Goal: Transaction & Acquisition: Purchase product/service

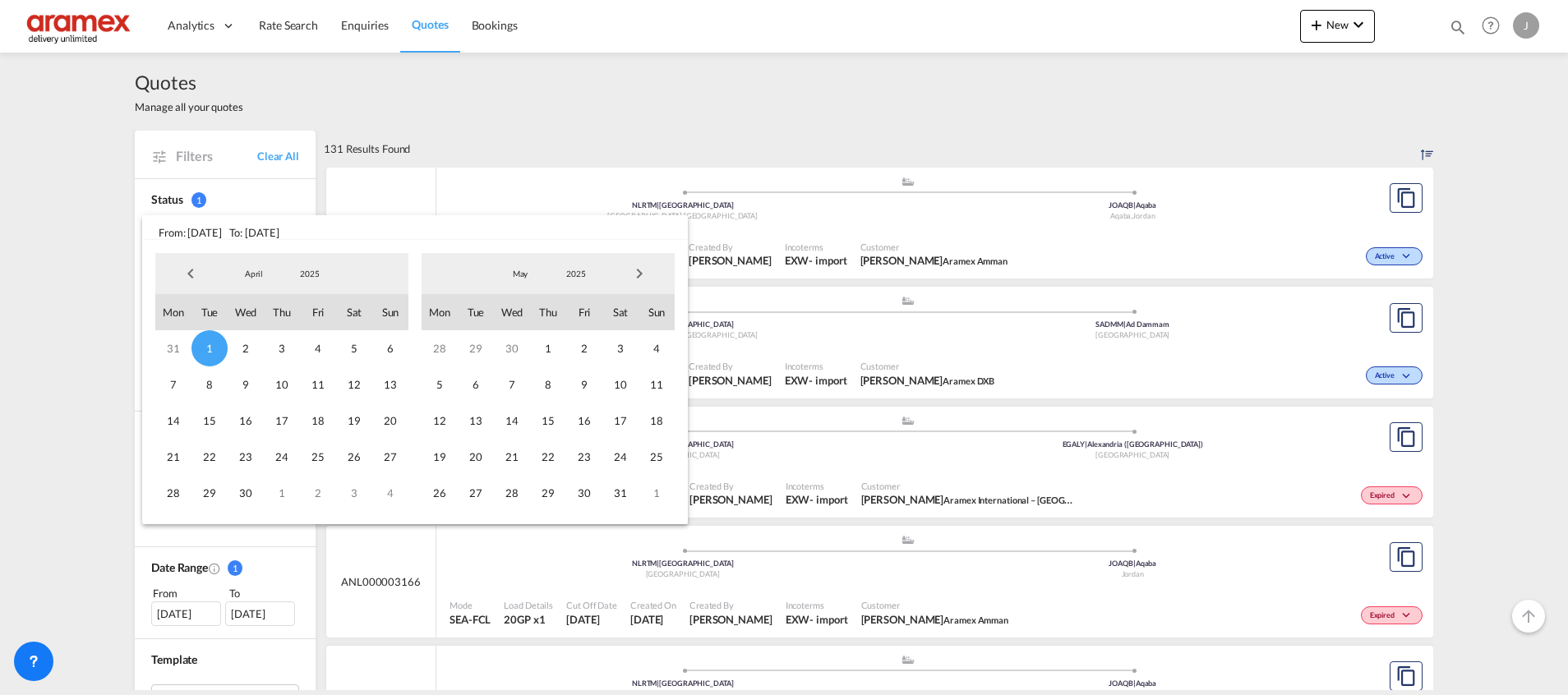
scroll to position [369, 0]
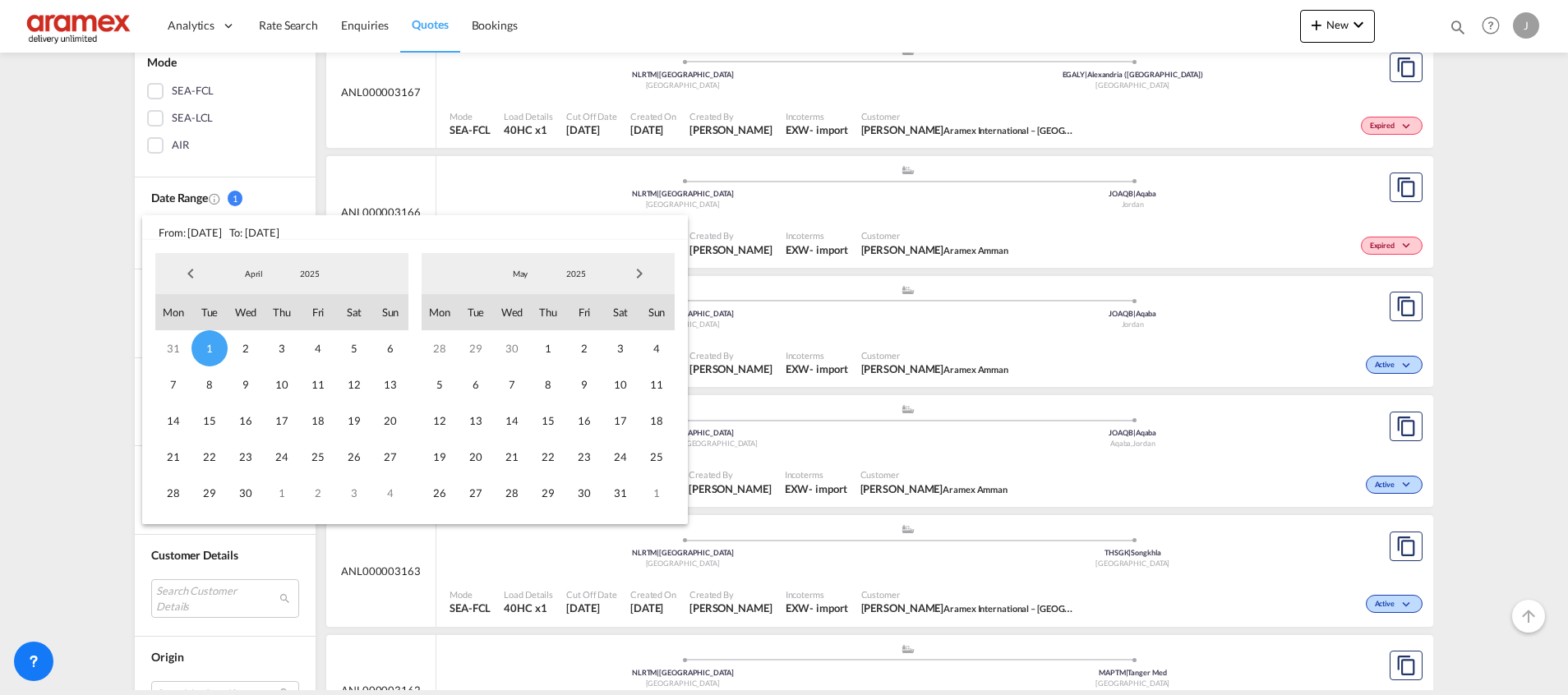
click at [431, 29] on md-backdrop at bounding box center [784, 348] width 1568 height 695
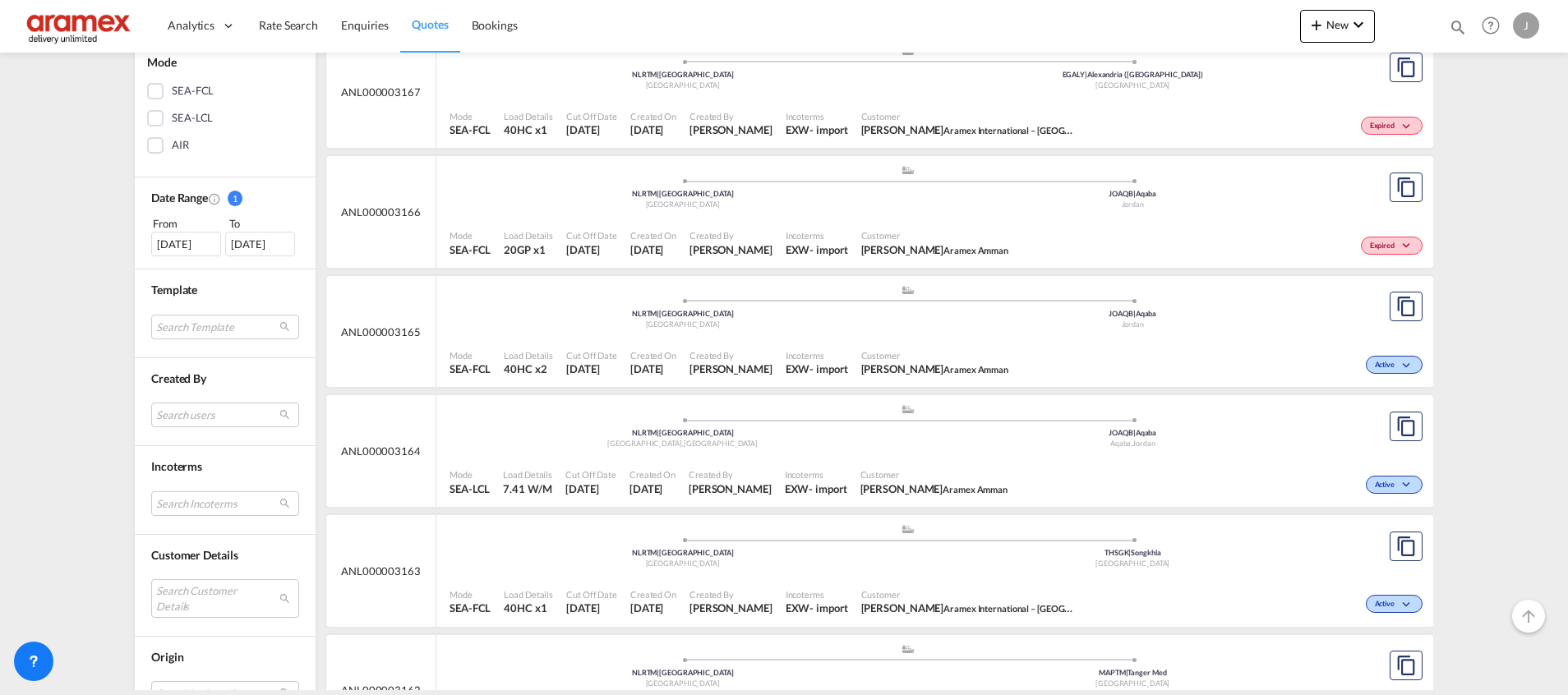
click at [432, 27] on span "Quotes" at bounding box center [430, 24] width 36 height 14
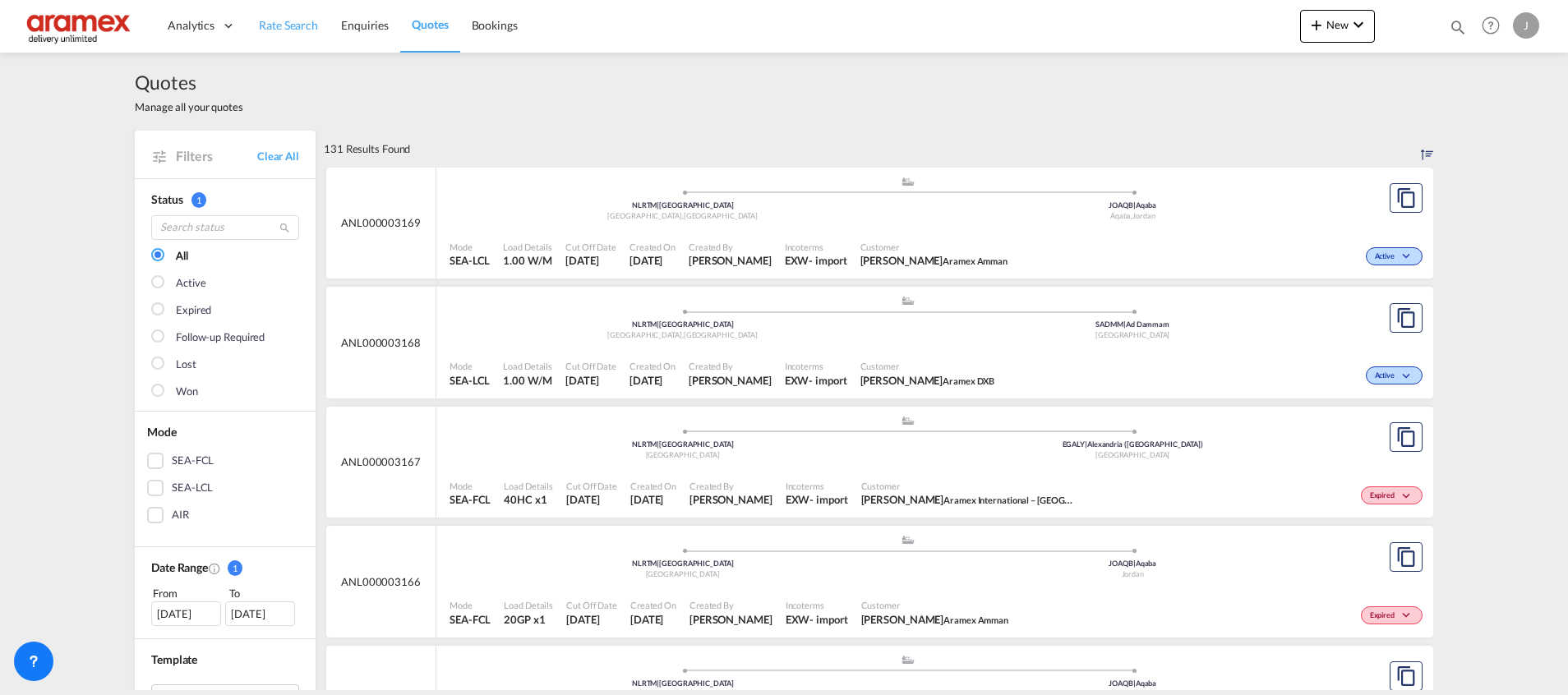
click at [279, 15] on link "Rate Search" at bounding box center [288, 26] width 82 height 54
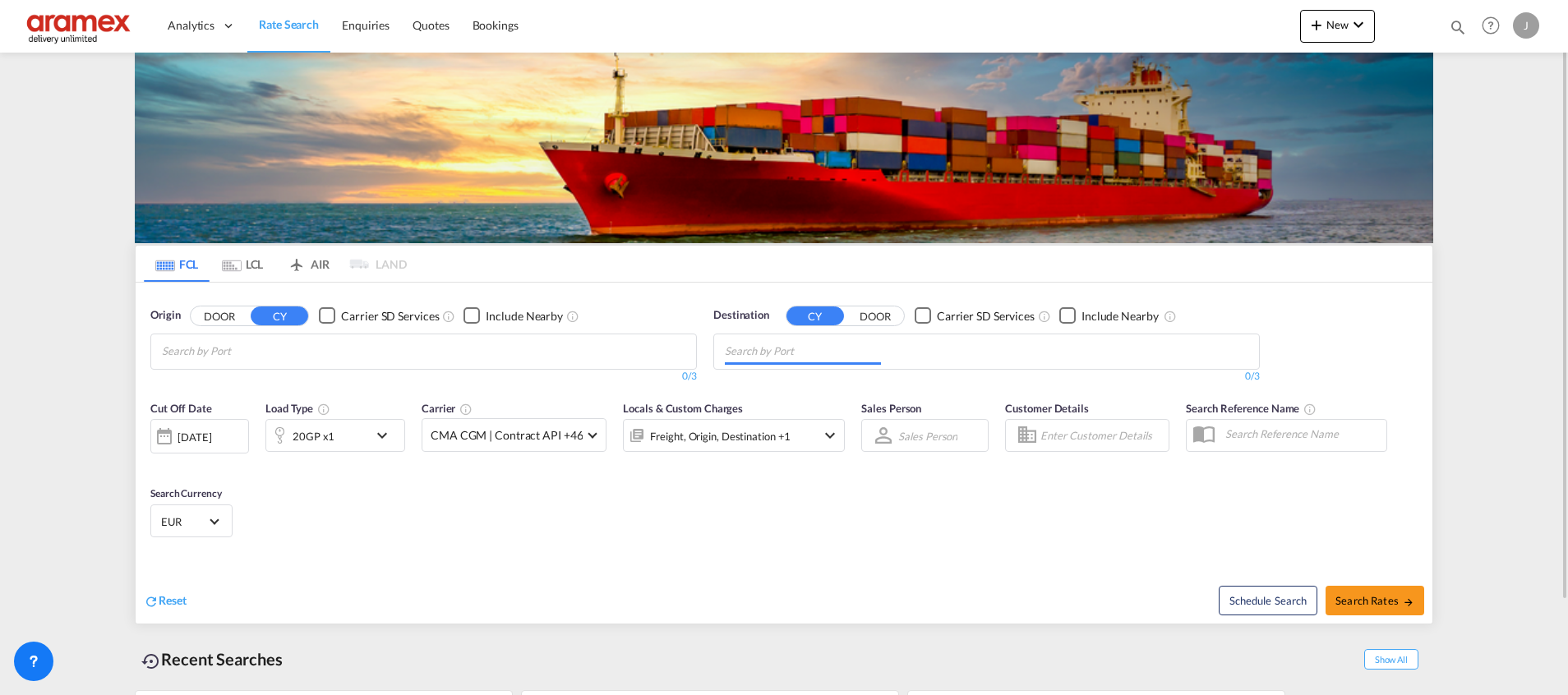
click at [818, 349] on input "Chips input." at bounding box center [802, 351] width 156 height 26
paste input "[GEOGRAPHIC_DATA]"
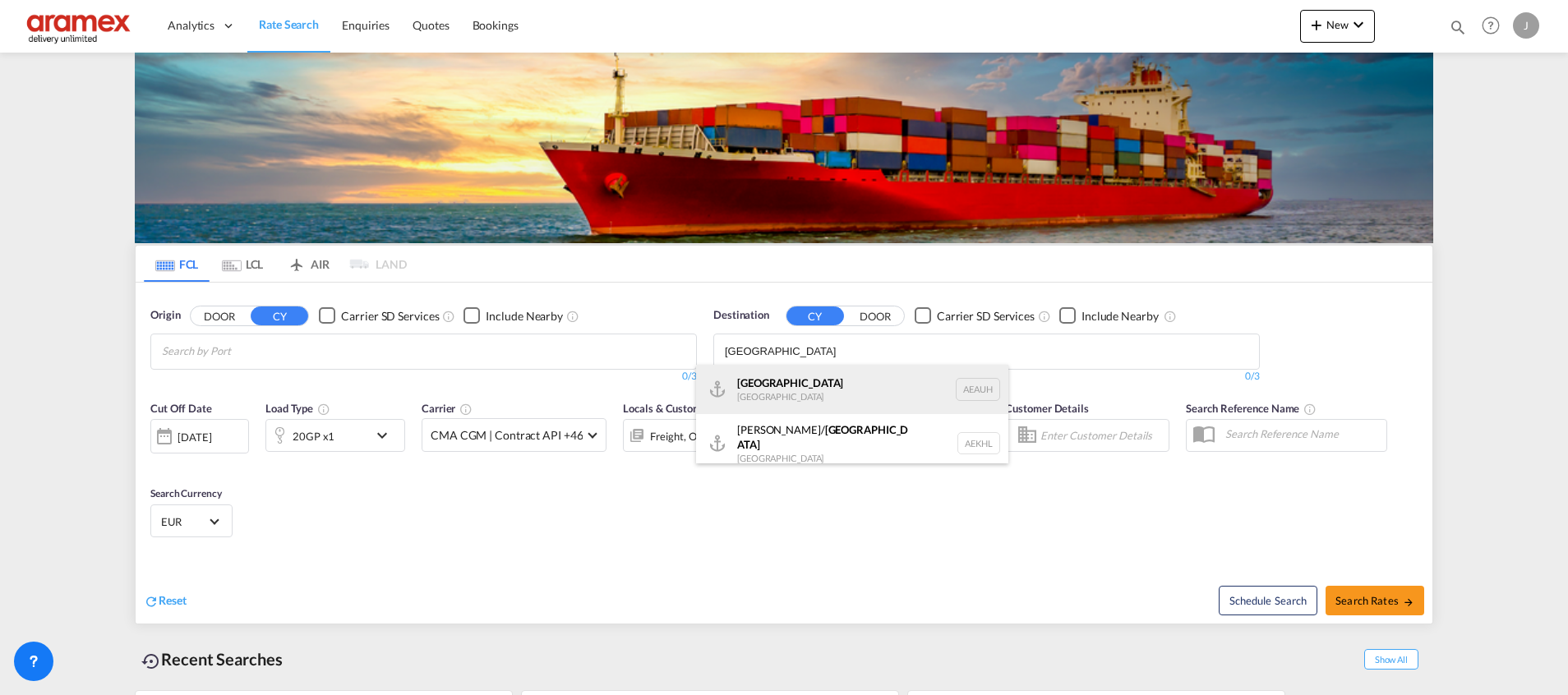
type input "[GEOGRAPHIC_DATA]"
click at [806, 379] on div "[GEOGRAPHIC_DATA] [GEOGRAPHIC_DATA] [GEOGRAPHIC_DATA]" at bounding box center [852, 389] width 312 height 49
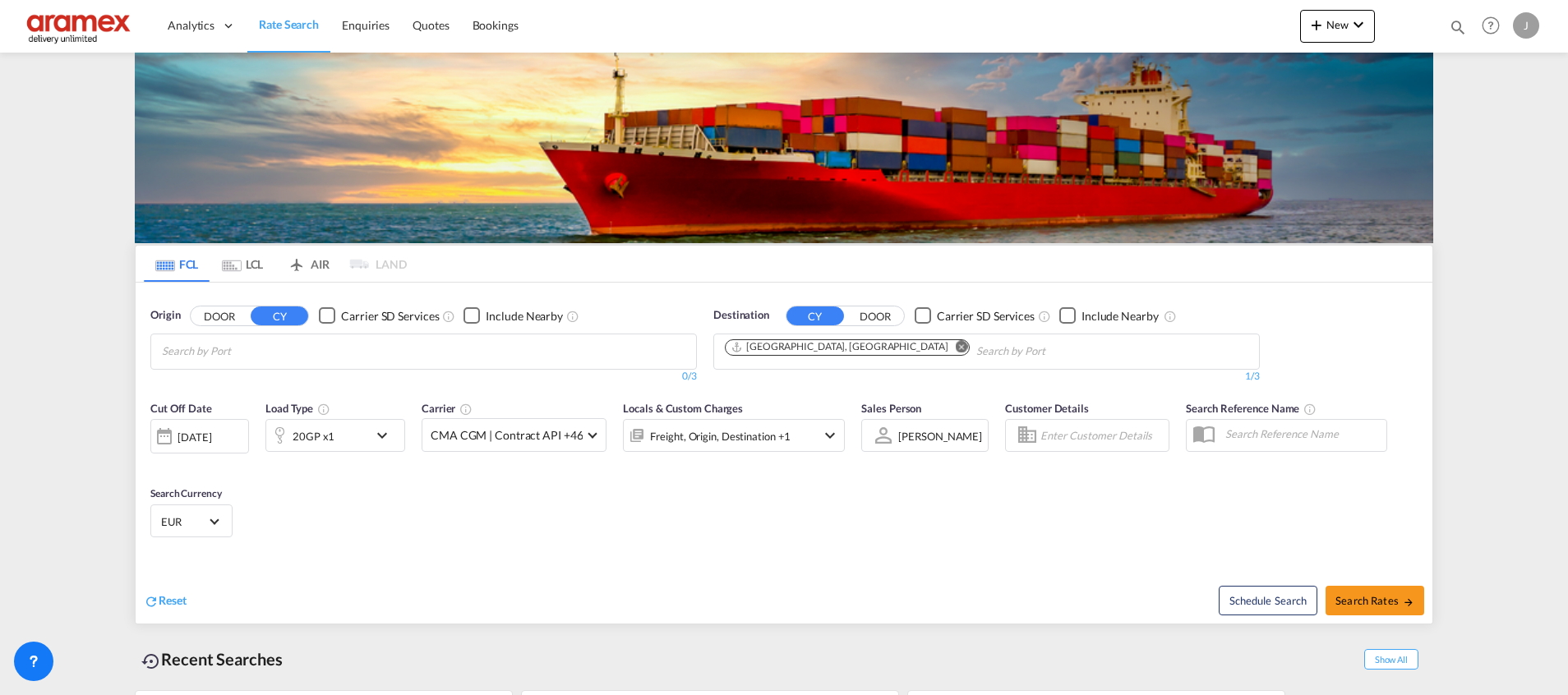
click at [351, 438] on div "20GP x1" at bounding box center [317, 435] width 102 height 33
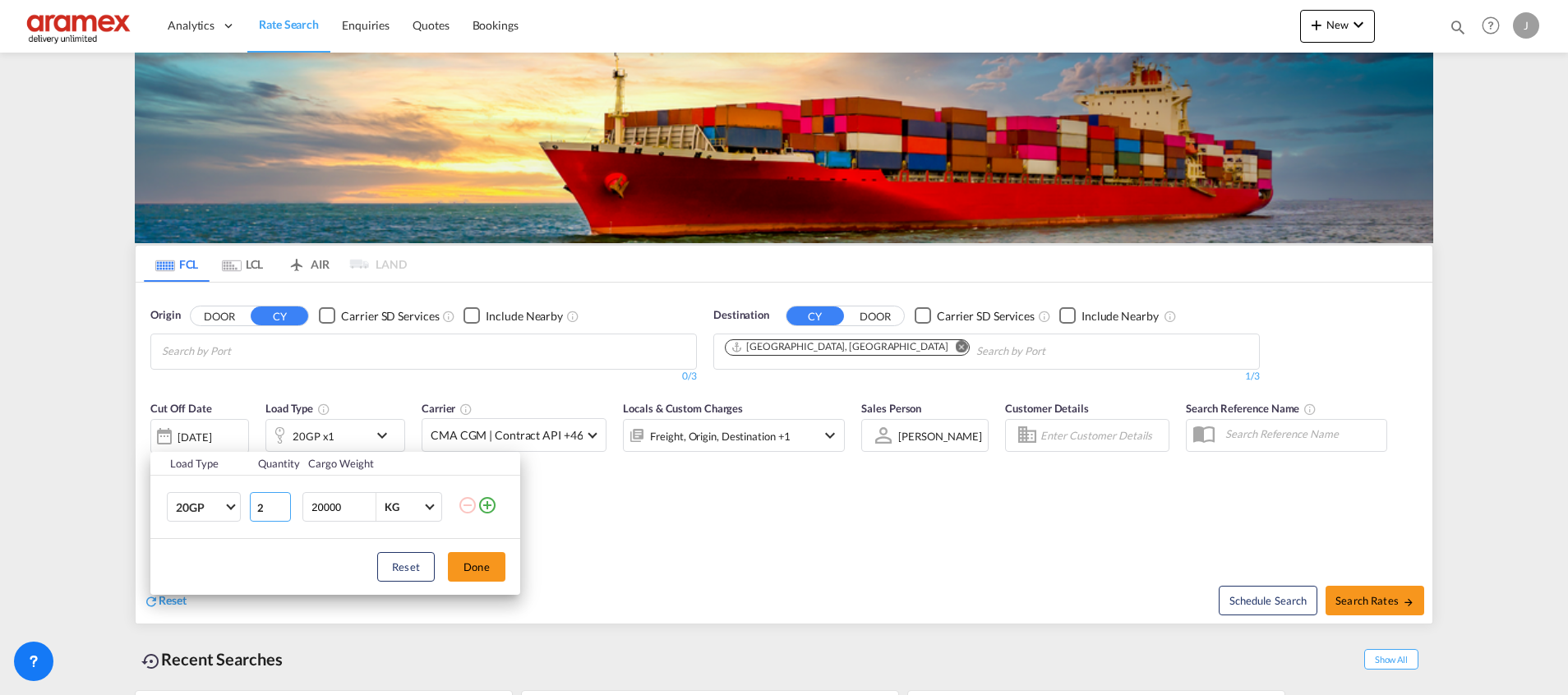
click at [281, 506] on input "2" at bounding box center [270, 507] width 41 height 29
type input "3"
click at [281, 506] on input "3" at bounding box center [270, 507] width 41 height 29
click at [483, 566] on button "Done" at bounding box center [476, 566] width 57 height 29
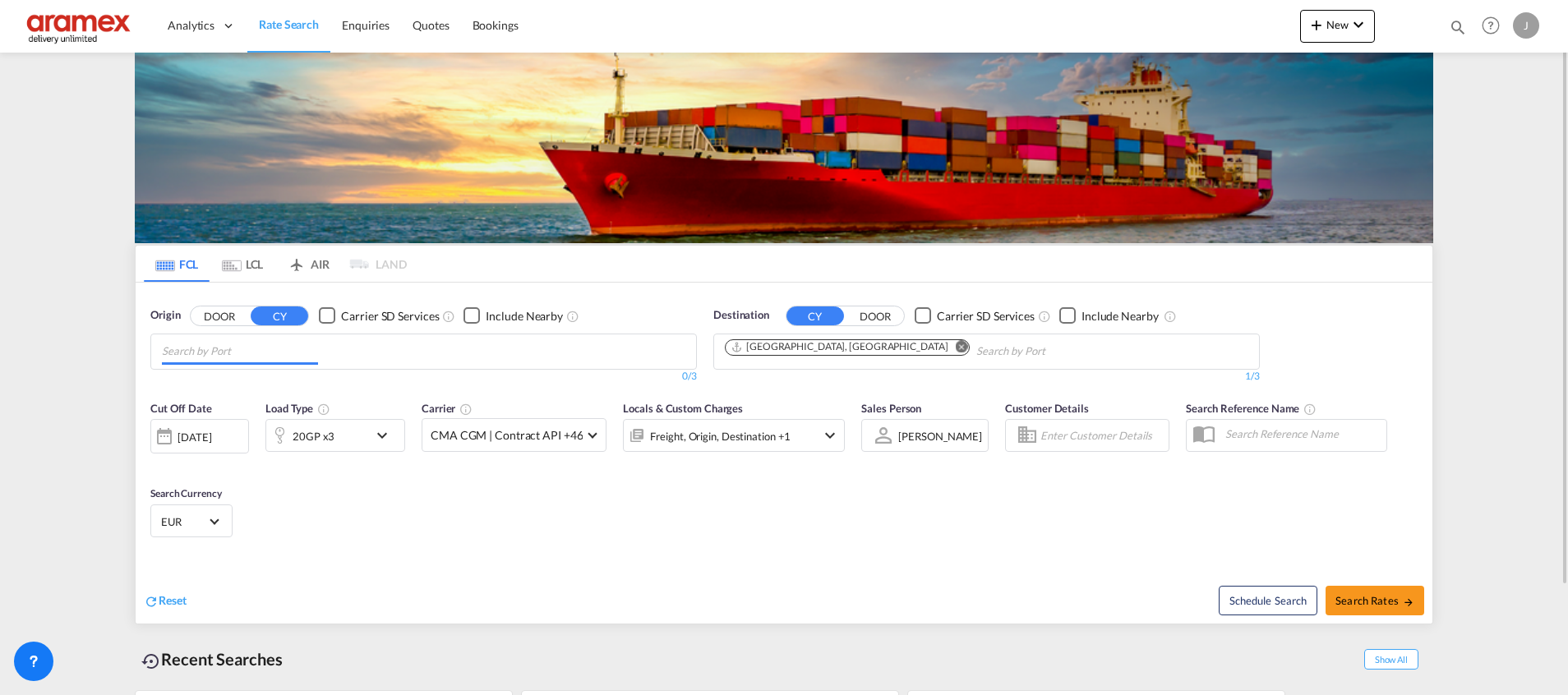
click at [245, 360] on input "Chips input." at bounding box center [239, 351] width 156 height 26
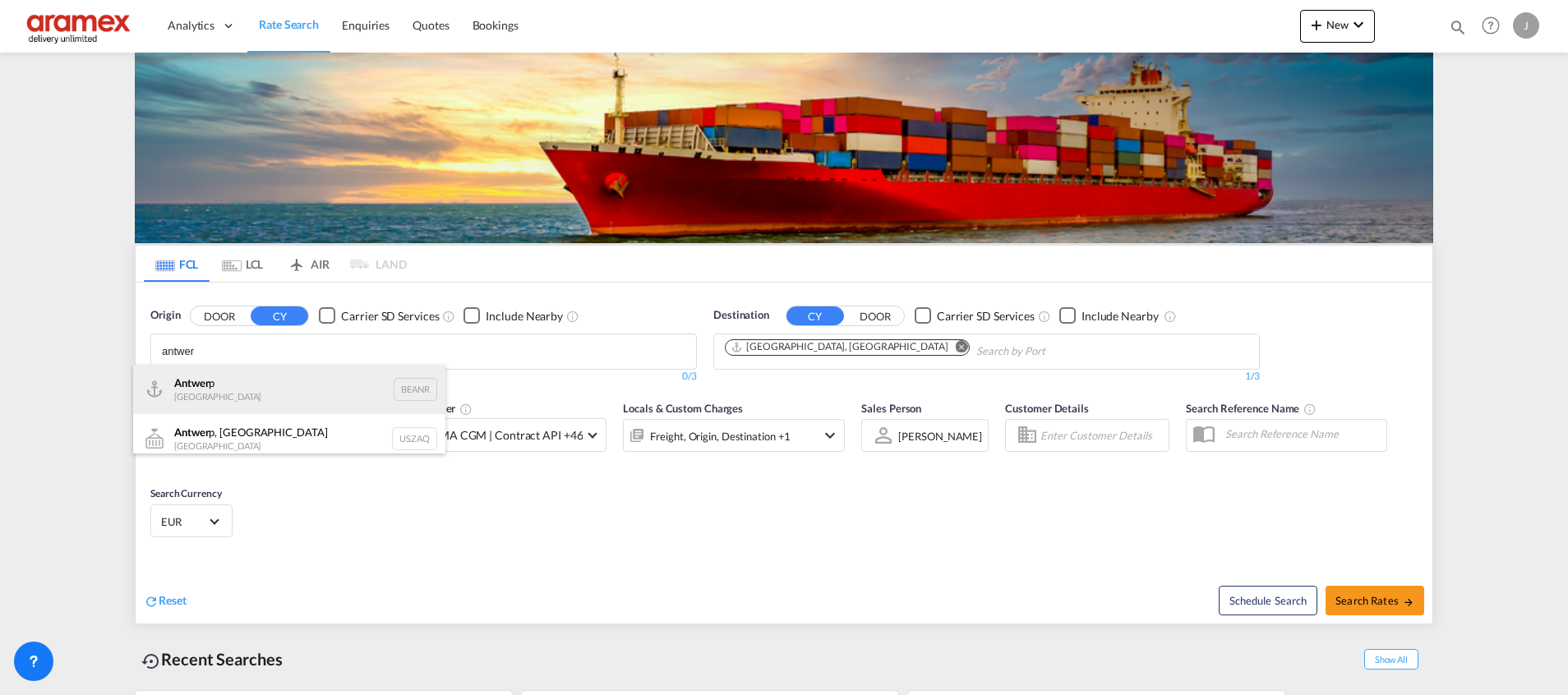
type input "antwer"
click at [239, 393] on div "Antwer p Belgium BEANR" at bounding box center [289, 389] width 312 height 49
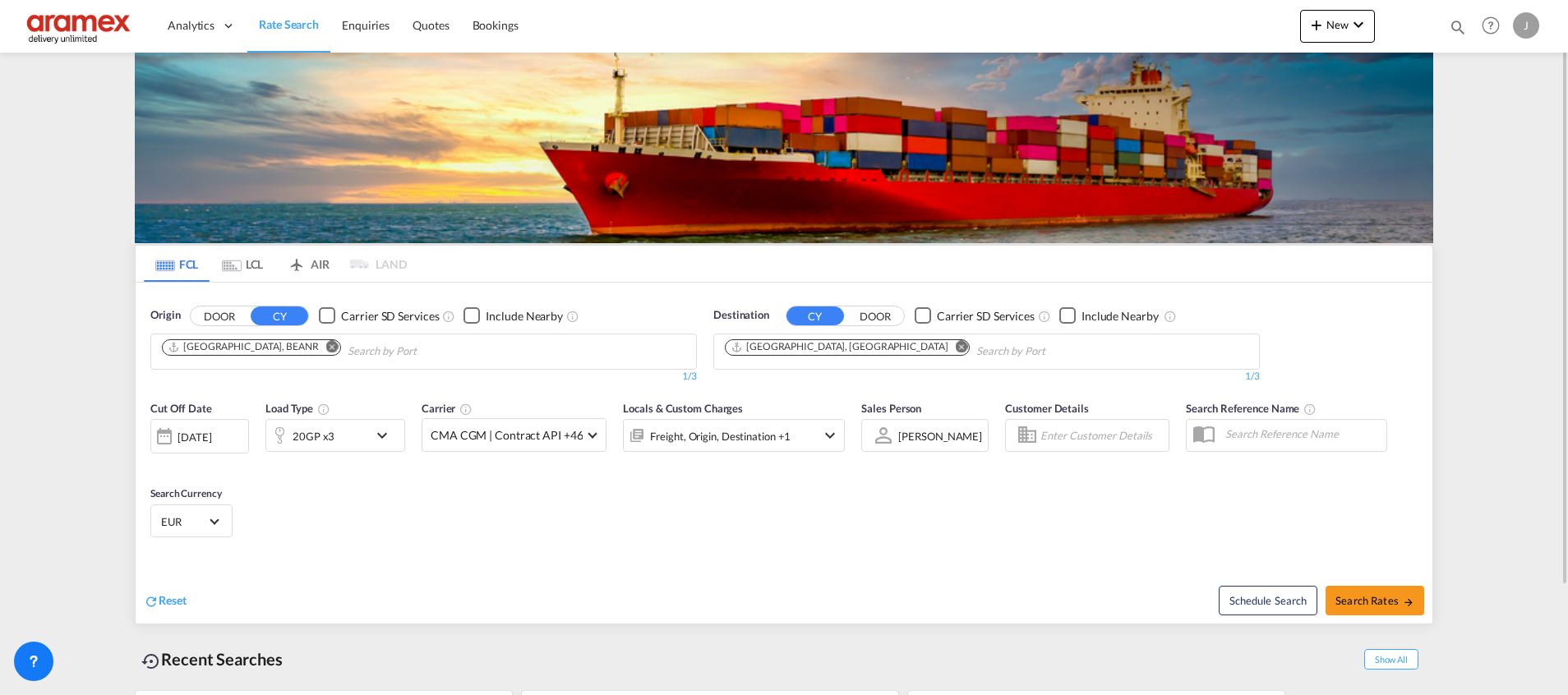
click at [587, 571] on div "Reset" at bounding box center [466, 588] width 644 height 46
click at [1374, 597] on span "Search Rates" at bounding box center [1375, 600] width 78 height 13
type input "BEANR to AEAUH / [DATE]"
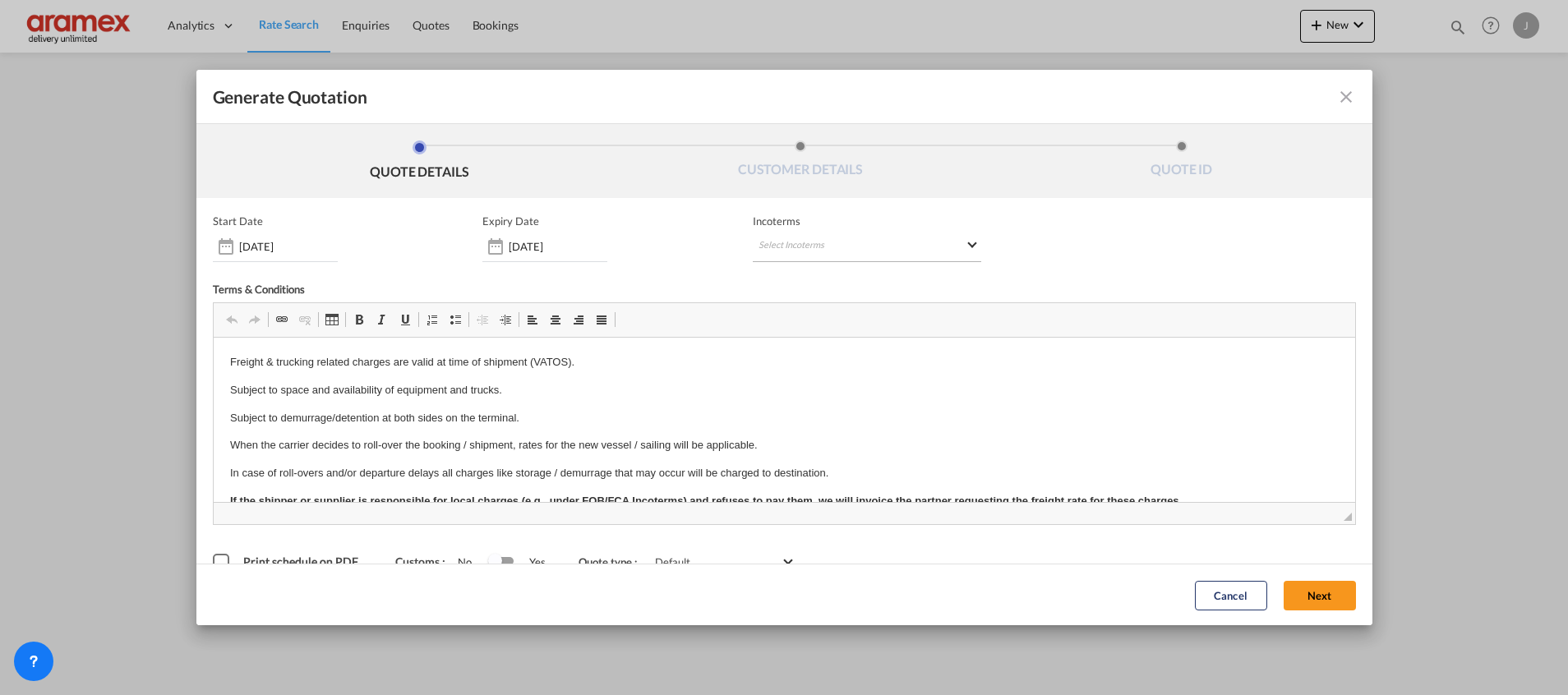
click at [835, 241] on md-select "Select Incoterms FOB - export Free on Board FAS - export Free Alongside Ship CI…" at bounding box center [867, 247] width 228 height 29
click at [800, 290] on div at bounding box center [836, 281] width 175 height 25
click at [799, 277] on input "search" at bounding box center [830, 281] width 152 height 15
drag, startPoint x: 810, startPoint y: 276, endPoint x: 661, endPoint y: 279, distance: 149.0
click at [661, 279] on body "Analytics Dashboard Rate Search Enquiries Quotes Bookings" at bounding box center [784, 348] width 1568 height 695
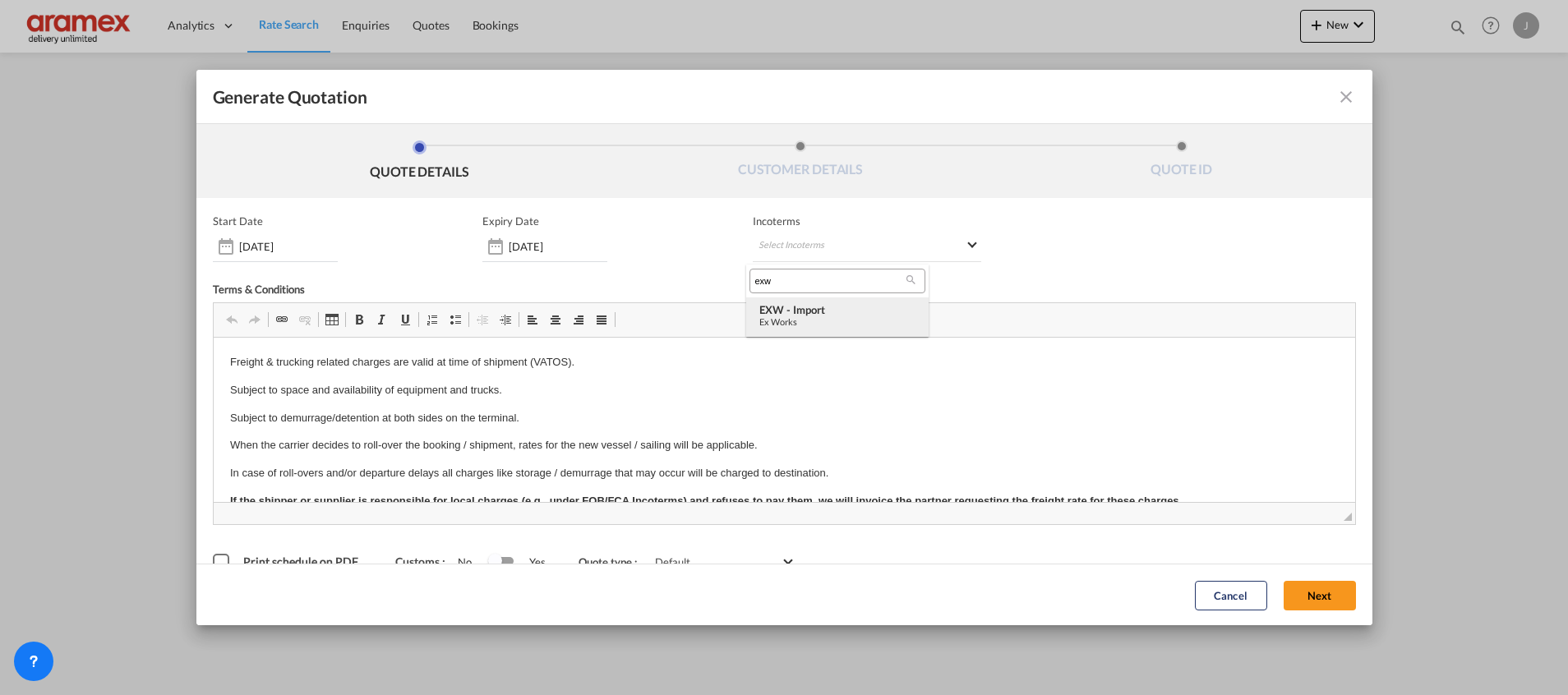
type input "exw"
click at [799, 307] on div "EXW - import" at bounding box center [836, 309] width 156 height 13
click at [1303, 590] on button "Next" at bounding box center [1319, 595] width 72 height 29
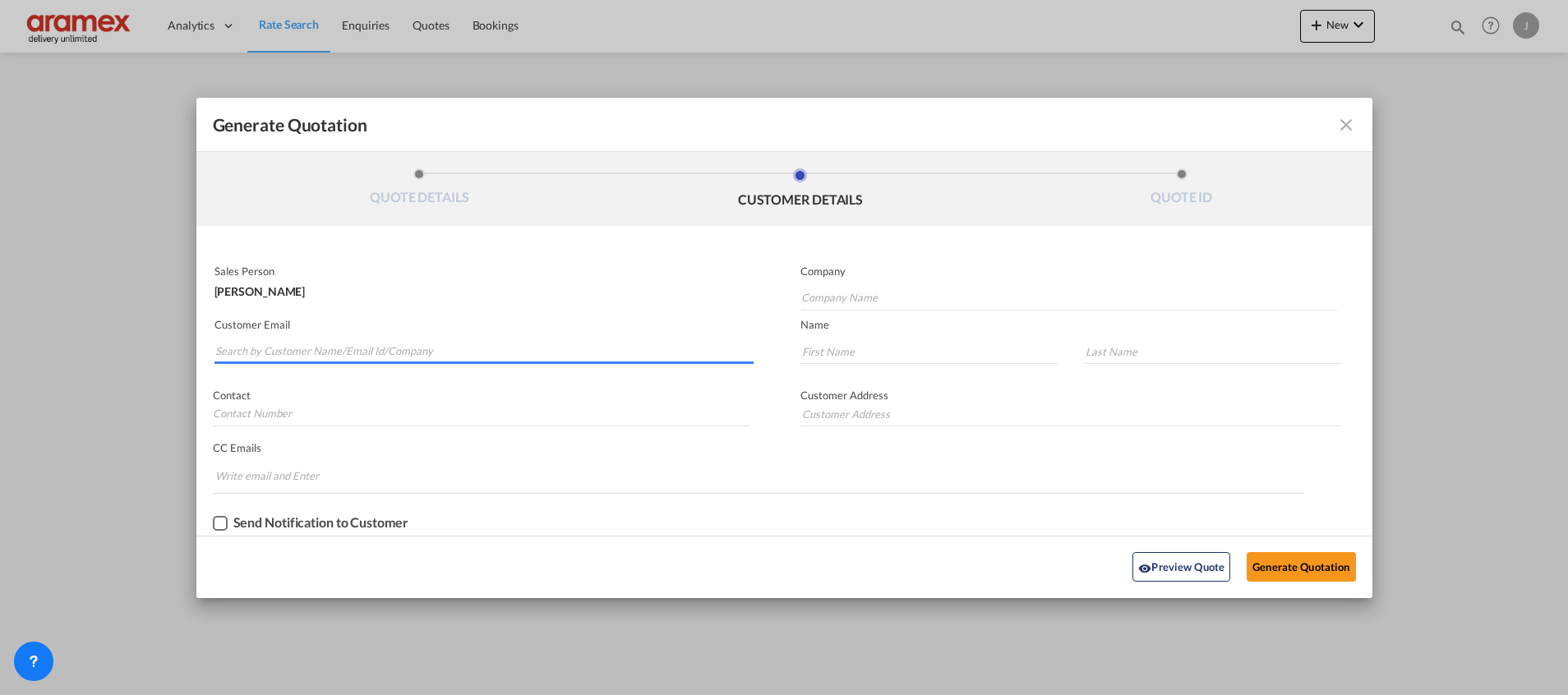
click at [286, 350] on input "Search by Customer Name/Email Id/Company" at bounding box center [484, 351] width 538 height 25
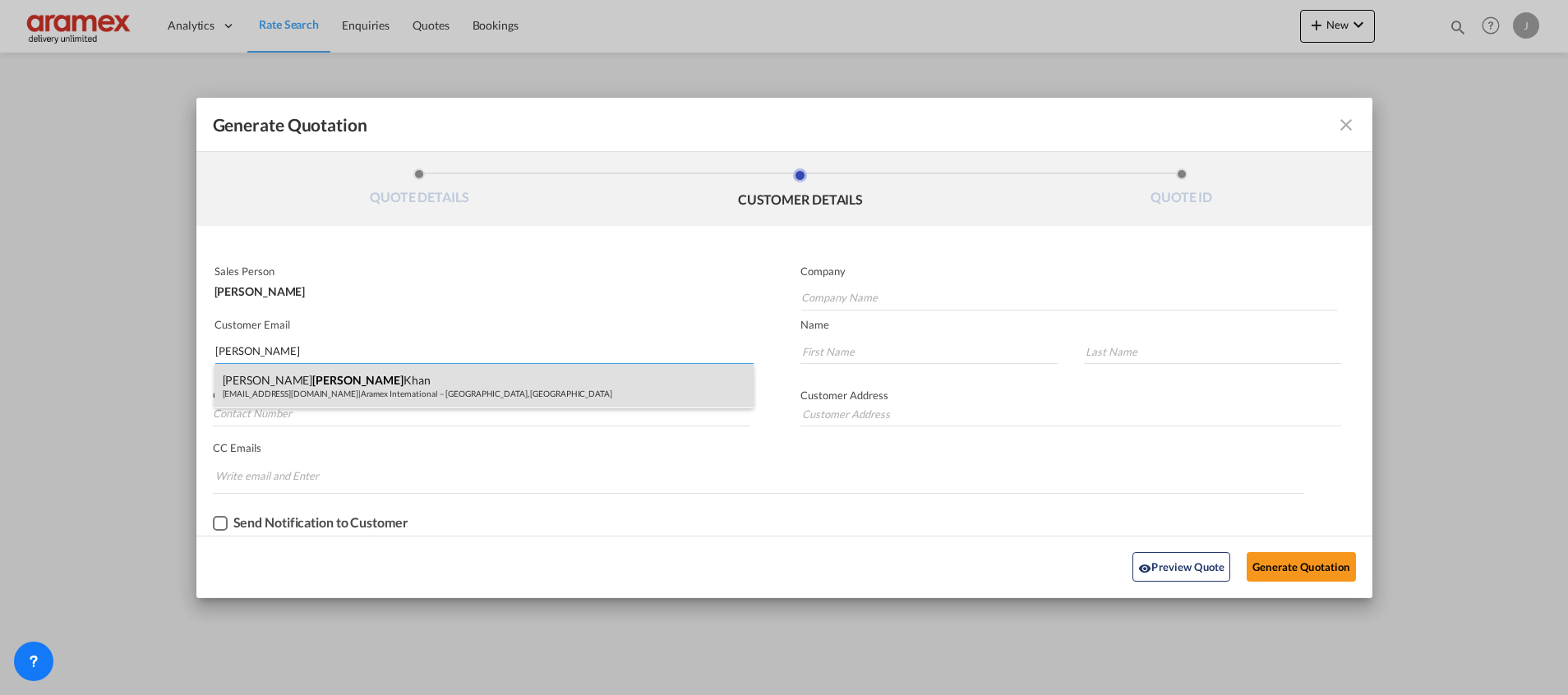
type input "[PERSON_NAME]"
click at [280, 387] on div "[PERSON_NAME] [PERSON_NAME][EMAIL_ADDRESS][DOMAIN_NAME] | Aramex International …" at bounding box center [483, 386] width 539 height 45
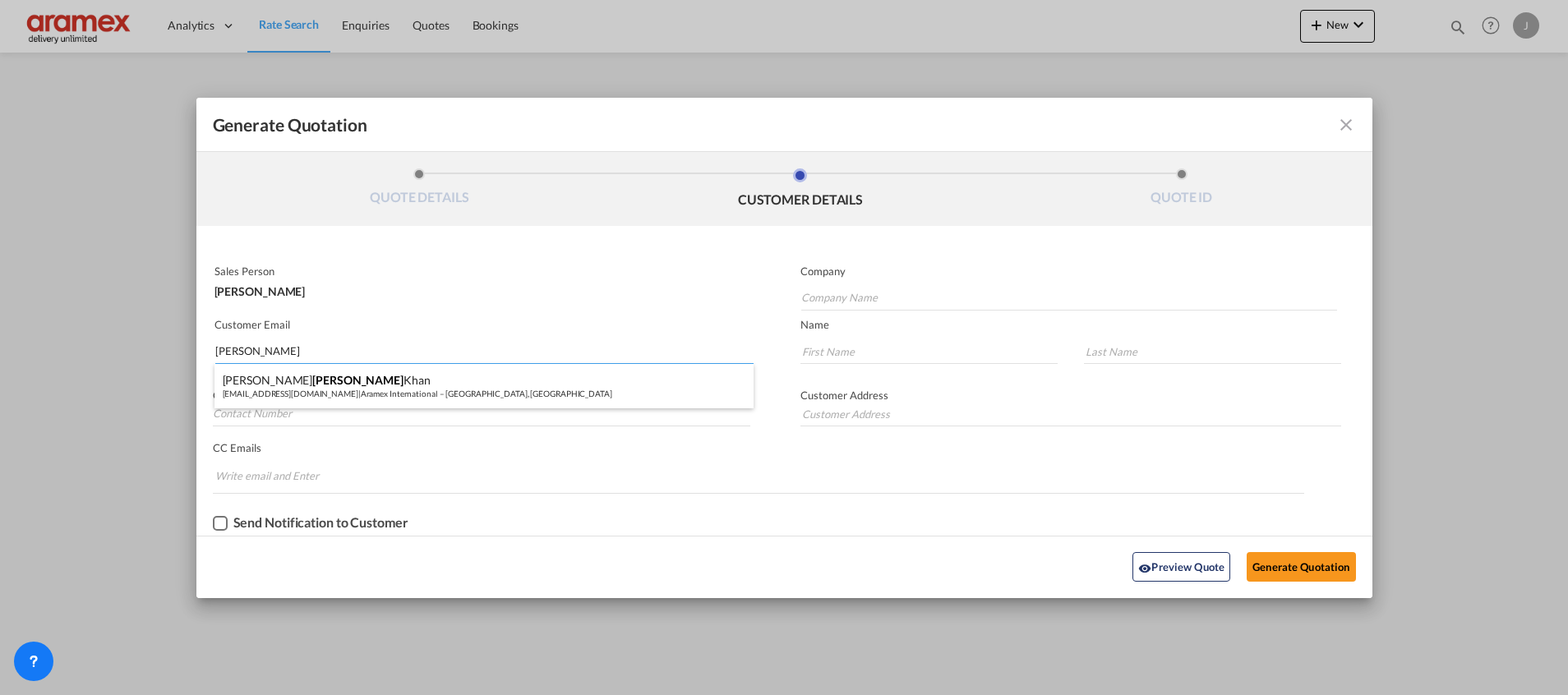
type input "Aramex International – [GEOGRAPHIC_DATA], [GEOGRAPHIC_DATA]"
type input "[EMAIL_ADDRESS][DOMAIN_NAME]"
type input "[PERSON_NAME]"
type input "Khan"
type input "[GEOGRAPHIC_DATA]"
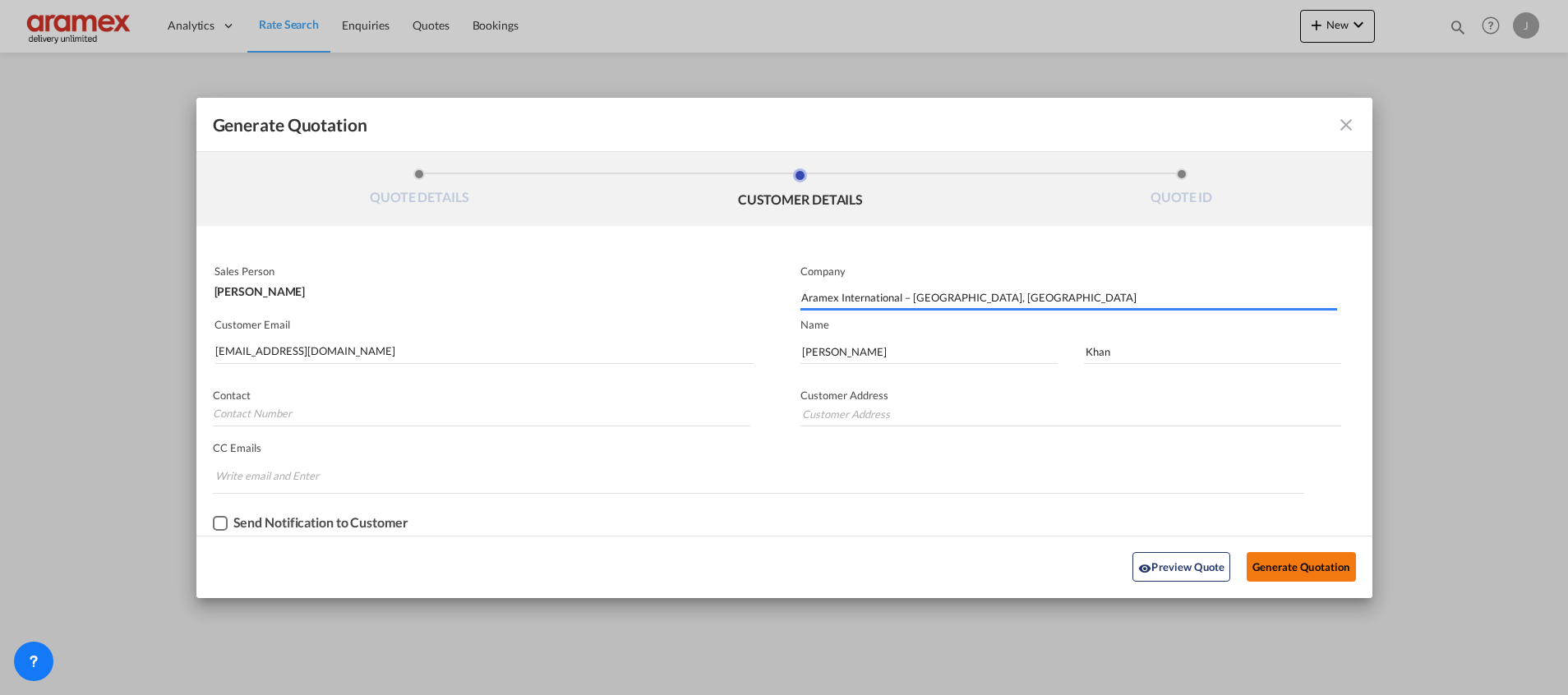
click at [1324, 565] on button "Generate Quotation" at bounding box center [1300, 566] width 109 height 29
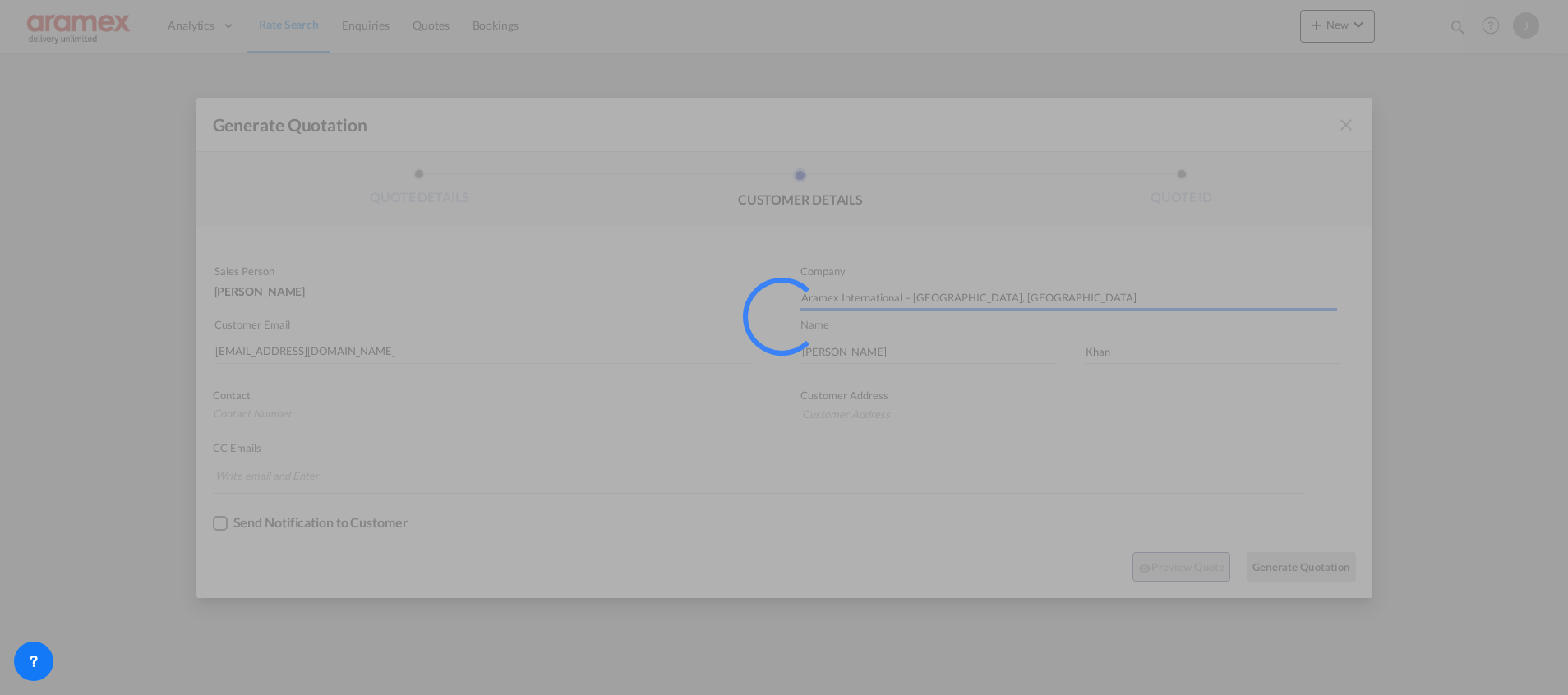
type input "[GEOGRAPHIC_DATA]"
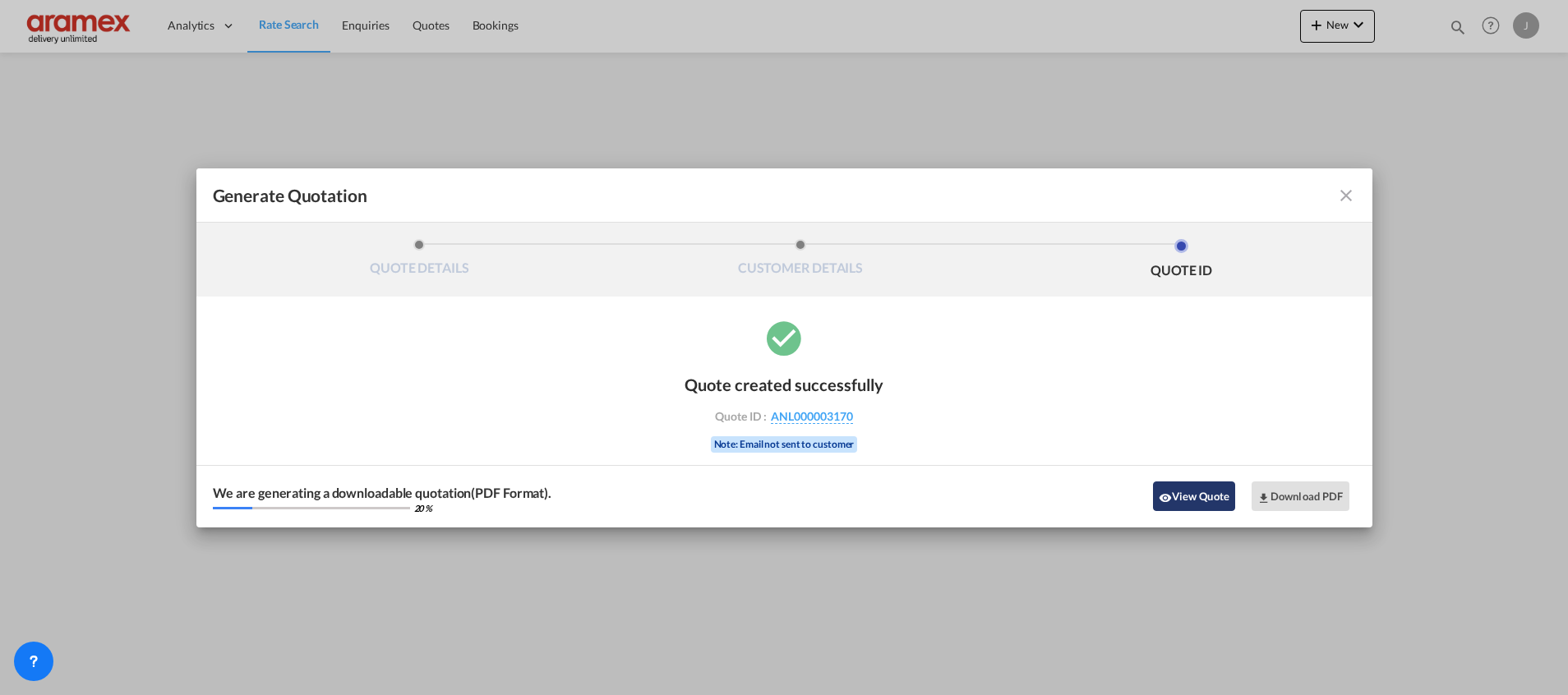
click at [1179, 501] on button "View Quote" at bounding box center [1194, 496] width 82 height 29
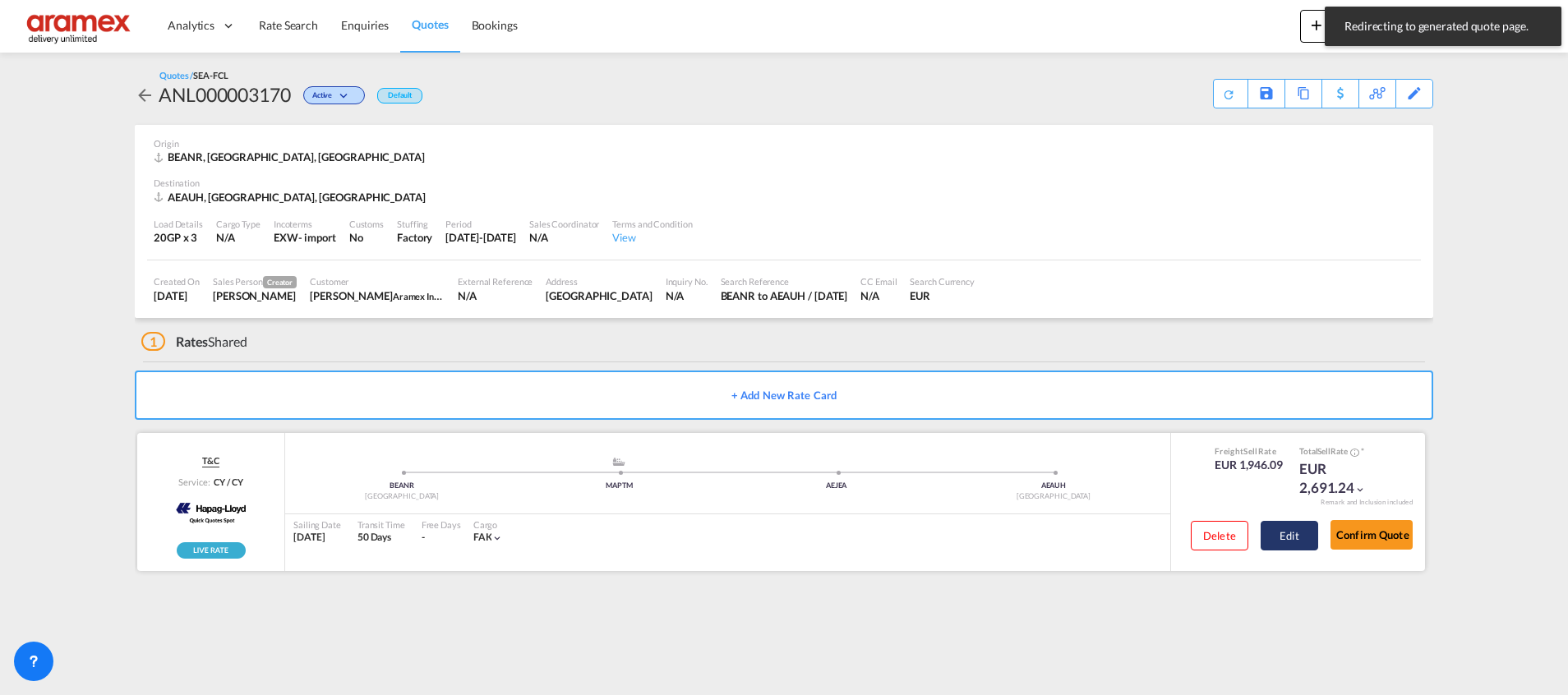
click at [1287, 532] on button "Edit" at bounding box center [1289, 535] width 57 height 29
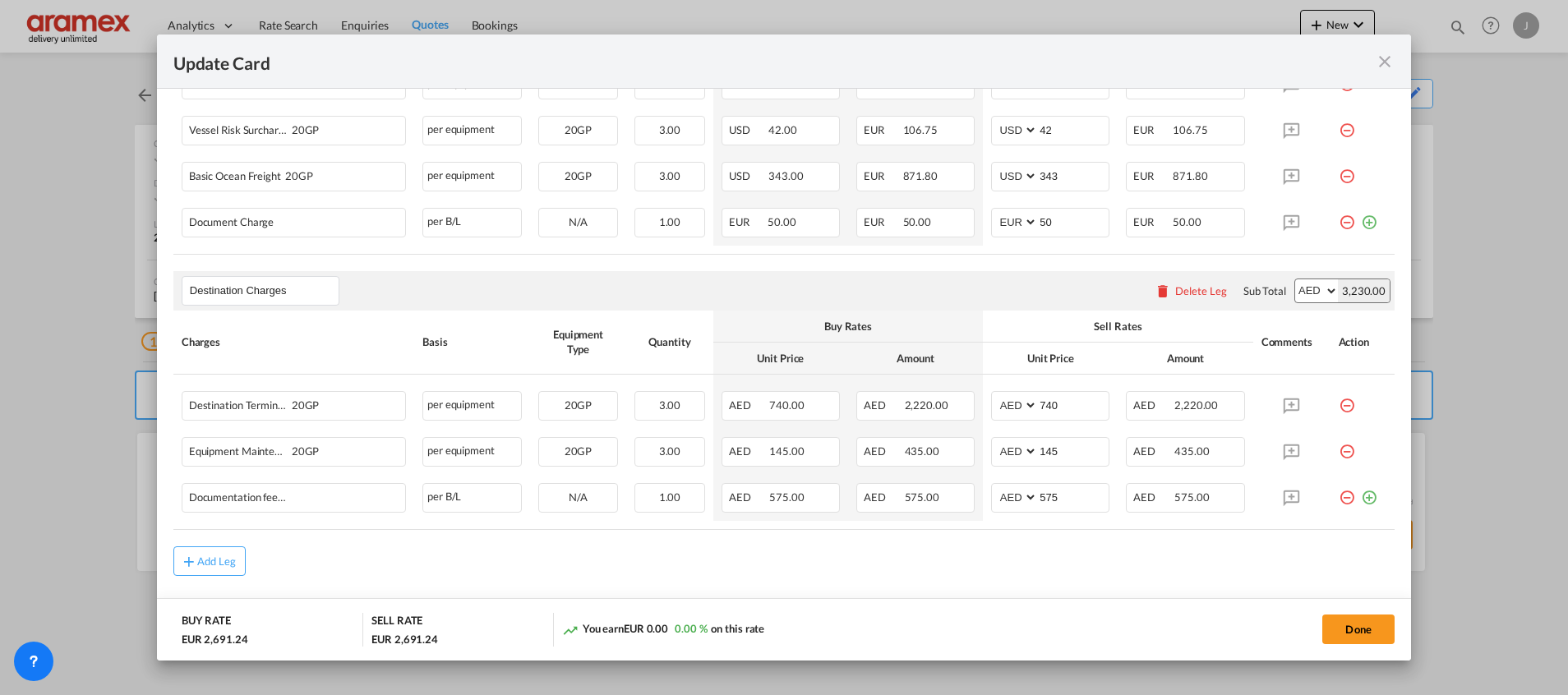
scroll to position [666, 0]
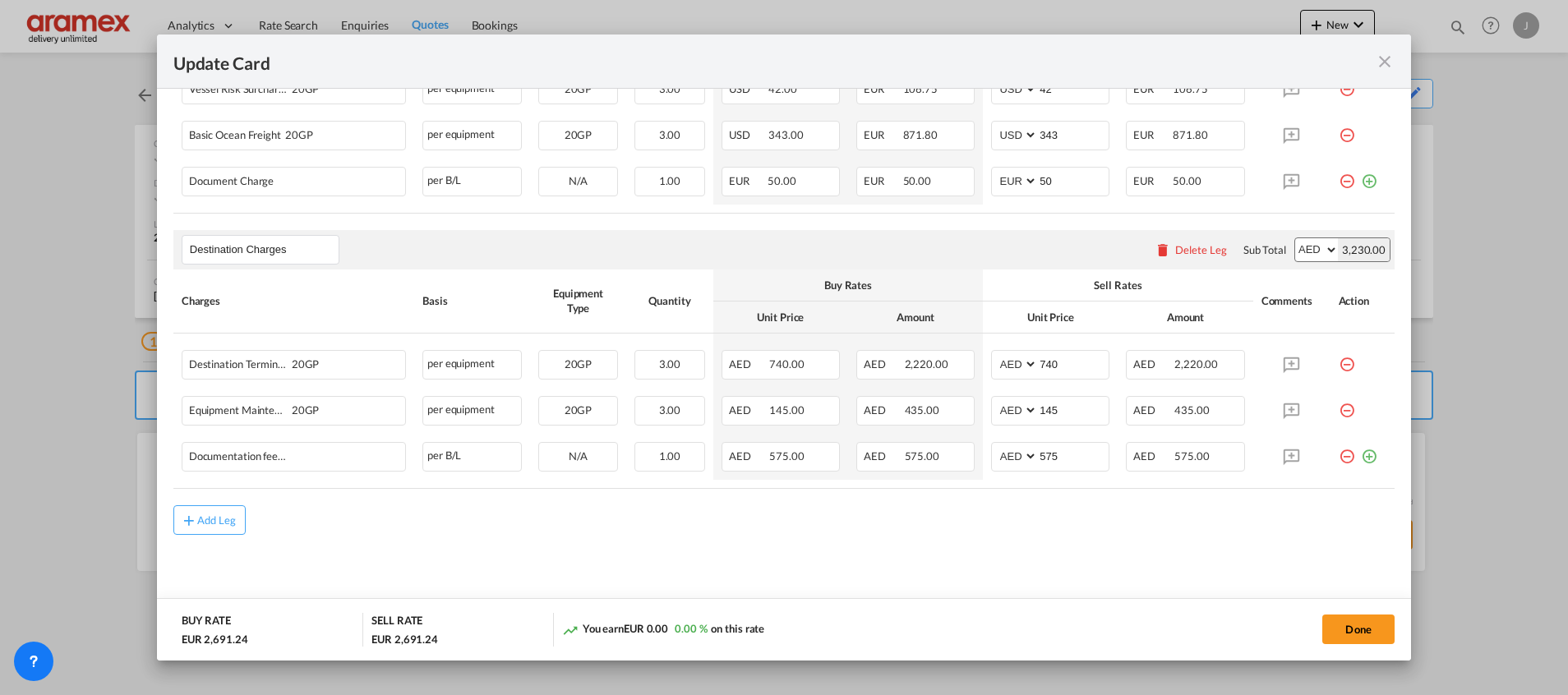
click at [1179, 254] on div "Delete Leg" at bounding box center [1200, 250] width 52 height 13
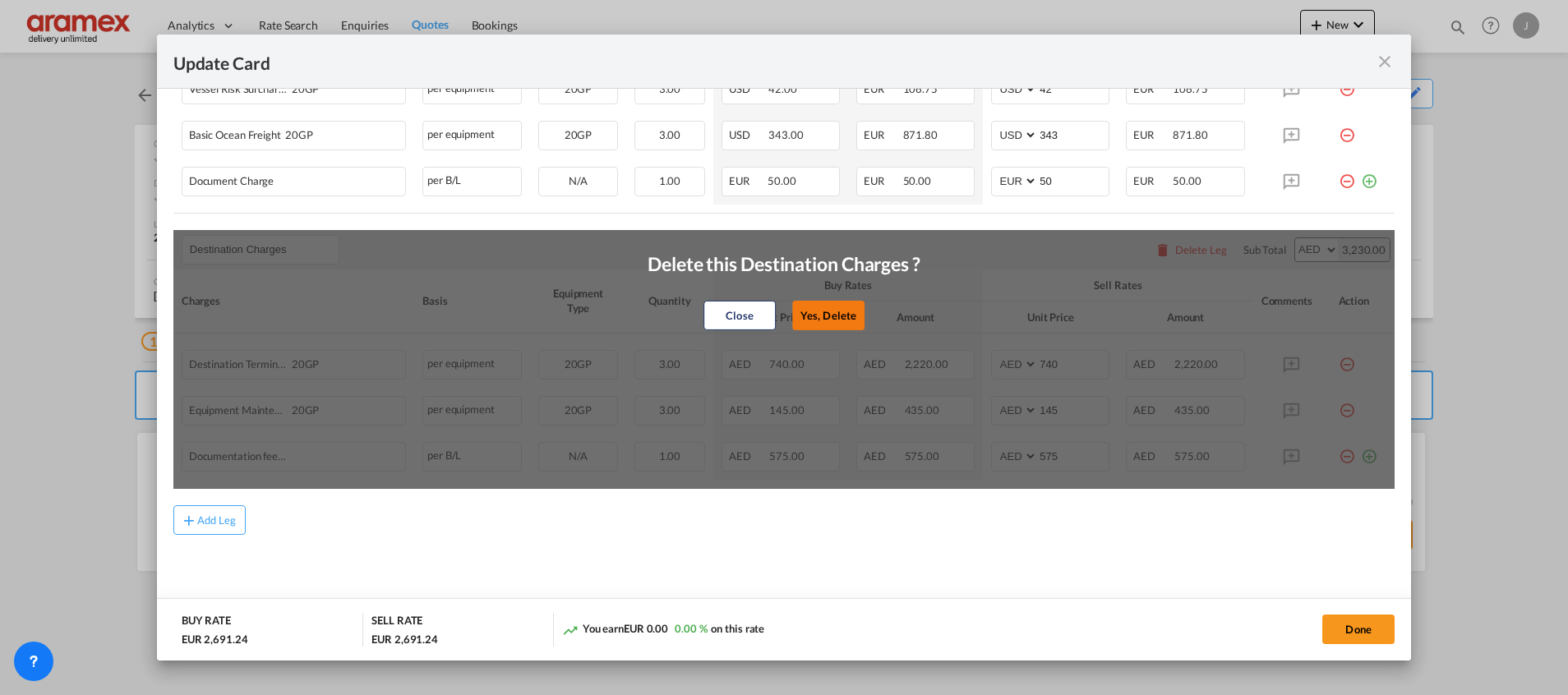
click at [831, 310] on button "Yes, Delete" at bounding box center [827, 316] width 72 height 29
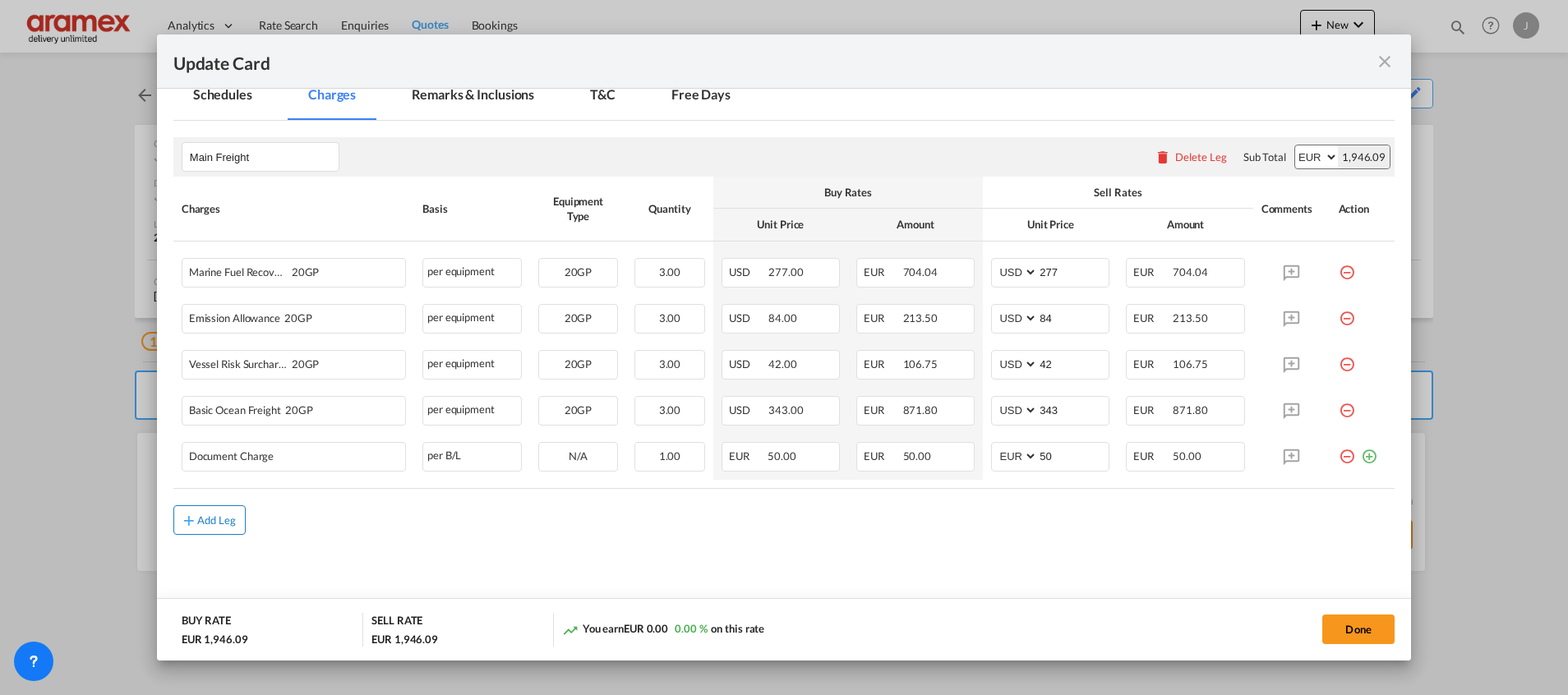
click at [227, 517] on div "Add Leg" at bounding box center [216, 520] width 39 height 10
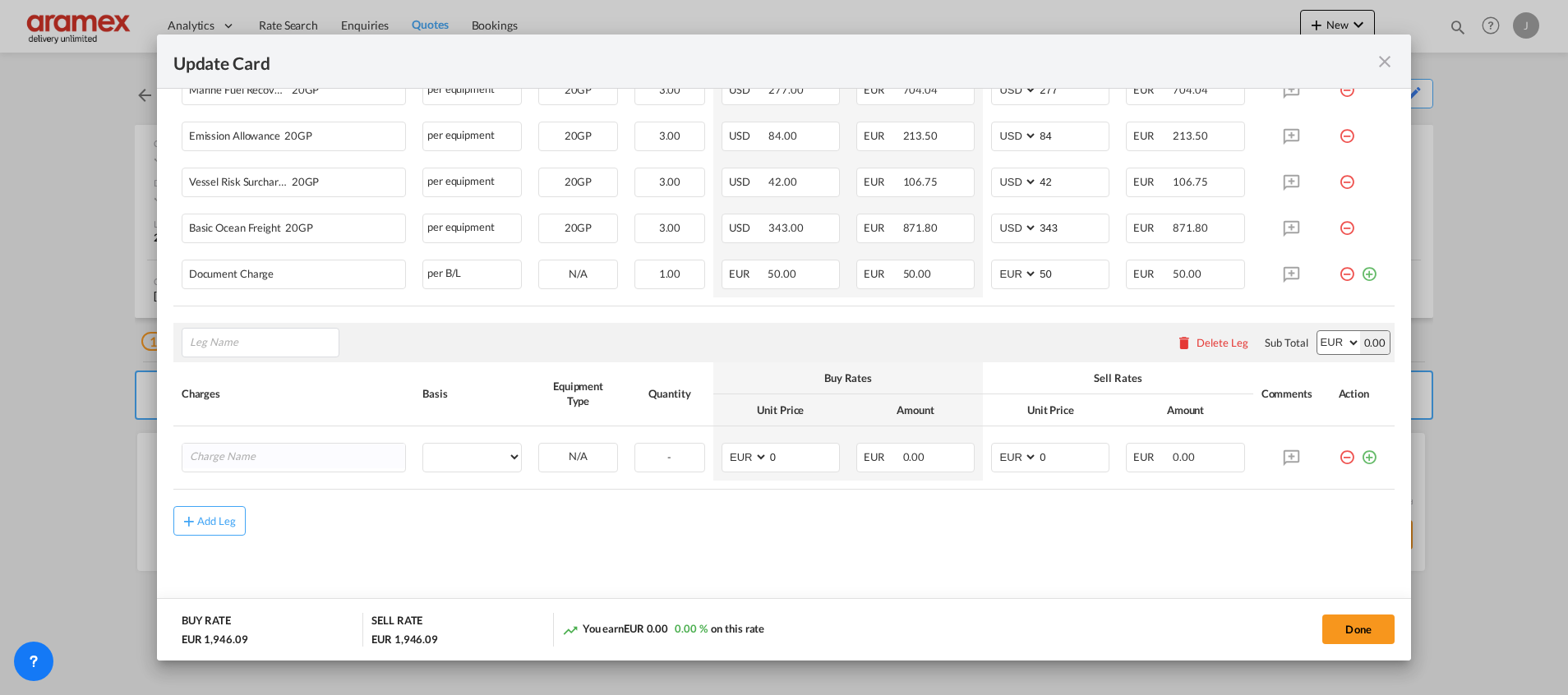
scroll to position [575, 0]
click at [250, 420] on span "Orig in Charges" at bounding box center [240, 417] width 77 height 14
type input "Origin Charges"
click at [240, 457] on input "Charge Name" at bounding box center [297, 454] width 215 height 25
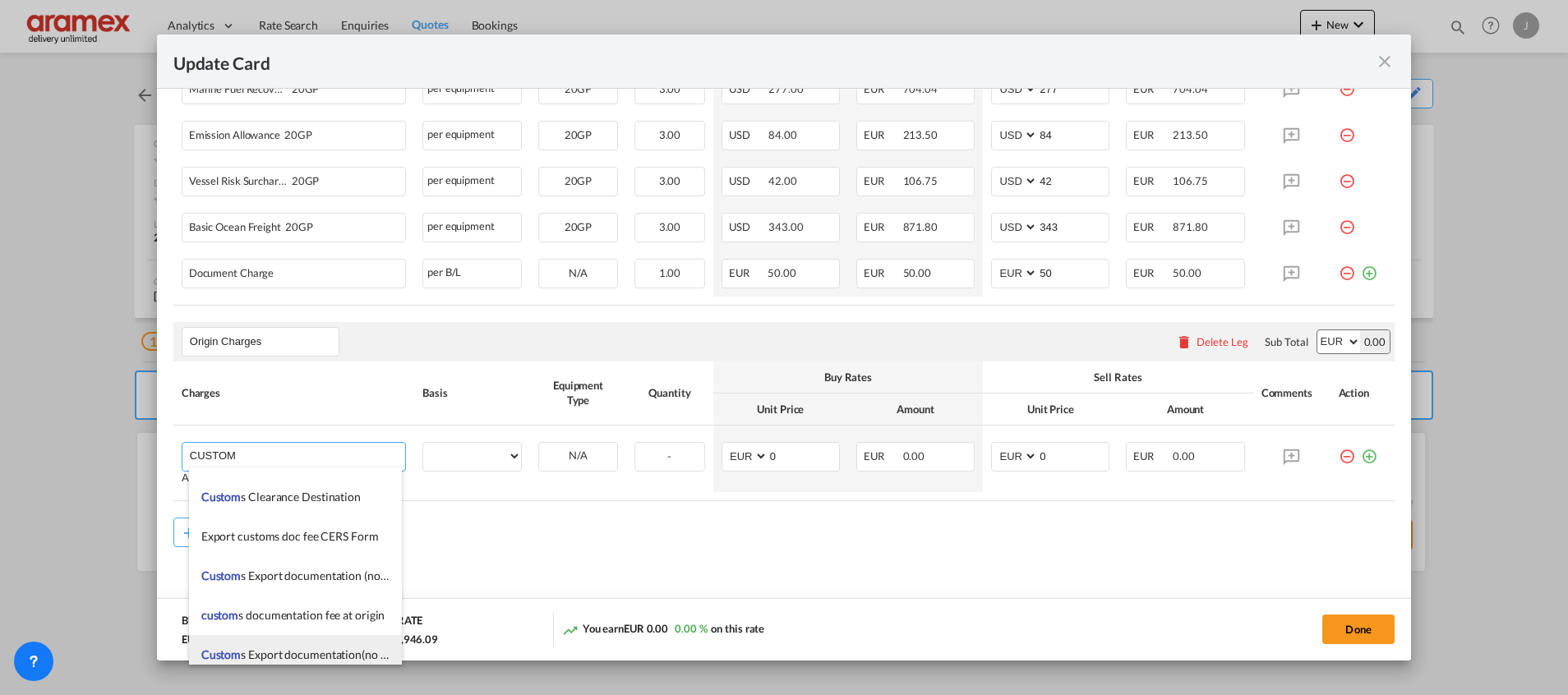
click at [317, 655] on span "Custom s Export documentation(no costs, suggested sell)" at bounding box center [342, 654] width 282 height 14
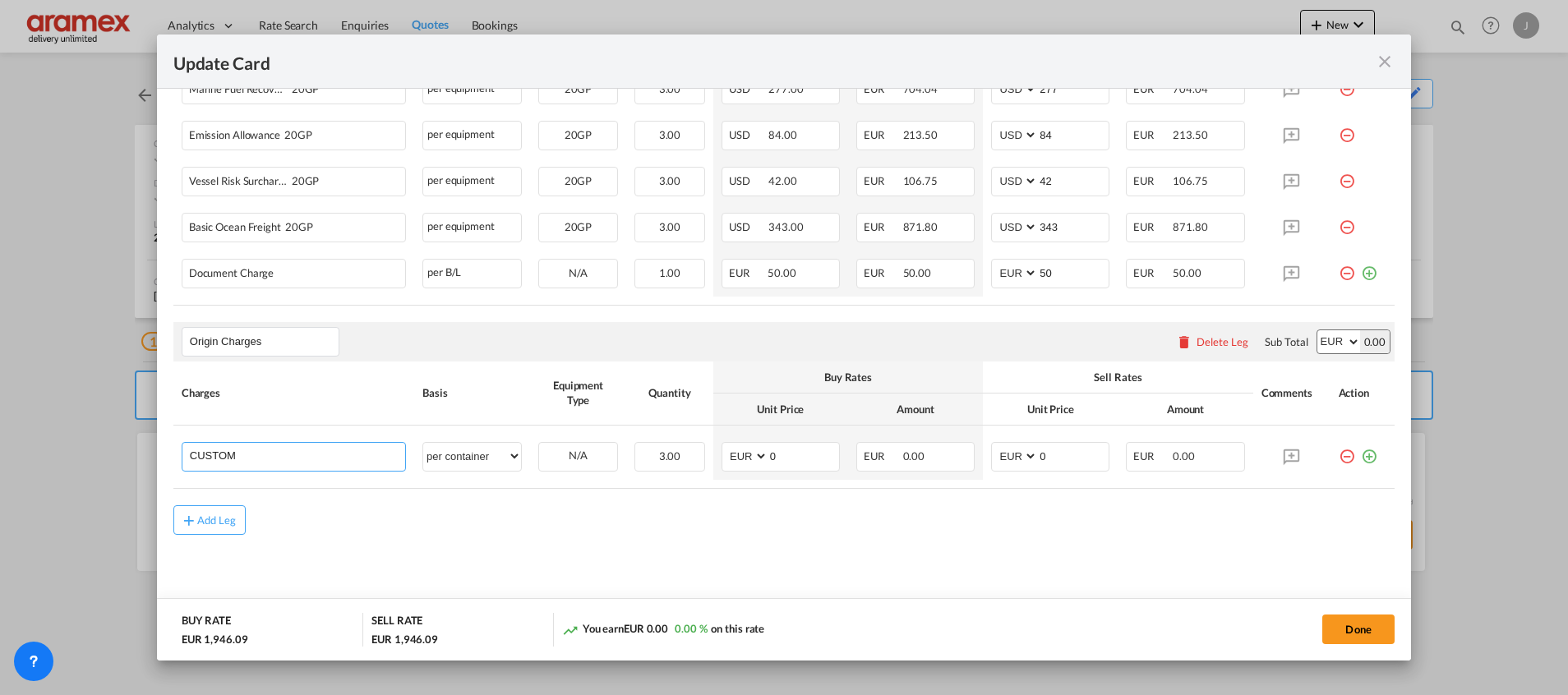
type input "Customs Export documentation(no costs, suggested sell)"
select select "per container"
drag, startPoint x: 344, startPoint y: 457, endPoint x: 526, endPoint y: 455, distance: 182.0
click at [526, 455] on tr "Customs Export documentation(no costs, suggested sell) Please Enter User Define…" at bounding box center [784, 452] width 1220 height 54
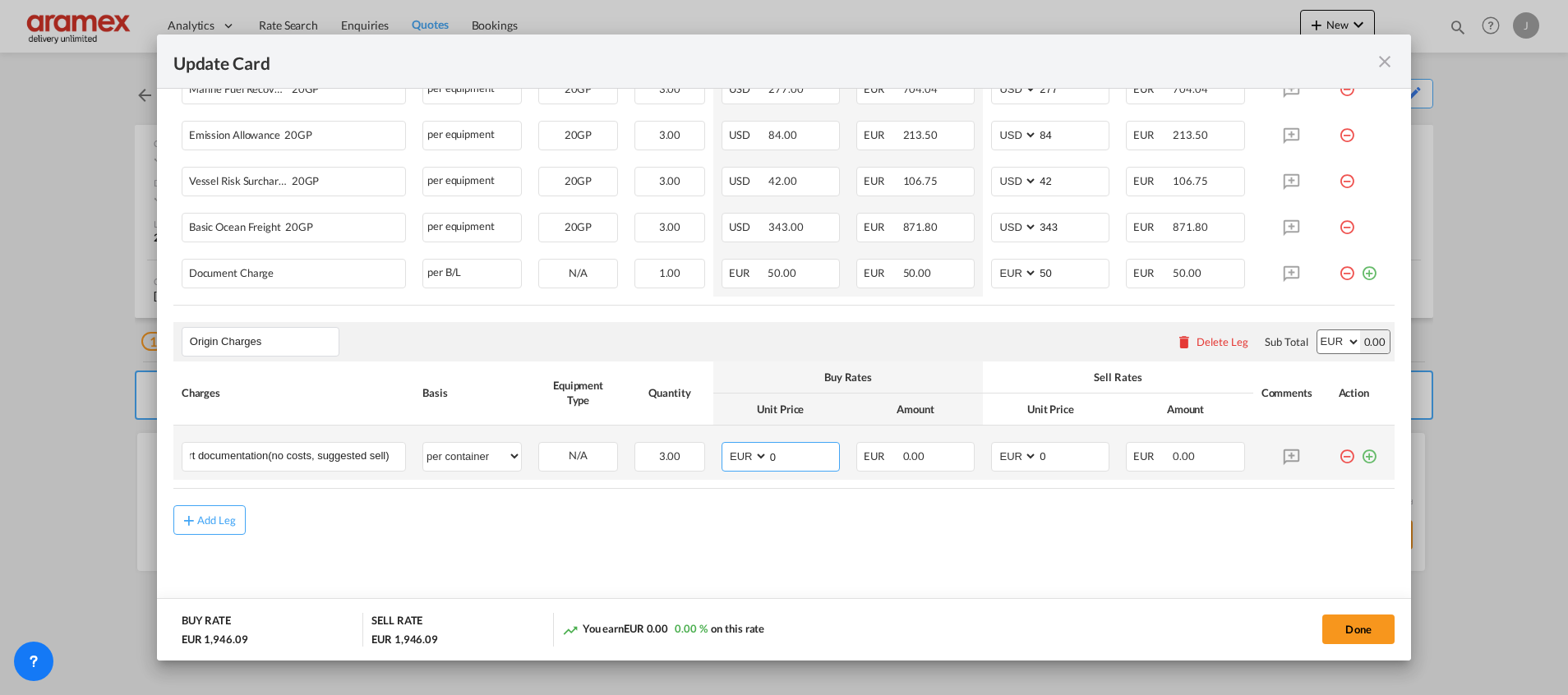
scroll to position [0, 0]
drag, startPoint x: 782, startPoint y: 455, endPoint x: 718, endPoint y: 455, distance: 64.0
click at [722, 455] on md-input-container "AED AFN ALL AMD ANG AOA ARS AUD AWG AZN BAM BBD BDT BGN BHD BIF BMD BND BOB BRL…" at bounding box center [781, 457] width 119 height 29
type input "65"
drag, startPoint x: 1054, startPoint y: 452, endPoint x: 947, endPoint y: 452, distance: 107.0
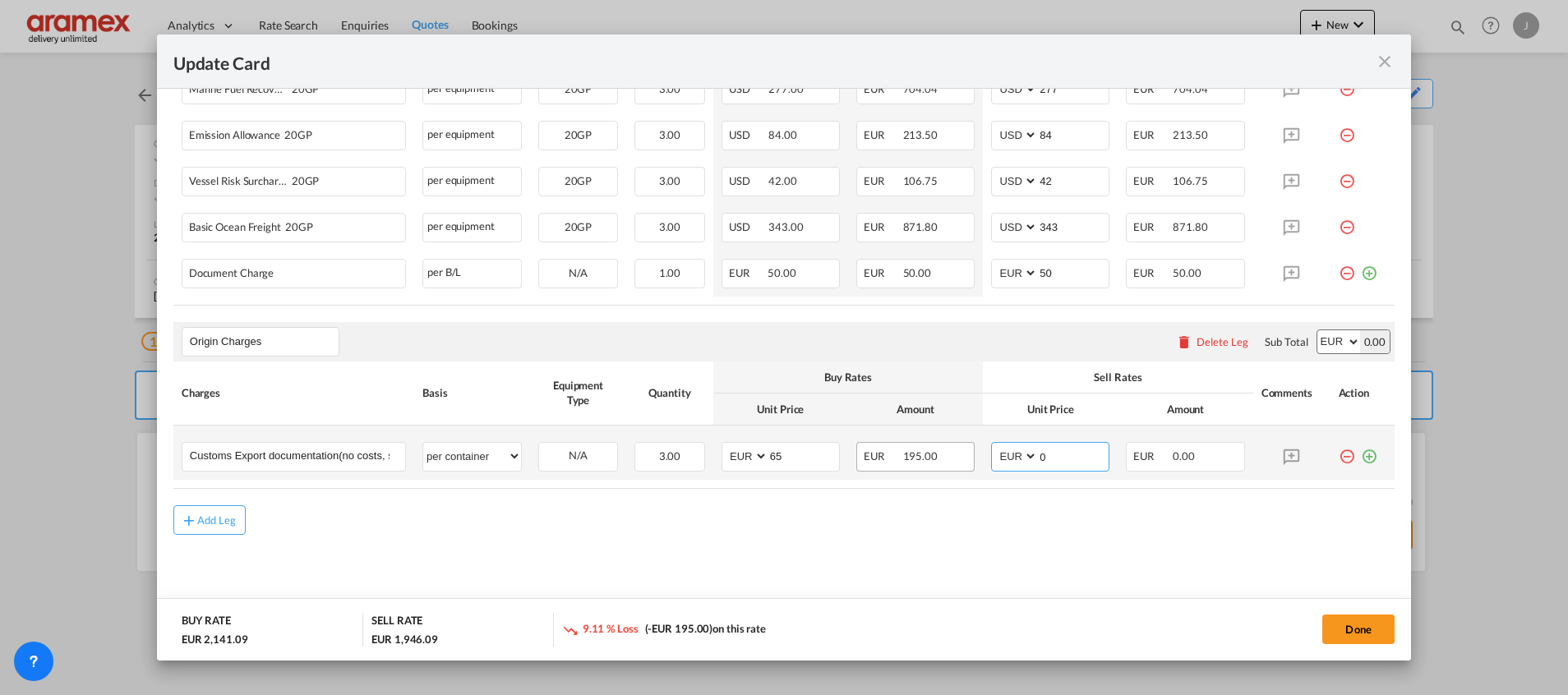
click at [947, 452] on tr "Customs Export documentation(no costs, suggested sell) Please Enter User Define…" at bounding box center [784, 452] width 1220 height 54
type input "65"
click at [1361, 458] on md-icon "icon-plus-circle-outline green-400-fg" at bounding box center [1369, 451] width 16 height 16
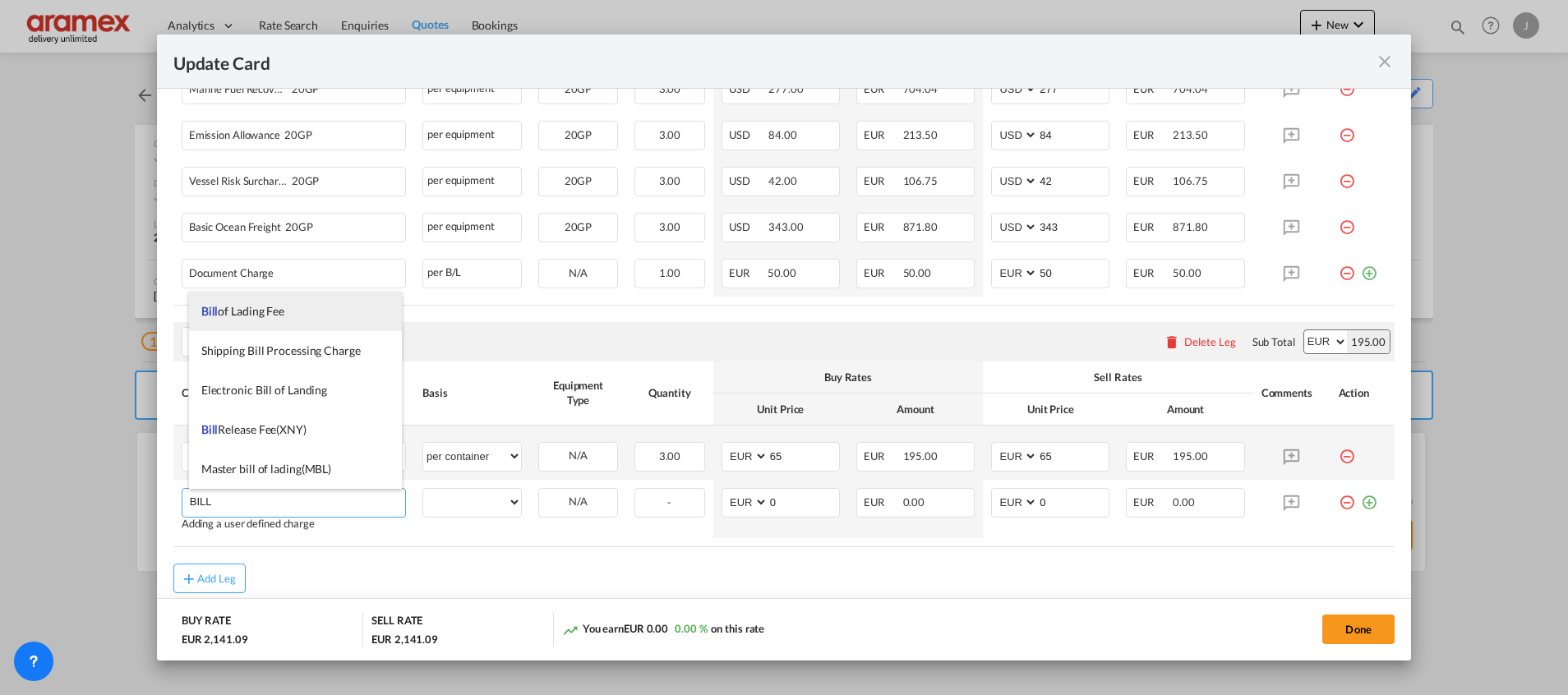
click at [313, 310] on li "Bill of Lading Fee" at bounding box center [295, 311] width 213 height 39
type input "Bill of Lading Fee"
select select "per B/L"
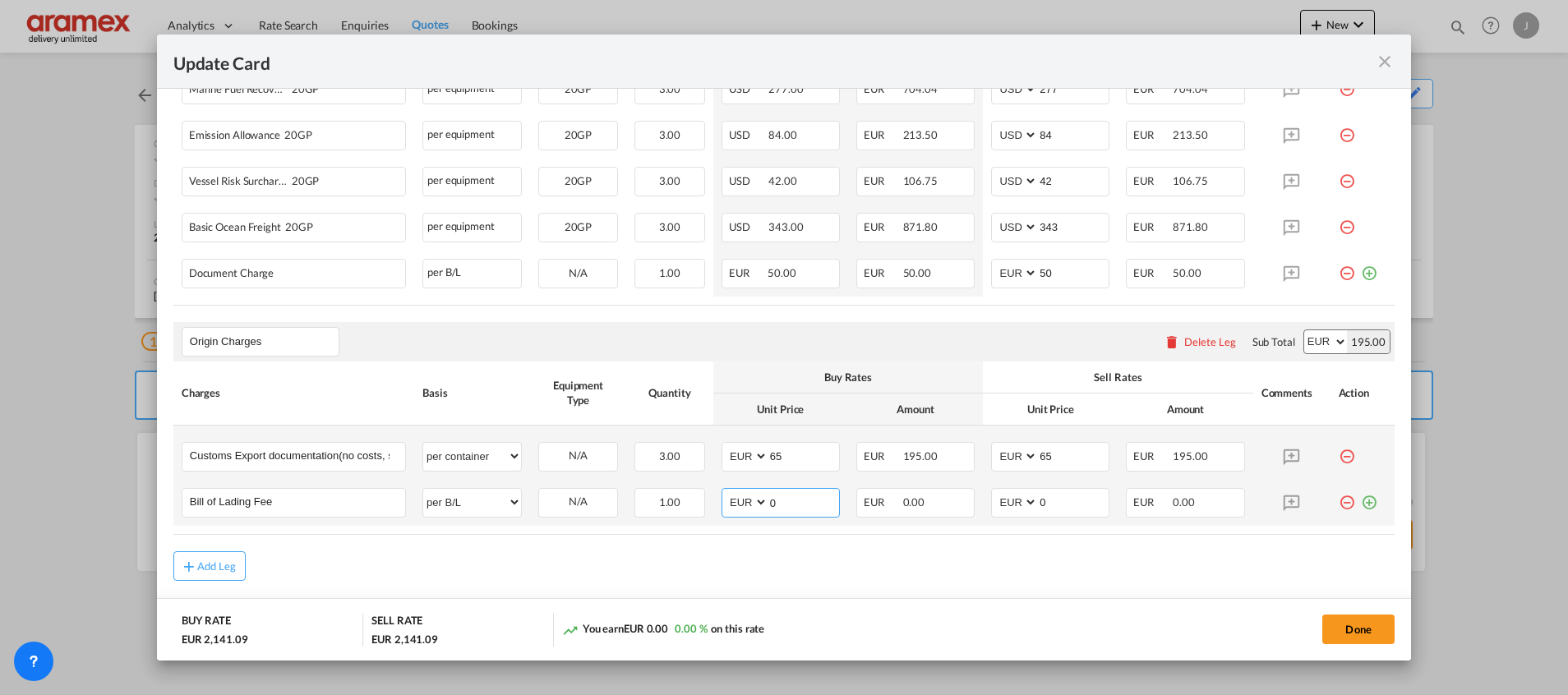
drag, startPoint x: 799, startPoint y: 501, endPoint x: 742, endPoint y: 500, distance: 57.0
click at [742, 500] on md-input-container "AED AFN ALL AMD ANG AOA ARS AUD AWG AZN BAM BBD BDT BGN BHD BIF BMD BND BOB BRL…" at bounding box center [781, 503] width 119 height 29
type input "50"
click at [992, 503] on md-input-container "AED AFN ALL AMD ANG AOA ARS AUD AWG AZN BAM BBD BDT BGN BHD BIF BMD BND BOB BRL…" at bounding box center [1050, 503] width 119 height 29
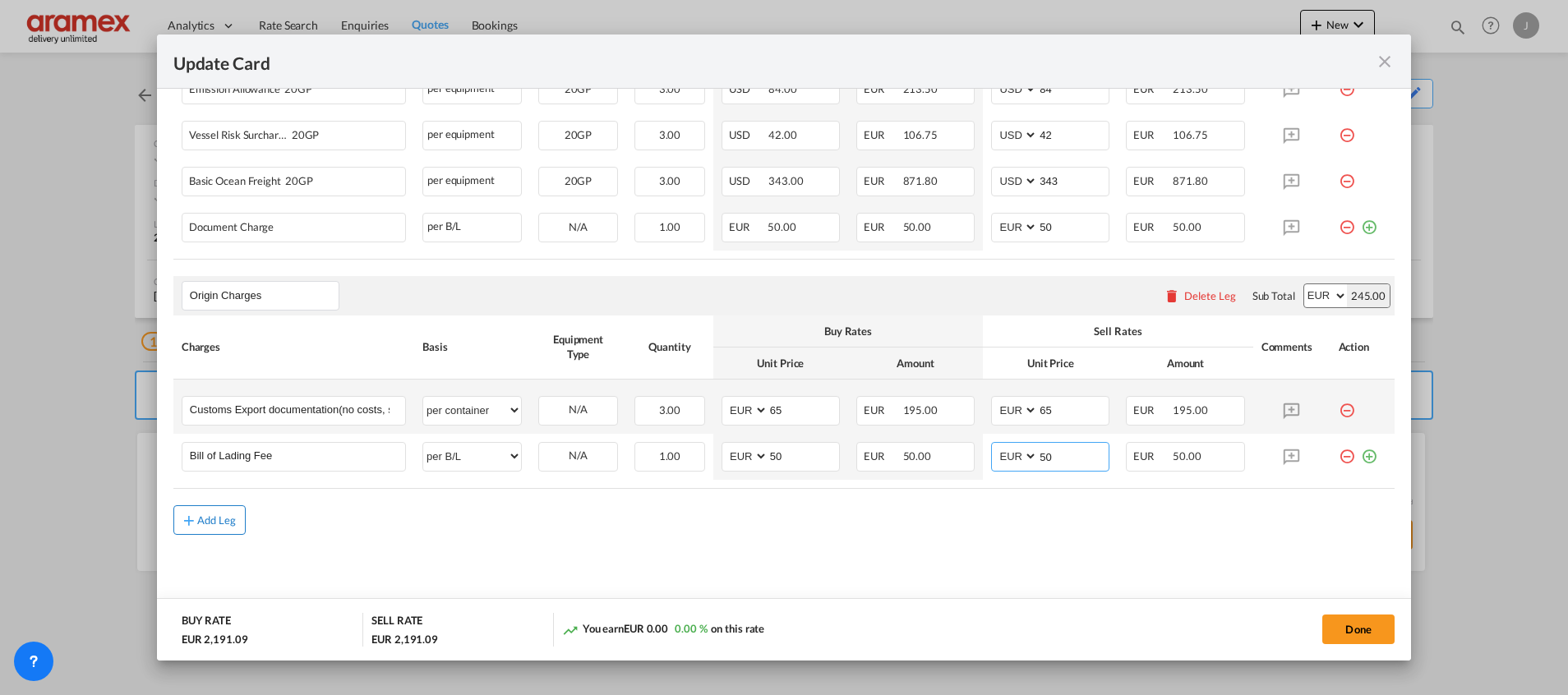
type input "50"
click at [210, 522] on div "Add Leg" at bounding box center [216, 520] width 39 height 10
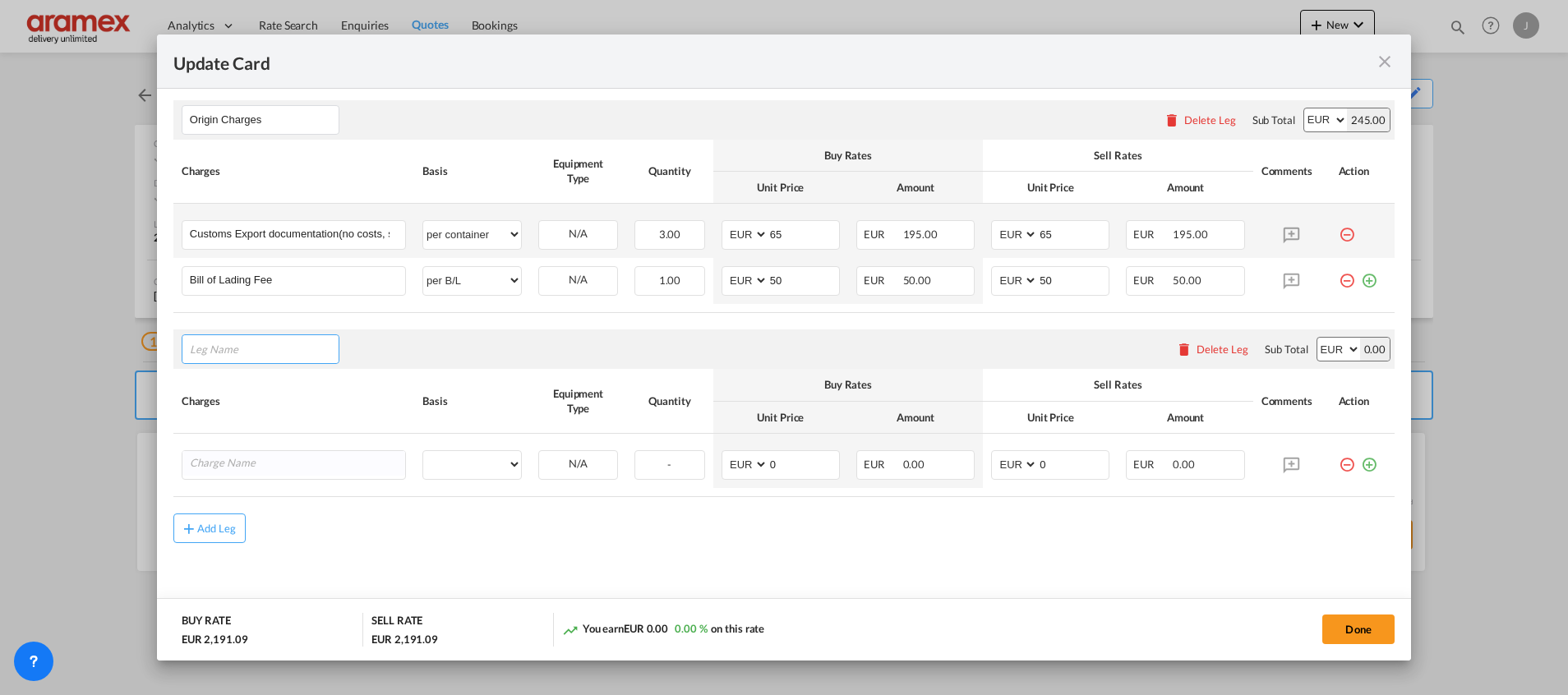
scroll to position [804, 0]
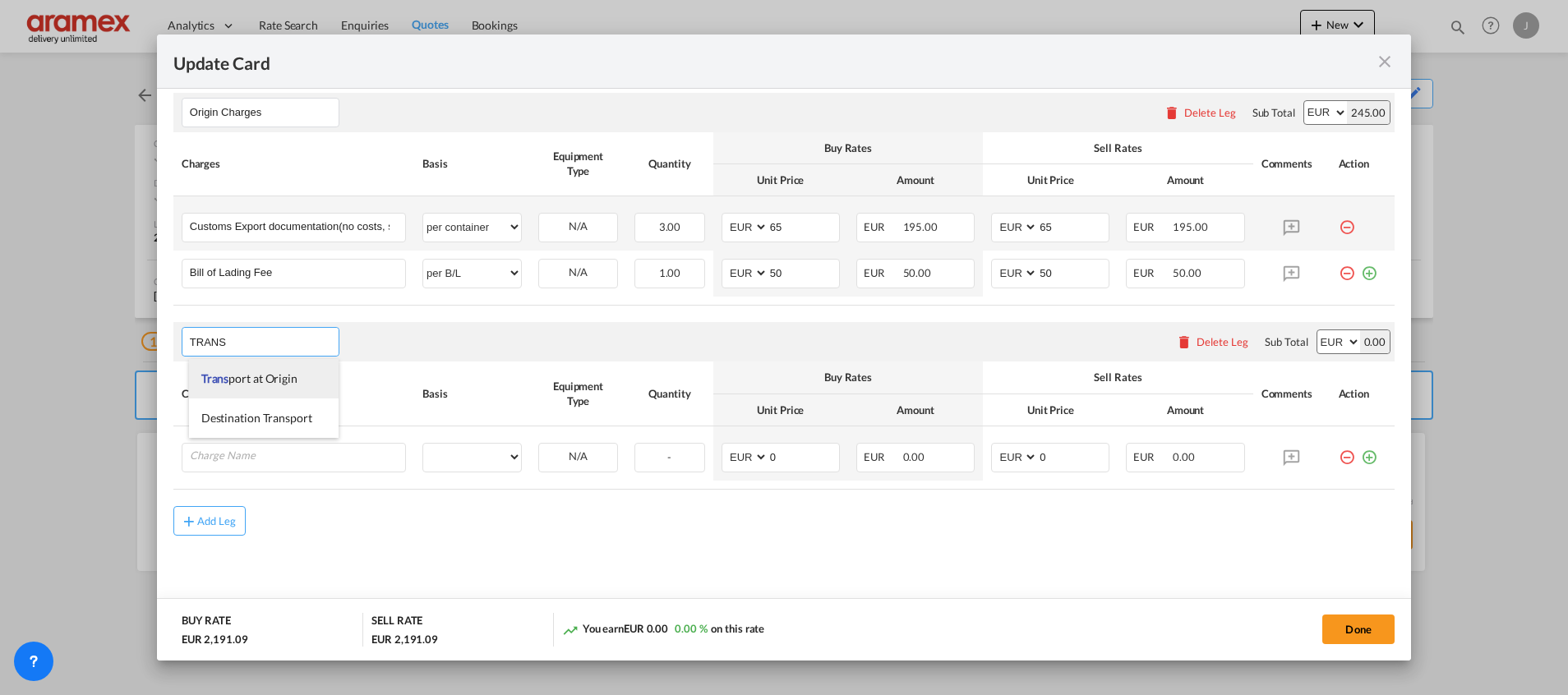
click at [252, 381] on span "Trans port at Origin" at bounding box center [249, 378] width 96 height 14
type input "Transport at Origin"
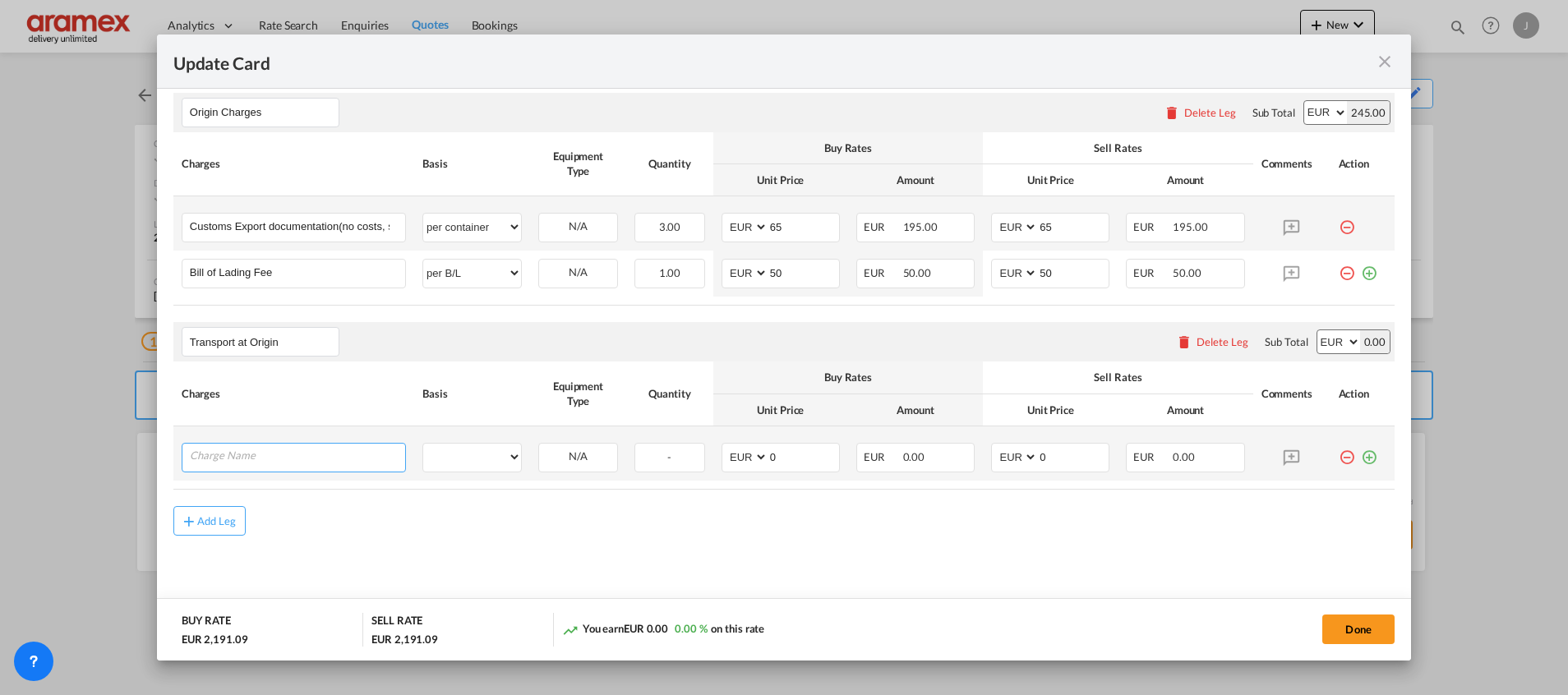
click at [245, 456] on input "Charge Name" at bounding box center [297, 455] width 215 height 25
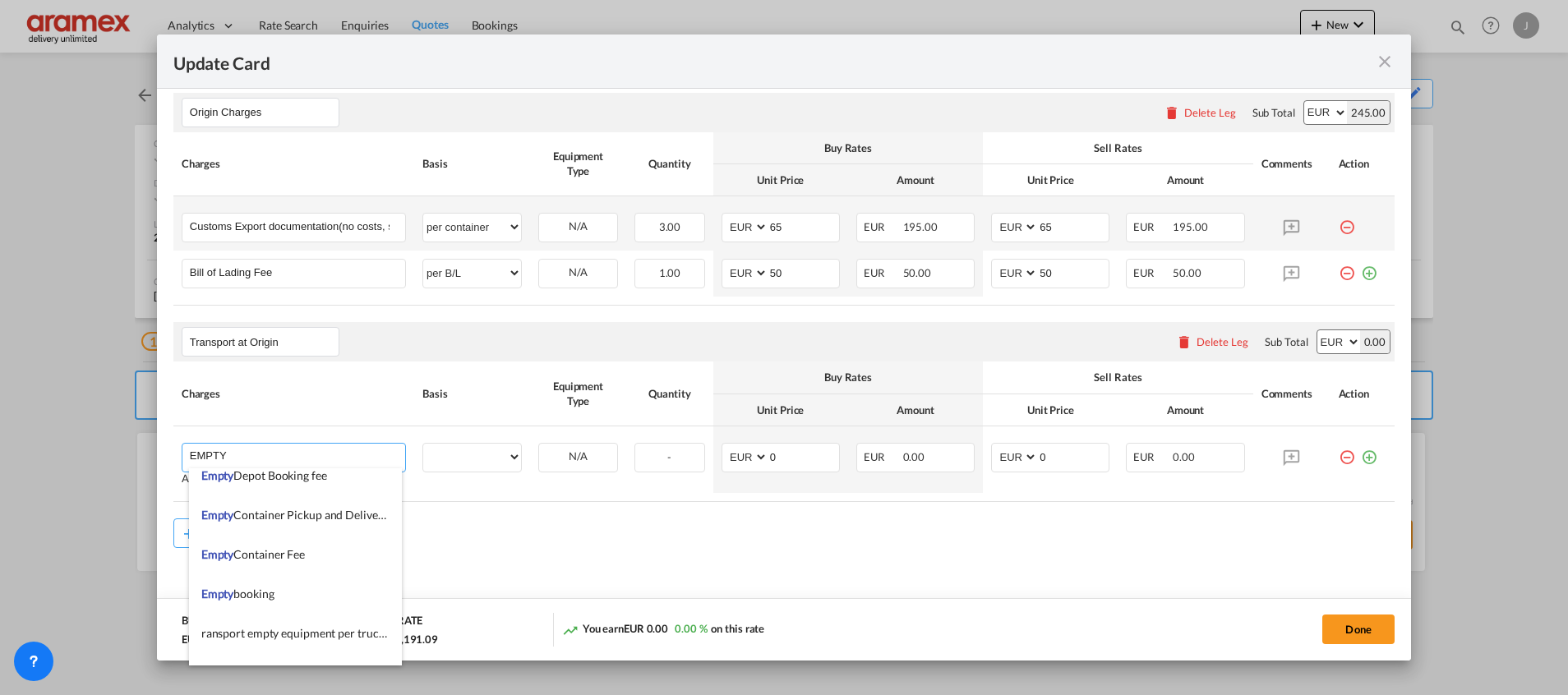
scroll to position [123, 0]
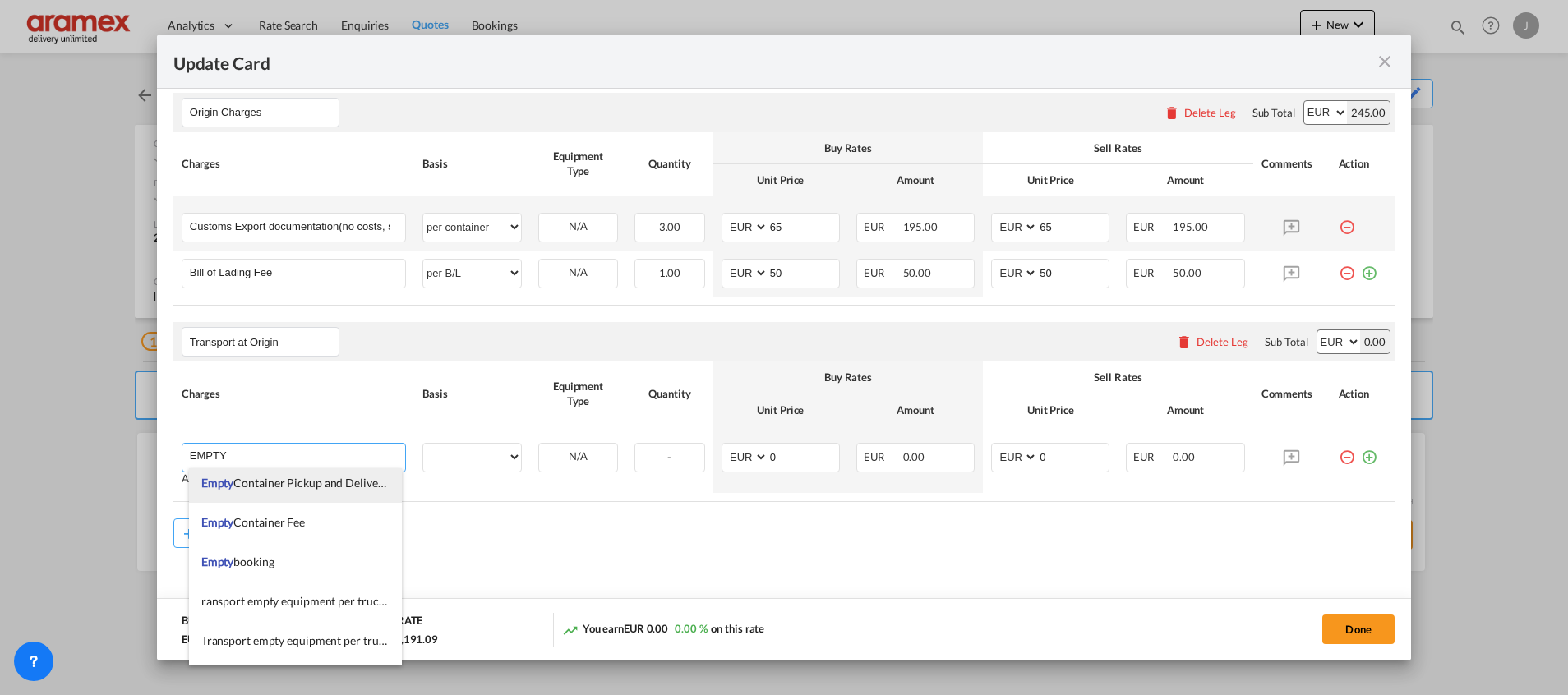
click at [317, 482] on span "Empty Container Pickup and Delivery Charge" at bounding box center [315, 482] width 226 height 14
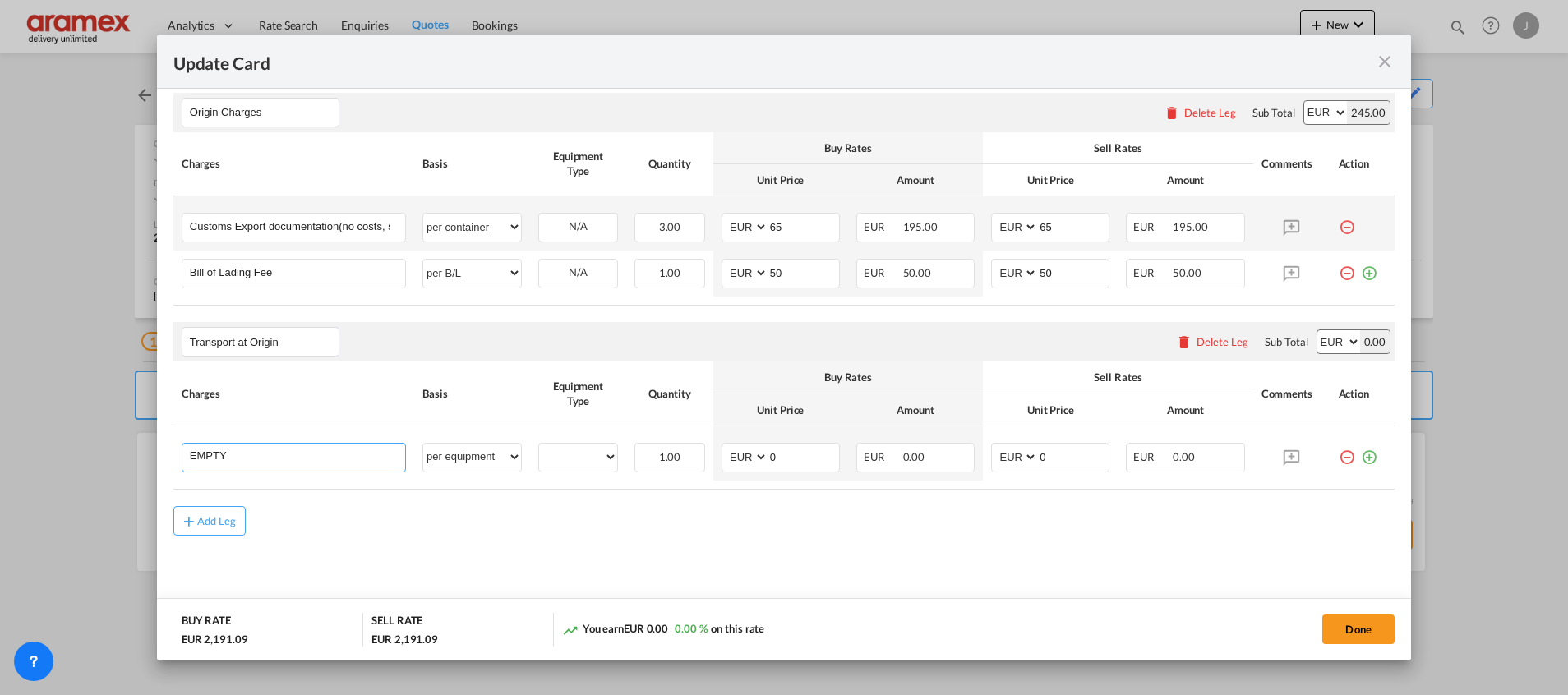
type input "Empty Container Pickup and Delivery Charge"
select select "per equipment"
drag, startPoint x: 239, startPoint y: 458, endPoint x: 533, endPoint y: 456, distance: 294.0
click at [533, 456] on tr "Empty Container Pickup and Delivery Charge Please Enter User Defined Charges Ca…" at bounding box center [784, 452] width 1220 height 54
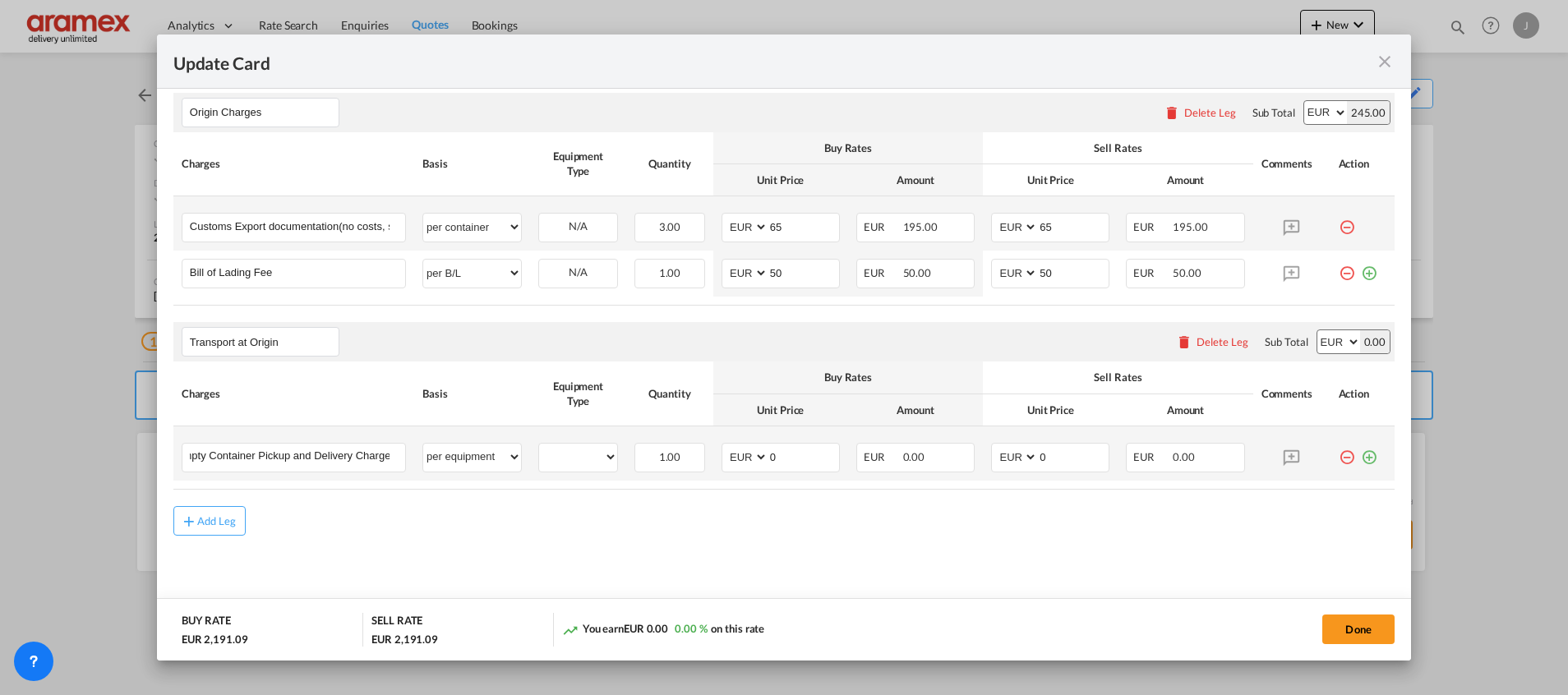
click at [1361, 460] on md-icon "icon-plus-circle-outline green-400-fg" at bounding box center [1369, 451] width 16 height 16
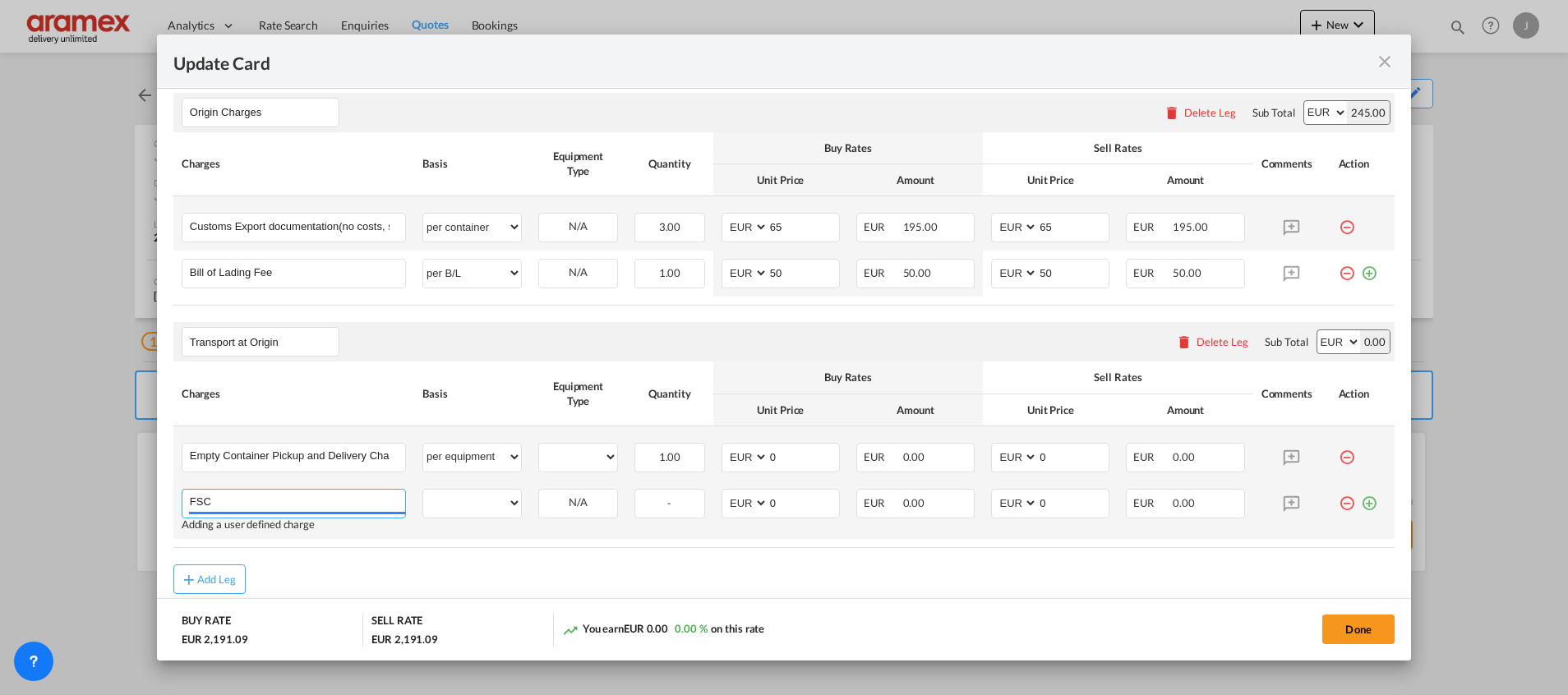
type input "FSC"
click at [1361, 501] on md-icon "icon-plus-circle-outline green-400-fg" at bounding box center [1369, 497] width 16 height 16
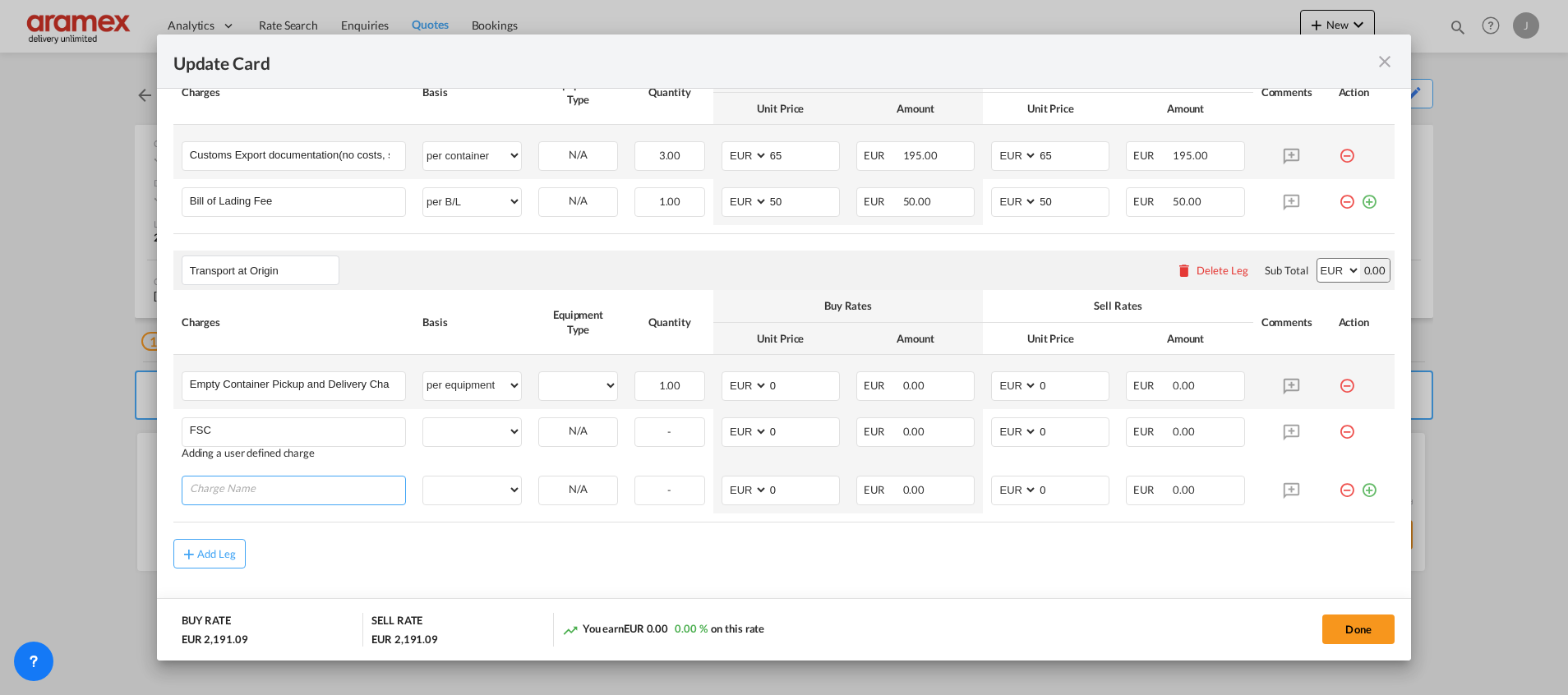
scroll to position [908, 0]
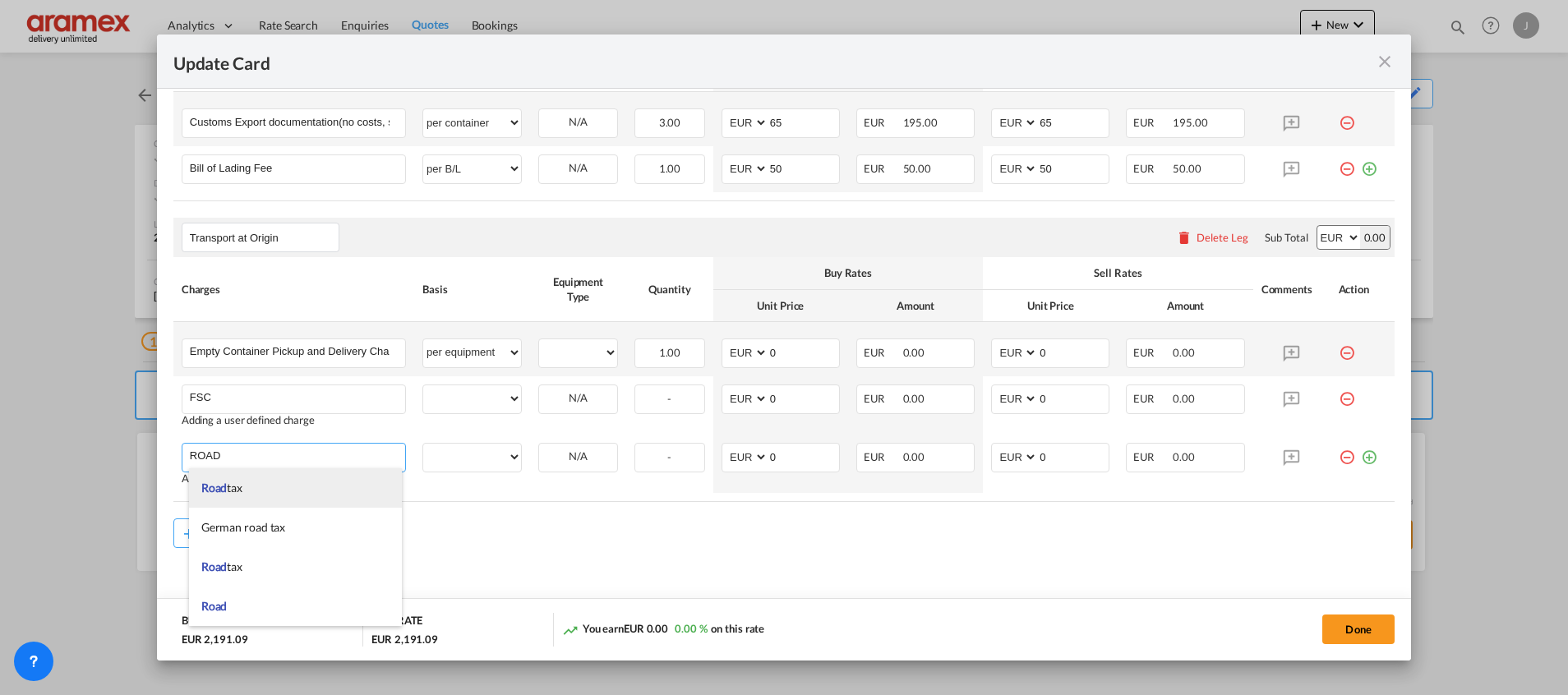
click at [265, 483] on li "Road tax" at bounding box center [295, 487] width 213 height 39
type input "Road tax"
select select "per equipment"
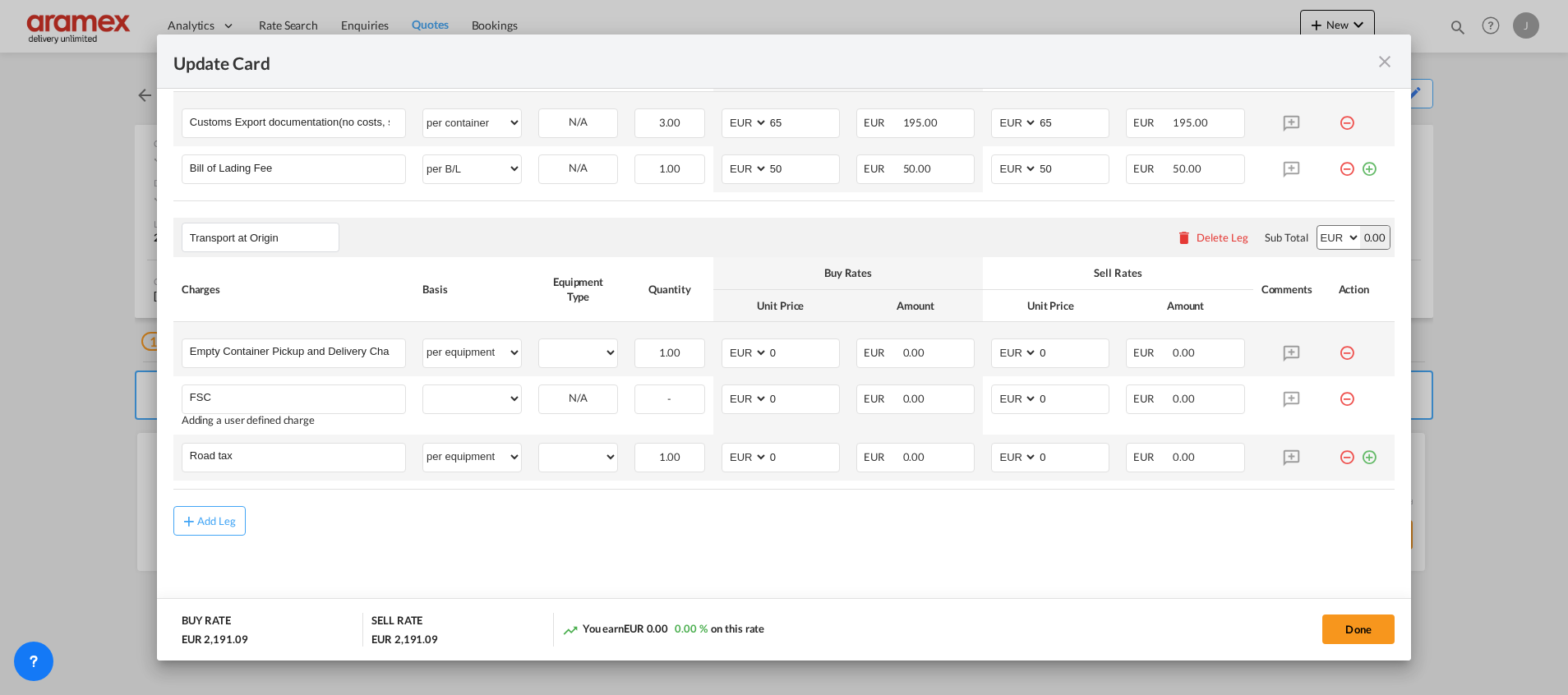
click at [1361, 459] on md-icon "icon-plus-circle-outline green-400-fg" at bounding box center [1369, 451] width 16 height 16
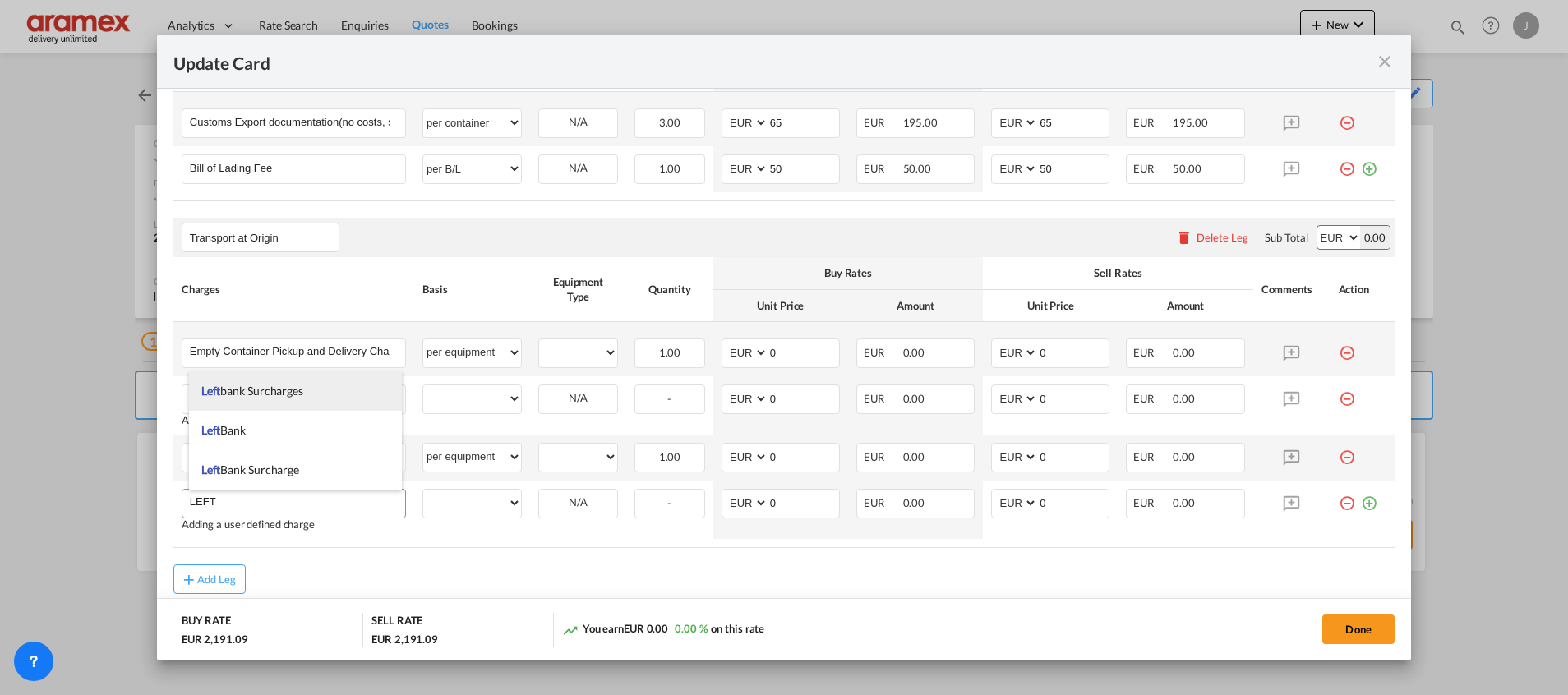
click at [315, 388] on li "Left bank Surcharges" at bounding box center [295, 390] width 213 height 39
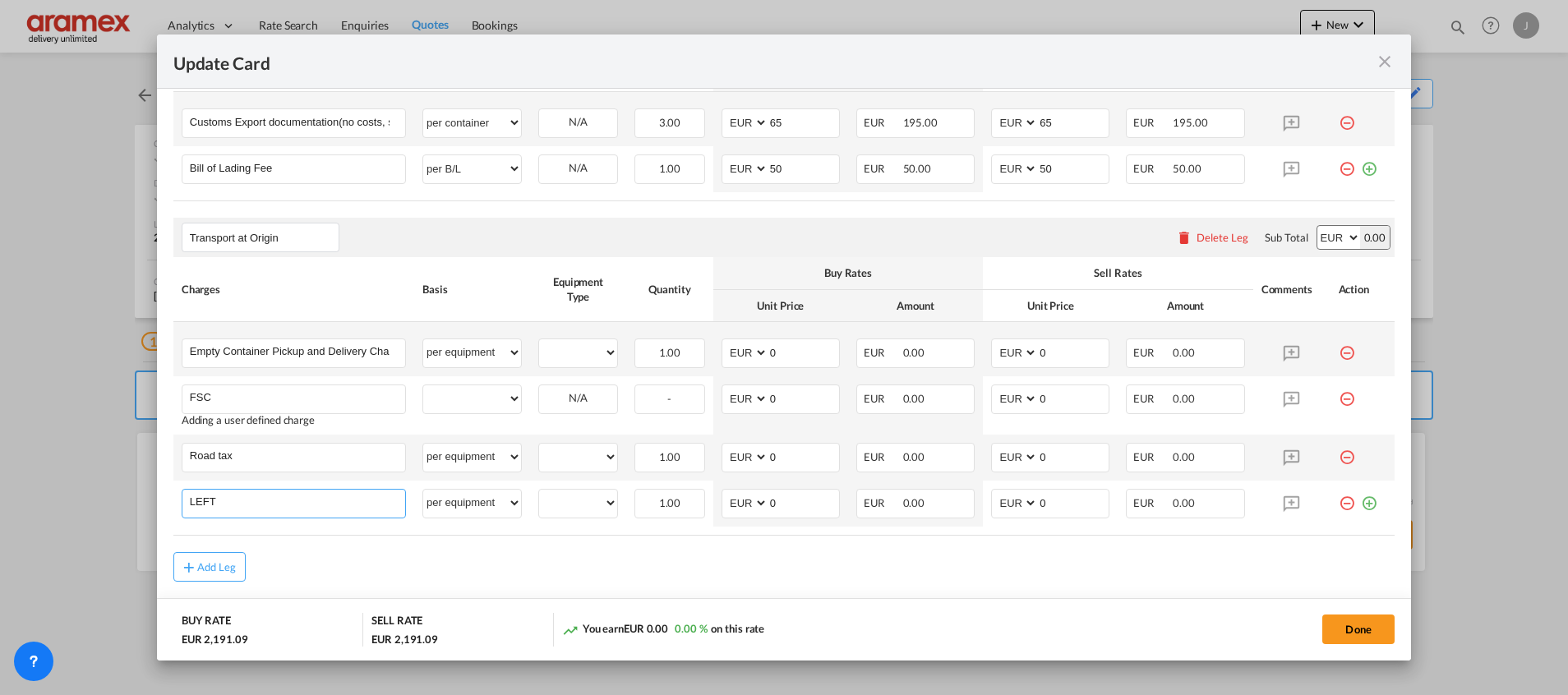
type input "Leftbank Surcharges"
select select "per equipment"
click at [1361, 505] on md-icon "icon-plus-circle-outline green-400-fg" at bounding box center [1369, 497] width 16 height 16
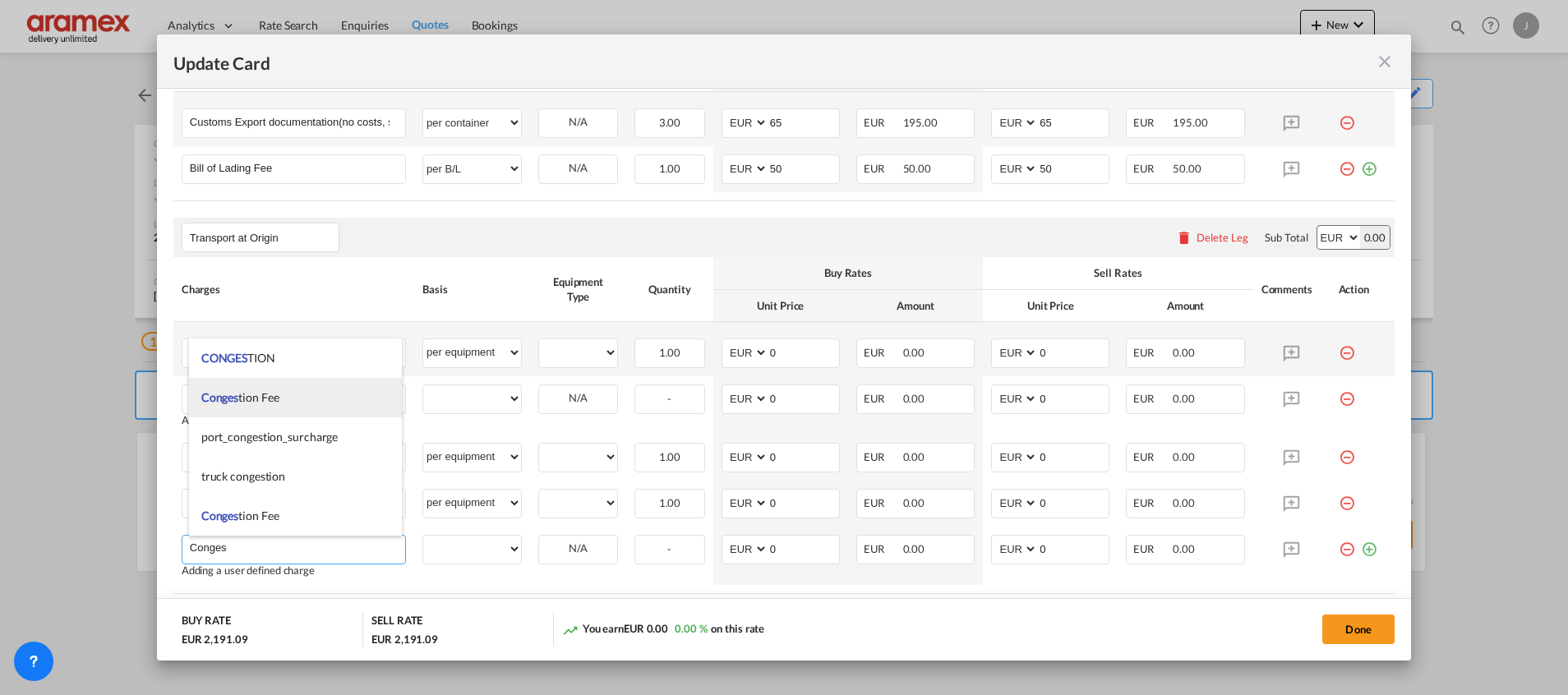
click at [296, 396] on li "Conges tion Fee" at bounding box center [295, 397] width 213 height 39
type input "Congestion Fee"
select select "per equipment"
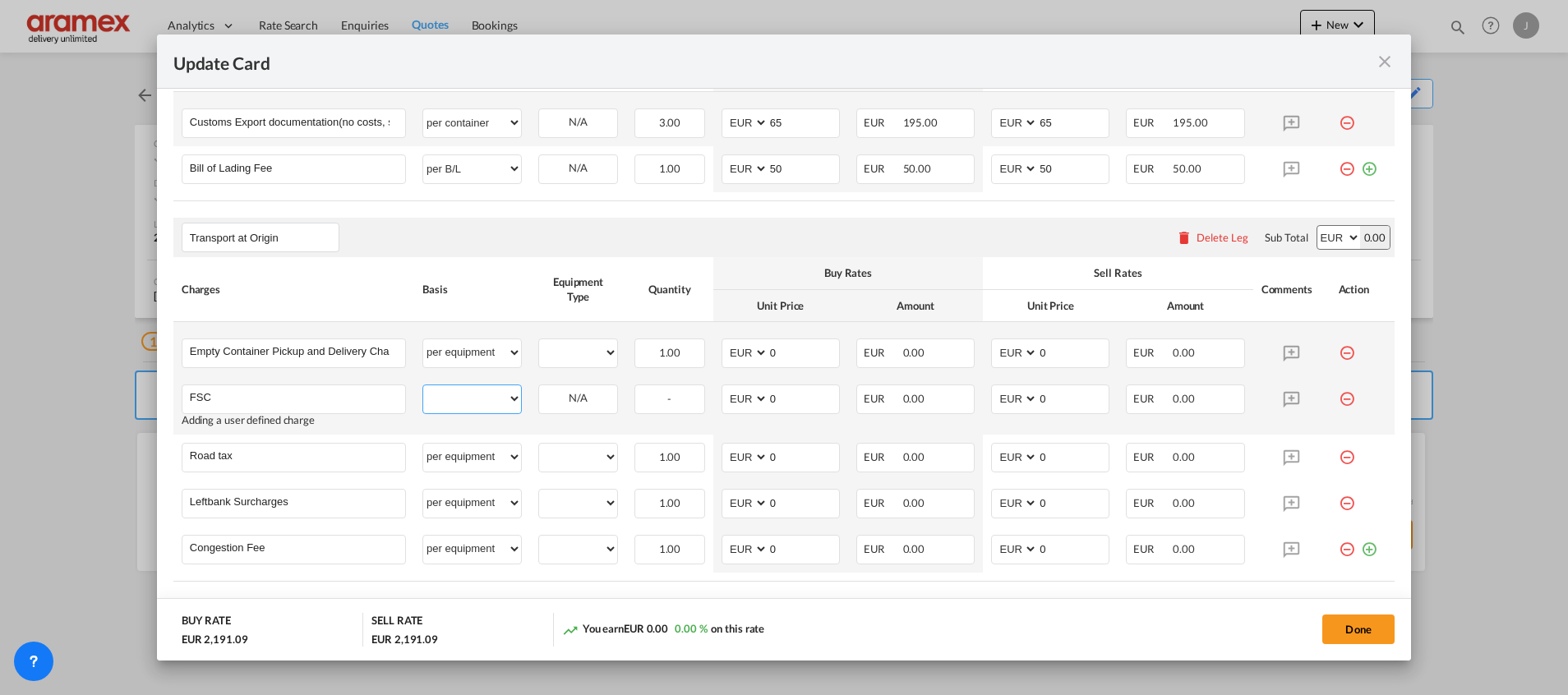
click at [476, 399] on select "per equipment per container per B/L per shipping bill per shipment % on pickup …" at bounding box center [472, 398] width 98 height 26
select select "per equipment"
click at [423, 385] on select "per equipment per container per B/L per shipping bill per shipment % on pickup …" at bounding box center [472, 398] width 98 height 26
click at [575, 351] on select "20GP" at bounding box center [578, 353] width 78 height 22
select select "20GP"
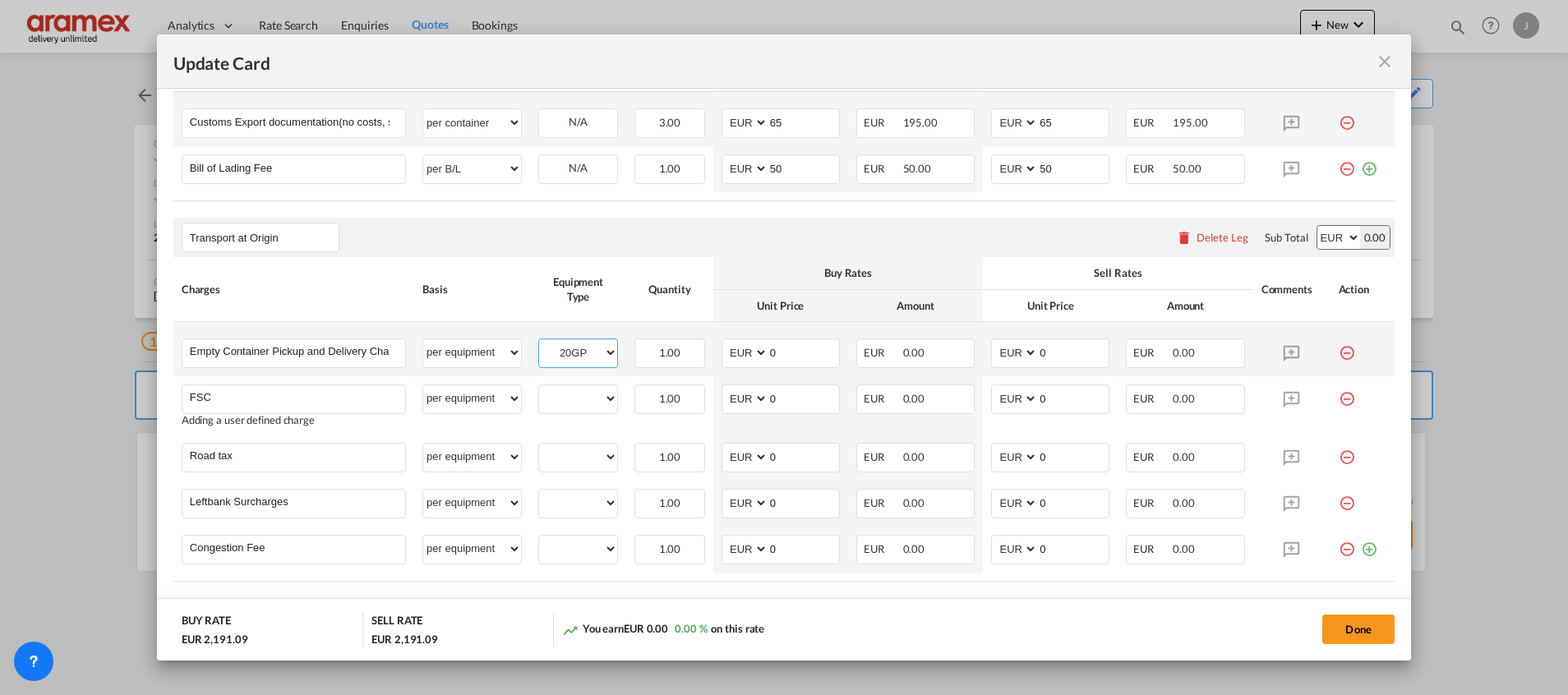
click at [539, 342] on select "20GP" at bounding box center [578, 353] width 78 height 22
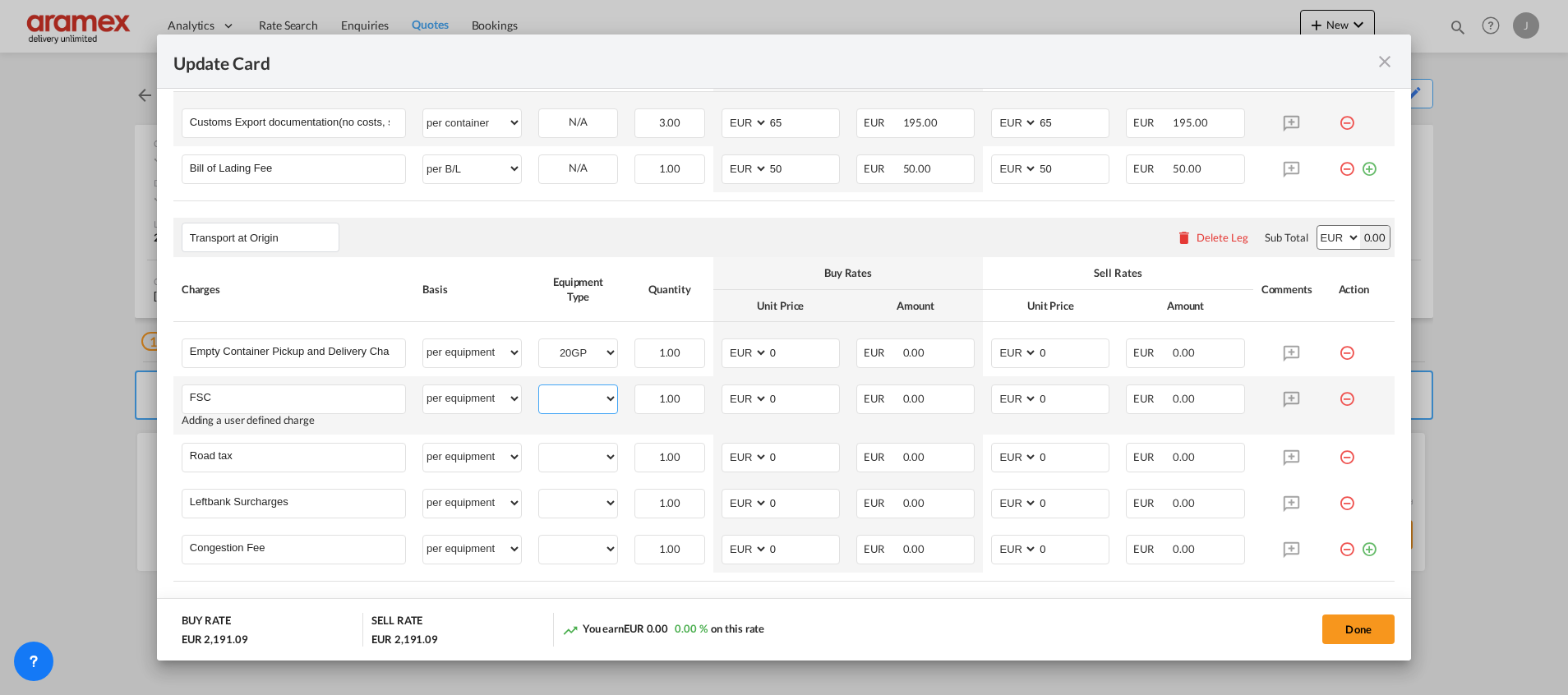
click at [576, 389] on select "20GP" at bounding box center [578, 399] width 78 height 22
select select "20GP"
click at [539, 388] on select "20GP" at bounding box center [578, 399] width 78 height 22
click at [577, 444] on md-input-container "20GP" at bounding box center [578, 455] width 78 height 25
click at [577, 456] on select "20GP" at bounding box center [578, 457] width 78 height 22
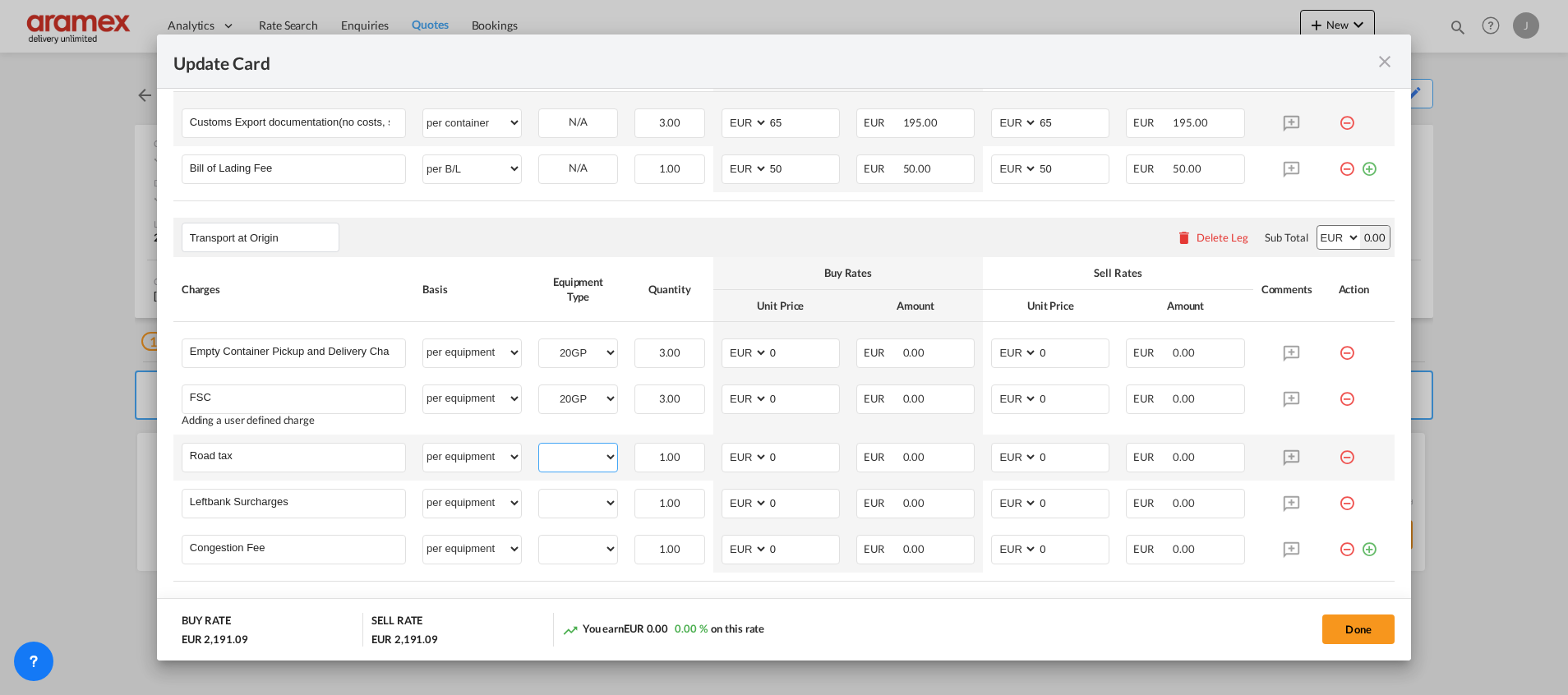
select select "20GP"
click at [539, 446] on select "20GP" at bounding box center [578, 457] width 78 height 22
drag, startPoint x: 576, startPoint y: 500, endPoint x: 576, endPoint y: 517, distance: 17.0
click at [576, 500] on select "20GP" at bounding box center [578, 503] width 78 height 22
select select "20GP"
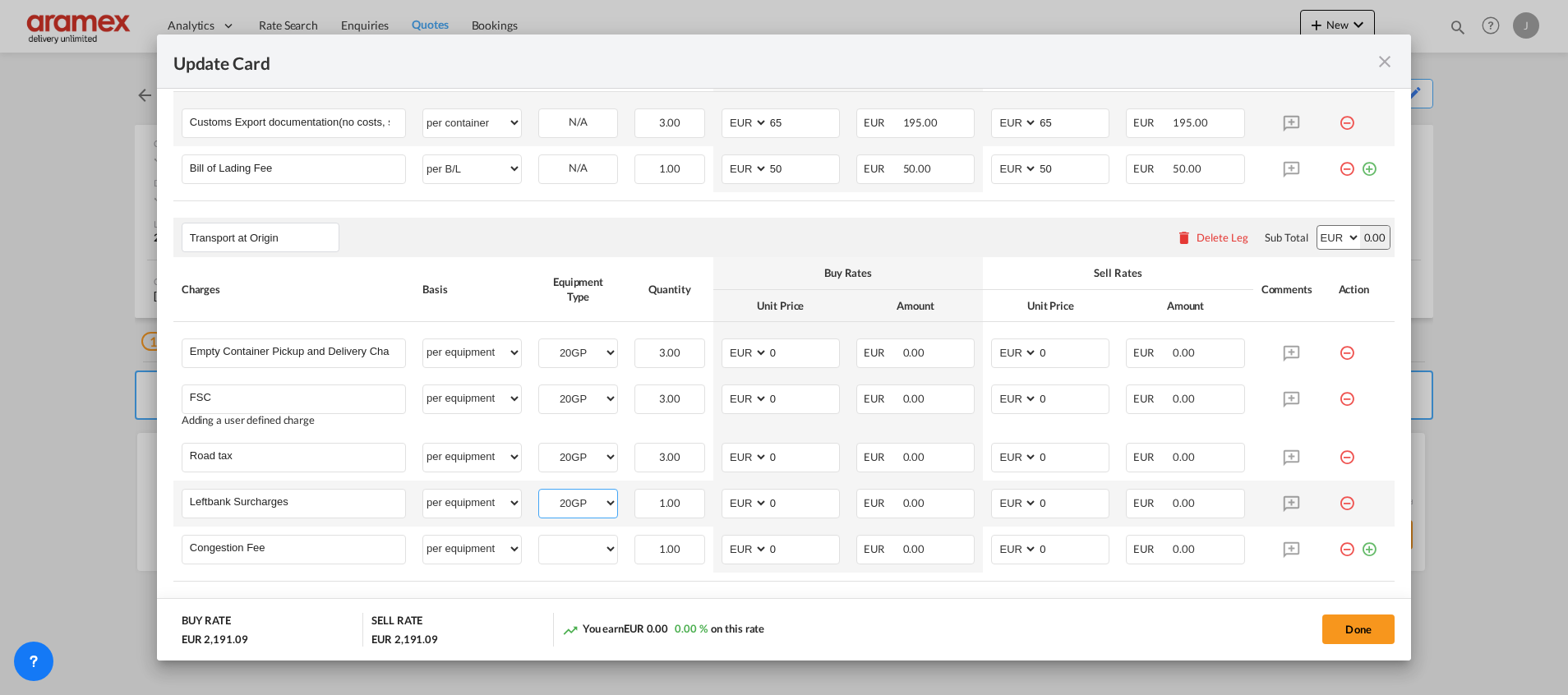
click at [539, 493] on select "20GP" at bounding box center [578, 503] width 78 height 22
click at [567, 556] on select "20GP" at bounding box center [578, 549] width 78 height 22
select select "20GP"
click at [539, 538] on select "20GP" at bounding box center [578, 549] width 78 height 22
click at [1338, 545] on md-icon "icon-minus-circle-outline red-400-fg" at bounding box center [1346, 543] width 16 height 16
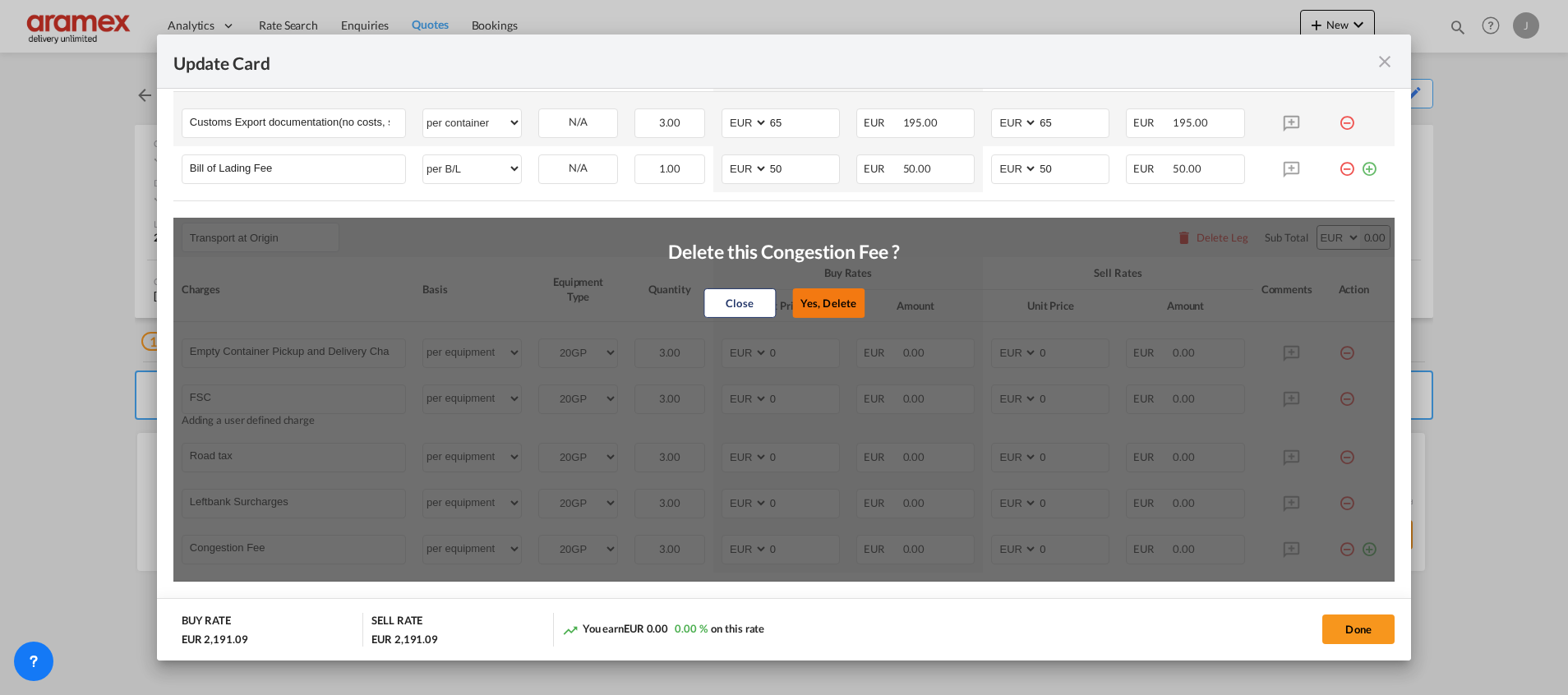
click at [834, 310] on button "Yes, Delete" at bounding box center [827, 303] width 72 height 29
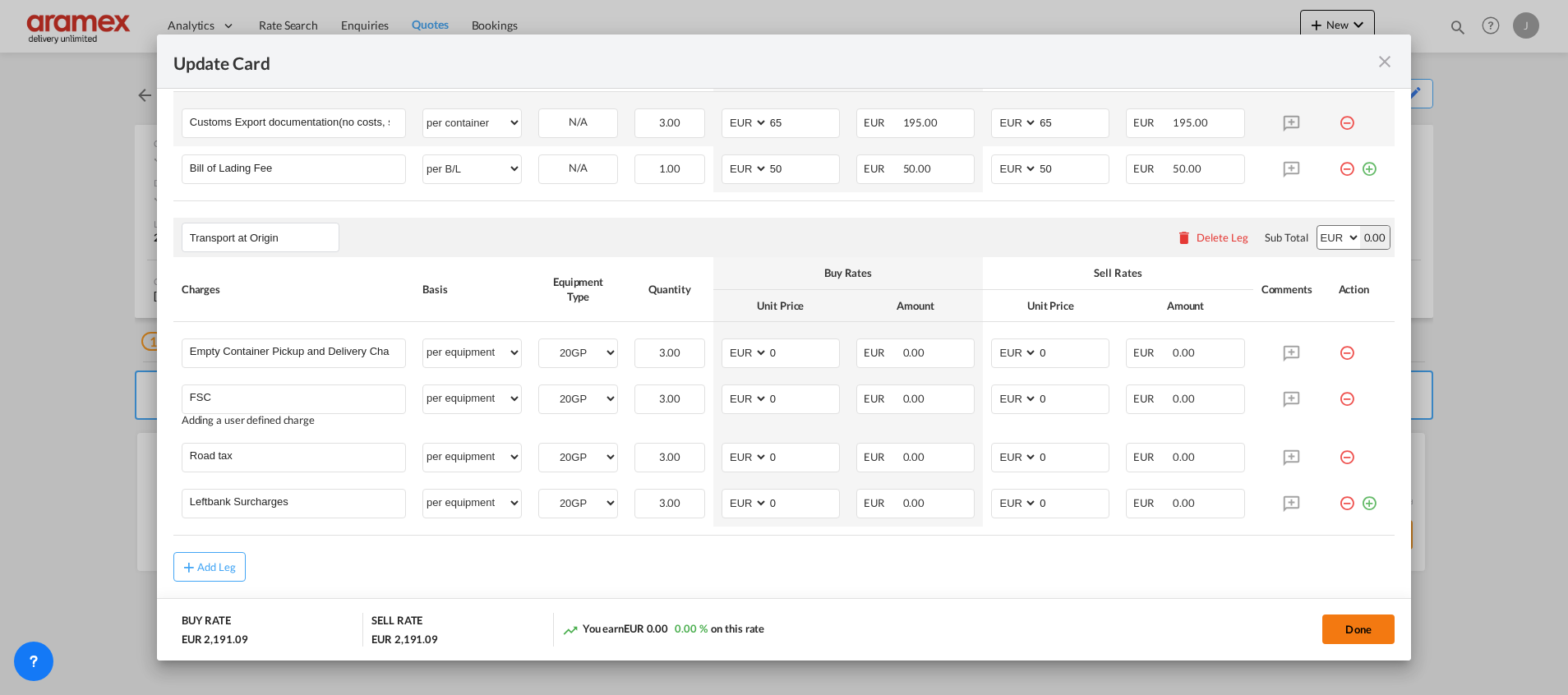
click at [1366, 633] on button "Done" at bounding box center [1357, 629] width 72 height 29
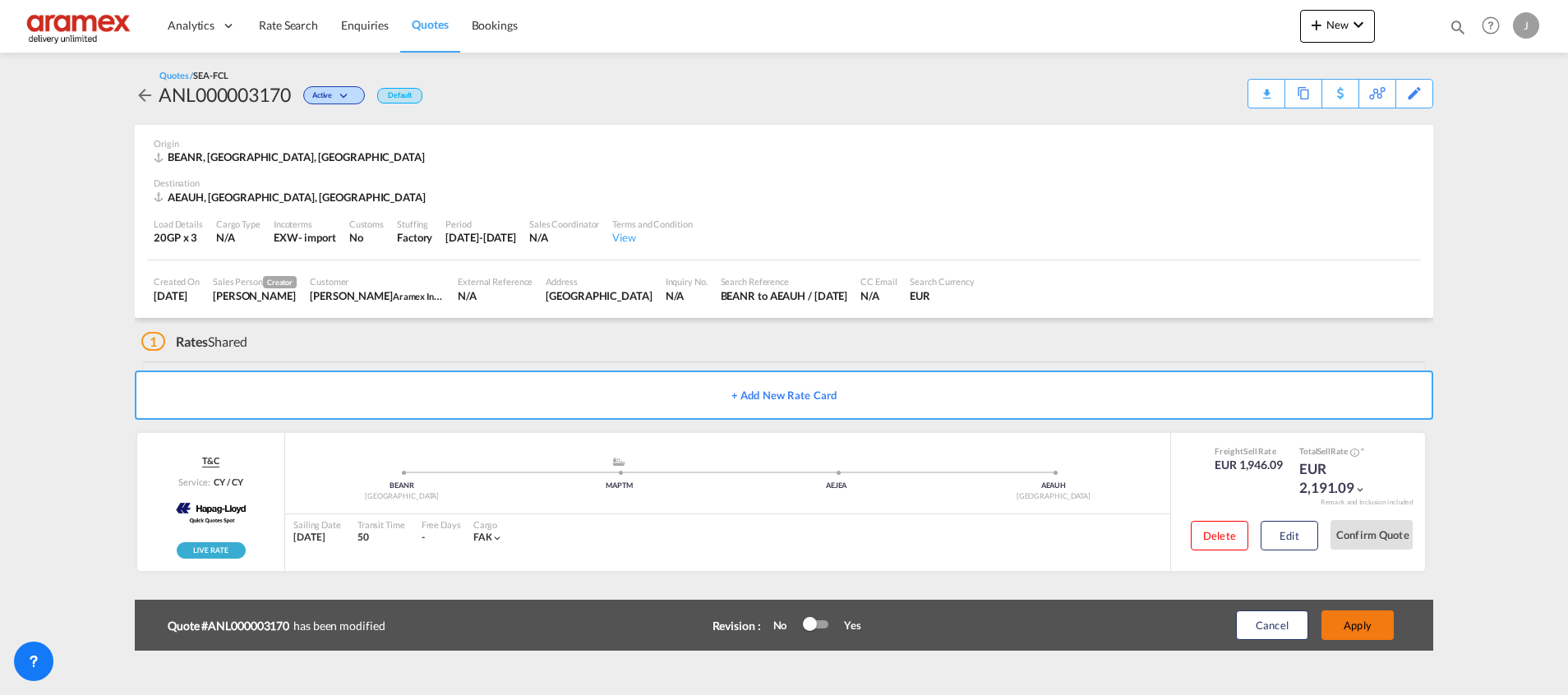
click at [1363, 625] on button "Apply" at bounding box center [1356, 625] width 72 height 29
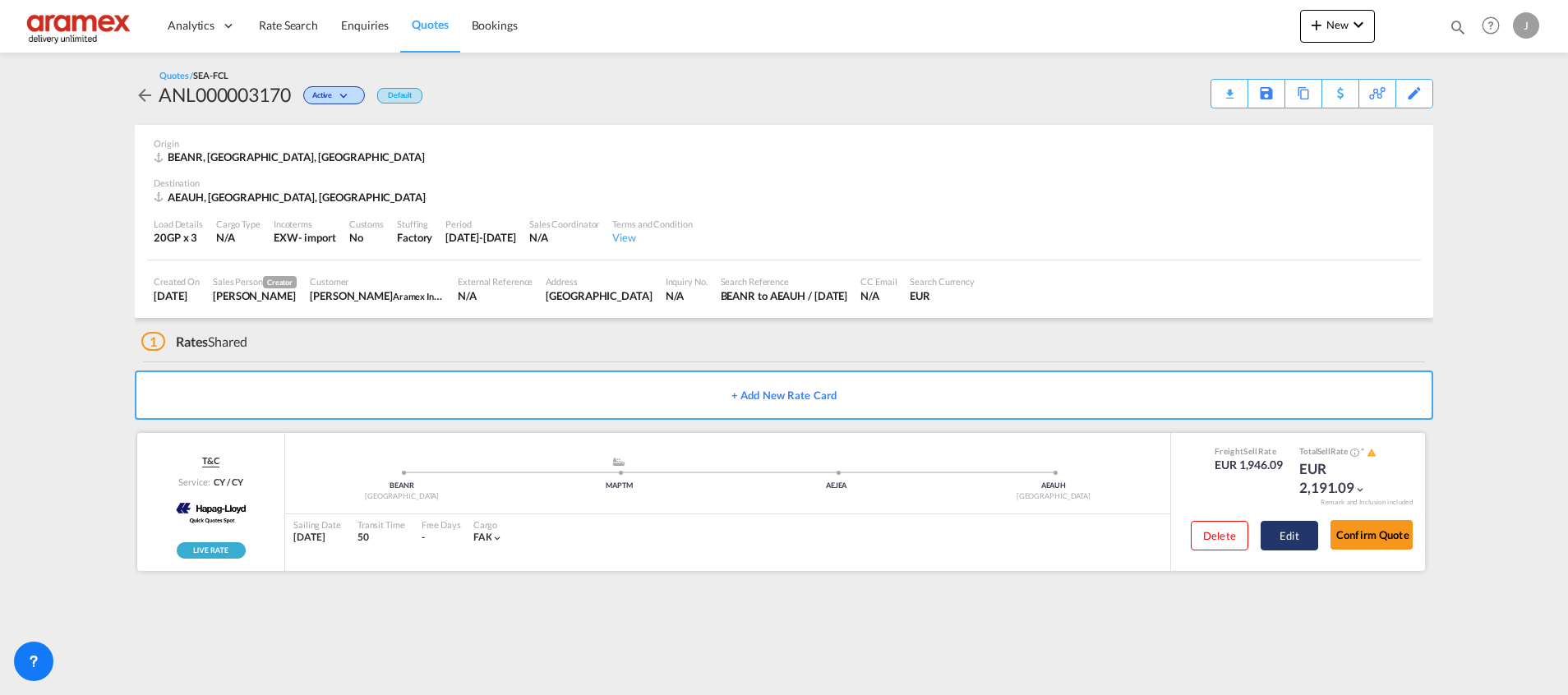
click at [1273, 540] on button "Edit" at bounding box center [1289, 535] width 57 height 29
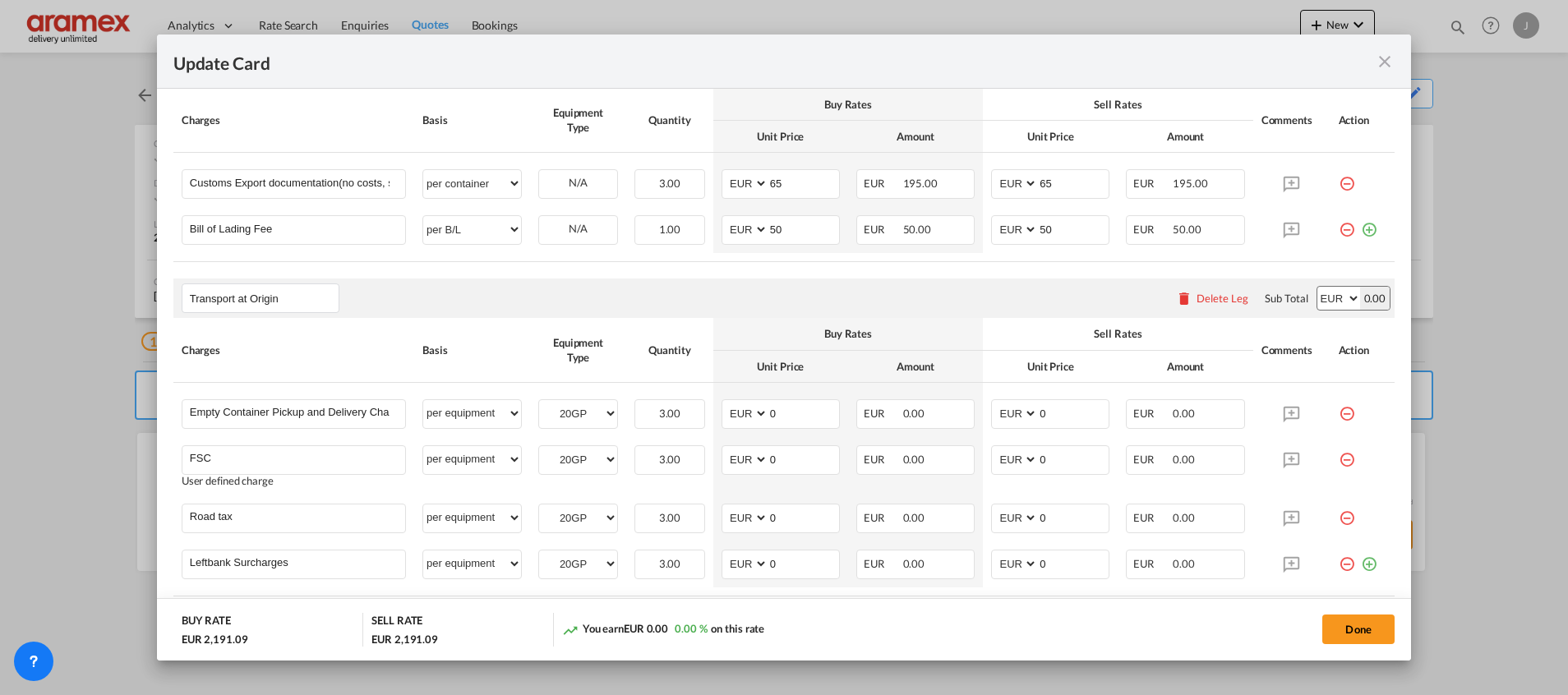
scroll to position [954, 0]
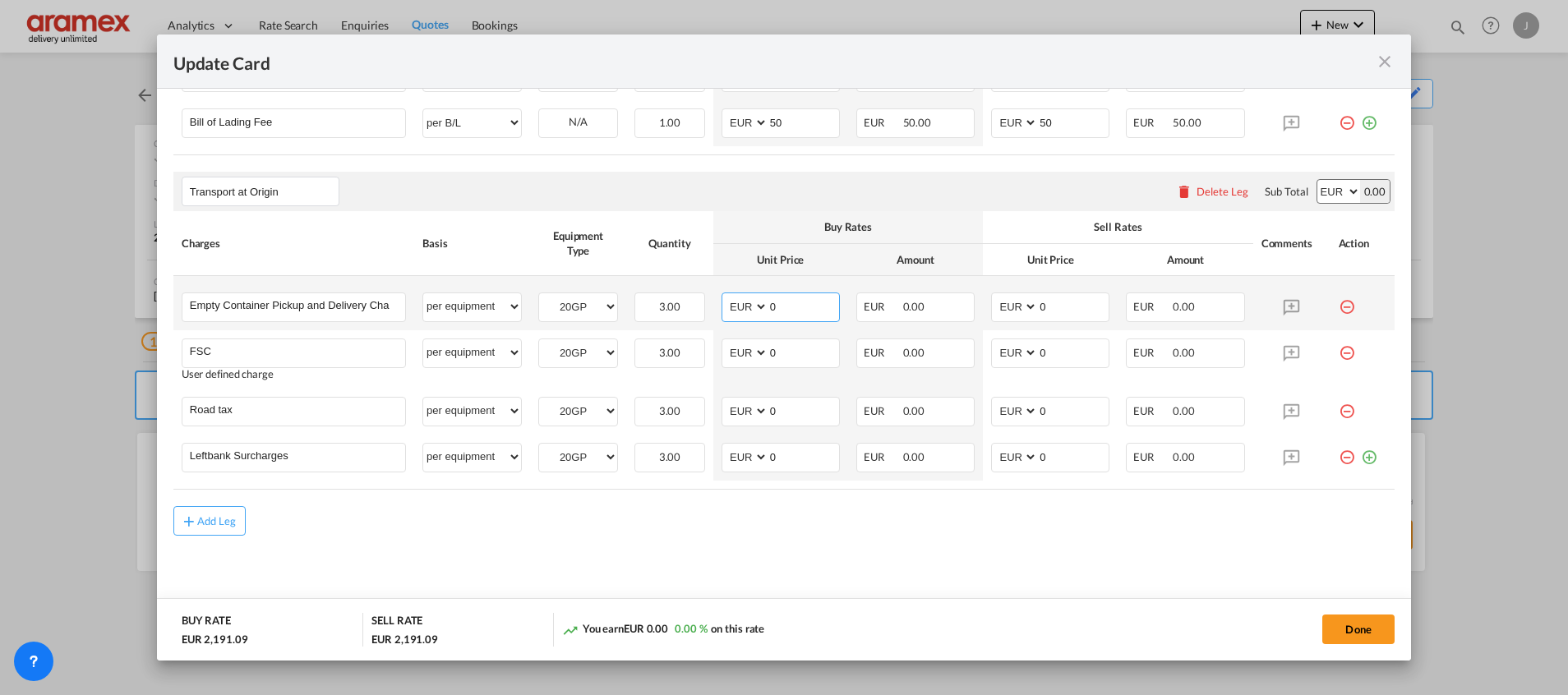
drag, startPoint x: 792, startPoint y: 310, endPoint x: 715, endPoint y: 306, distance: 77.1
click at [722, 306] on md-input-container "AED AFN ALL AMD ANG AOA ARS AUD AWG AZN BAM BBD BDT BGN BHD BIF BMD BND BOB BRL…" at bounding box center [781, 307] width 119 height 29
paste input "286"
type input "286"
drag, startPoint x: 1059, startPoint y: 306, endPoint x: 1008, endPoint y: 306, distance: 51.0
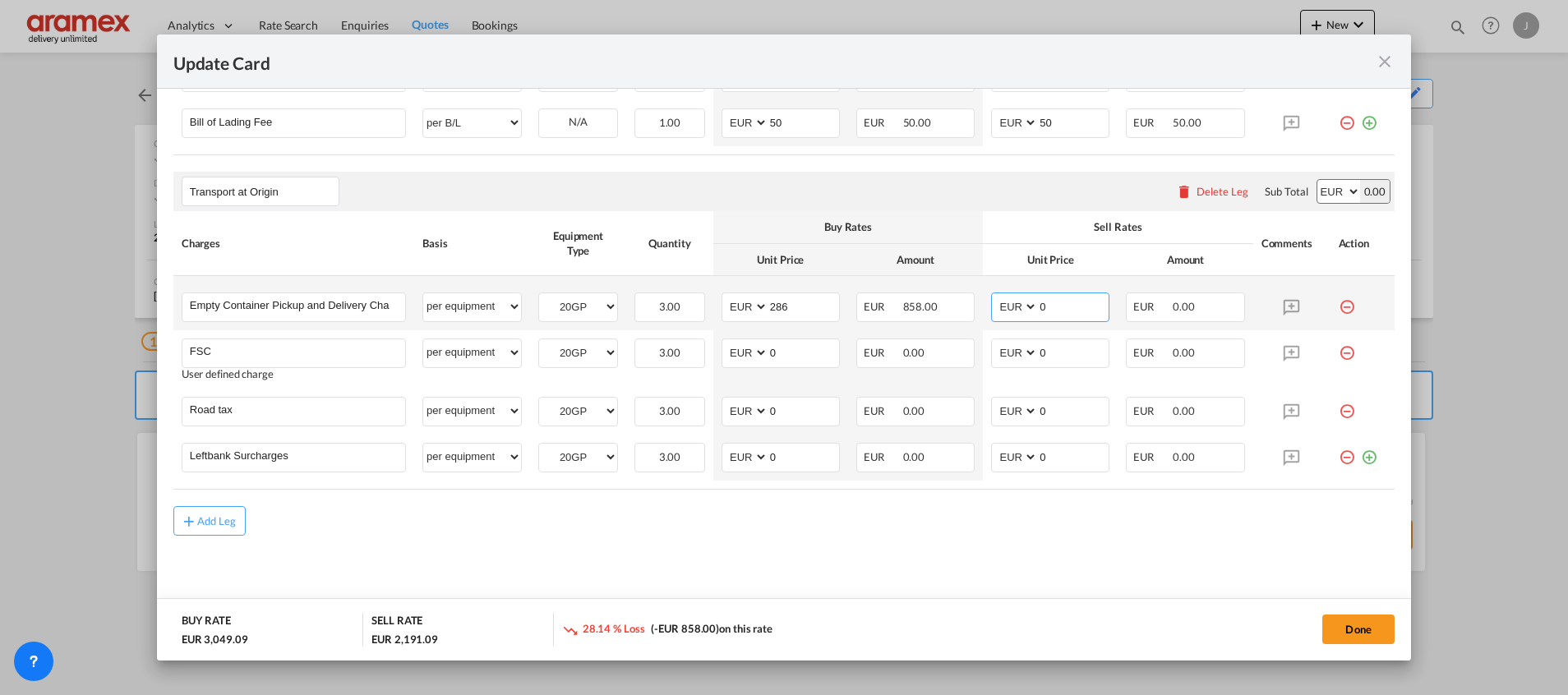
click at [1008, 306] on md-input-container "AED AFN ALL AMD ANG AOA ARS AUD AWG AZN BAM BBD BDT BGN BHD BIF BMD BND BOB BRL…" at bounding box center [1050, 307] width 119 height 29
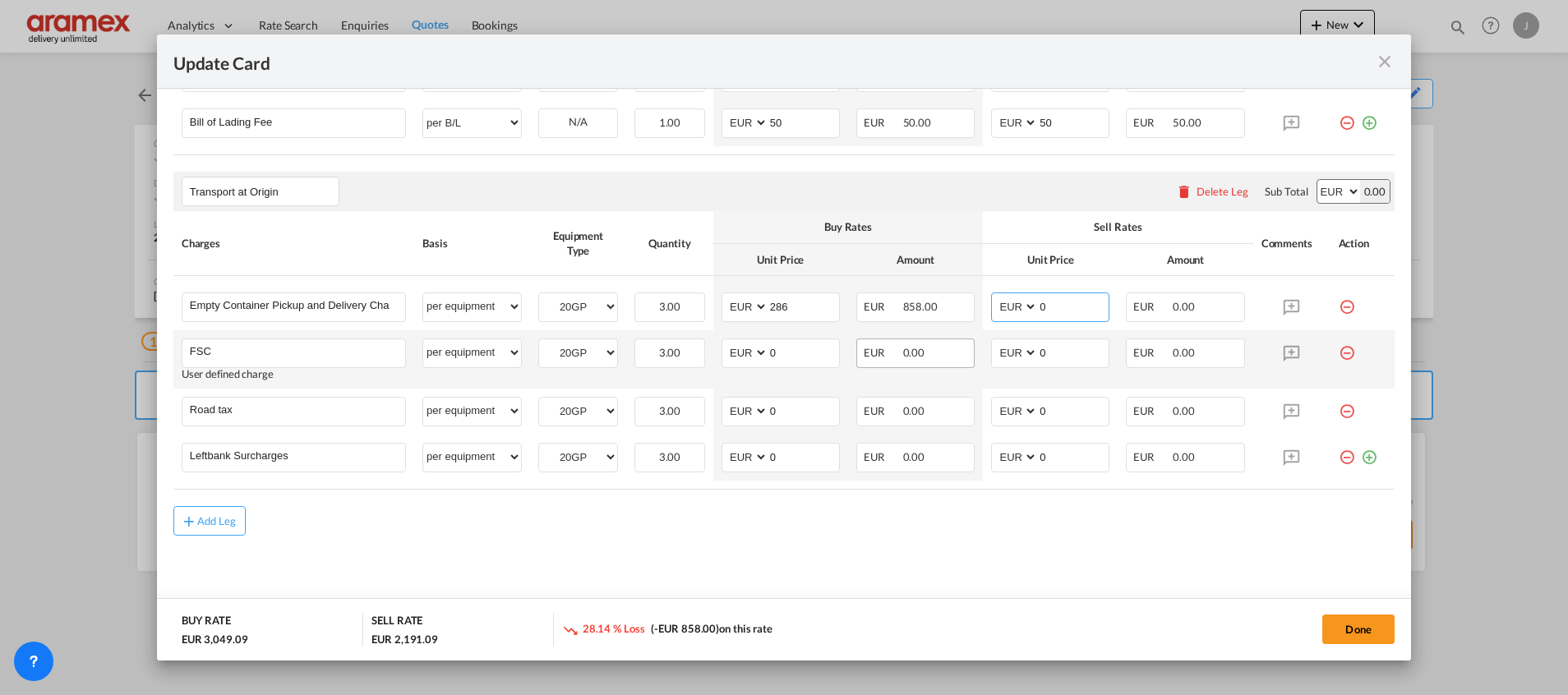
paste input "286"
type input "286"
click at [495, 346] on select "per equipment per container per B/L per shipping bill per shipment % on pickup …" at bounding box center [472, 352] width 98 height 26
click at [600, 351] on select "20GP" at bounding box center [578, 353] width 78 height 22
click at [497, 350] on select "per equipment per container per B/L per shipping bill per shipment % on pickup …" at bounding box center [472, 352] width 98 height 26
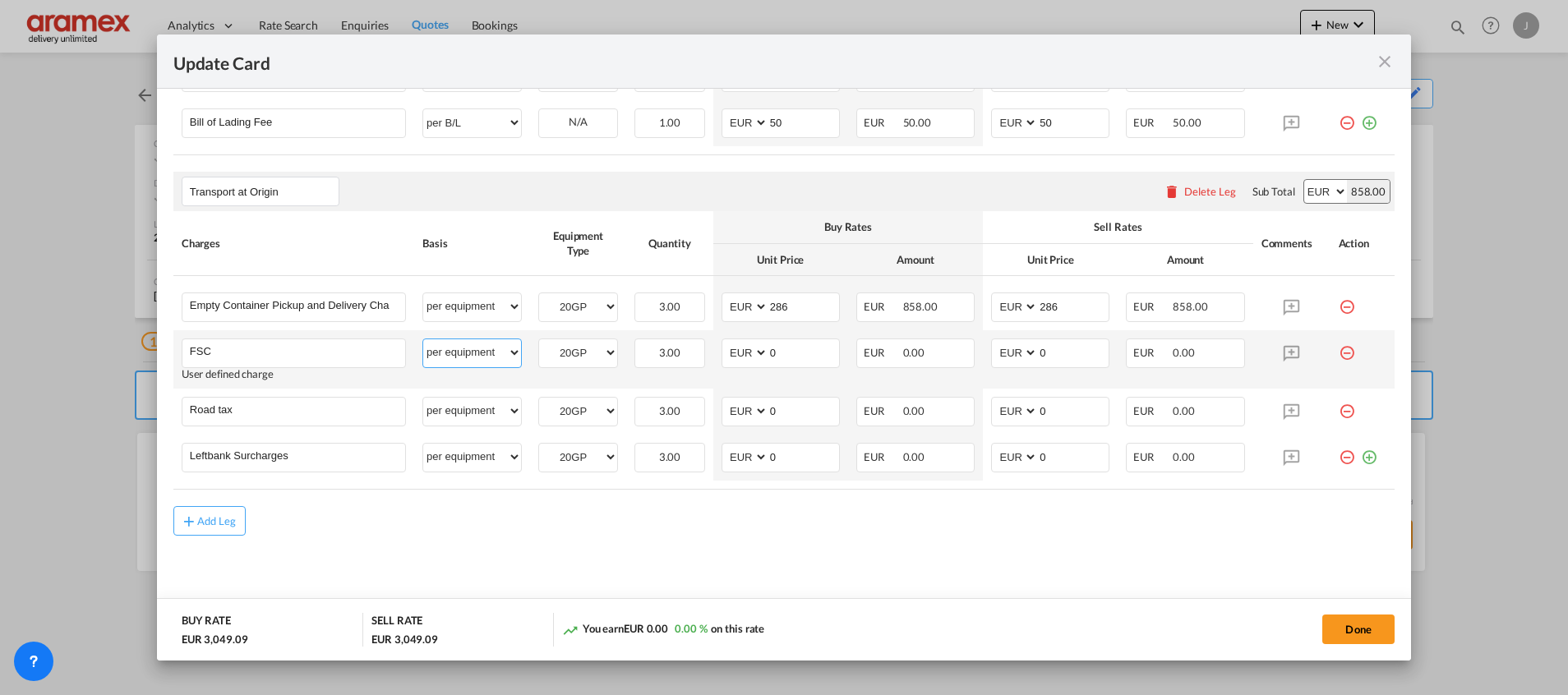
select select "% on pickup"
click at [423, 339] on select "per equipment per container per B/L per shipping bill per shipment % on pickup …" at bounding box center [472, 352] width 98 height 26
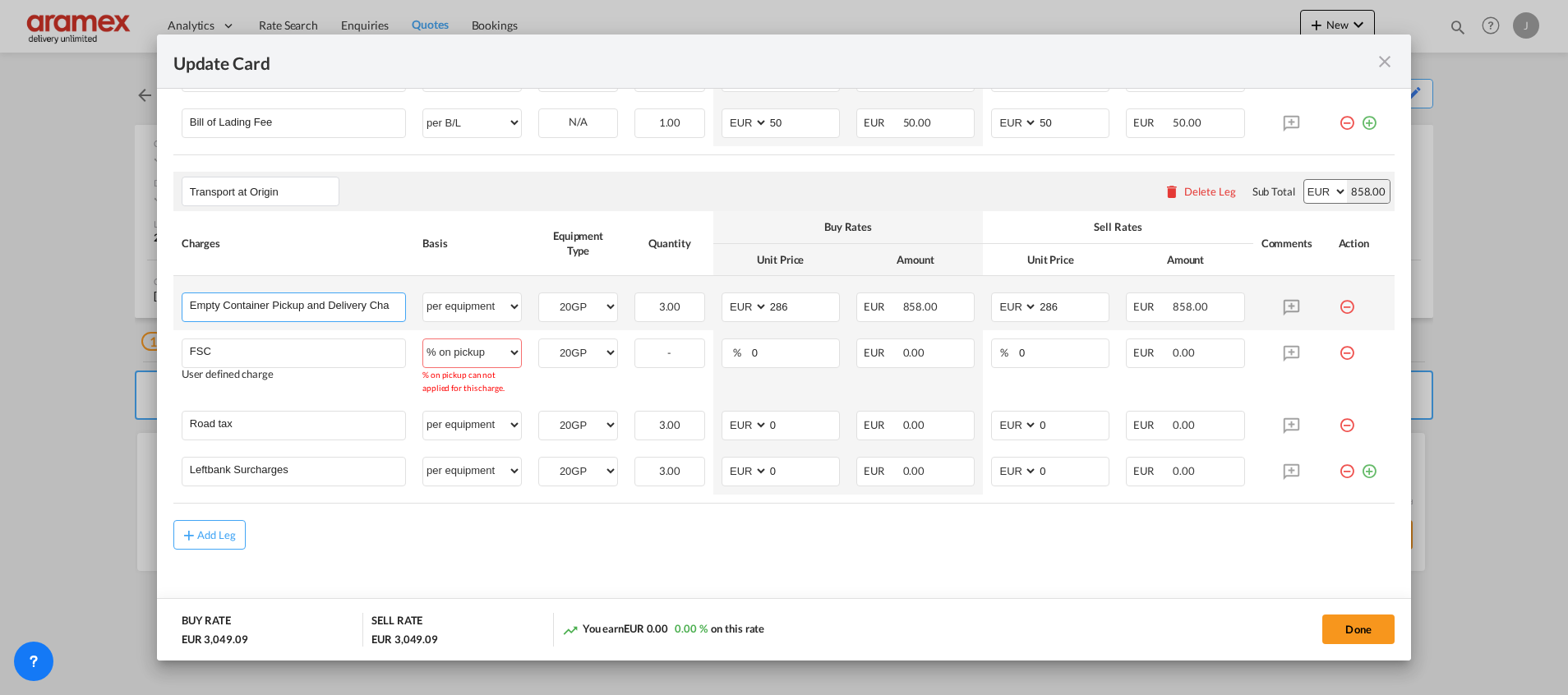
click at [259, 306] on input "Empty Container Pickup and Delivery Charge" at bounding box center [297, 306] width 215 height 25
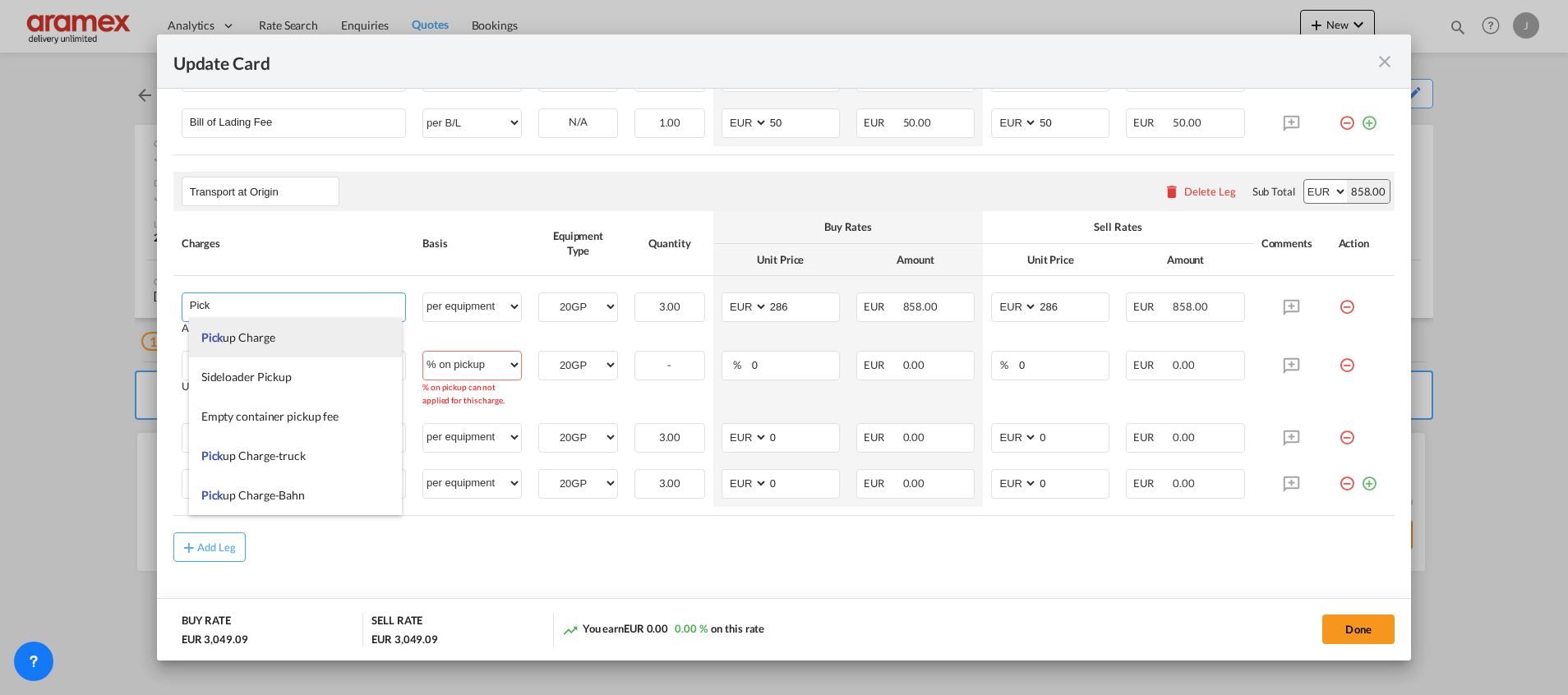
click at [280, 341] on li "Pick up Charge" at bounding box center [295, 337] width 213 height 39
type input "Pickup Charge"
type input "0"
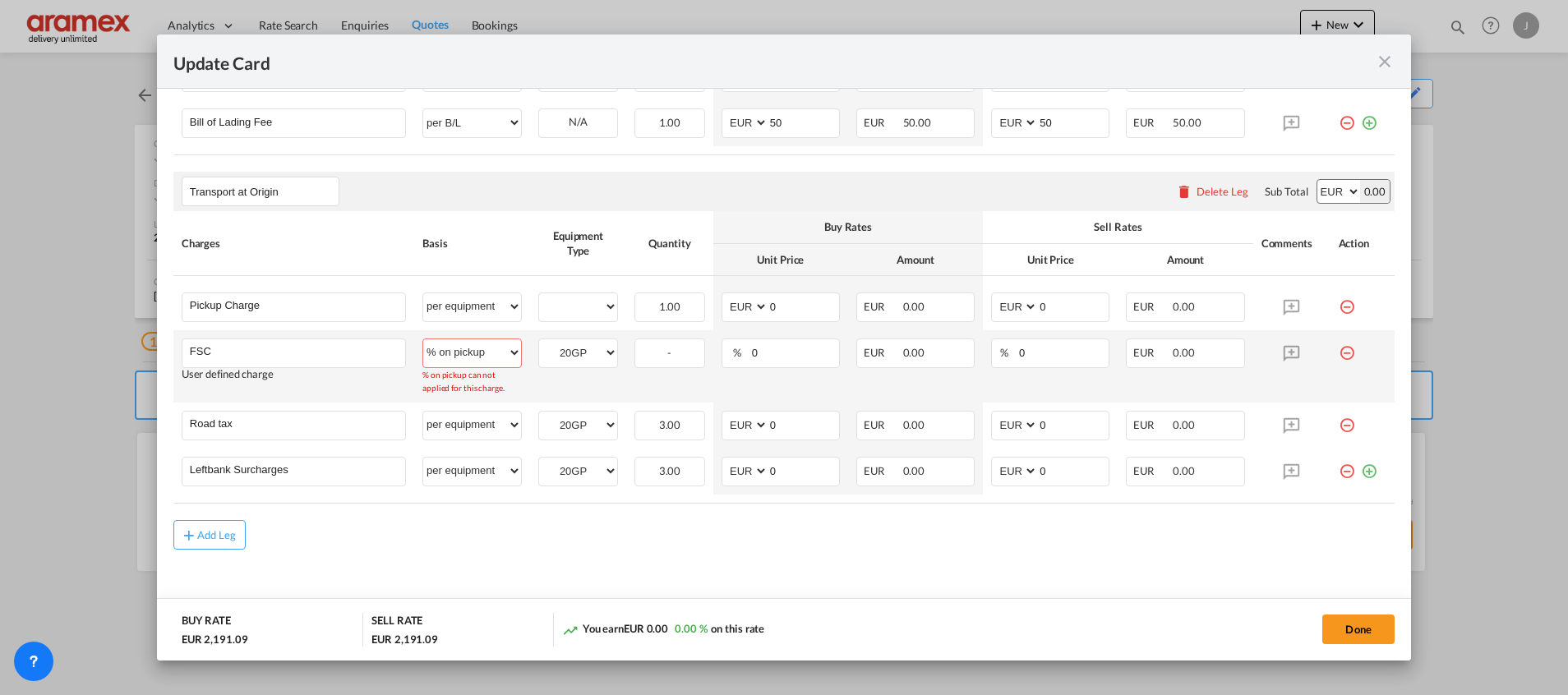
click at [504, 358] on select "per equipment per container per B/L per shipping bill per shipment % on pickup …" at bounding box center [472, 352] width 98 height 26
click at [423, 339] on select "per equipment per container per B/L per shipping bill per shipment % on pickup …" at bounding box center [472, 352] width 98 height 26
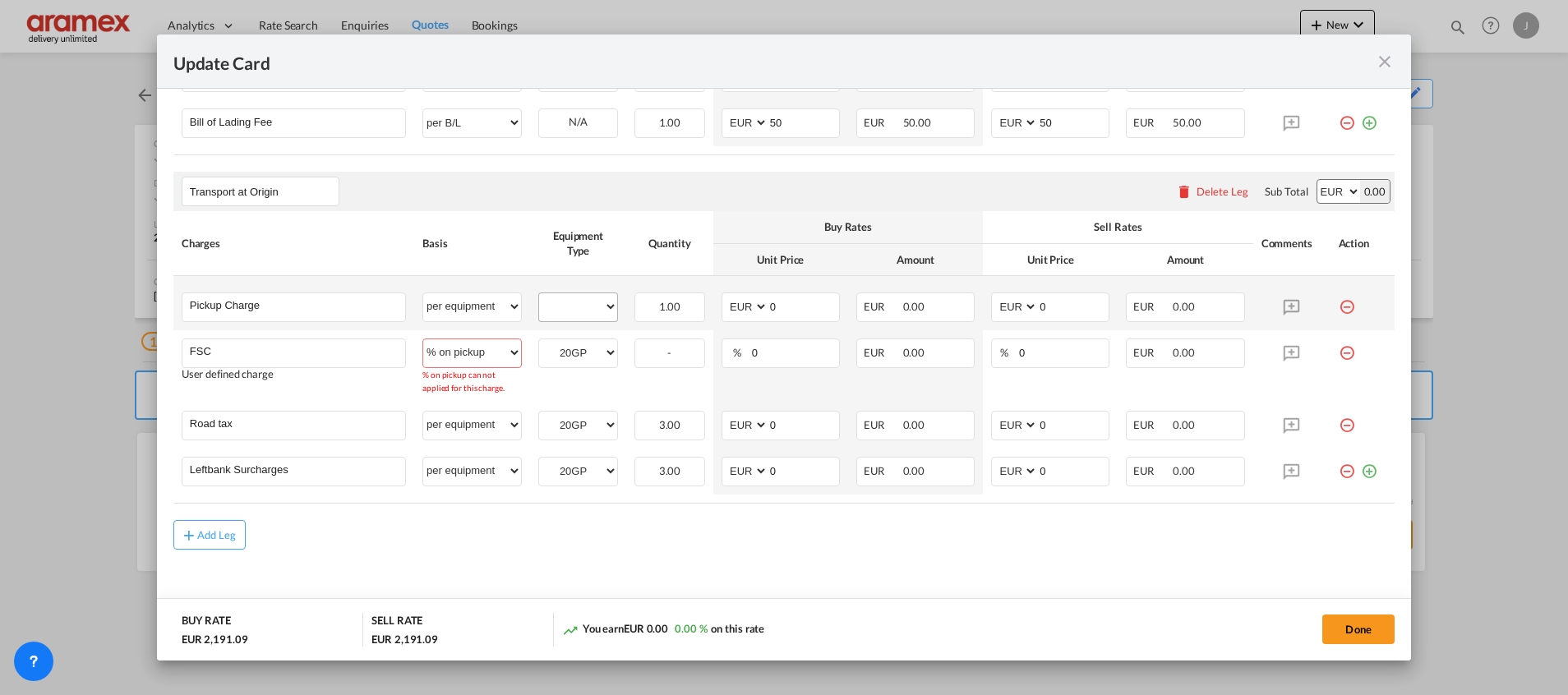
click at [567, 294] on md-input-container "20GP" at bounding box center [578, 306] width 78 height 25
click at [567, 301] on select "20GP" at bounding box center [578, 306] width 78 height 22
select select "20GP"
click at [539, 296] on select "20GP" at bounding box center [578, 306] width 78 height 22
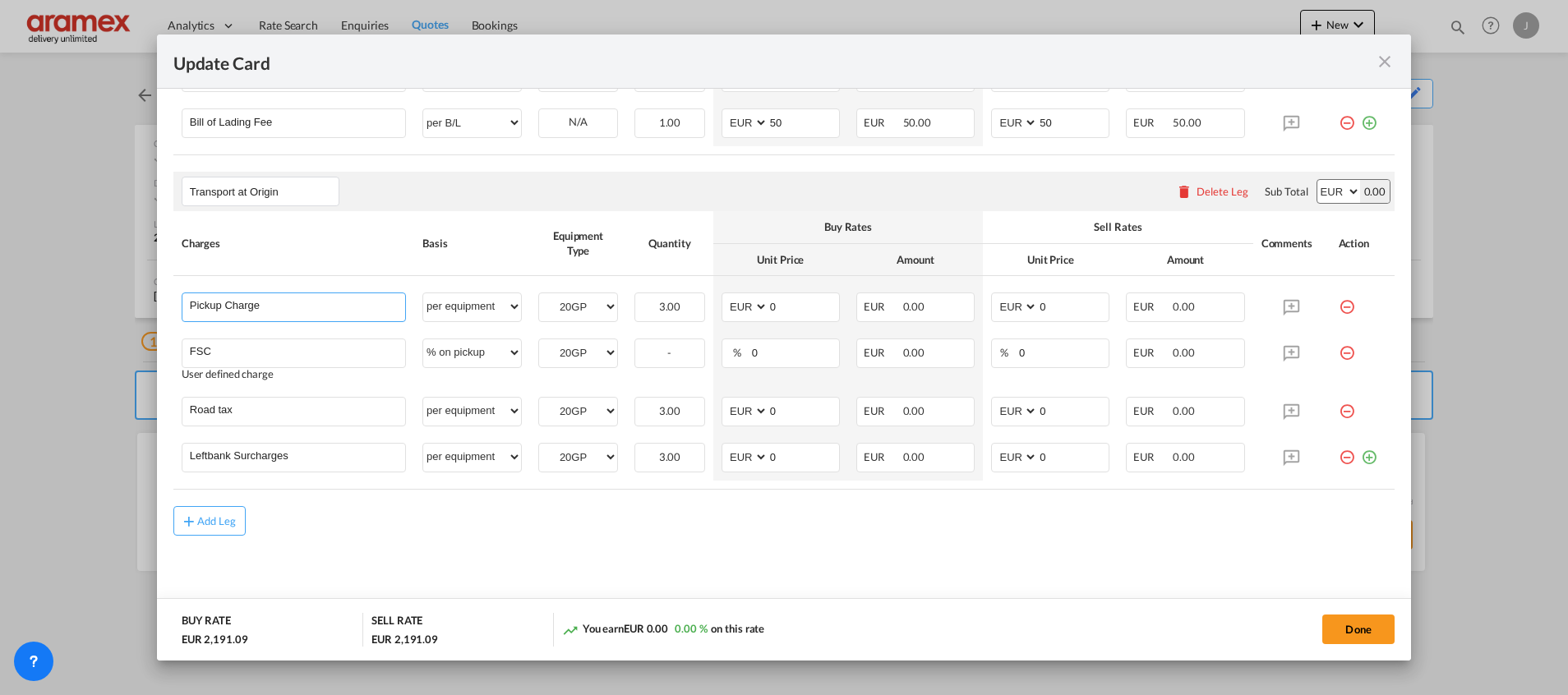
drag, startPoint x: 302, startPoint y: 304, endPoint x: 166, endPoint y: 304, distance: 136.0
click at [166, 304] on md-dialog-content "Port of Loading BEANR T/S MAPTM Liner/Carrier Hapag-[PERSON_NAME] | Quick Quote…" at bounding box center [784, 374] width 1254 height 571
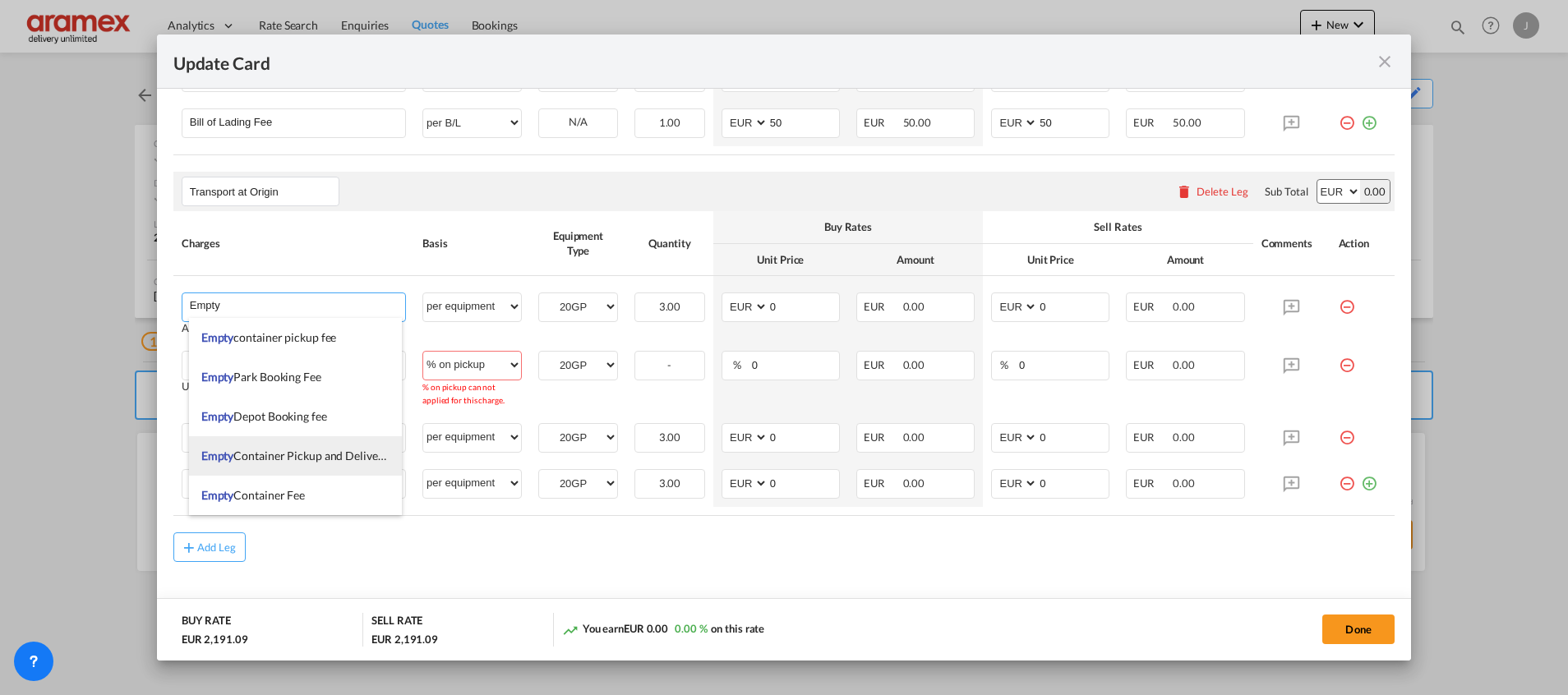
click at [323, 451] on span "Empty Container Pickup and Delivery Charge" at bounding box center [315, 455] width 226 height 14
type input "Empty Container Pickup and Delivery Charge"
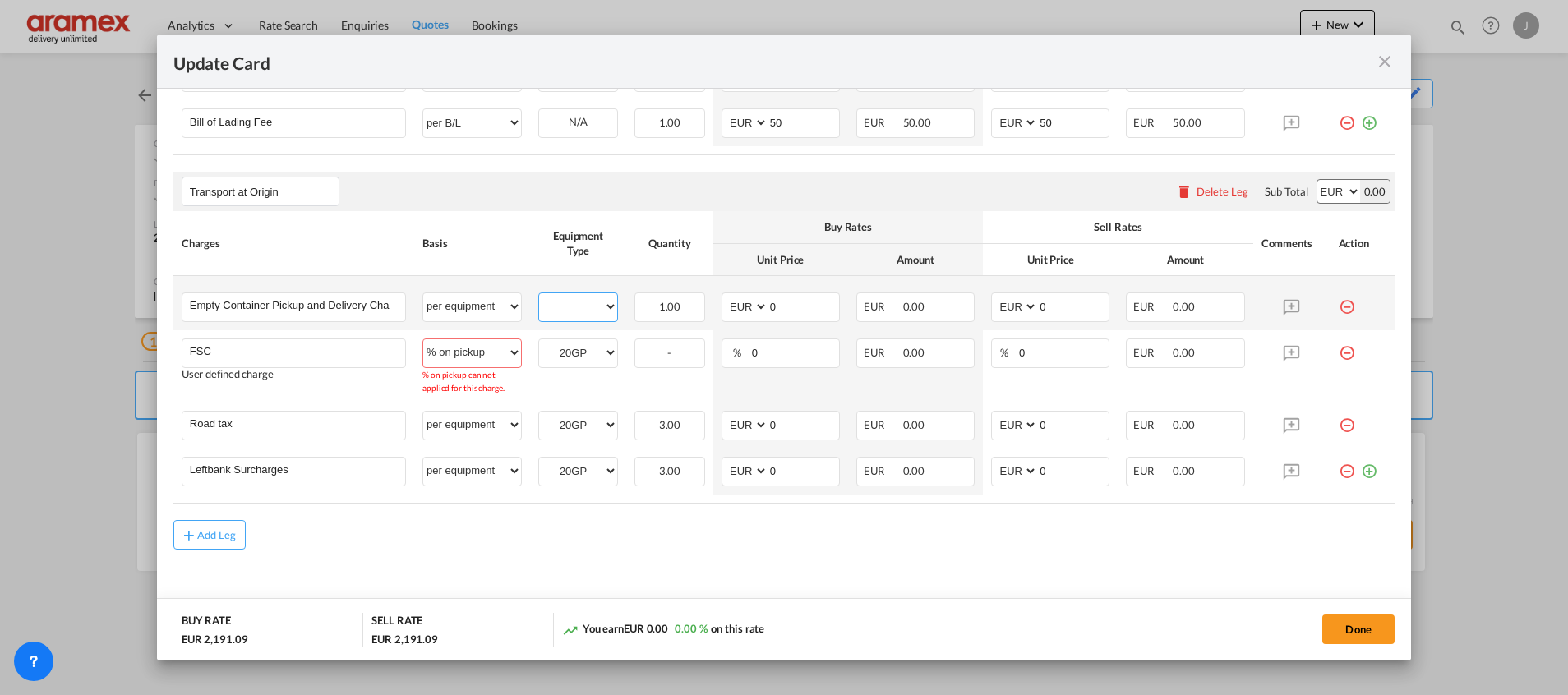
click at [555, 306] on select "20GP" at bounding box center [578, 306] width 78 height 22
select select "20GP"
click at [539, 296] on select "20GP" at bounding box center [578, 306] width 78 height 22
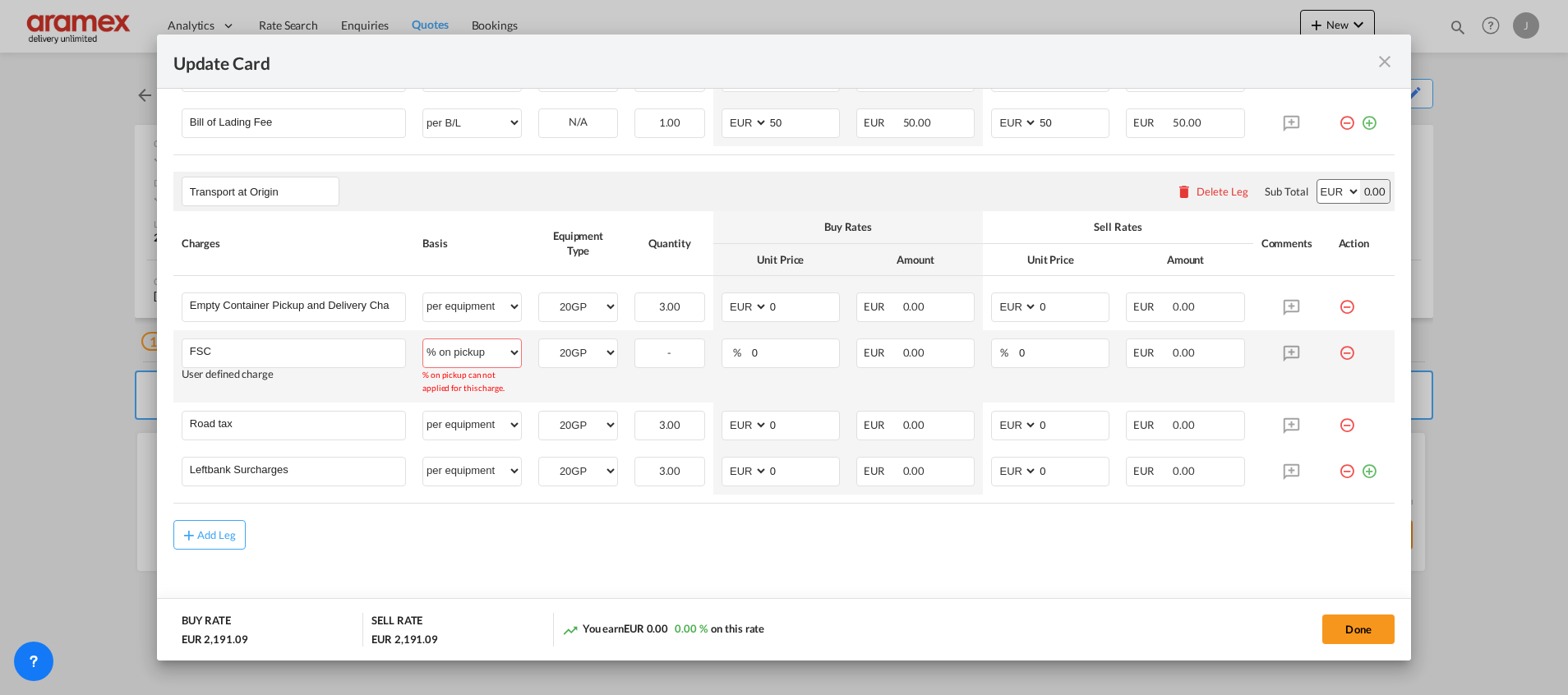
click at [504, 400] on td "per equipment per container per B/L per shipping bill per shipment % on pickup …" at bounding box center [472, 366] width 116 height 72
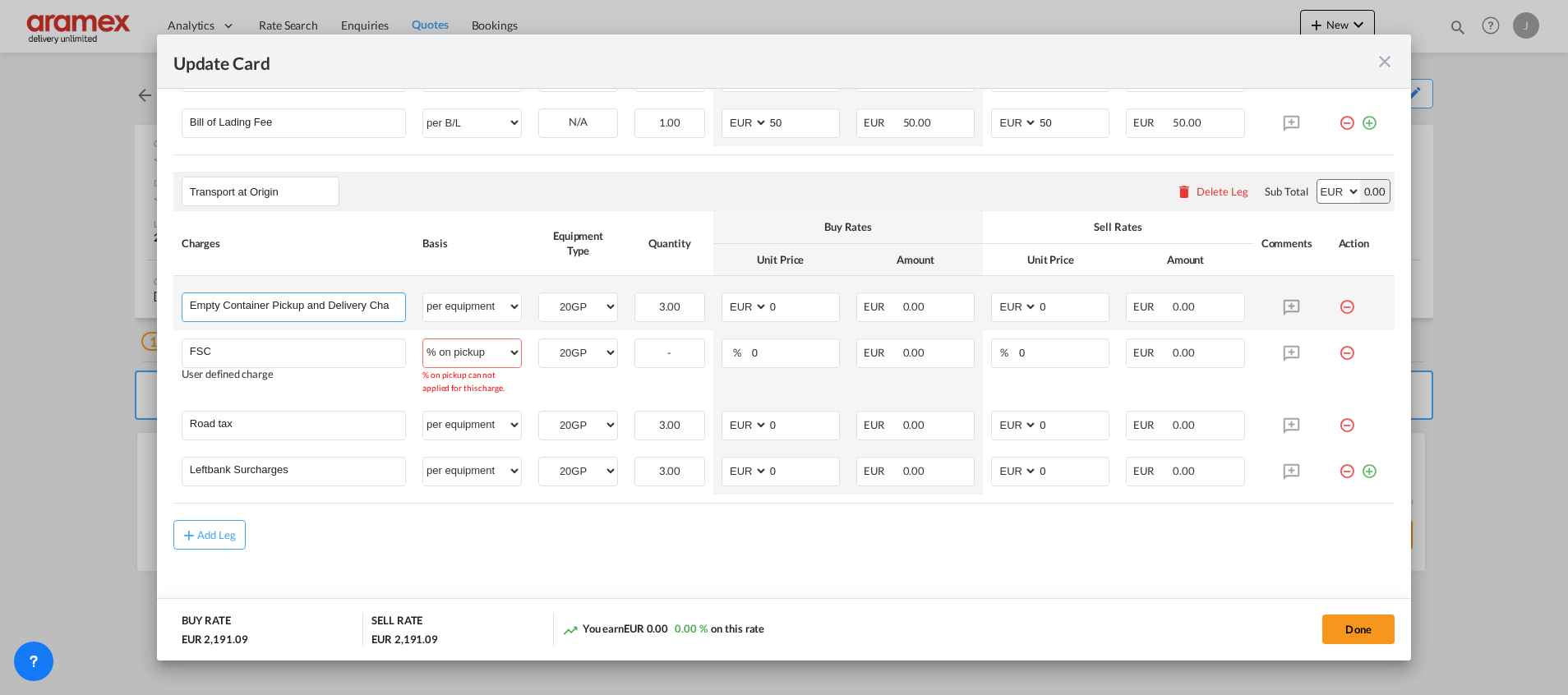
click at [320, 308] on input "Empty Container Pickup and Delivery Charge" at bounding box center [297, 306] width 215 height 25
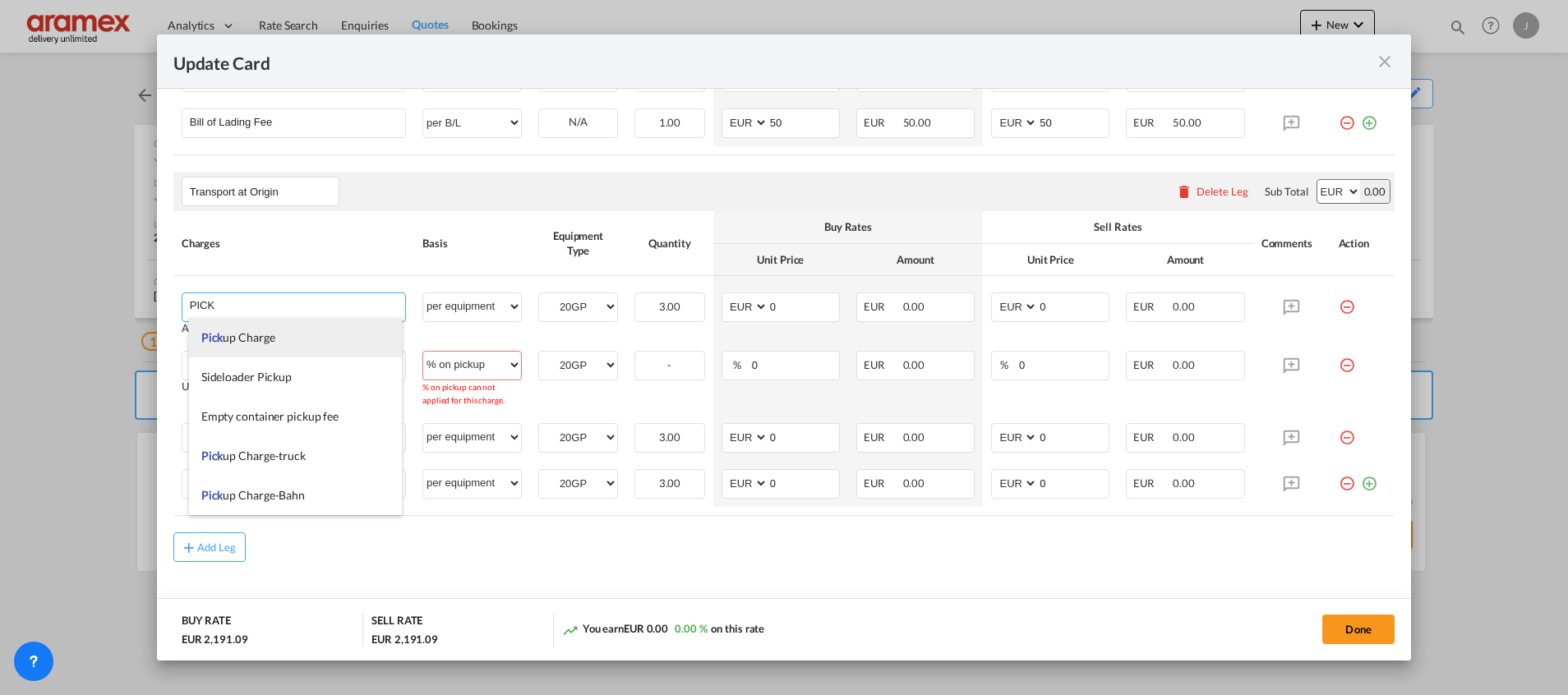
click at [327, 341] on li "Pick up Charge" at bounding box center [295, 337] width 213 height 39
type input "Pickup Charge"
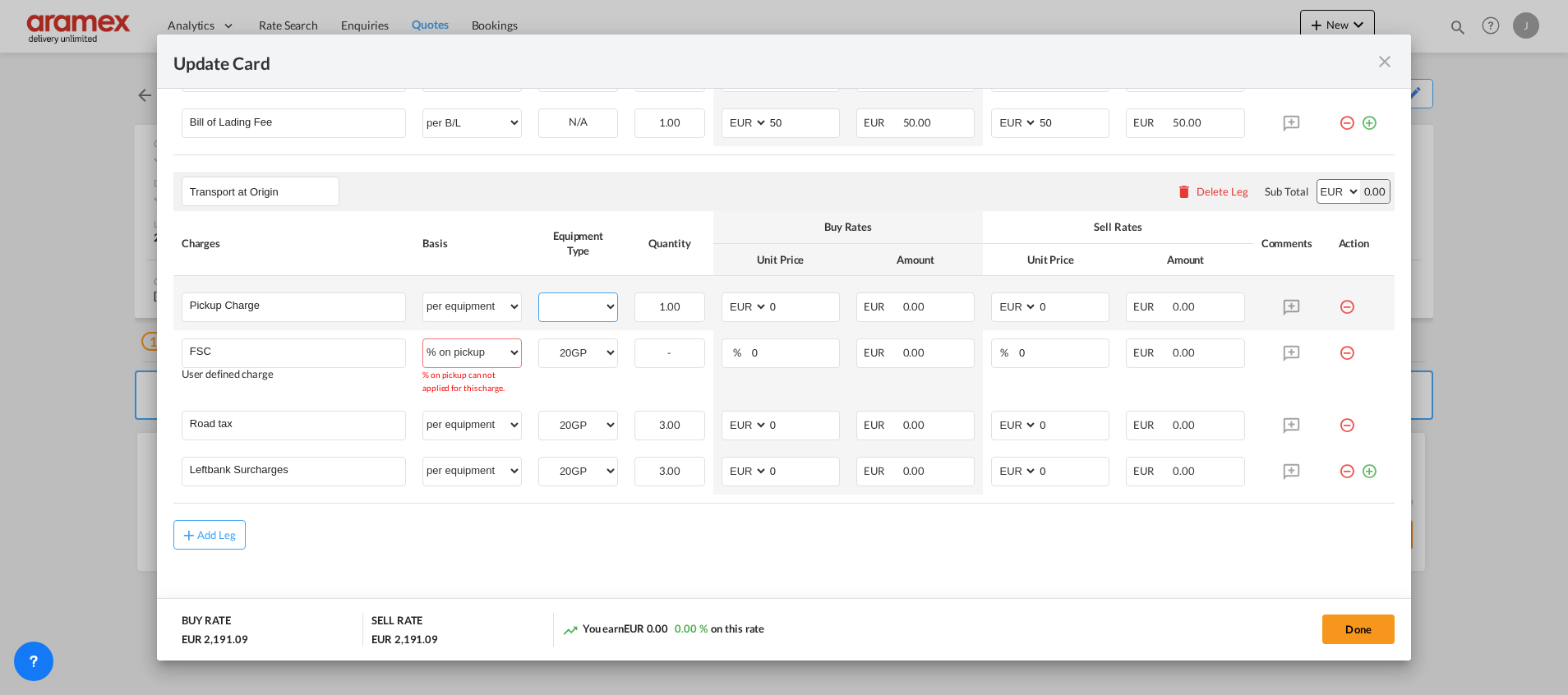
drag, startPoint x: 592, startPoint y: 305, endPoint x: 588, endPoint y: 315, distance: 10.8
click at [592, 305] on select "20GP" at bounding box center [578, 306] width 78 height 22
select select "20GP"
click at [539, 296] on select "20GP" at bounding box center [578, 306] width 78 height 22
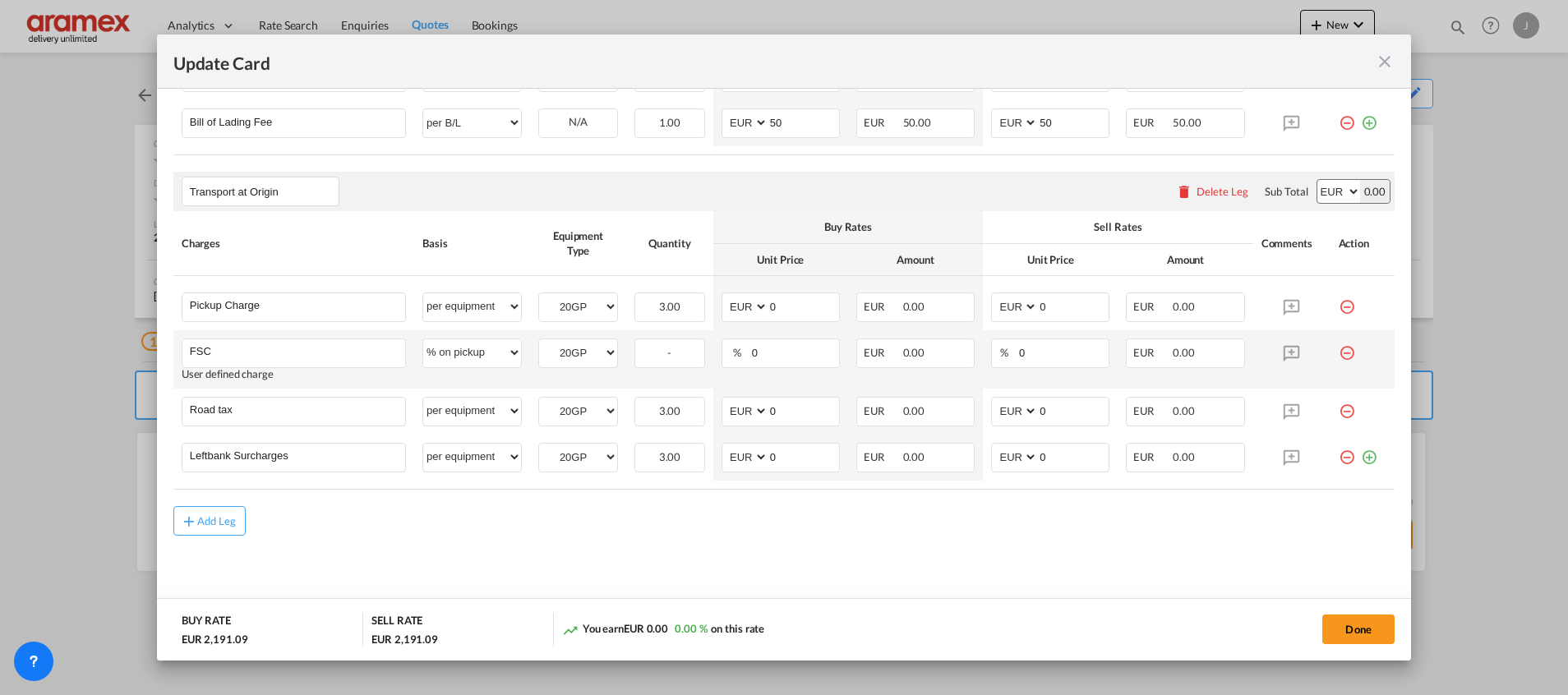
click at [649, 392] on td "3.00 Please Enter Invalid Input" at bounding box center [669, 411] width 87 height 46
click at [667, 352] on div "-" at bounding box center [669, 353] width 70 height 29
drag, startPoint x: 770, startPoint y: 353, endPoint x: 747, endPoint y: 355, distance: 23.1
click at [750, 355] on input "0" at bounding box center [794, 351] width 88 height 25
drag, startPoint x: 757, startPoint y: 352, endPoint x: 731, endPoint y: 356, distance: 26.3
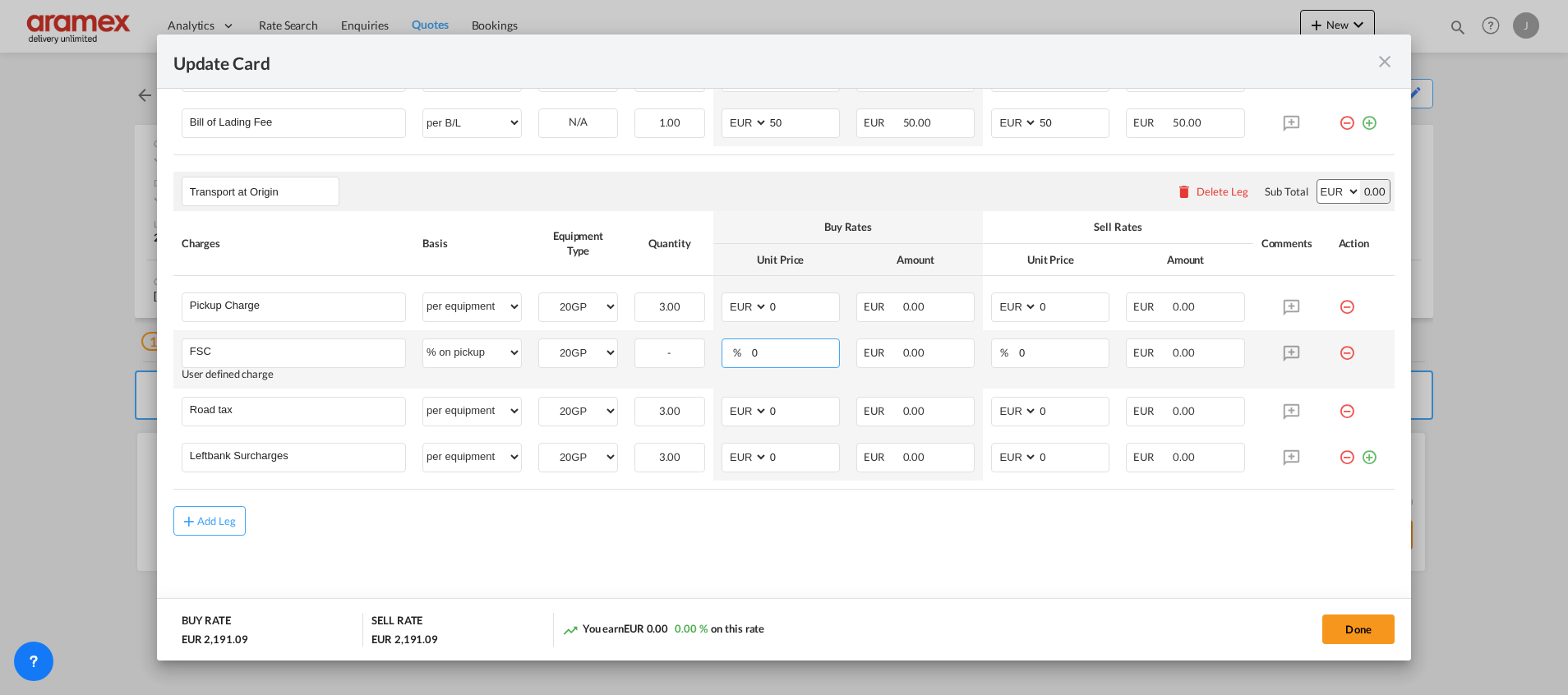
click at [731, 356] on md-input-container "% 0" at bounding box center [781, 353] width 119 height 29
type input "23"
drag, startPoint x: 1030, startPoint y: 350, endPoint x: 951, endPoint y: 353, distance: 79.1
click at [954, 353] on tr "FSC Please Enter User Defined Charges Cannot Be Published User defined charge p…" at bounding box center [784, 359] width 1220 height 58
type input "23"
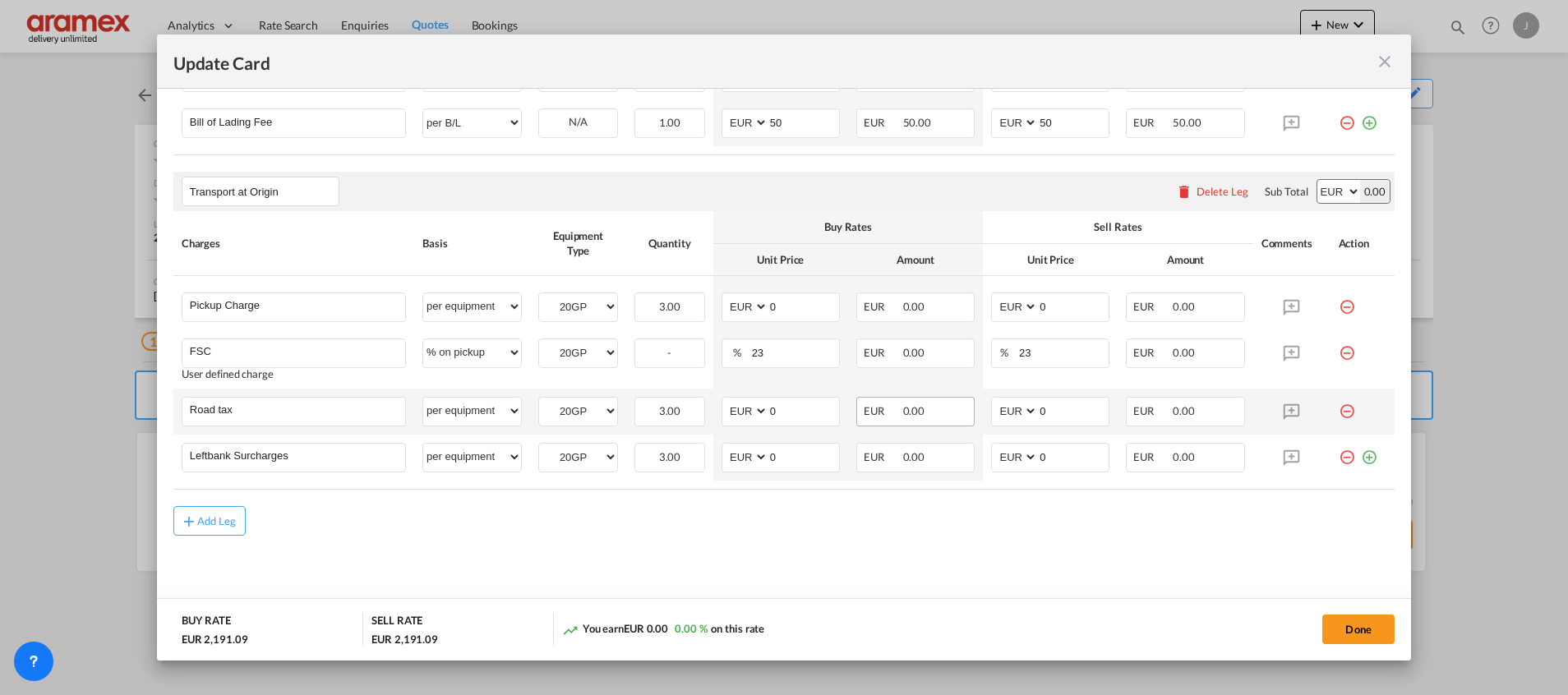
click at [888, 397] on div "EUR 0.00" at bounding box center [916, 411] width 119 height 29
click at [1280, 355] on md-icon "Update Card Port ..." at bounding box center [1292, 353] width 29 height 29
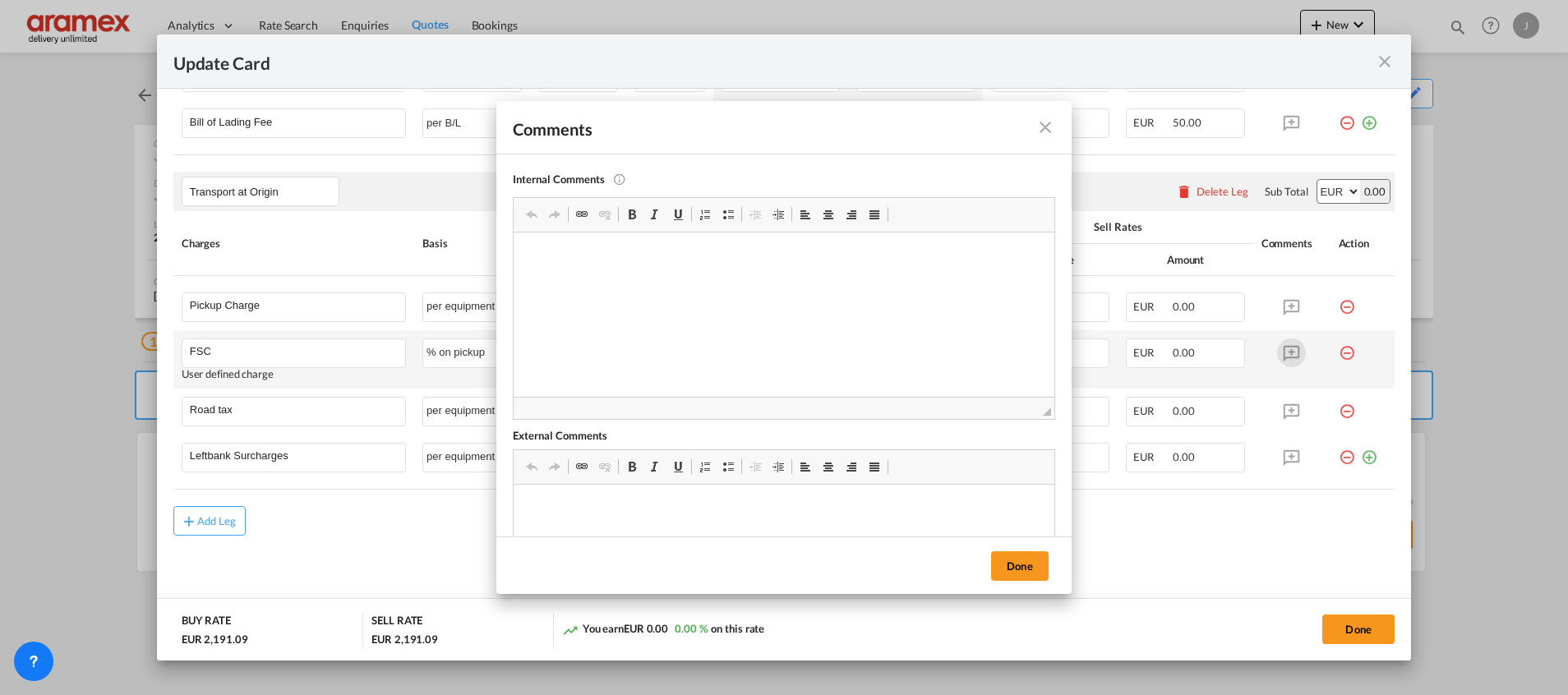
scroll to position [0, 0]
click at [1013, 571] on button "Done" at bounding box center [1019, 565] width 57 height 29
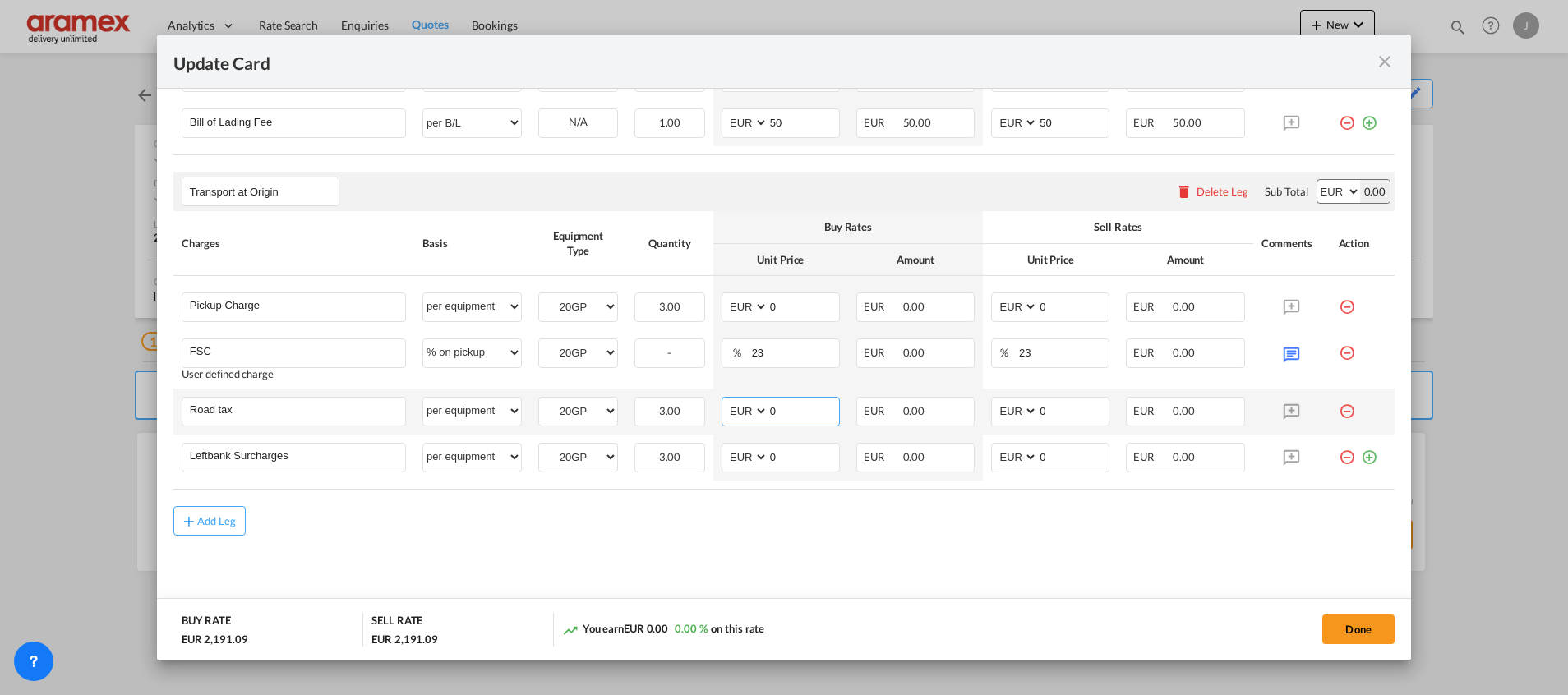
drag, startPoint x: 791, startPoint y: 413, endPoint x: 749, endPoint y: 413, distance: 42.0
click at [749, 413] on md-input-container "AED AFN ALL AMD ANG AOA ARS AUD AWG AZN BAM BBD BDT BGN BHD BIF BMD BND BOB BRL…" at bounding box center [781, 411] width 119 height 29
type input "20"
drag, startPoint x: 987, startPoint y: 419, endPoint x: 952, endPoint y: 420, distance: 35.0
click at [953, 420] on tr "Road tax Please Enter User Defined Charges Cannot Be Published per equipment pe…" at bounding box center [784, 411] width 1220 height 46
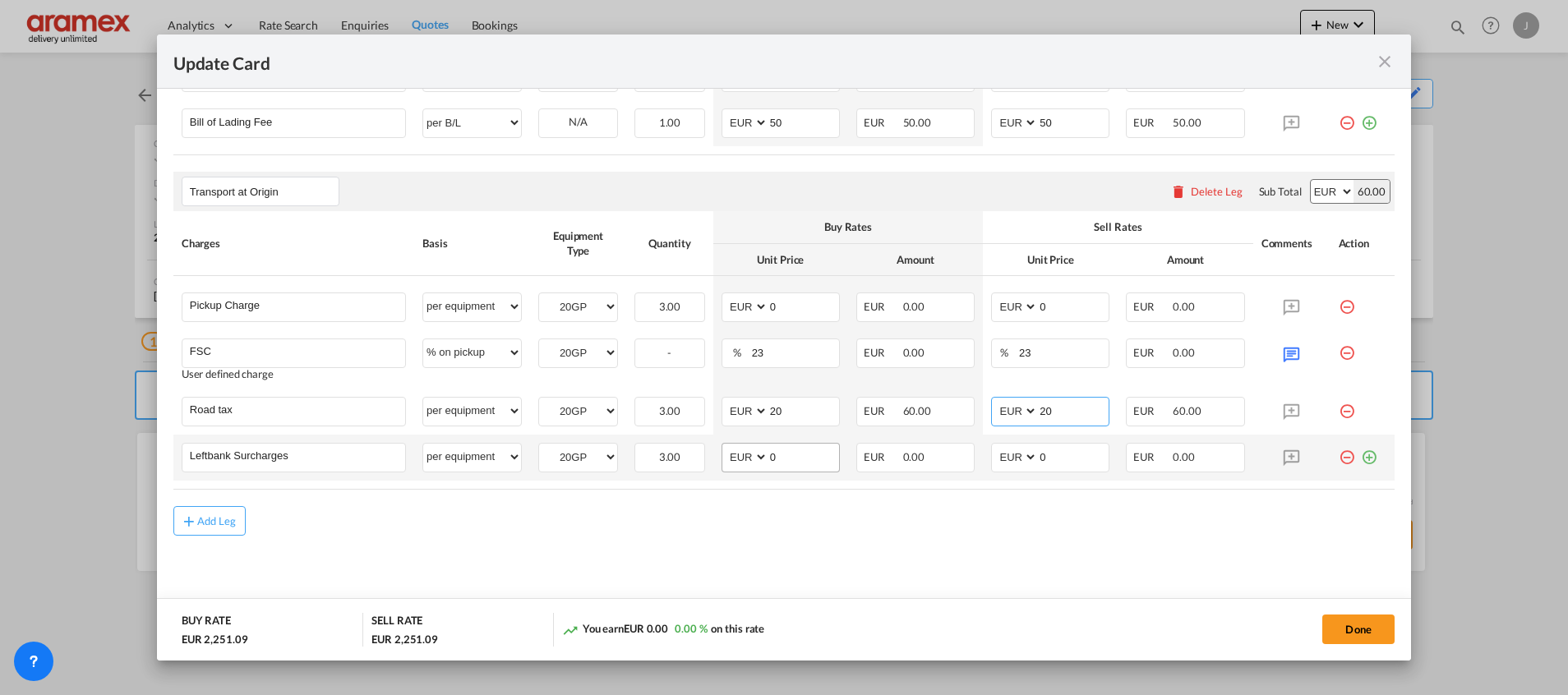
type input "20"
drag, startPoint x: 806, startPoint y: 453, endPoint x: 705, endPoint y: 453, distance: 101.0
click at [713, 453] on td "AED AFN ALL AMD ANG AOA ARS AUD AWG AZN BAM BBD BDT BGN BHD BIF BMD BND [PERSON…" at bounding box center [781, 457] width 135 height 46
type input "46"
drag, startPoint x: 1054, startPoint y: 453, endPoint x: 958, endPoint y: 462, distance: 96.4
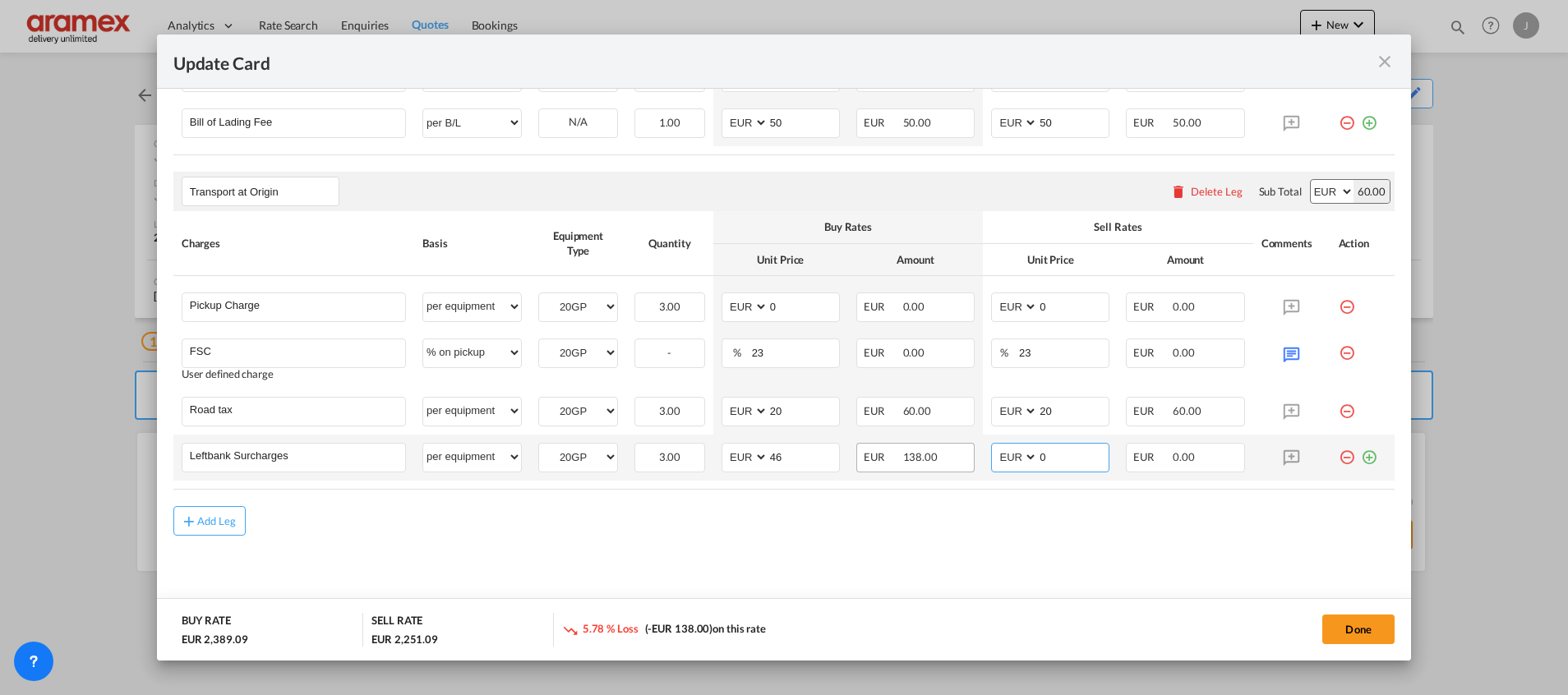
click at [960, 462] on tr "Leftbank Surcharges Please Enter User Defined Charges Cannot Be Published per e…" at bounding box center [784, 457] width 1220 height 46
type input "46"
click at [952, 514] on div "Add Leg" at bounding box center [784, 521] width 1220 height 29
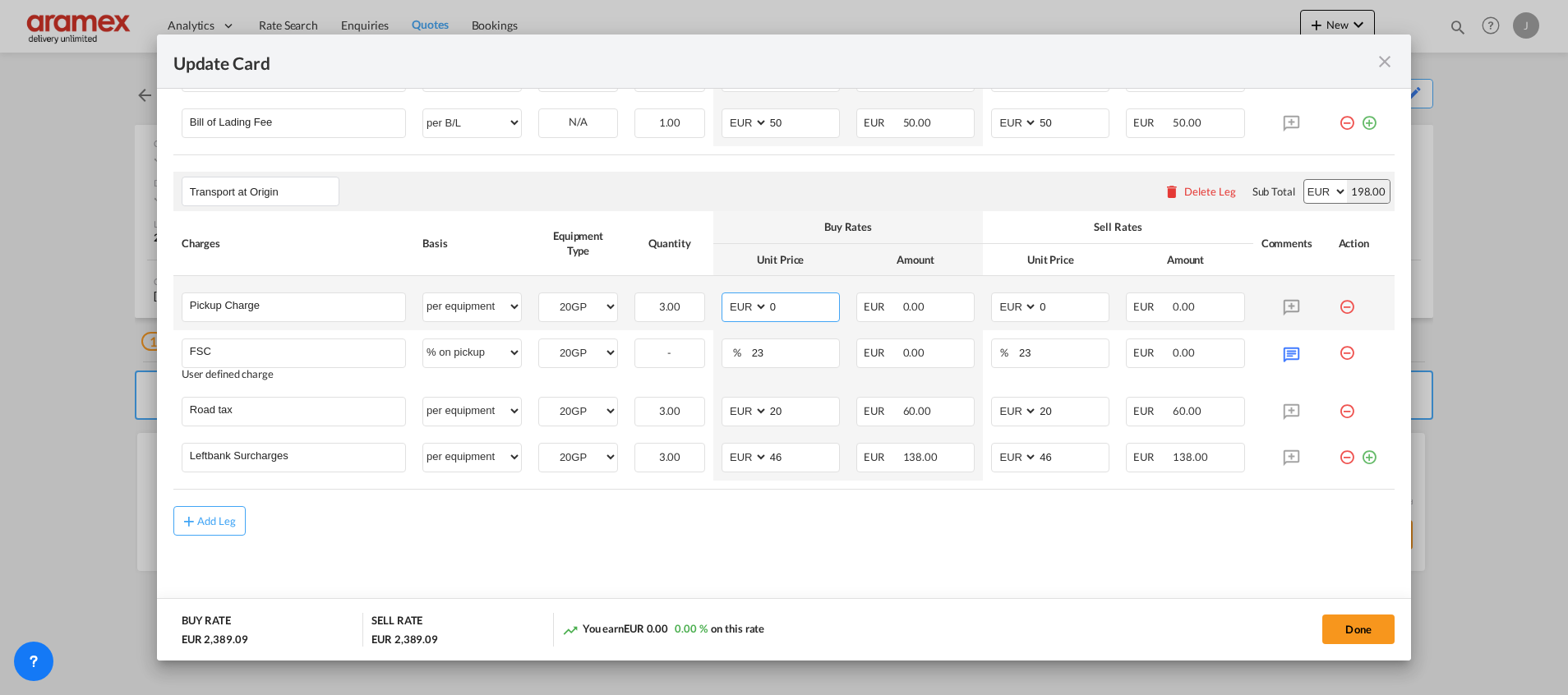
drag, startPoint x: 794, startPoint y: 295, endPoint x: 725, endPoint y: 297, distance: 69.0
click at [725, 297] on md-input-container "AED AFN ALL AMD ANG AOA ARS AUD AWG AZN BAM BBD BDT BGN BHD BIF BMD BND BOB BRL…" at bounding box center [781, 307] width 119 height 29
paste input "286"
type input "286"
drag, startPoint x: 1050, startPoint y: 310, endPoint x: 990, endPoint y: 317, distance: 60.4
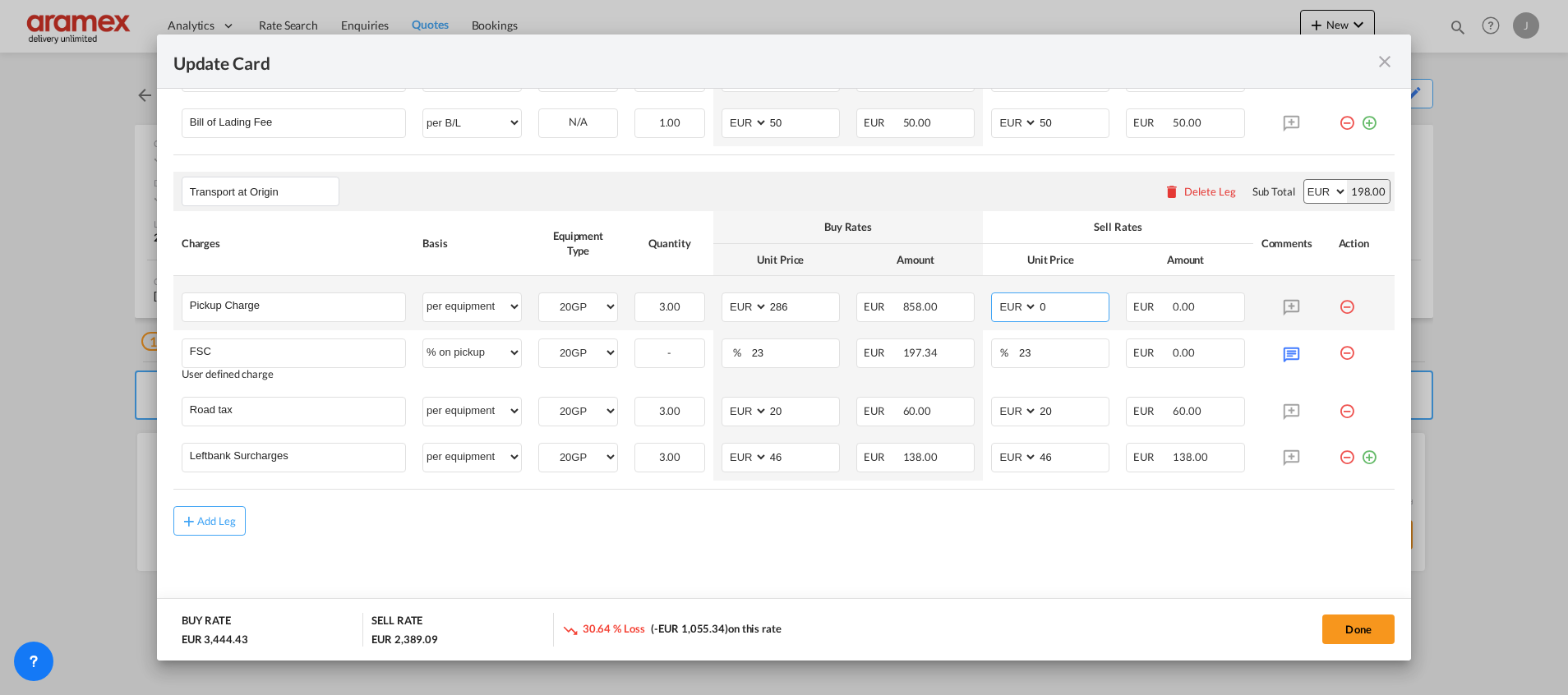
click at [991, 317] on md-input-container "AED AFN ALL AMD ANG AOA ARS AUD AWG AZN BAM BBD BDT BGN BHD BIF BMD BND BOB BRL…" at bounding box center [1050, 307] width 119 height 29
paste input "286"
type input "286"
click at [951, 607] on md-dialog-actions "BUY RATE EUR 3,444.43 SELL RATE EUR 3,444.43 You earn EUR 0.00 0.00 % on this r…" at bounding box center [784, 629] width 1254 height 62
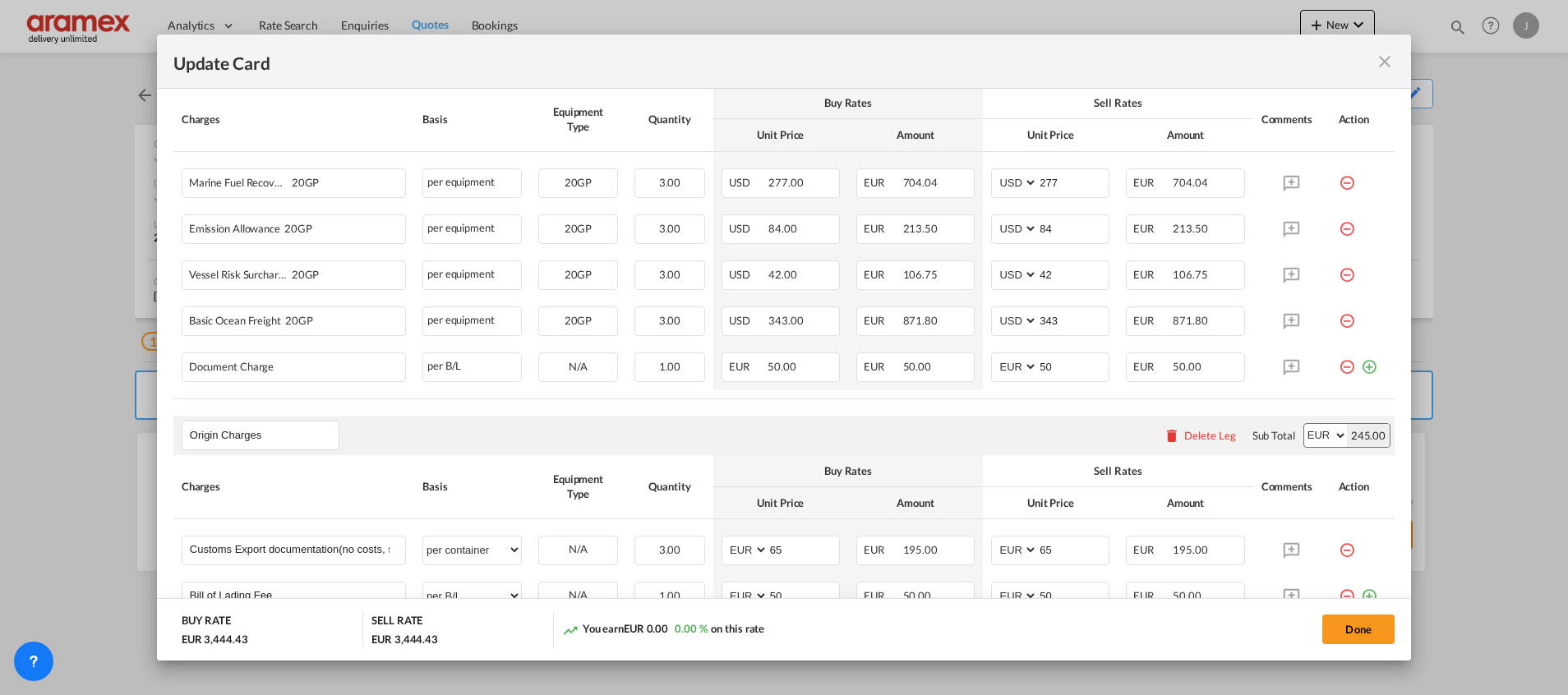
scroll to position [461, 0]
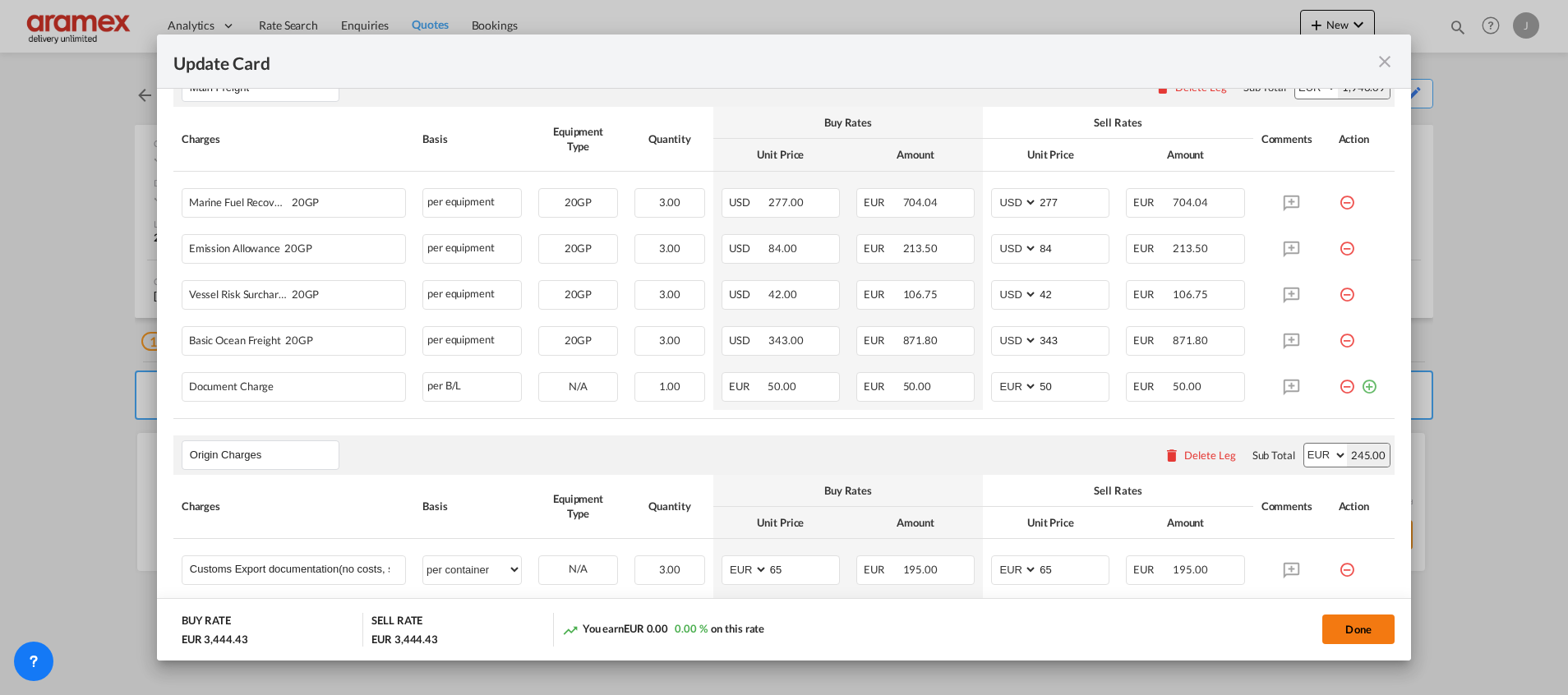
click at [1357, 617] on button "Done" at bounding box center [1357, 629] width 72 height 29
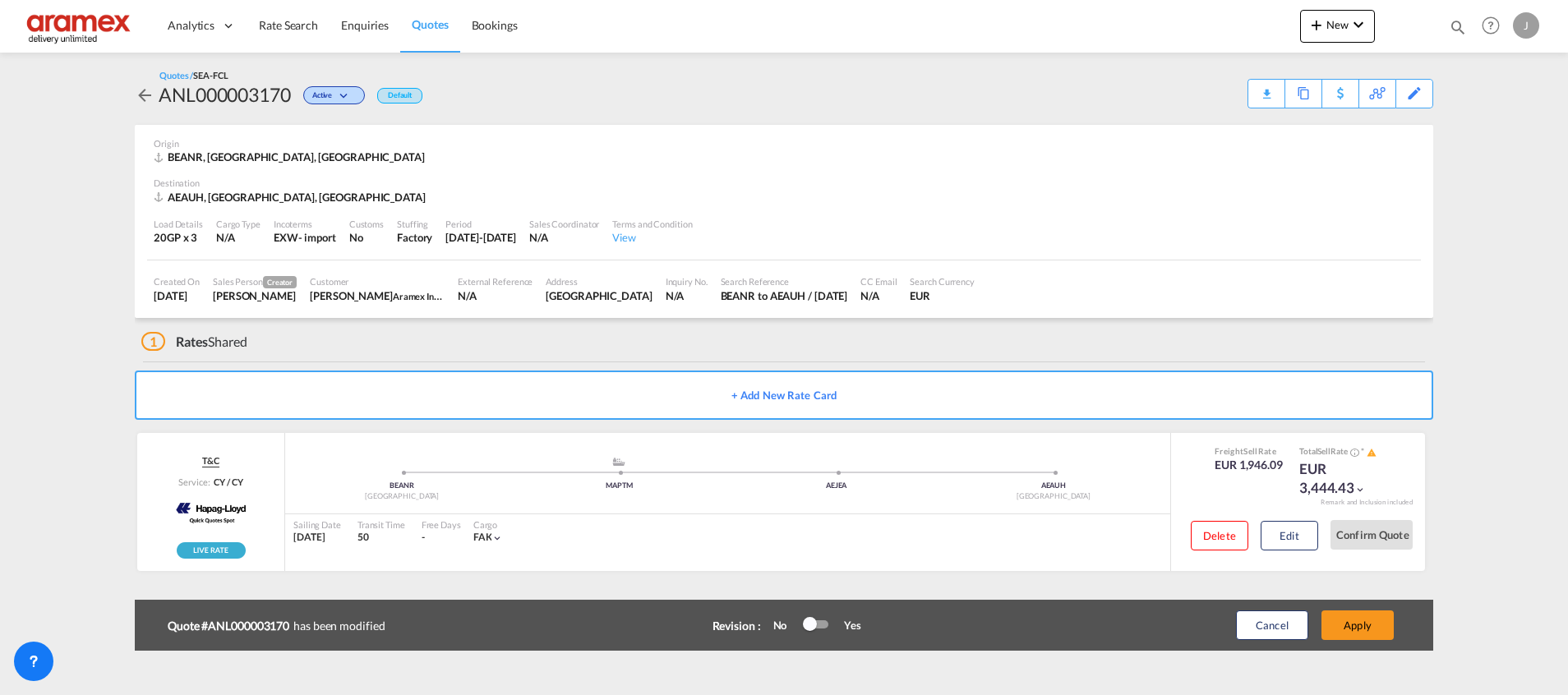
click at [1357, 617] on button "Apply" at bounding box center [1356, 625] width 72 height 29
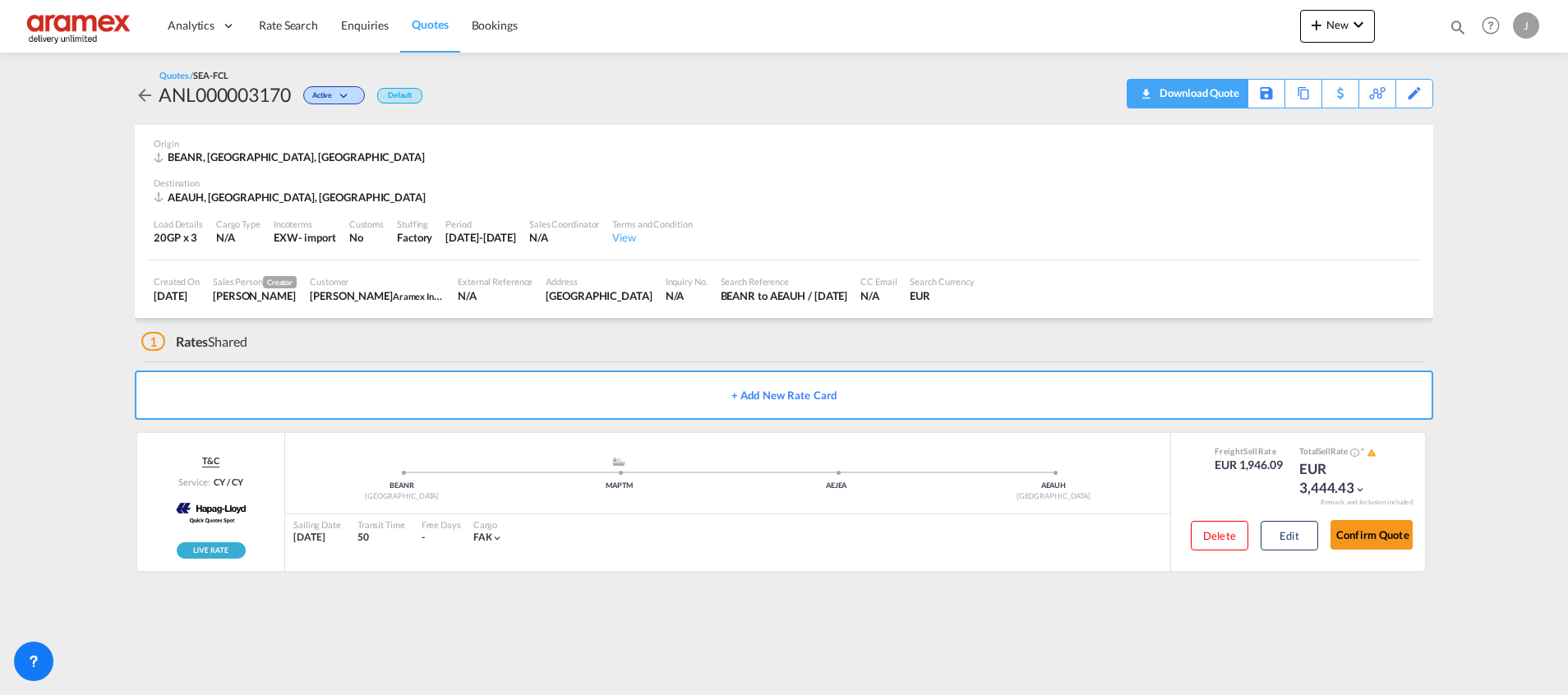
click at [1211, 85] on div "Download Quote" at bounding box center [1197, 92] width 84 height 26
click at [1290, 544] on button "Edit" at bounding box center [1289, 535] width 57 height 29
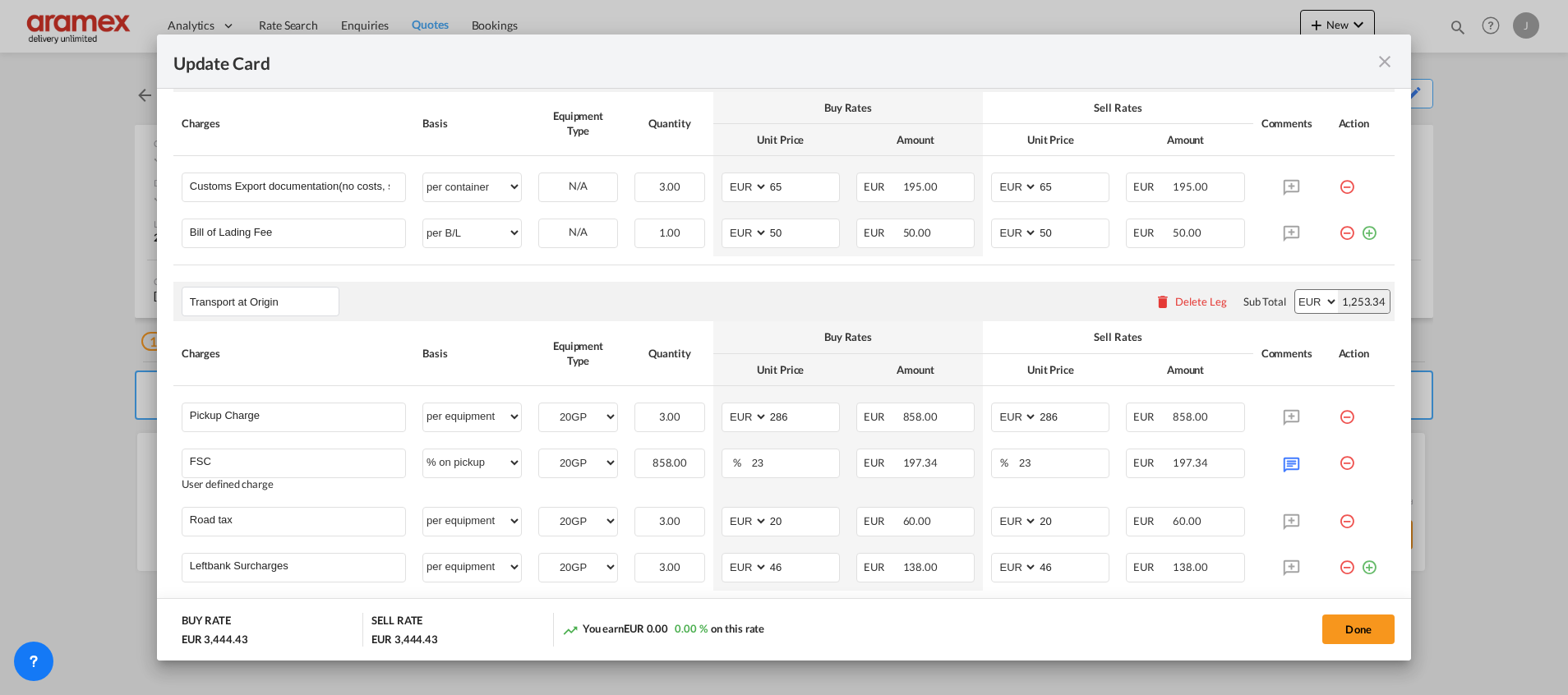
scroll to position [954, 0]
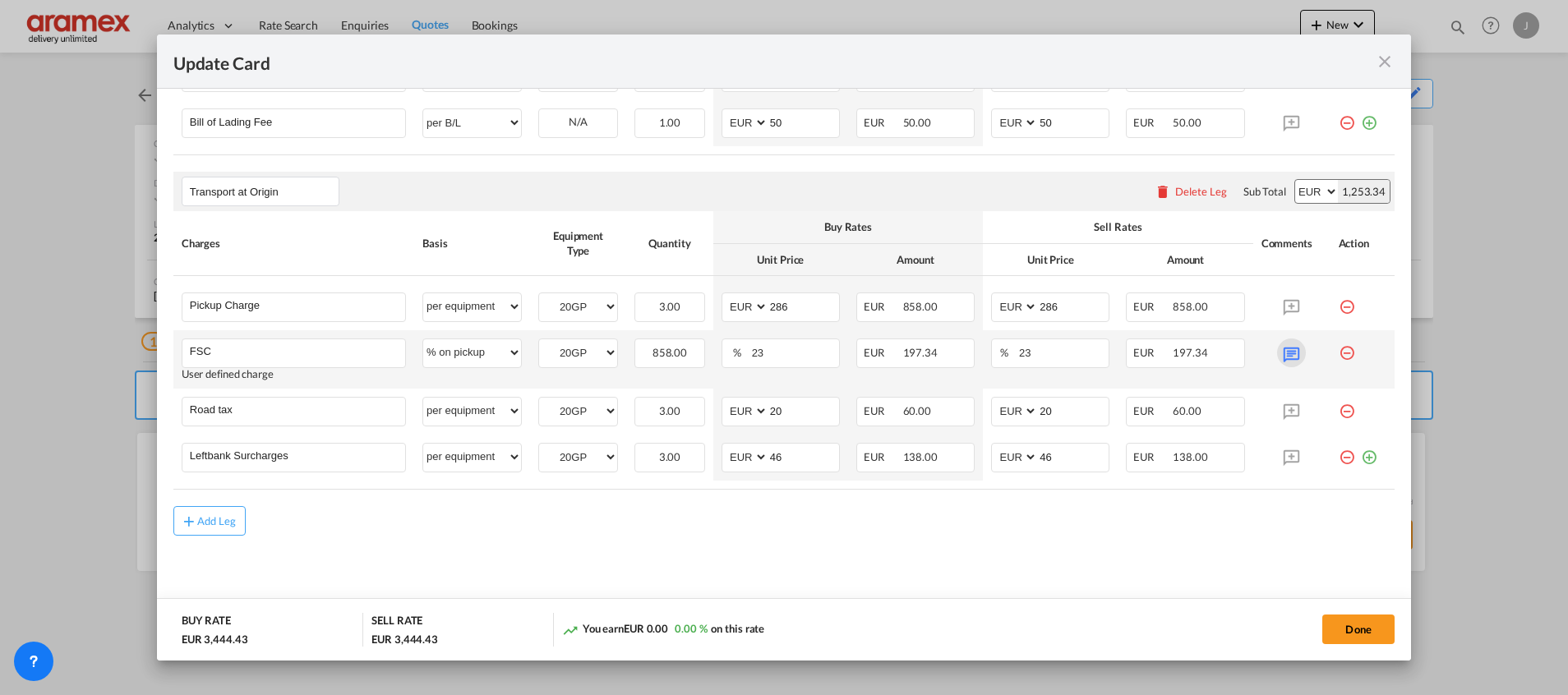
click at [1284, 358] on md-icon "Update Card Port ..." at bounding box center [1292, 353] width 29 height 29
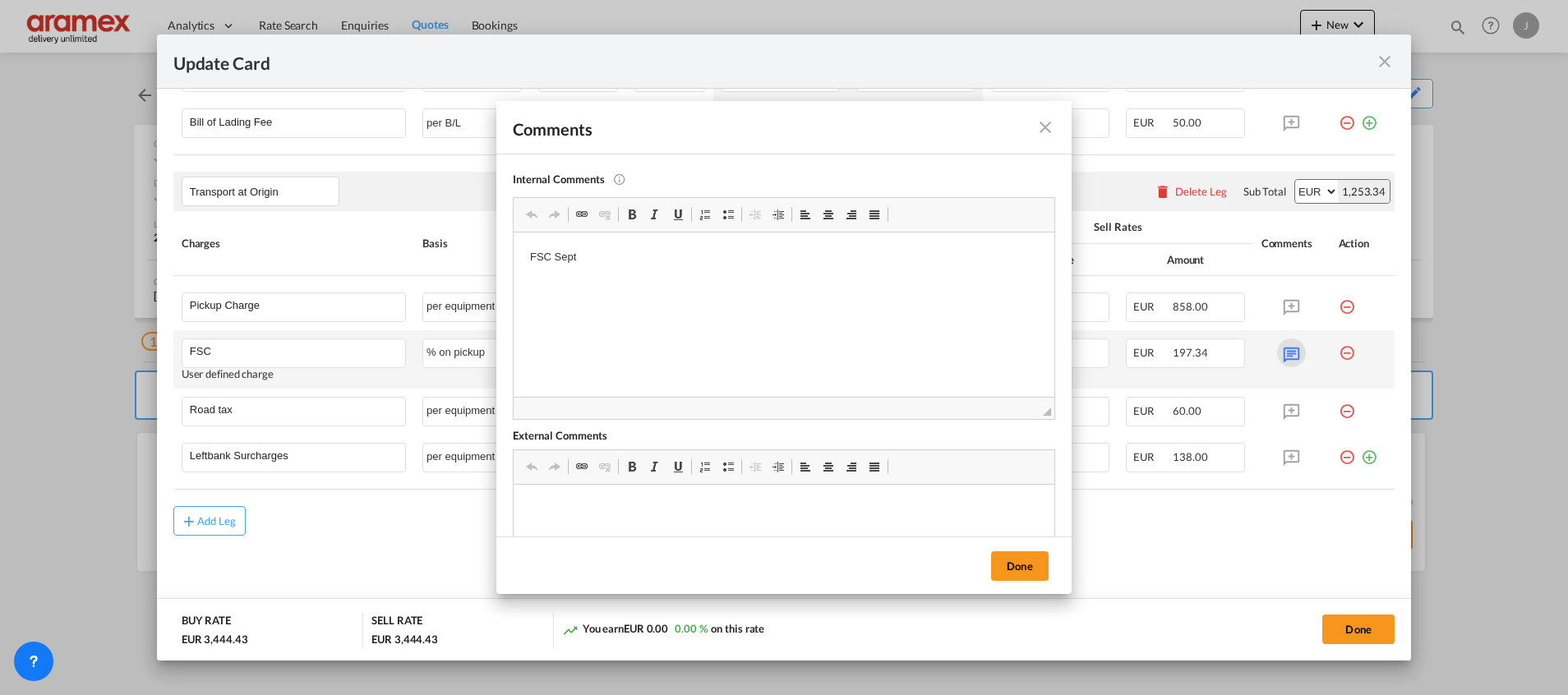
scroll to position [0, 0]
click at [550, 254] on p "FSC Sept" at bounding box center [784, 257] width 508 height 17
copy p "FSC Sept"
click at [1016, 572] on button "Done" at bounding box center [1019, 565] width 57 height 29
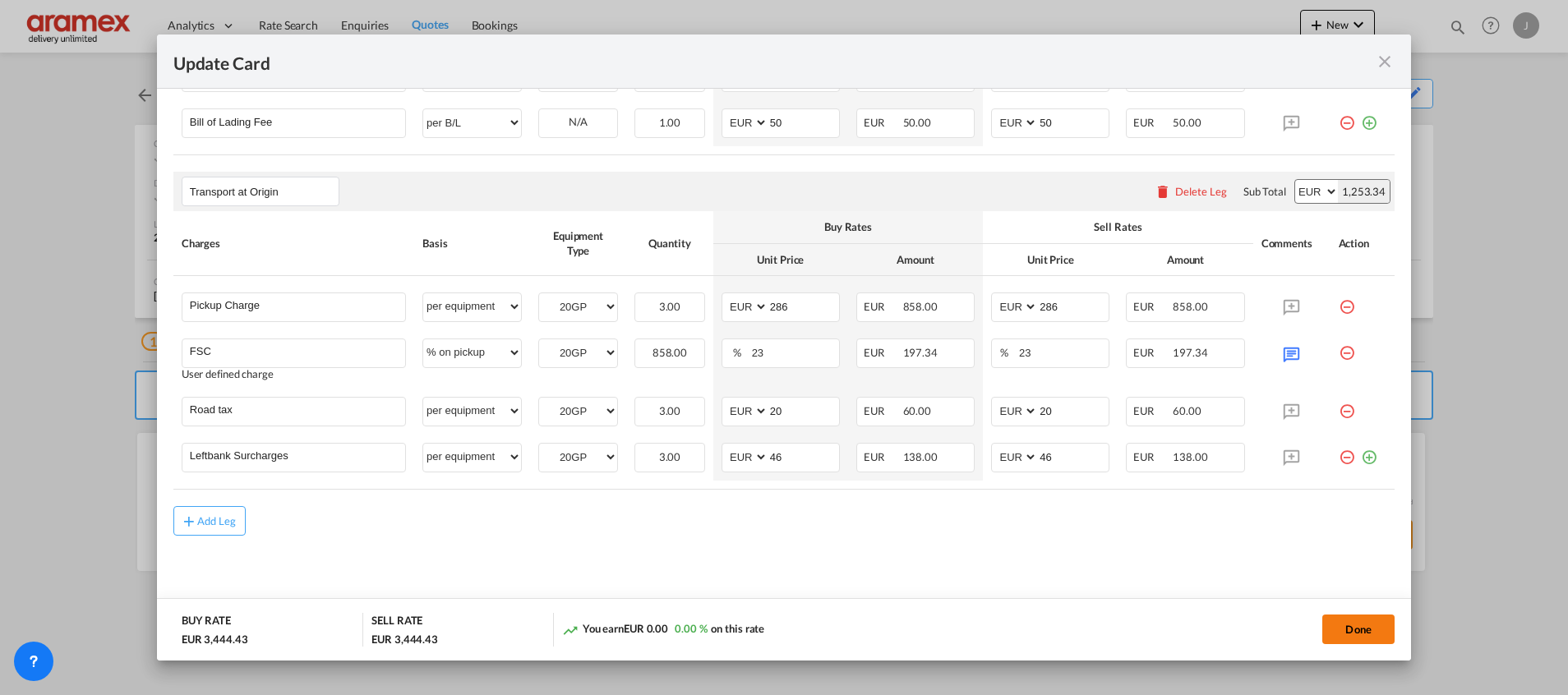
click at [1351, 633] on button "Done" at bounding box center [1357, 629] width 72 height 29
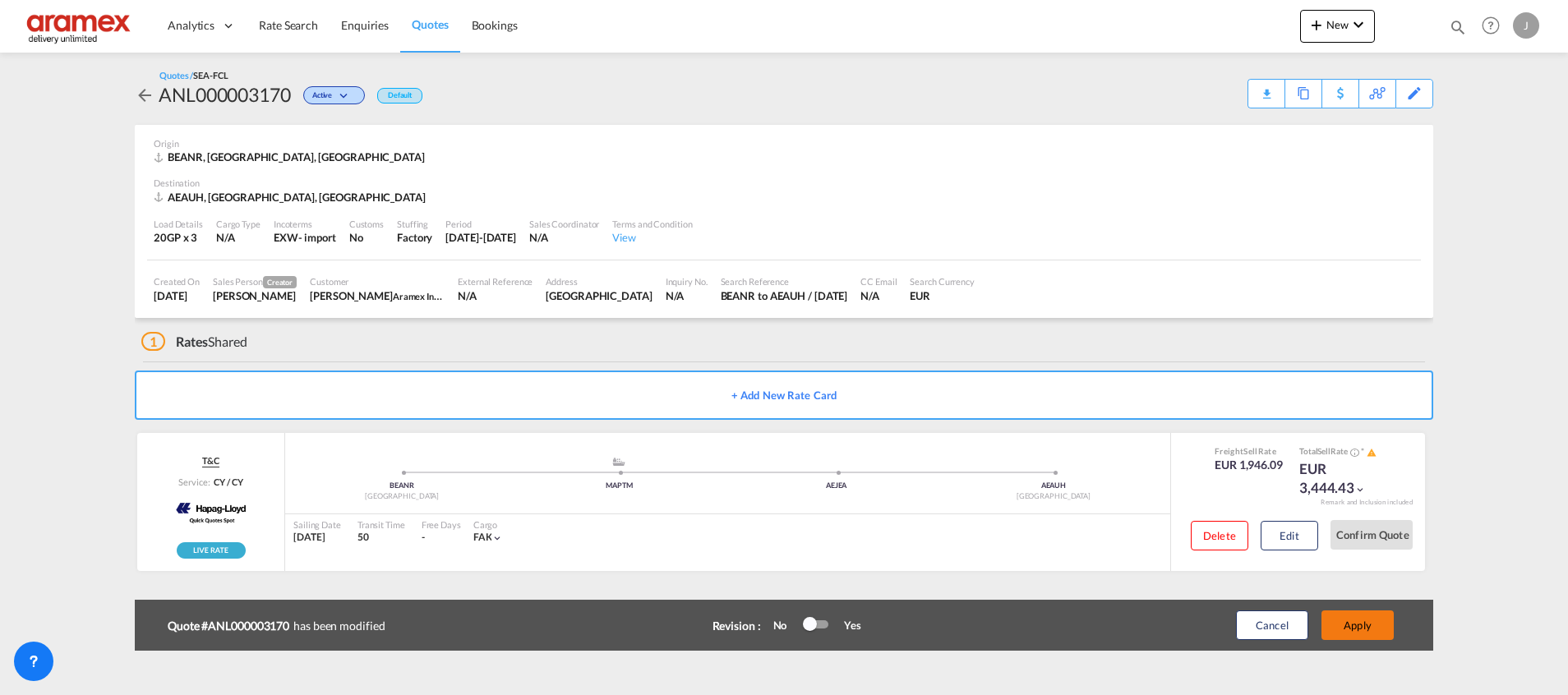
click at [1366, 628] on button "Apply" at bounding box center [1356, 625] width 72 height 29
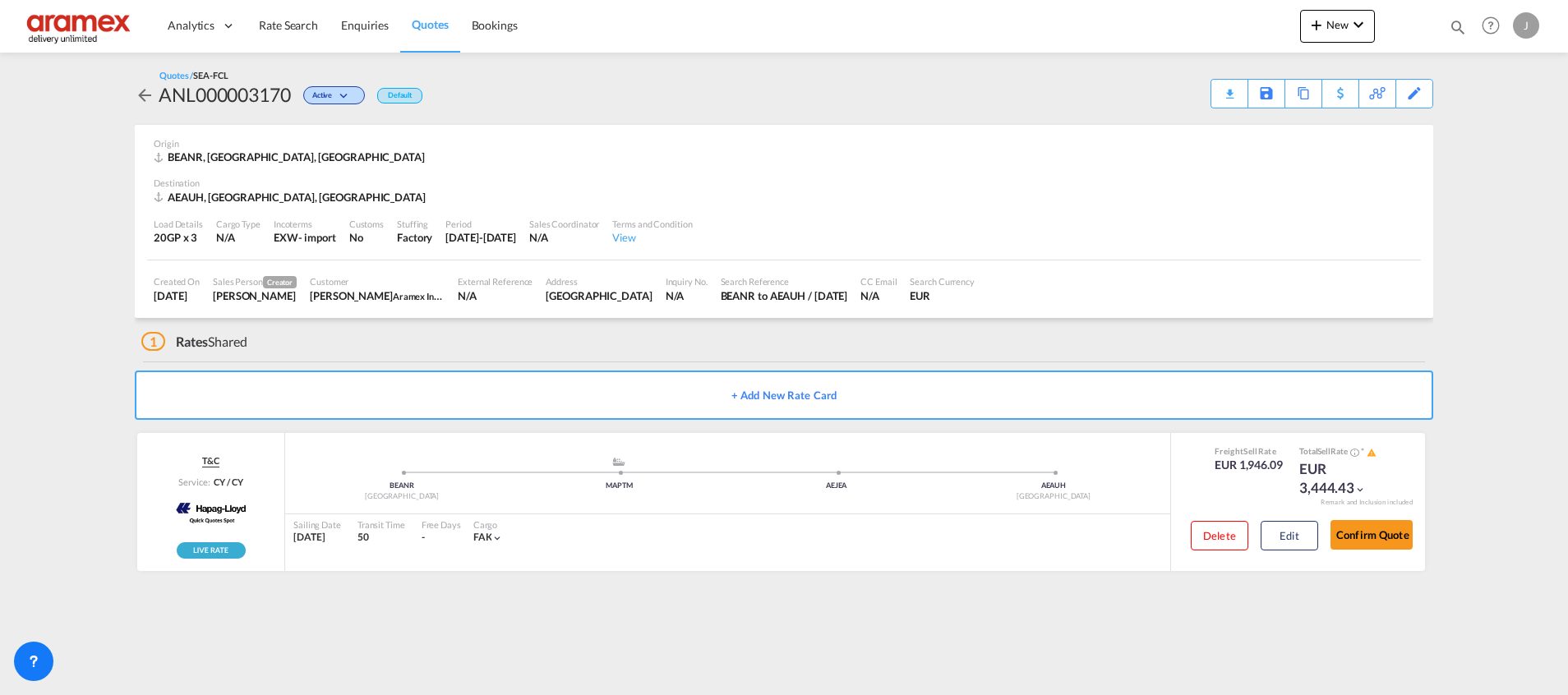
click at [0, 0] on div "Download Quote" at bounding box center [0, 0] width 0 height 0
click at [287, 17] on span "Rate Search" at bounding box center [288, 26] width 59 height 16
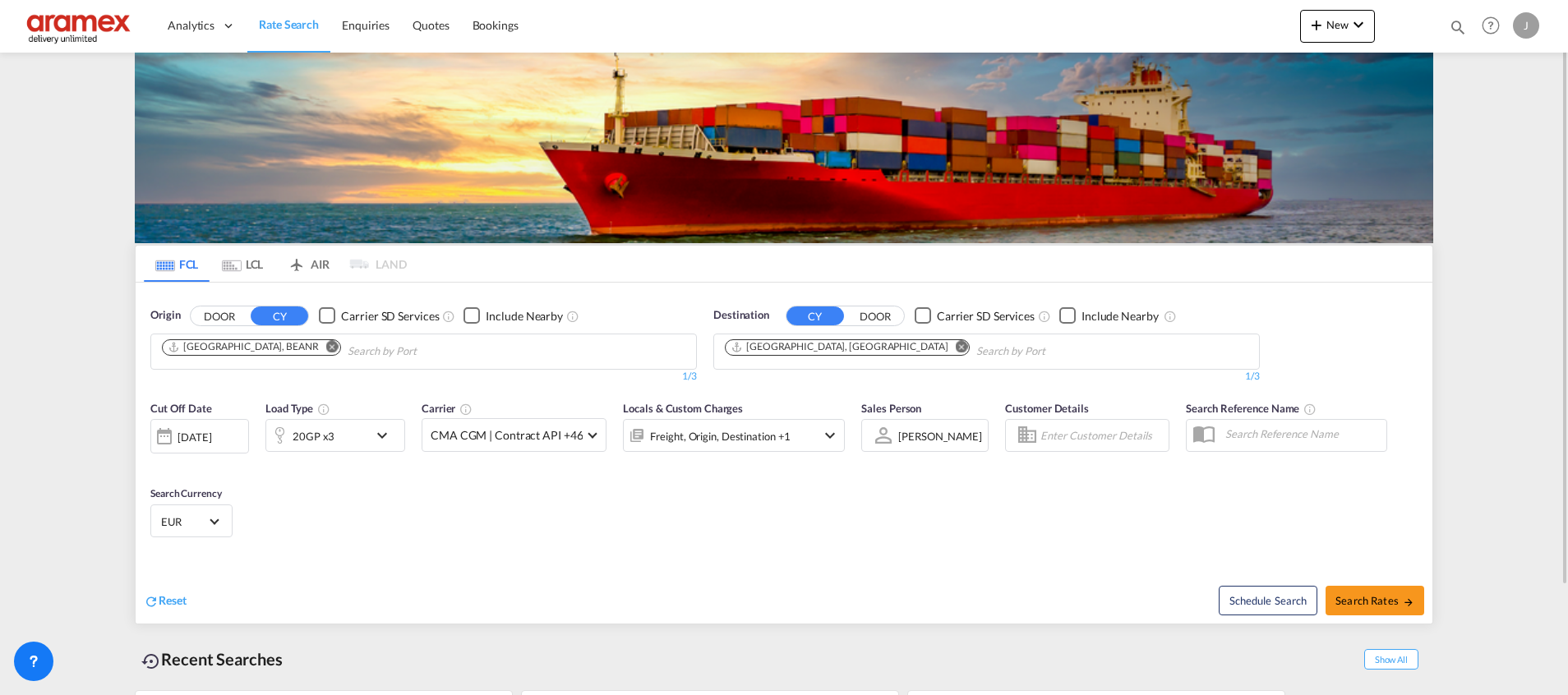
click at [254, 264] on md-tab-item "LCL" at bounding box center [243, 264] width 66 height 36
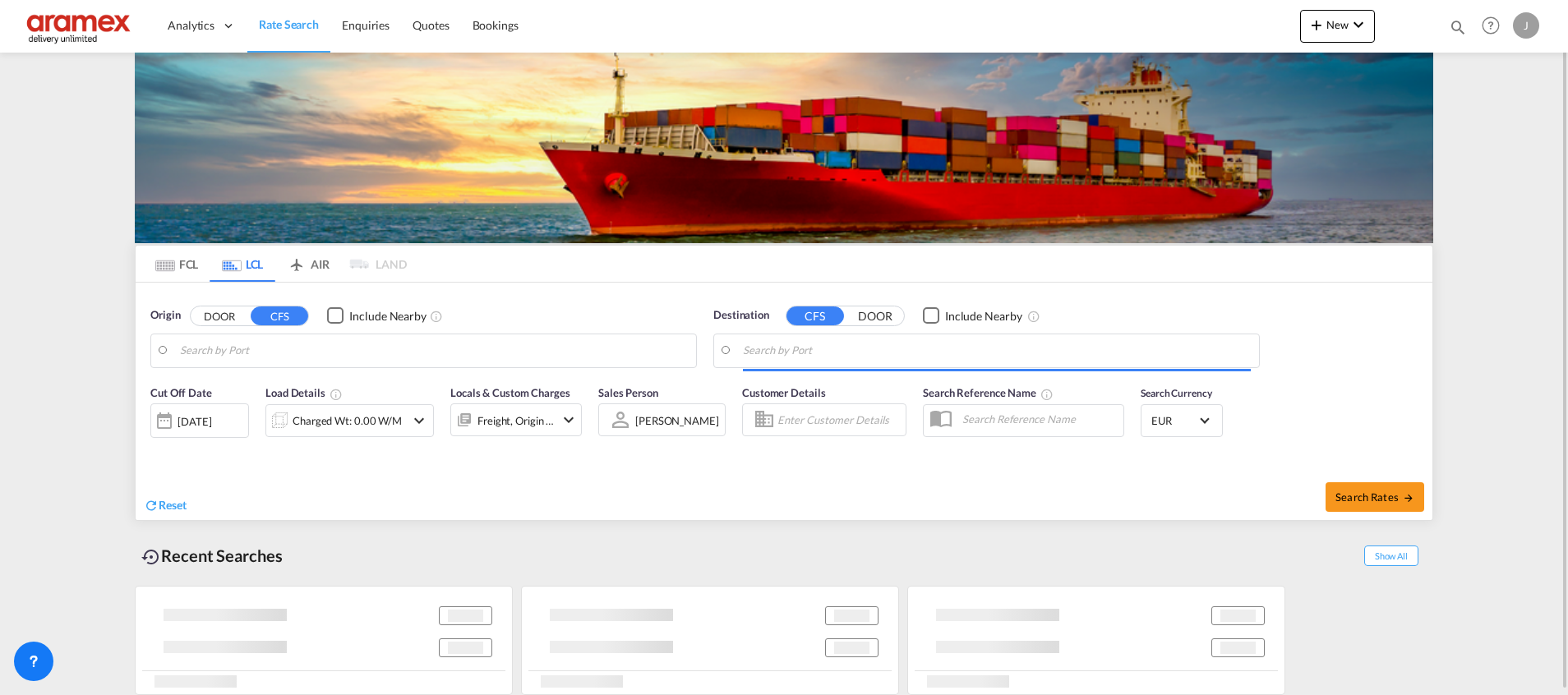
type input "[GEOGRAPHIC_DATA], [GEOGRAPHIC_DATA], USHOU"
type input "[GEOGRAPHIC_DATA], NLRTM"
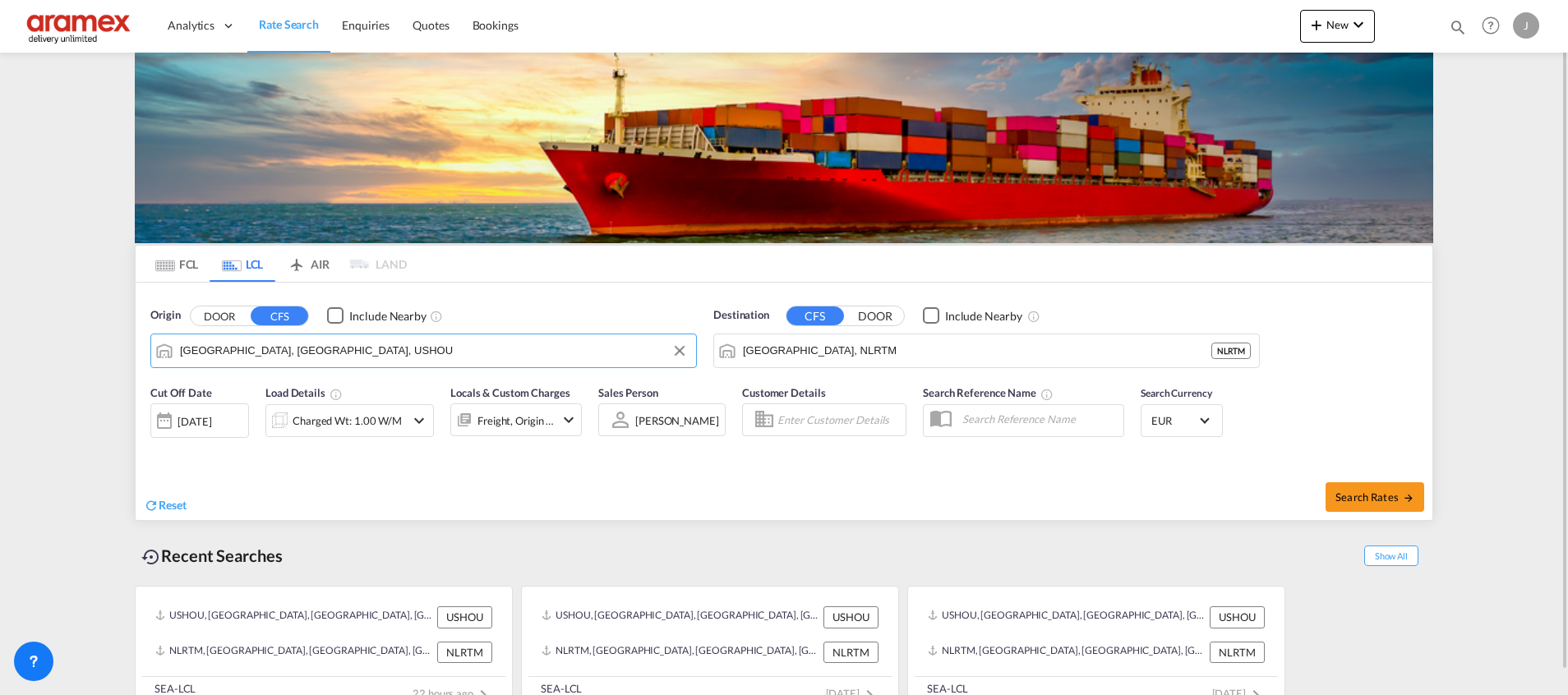
click at [306, 344] on input "[GEOGRAPHIC_DATA], [GEOGRAPHIC_DATA], USHOU" at bounding box center [433, 350] width 508 height 25
click at [681, 348] on button "Clear Input" at bounding box center [679, 350] width 25 height 25
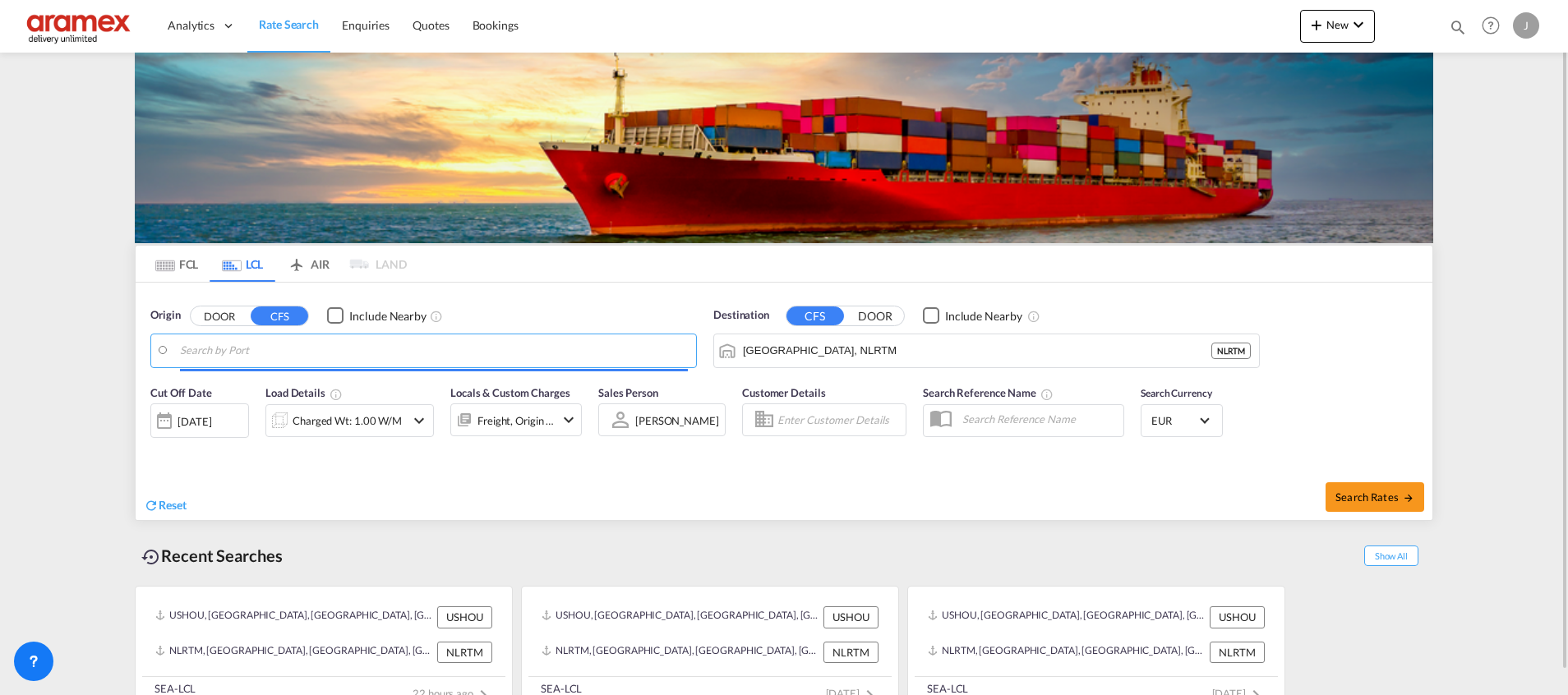
click at [431, 348] on input "Search by Port" at bounding box center [433, 350] width 508 height 25
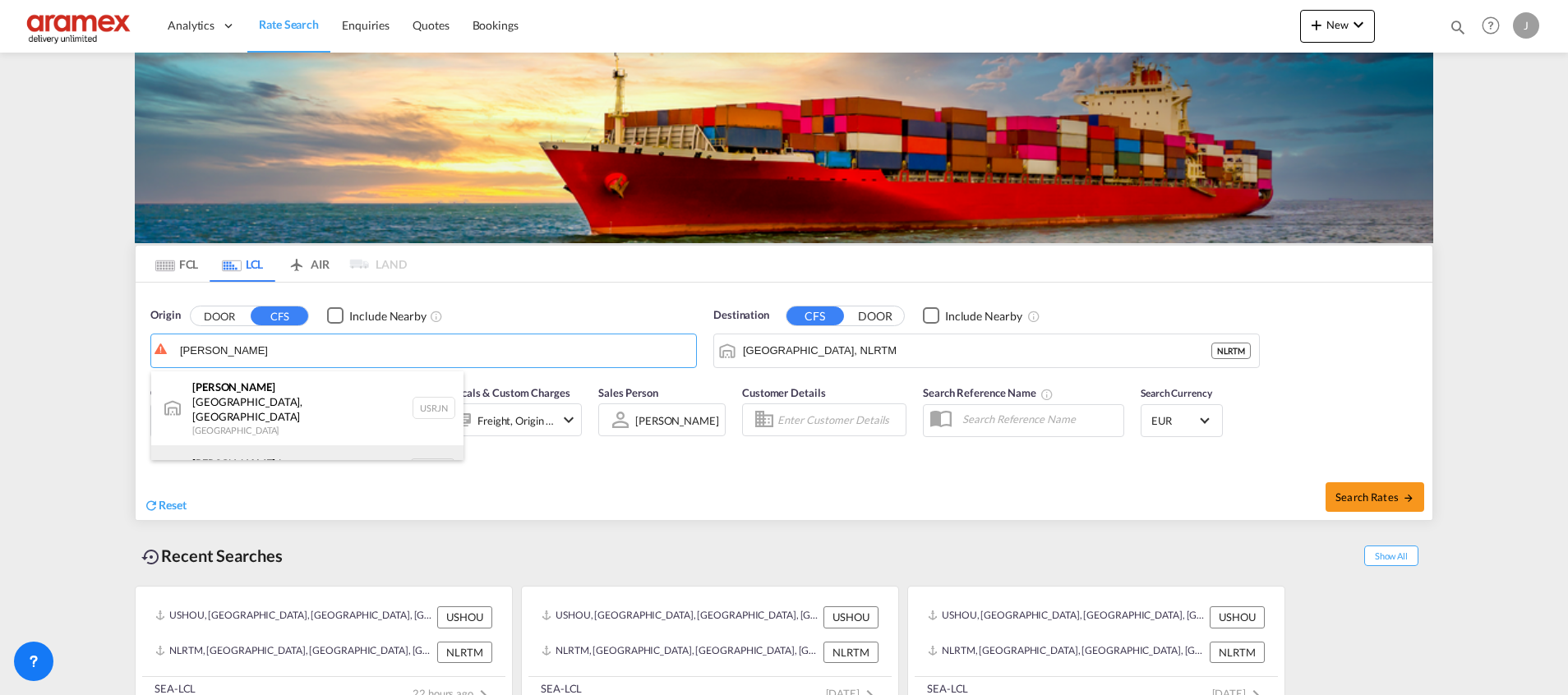
click at [301, 445] on div "[PERSON_NAME] dam [GEOGRAPHIC_DATA] NLRTM" at bounding box center [307, 470] width 312 height 49
type input "[GEOGRAPHIC_DATA], NLRTM"
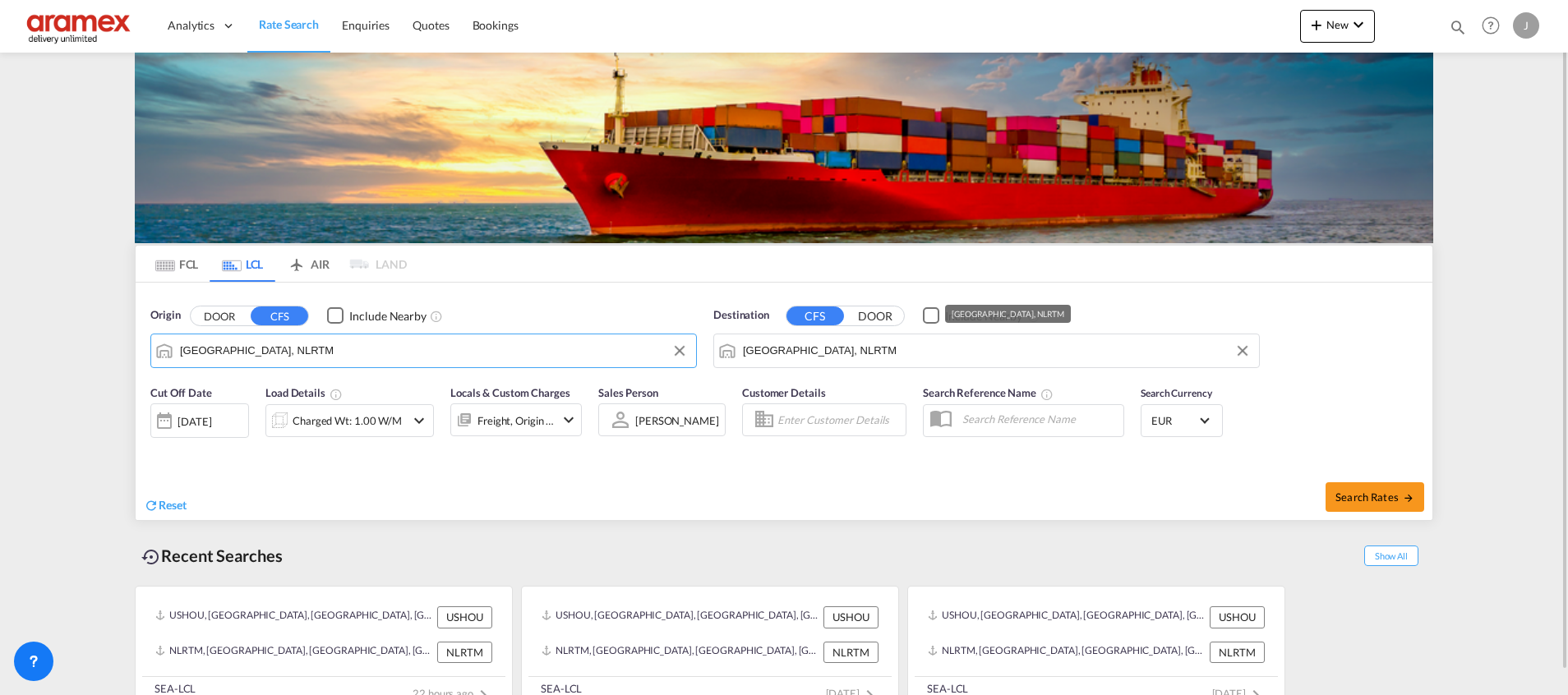
click at [848, 351] on input "[GEOGRAPHIC_DATA], NLRTM" at bounding box center [996, 350] width 508 height 25
click at [1241, 351] on button "Clear Input" at bounding box center [1241, 350] width 25 height 25
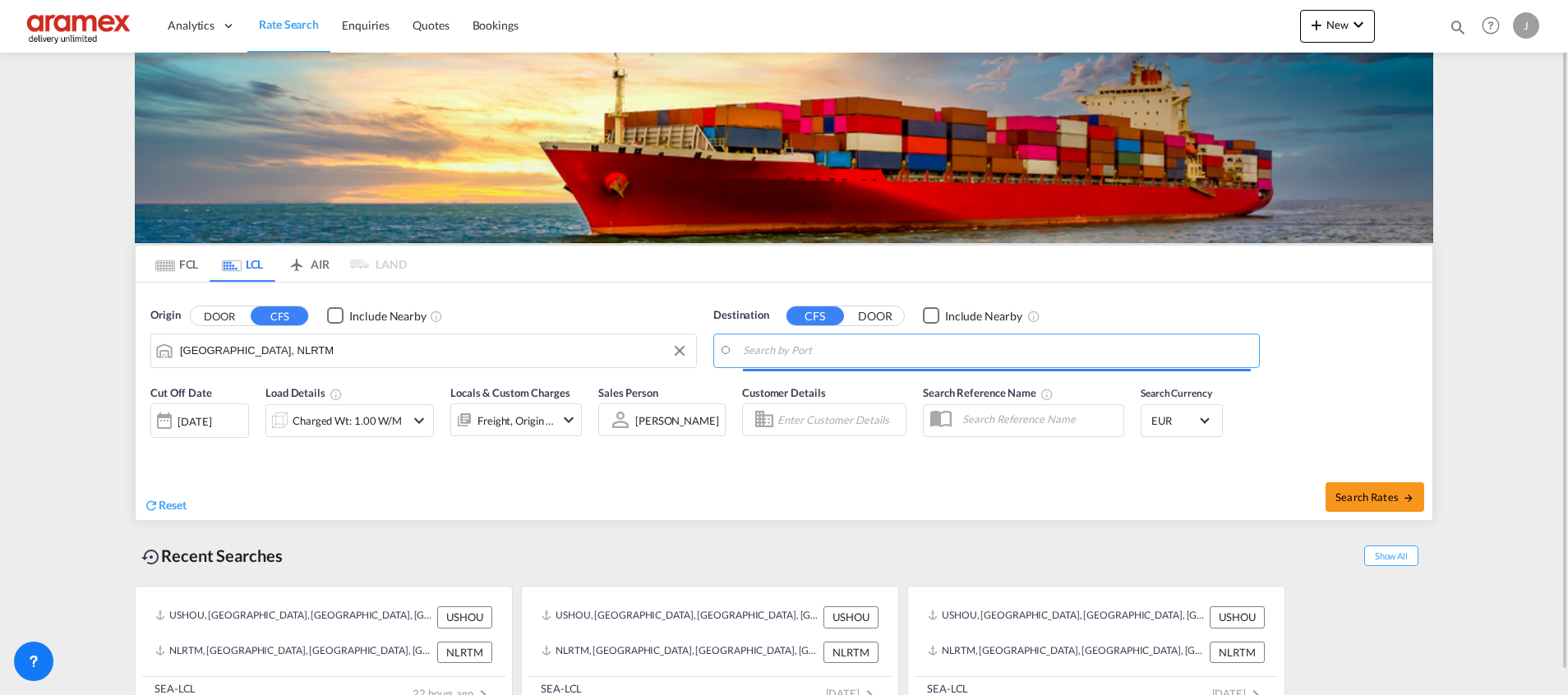
paste input "Leam Chabang"
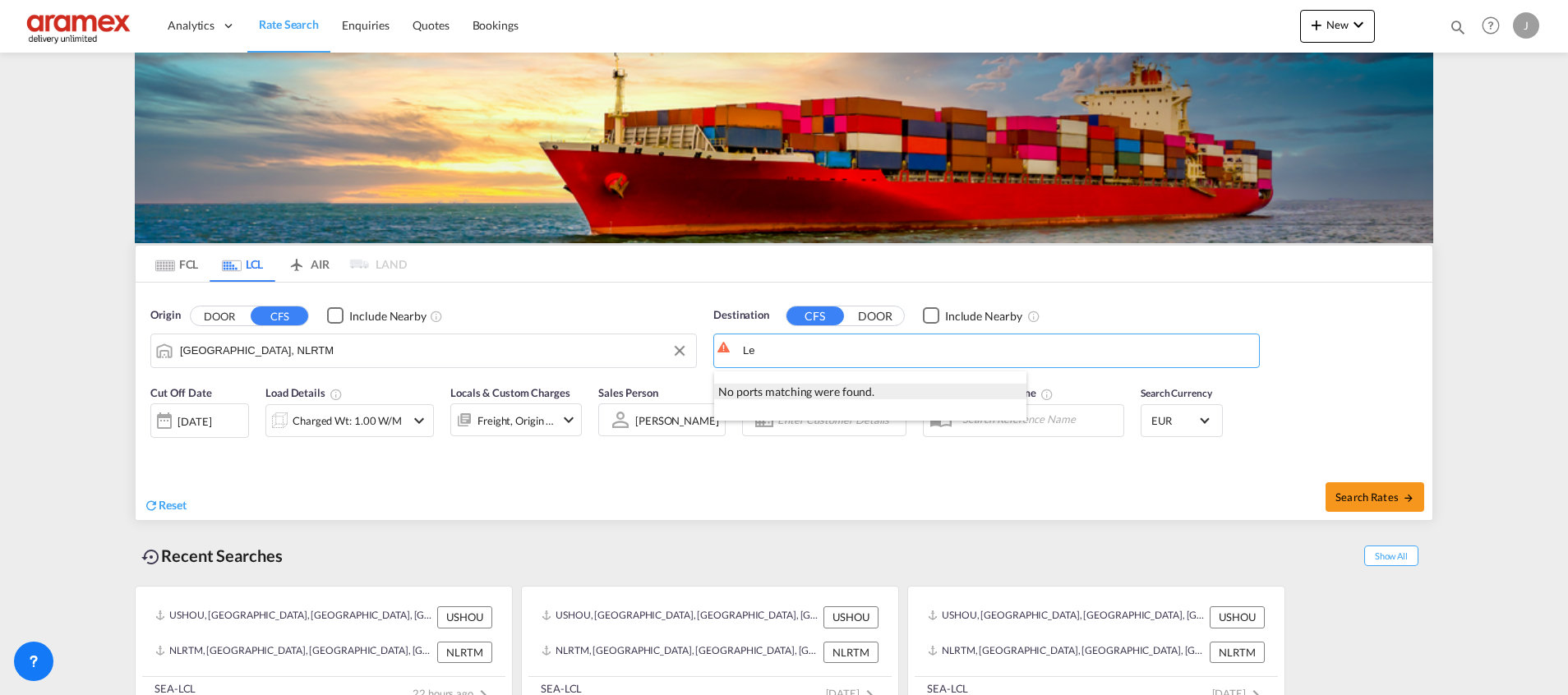
type input "L"
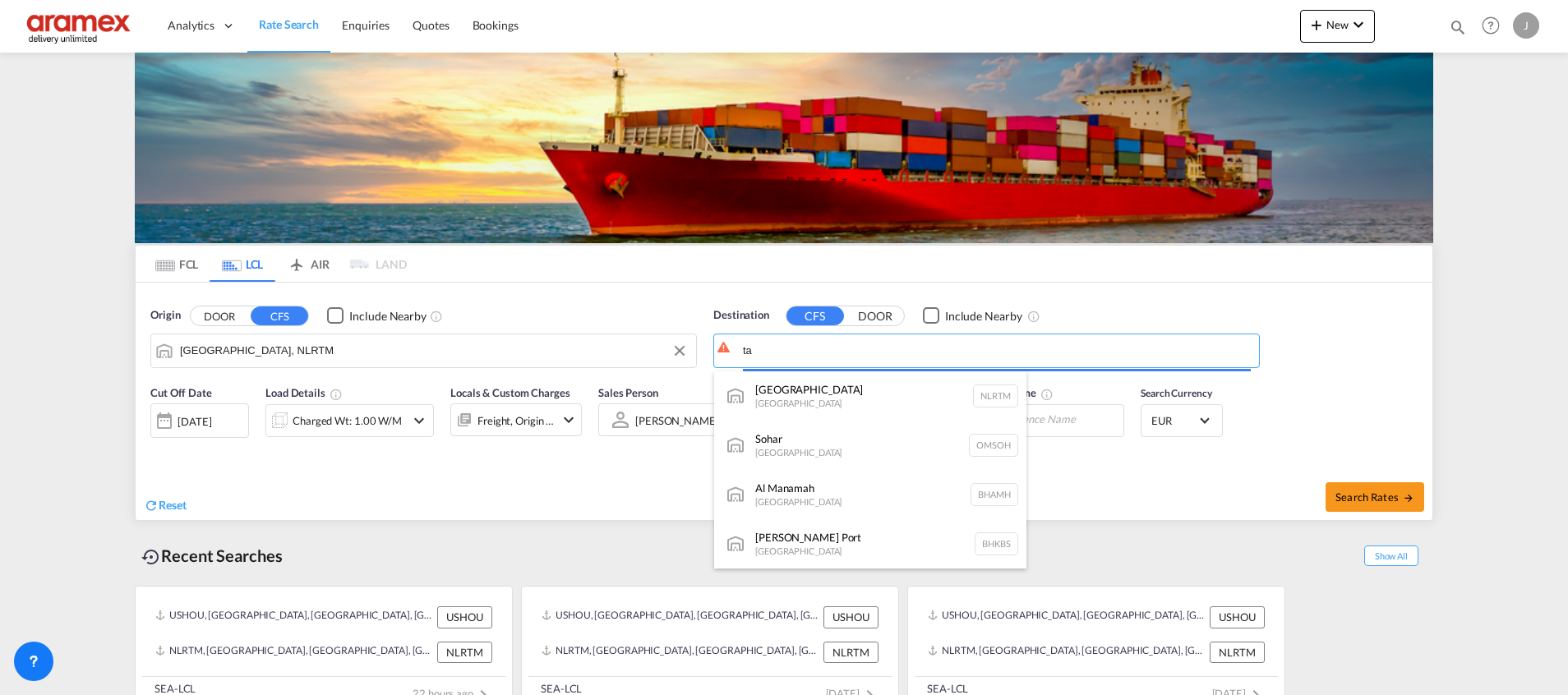
type input "t"
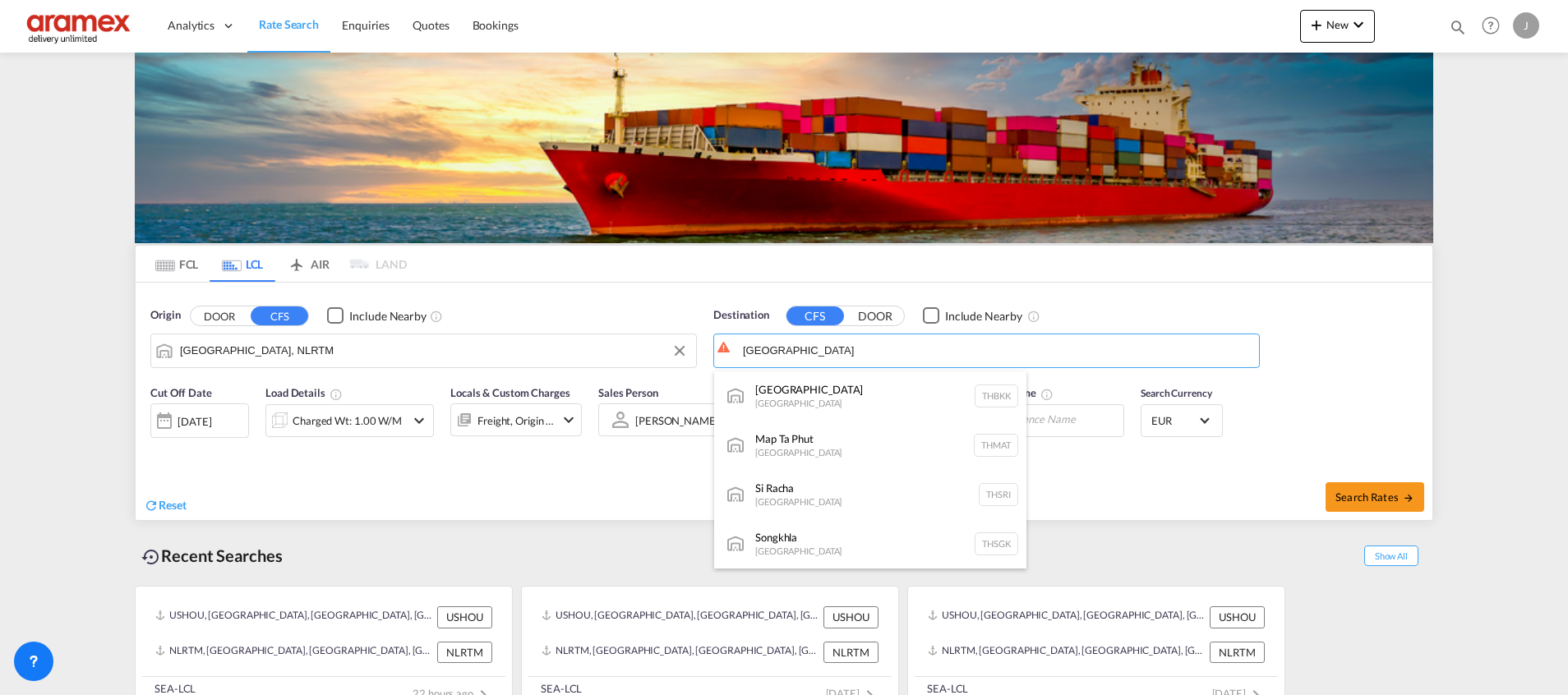
scroll to position [369, 0]
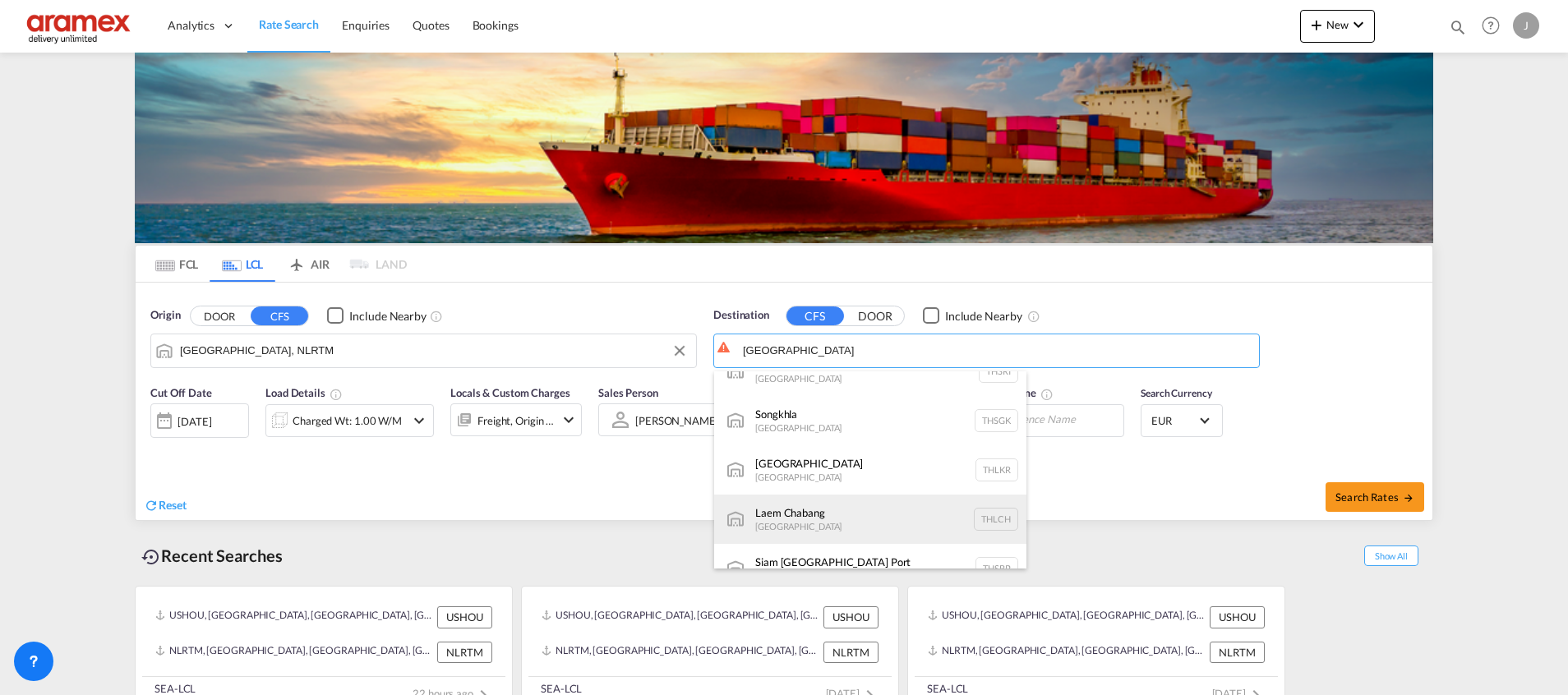
click at [860, 525] on div "Laem Chabang [GEOGRAPHIC_DATA] THLCH" at bounding box center [870, 519] width 312 height 49
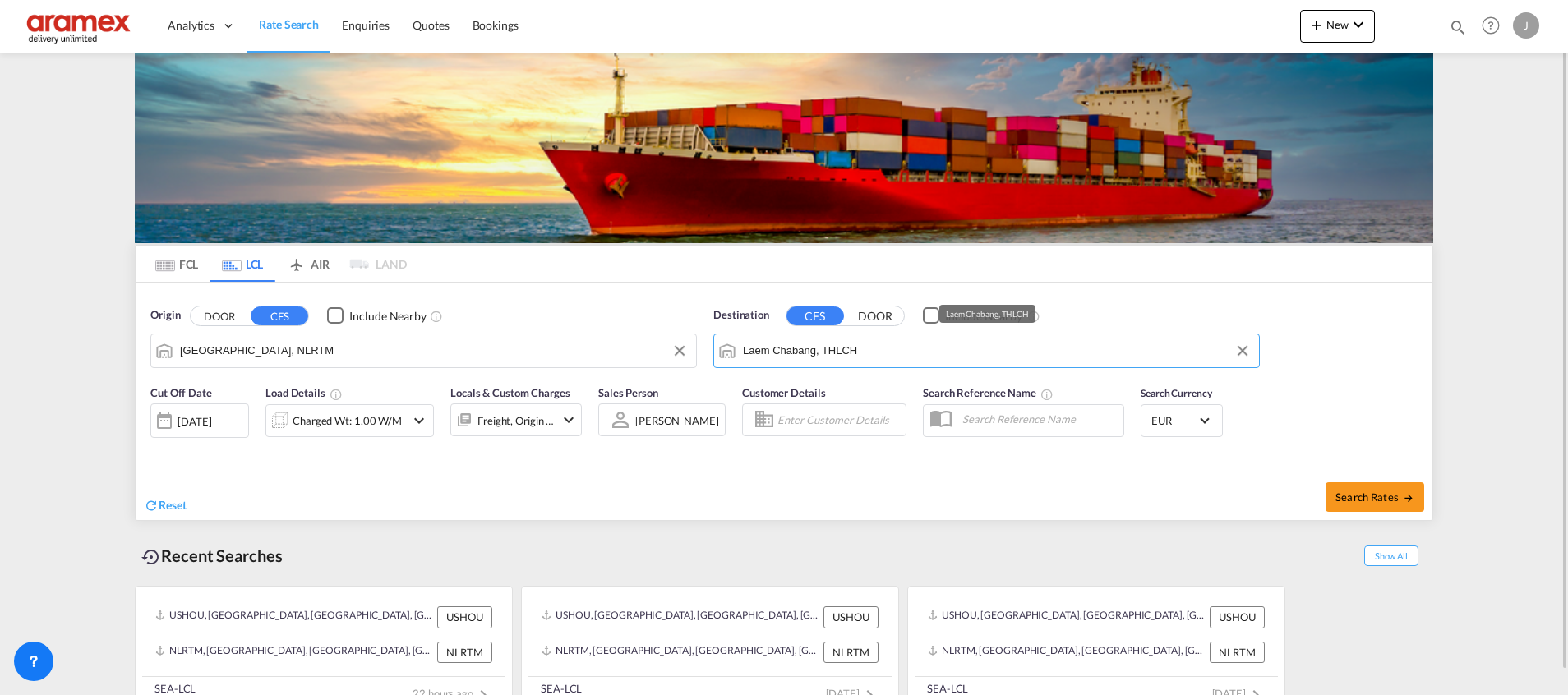
click at [926, 358] on input "Laem Chabang, THLCH" at bounding box center [996, 350] width 508 height 25
click at [877, 344] on input "Laem Chabang, THLCH" at bounding box center [996, 350] width 508 height 25
paste input "Songkhla"
click at [890, 350] on input "Laem Chabang, THLCHSongkhla" at bounding box center [996, 350] width 508 height 25
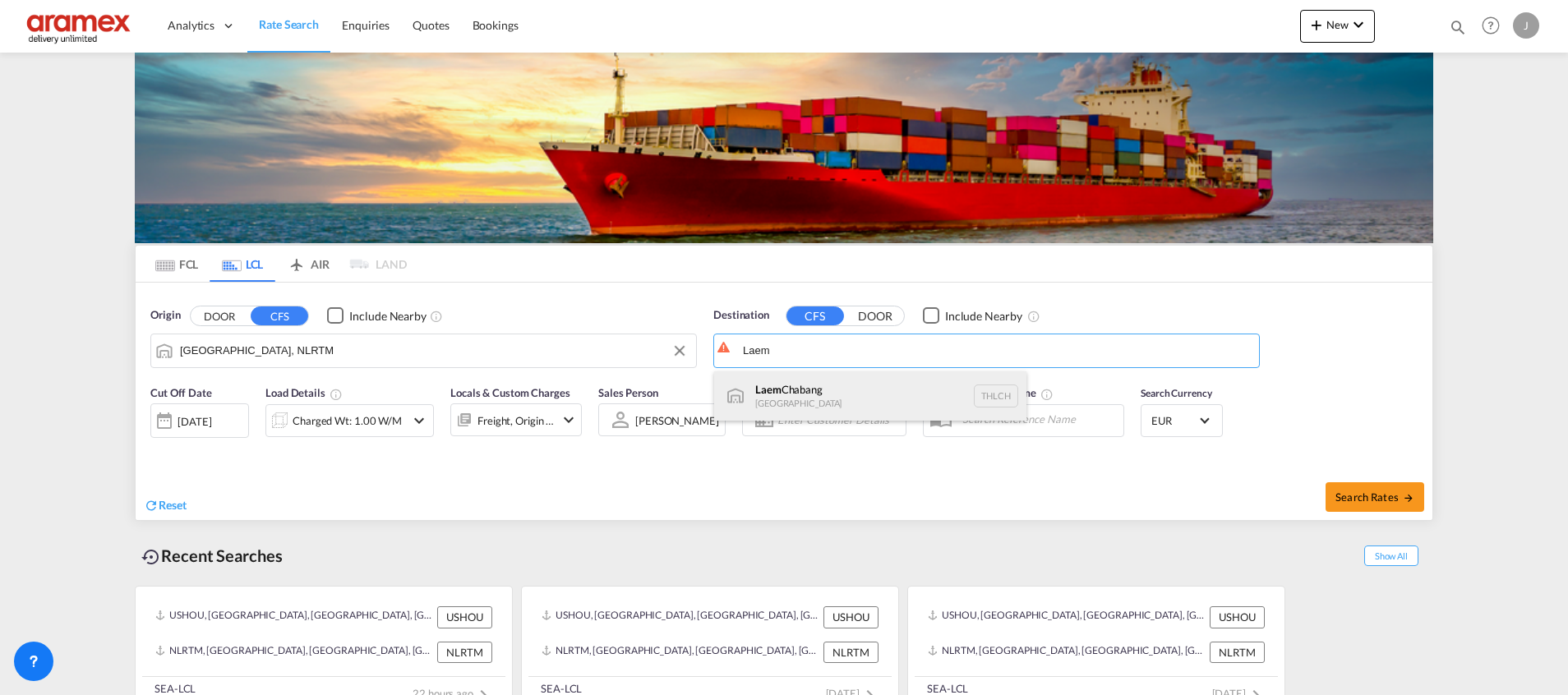
click at [846, 395] on div "Laem Chabang [GEOGRAPHIC_DATA] THLCH" at bounding box center [870, 396] width 312 height 49
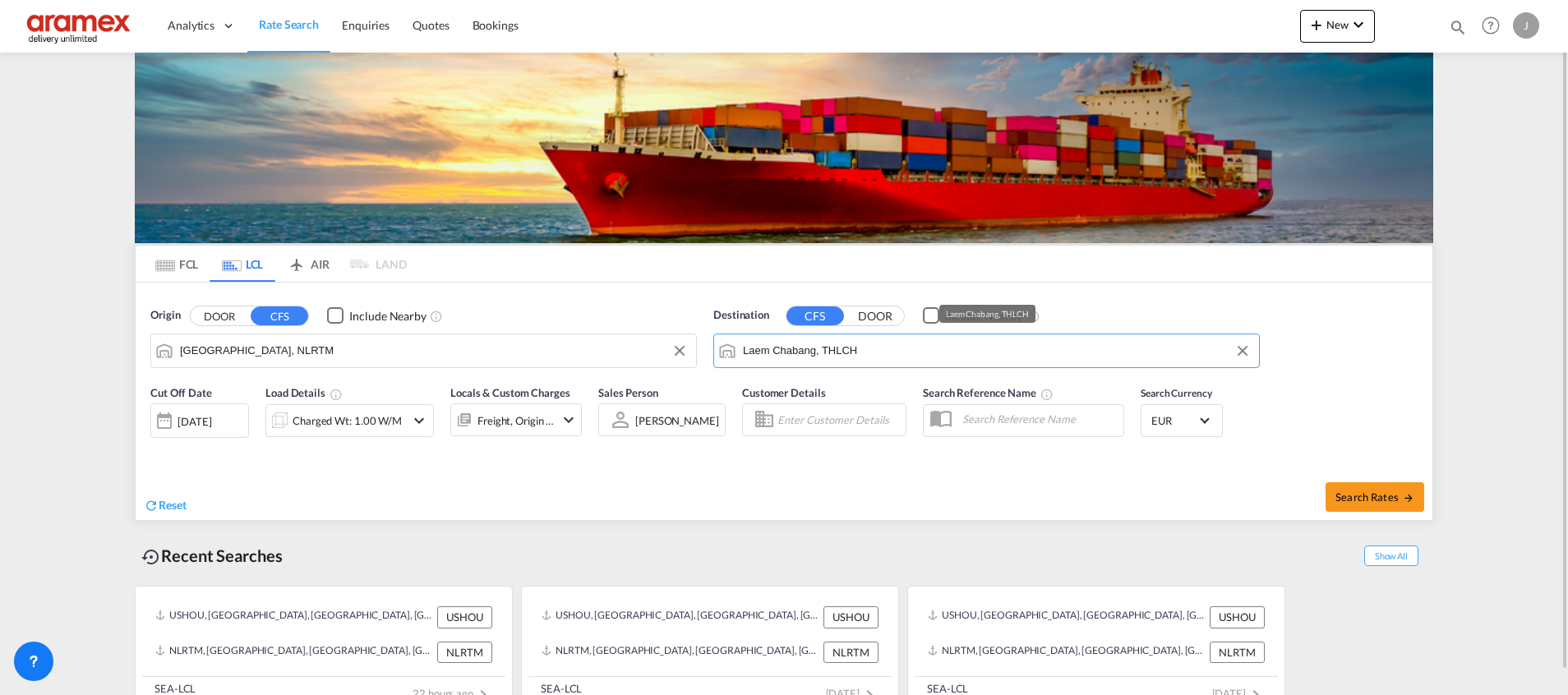
click at [882, 352] on input "Laem Chabang, THLCH" at bounding box center [996, 350] width 508 height 25
paste input "Songkhla"
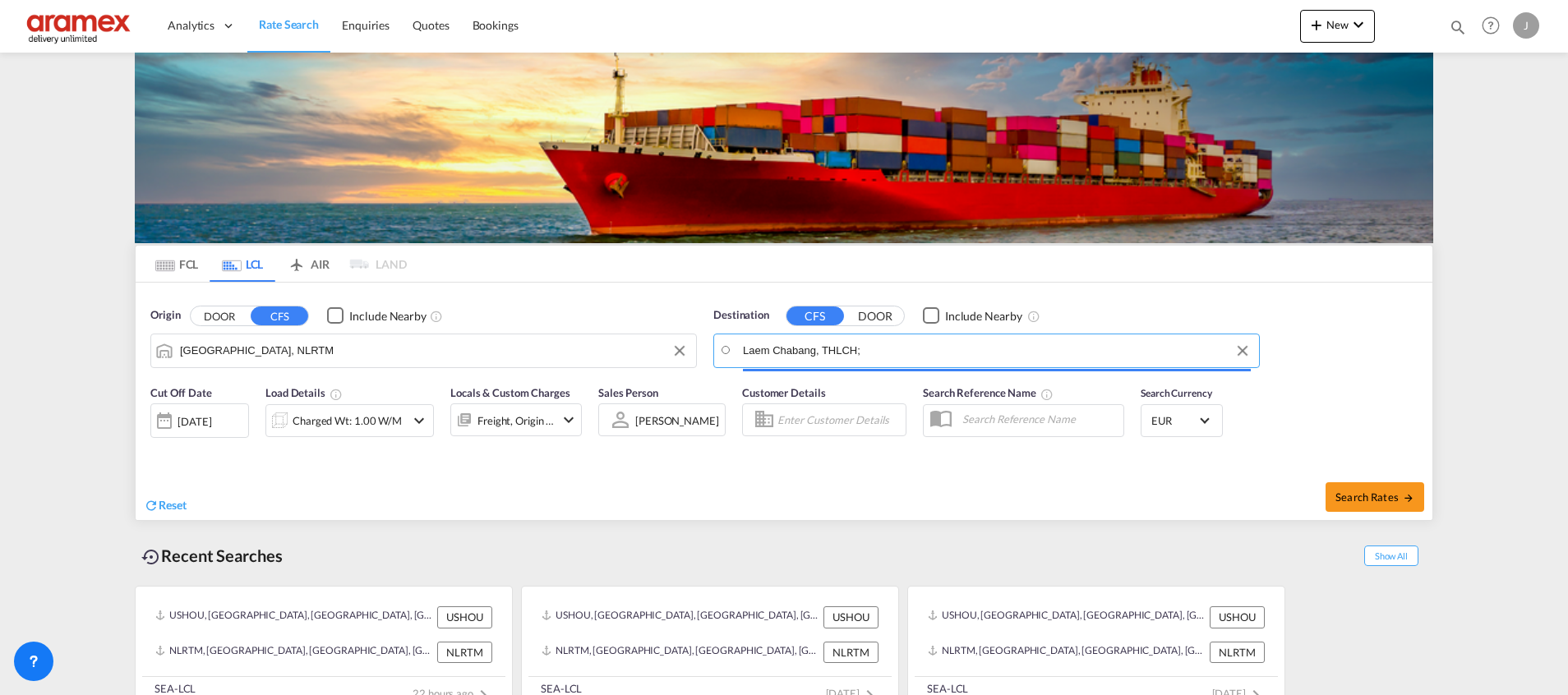
type input "Laem Chabang, THLCH"
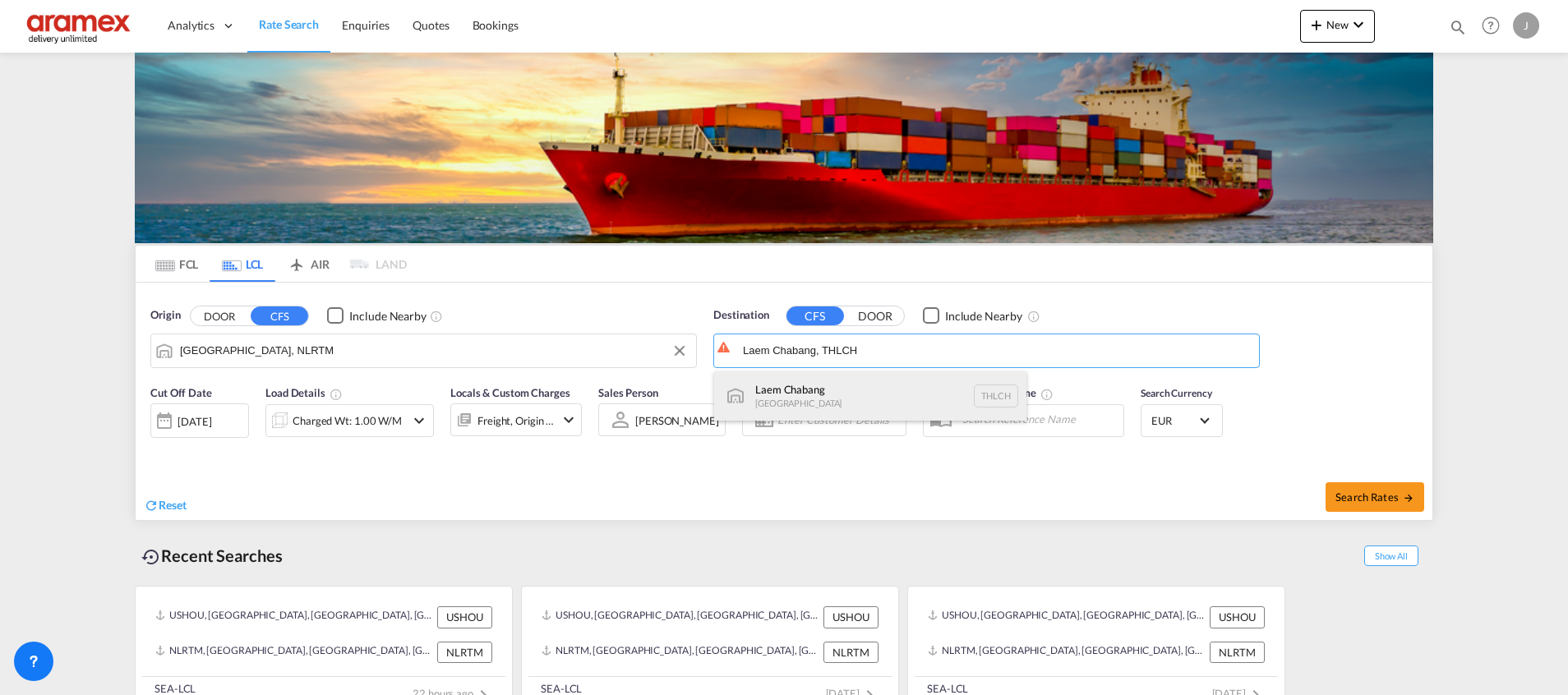
click at [838, 404] on div "Laem Chabang [GEOGRAPHIC_DATA] THLCH" at bounding box center [870, 396] width 312 height 49
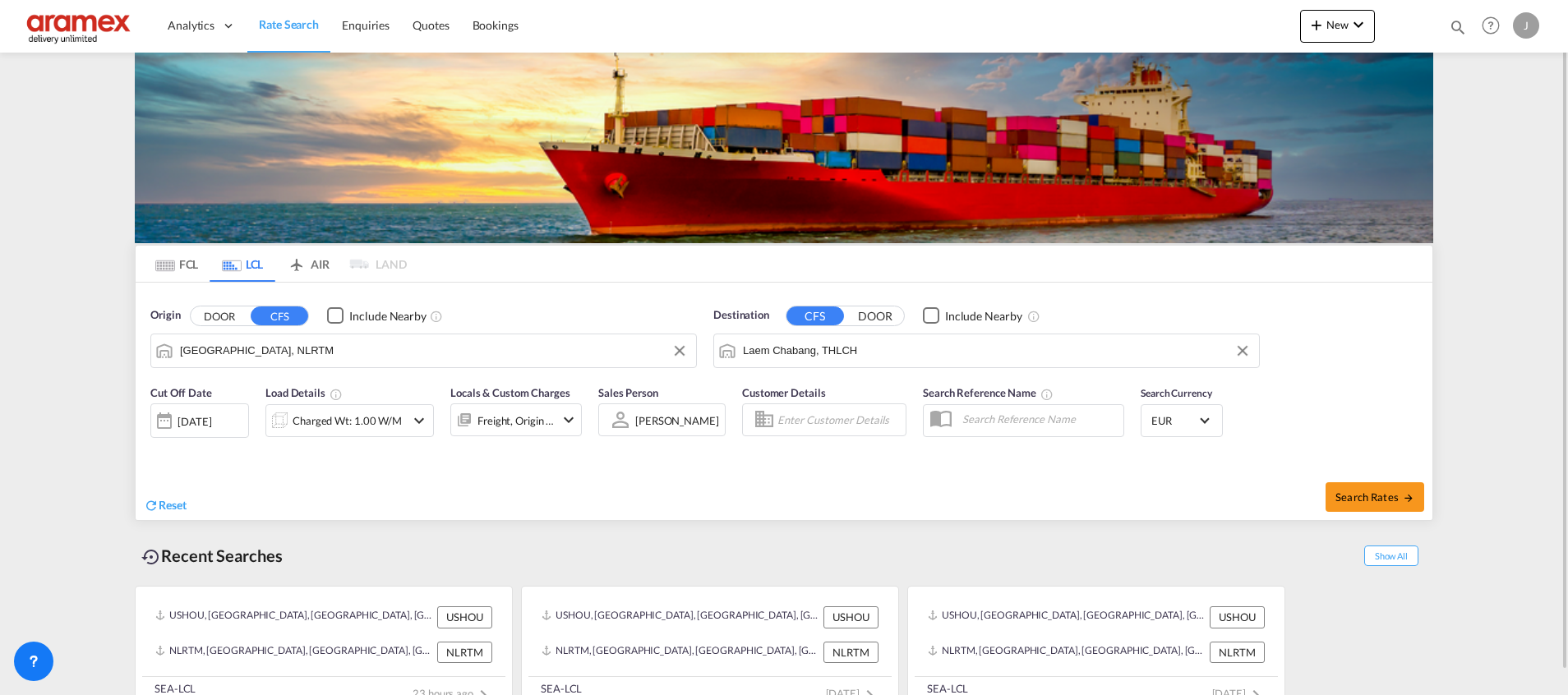
click at [857, 471] on div "Reset Search Rates" at bounding box center [784, 493] width 1296 height 55
click at [229, 413] on div "[DATE]" at bounding box center [200, 420] width 99 height 35
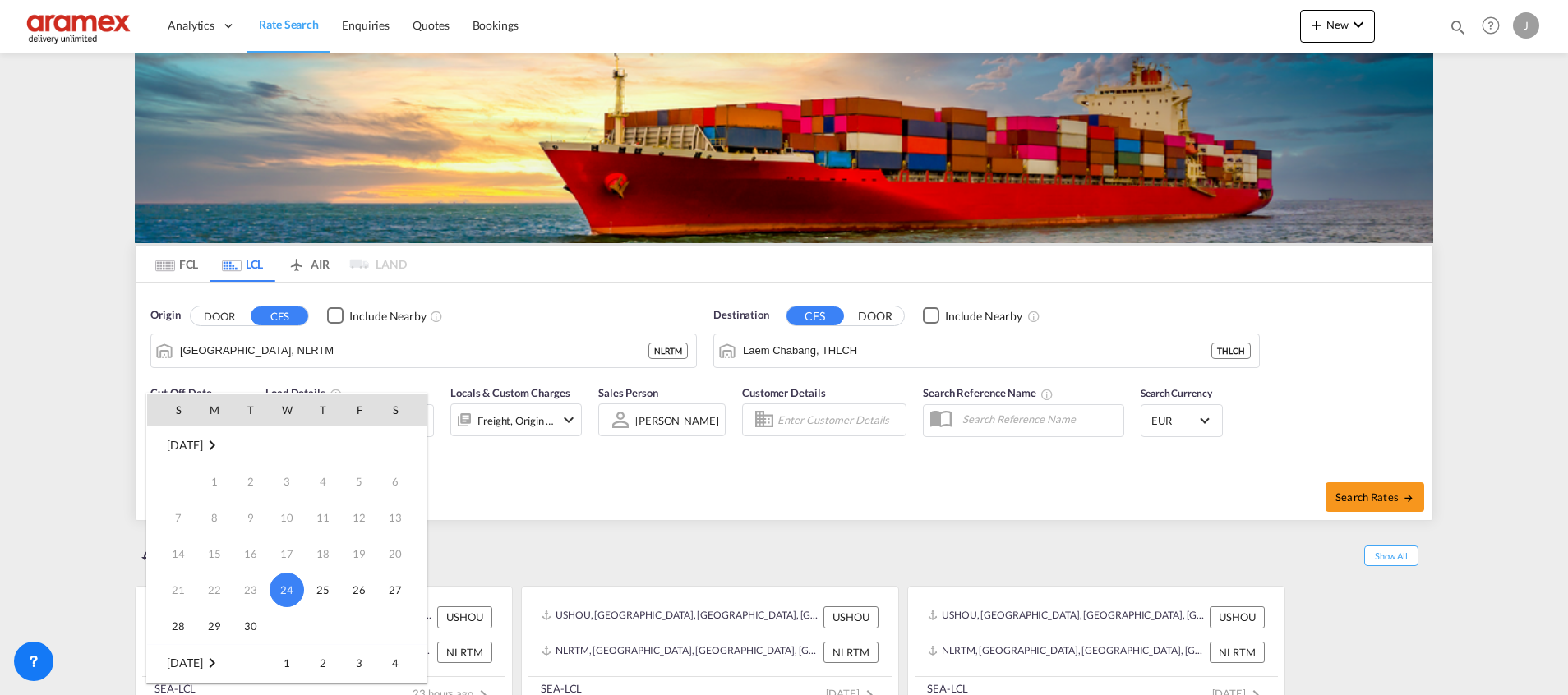
click at [590, 474] on div at bounding box center [784, 348] width 1568 height 695
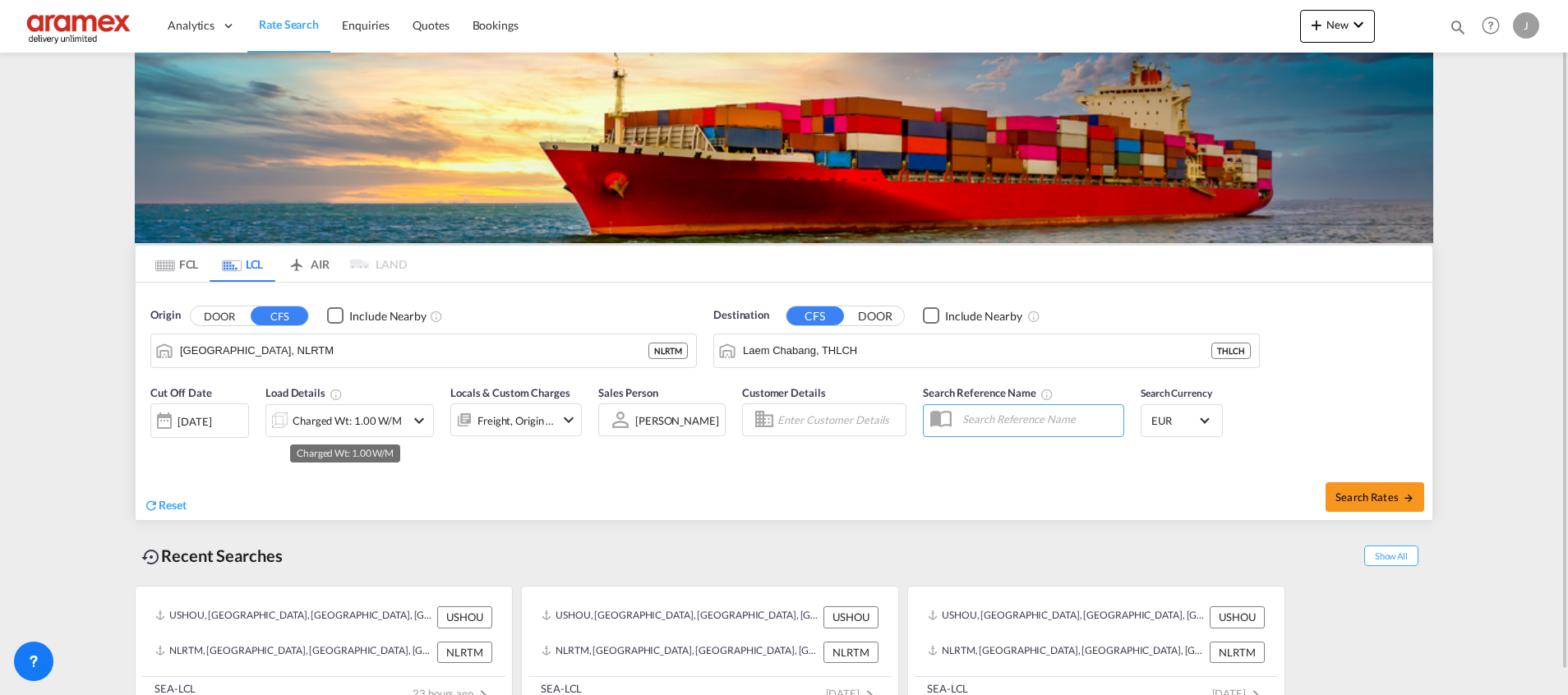
click at [362, 413] on div "Charged Wt: 1.00 W/M" at bounding box center [348, 420] width 109 height 23
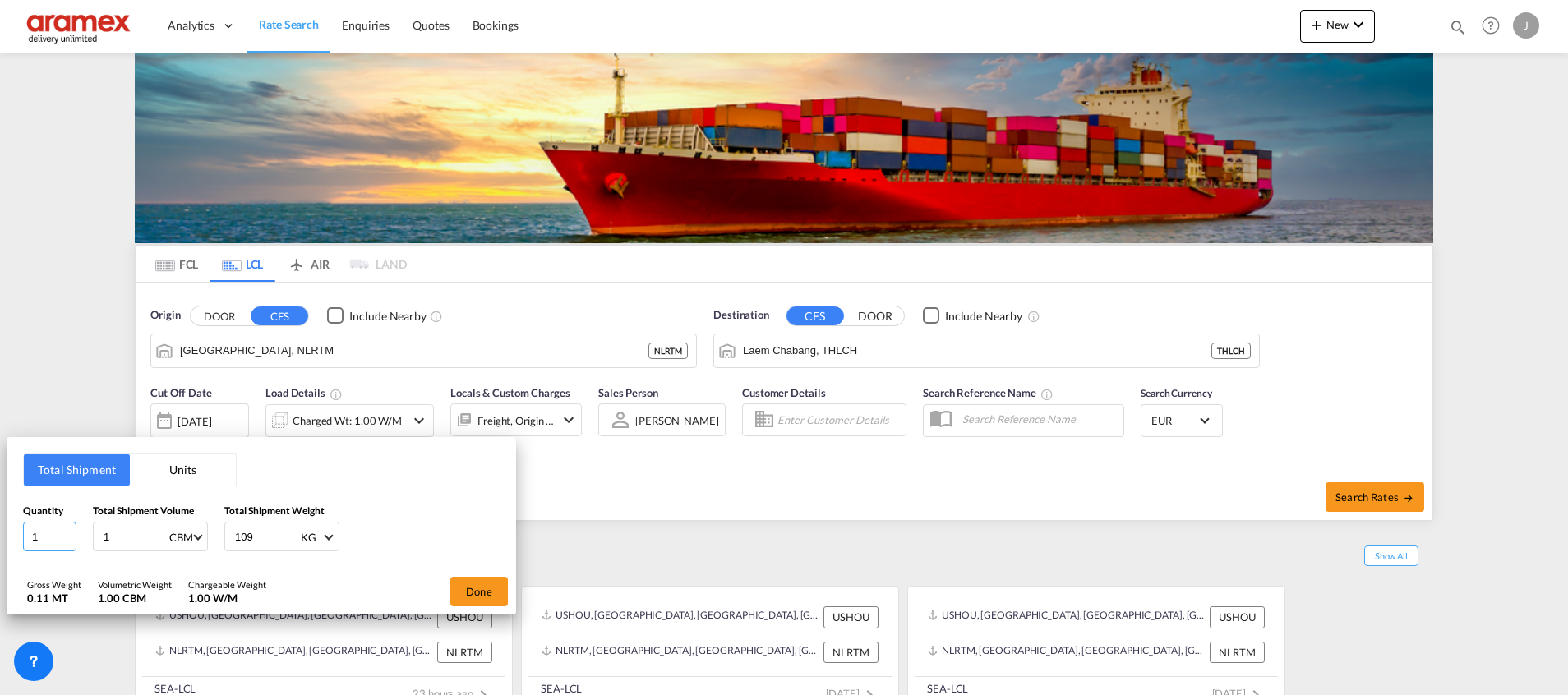
drag, startPoint x: 44, startPoint y: 528, endPoint x: 3, endPoint y: 530, distance: 41.0
click at [3, 530] on div "Total Shipment Units Quantity 1 Total Shipment Volume 1 CBM CBM CFT Total Shipm…" at bounding box center [784, 348] width 1568 height 695
type input "4"
drag, startPoint x: 134, startPoint y: 538, endPoint x: 74, endPoint y: 537, distance: 60.0
click at [74, 537] on div "Quantity 4 Total Shipment Volume 1 CBM CBM CFT Total Shipment Weight 109 KG KG …" at bounding box center [261, 527] width 476 height 49
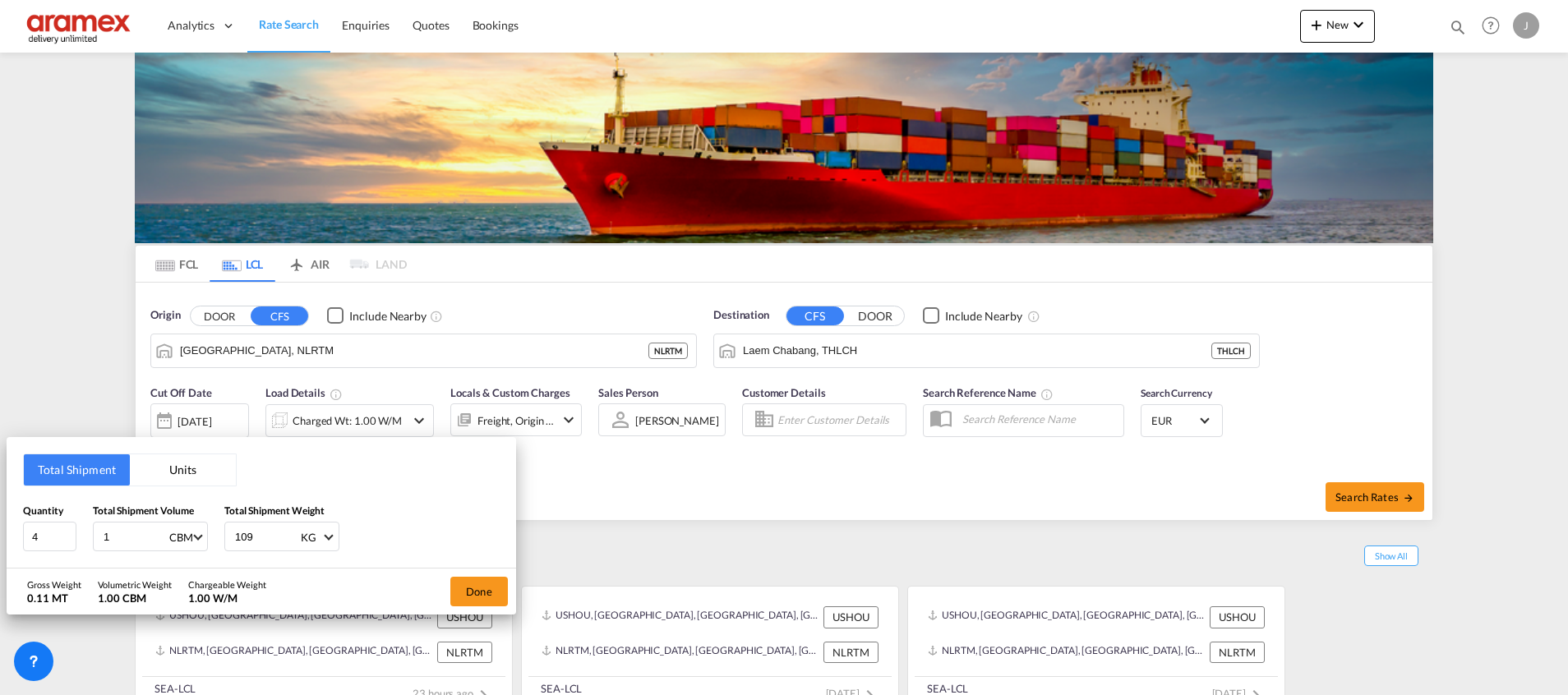
paste input "3728"
drag, startPoint x: 148, startPoint y: 527, endPoint x: 53, endPoint y: 526, distance: 95.0
click at [53, 526] on div "Quantity 4 Total Shipment Volume 3728 CBM CBM CFT Total Shipment Weight 109 KG …" at bounding box center [261, 527] width 476 height 49
type input "5.52"
drag, startPoint x: 264, startPoint y: 535, endPoint x: 188, endPoint y: 531, distance: 76.1
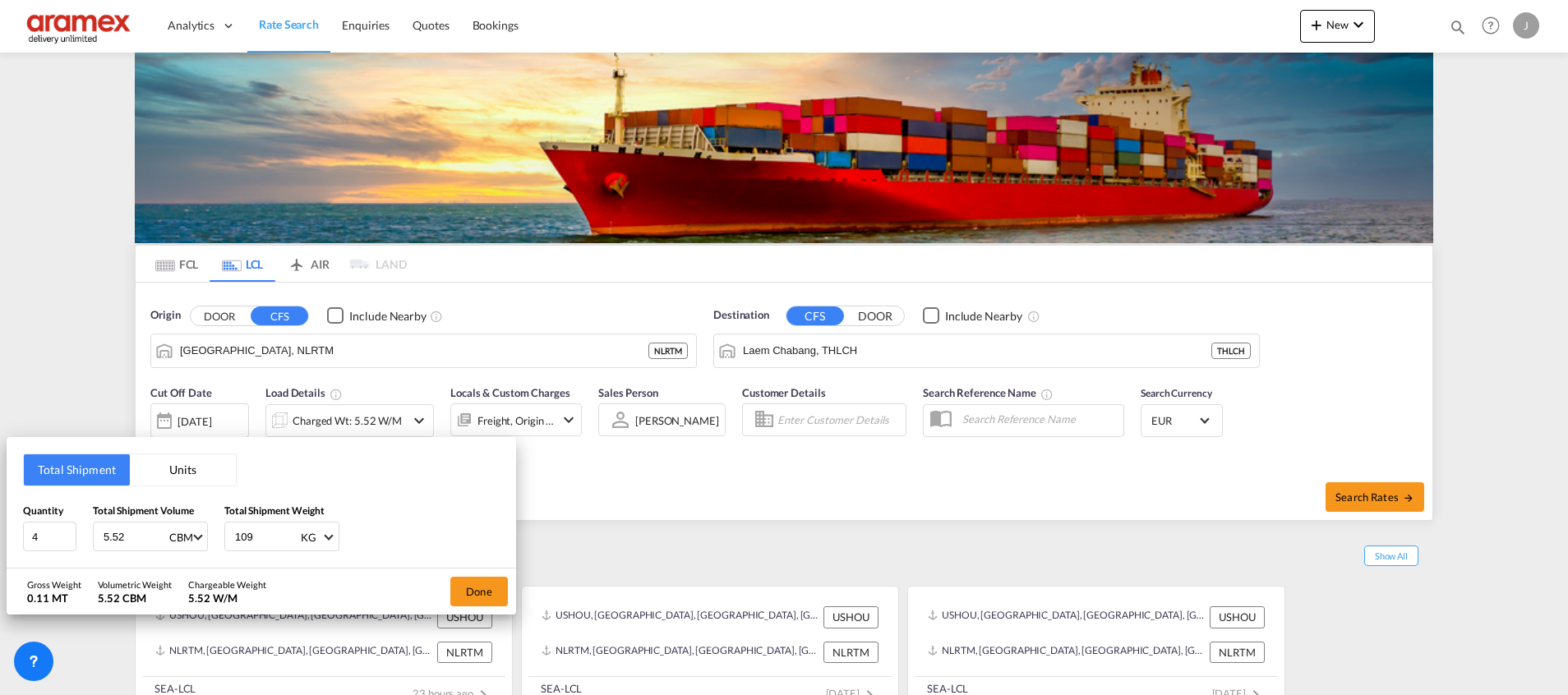
click at [188, 531] on div "Quantity 4 Total Shipment Volume 5.52 CBM CBM CFT Total Shipment Weight 109 KG …" at bounding box center [261, 527] width 476 height 49
paste input "3728"
type input "3728"
click at [465, 586] on button "Done" at bounding box center [479, 591] width 57 height 29
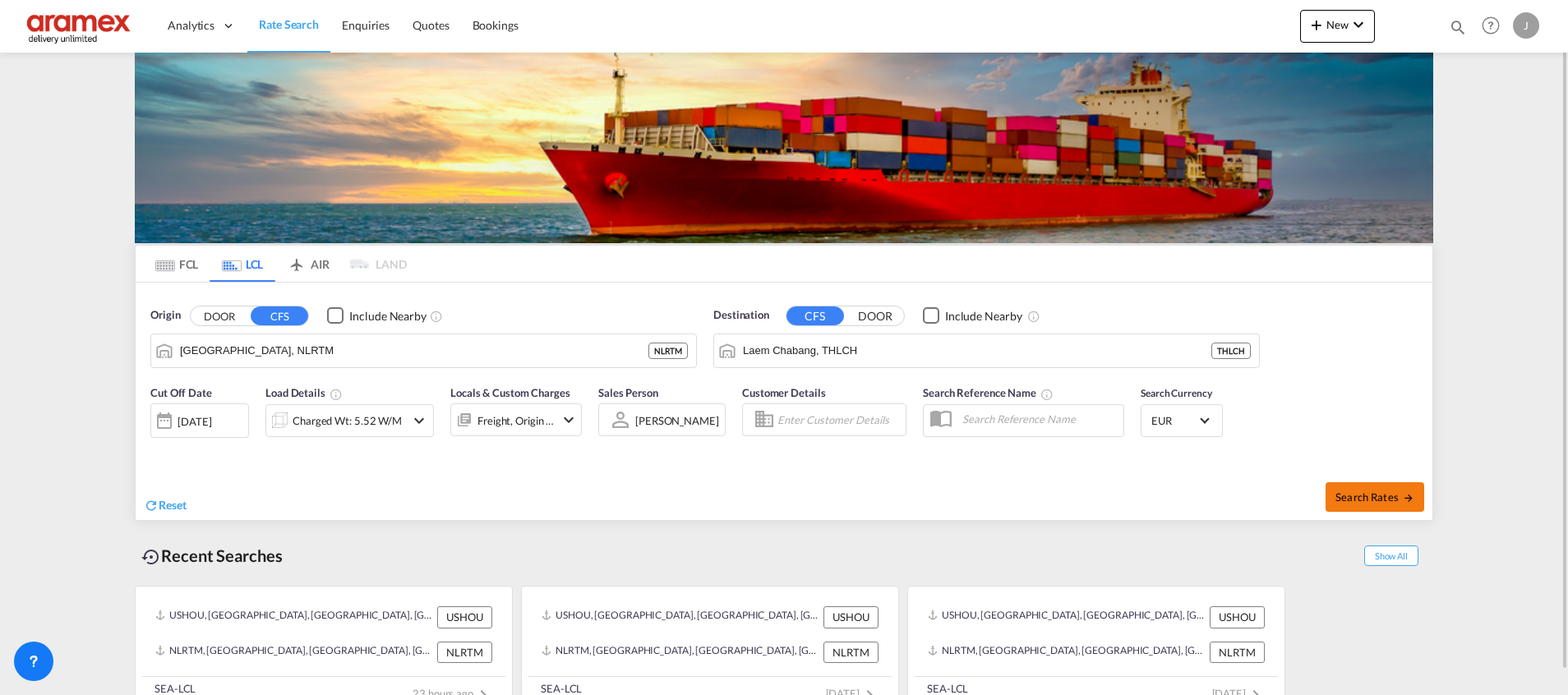
click at [1373, 485] on button "Search Rates" at bounding box center [1375, 497] width 99 height 29
type input "NLRTM to THLCH / [DATE]"
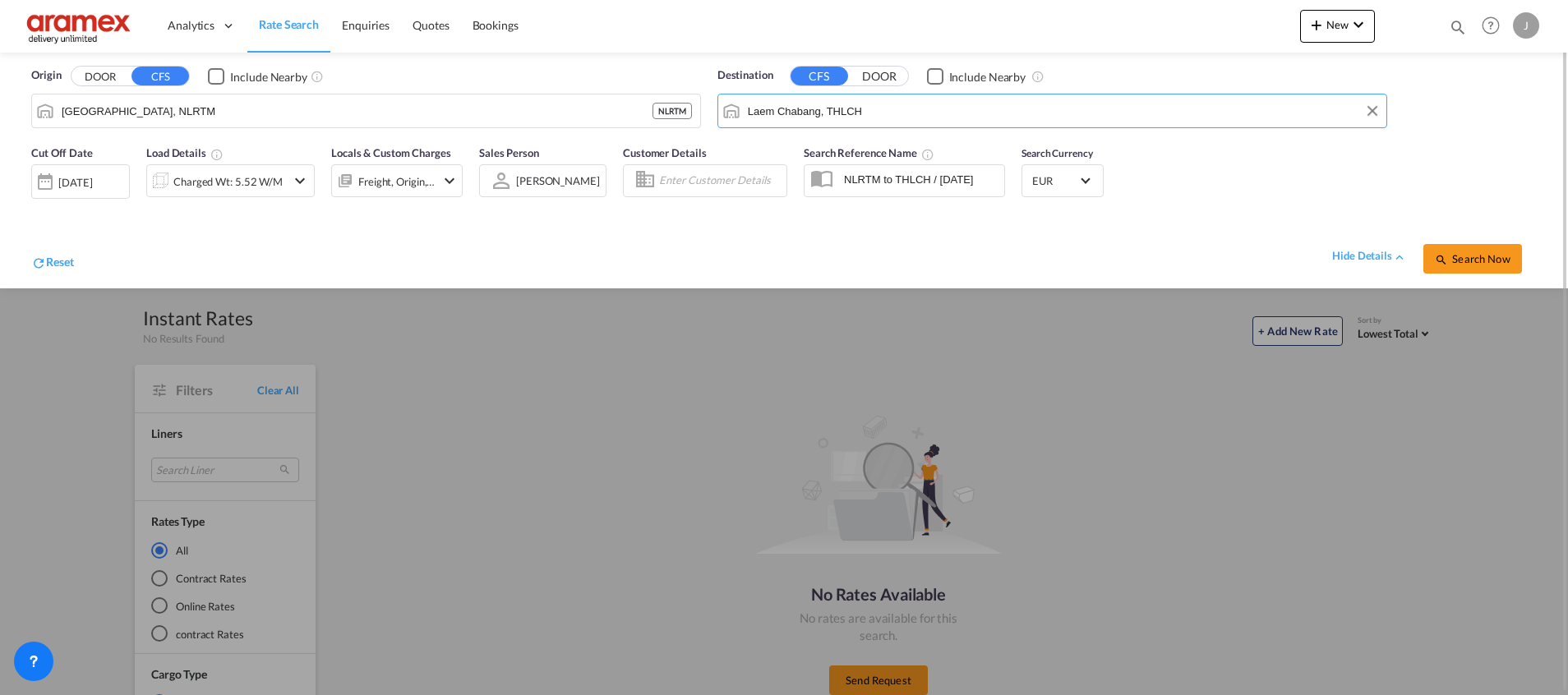
drag, startPoint x: 750, startPoint y: 114, endPoint x: 819, endPoint y: 113, distance: 69.0
click at [819, 113] on input "Laem Chabang, THLCH" at bounding box center [1063, 110] width 630 height 25
click at [439, 29] on span "Quotes" at bounding box center [431, 25] width 36 height 14
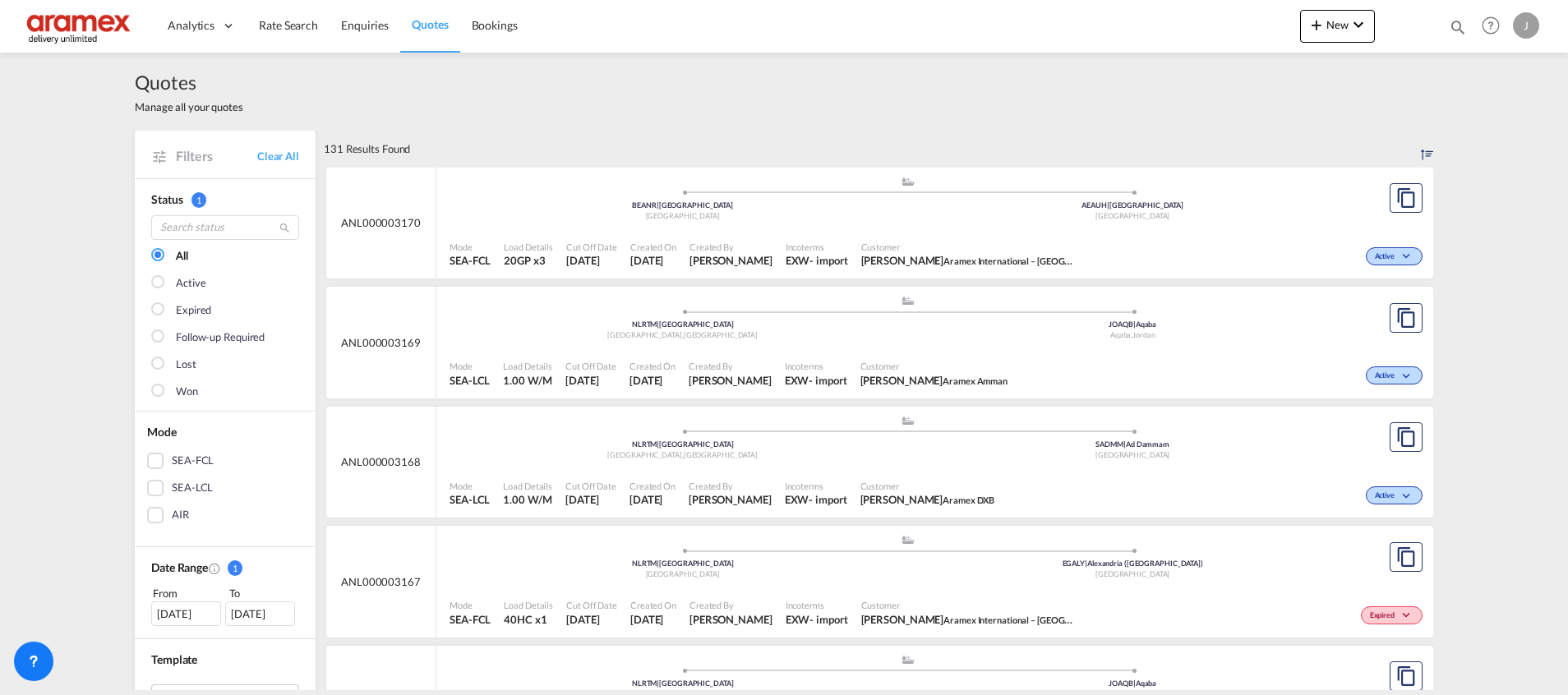
click at [434, 25] on span "Quotes" at bounding box center [430, 24] width 36 height 14
click at [1396, 320] on md-icon "assets/icons/custom/copyQuote.svg" at bounding box center [1406, 318] width 20 height 20
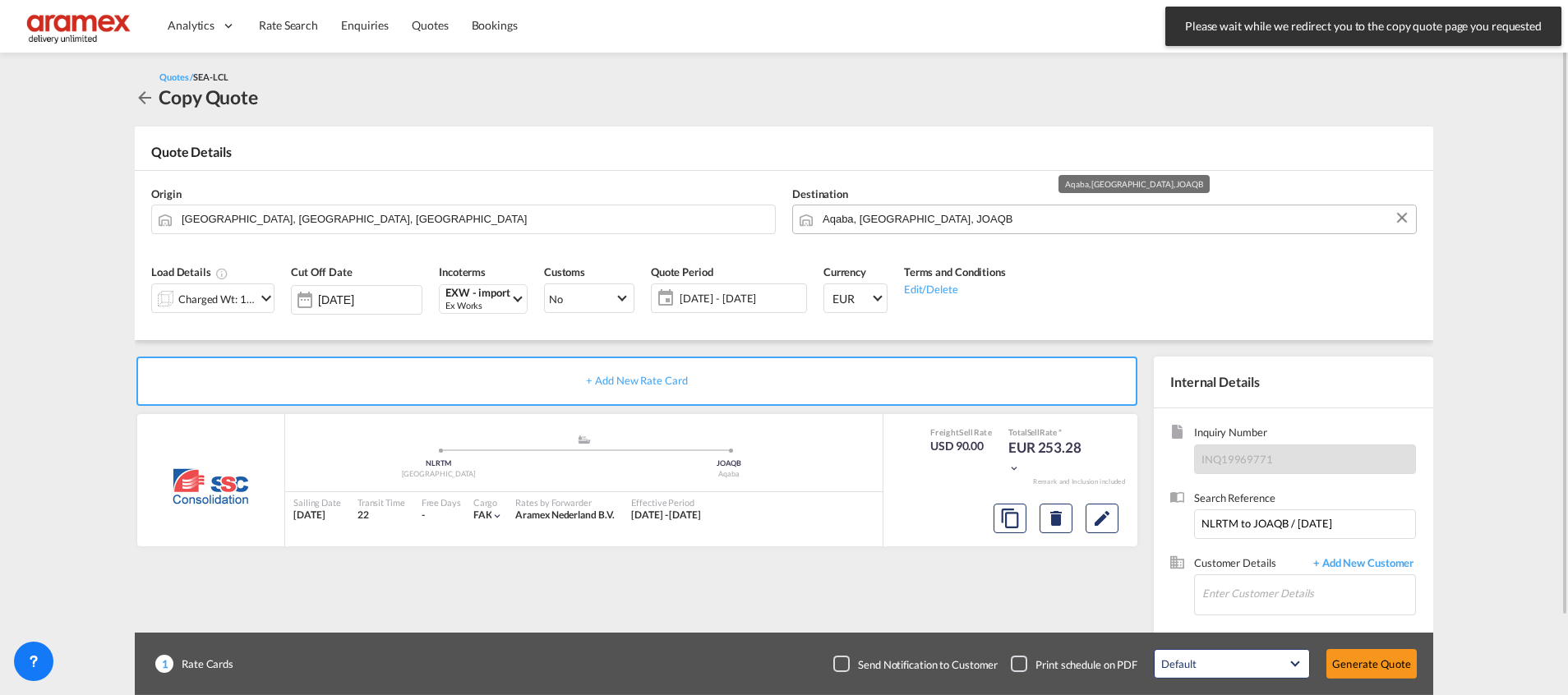
click at [883, 223] on input "Aqaba, [GEOGRAPHIC_DATA], JOAQB" at bounding box center [1115, 219] width 585 height 29
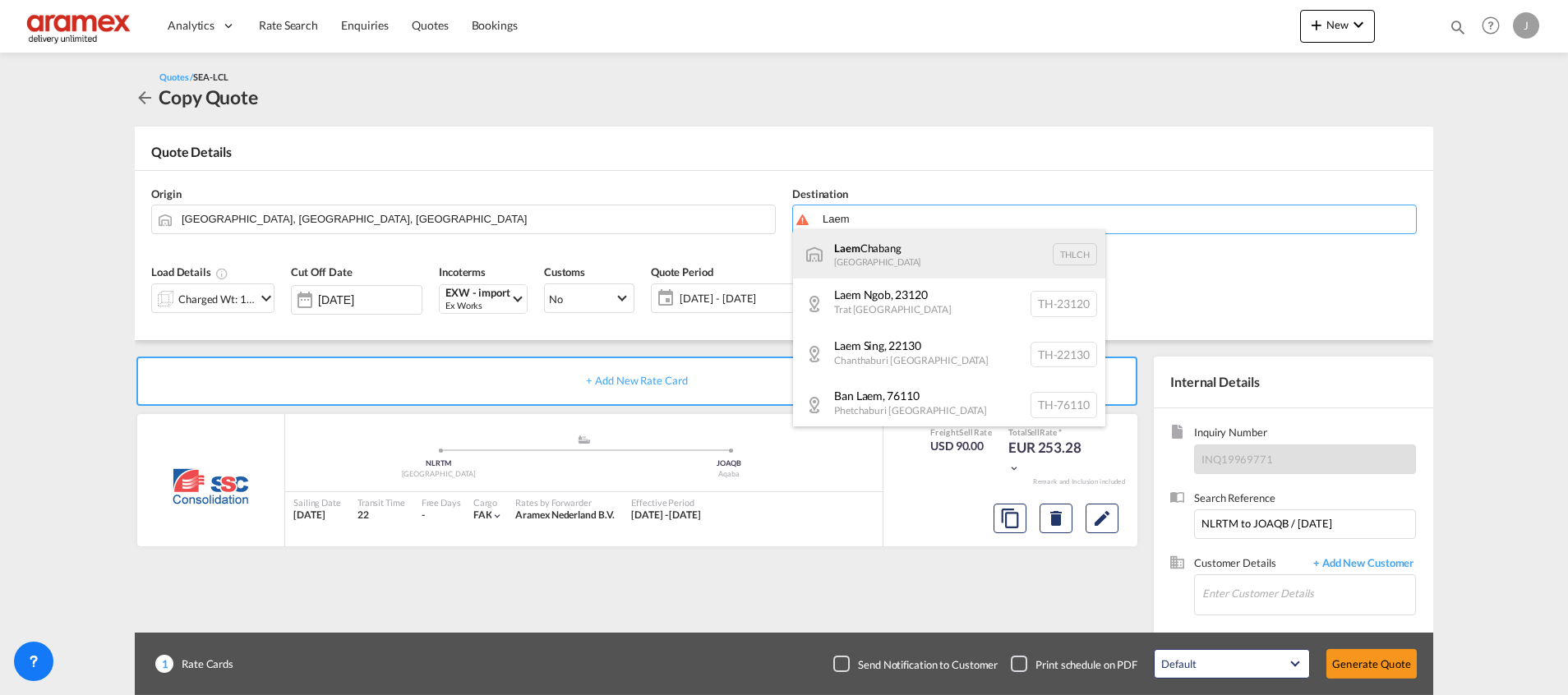
click at [890, 254] on div "Laem Chabang [GEOGRAPHIC_DATA] THLCH" at bounding box center [949, 254] width 312 height 49
type input "Laem Chabang, THLCH"
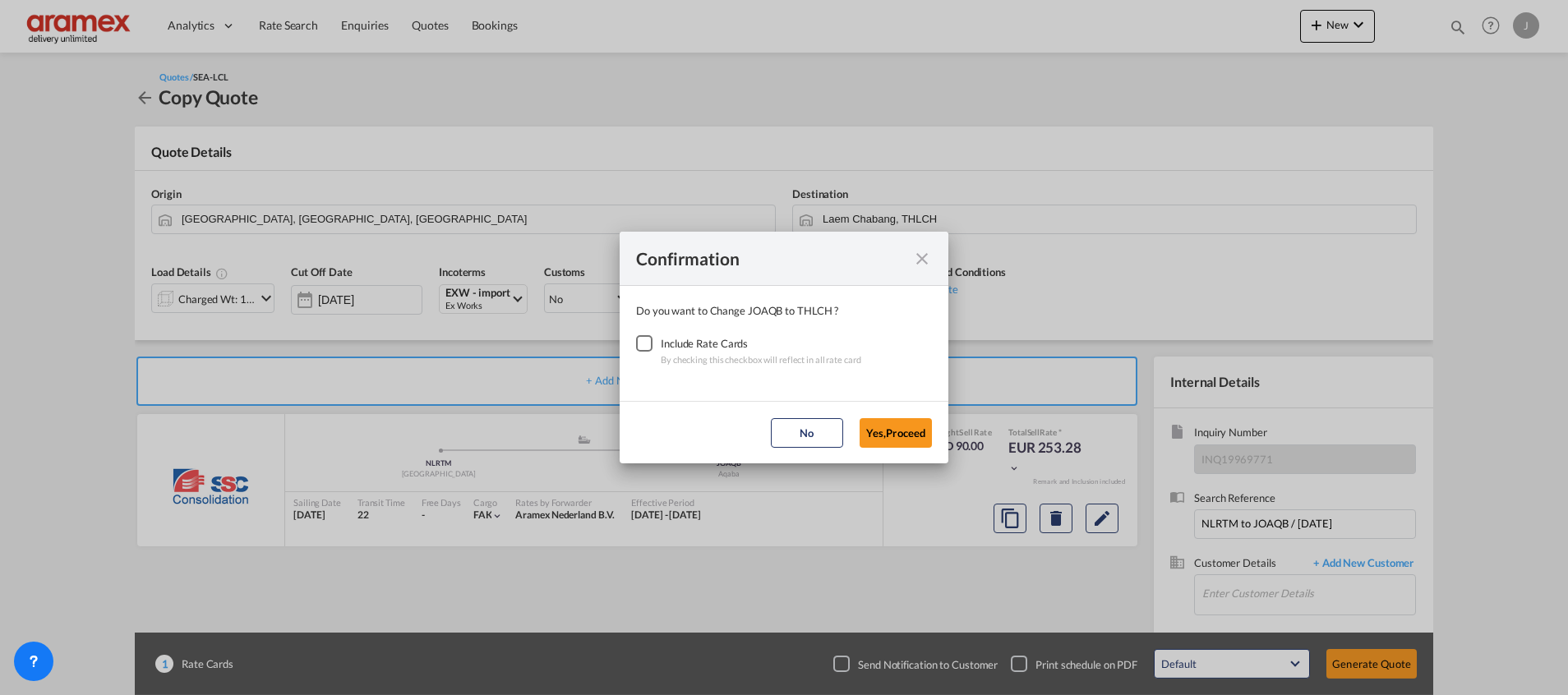
click at [647, 347] on div "Checkbox No Ink" at bounding box center [644, 343] width 16 height 16
click at [877, 428] on button "Yes,Proceed" at bounding box center [895, 432] width 72 height 29
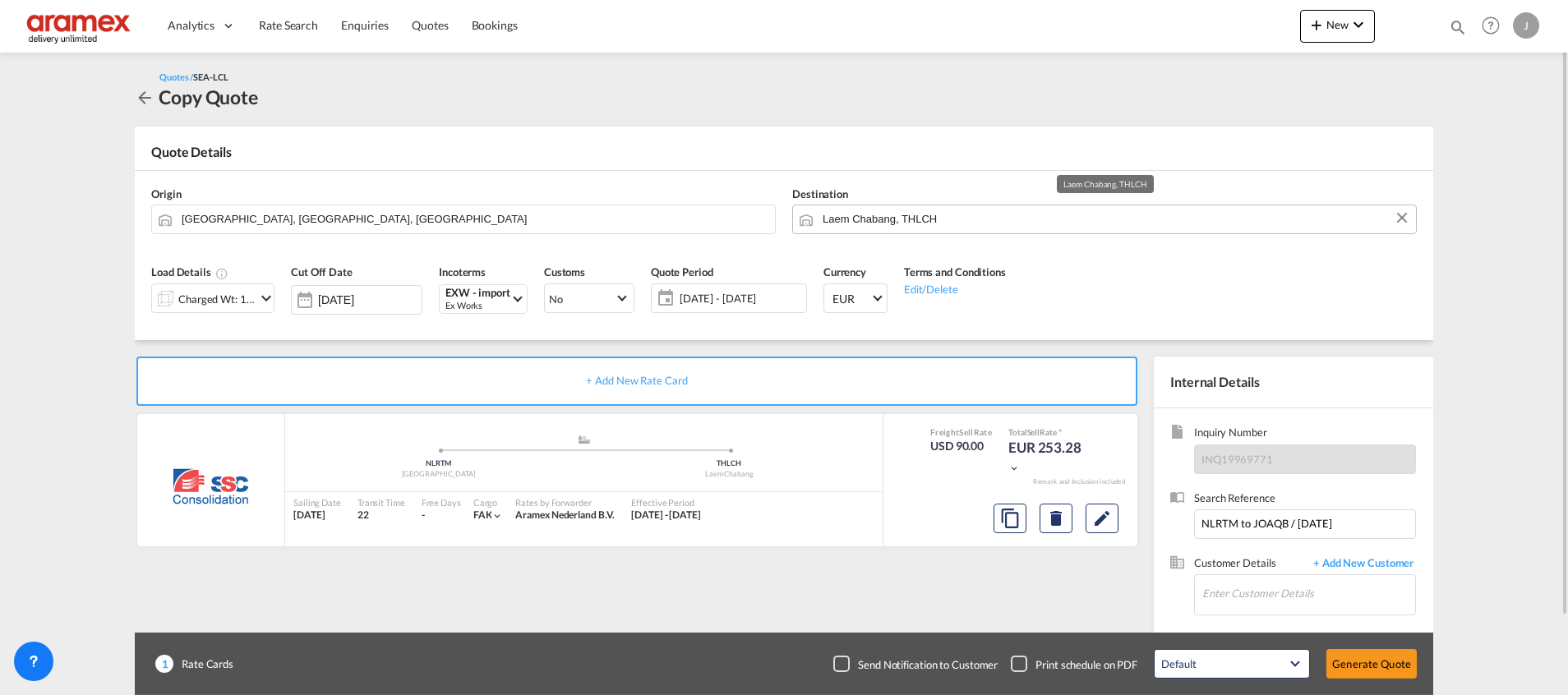
click at [977, 220] on input "Laem Chabang, THLCH" at bounding box center [1115, 219] width 585 height 29
click at [232, 294] on div "Charged Wt: 1.00 W/M" at bounding box center [216, 298] width 78 height 23
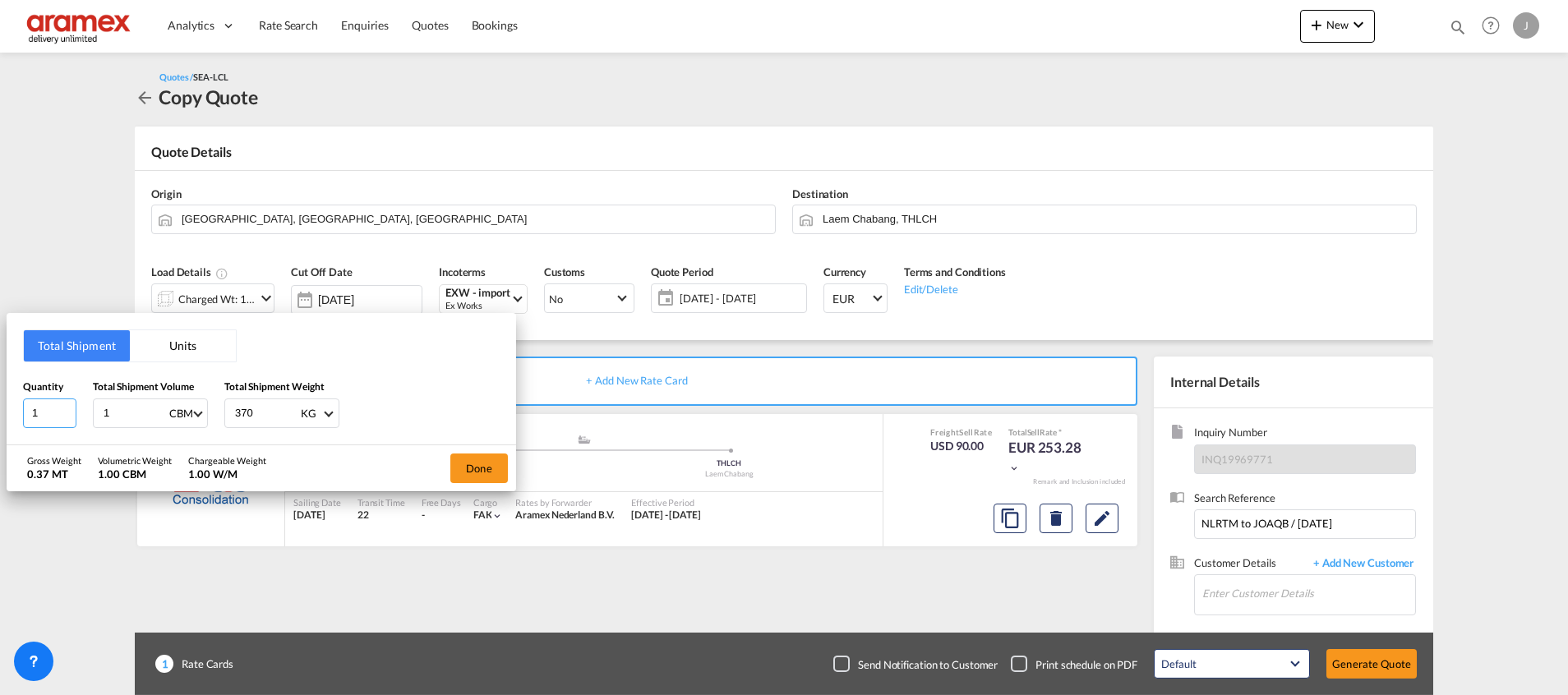
drag, startPoint x: 58, startPoint y: 410, endPoint x: 0, endPoint y: 411, distance: 58.0
click at [0, 411] on html "Analytics Dashboard Rate Search Enquiries Quotes Bookings Analytics" at bounding box center [784, 348] width 1568 height 695
type input "4"
drag, startPoint x: 136, startPoint y: 411, endPoint x: 79, endPoint y: 411, distance: 57.0
click at [79, 411] on div "Quantity 4 Total Shipment Volume 1 CBM CBM CFT Total Shipment Weight 370 KG KG …" at bounding box center [261, 403] width 476 height 49
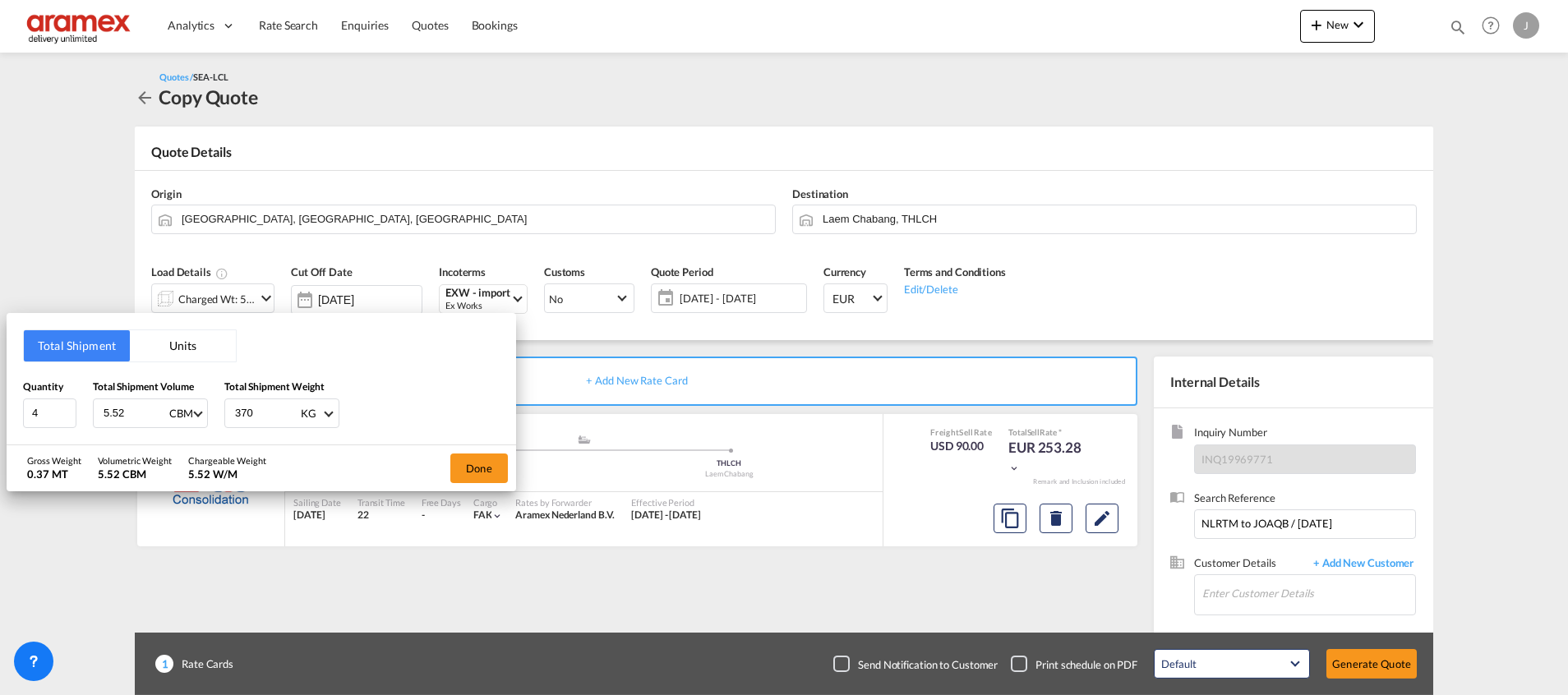
type input "5.52"
drag, startPoint x: 222, startPoint y: 412, endPoint x: 194, endPoint y: 410, distance: 28.1
click at [194, 410] on div "Quantity 4 Total Shipment Volume 5.52 CBM CBM CFT Total Shipment Weight 370 KG …" at bounding box center [261, 403] width 476 height 49
paste input "28"
type input "3728"
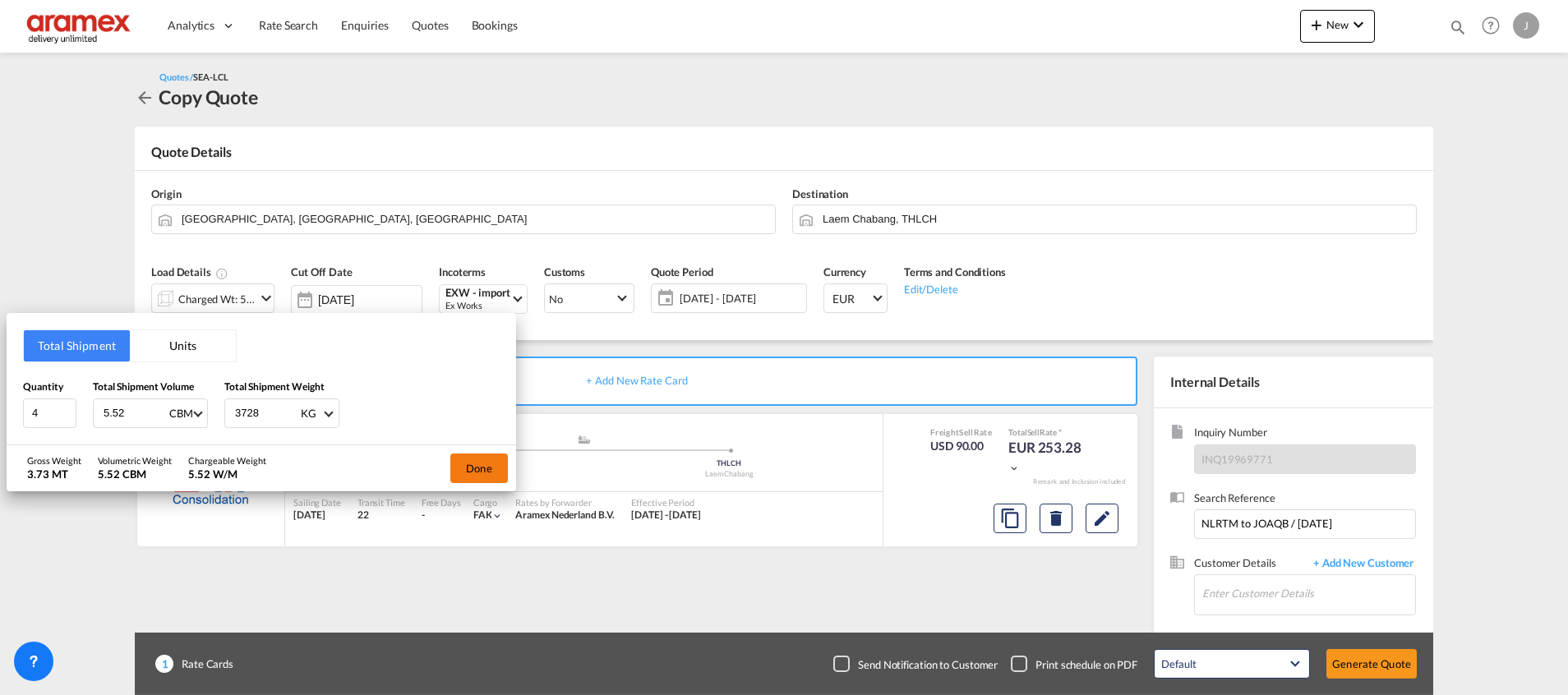
click at [464, 453] on button "Done" at bounding box center [479, 468] width 57 height 29
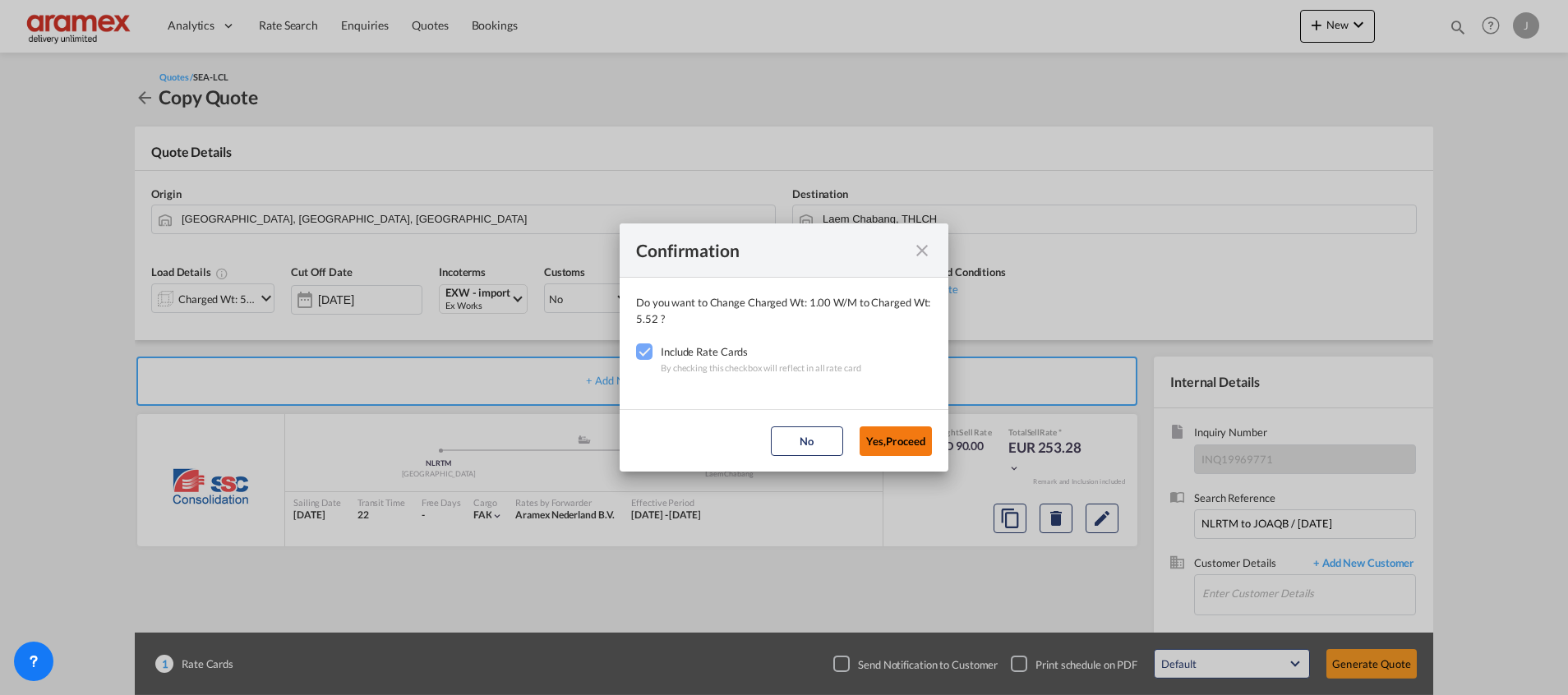
click at [899, 449] on button "Yes,Proceed" at bounding box center [895, 441] width 72 height 29
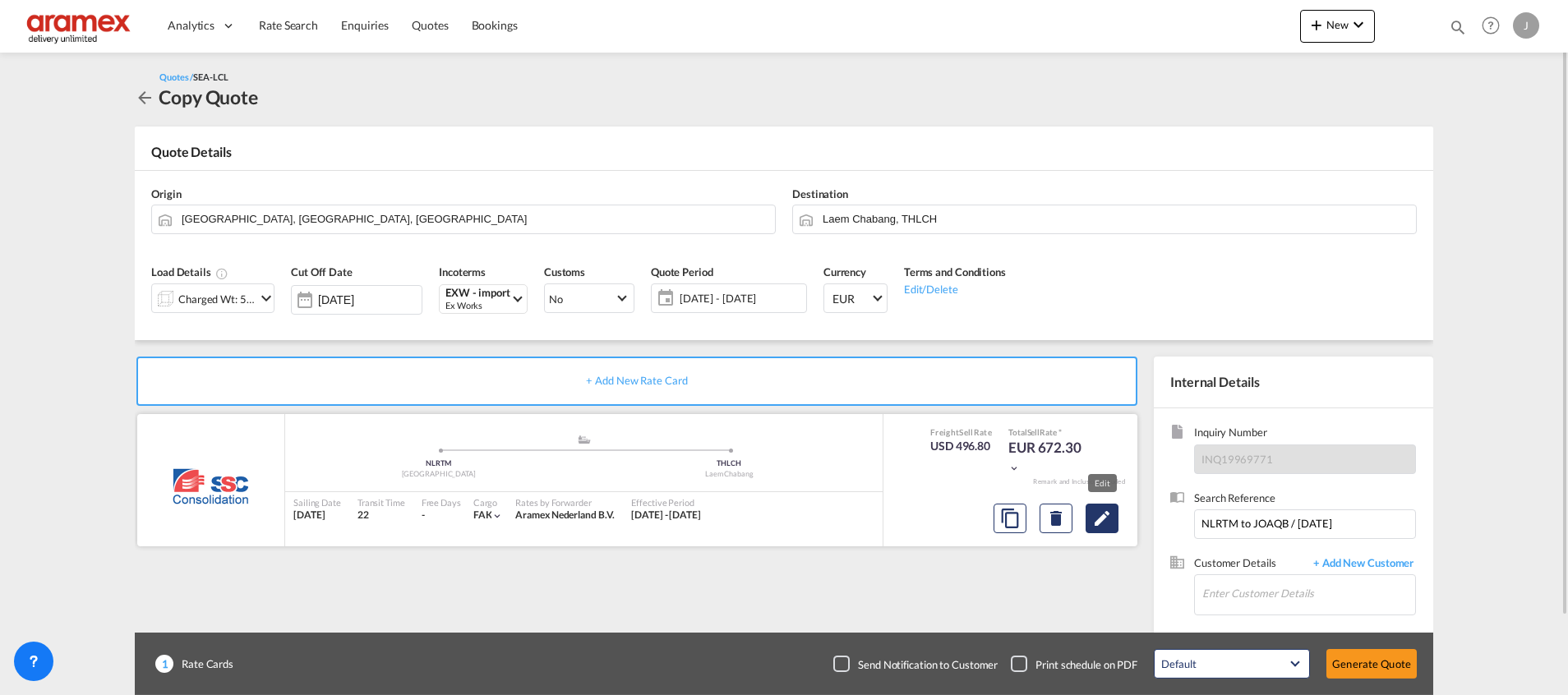
click at [1100, 516] on md-icon "Edit" at bounding box center [1102, 519] width 20 height 20
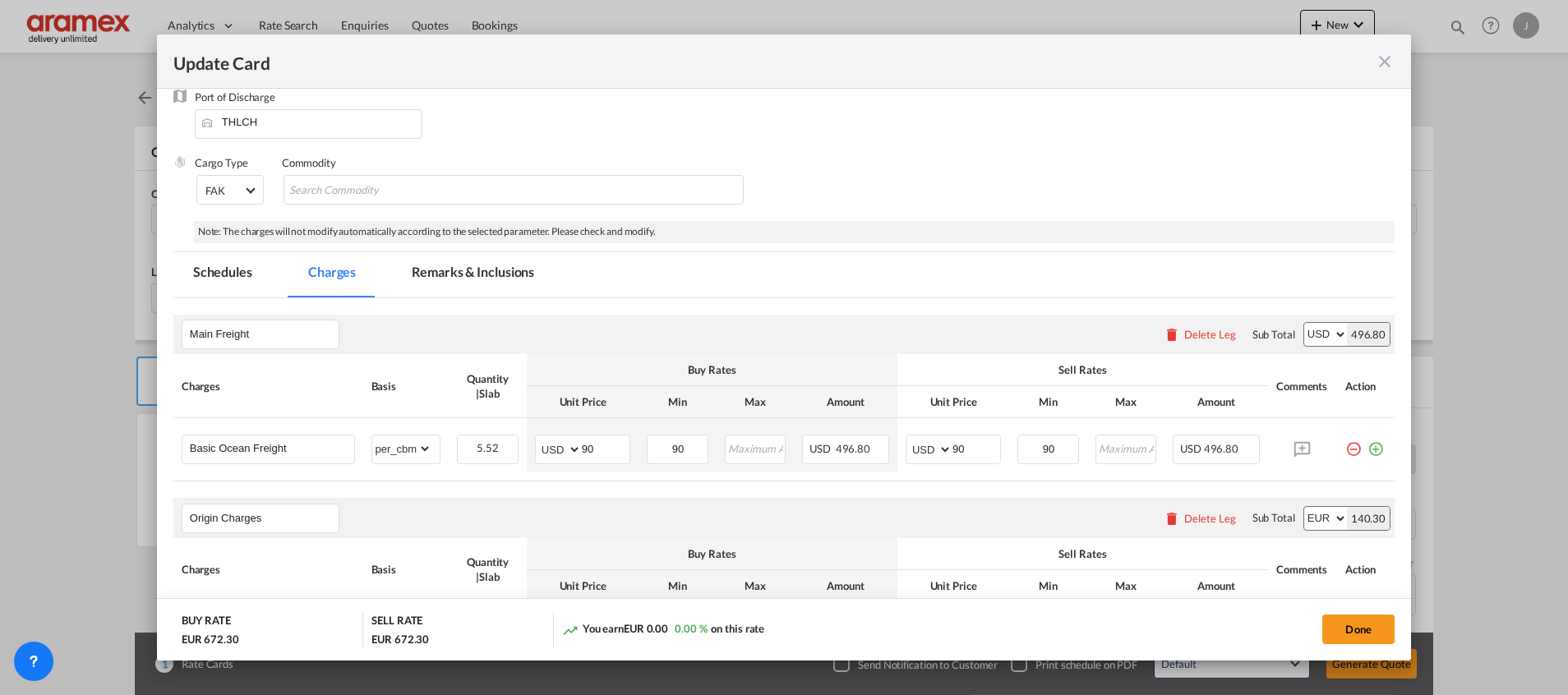
scroll to position [369, 0]
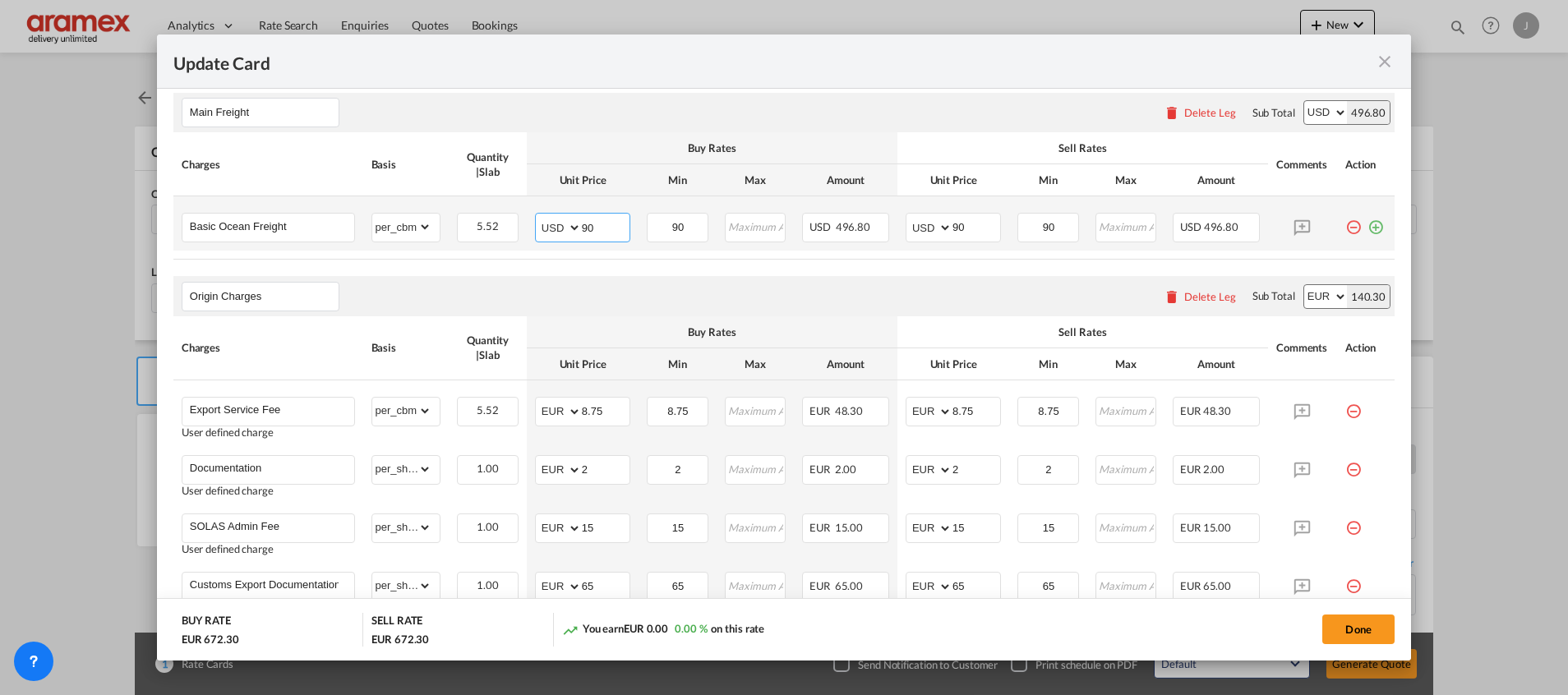
drag, startPoint x: 571, startPoint y: 233, endPoint x: 542, endPoint y: 236, distance: 29.2
click at [542, 236] on md-input-container "AED AFN ALL AMD ANG AOA ARS AUD AWG AZN BAM BBD BDT BGN BHD BIF BMD BND [PERSON…" at bounding box center [582, 227] width 95 height 29
type input "20"
drag, startPoint x: 675, startPoint y: 223, endPoint x: 626, endPoint y: 220, distance: 49.1
click at [626, 220] on tr "Basic Ocean Freight Please Enter Already Exists gross_weight volumetric_weight …" at bounding box center [784, 223] width 1220 height 54
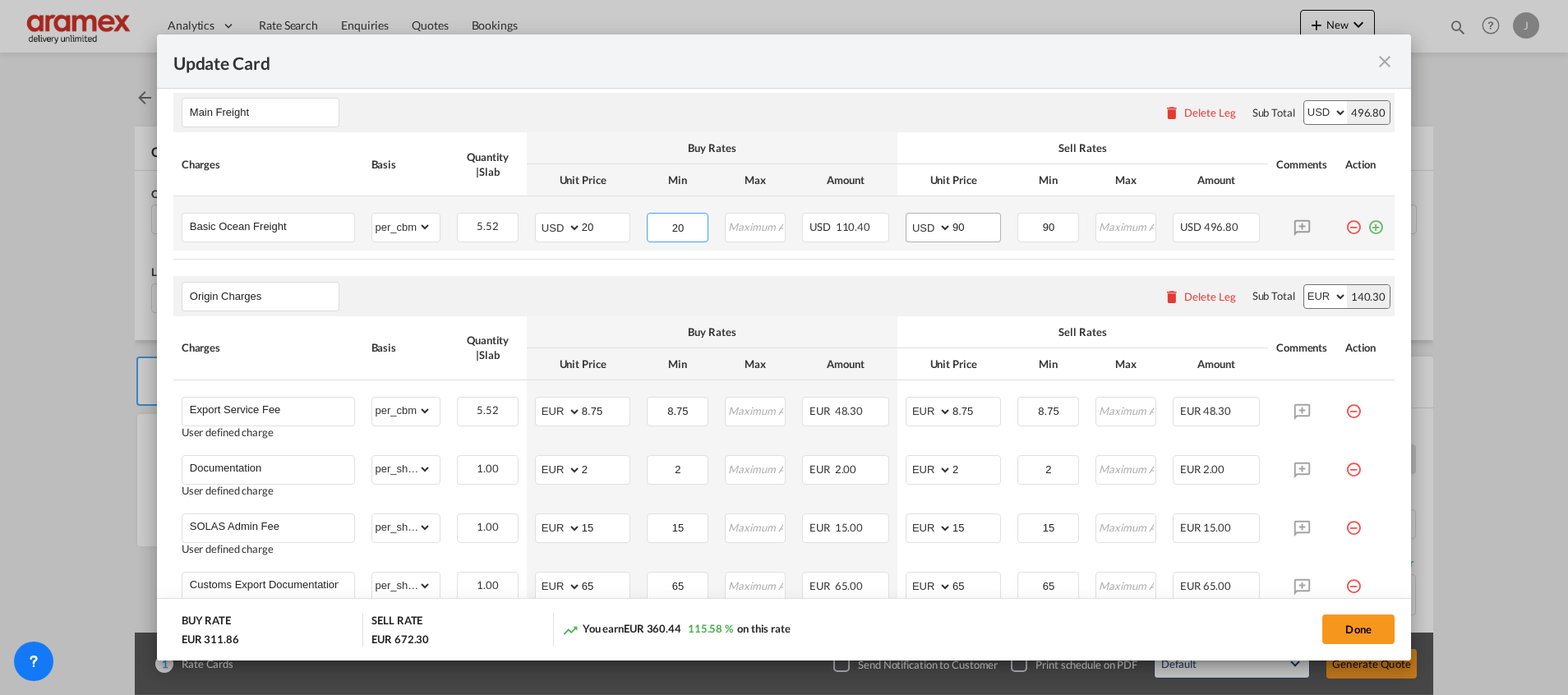
type input "20"
drag, startPoint x: 975, startPoint y: 219, endPoint x: 876, endPoint y: 216, distance: 99.0
click at [885, 219] on tr "Basic Ocean Freight Please Enter Already Exists gross_weight volumetric_weight …" at bounding box center [784, 223] width 1220 height 54
type input "20"
drag, startPoint x: 1039, startPoint y: 227, endPoint x: 1000, endPoint y: 226, distance: 39.0
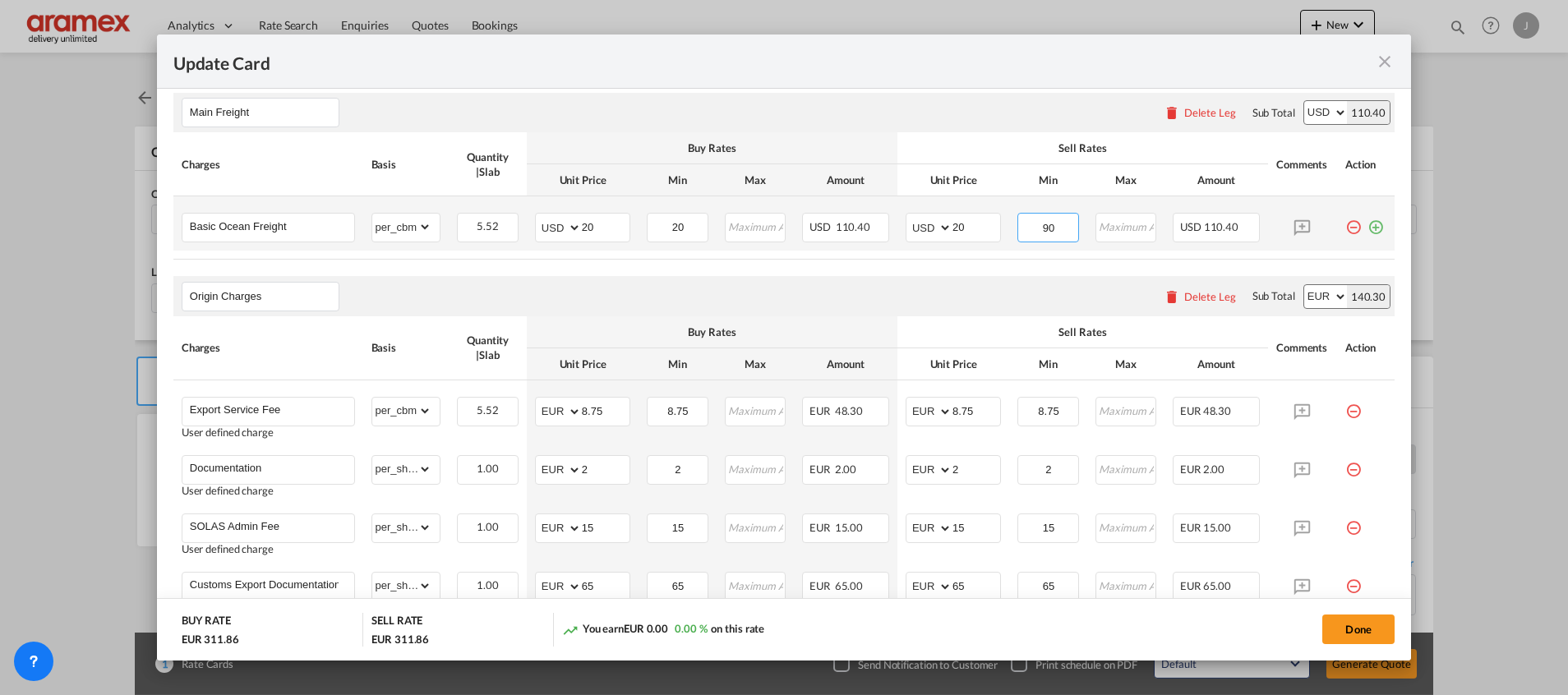
click at [981, 226] on tr "Basic Ocean Freight Please Enter Already Exists gross_weight volumetric_weight …" at bounding box center [784, 223] width 1220 height 54
type input "20"
click at [1367, 223] on md-icon "icon-plus-circle-outline green-400-fg" at bounding box center [1376, 221] width 16 height 16
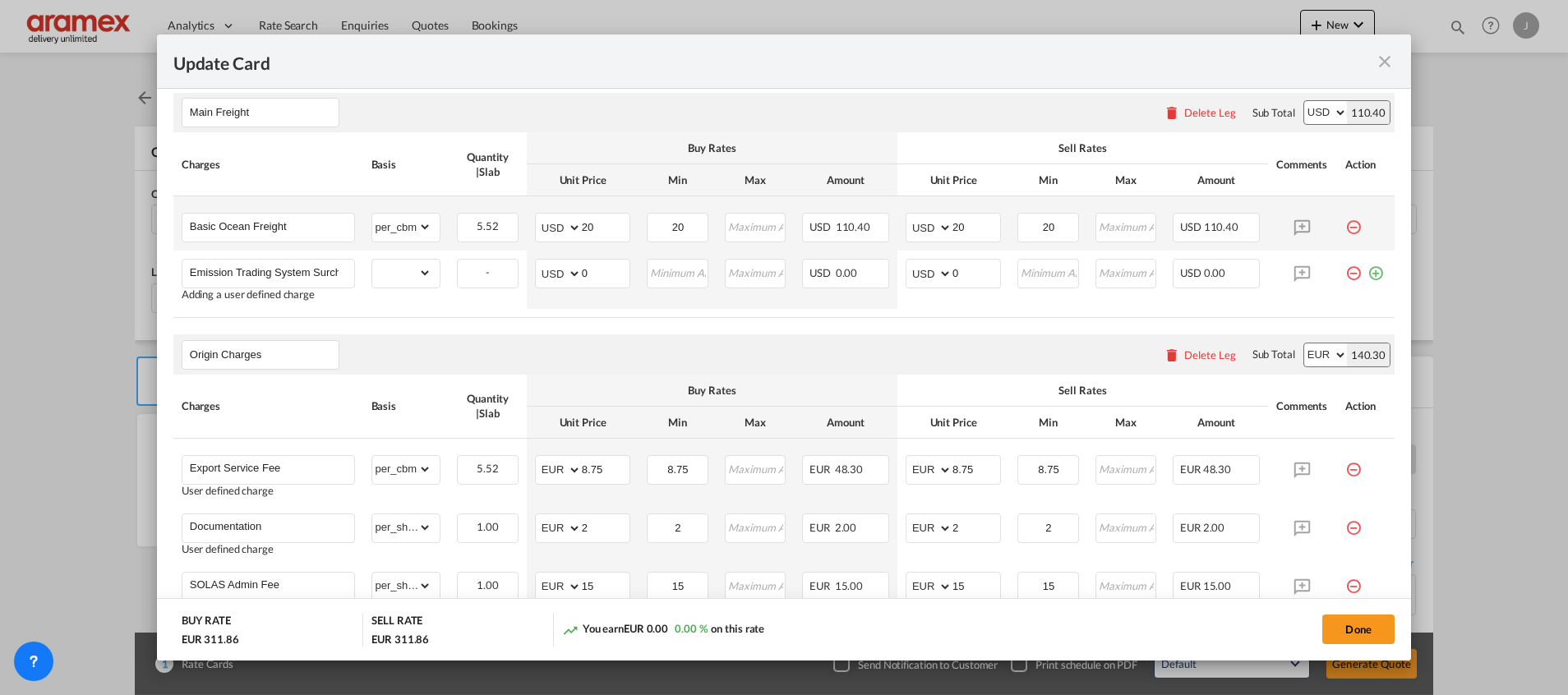
scroll to position [0, 46]
type input "Emission Trading System Surcharge"
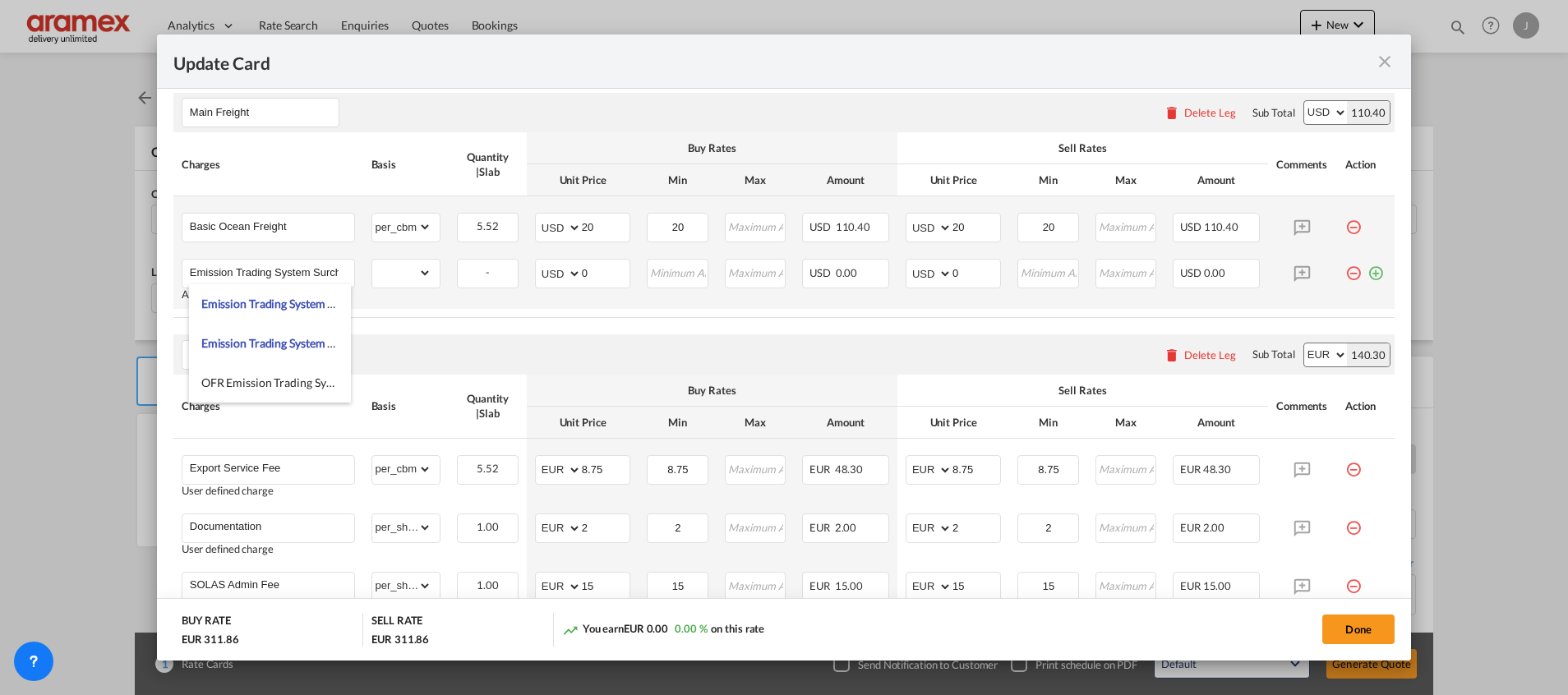
click at [1367, 275] on md-icon "icon-plus-circle-outline green-400-fg" at bounding box center [1376, 267] width 16 height 16
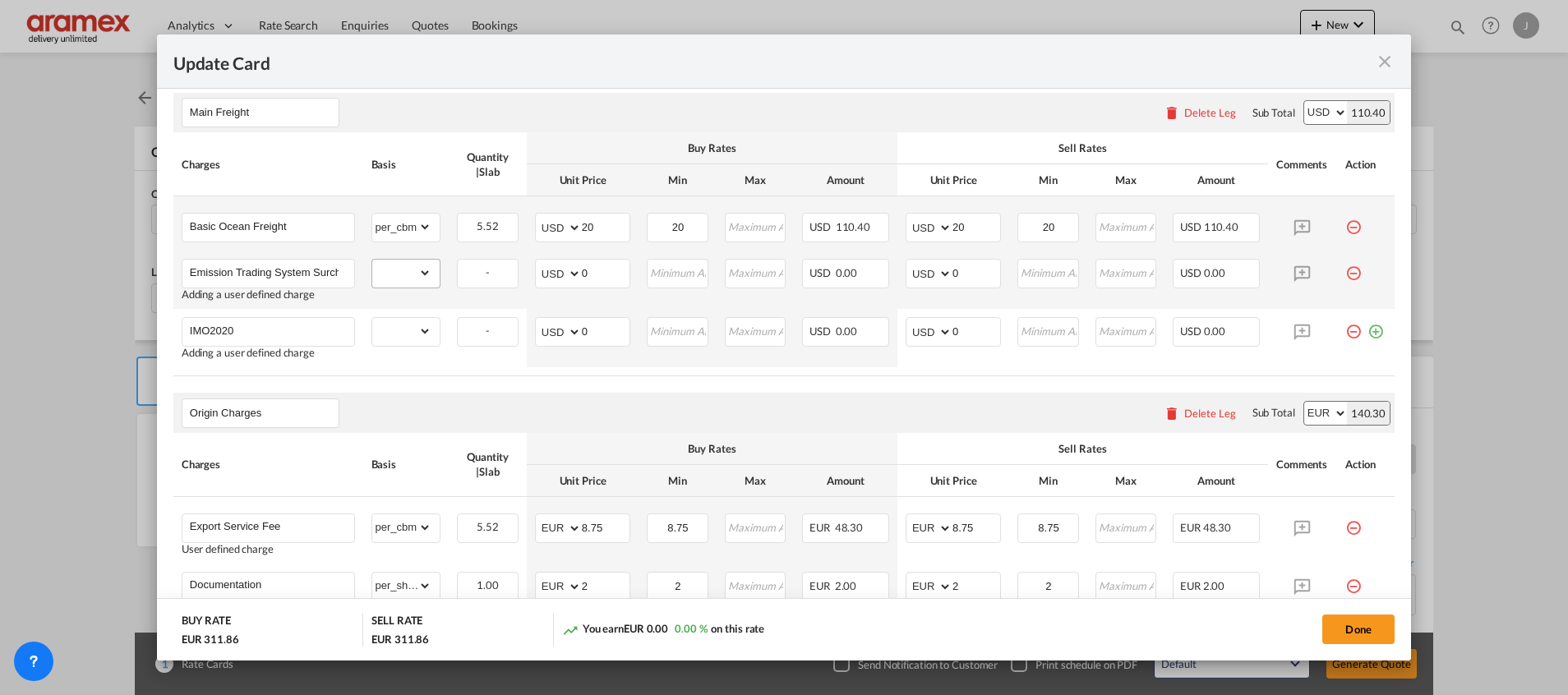
type input "IMO2020"
click at [409, 276] on select "gross_weight volumetric_weight per_shipment per_bl per_km per_hawb per_kg flat …" at bounding box center [402, 273] width 60 height 26
select select "per_cbm"
click at [372, 260] on select "gross_weight volumetric_weight per_shipment per_bl per_km per_hawb per_kg flat …" at bounding box center [402, 273] width 60 height 26
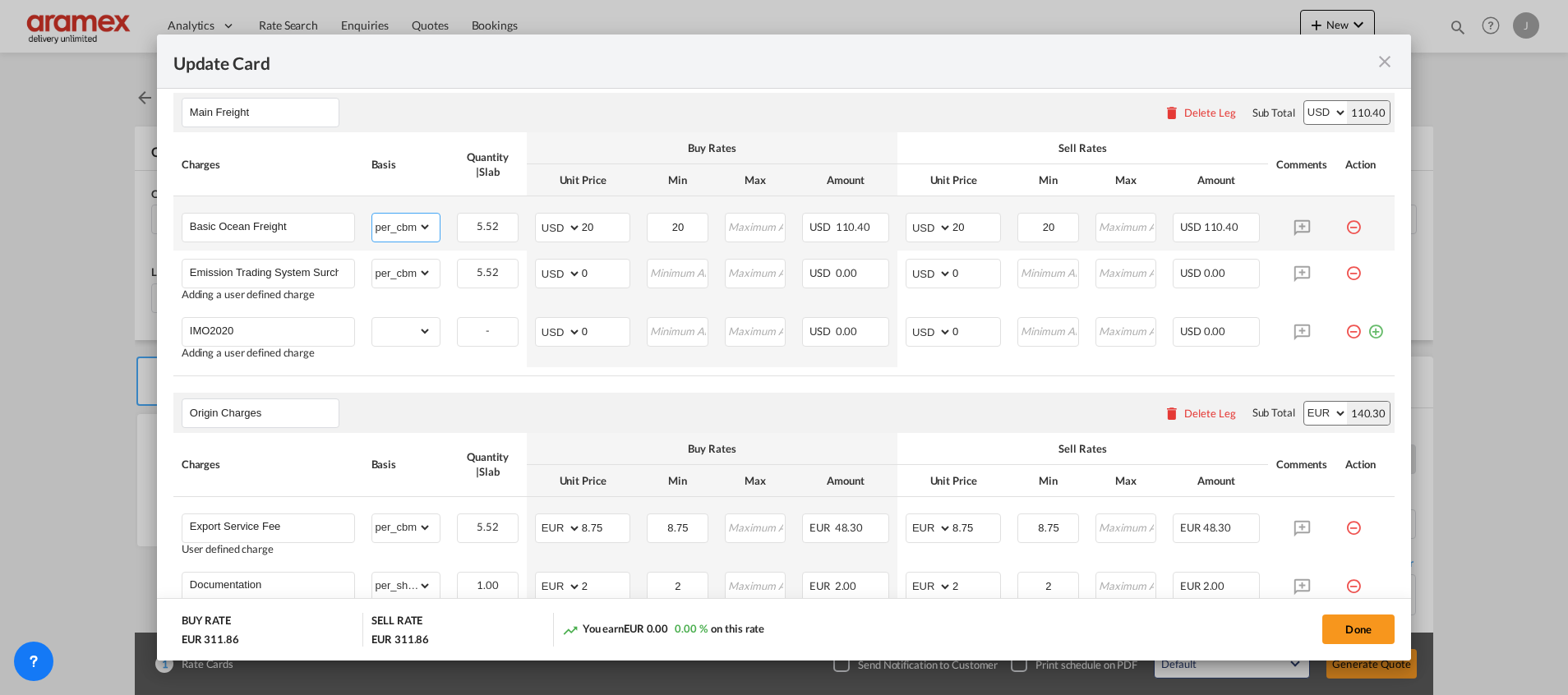
click at [410, 219] on select "gross_weight volumetric_weight per_shipment per_bl per_km per_hawb per_kg flat …" at bounding box center [402, 226] width 60 height 26
select select "per_w/m"
click at [372, 213] on select "gross_weight volumetric_weight per_shipment per_bl per_km per_hawb per_kg flat …" at bounding box center [402, 226] width 60 height 26
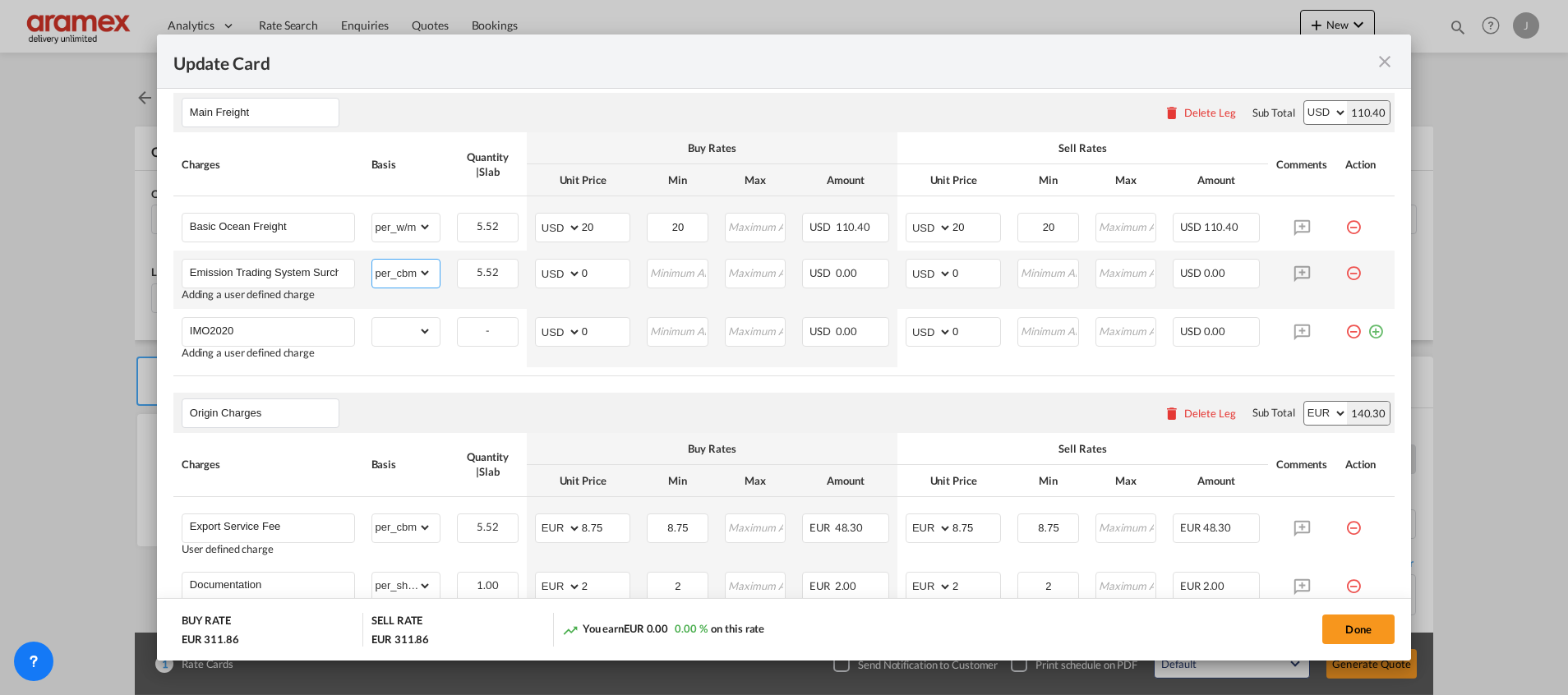
drag, startPoint x: 402, startPoint y: 269, endPoint x: 403, endPoint y: 284, distance: 15.0
click at [402, 269] on select "gross_weight volumetric_weight per_shipment per_bl per_km per_hawb per_kg flat …" at bounding box center [402, 273] width 60 height 26
select select "per_w/m"
click at [372, 260] on select "gross_weight volumetric_weight per_shipment per_bl per_km per_hawb per_kg flat …" at bounding box center [402, 273] width 60 height 26
click at [396, 333] on select "gross_weight volumetric_weight per_shipment per_bl per_km per_hawb per_kg flat …" at bounding box center [402, 331] width 60 height 26
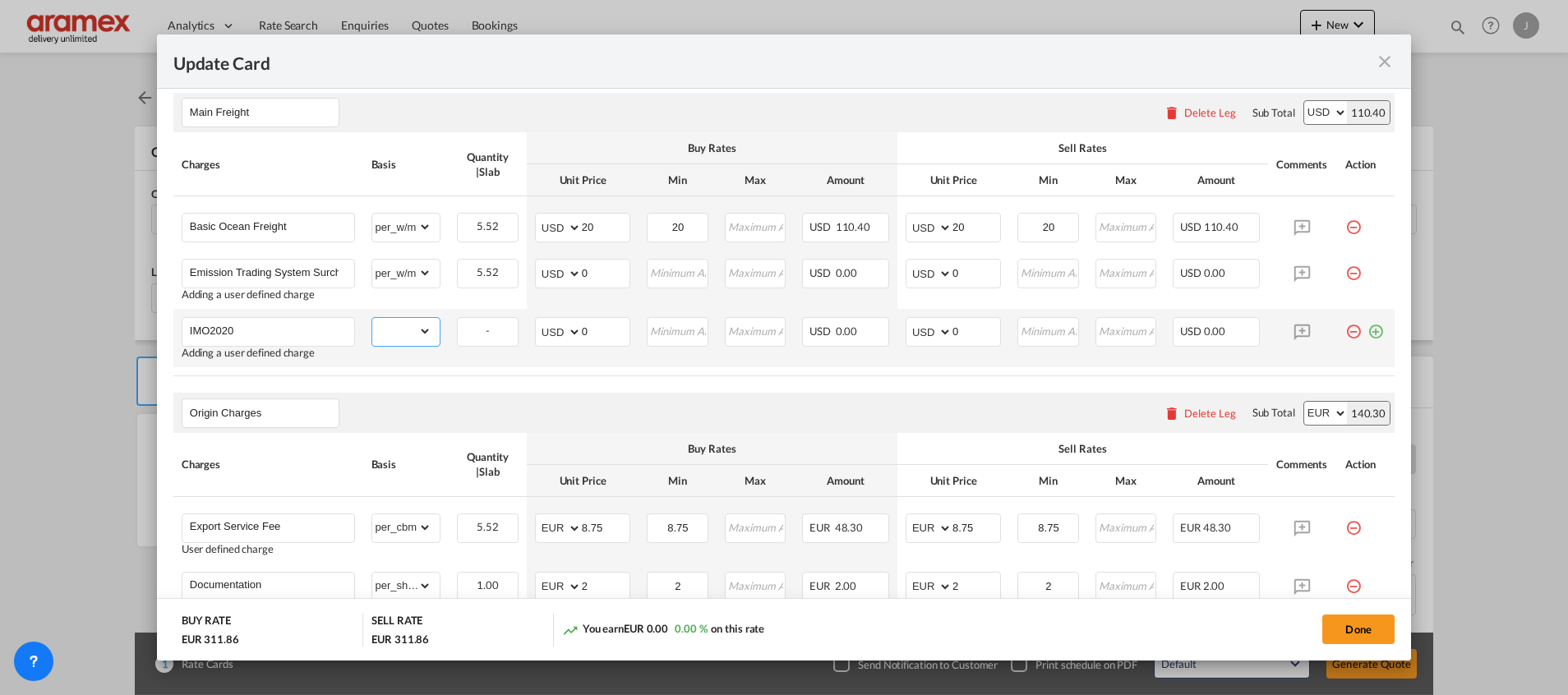
select select "per_w/m"
click at [372, 318] on select "gross_weight volumetric_weight per_shipment per_bl per_km per_hawb per_kg flat …" at bounding box center [402, 331] width 60 height 26
drag, startPoint x: 597, startPoint y: 269, endPoint x: 551, endPoint y: 269, distance: 46.0
click at [551, 269] on md-input-container "AED AFN ALL AMD ANG AOA ARS AUD AWG AZN BAM BBD BDT BGN BHD BIF BMD BND BOB BRL…" at bounding box center [582, 274] width 95 height 29
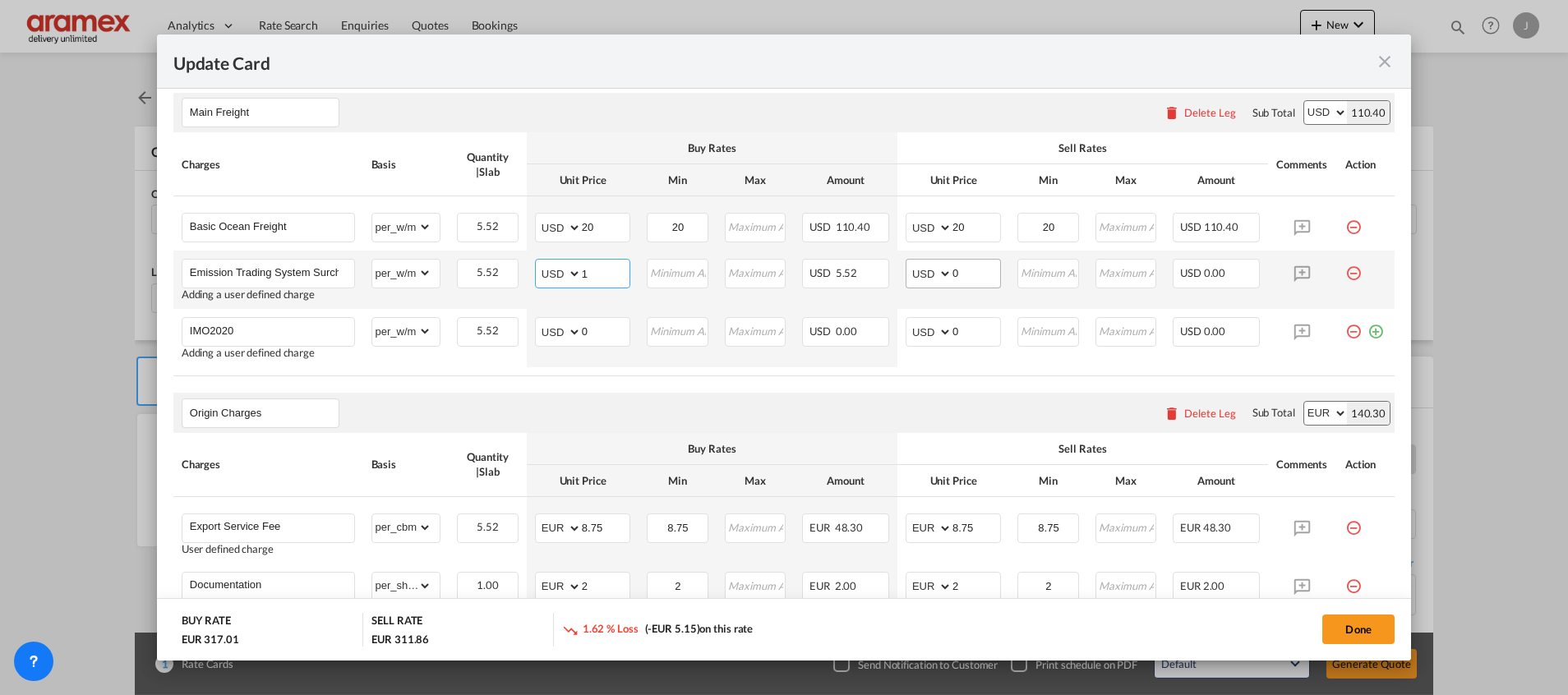
type input "1"
drag, startPoint x: 976, startPoint y: 274, endPoint x: 906, endPoint y: 274, distance: 70.0
click at [906, 274] on md-input-container "AED AFN ALL AMD ANG AOA ARS AUD AWG AZN BAM BBD BDT BGN BHD BIF BMD BND BOB BRL…" at bounding box center [953, 274] width 95 height 29
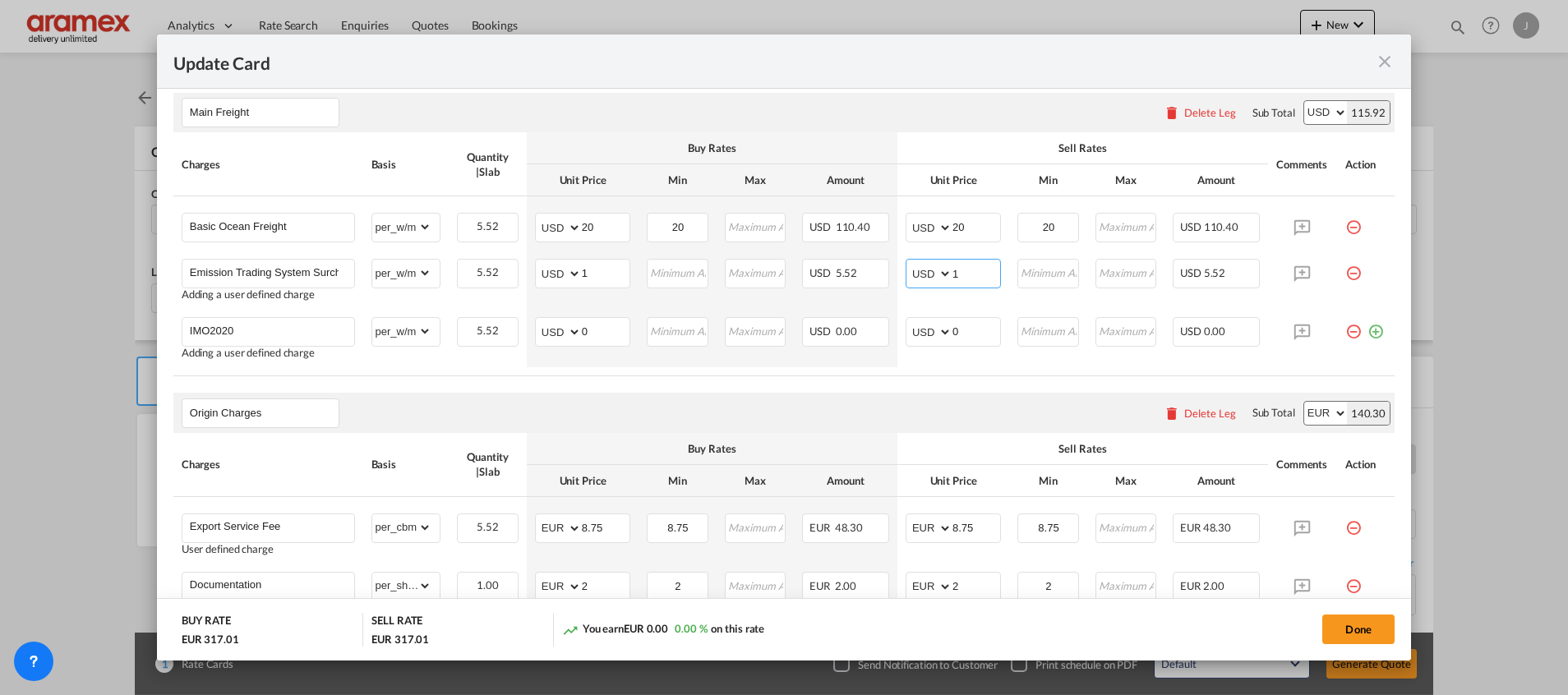
type input "1"
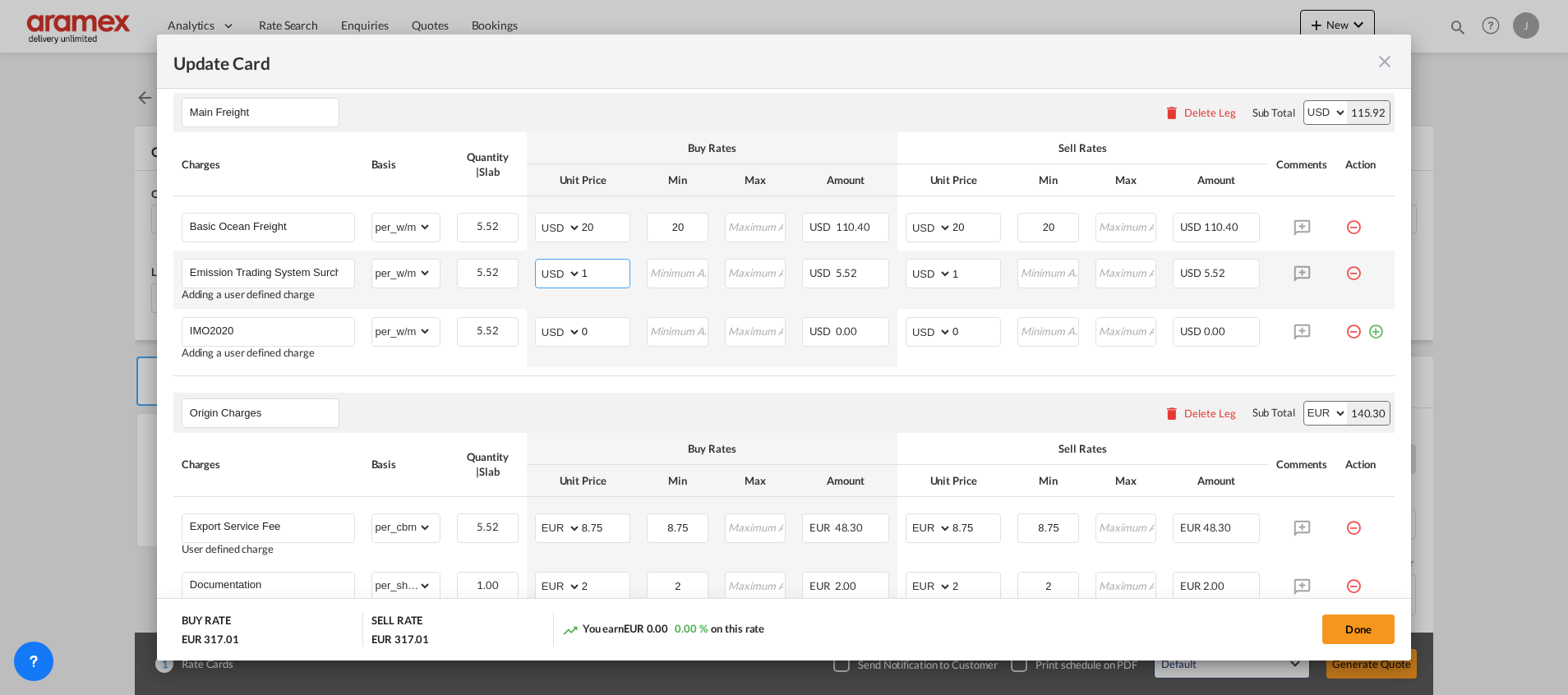
drag, startPoint x: 586, startPoint y: 273, endPoint x: 548, endPoint y: 271, distance: 38.1
click at [550, 271] on md-input-container "AED AFN ALL AMD ANG AOA ARS AUD AWG AZN BAM BBD BDT BGN BHD BIF BMD BND [PERSON…" at bounding box center [582, 274] width 95 height 29
type input "4"
drag, startPoint x: 951, startPoint y: 269, endPoint x: 887, endPoint y: 271, distance: 64.0
click at [898, 271] on td "AED AFN ALL AMD ANG AOA ARS AUD AWG AZN BAM BBD BDT BGN BHD BIF BMD BND [PERSON…" at bounding box center [953, 280] width 111 height 58
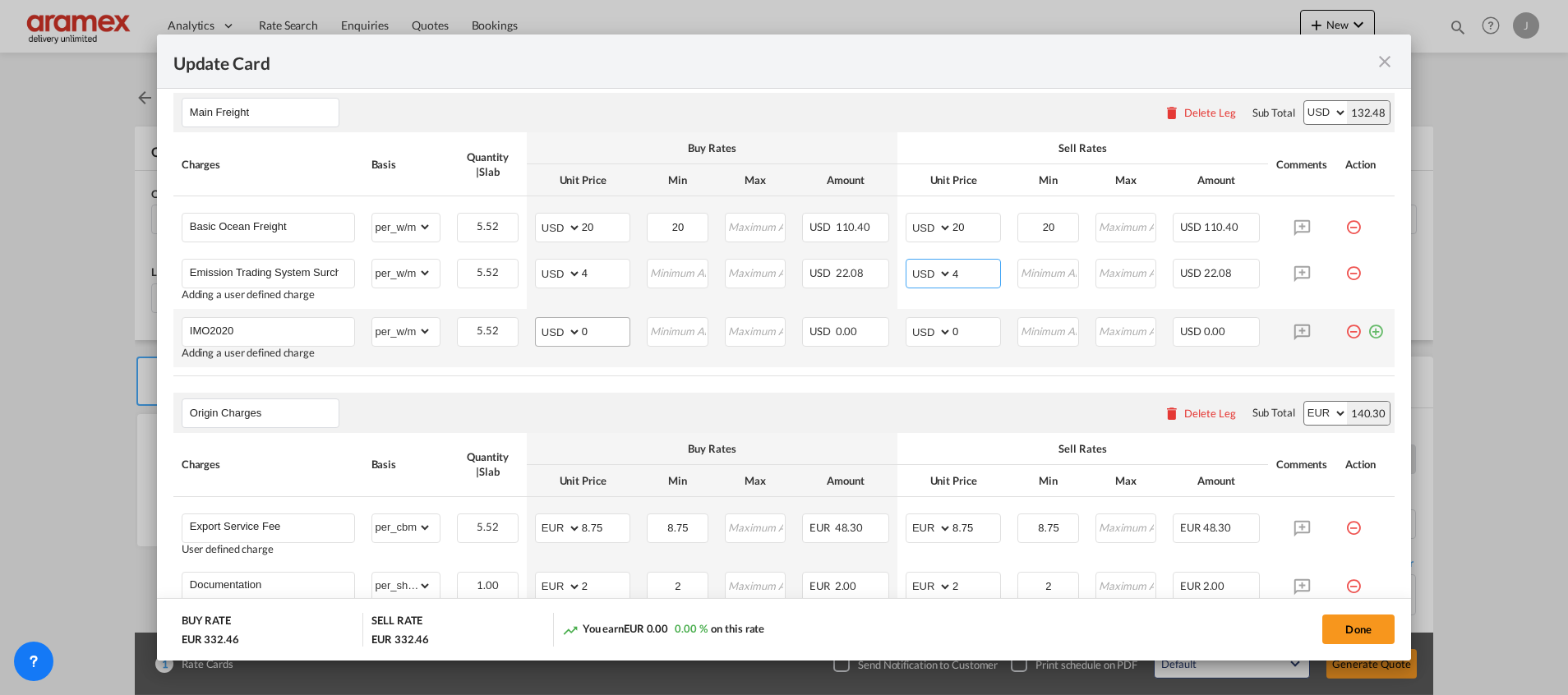
type input "4"
drag, startPoint x: 607, startPoint y: 335, endPoint x: 545, endPoint y: 328, distance: 62.4
click at [545, 328] on md-input-container "AED AFN ALL AMD ANG AOA ARS AUD AWG AZN BAM BBD BDT BGN BHD BIF BMD BND BOB BRL…" at bounding box center [582, 332] width 95 height 29
type input "1"
drag, startPoint x: 961, startPoint y: 331, endPoint x: 912, endPoint y: 335, distance: 49.2
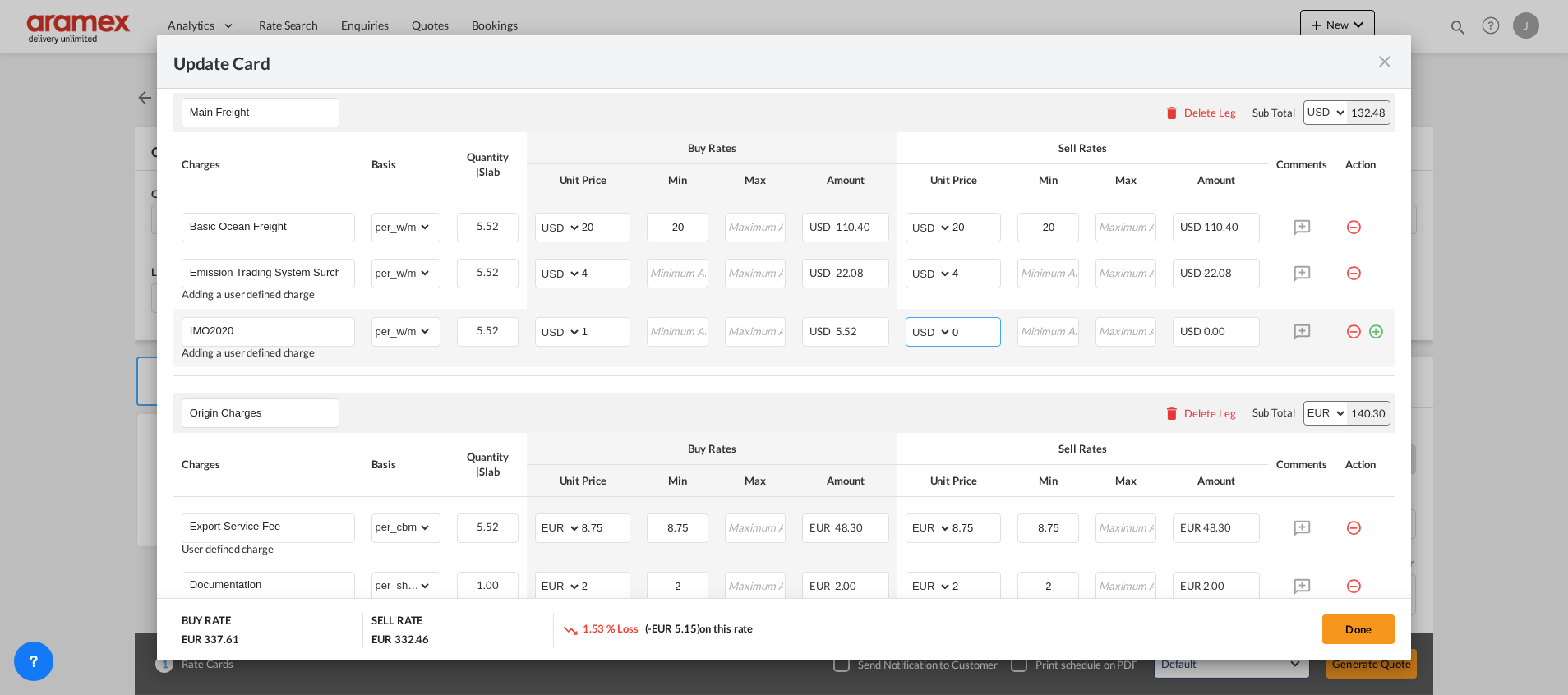
click at [912, 335] on md-input-container "AED AFN ALL AMD ANG AOA ARS AUD AWG AZN BAM BBD BDT BGN BHD BIF BMD BND BOB BRL…" at bounding box center [953, 332] width 95 height 29
type input "1"
click at [899, 392] on air-lcl-rate-modification "Main Freight Please enter leg name Leg Name Already Exists Delete Leg Sub Total…" at bounding box center [784, 579] width 1220 height 1005
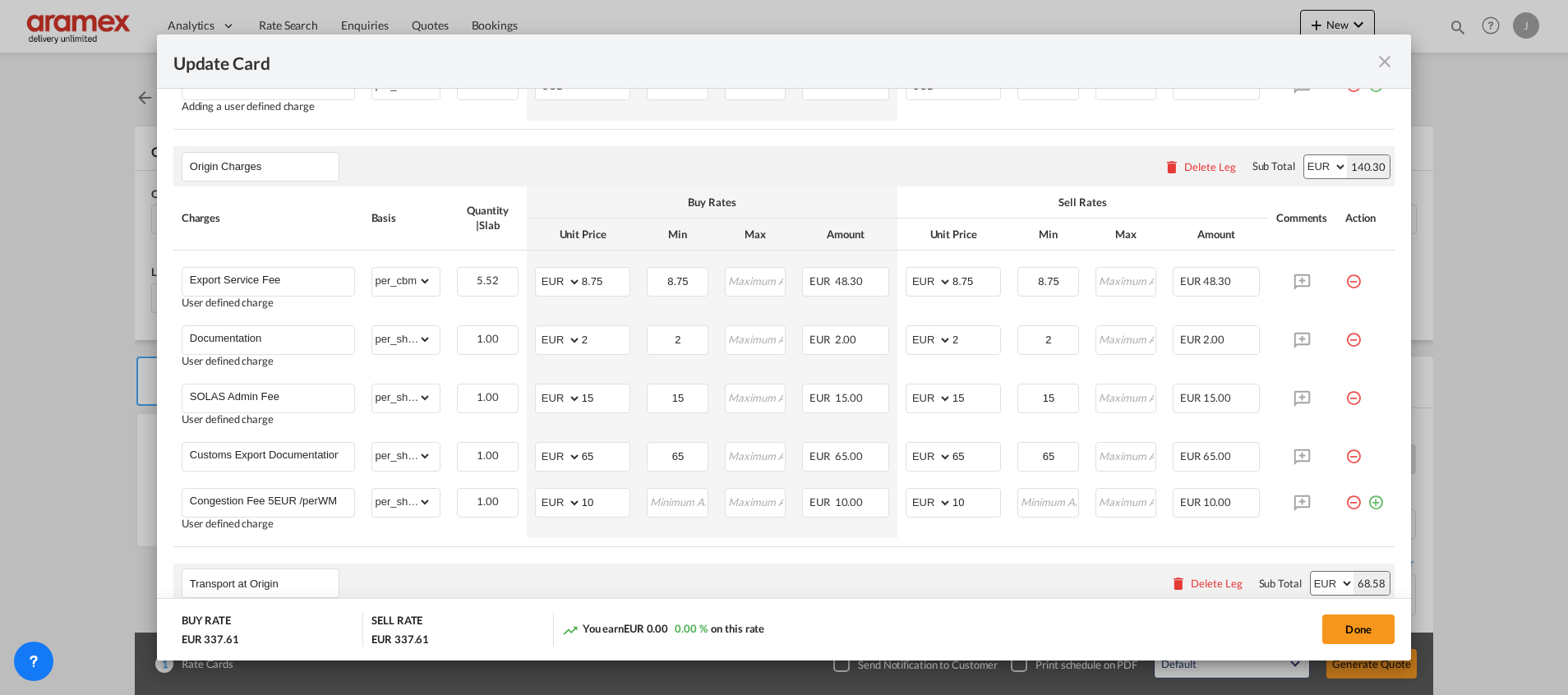
scroll to position [740, 0]
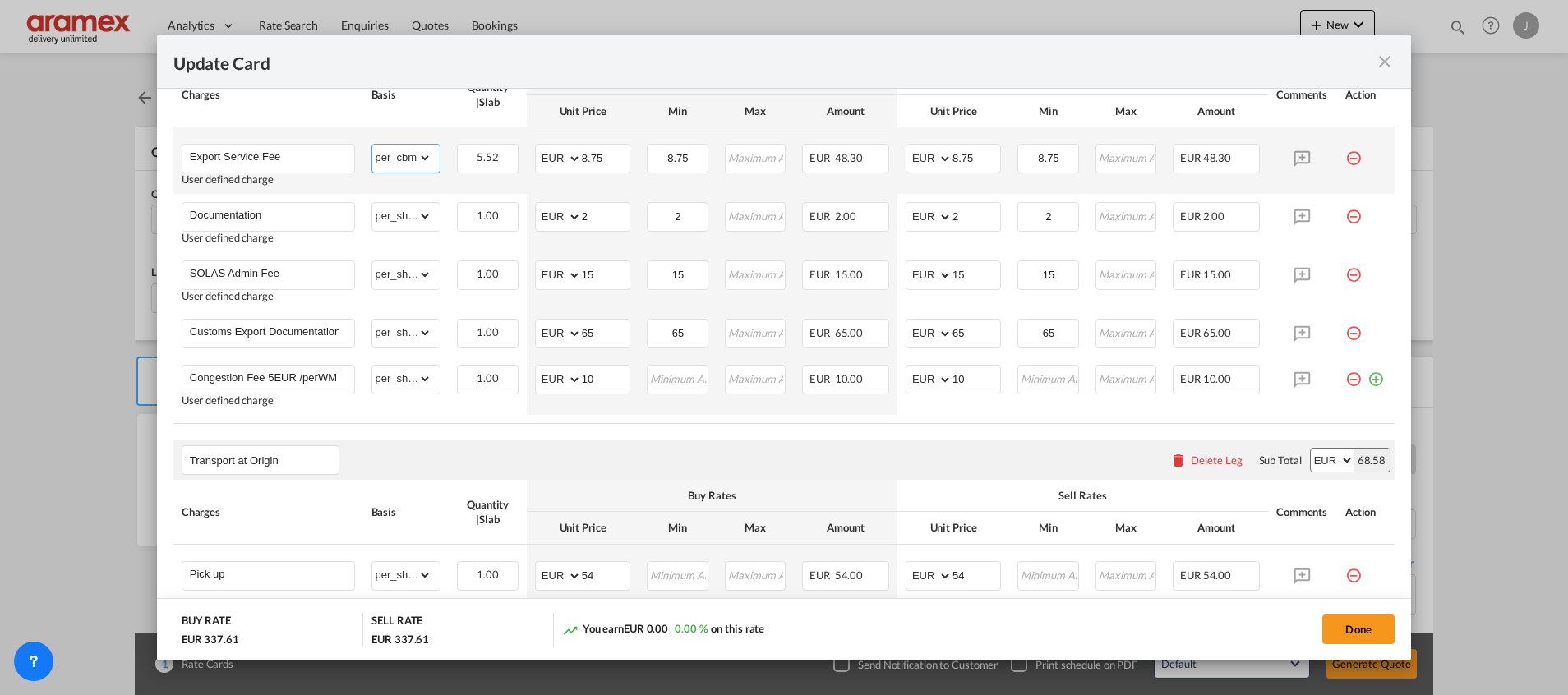
click at [386, 163] on select "gross_weight volumetric_weight per_shipment per_bl per_km per_hawb per_kg flat …" at bounding box center [402, 158] width 60 height 26
select select "per_w/m"
click at [372, 145] on select "gross_weight volumetric_weight per_shipment per_bl per_km per_hawb per_kg flat …" at bounding box center [402, 158] width 60 height 26
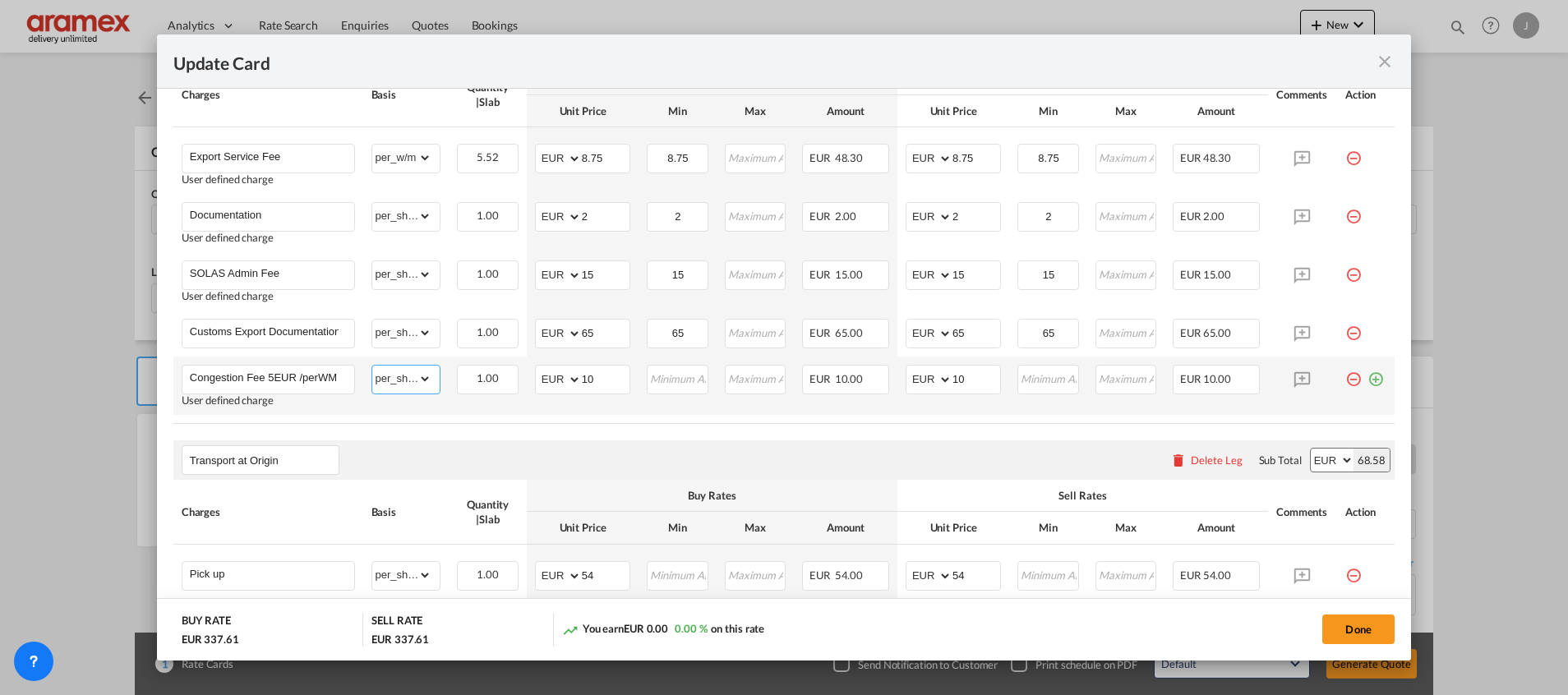
click at [391, 383] on select "gross_weight volumetric_weight per_shipment per_bl per_km per_hawb per_kg flat …" at bounding box center [402, 379] width 60 height 26
select select "per_w/m"
click at [372, 366] on select "gross_weight volumetric_weight per_shipment per_bl per_km per_hawb per_kg flat …" at bounding box center [402, 379] width 60 height 26
drag, startPoint x: 598, startPoint y: 378, endPoint x: 556, endPoint y: 377, distance: 42.0
click at [556, 377] on md-input-container "AED AFN ALL AMD ANG AOA ARS AUD AWG AZN BAM BBD BDT BGN BHD BIF BMD BND [PERSON…" at bounding box center [582, 379] width 95 height 29
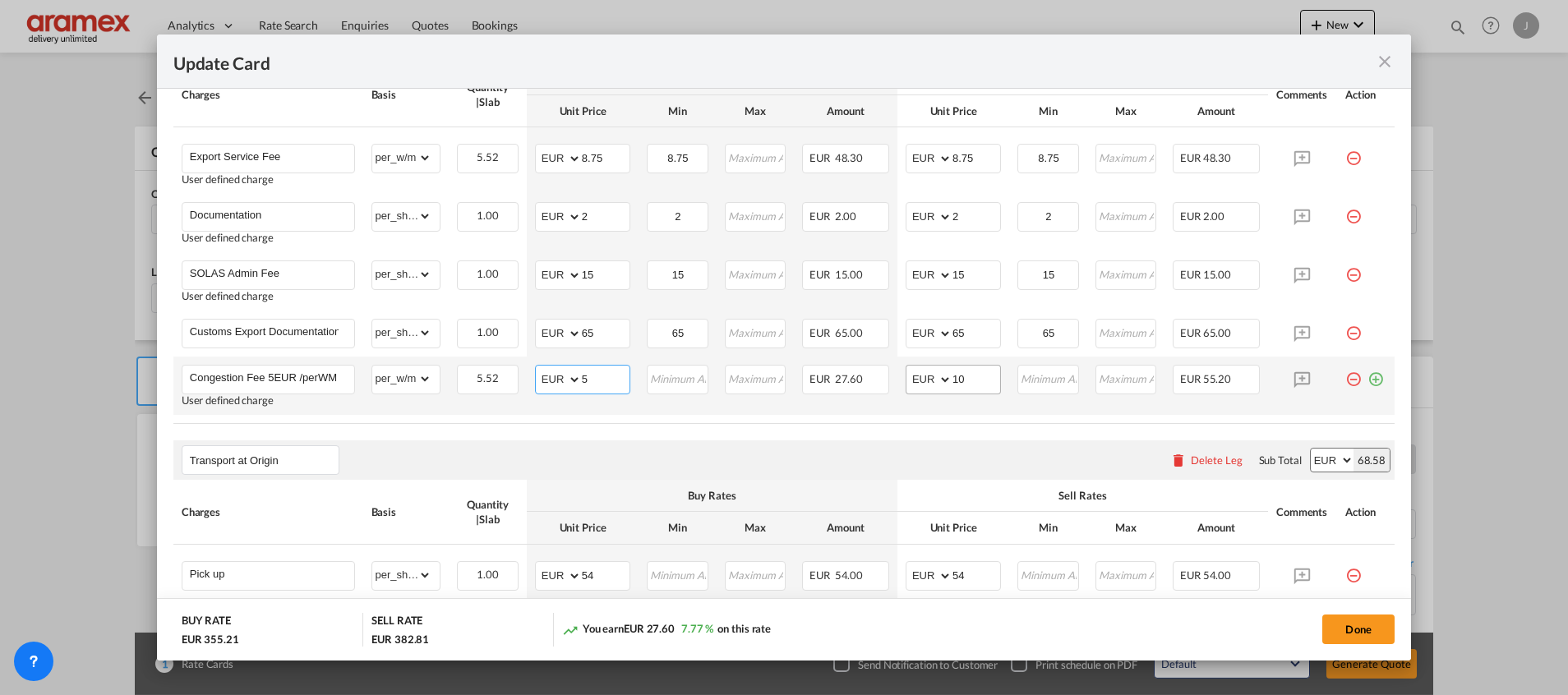
type input "5"
drag, startPoint x: 949, startPoint y: 374, endPoint x: 914, endPoint y: 377, distance: 35.1
click at [915, 377] on md-input-container "AED AFN ALL AMD ANG AOA ARS AUD AWG AZN BAM BBD BDT BGN BHD BIF BMD BND [PERSON…" at bounding box center [953, 379] width 95 height 29
type input "5"
click at [938, 451] on div "Transport at Origin Please enter leg name Leg Name Already Exists Delete Leg Su…" at bounding box center [784, 460] width 1220 height 39
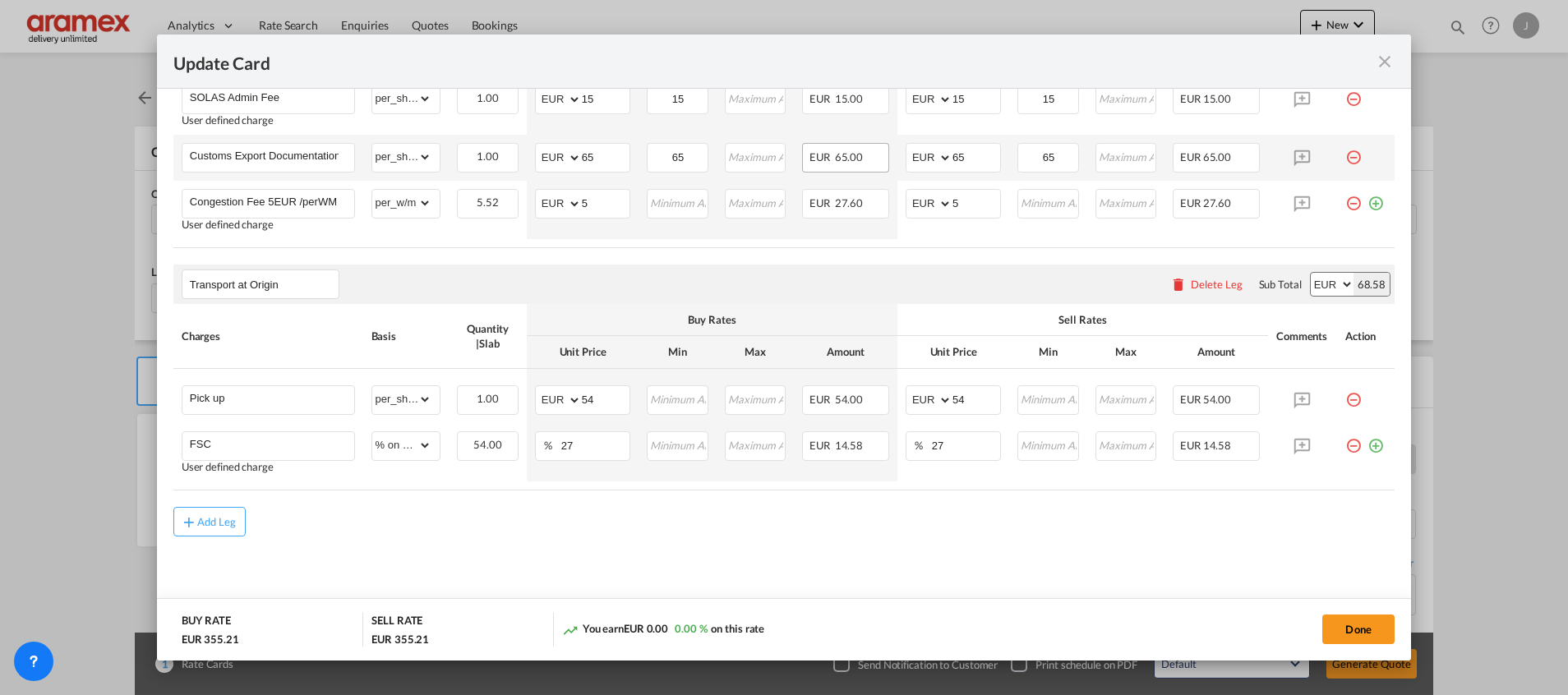
scroll to position [916, 0]
drag, startPoint x: 396, startPoint y: 534, endPoint x: 493, endPoint y: 492, distance: 105.7
click at [396, 534] on div "Add Leg" at bounding box center [784, 521] width 1220 height 29
drag, startPoint x: 600, startPoint y: 399, endPoint x: 543, endPoint y: 401, distance: 57.0
click at [543, 401] on md-input-container "AED AFN ALL AMD ANG AOA ARS AUD AWG AZN BAM BBD BDT BGN BHD BIF BMD BND [PERSON…" at bounding box center [582, 399] width 95 height 29
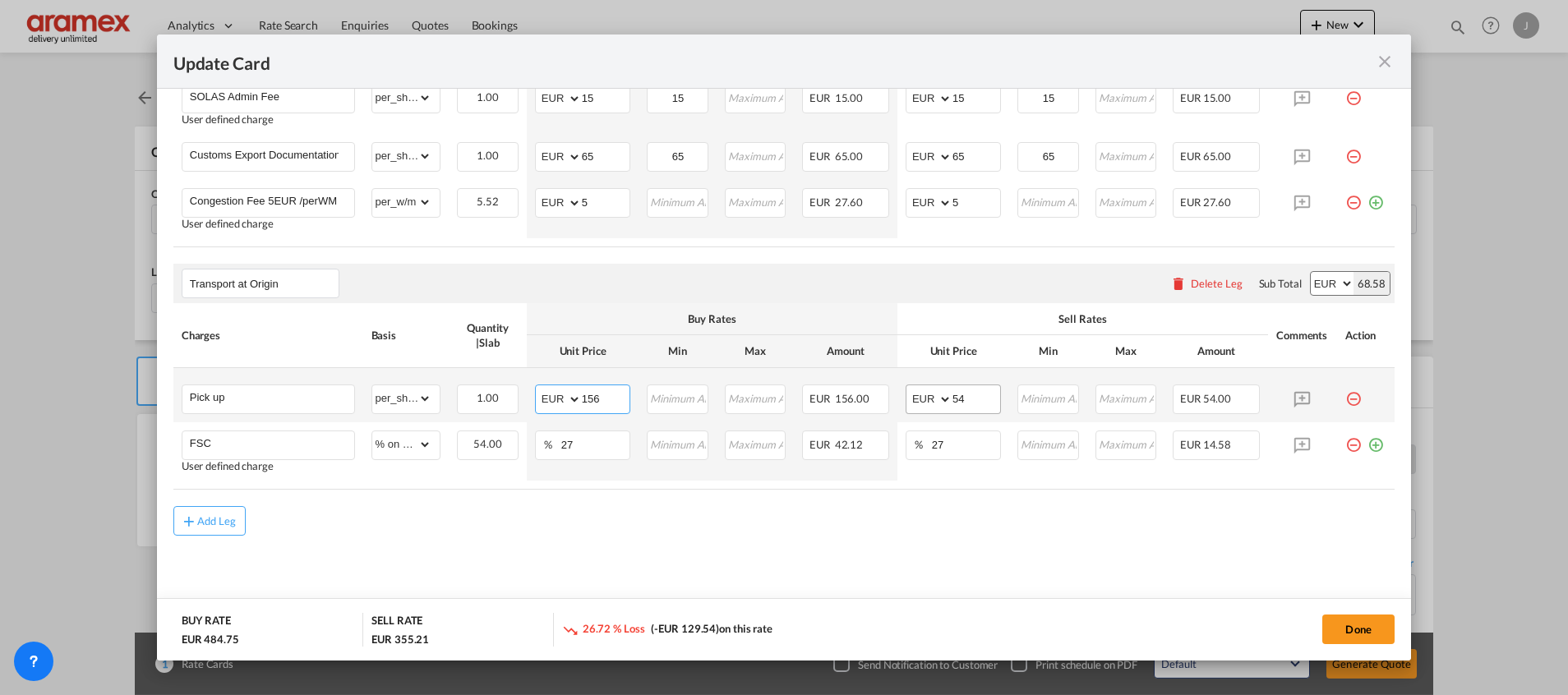
type input "156"
drag, startPoint x: 964, startPoint y: 392, endPoint x: 888, endPoint y: 399, distance: 76.3
click at [898, 399] on td "AED AFN ALL AMD ANG AOA ARS AUD AWG AZN BAM BBD BDT BGN BHD BIF BMD BND [PERSON…" at bounding box center [953, 395] width 111 height 54
type input "156"
click at [867, 558] on md-content "Main Freight Please enter leg name Leg Name Already Exists Delete Leg Sub Total…" at bounding box center [784, 76] width 1220 height 1091
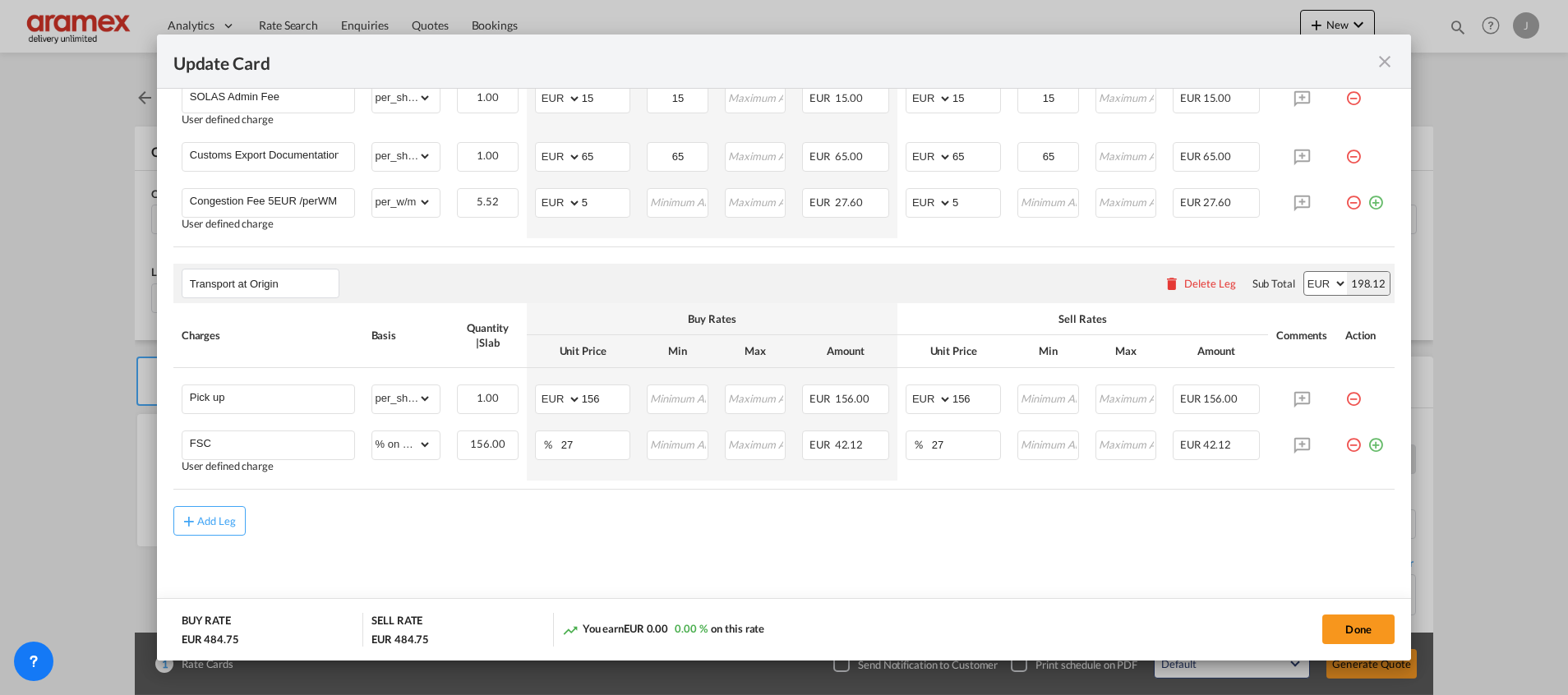
click at [678, 544] on md-content "Main Freight Please enter leg name Leg Name Already Exists Delete Leg Sub Total…" at bounding box center [784, 76] width 1220 height 1091
click at [1348, 627] on button "Done" at bounding box center [1357, 629] width 72 height 29
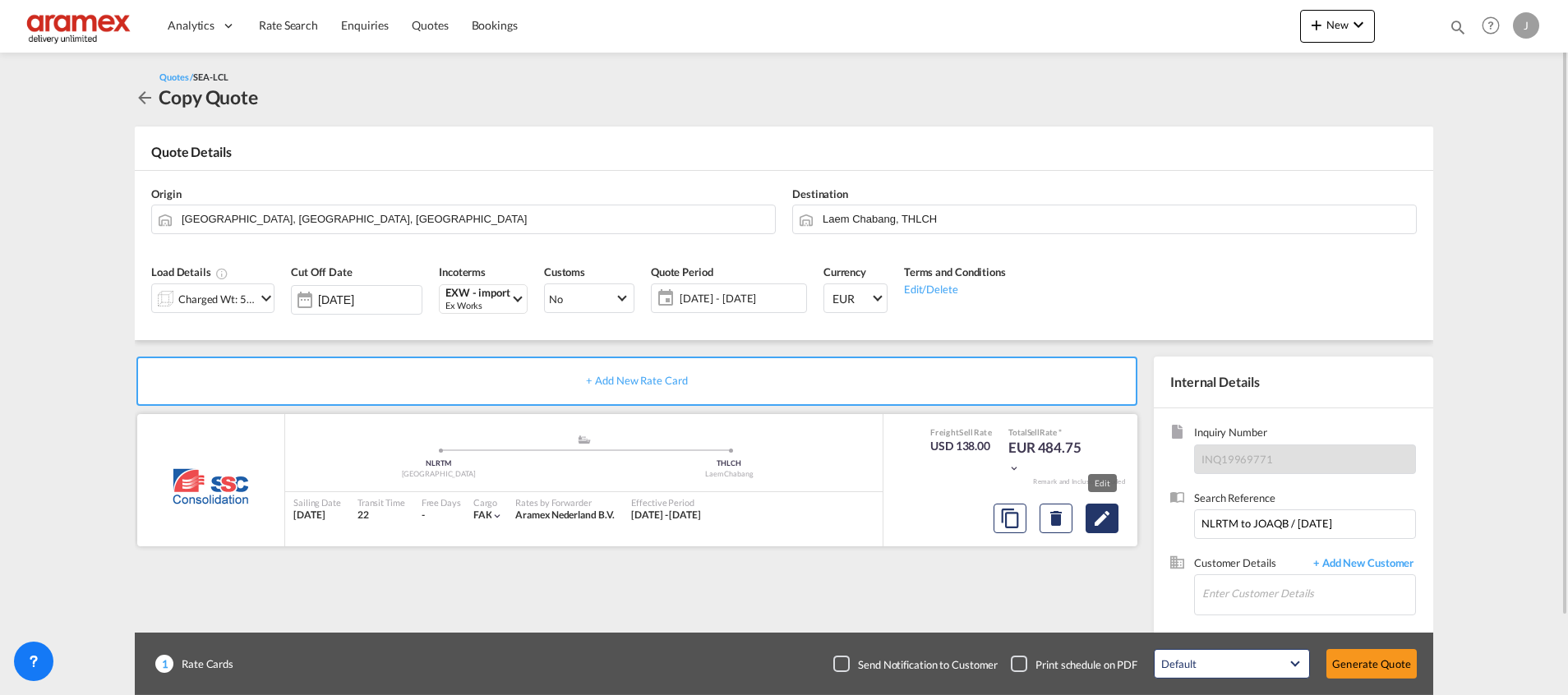
click at [1104, 522] on md-icon "Edit" at bounding box center [1102, 519] width 20 height 20
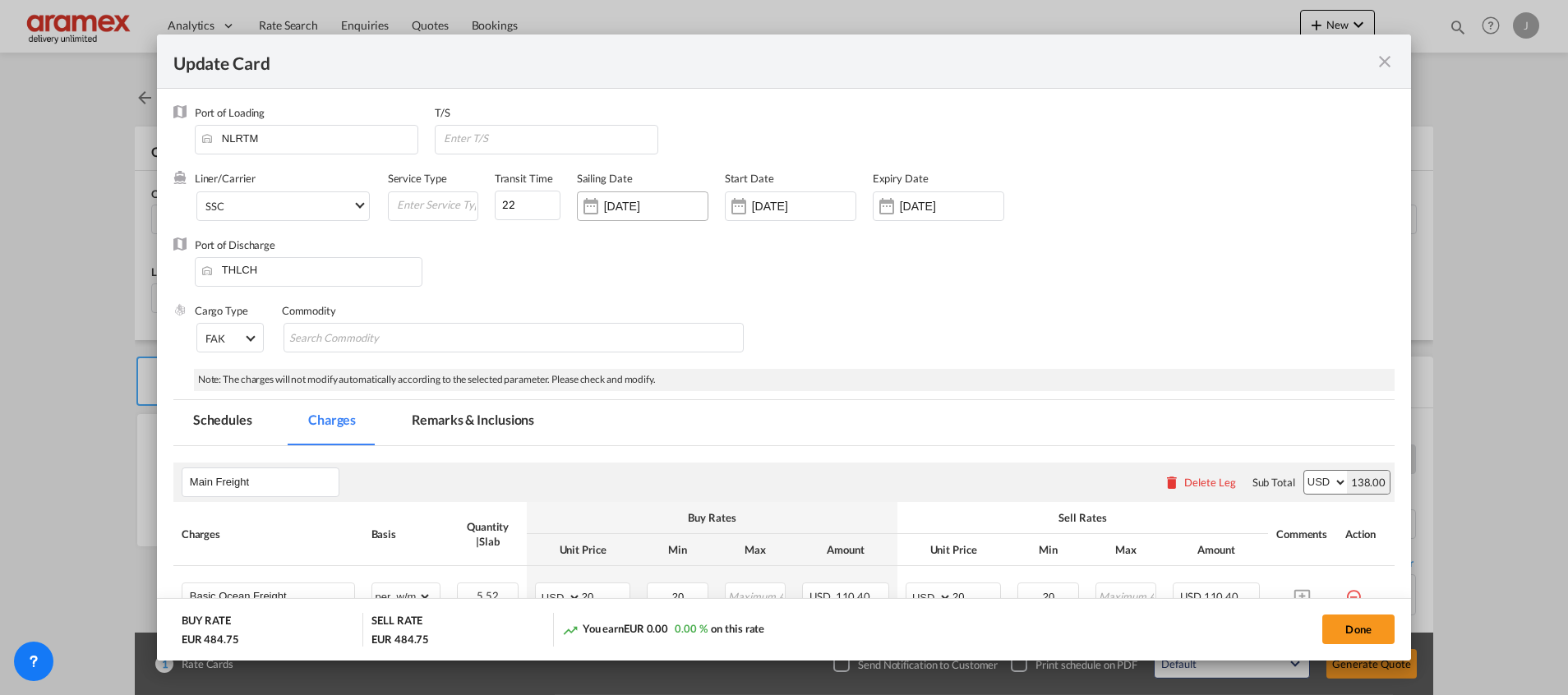
click at [611, 207] on input "[DATE]" at bounding box center [655, 206] width 103 height 13
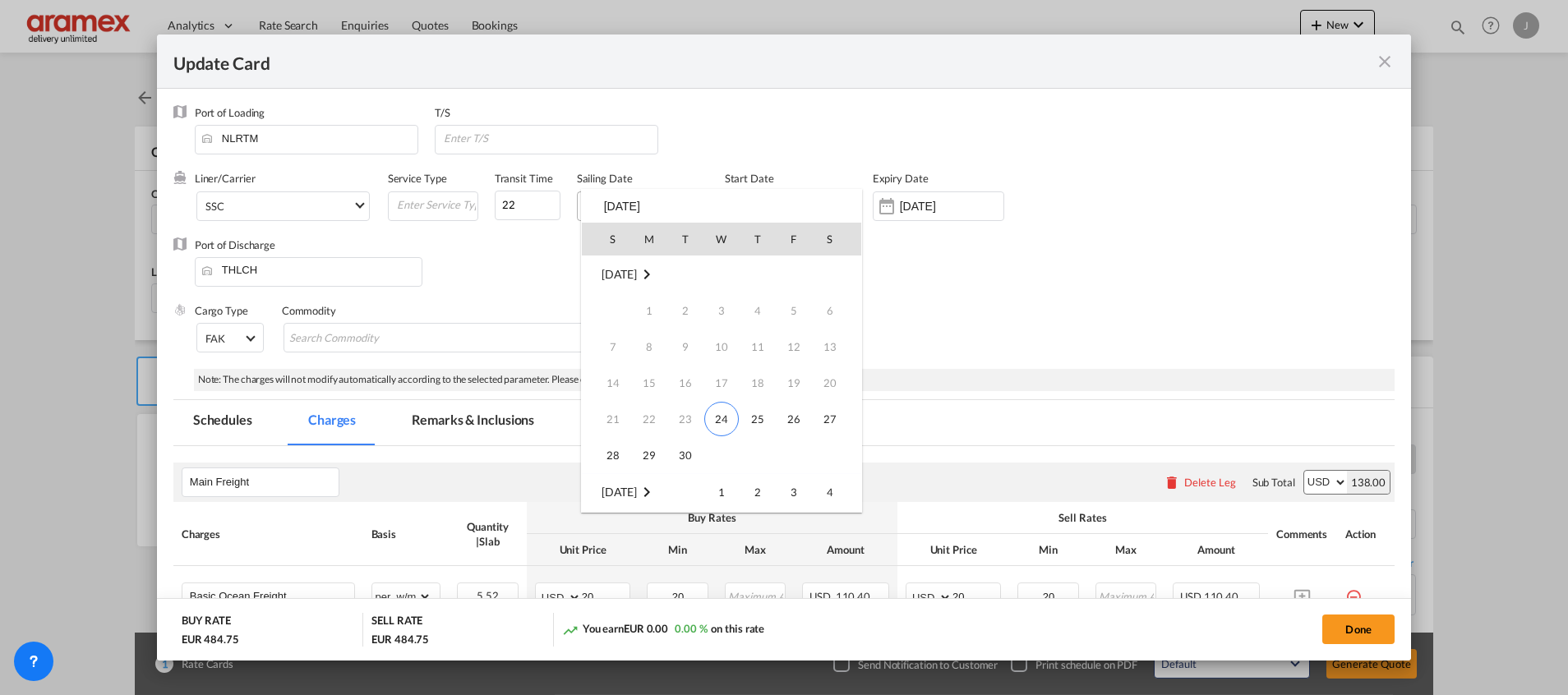
scroll to position [218, 0]
click at [617, 343] on span "12" at bounding box center [613, 347] width 33 height 33
type input "[DATE]"
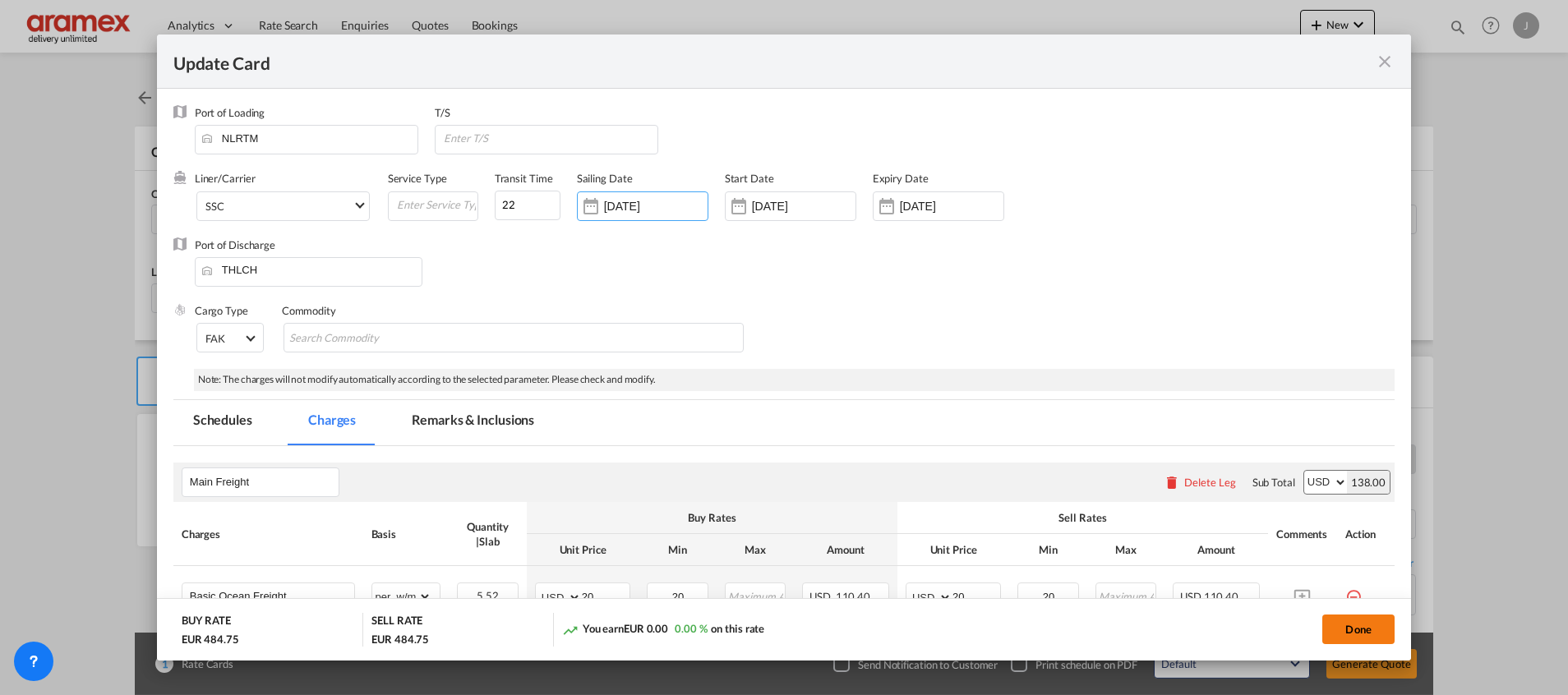
click at [1348, 618] on button "Done" at bounding box center [1357, 629] width 72 height 29
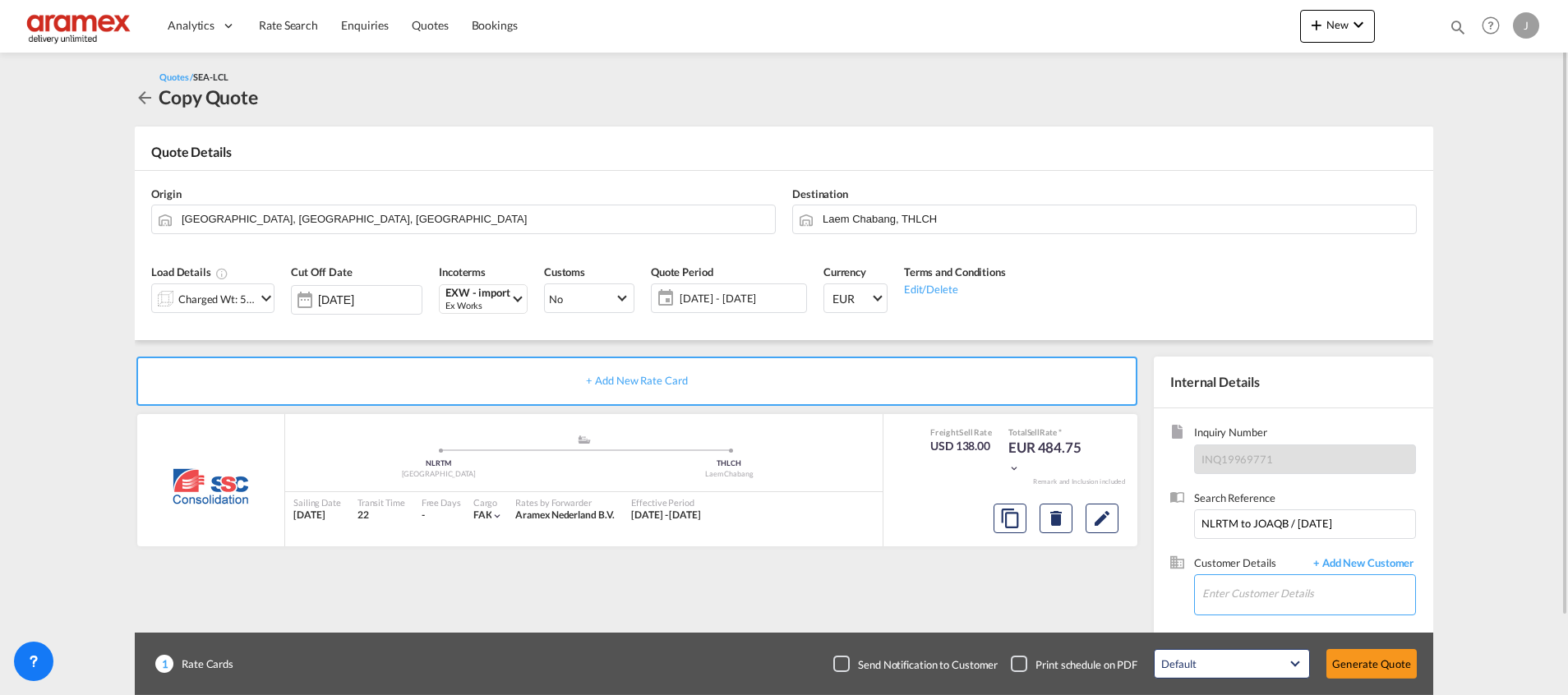
click at [1239, 602] on input "Enter Customer Details" at bounding box center [1308, 594] width 213 height 37
click at [1273, 546] on div "[PERSON_NAME] [PERSON_NAME][EMAIL_ADDRESS][DOMAIN_NAME] | Aramex International …" at bounding box center [1357, 553] width 312 height 45
type input "Aramex International – [GEOGRAPHIC_DATA], [GEOGRAPHIC_DATA], [PERSON_NAME], [EM…"
click at [1378, 664] on button "Generate Quote" at bounding box center [1371, 664] width 90 height 29
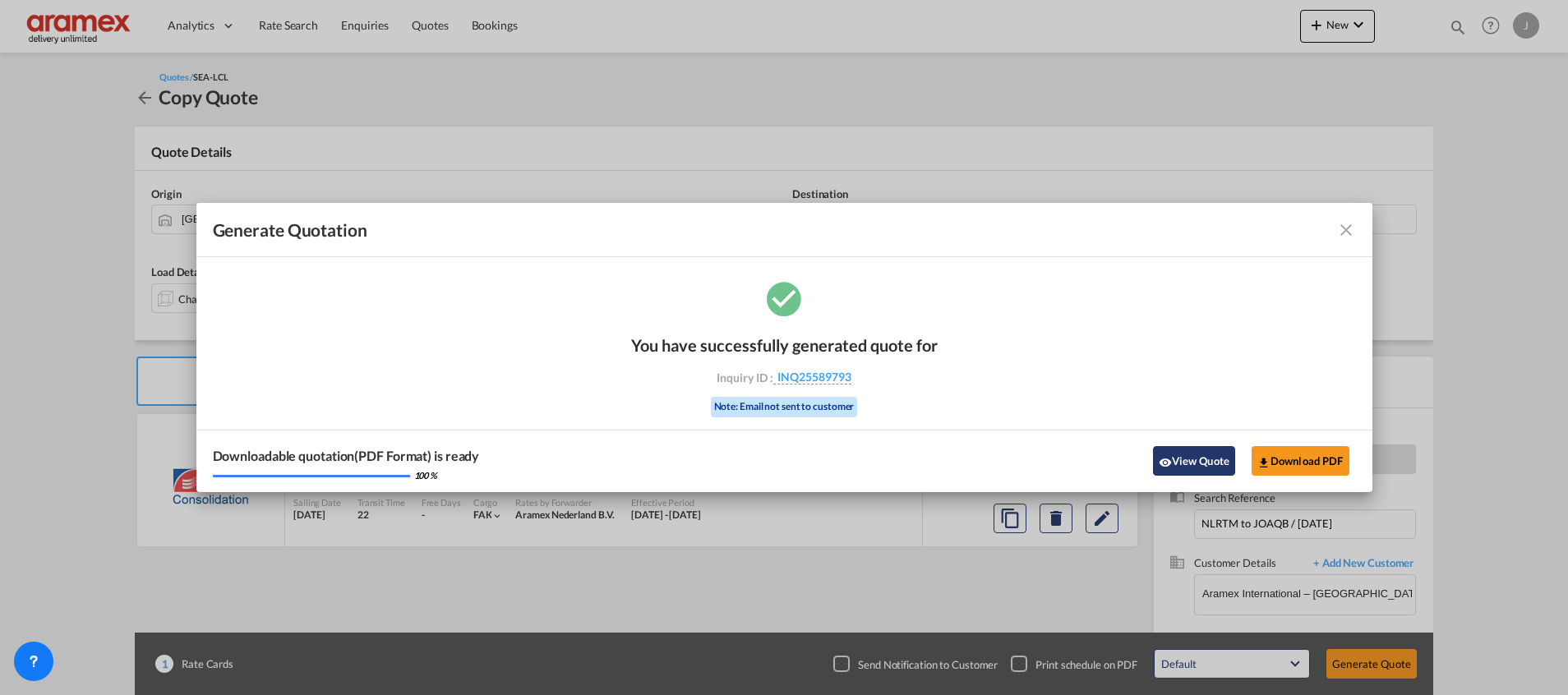
click at [1192, 458] on button "View Quote" at bounding box center [1194, 461] width 82 height 29
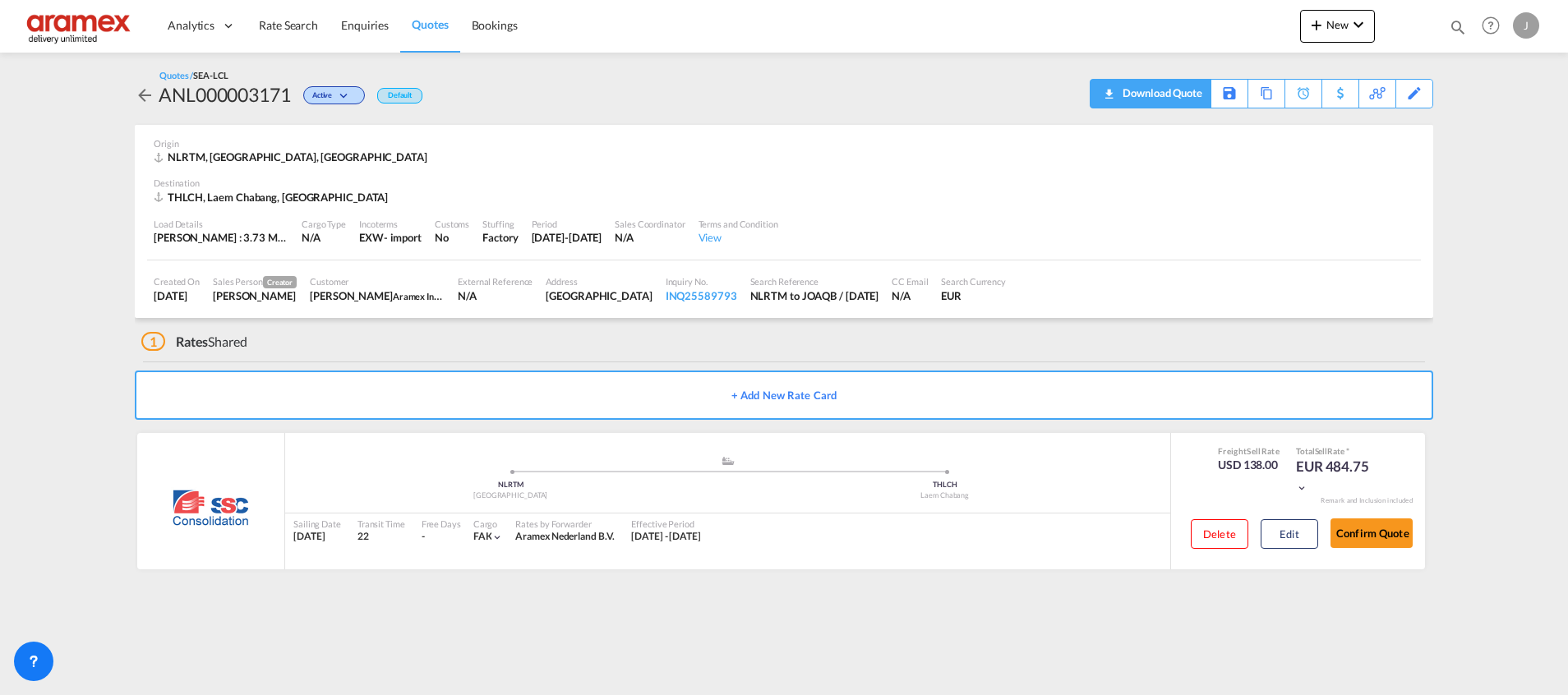
click at [1182, 98] on div "Download Quote" at bounding box center [1160, 92] width 84 height 26
click at [1180, 91] on div "Download Quote" at bounding box center [1160, 92] width 84 height 26
click at [1262, 94] on div "Copy Quote" at bounding box center [1248, 93] width 56 height 28
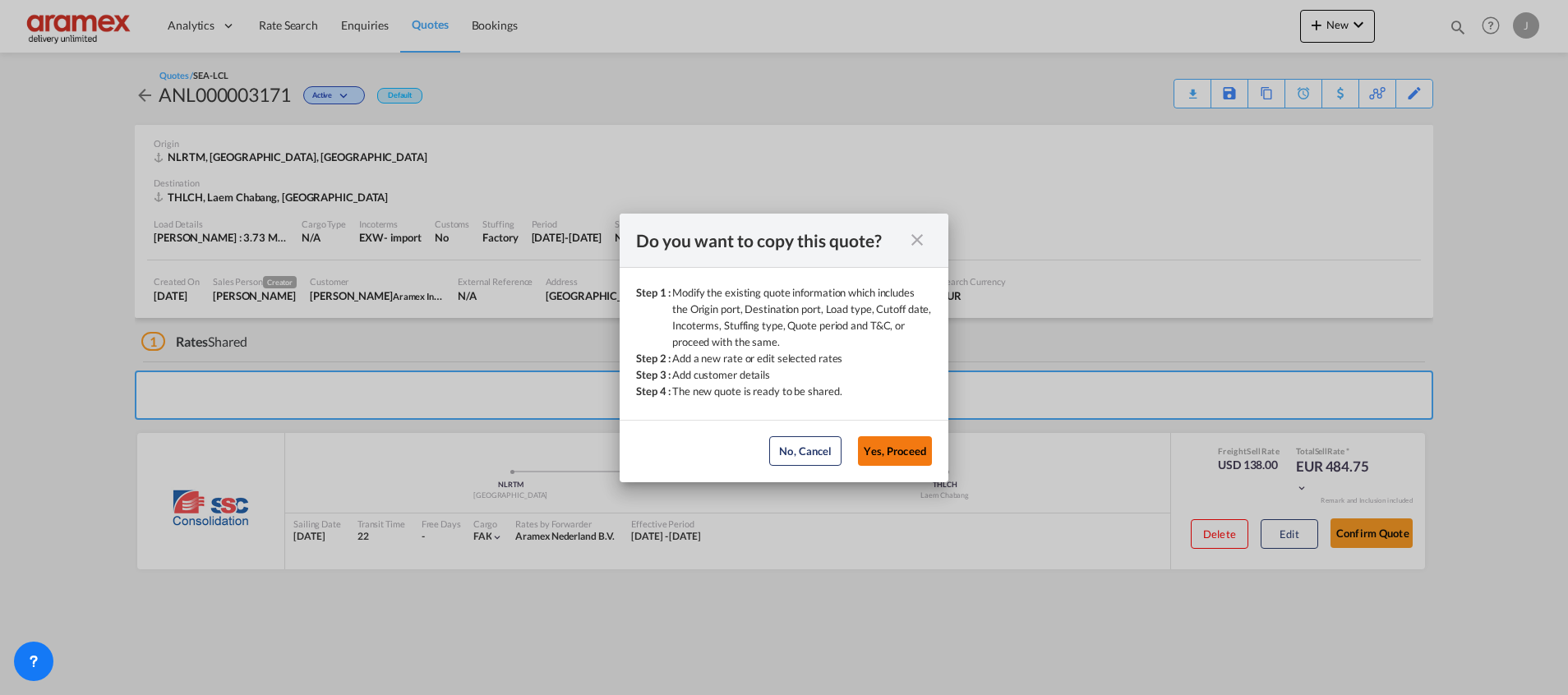
click at [912, 446] on button "Yes, Proceed" at bounding box center [894, 451] width 74 height 29
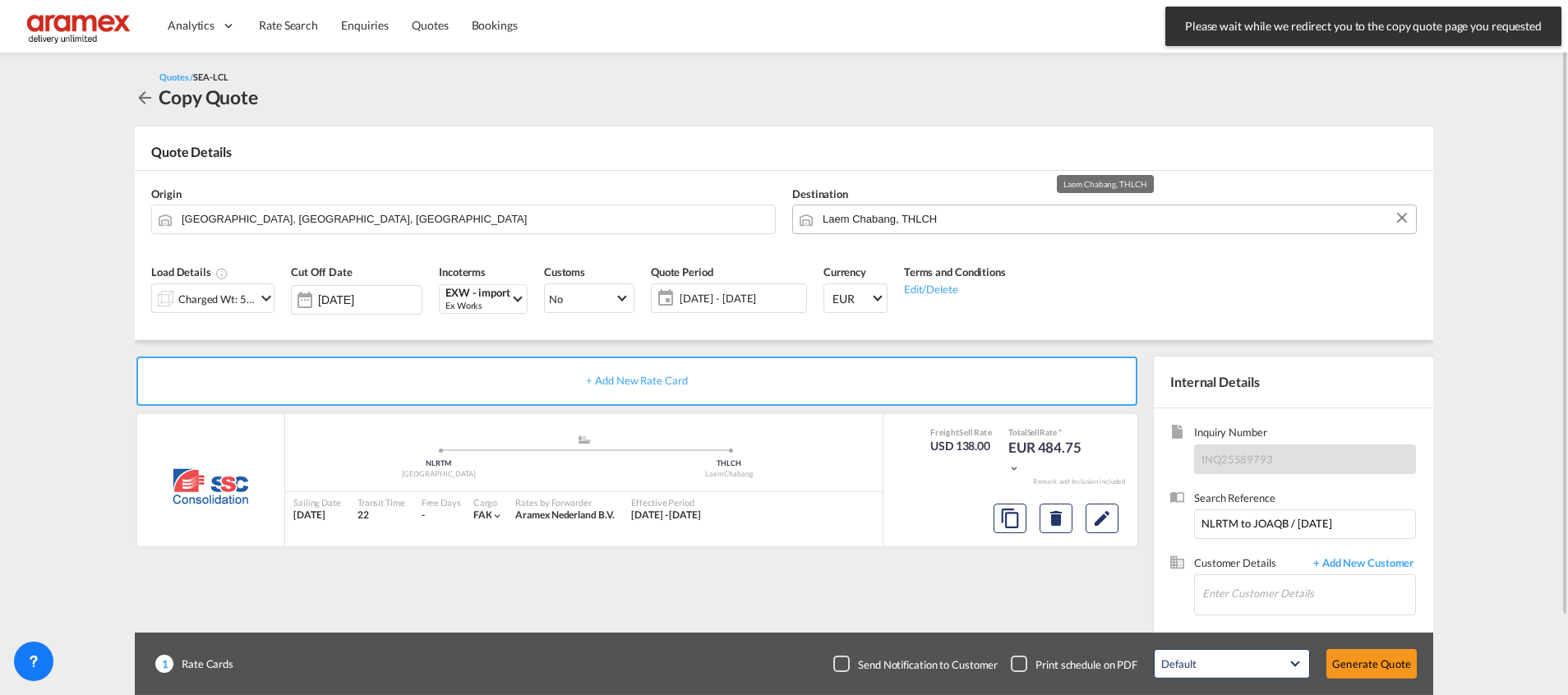
click at [966, 221] on input "Laem Chabang, THLCH" at bounding box center [1115, 219] width 585 height 29
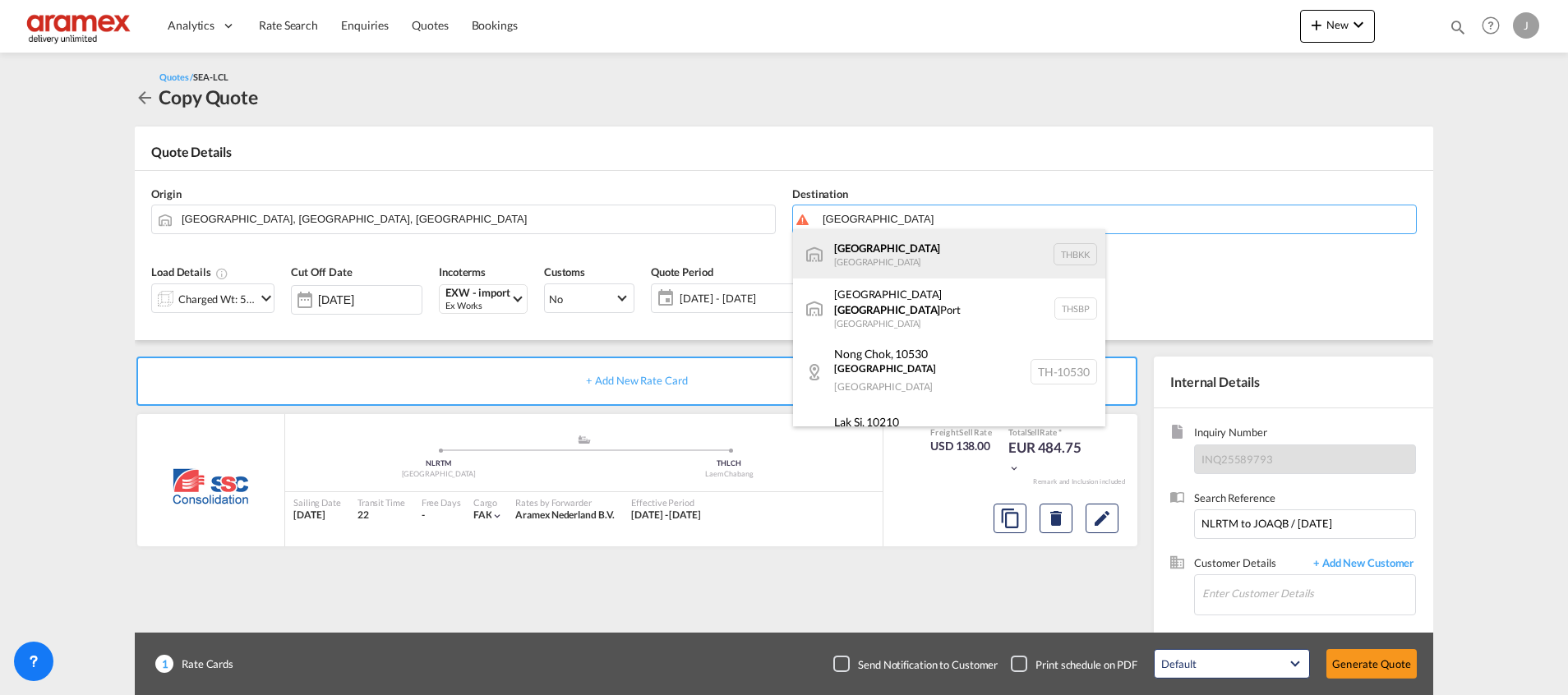
click at [888, 253] on div "[GEOGRAPHIC_DATA] [GEOGRAPHIC_DATA] THBKK" at bounding box center [949, 254] width 312 height 49
type input "[GEOGRAPHIC_DATA], THBKK"
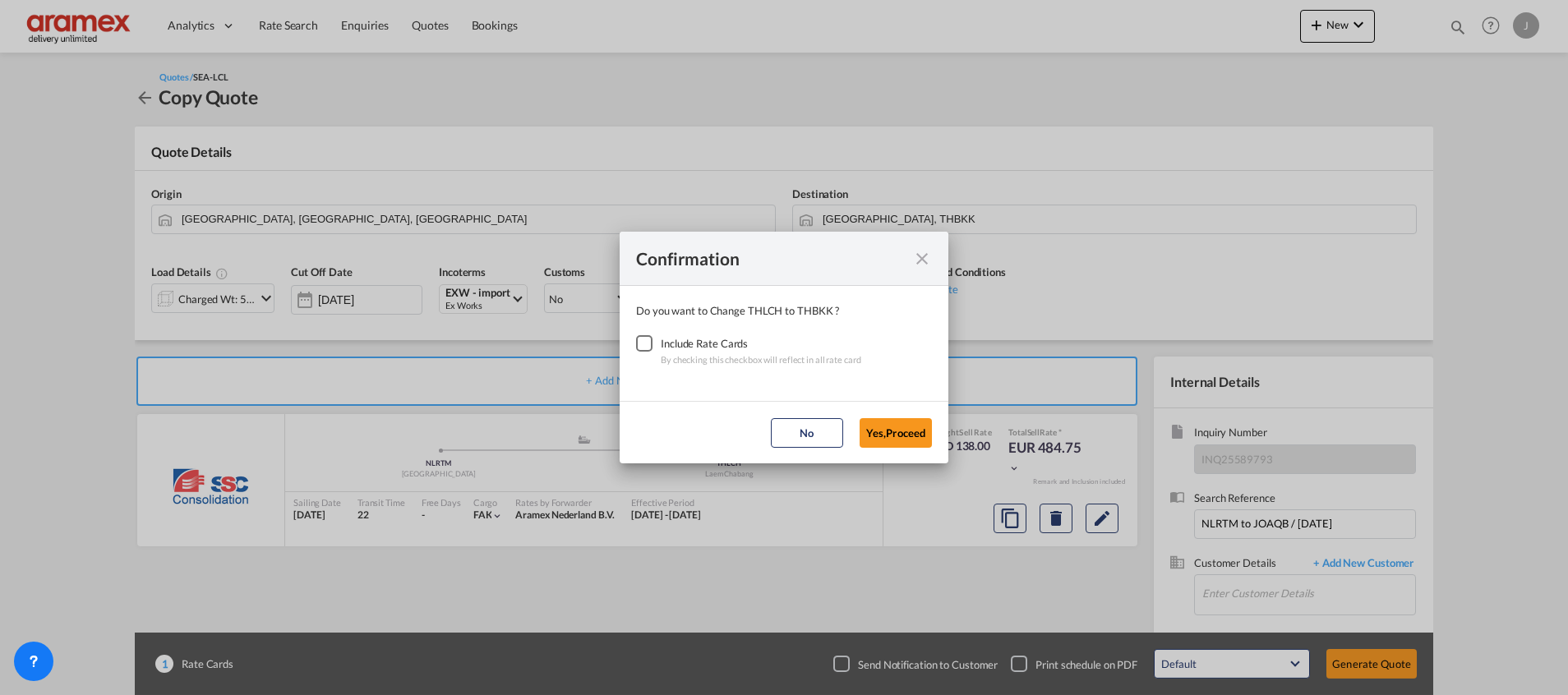
click at [639, 341] on div "Checkbox No Ink" at bounding box center [644, 343] width 16 height 16
click at [895, 434] on button "Yes,Proceed" at bounding box center [895, 432] width 72 height 29
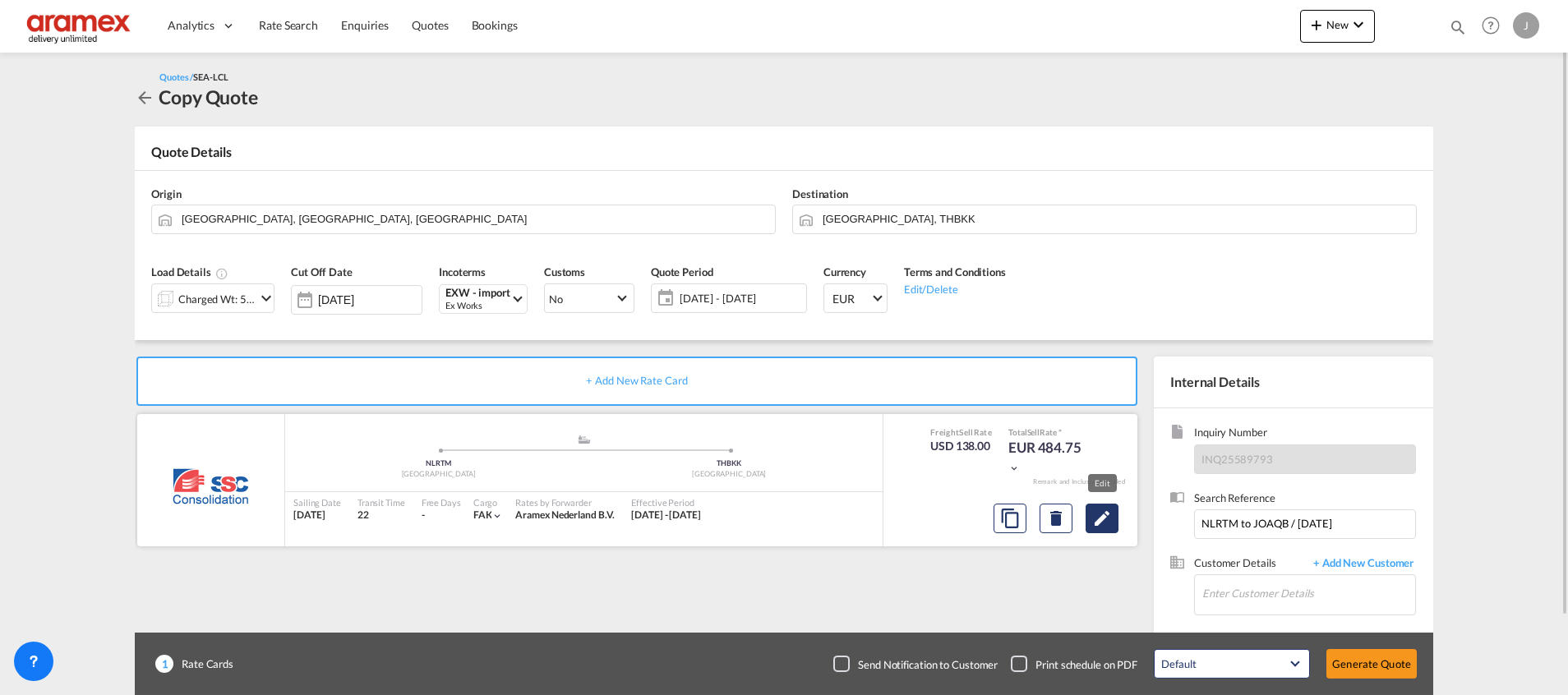
click at [1111, 522] on md-icon "Edit" at bounding box center [1102, 519] width 20 height 20
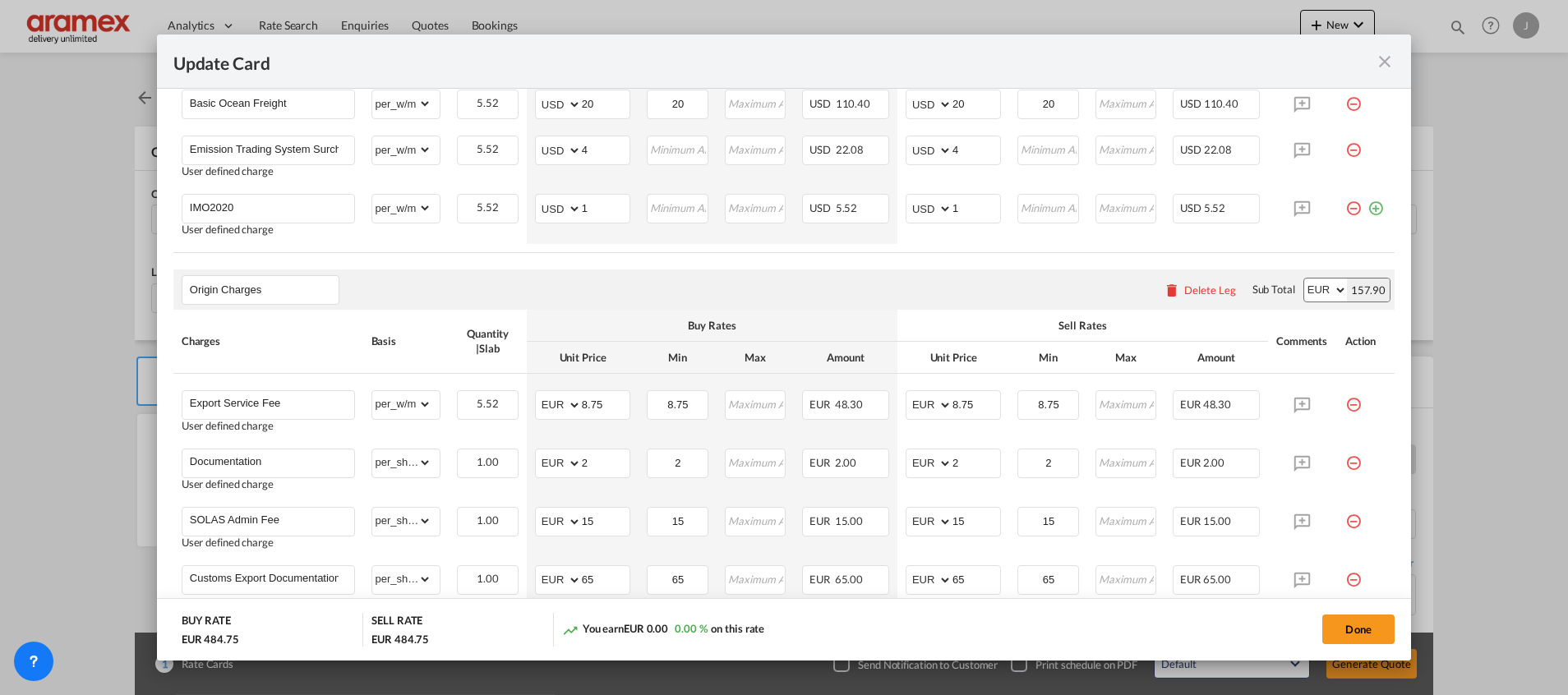
scroll to position [369, 0]
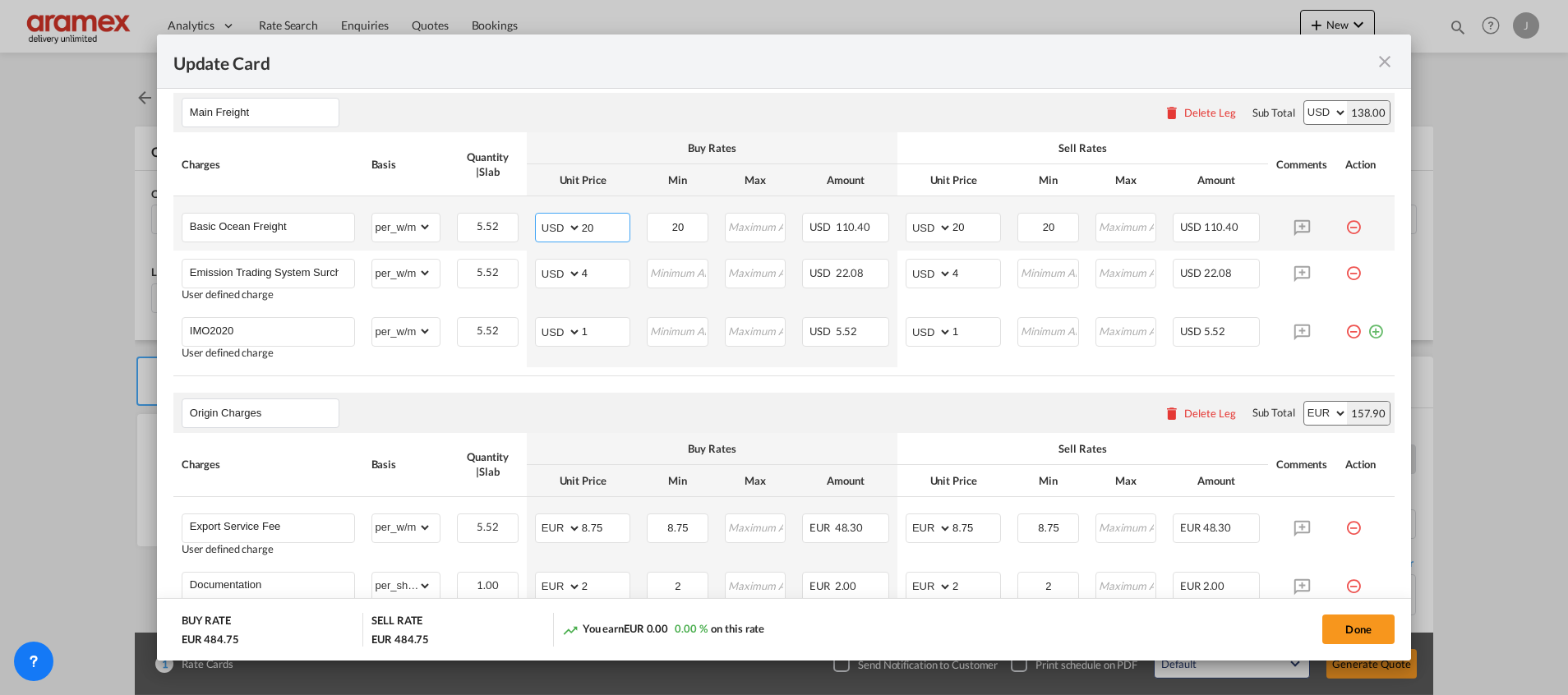
drag, startPoint x: 607, startPoint y: 228, endPoint x: 570, endPoint y: 227, distance: 37.0
click at [570, 227] on md-input-container "AED AFN ALL AMD ANG AOA ARS AUD AWG AZN BAM BBD BDT BGN BHD BIF BMD BND [PERSON…" at bounding box center [582, 227] width 95 height 29
click at [588, 227] on input "19" at bounding box center [606, 225] width 47 height 25
type input "19"
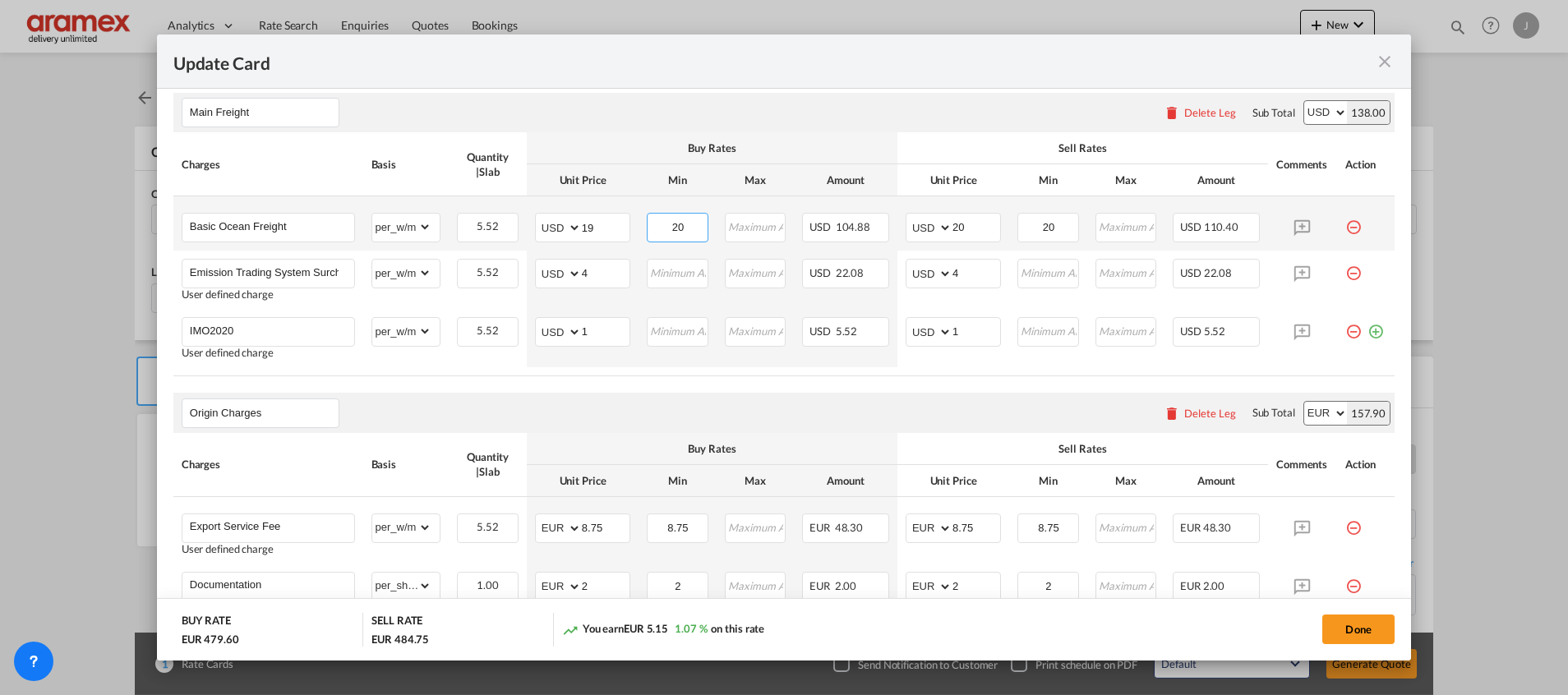
click at [680, 228] on input "20" at bounding box center [678, 225] width 58 height 25
paste input "19"
type input "19"
click at [967, 224] on input "20" at bounding box center [976, 225] width 47 height 25
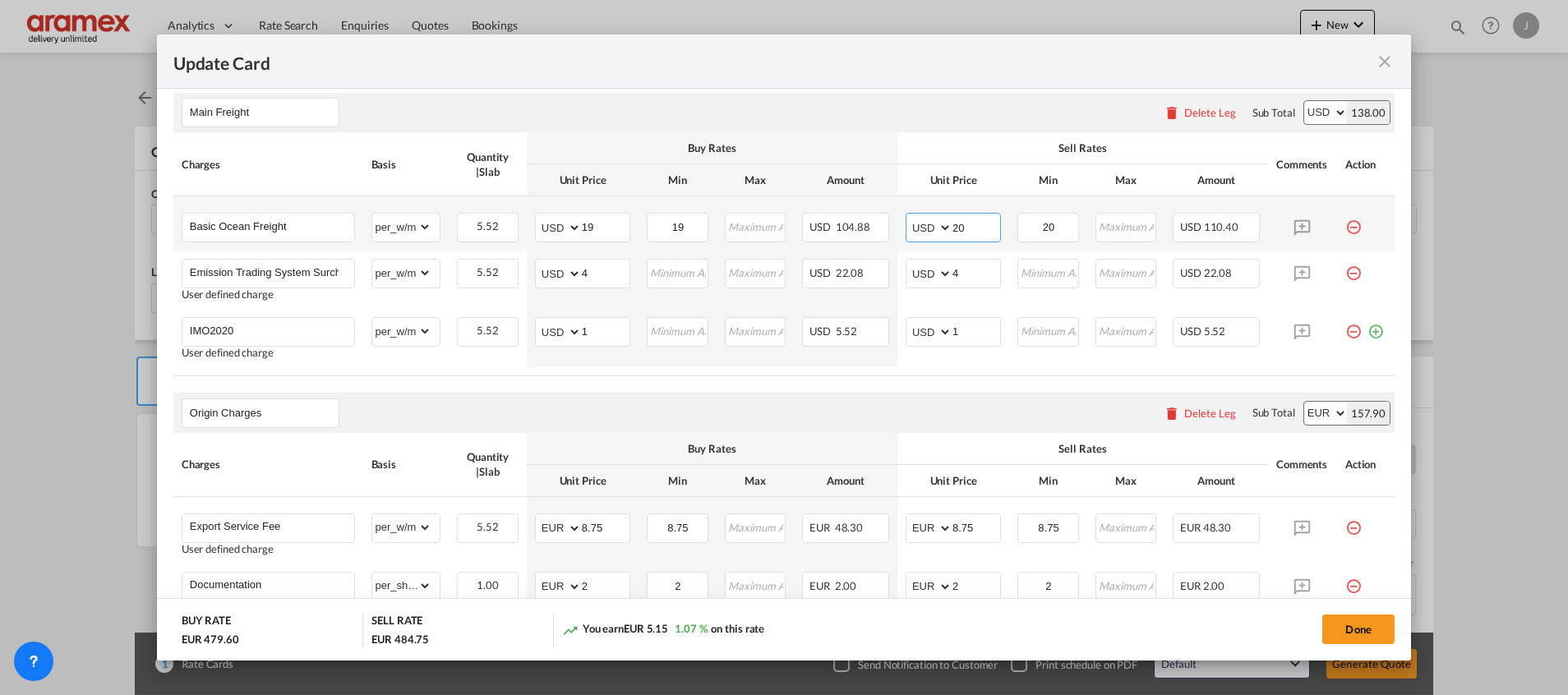
click at [967, 224] on input "20" at bounding box center [976, 225] width 47 height 25
paste input "19"
type input "19"
click at [1039, 223] on input "20" at bounding box center [1048, 225] width 58 height 25
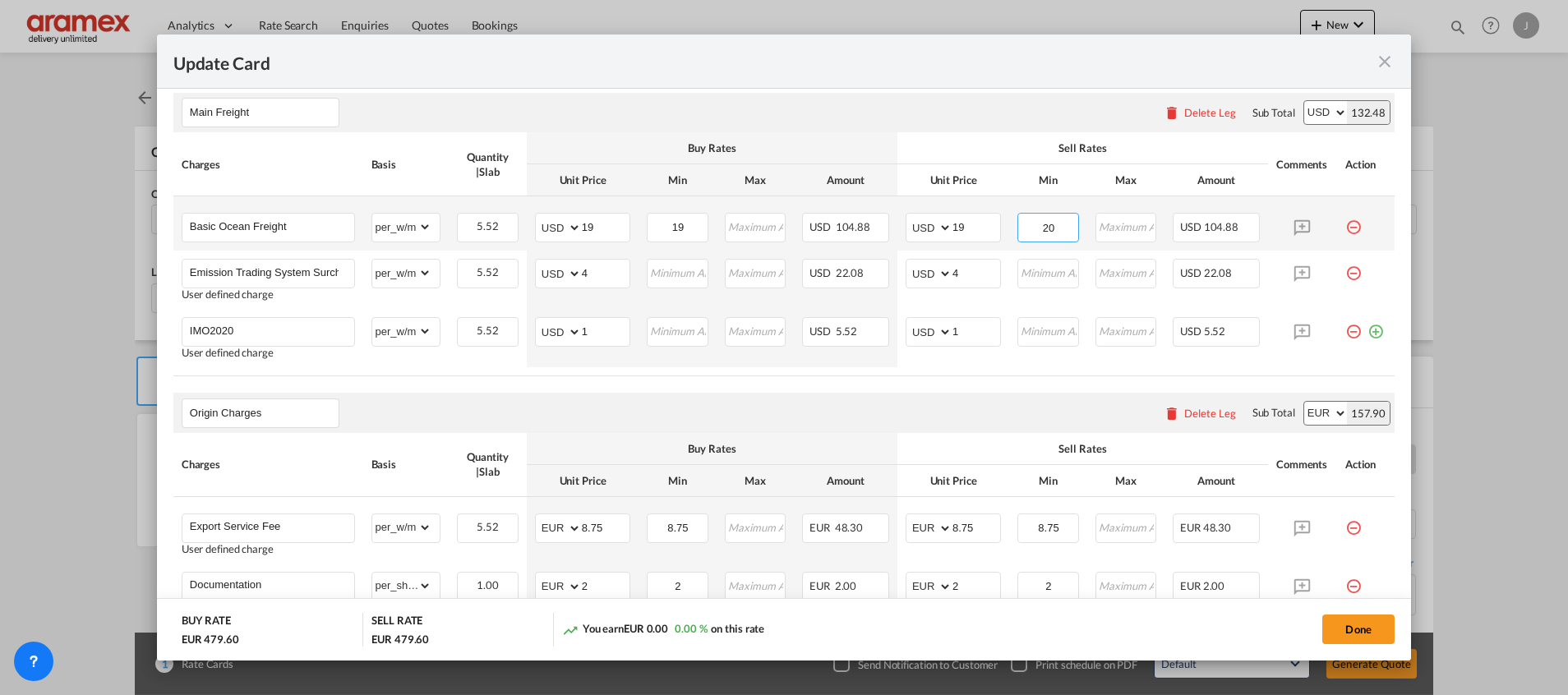
click at [1039, 223] on input "20" at bounding box center [1048, 225] width 58 height 25
paste input "19"
type input "19"
click at [768, 414] on div "Origin Charges Please enter leg name Leg Name Already Exists Delete Leg Sub Tot…" at bounding box center [784, 412] width 1220 height 39
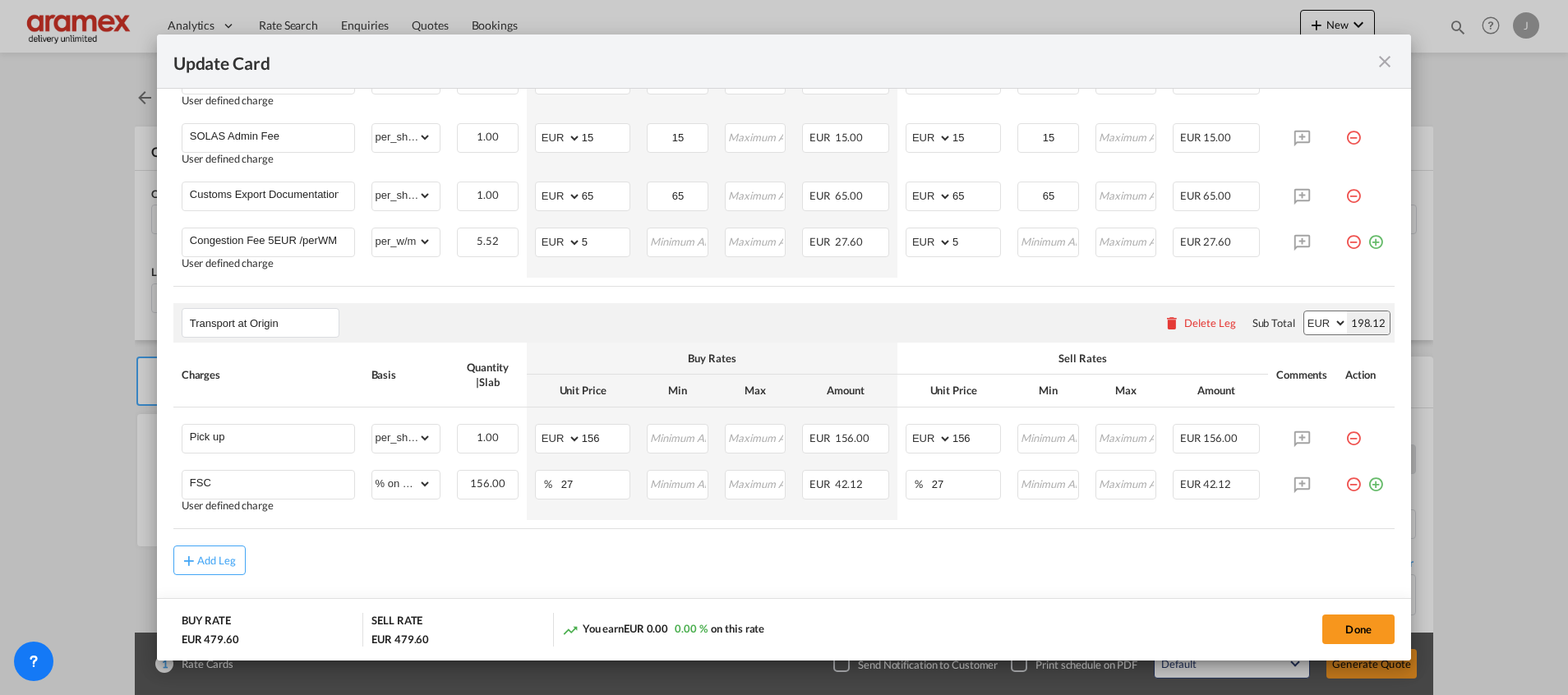
scroll to position [916, 0]
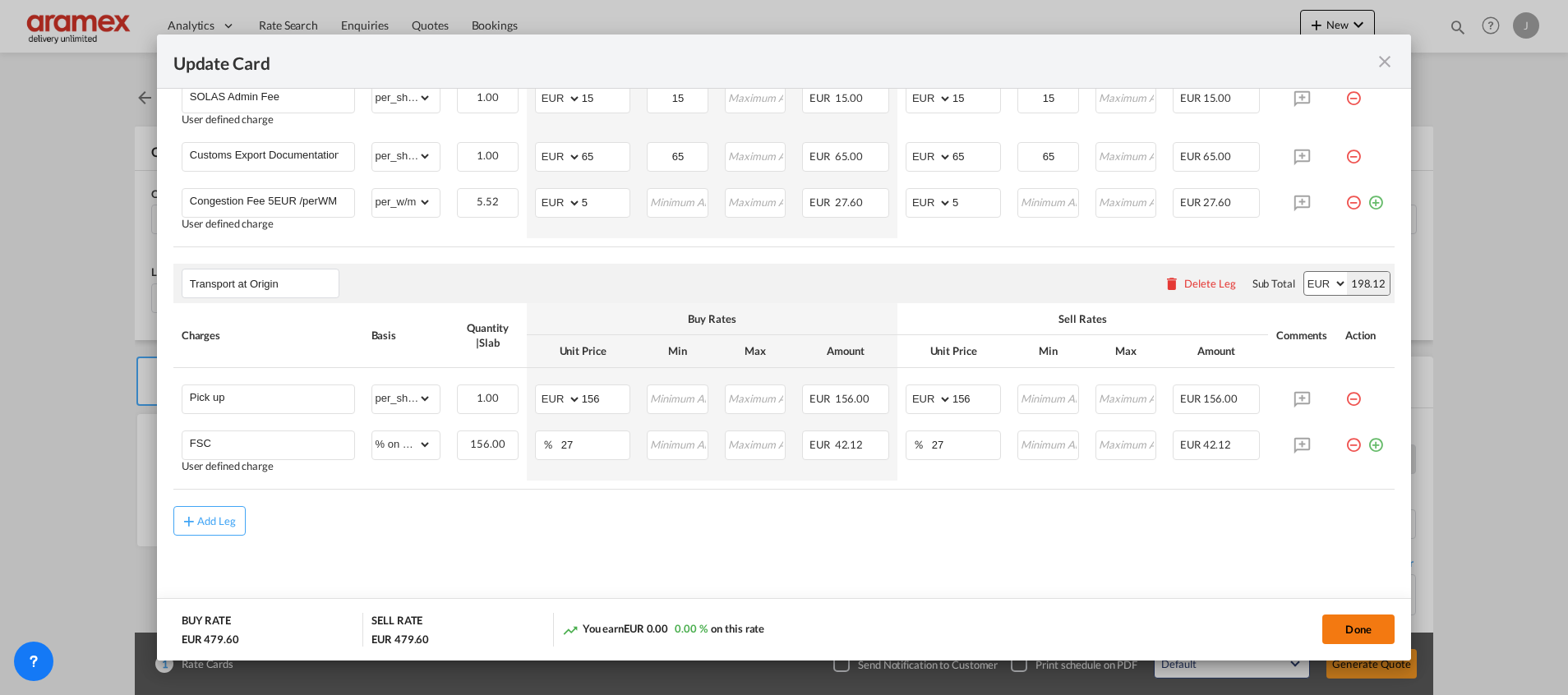
click at [1360, 627] on button "Done" at bounding box center [1357, 629] width 72 height 29
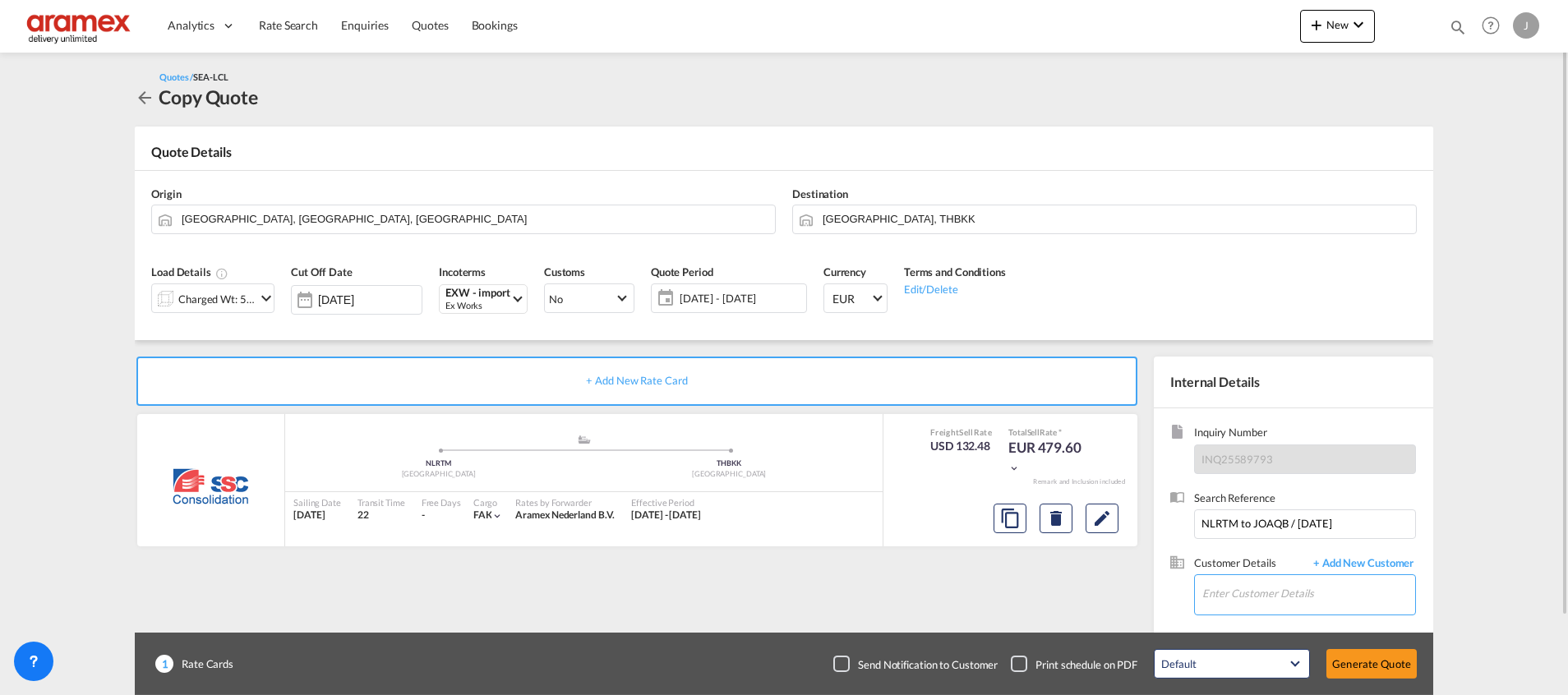
click at [1237, 593] on input "Enter Customer Details" at bounding box center [1308, 594] width 213 height 37
click at [1254, 541] on div "[PERSON_NAME] [PERSON_NAME][EMAIL_ADDRESS][DOMAIN_NAME] | Aramex International …" at bounding box center [1357, 553] width 312 height 45
type input "Aramex International – [GEOGRAPHIC_DATA], [GEOGRAPHIC_DATA], [PERSON_NAME], [EM…"
click at [1384, 661] on button "Generate Quote" at bounding box center [1371, 664] width 90 height 29
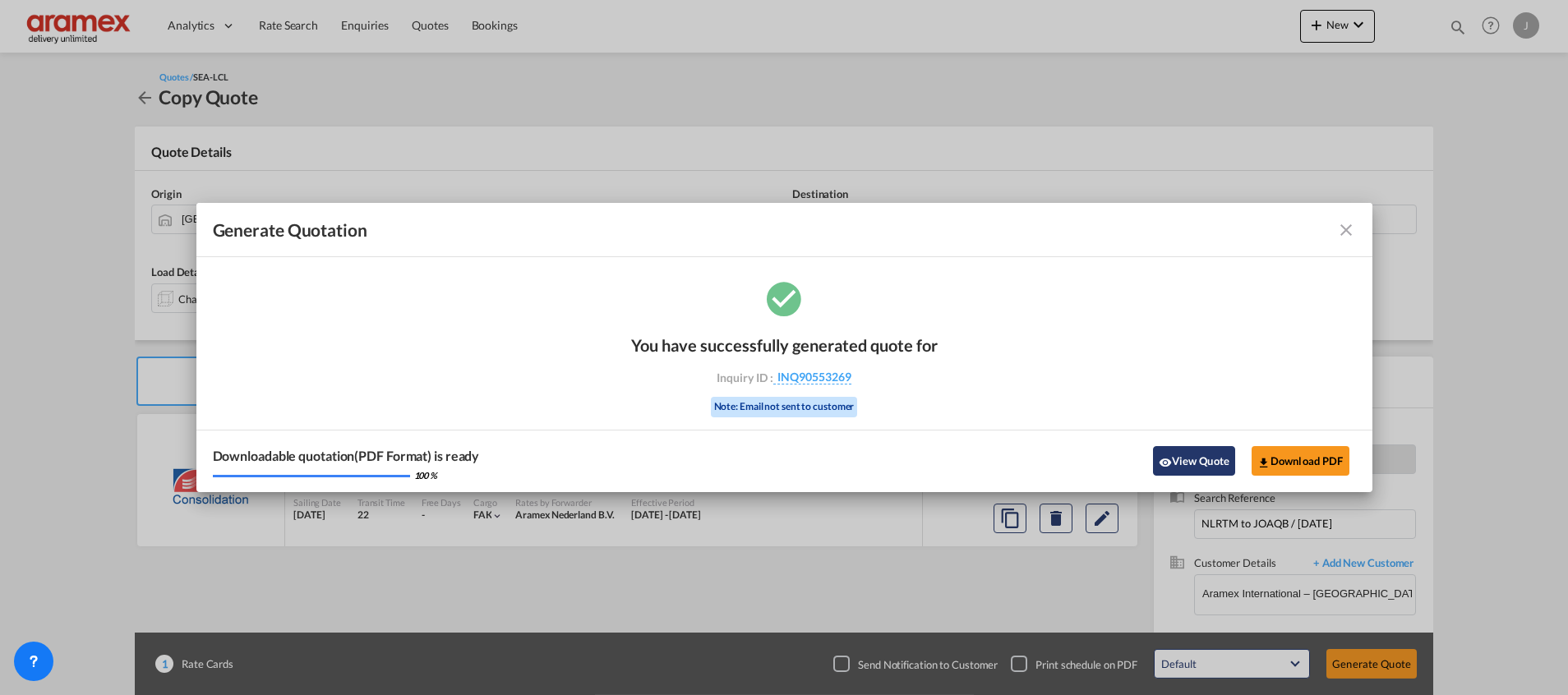
click at [1193, 465] on button "View Quote" at bounding box center [1194, 461] width 82 height 29
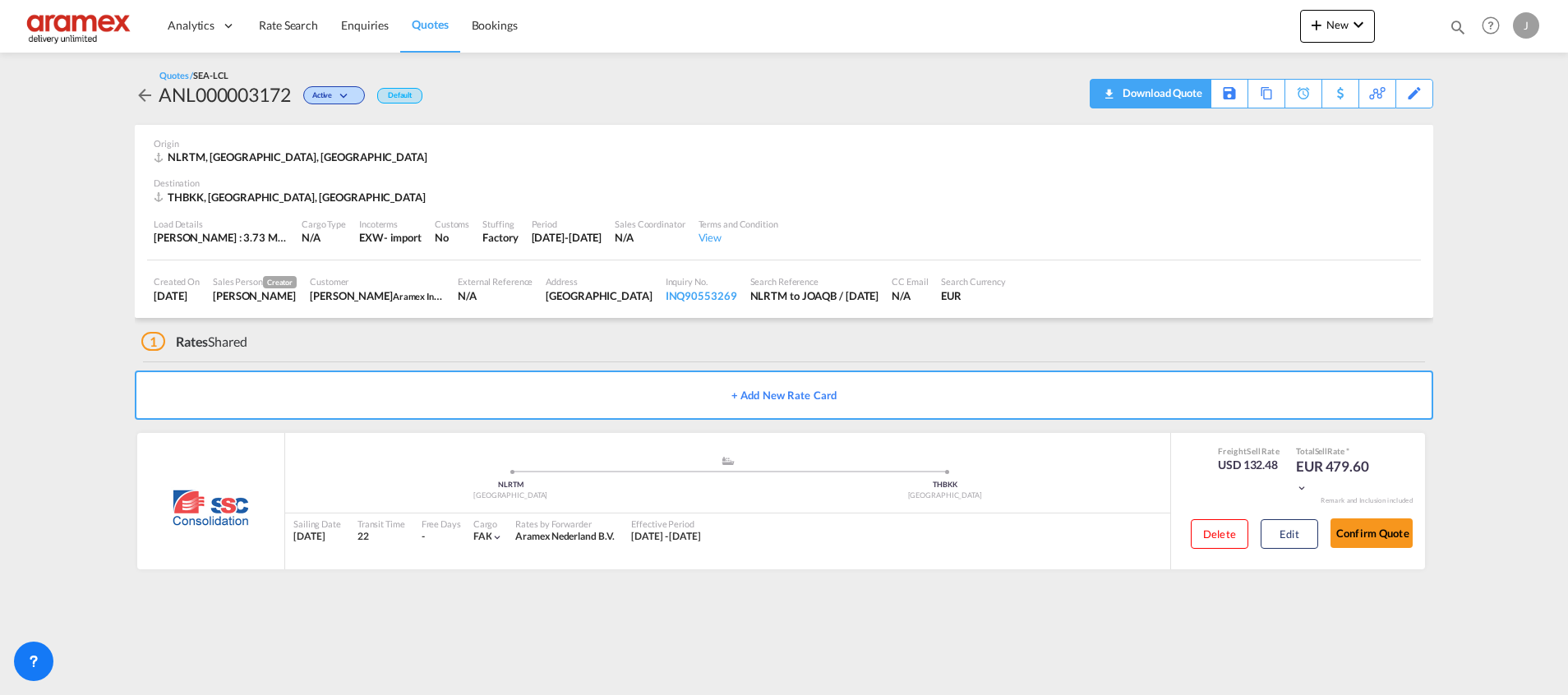
click at [1139, 97] on div "Download Quote" at bounding box center [1160, 92] width 84 height 26
click at [417, 26] on span "Quotes" at bounding box center [430, 24] width 36 height 14
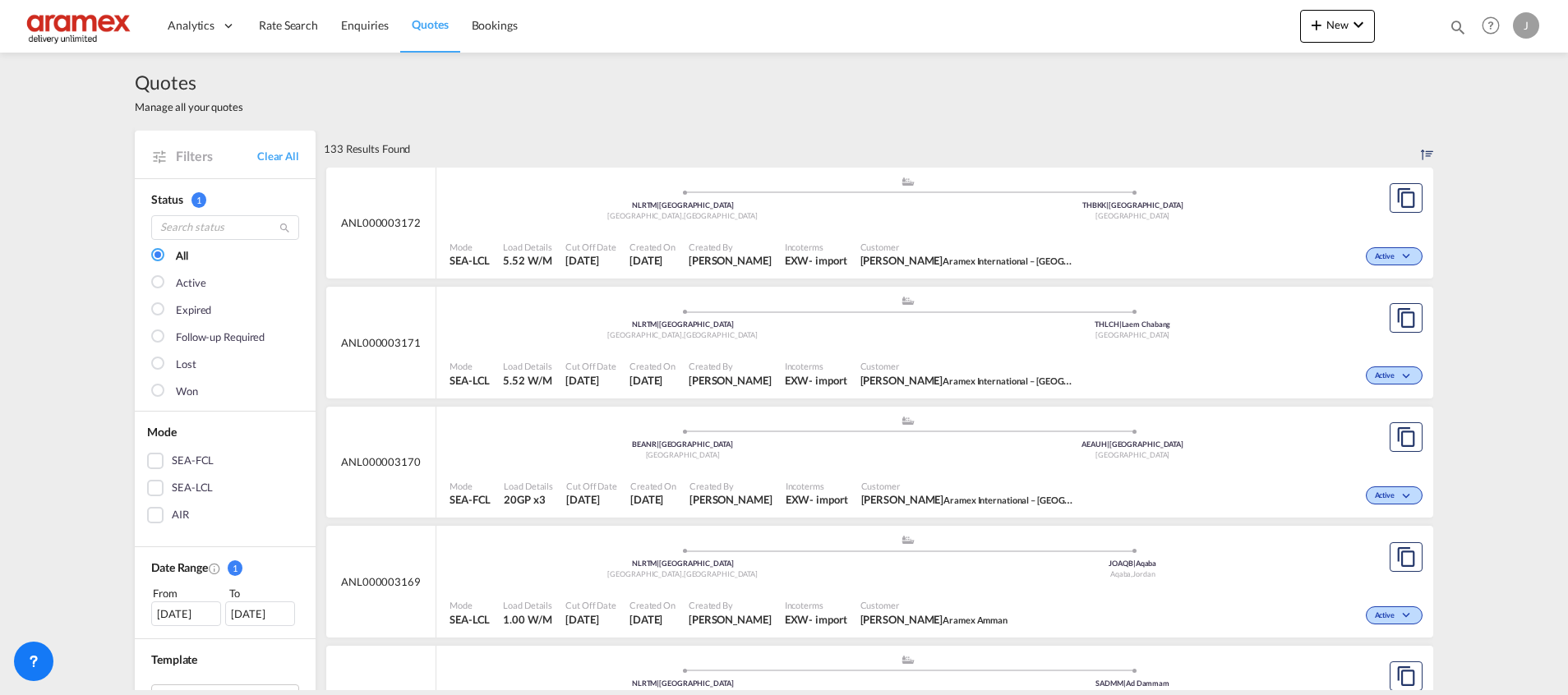
click at [856, 342] on div ".a{fill:#aaa8ad;} .a{fill:#aaa8ad;} NLRTM | [GEOGRAPHIC_DATA] [GEOGRAPHIC_DATA]…" at bounding box center [908, 319] width 916 height 49
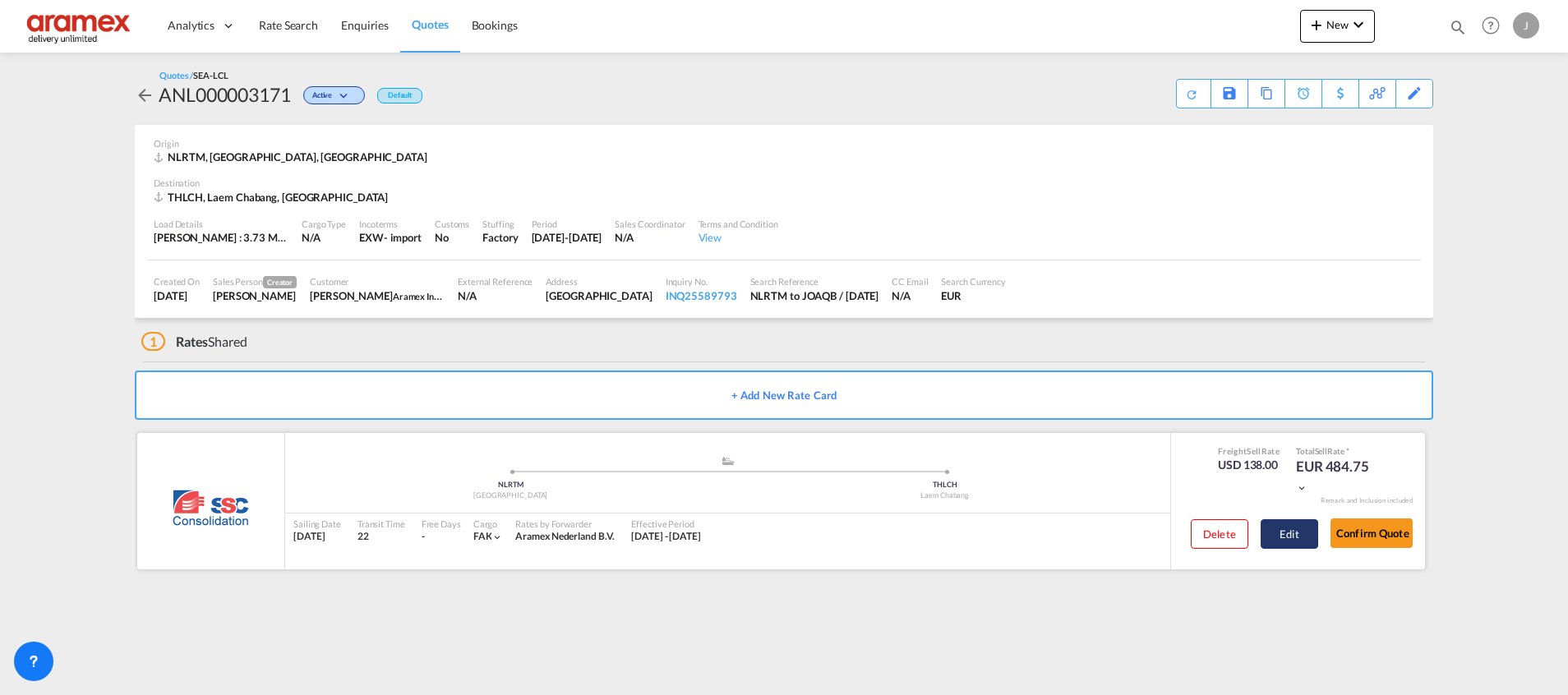
click at [1278, 534] on button "Edit" at bounding box center [1289, 534] width 57 height 29
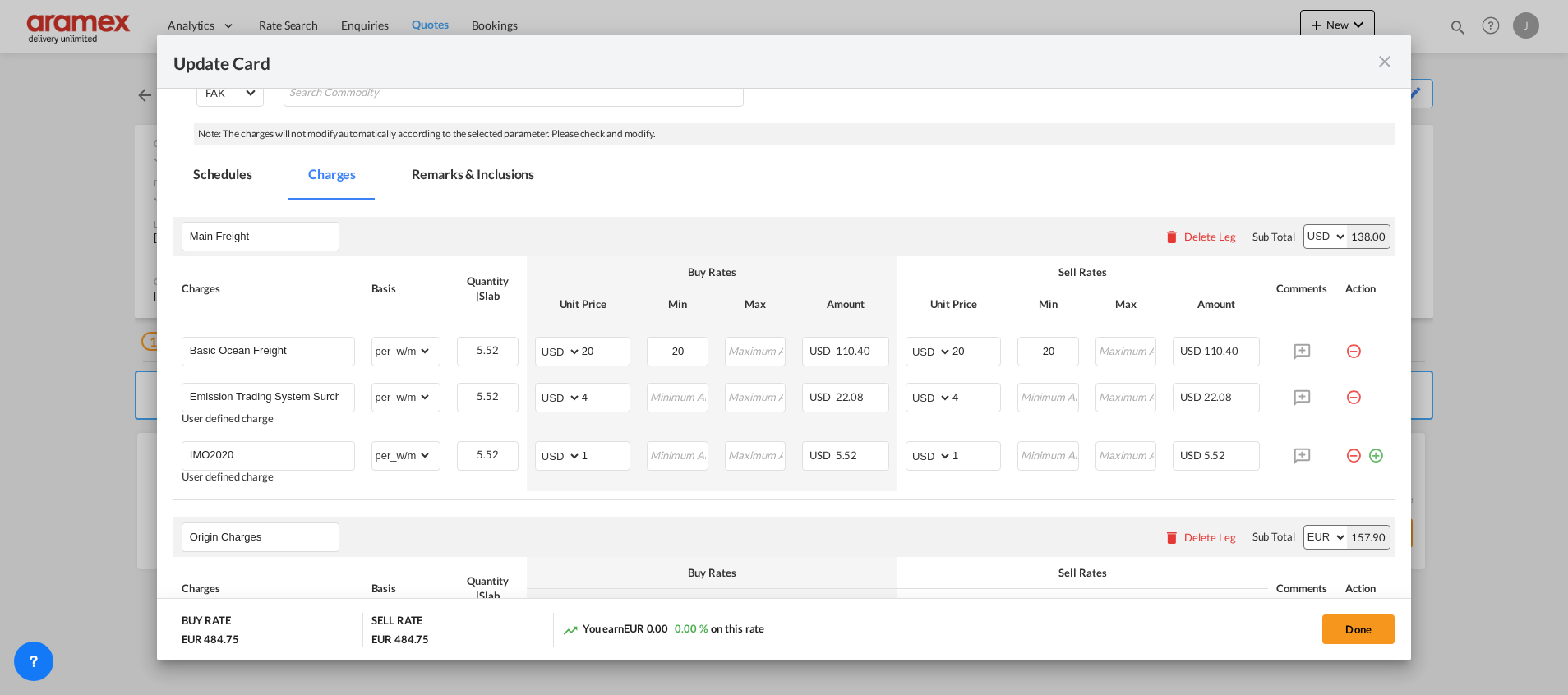
scroll to position [246, 0]
click at [469, 186] on md-tab-item "Remarks & Inclusions" at bounding box center [472, 176] width 161 height 46
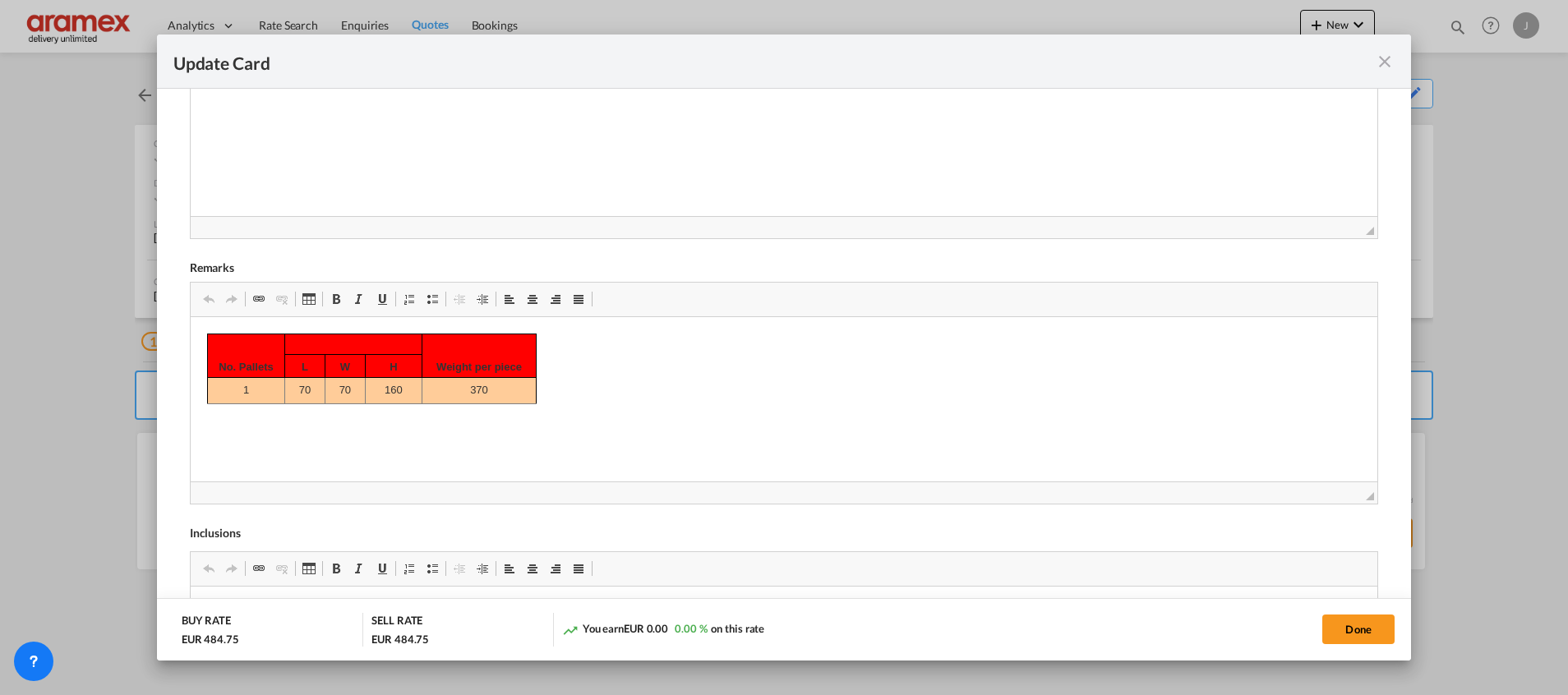
scroll to position [493, 0]
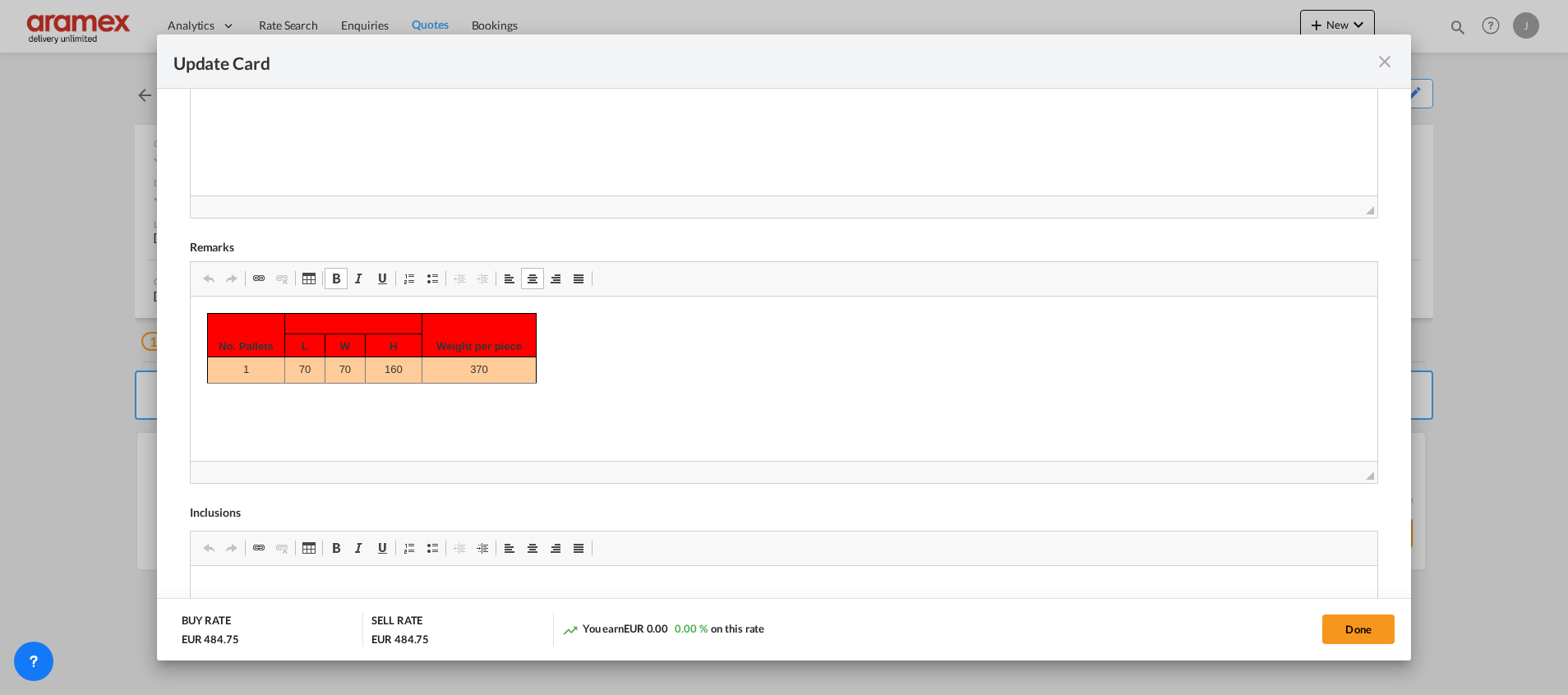
drag, startPoint x: 227, startPoint y: 327, endPoint x: 205, endPoint y: 329, distance: 22.1
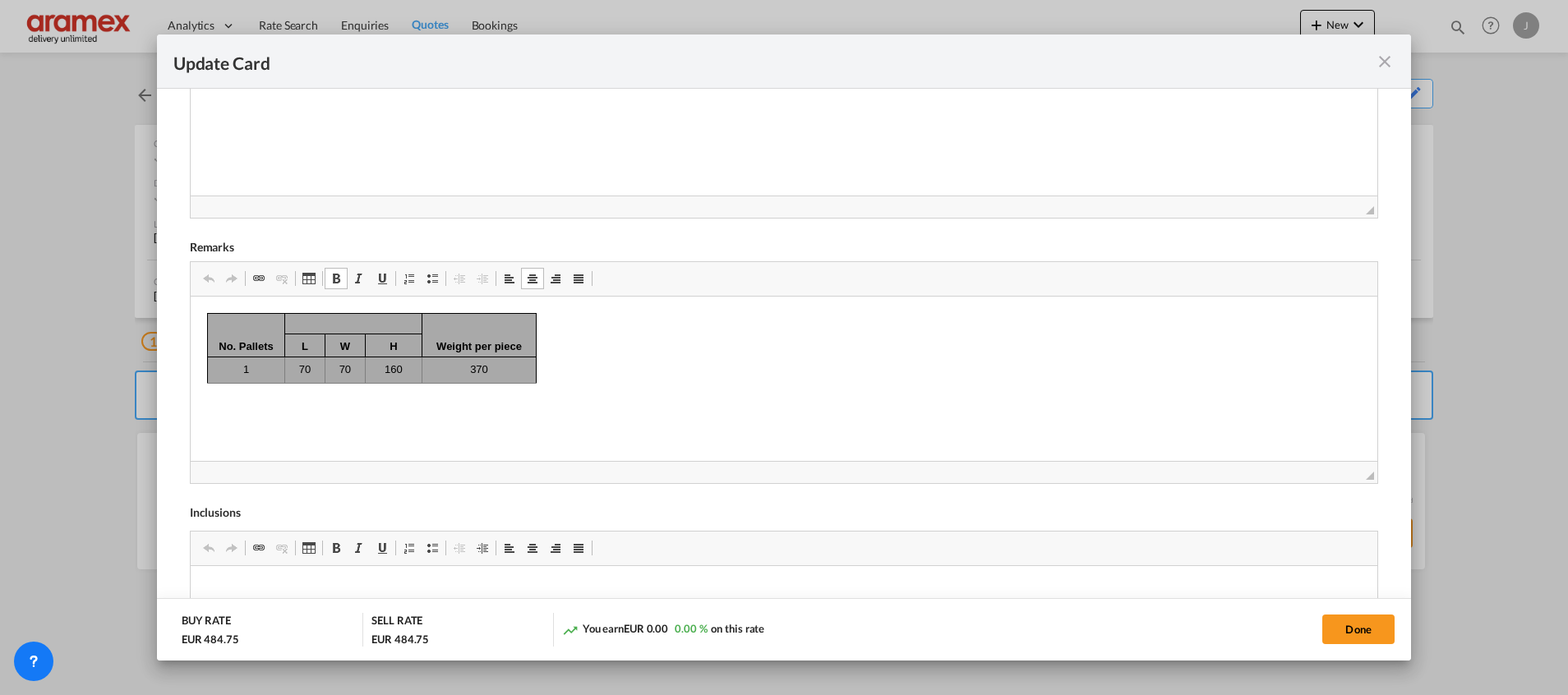
drag, startPoint x: 239, startPoint y: 344, endPoint x: 519, endPoint y: 385, distance: 283.0
click at [519, 385] on html "No. Pallets Weight per piece L W H 1 70 70 160 370" at bounding box center [783, 347] width 1187 height 103
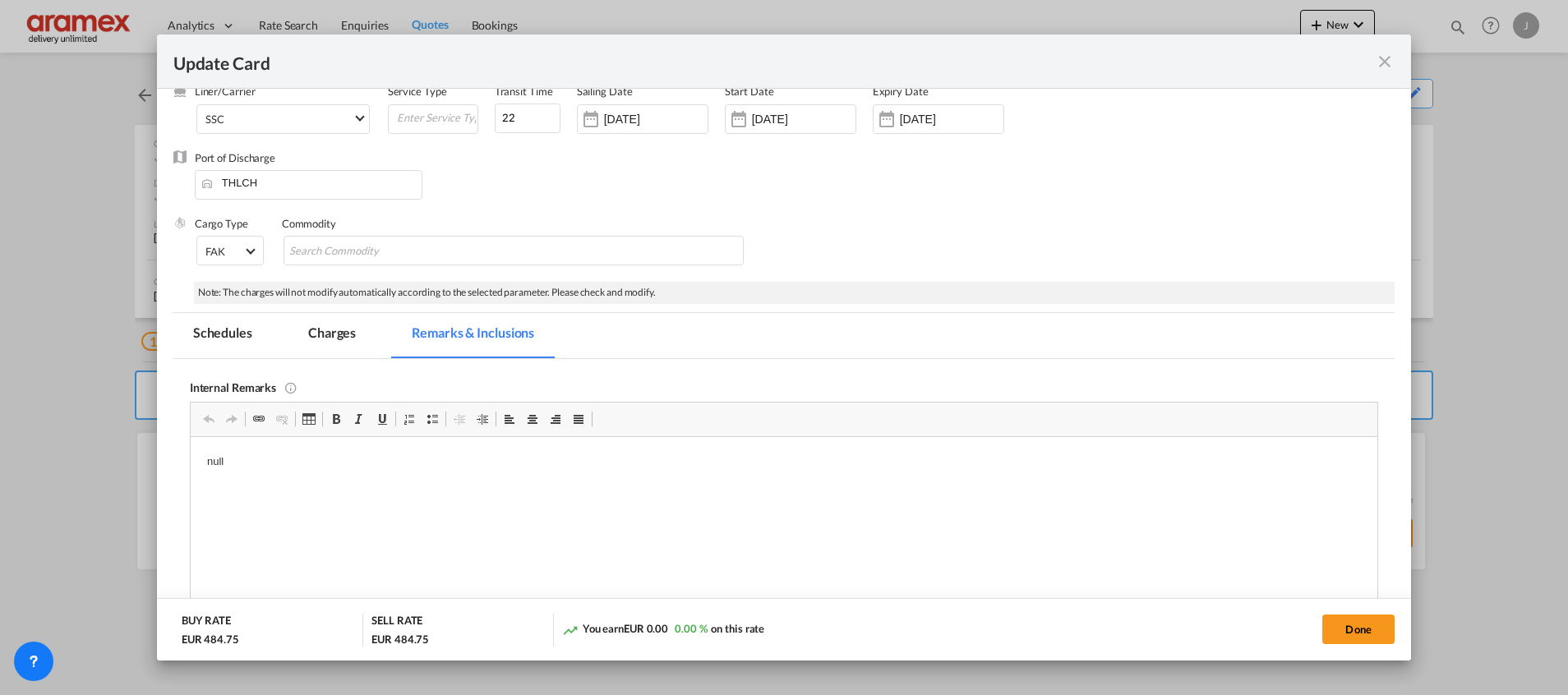
scroll to position [123, 0]
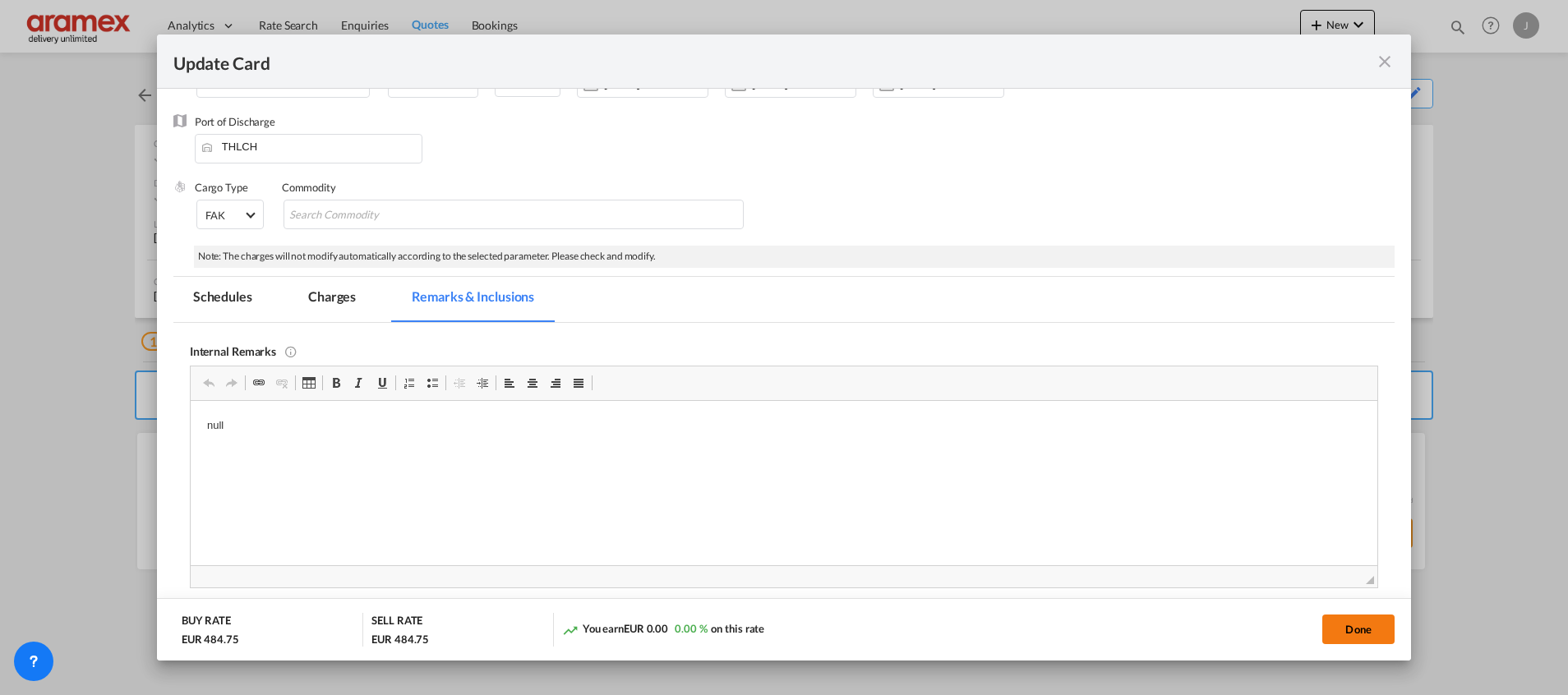
click at [1363, 630] on button "Done" at bounding box center [1357, 629] width 72 height 29
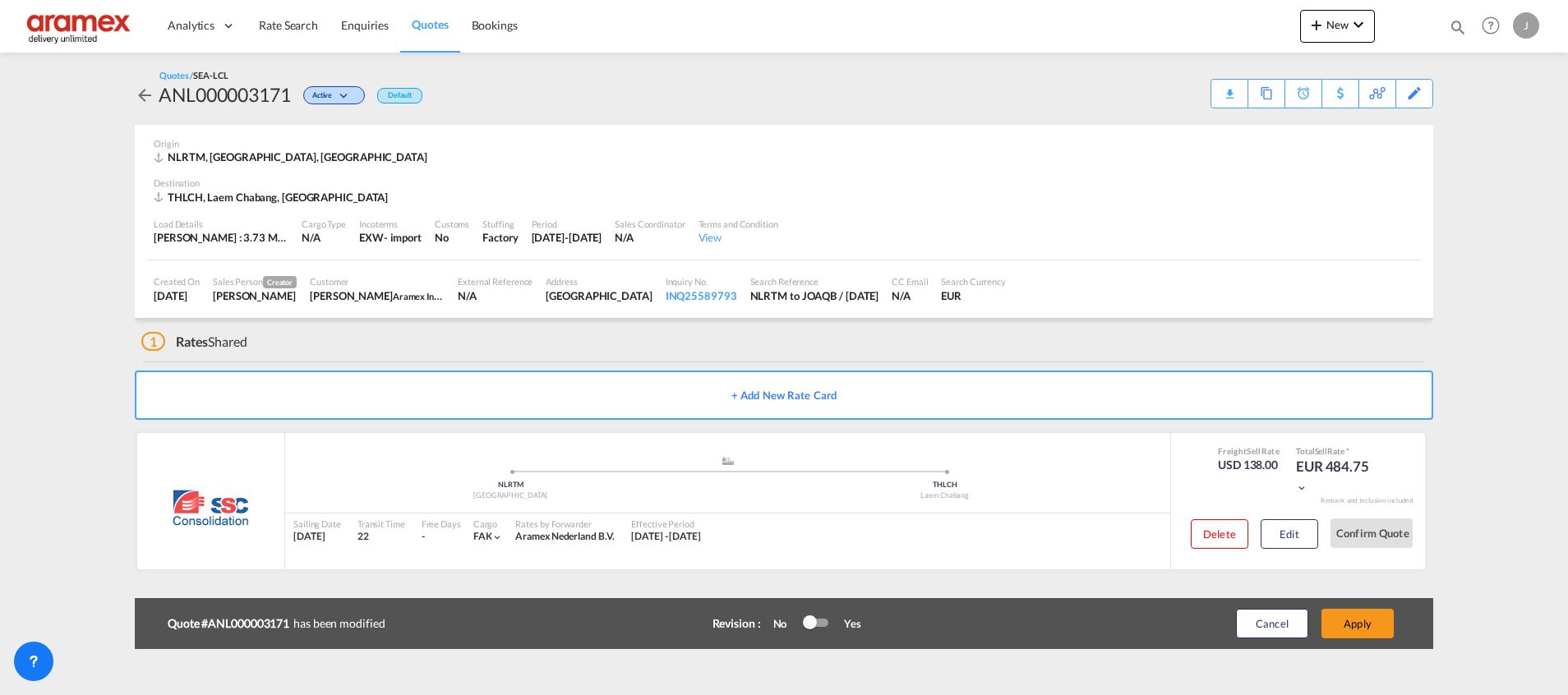
click at [1363, 630] on button "Apply" at bounding box center [1356, 623] width 72 height 29
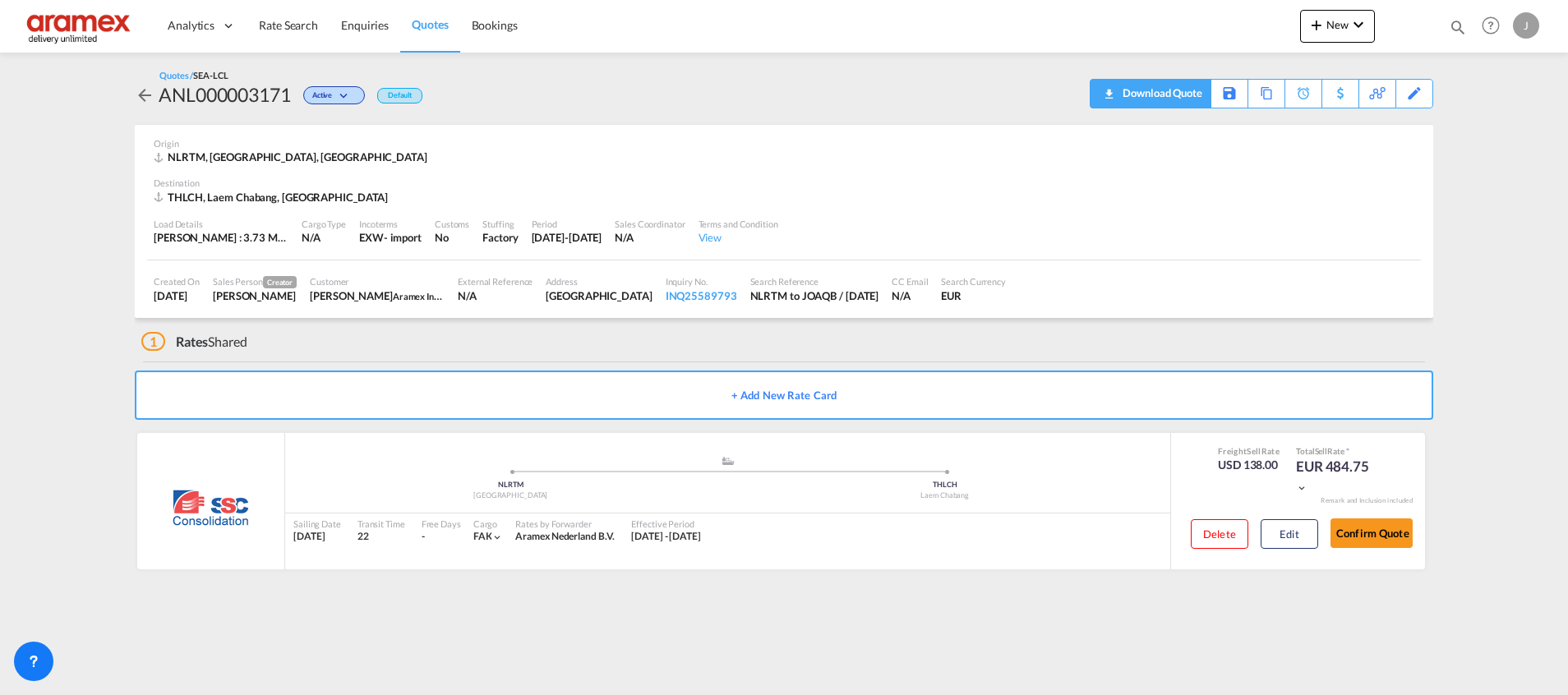
click at [1179, 106] on download-pdf "Download Quote" at bounding box center [1149, 93] width 103 height 28
click at [1195, 91] on div "Download Quote" at bounding box center [1160, 92] width 84 height 26
click at [425, 26] on span "Quotes" at bounding box center [430, 24] width 36 height 14
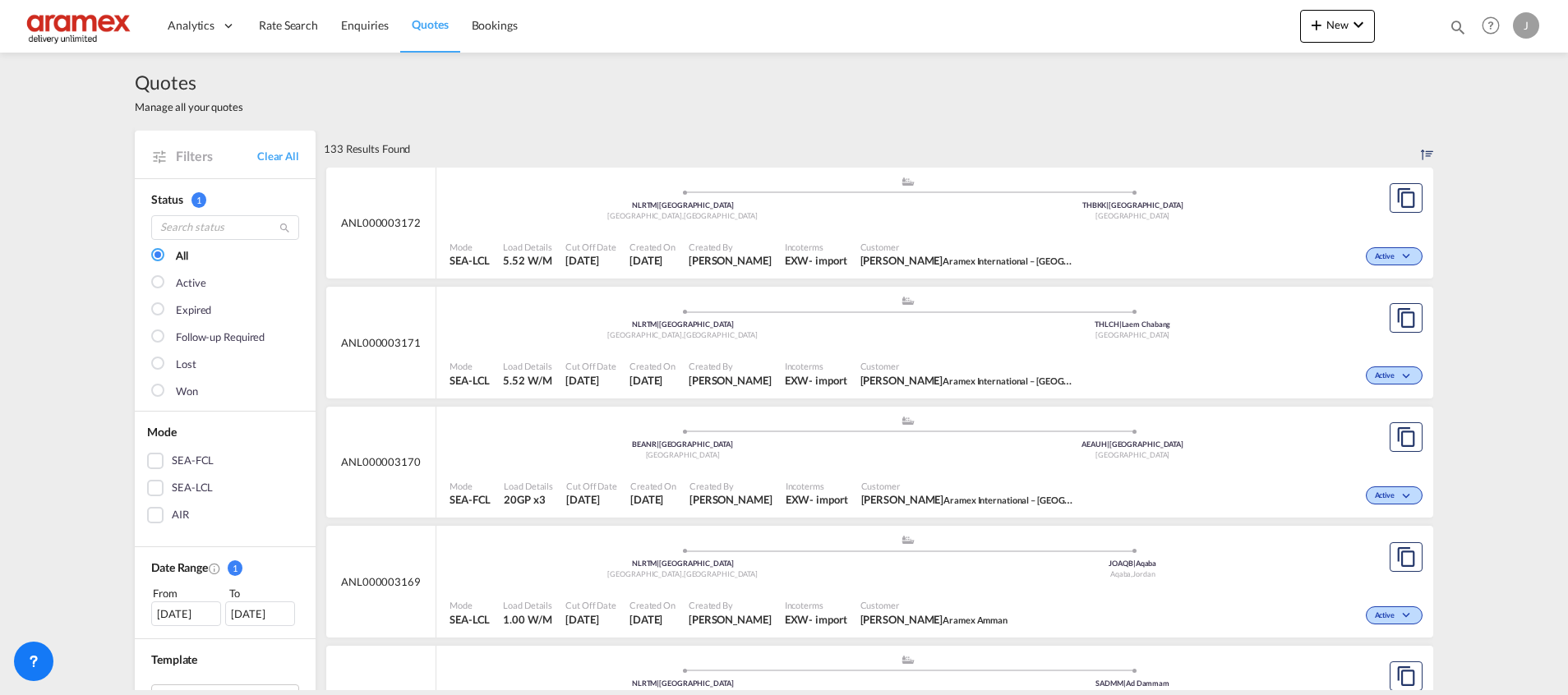
click at [1109, 355] on div "Active" at bounding box center [1252, 373] width 346 height 41
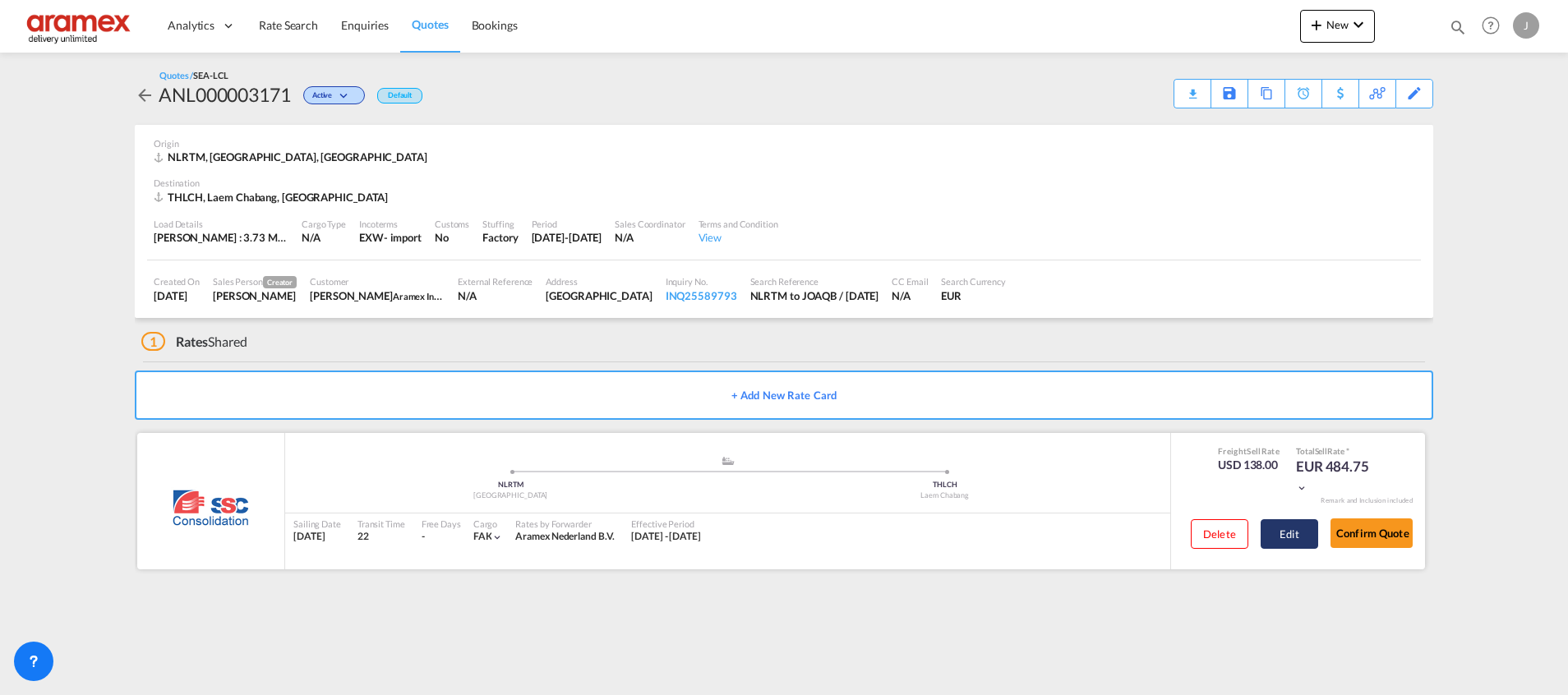
click at [1296, 537] on button "Edit" at bounding box center [1289, 534] width 57 height 29
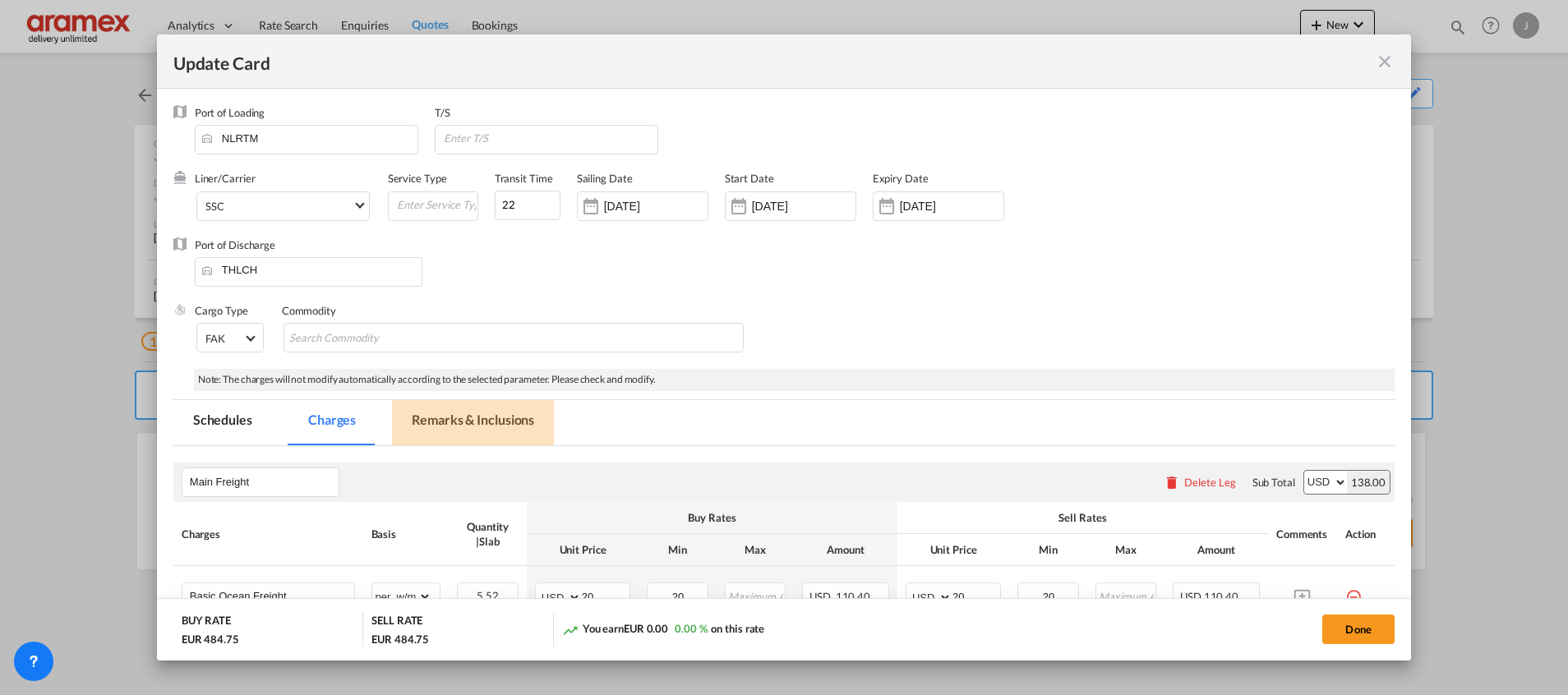
click at [489, 420] on md-tab-item "Remarks & Inclusions" at bounding box center [472, 423] width 161 height 46
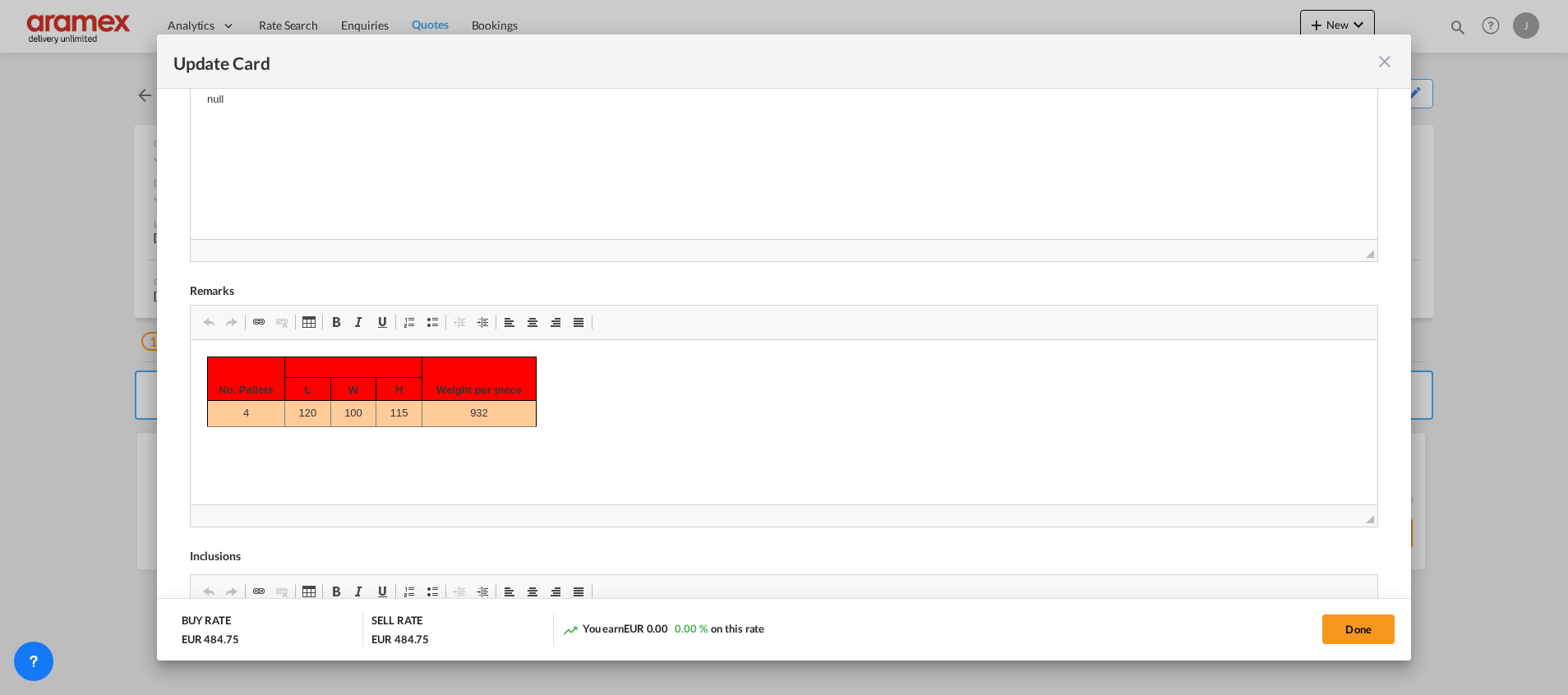
scroll to position [493, 0]
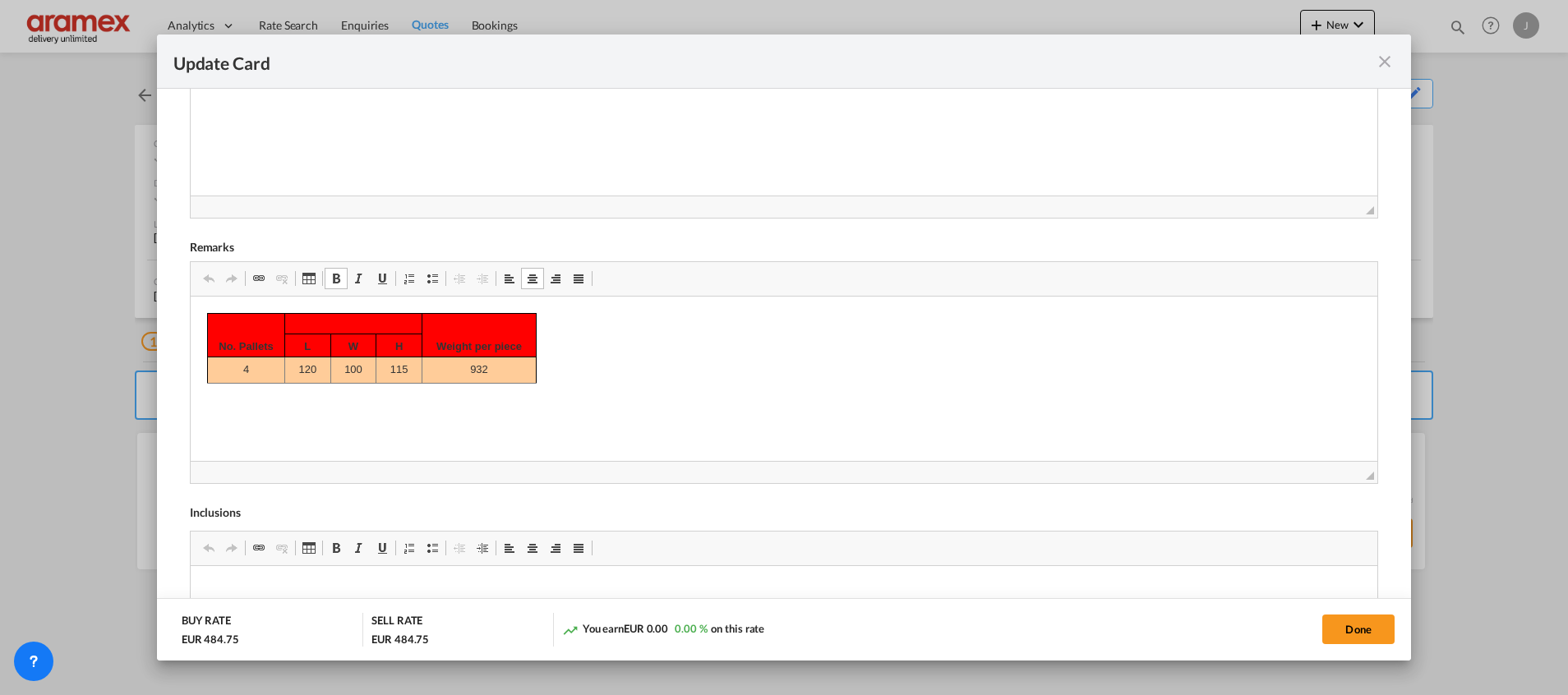
drag, startPoint x: 217, startPoint y: 327, endPoint x: 483, endPoint y: 368, distance: 269.1
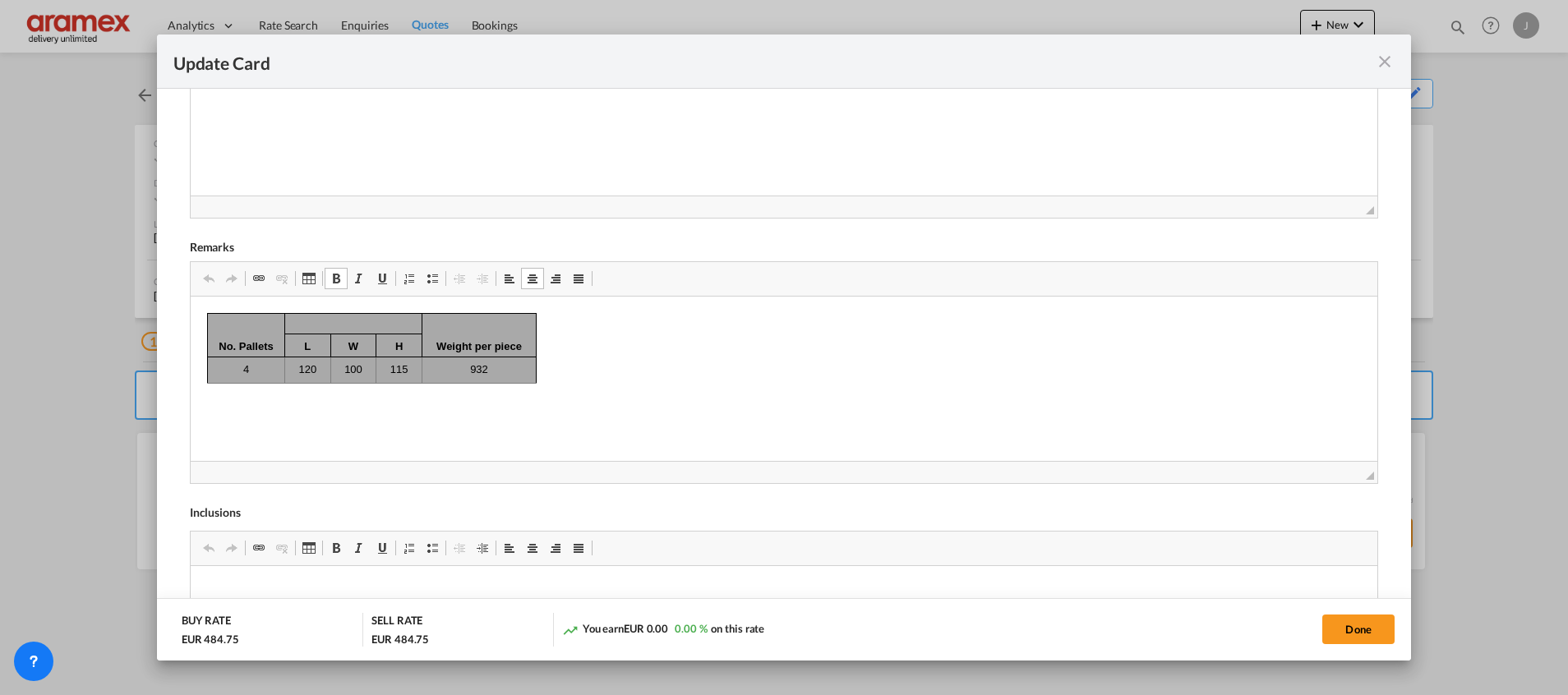
drag, startPoint x: 220, startPoint y: 348, endPoint x: 542, endPoint y: 387, distance: 324.4
click at [542, 387] on html "No. Pallets Weight per piece L W H 4 120 100 115 932" at bounding box center [783, 347] width 1187 height 103
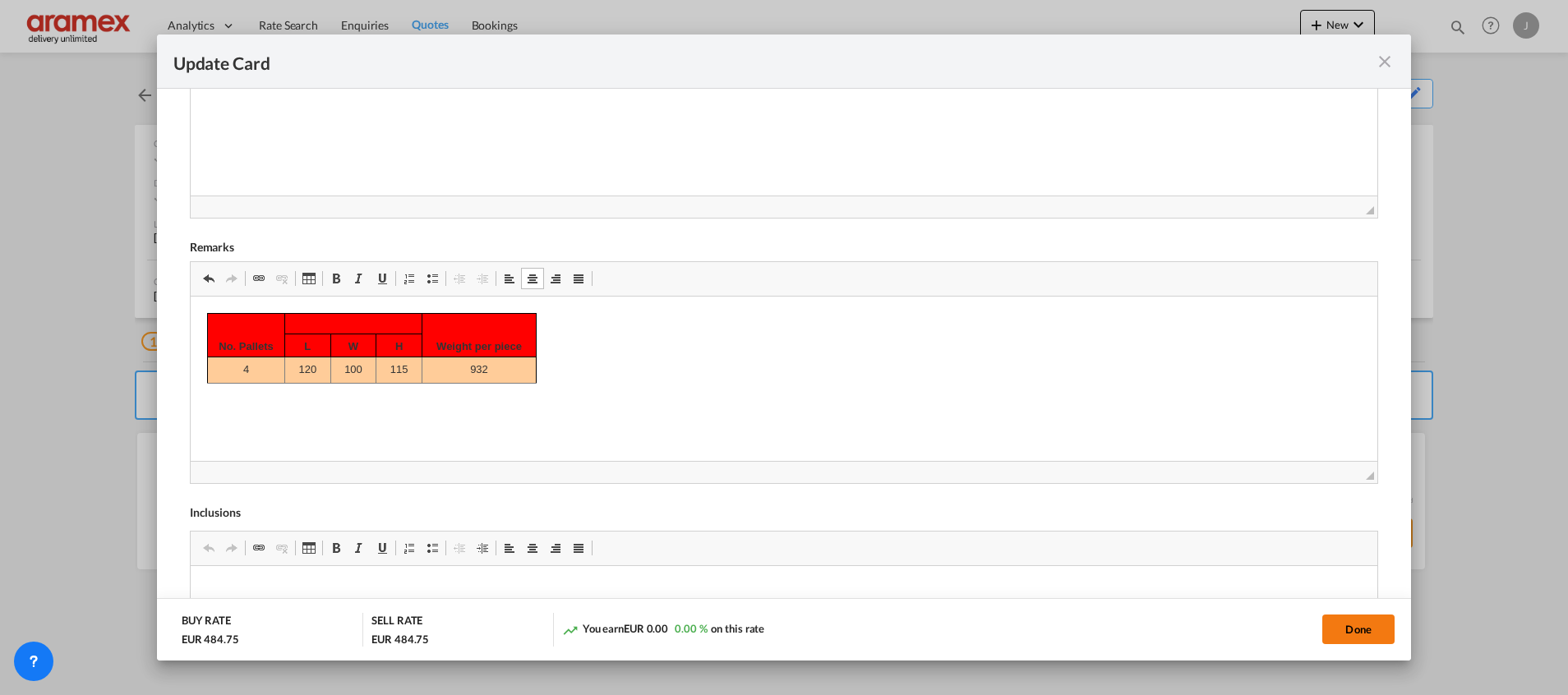
click at [1343, 625] on button "Done" at bounding box center [1357, 629] width 72 height 29
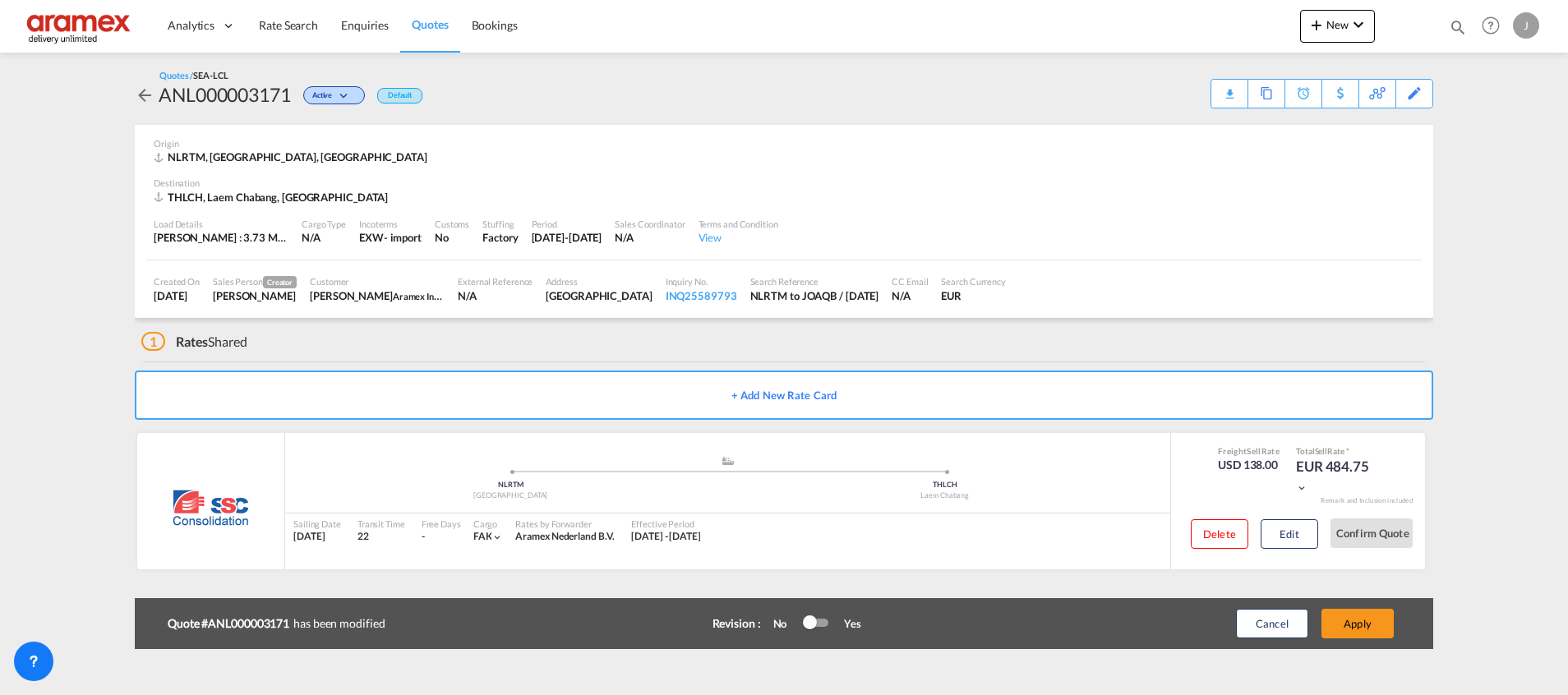
scroll to position [169, 0]
click at [1343, 625] on button "Apply" at bounding box center [1356, 623] width 72 height 29
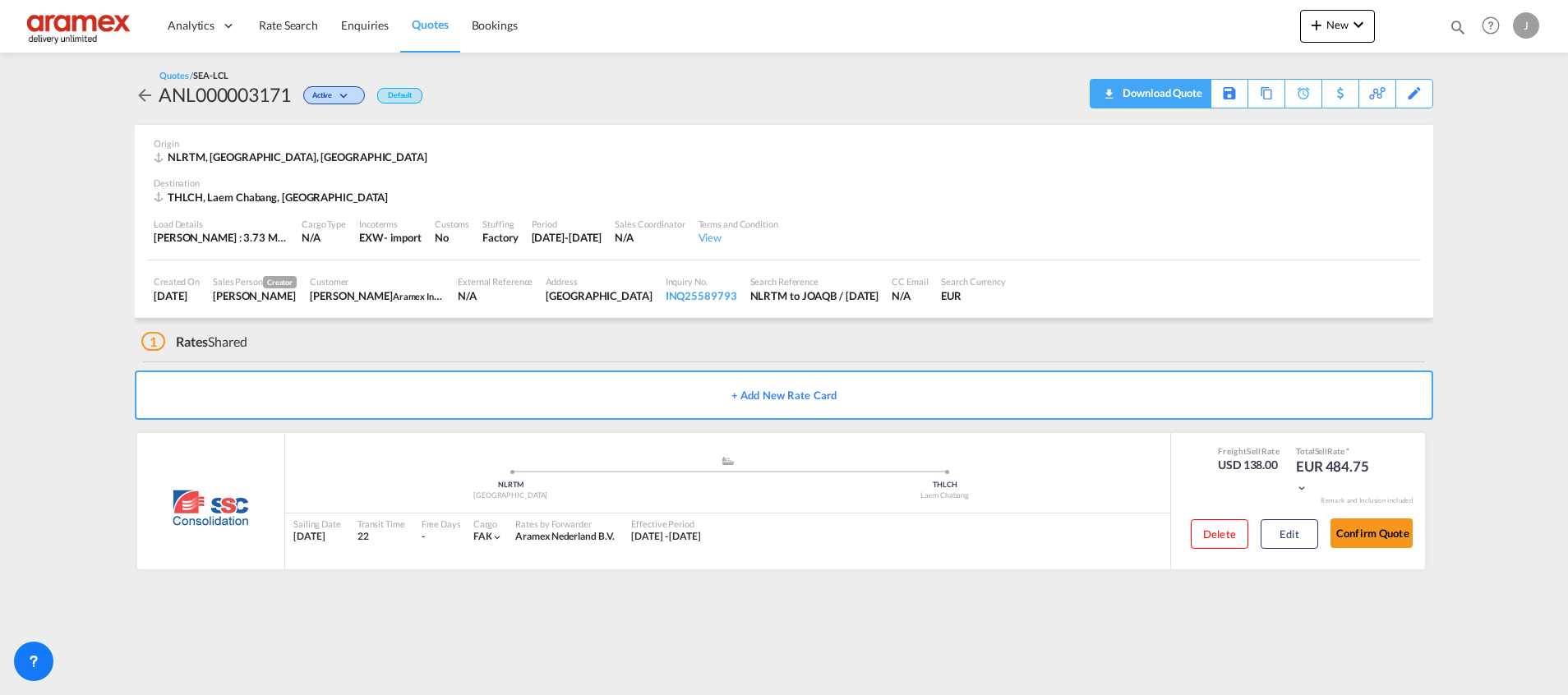
click at [1171, 89] on div "Download Quote" at bounding box center [1160, 92] width 84 height 26
click at [430, 13] on link "Quotes" at bounding box center [430, 26] width 59 height 54
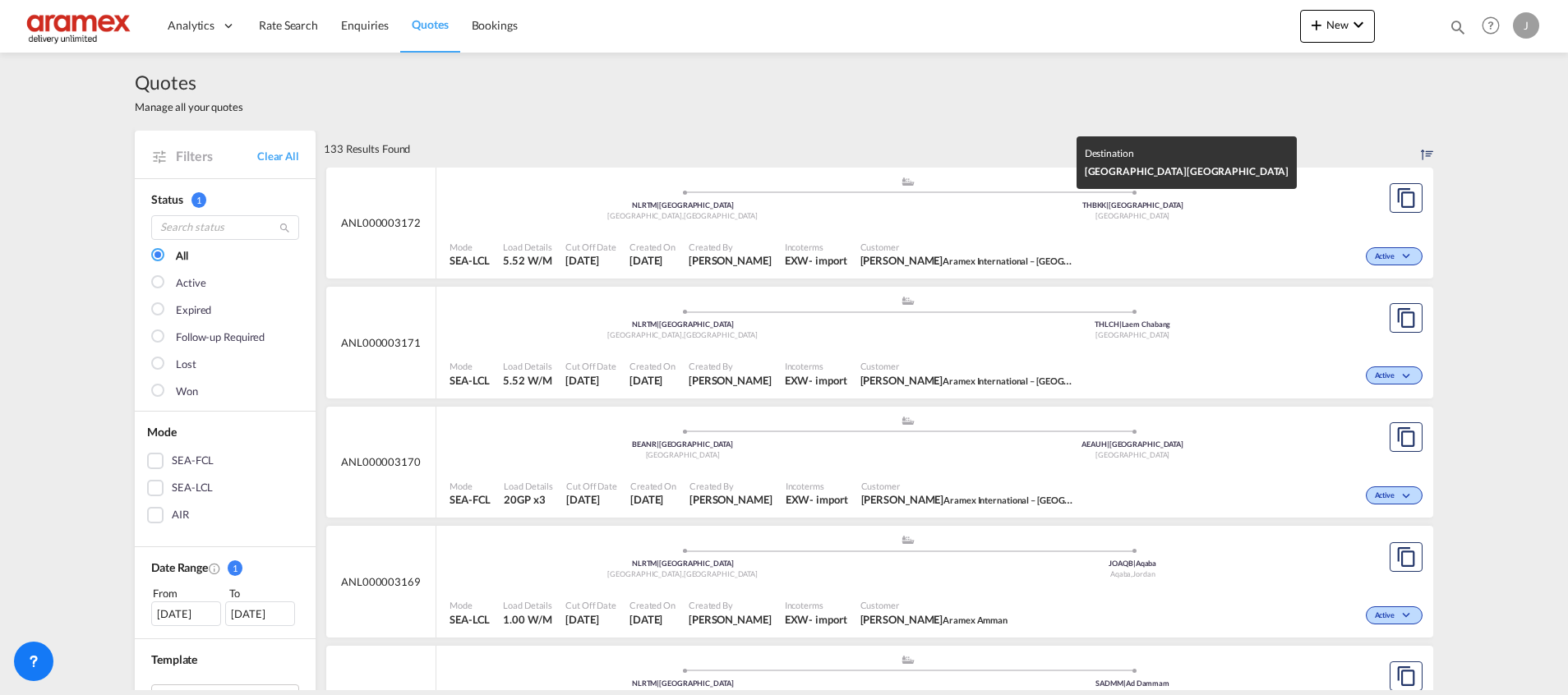
click at [993, 218] on div "[GEOGRAPHIC_DATA]" at bounding box center [1133, 216] width 451 height 11
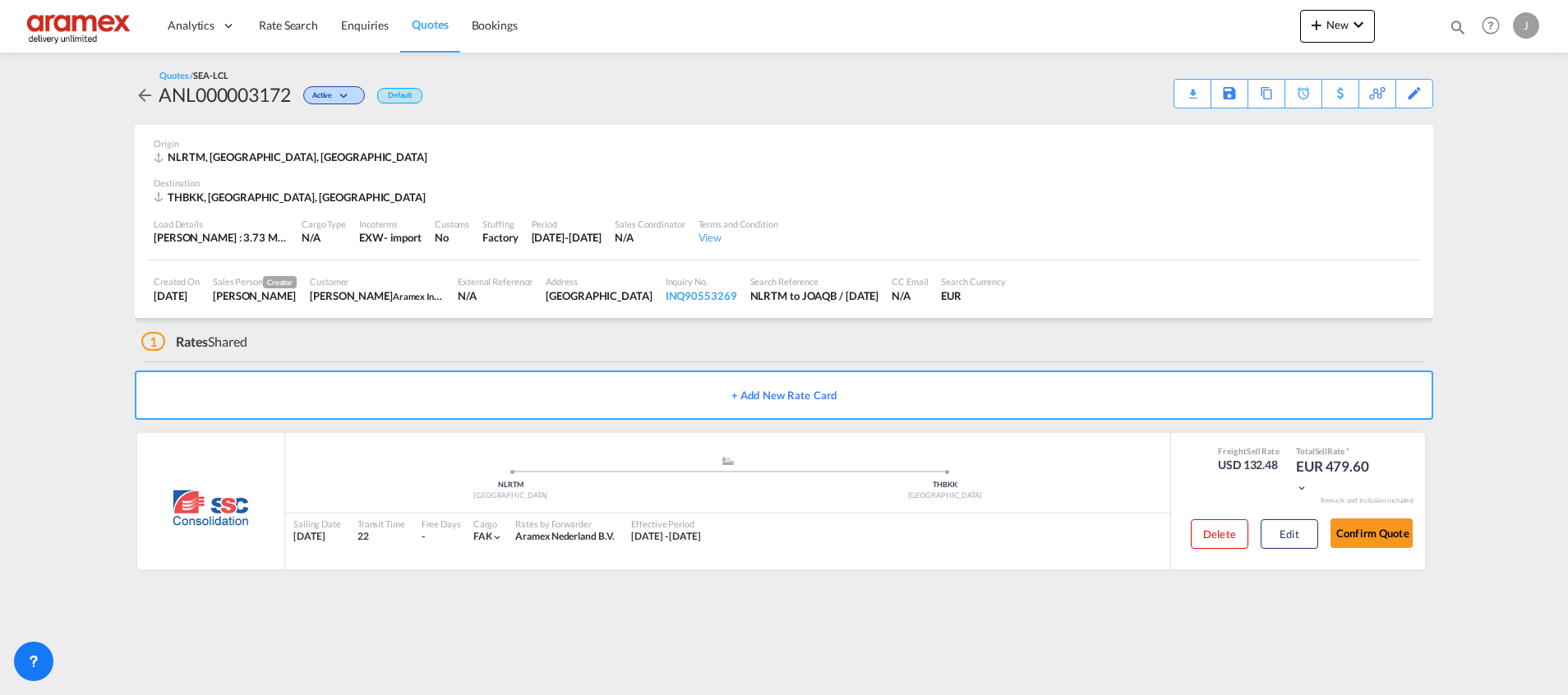
click at [442, 29] on span "Quotes" at bounding box center [430, 24] width 36 height 14
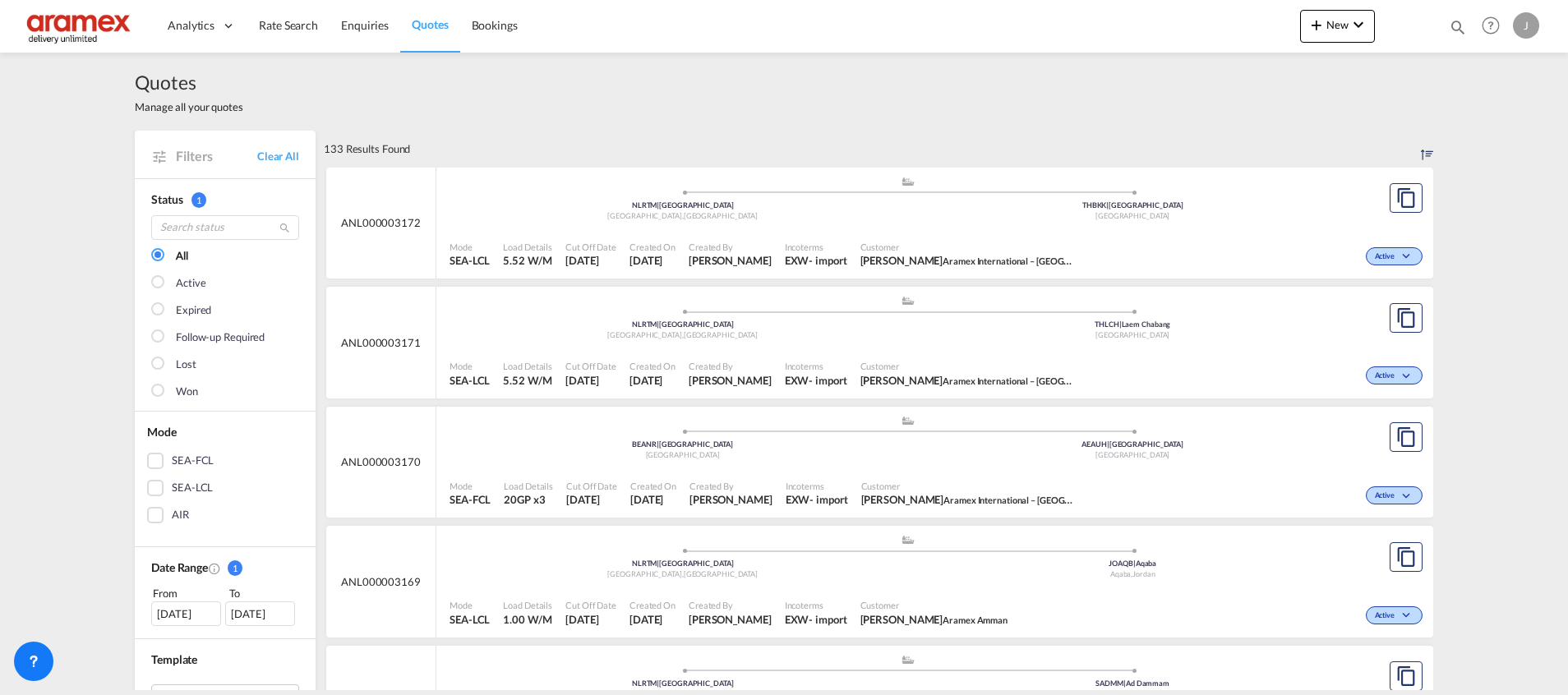
click at [1040, 339] on div "[GEOGRAPHIC_DATA]" at bounding box center [1133, 336] width 451 height 11
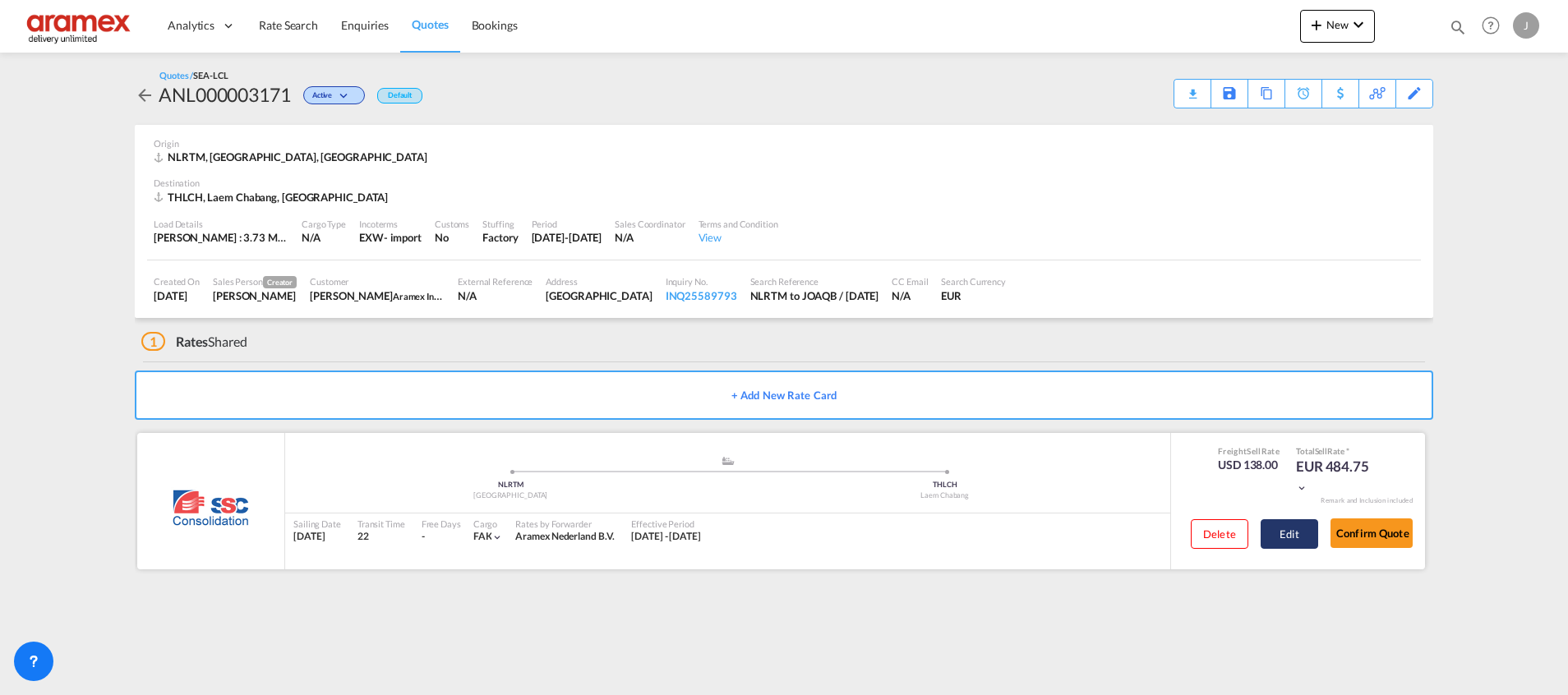
click at [1289, 528] on button "Edit" at bounding box center [1289, 534] width 57 height 29
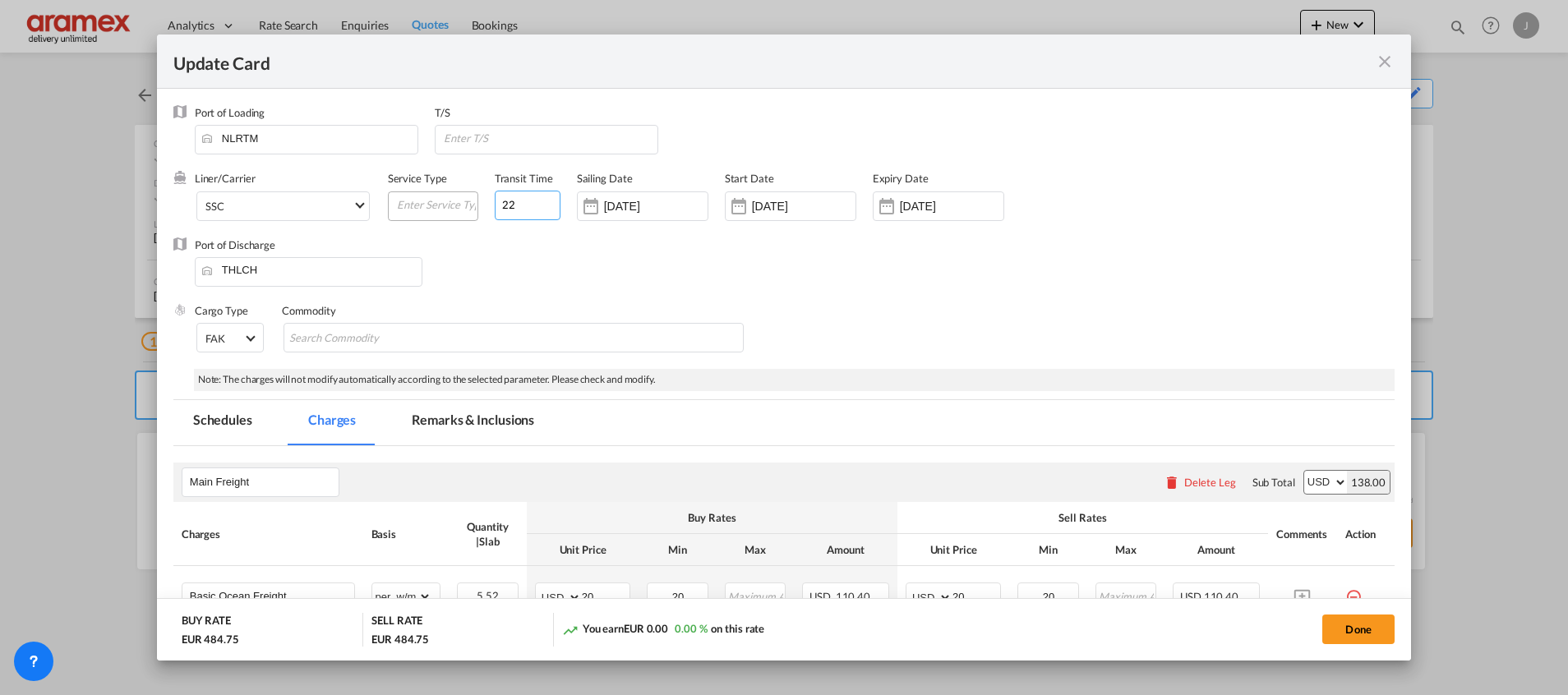
drag, startPoint x: 484, startPoint y: 203, endPoint x: 469, endPoint y: 203, distance: 15.0
click at [471, 203] on div "Liner/Carrier SSC Atlantic Container Line (ACL) [PERSON_NAME] Transport ([GEOGR…" at bounding box center [677, 203] width 965 height 66
type input "42"
click at [1361, 630] on button "Done" at bounding box center [1357, 629] width 72 height 29
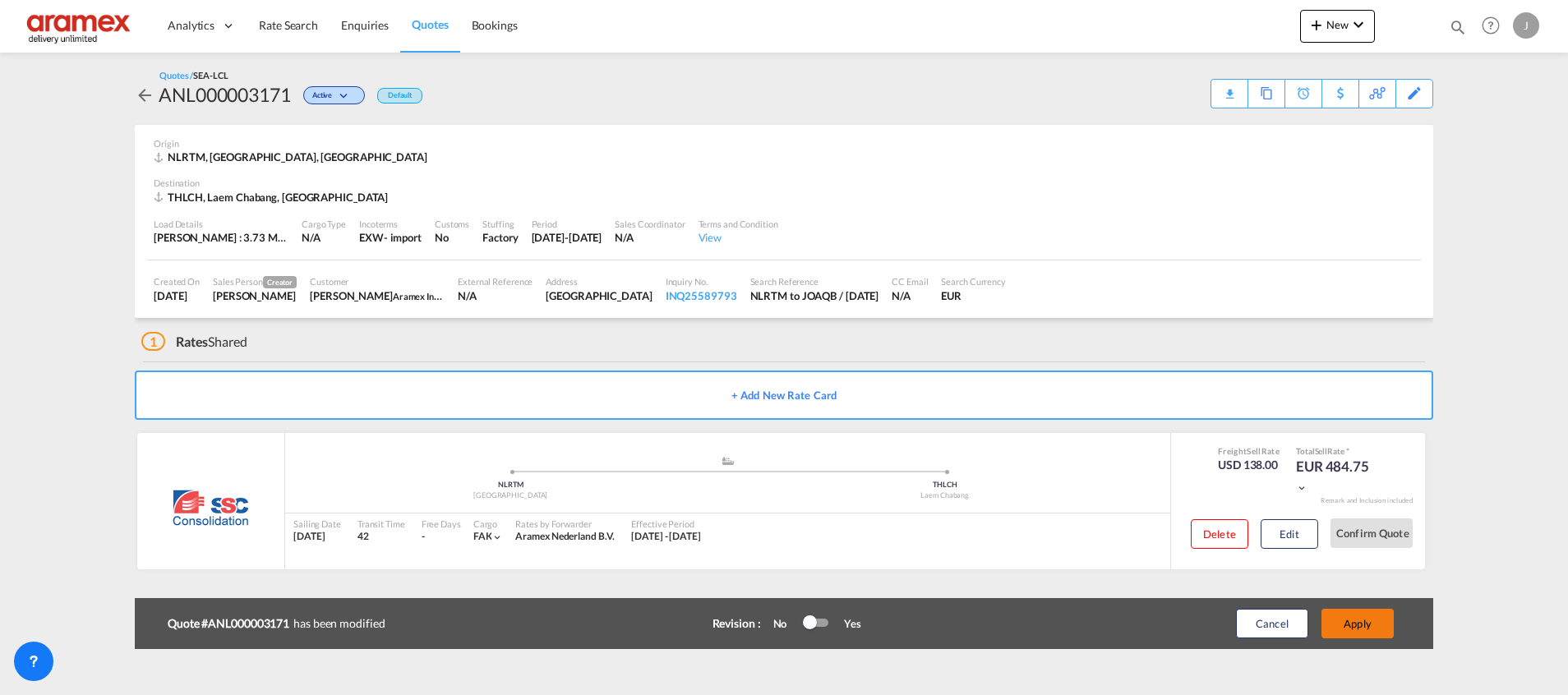
click at [1362, 629] on button "Apply" at bounding box center [1356, 623] width 72 height 29
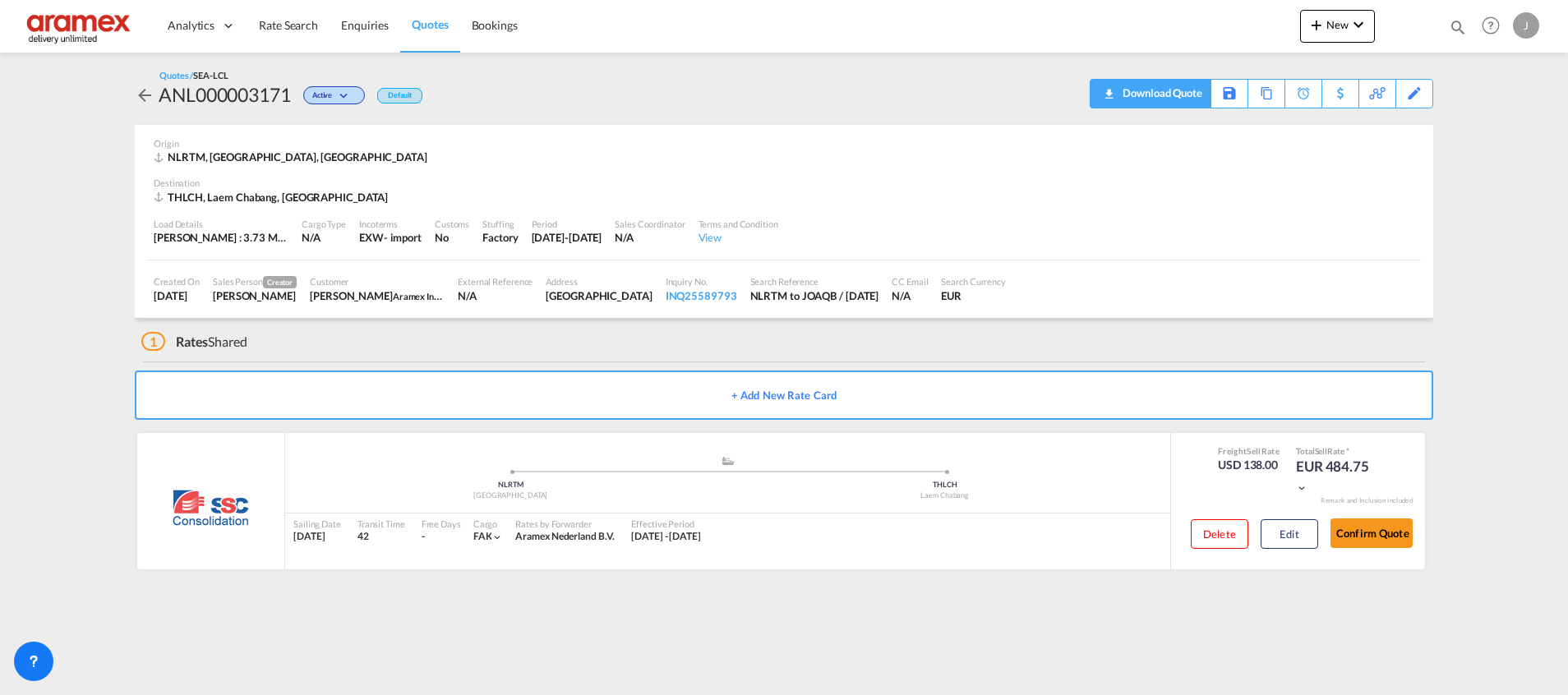
click at [1182, 90] on div "Download Quote" at bounding box center [1160, 92] width 84 height 26
click at [434, 22] on span "Quotes" at bounding box center [430, 24] width 36 height 14
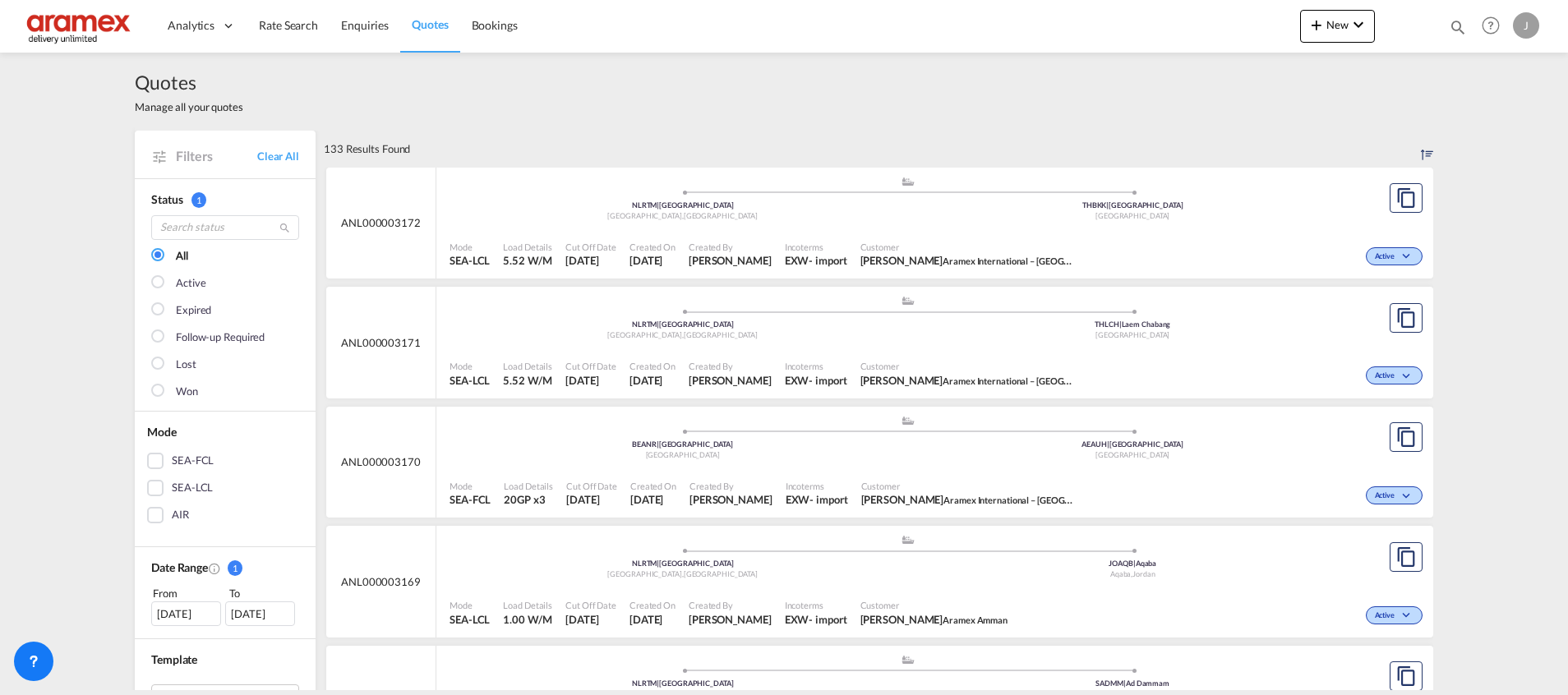
click at [1101, 222] on div ".a{fill:#aaa8ad;} .a{fill:#aaa8ad;} NLRTM | [GEOGRAPHIC_DATA] [GEOGRAPHIC_DATA]…" at bounding box center [908, 201] width 916 height 49
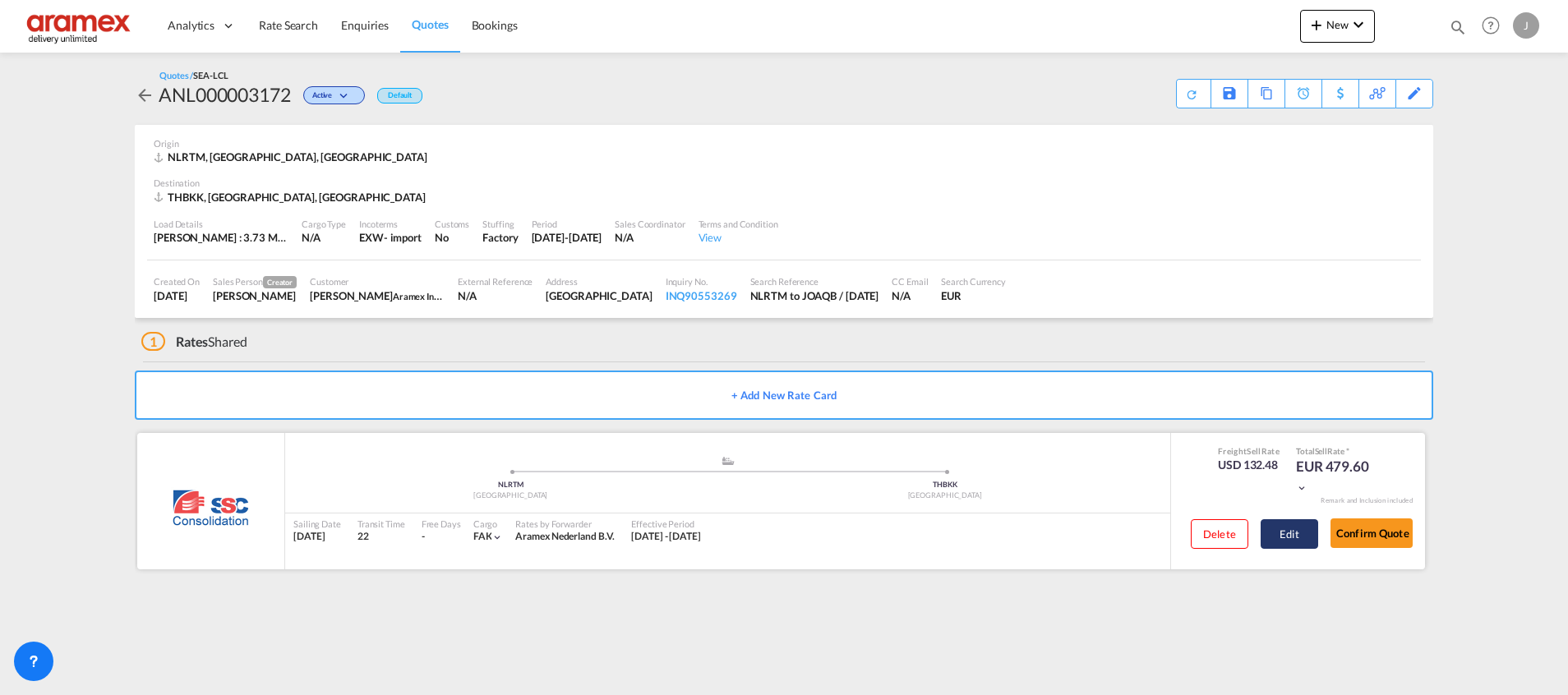
click at [1287, 540] on button "Edit" at bounding box center [1289, 534] width 57 height 29
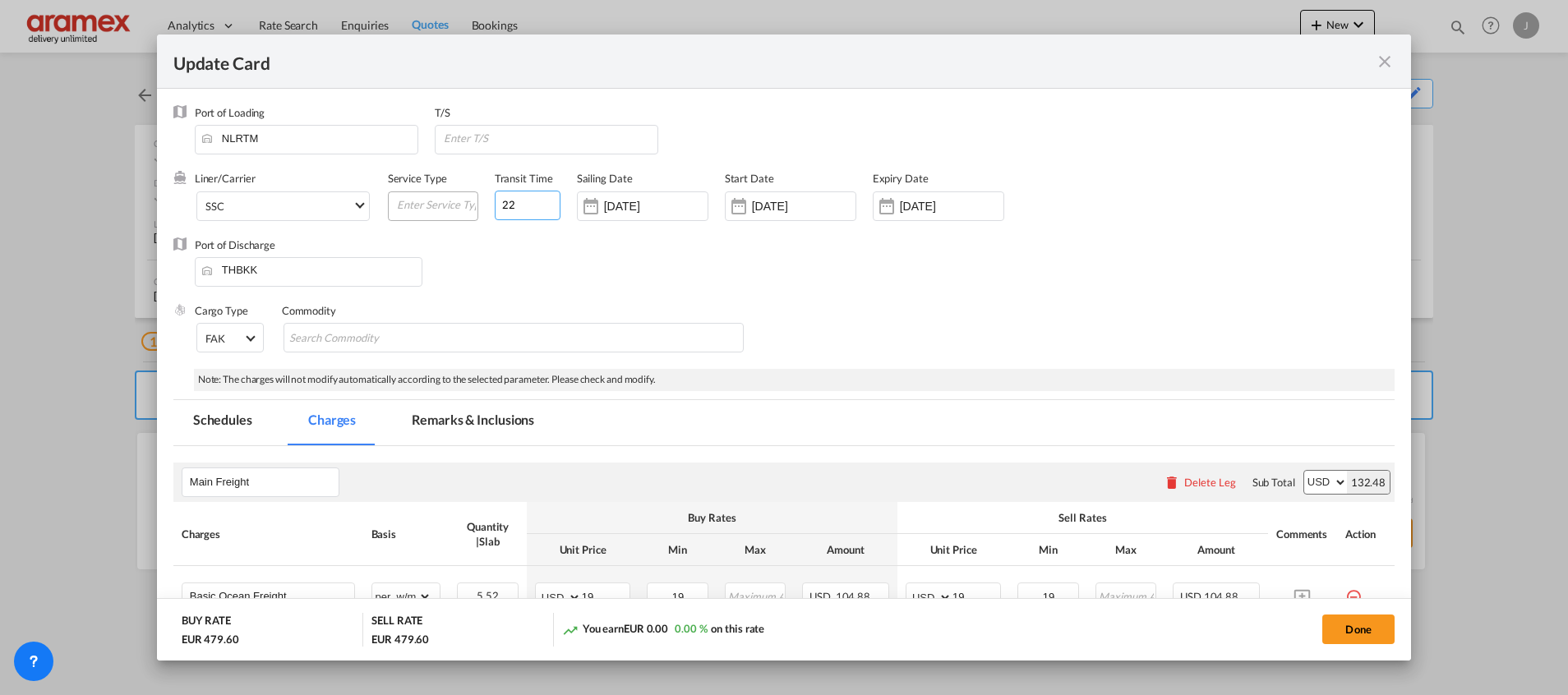
drag, startPoint x: 517, startPoint y: 200, endPoint x: 467, endPoint y: 200, distance: 50.0
click at [476, 201] on div "Liner/Carrier SSC Atlantic Container Line (ACL) [PERSON_NAME] Transport ([GEOGR…" at bounding box center [677, 203] width 965 height 66
type input "42"
click at [1348, 625] on button "Done" at bounding box center [1357, 629] width 72 height 29
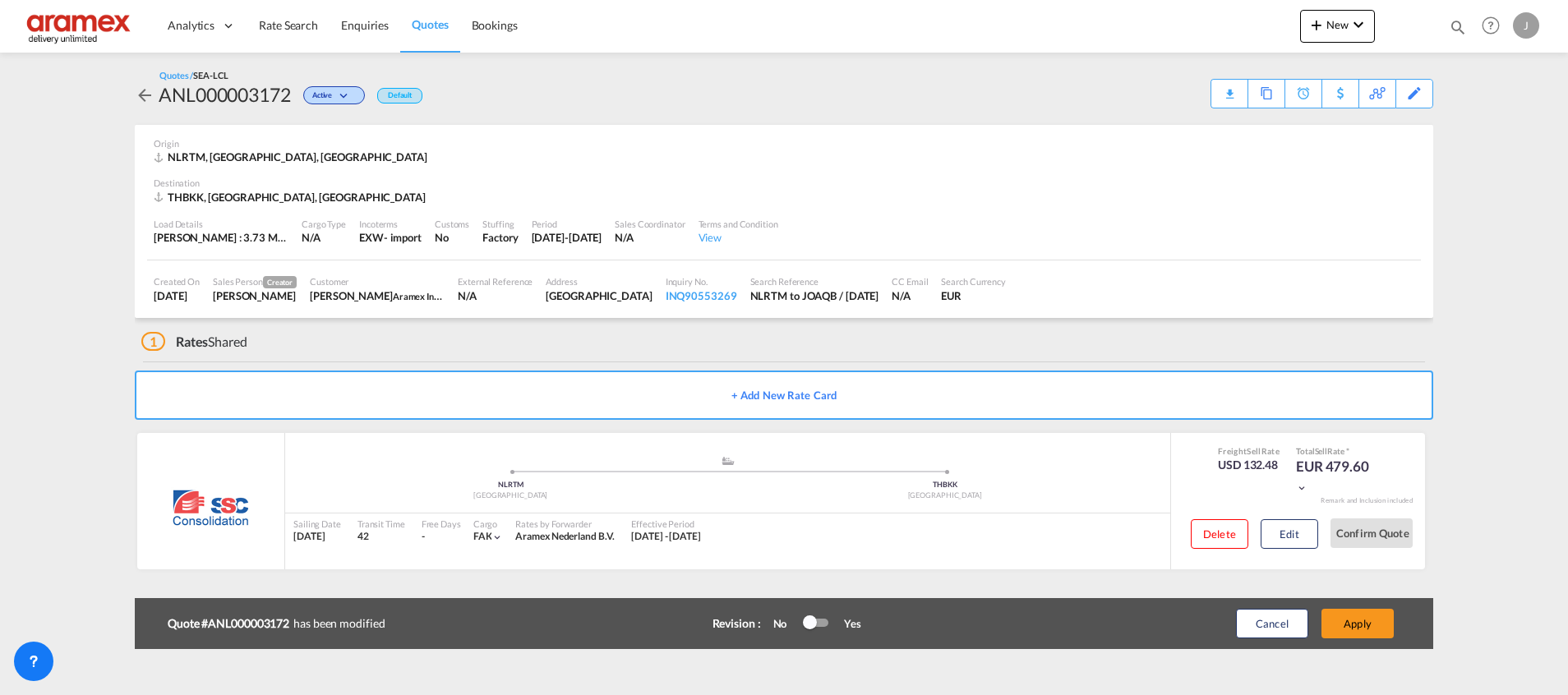
click at [1348, 625] on button "Apply" at bounding box center [1356, 623] width 72 height 29
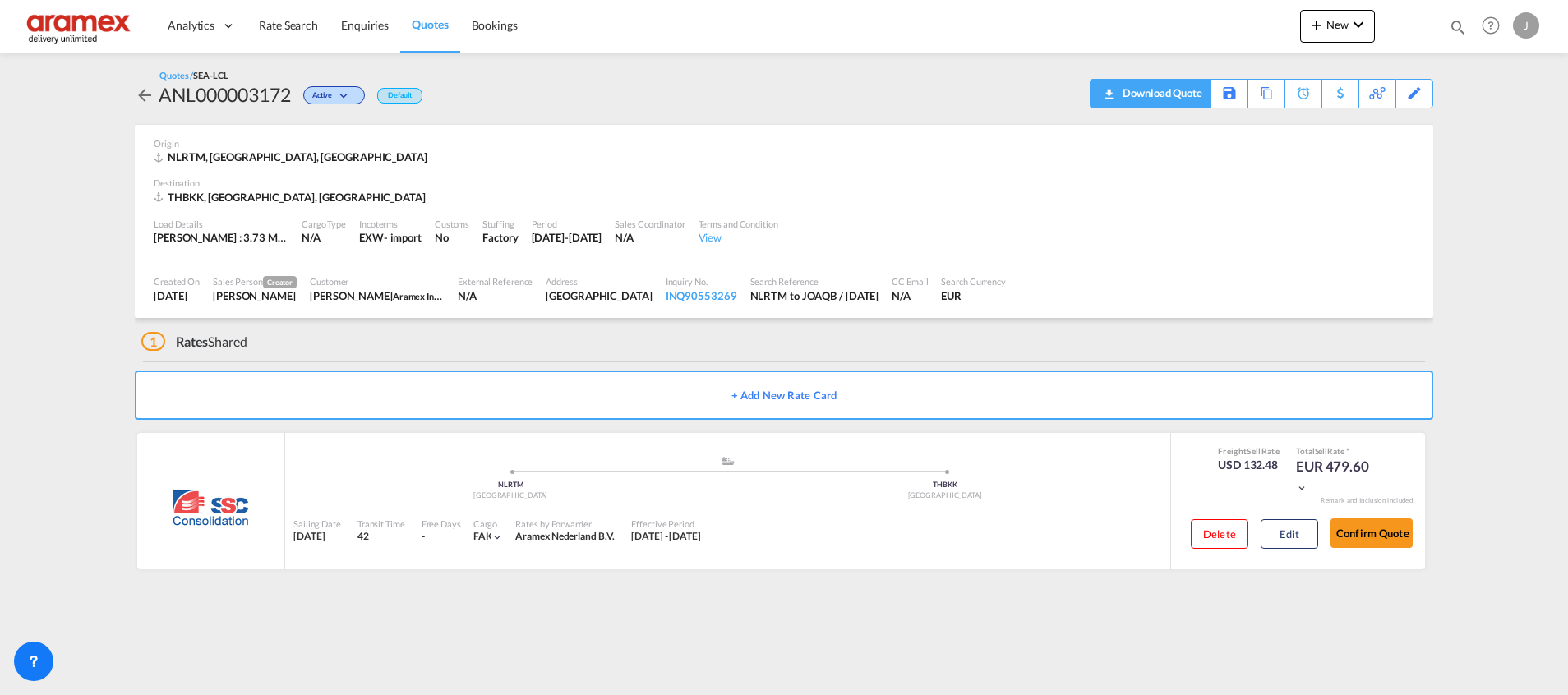
click at [1188, 93] on div "Download Quote" at bounding box center [1160, 92] width 84 height 26
click at [451, 21] on link "Quotes" at bounding box center [430, 26] width 59 height 54
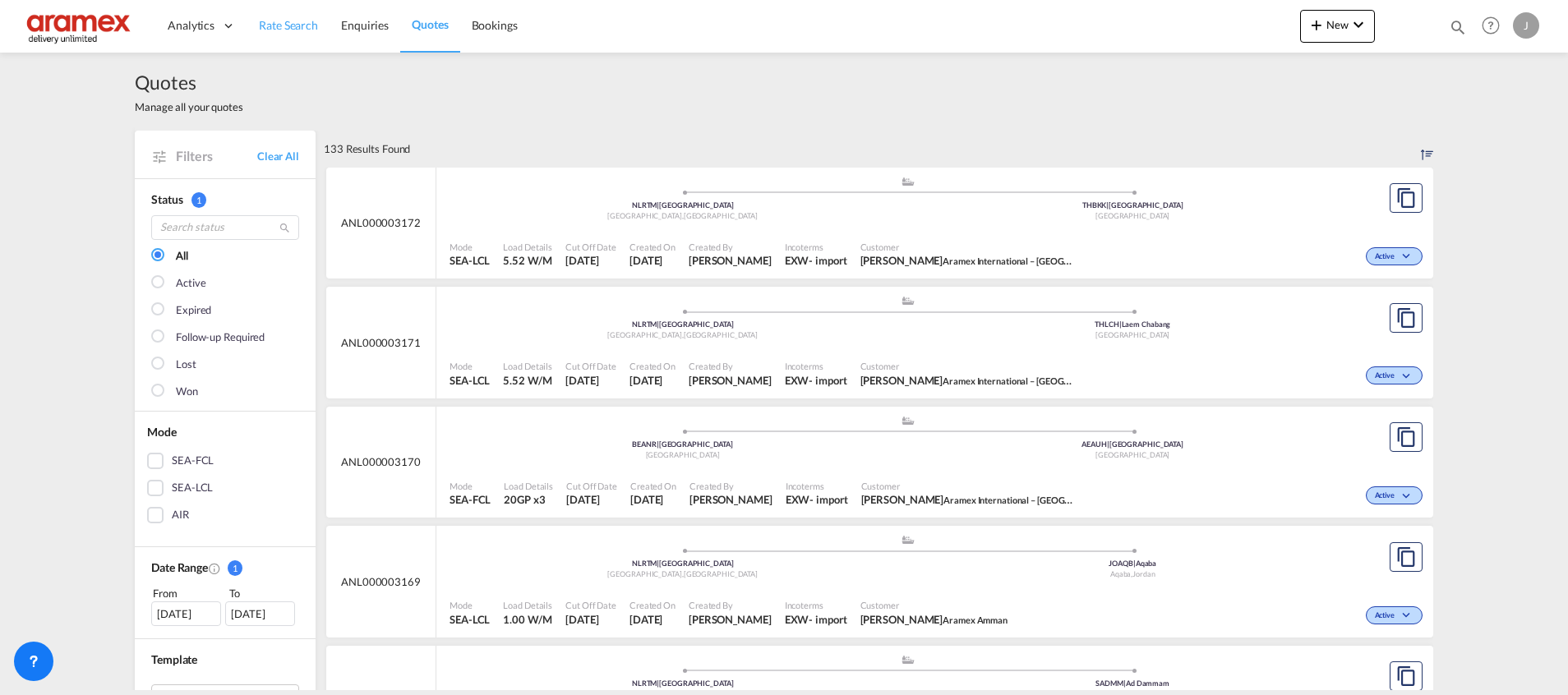
click at [301, 27] on span "Rate Search" at bounding box center [288, 25] width 59 height 14
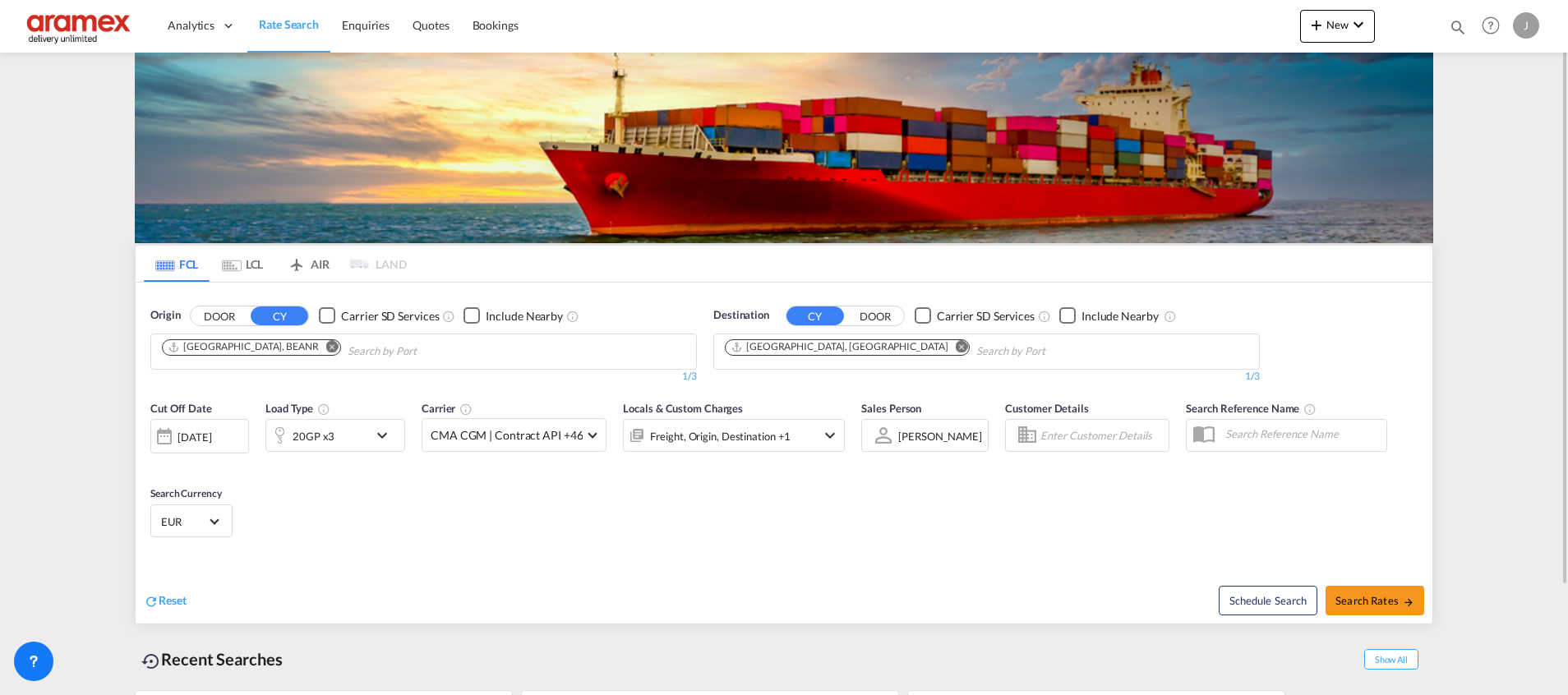
click at [327, 350] on md-icon "Remove" at bounding box center [333, 347] width 13 height 13
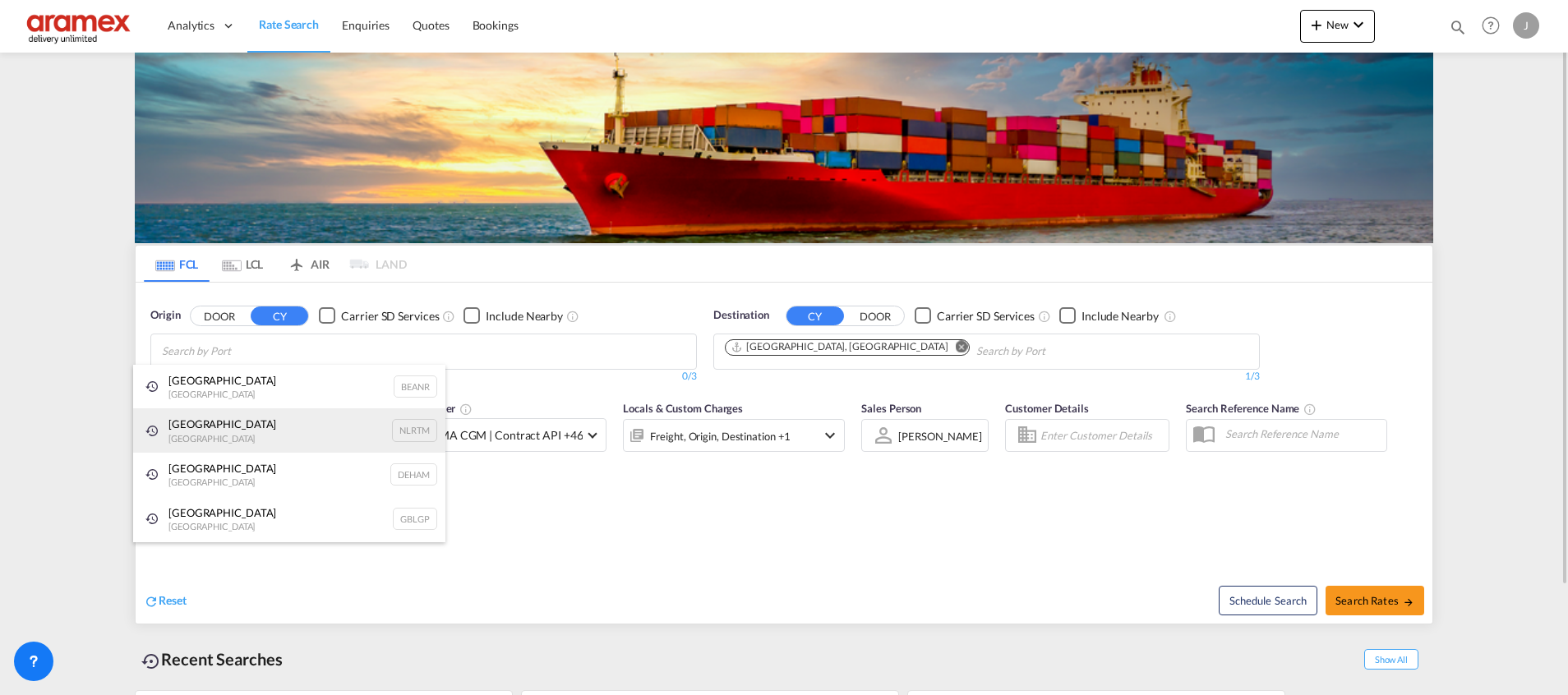
click at [247, 434] on div "Rotterdam Netherlands NLRTM" at bounding box center [289, 430] width 312 height 45
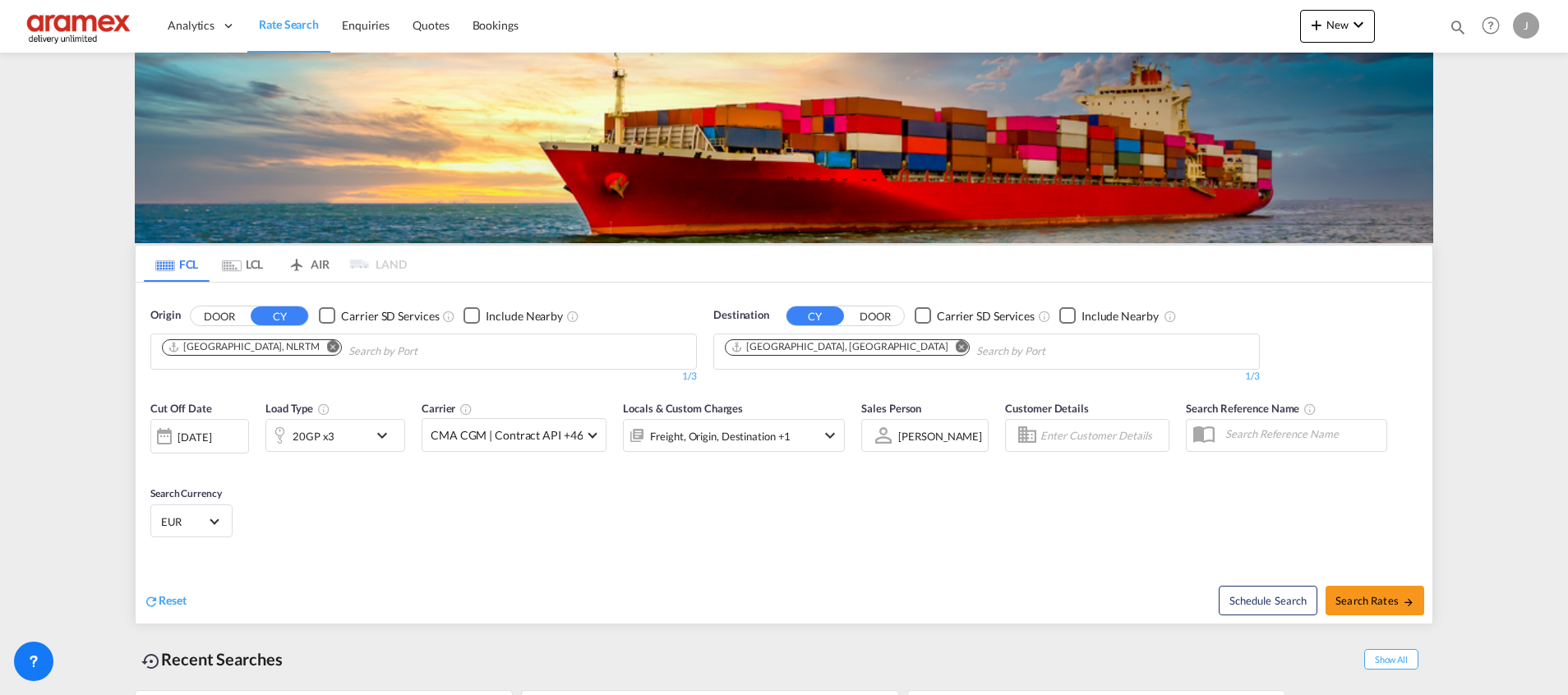
click at [956, 348] on md-icon "Remove" at bounding box center [962, 347] width 13 height 13
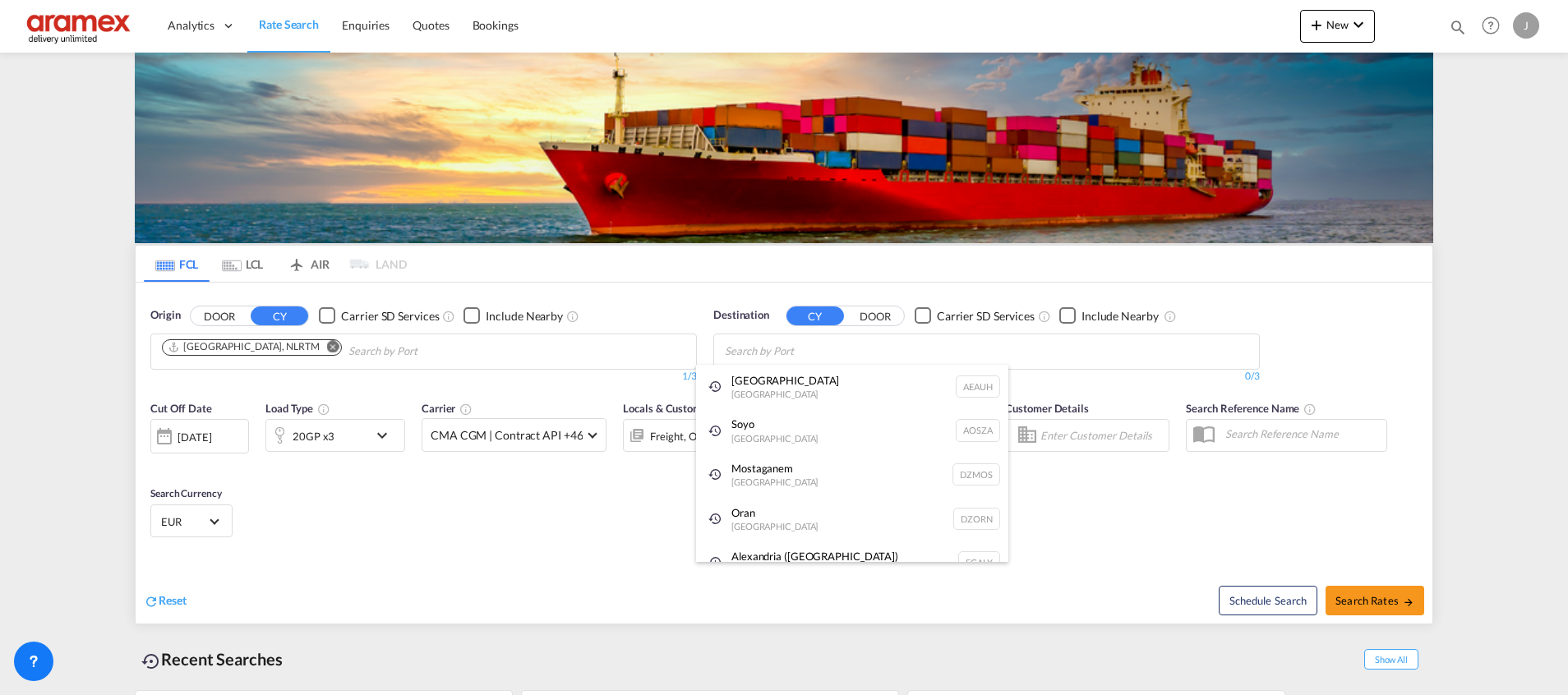
paste input "SOYO"
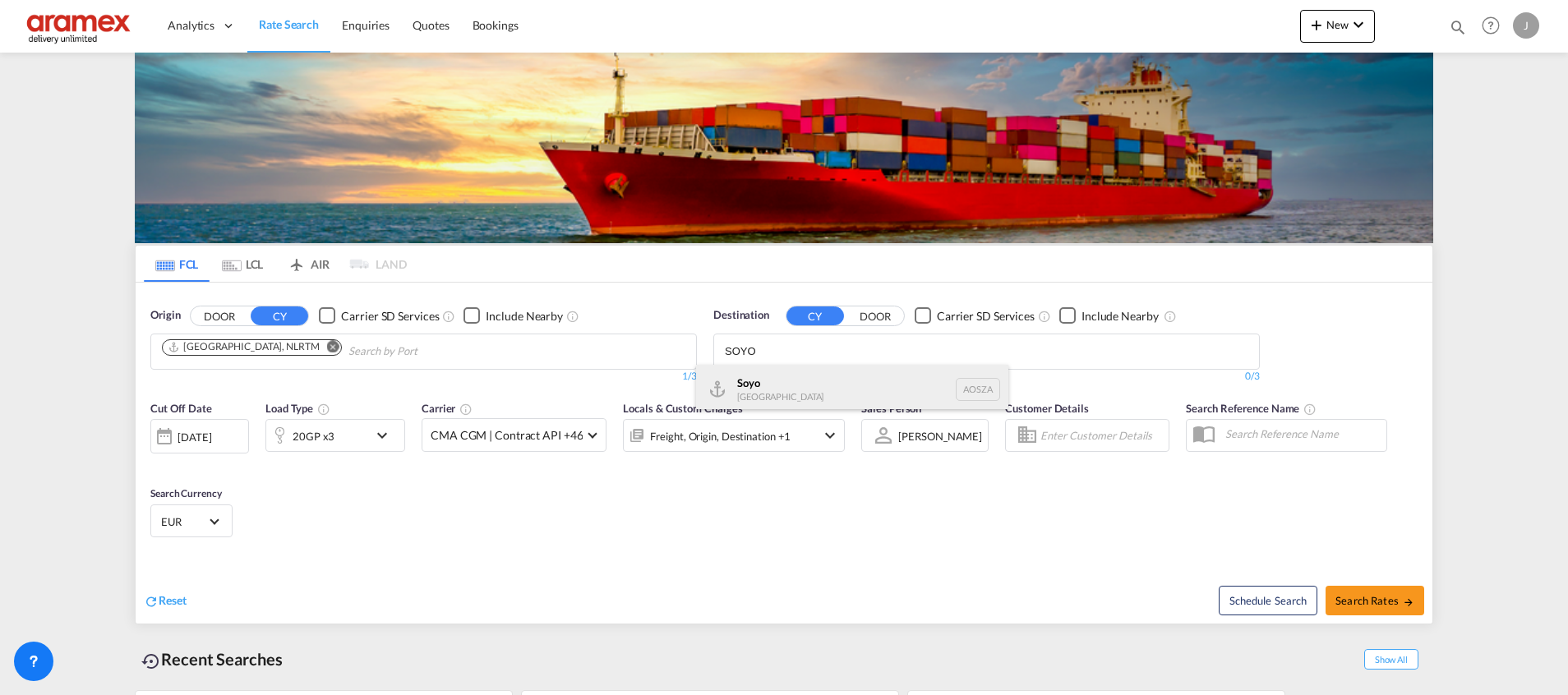
type input "SOYO"
click at [807, 383] on div "Soyo Angola AOSZA" at bounding box center [852, 389] width 312 height 49
click at [353, 434] on div "20GP x3" at bounding box center [317, 435] width 102 height 33
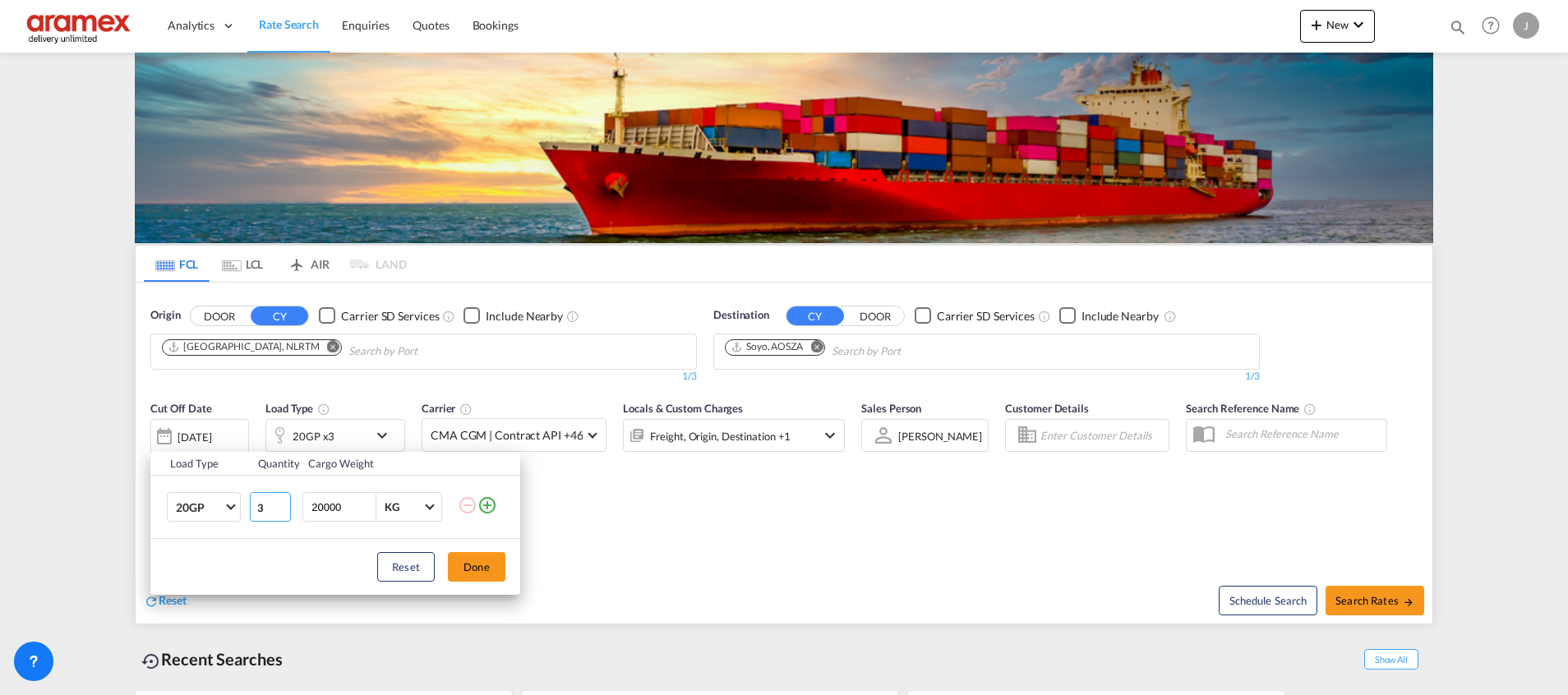
click at [278, 517] on input "3" at bounding box center [270, 507] width 41 height 29
click at [283, 512] on input "2" at bounding box center [270, 507] width 41 height 29
type input "1"
click at [283, 512] on input "1" at bounding box center [270, 507] width 41 height 29
click at [488, 570] on button "Done" at bounding box center [476, 566] width 57 height 29
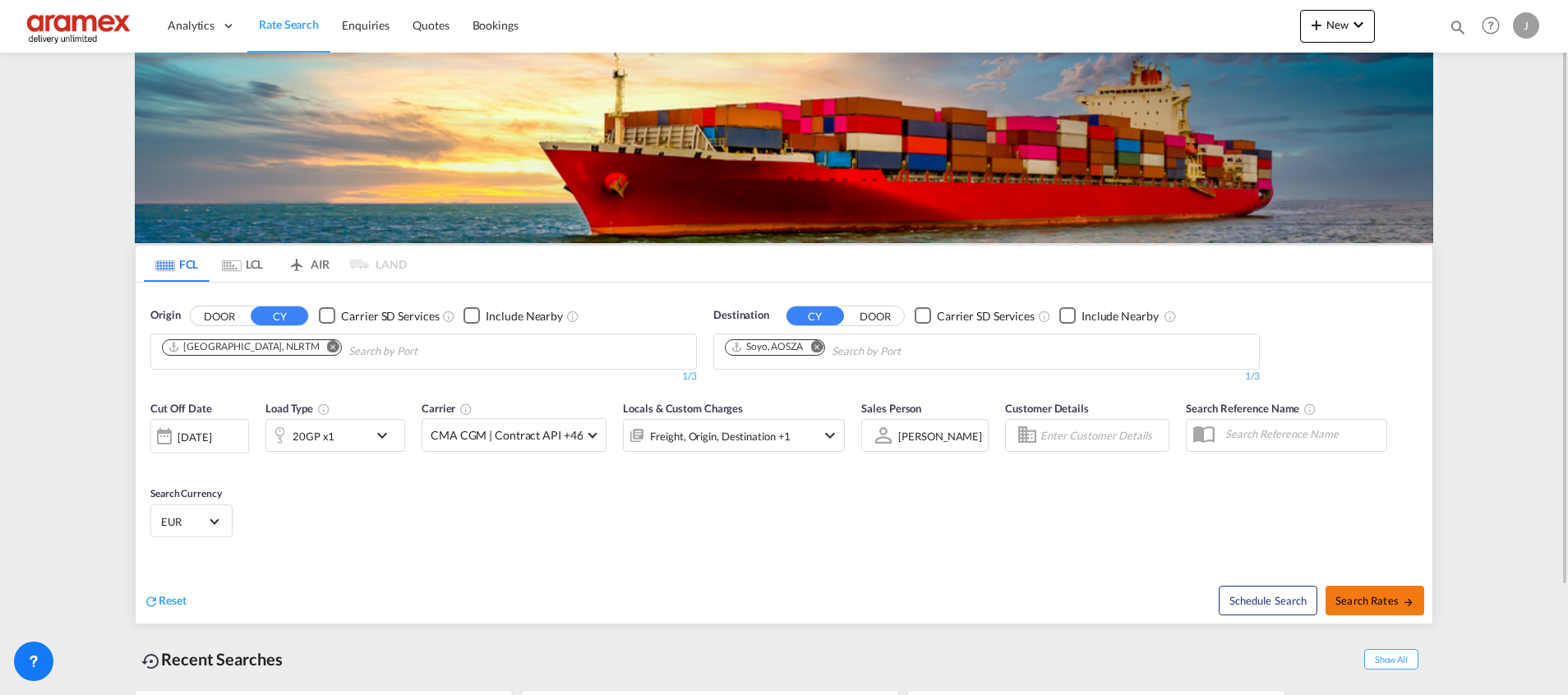
click at [1367, 600] on span "Search Rates" at bounding box center [1375, 600] width 78 height 13
type input "NLRTM to AOSZA / 24 Sep 2025"
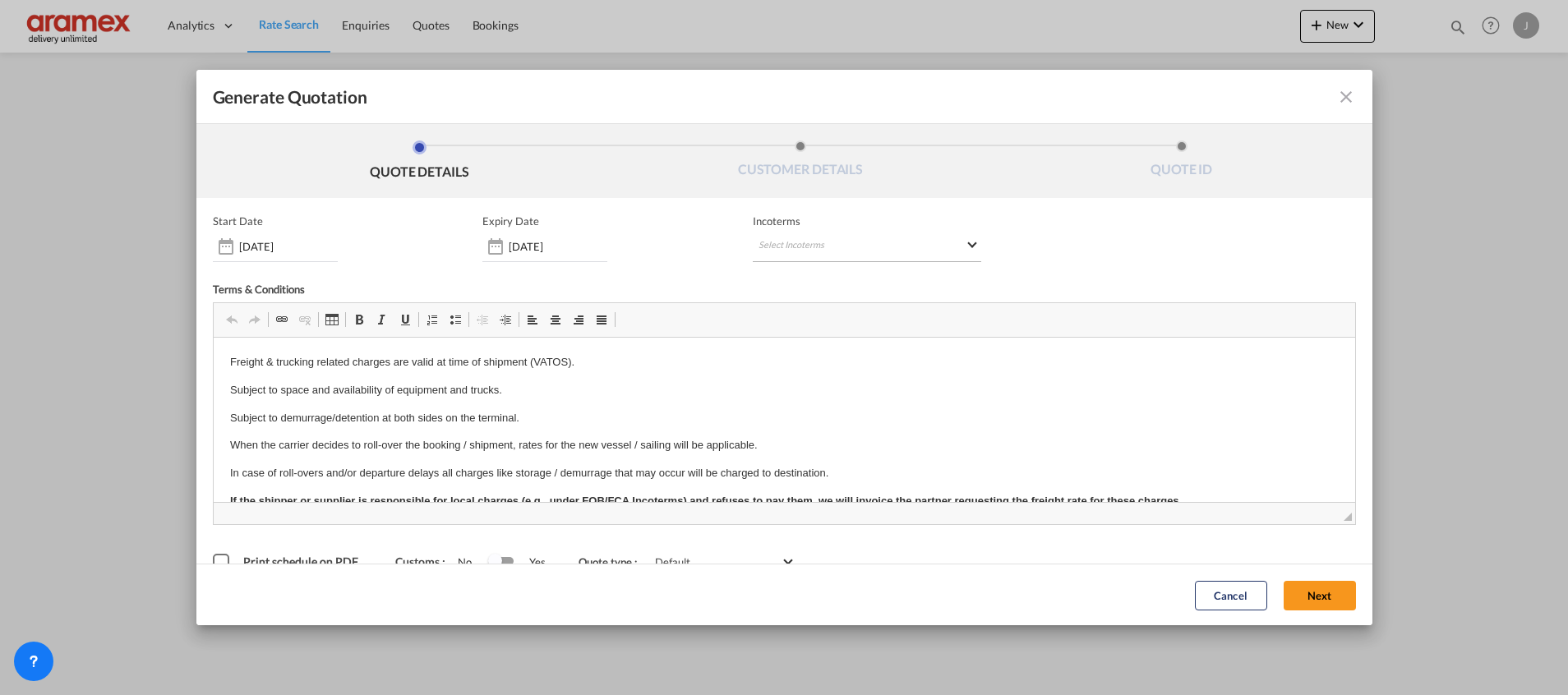
click at [789, 243] on md-select "Select Incoterms FOB - export Free on Board FAS - export Free Alongside Ship CI…" at bounding box center [867, 247] width 228 height 29
click at [790, 286] on input "search" at bounding box center [830, 281] width 152 height 15
type input "exw"
click at [829, 315] on div "EXW - import" at bounding box center [836, 309] width 156 height 13
click at [1306, 594] on button "Next" at bounding box center [1319, 595] width 72 height 29
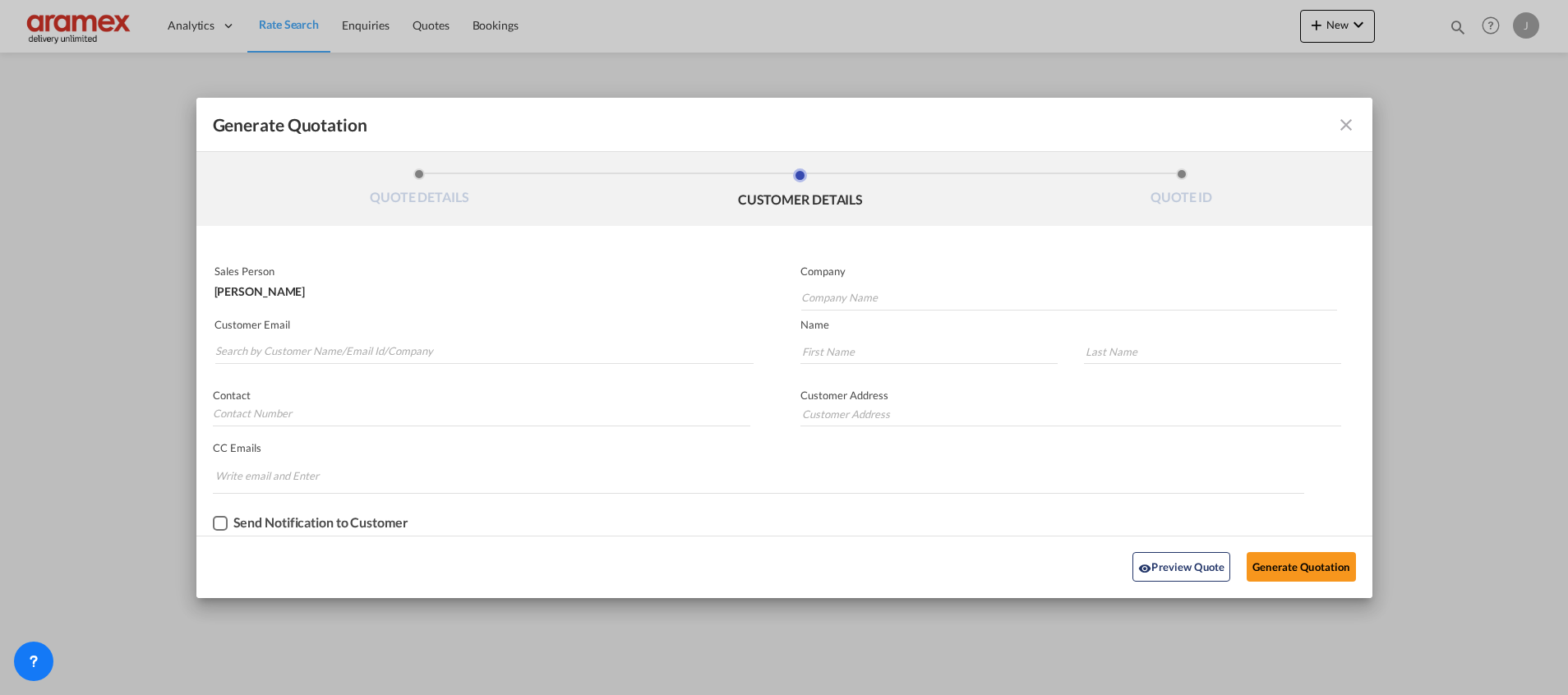
click at [312, 368] on div "Customer Email" at bounding box center [490, 342] width 588 height 60
click at [315, 353] on input "Search by Customer Name/Email Id/Company" at bounding box center [484, 351] width 538 height 25
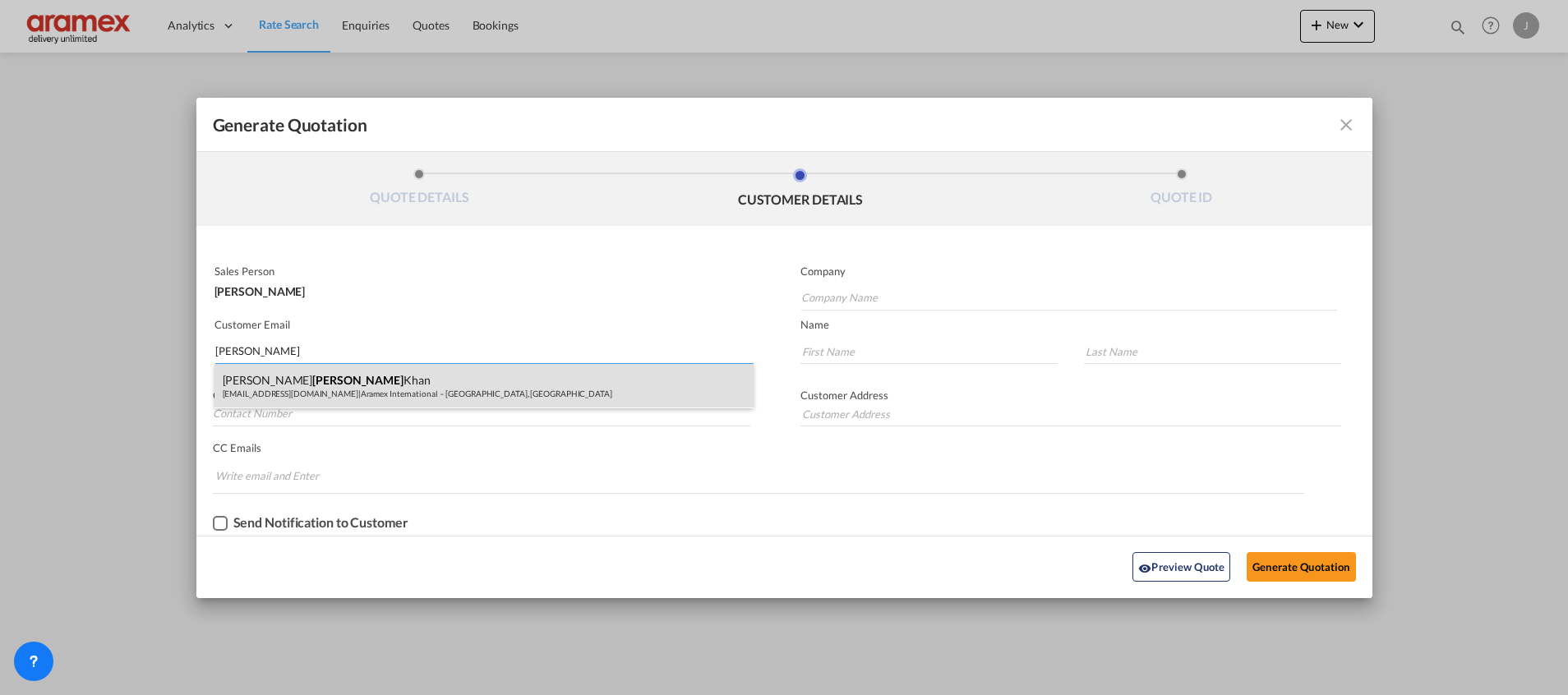
type input "bazil"
click at [306, 381] on div "[PERSON_NAME] [PERSON_NAME][EMAIL_ADDRESS][DOMAIN_NAME] | Aramex International …" at bounding box center [483, 386] width 539 height 45
type input "Aramex International – [GEOGRAPHIC_DATA], [GEOGRAPHIC_DATA]"
type input "[EMAIL_ADDRESS][DOMAIN_NAME]"
type input "[PERSON_NAME]"
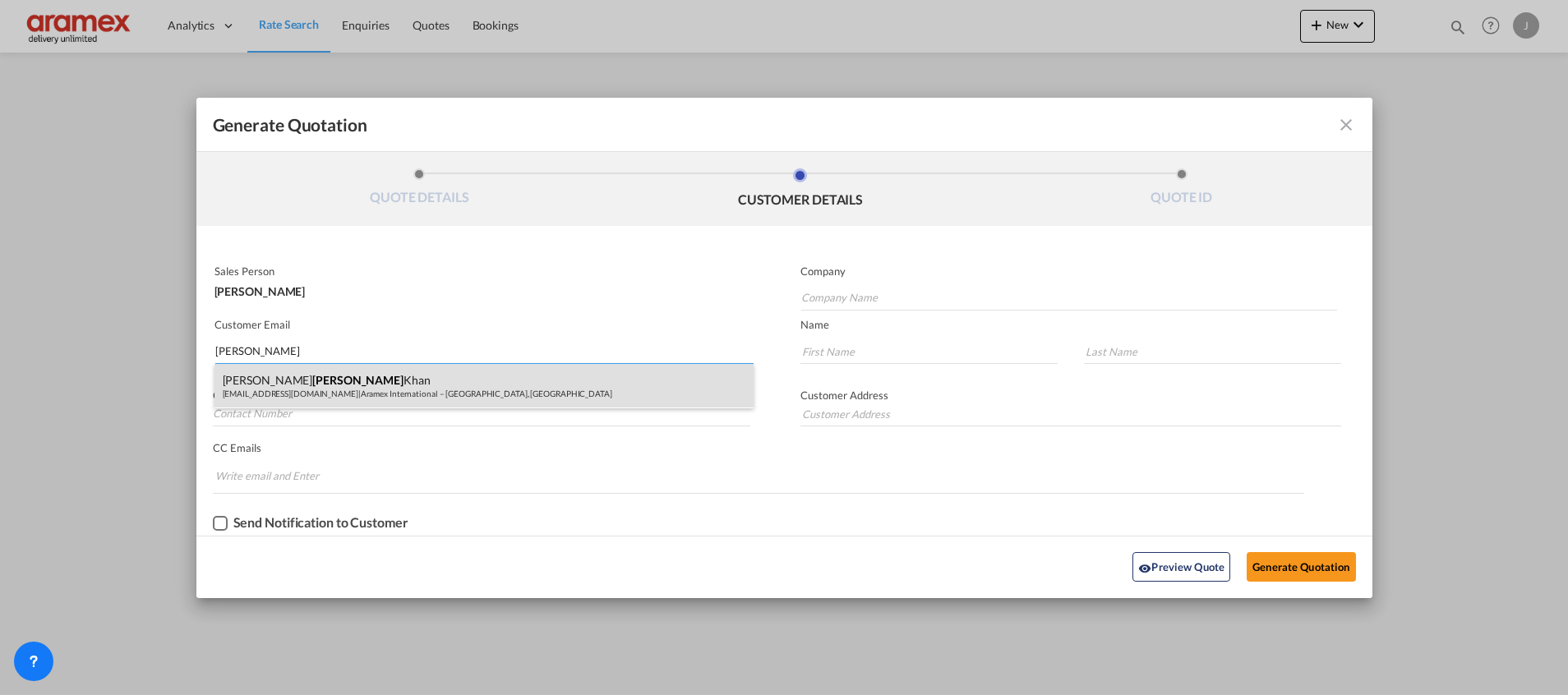
type input "Khan"
type input "[GEOGRAPHIC_DATA]"
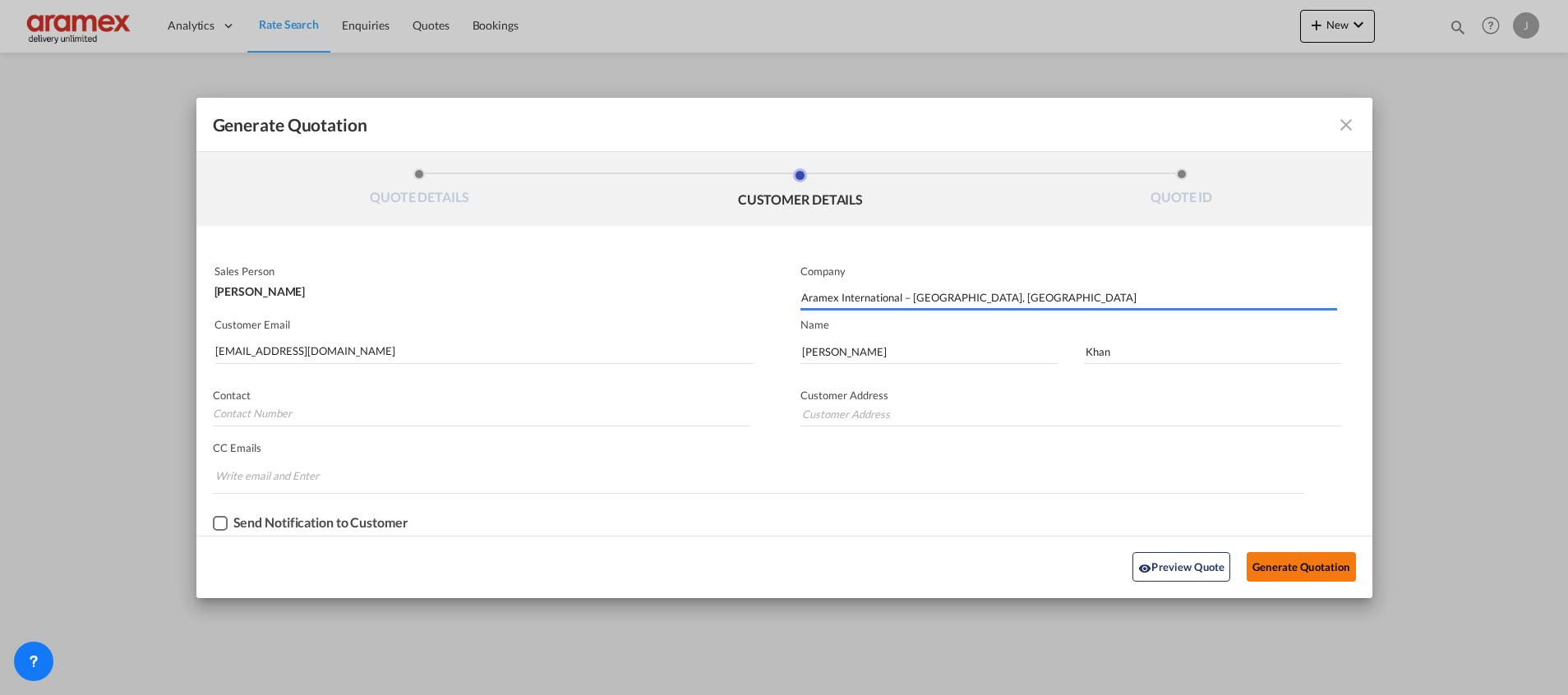
click at [1282, 562] on button "Generate Quotation" at bounding box center [1300, 566] width 109 height 29
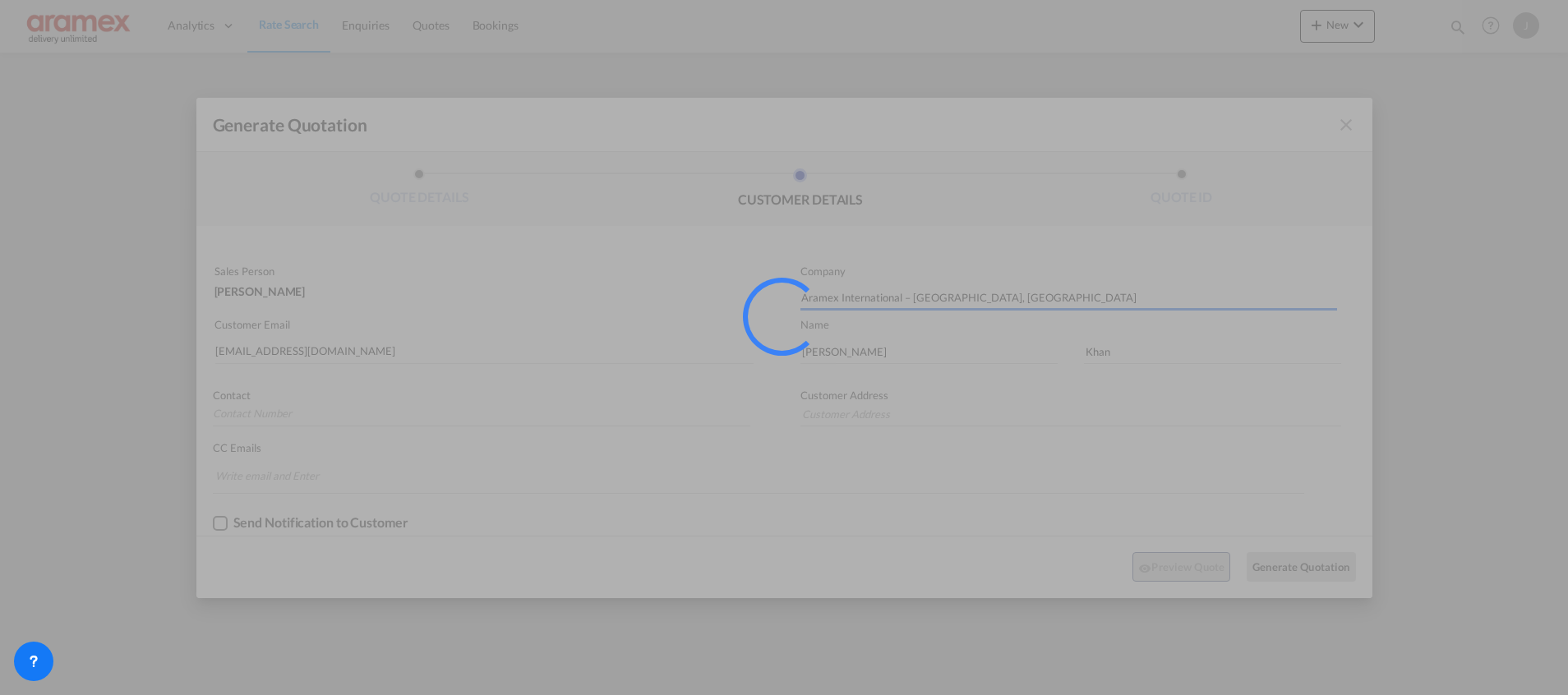
type input "[GEOGRAPHIC_DATA]"
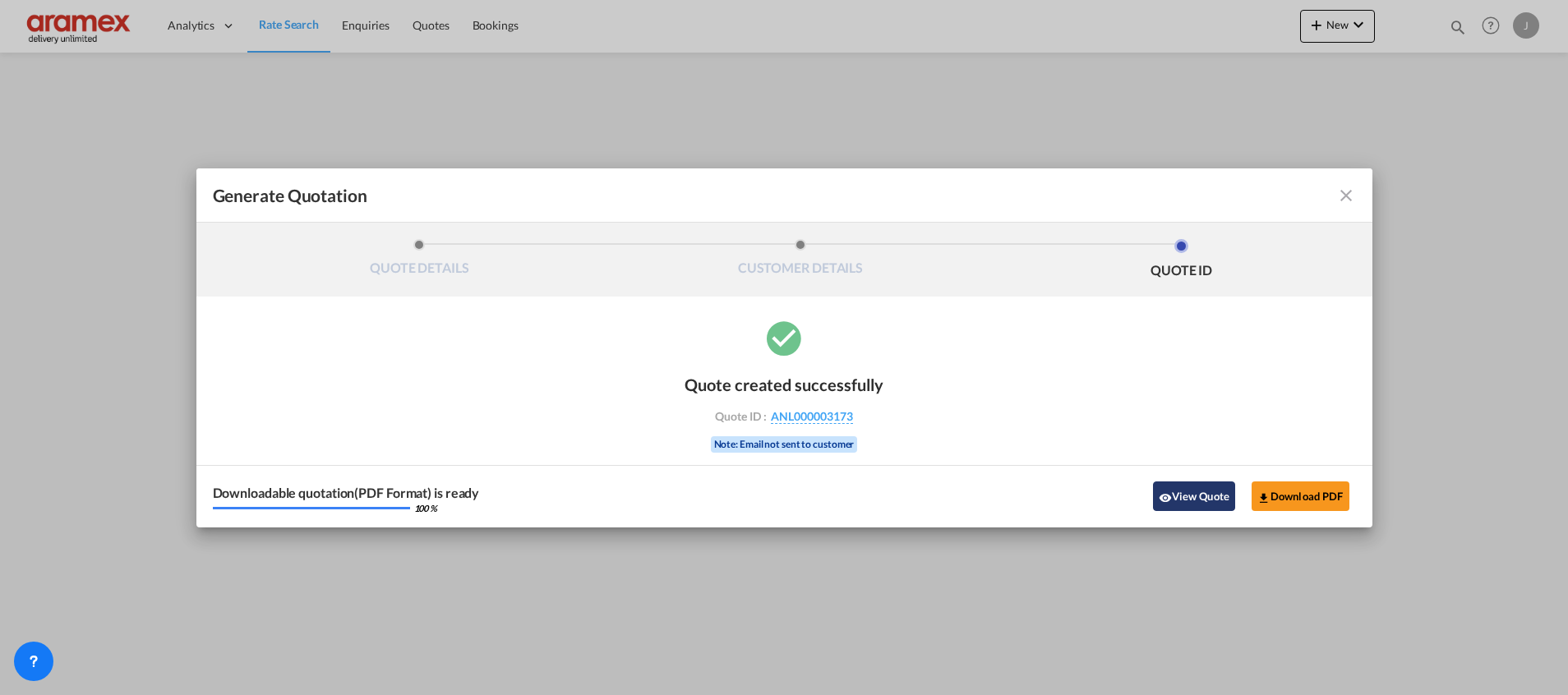
click at [1158, 490] on button "View Quote" at bounding box center [1194, 496] width 82 height 29
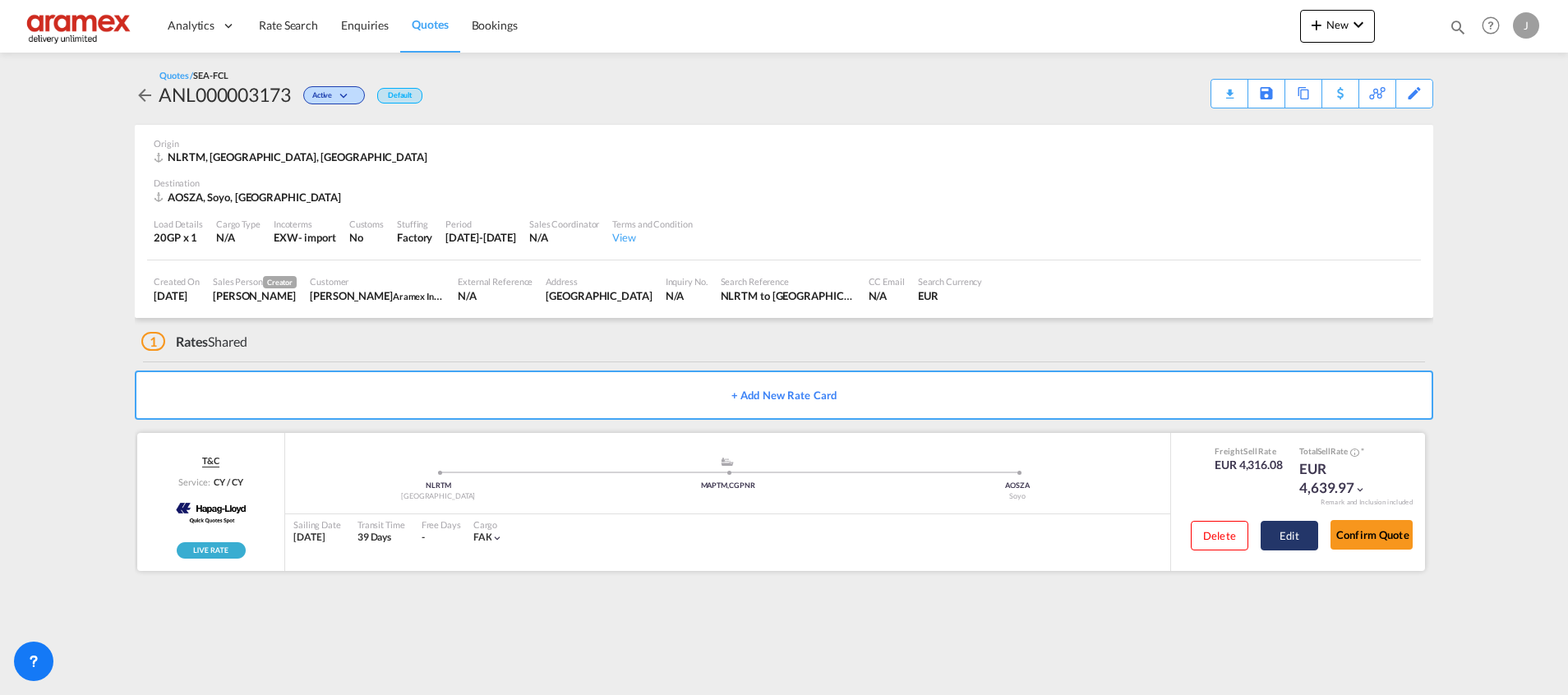
click at [1298, 531] on button "Edit" at bounding box center [1289, 535] width 57 height 29
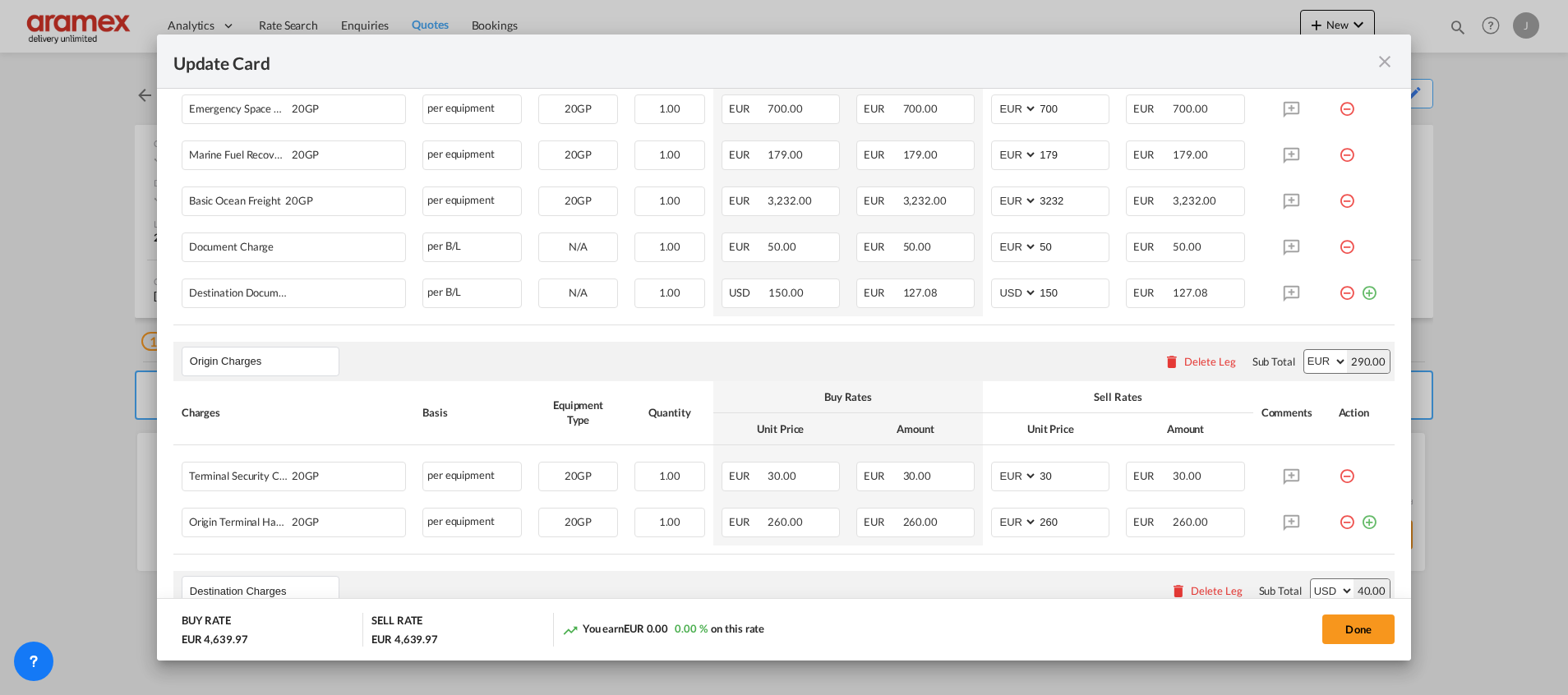
scroll to position [849, 0]
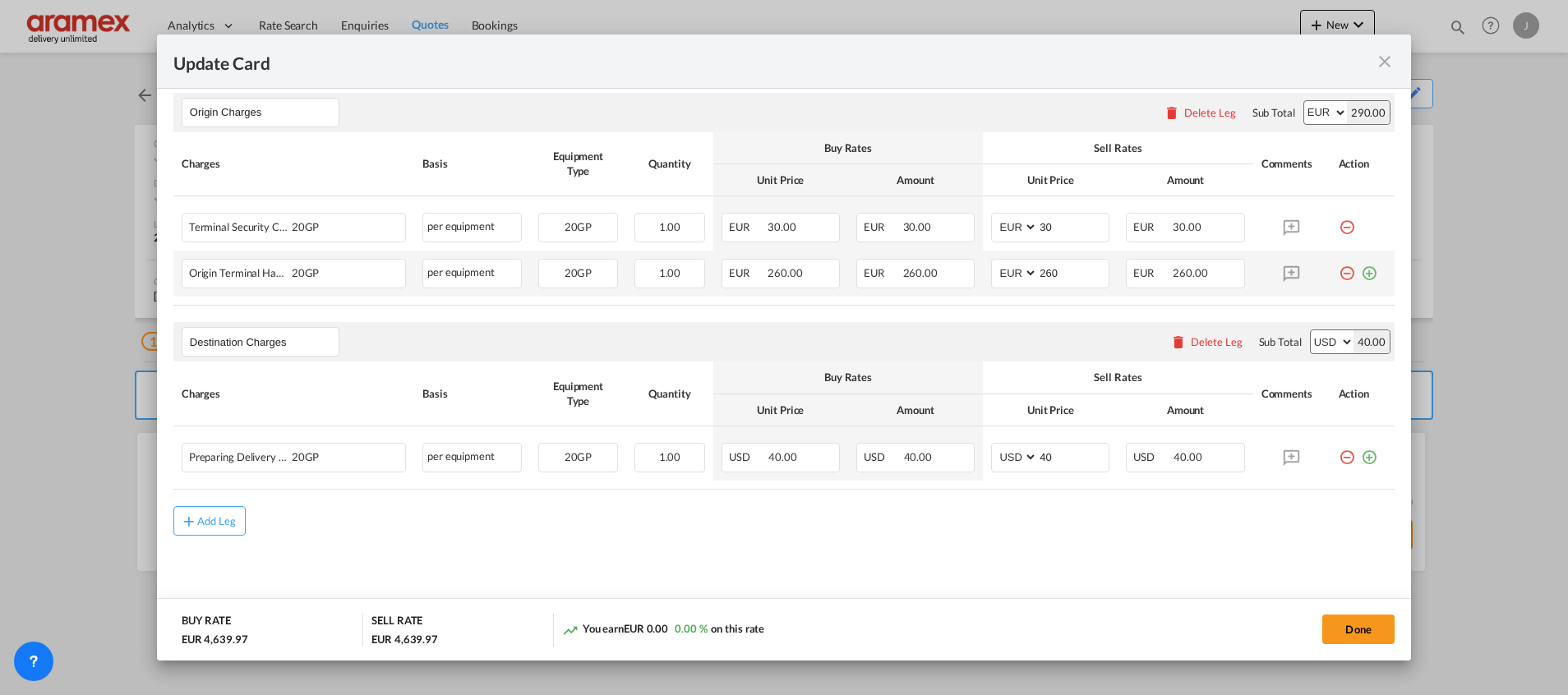
click at [1361, 268] on md-icon "icon-plus-circle-outline green-400-fg" at bounding box center [1369, 267] width 16 height 16
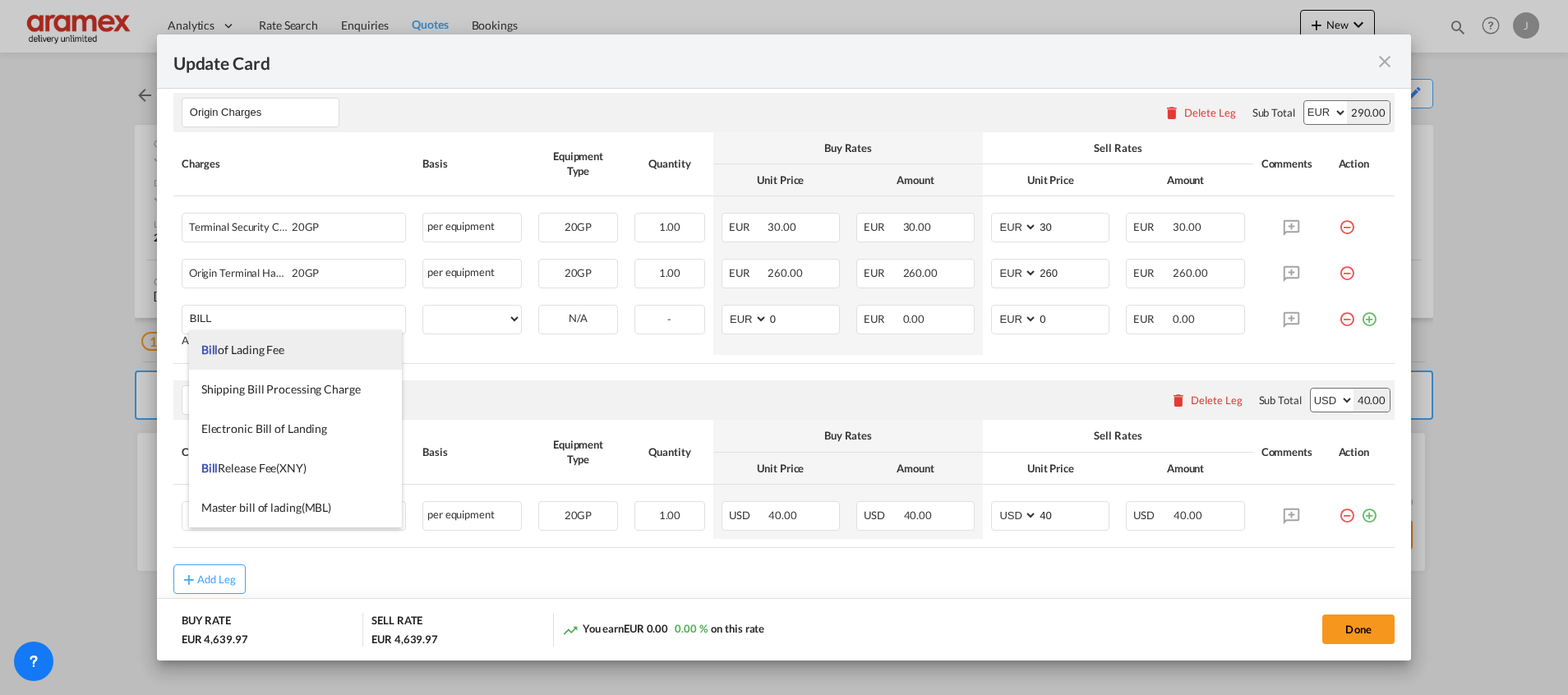
drag, startPoint x: 302, startPoint y: 349, endPoint x: 513, endPoint y: 348, distance: 211.0
click at [304, 348] on li "Bill of Lading Fee" at bounding box center [295, 349] width 213 height 39
type input "Bill of Lading Fee"
select select "per B/L"
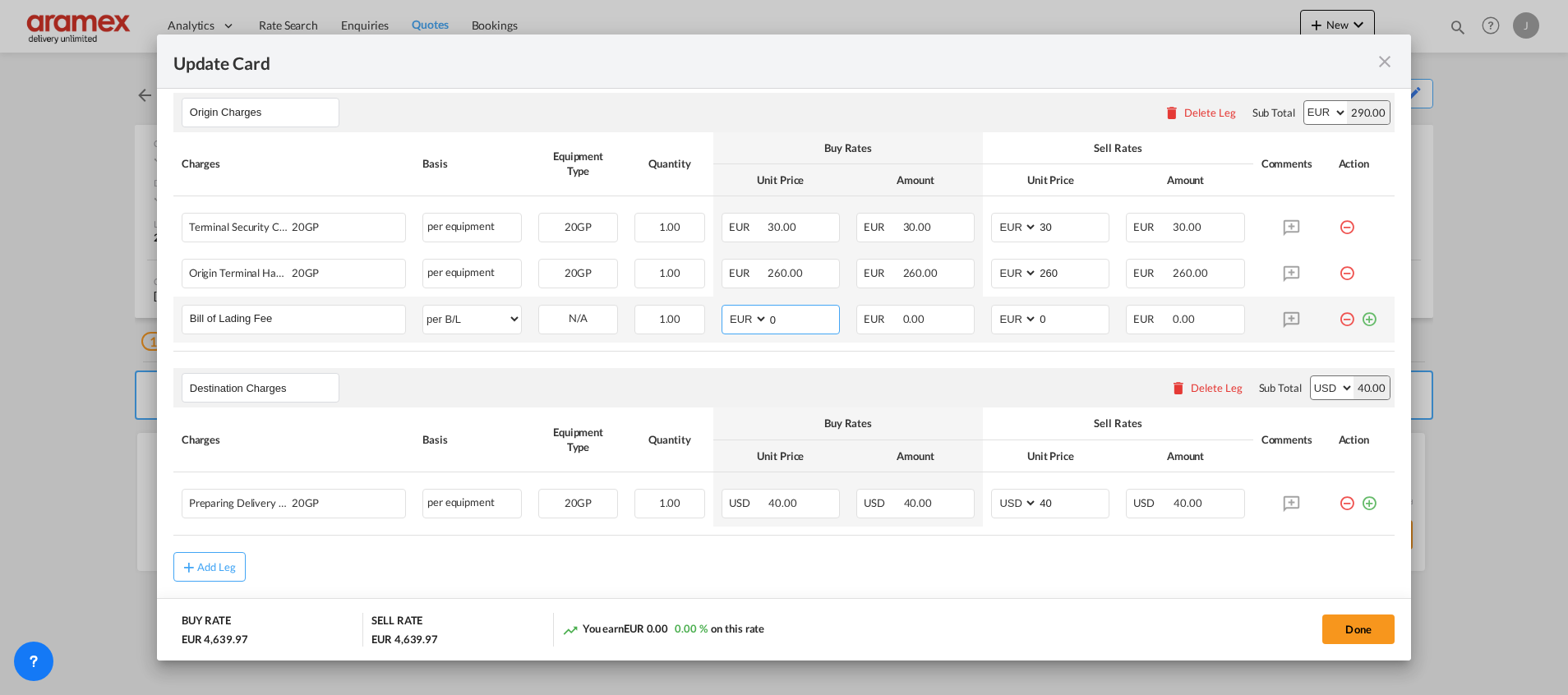
drag, startPoint x: 786, startPoint y: 325, endPoint x: 738, endPoint y: 318, distance: 48.5
click at [740, 318] on md-input-container "AED AFN ALL AMD ANG AOA ARS AUD AWG AZN BAM BBD BDT BGN BHD BIF BMD BND BOB BRL…" at bounding box center [781, 319] width 119 height 29
type input "50"
drag, startPoint x: 1047, startPoint y: 313, endPoint x: 929, endPoint y: 314, distance: 118.0
click at [929, 314] on tr "Bill of Lading Fee Please Enter User Defined Charges Cannot Be Published per eq…" at bounding box center [784, 319] width 1220 height 46
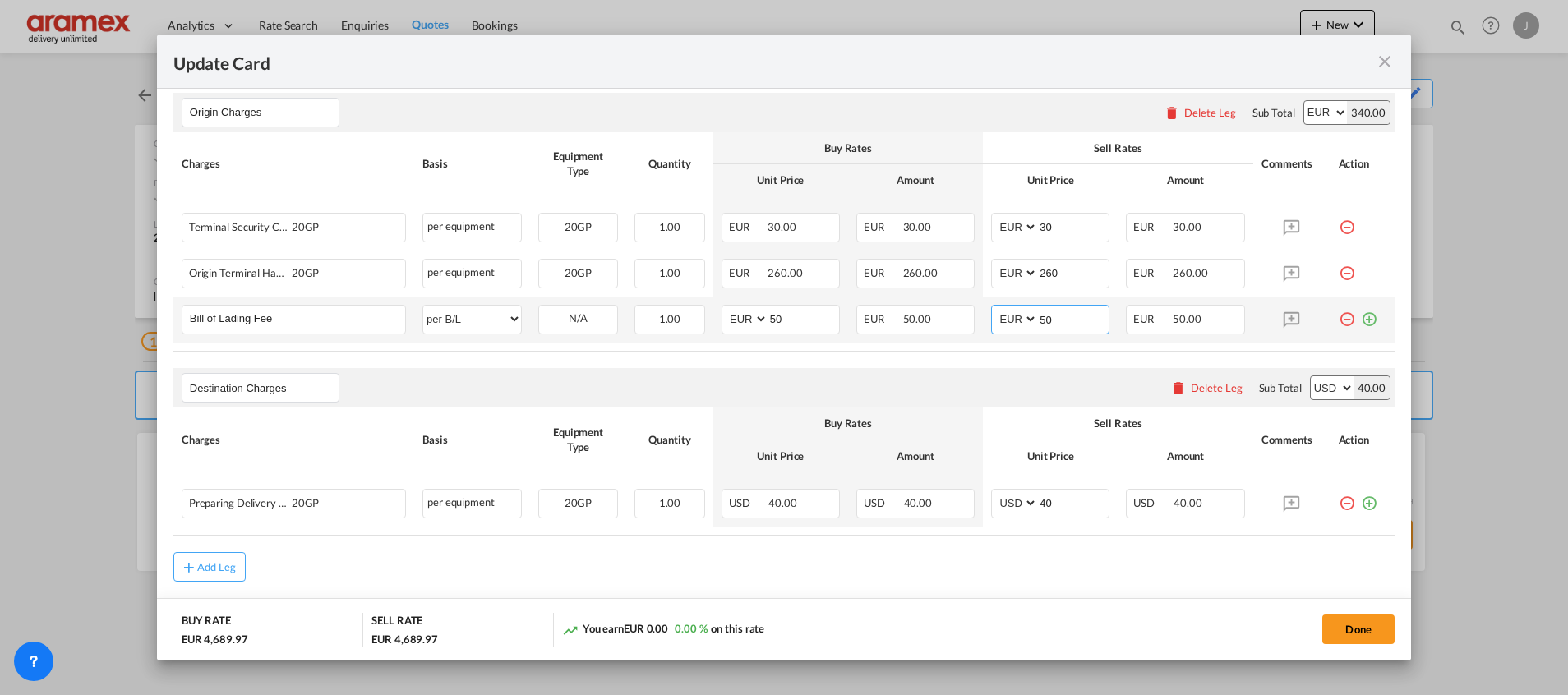
type input "50"
click at [1361, 314] on md-icon "icon-plus-circle-outline green-400-fg" at bounding box center [1369, 313] width 16 height 16
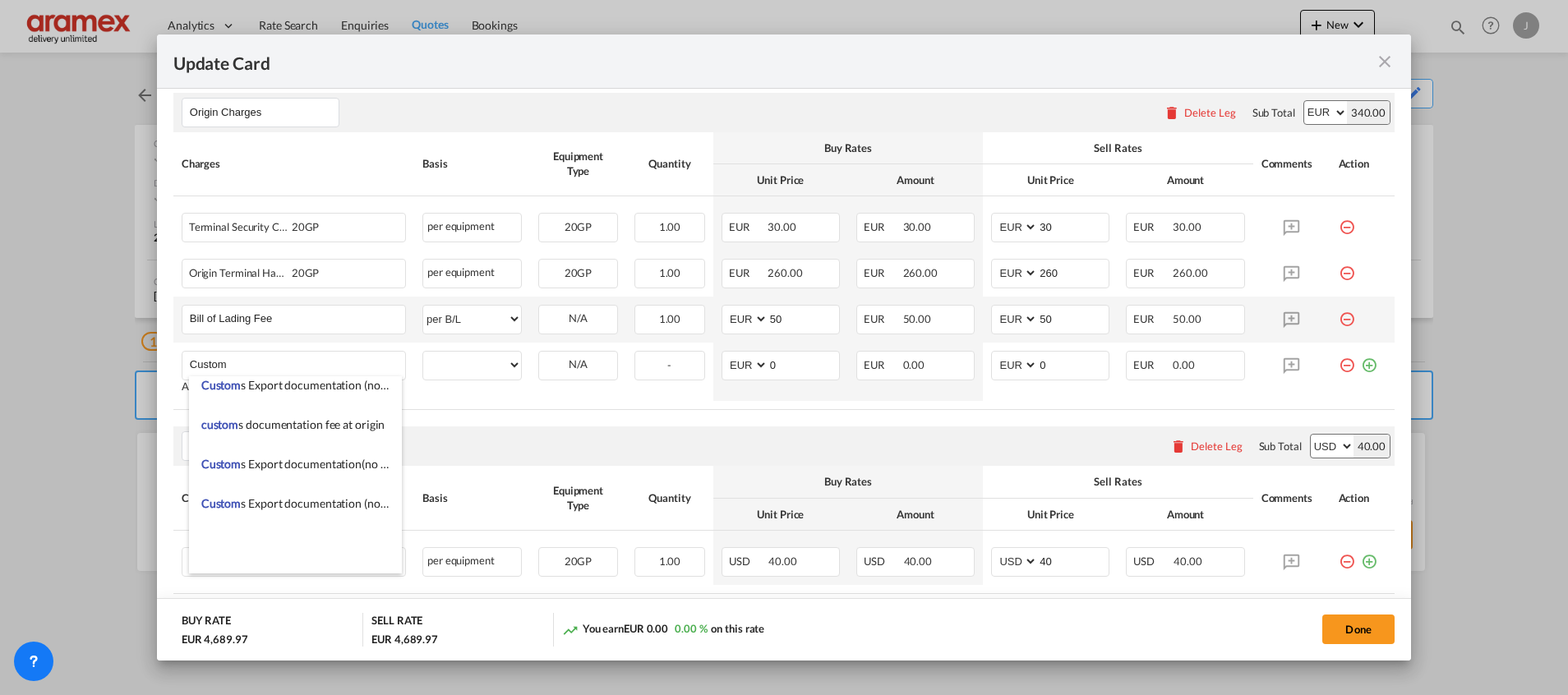
scroll to position [1849, 0]
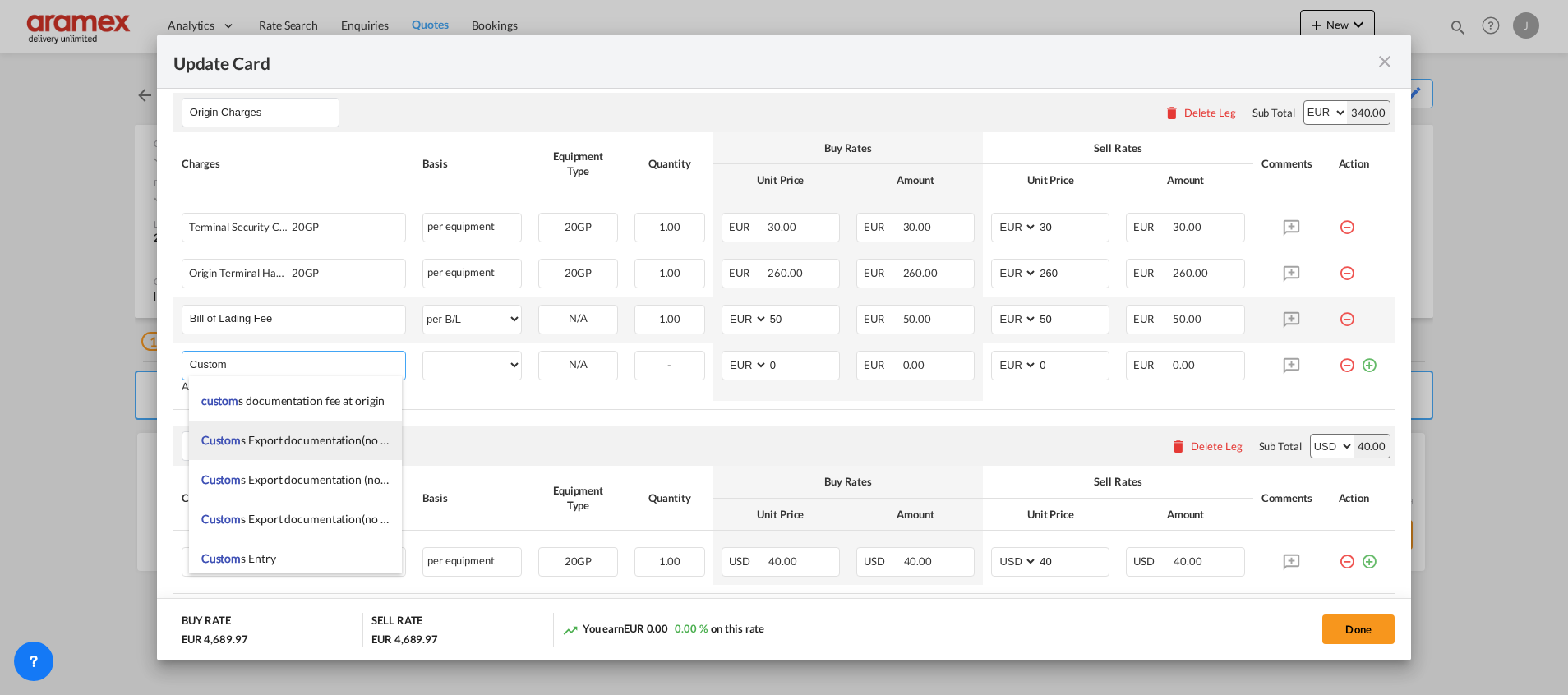
click at [322, 433] on span "Custom s Export documentation(no costs, suggested sell)" at bounding box center [342, 440] width 282 height 14
type input "Customs Export documentation(no costs, suggested sell)"
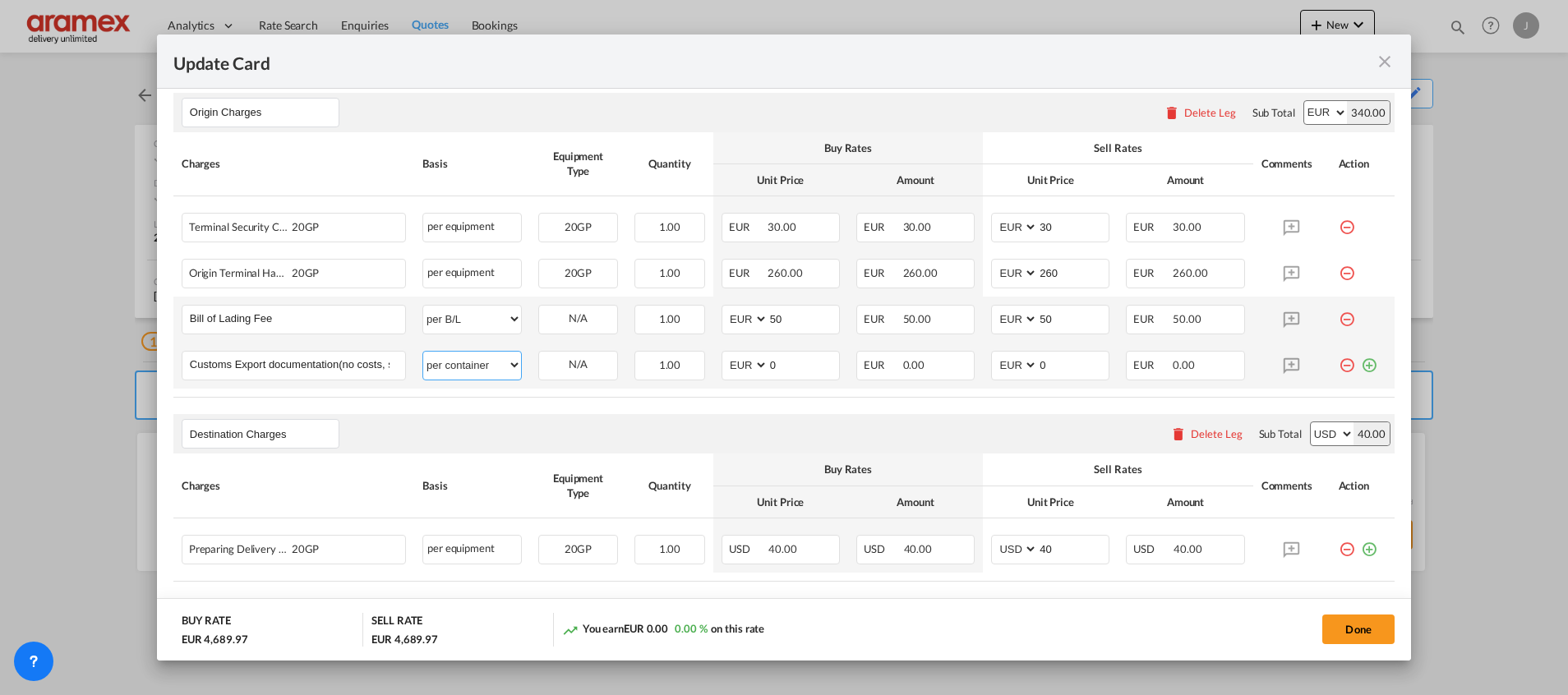
drag, startPoint x: 454, startPoint y: 362, endPoint x: 475, endPoint y: 376, distance: 25.2
click at [453, 363] on select "per equipment per container per B/L per shipping bill per shipment per pallet p…" at bounding box center [472, 365] width 98 height 26
select select "per shipment"
click at [423, 352] on select "per equipment per container per B/L per shipping bill per shipment per pallet p…" at bounding box center [472, 365] width 98 height 26
click at [768, 356] on input "0" at bounding box center [803, 364] width 70 height 25
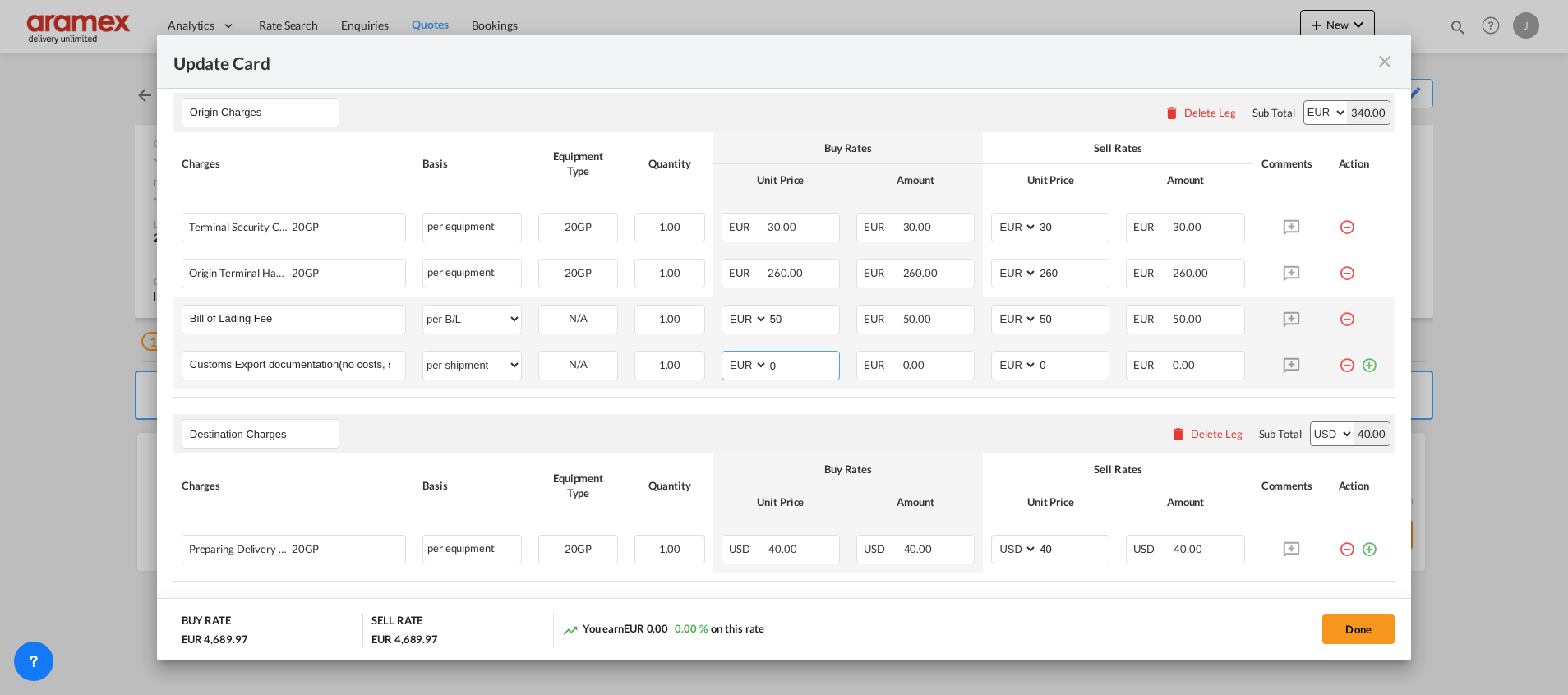
drag, startPoint x: 796, startPoint y: 362, endPoint x: 701, endPoint y: 355, distance: 95.3
click at [713, 355] on td "AED AFN ALL AMD ANG AOA ARS AUD AWG AZN BAM BBD BDT BGN BHD BIF BMD BND [PERSON…" at bounding box center [781, 366] width 135 height 46
type input "65"
click at [1040, 357] on input "0" at bounding box center [1073, 364] width 70 height 25
drag, startPoint x: 1063, startPoint y: 366, endPoint x: 972, endPoint y: 355, distance: 91.7
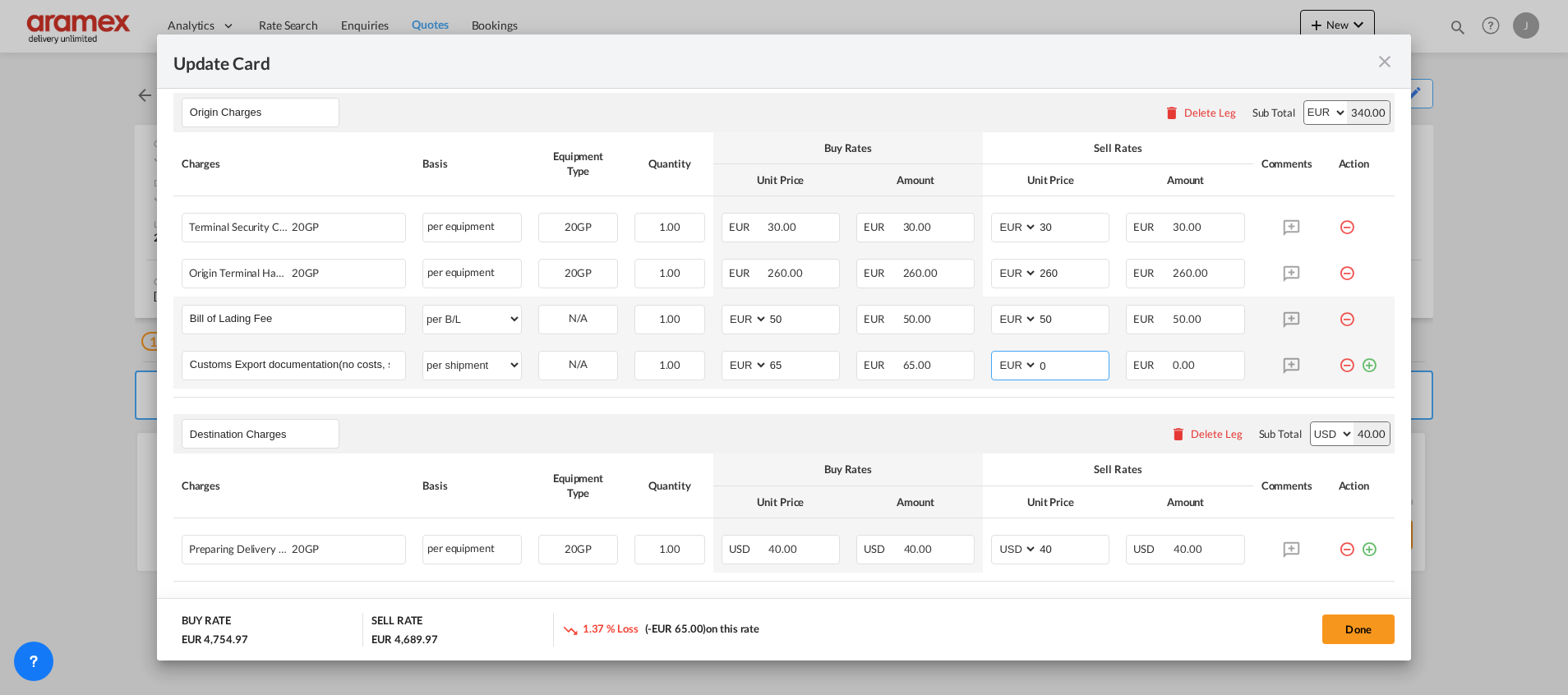
click at [982, 355] on td "AED AFN ALL AMD ANG AOA ARS AUD AWG AZN BAM BBD BDT BGN BHD BIF BMD BND BOB BRL…" at bounding box center [1050, 366] width 135 height 46
type input "65"
click at [920, 403] on rate-modification "Main Freight Please enter leg name Leg Name Already Exists Delete Leg Sub Total…" at bounding box center [784, 145] width 1220 height 965
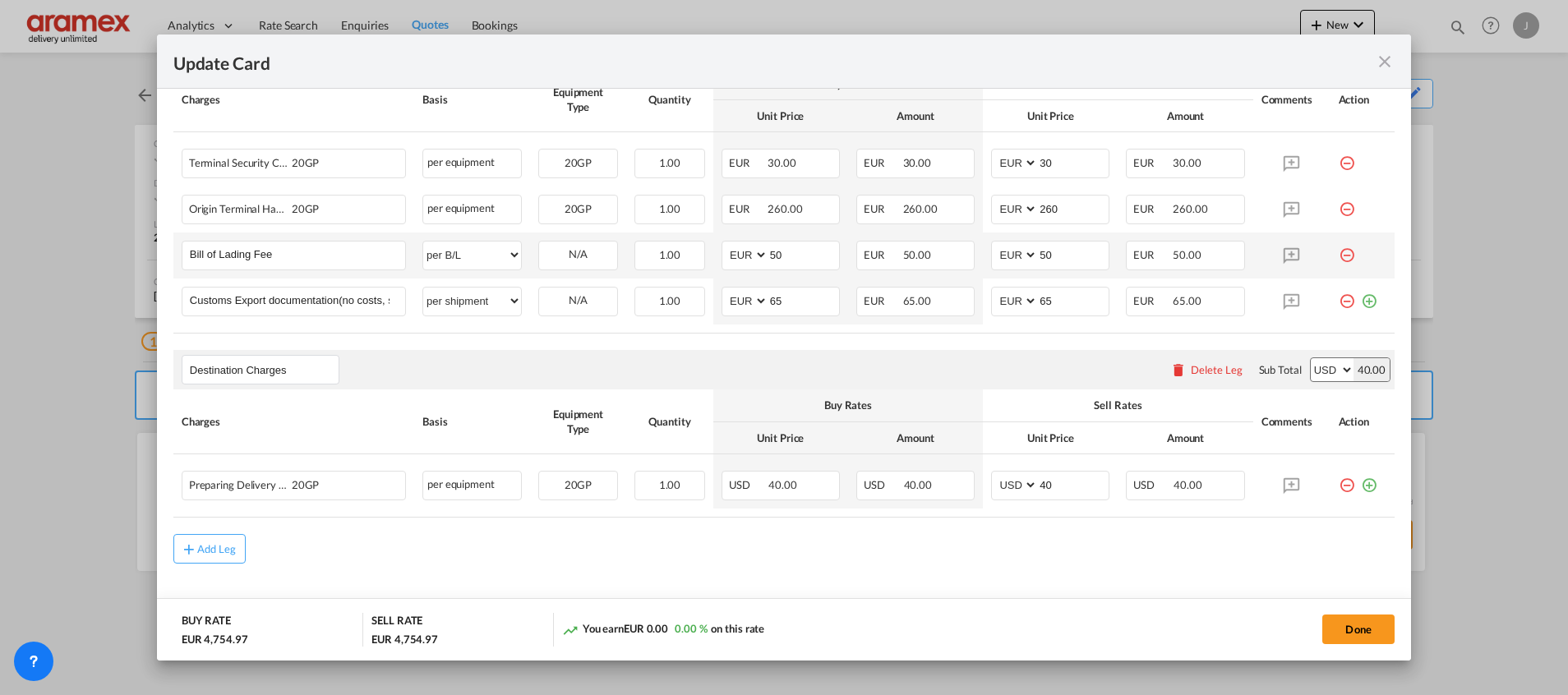
scroll to position [941, 0]
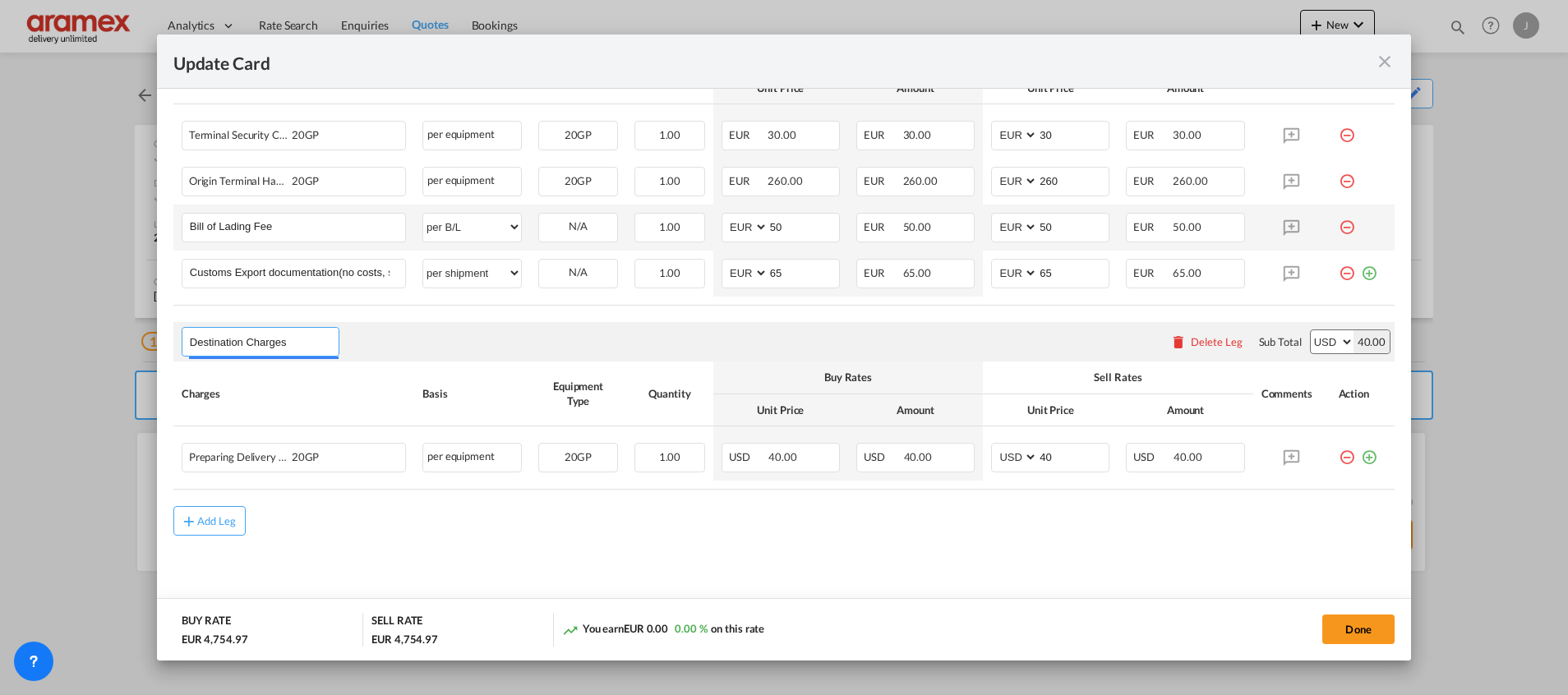
click at [273, 352] on input "Destination Charges" at bounding box center [264, 341] width 149 height 25
click at [1194, 336] on div "Delete Leg" at bounding box center [1216, 341] width 52 height 13
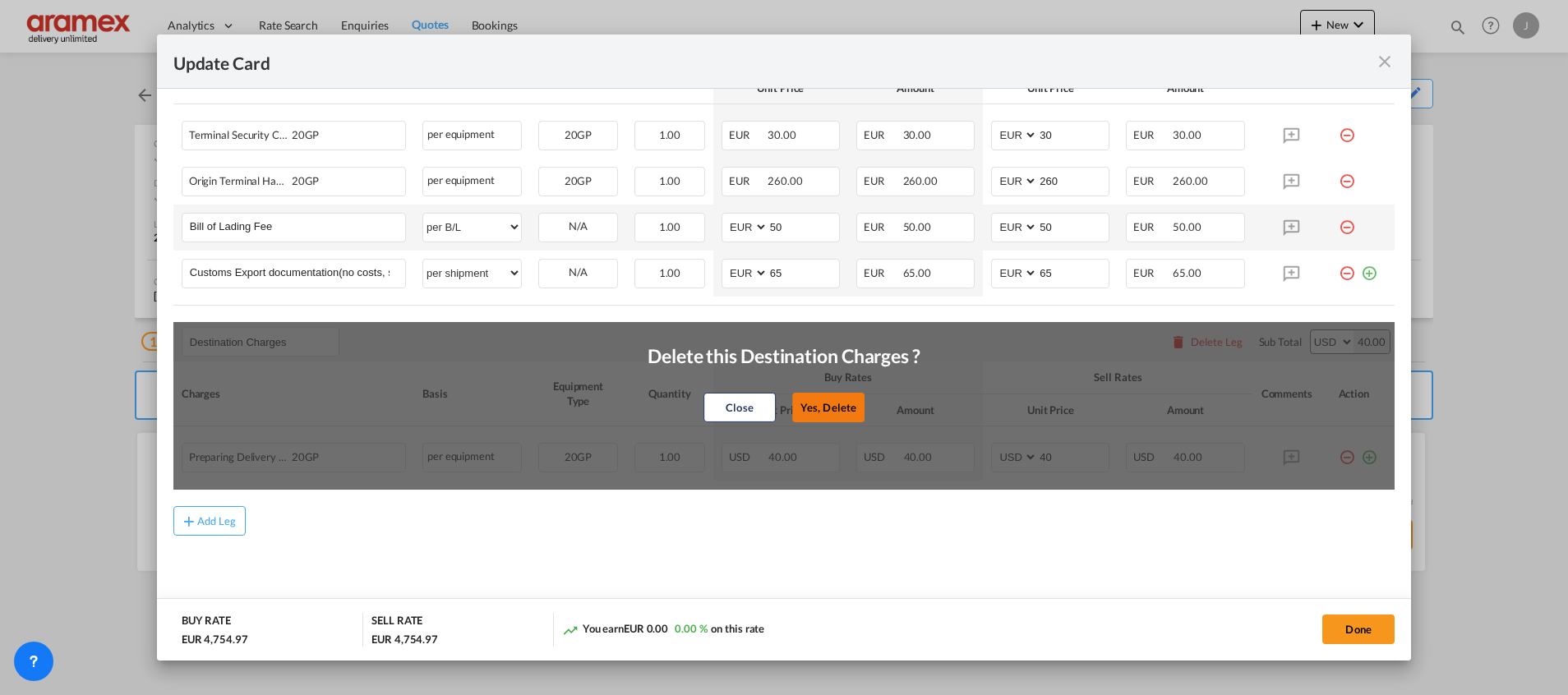
click at [821, 395] on button "Yes, Delete" at bounding box center [827, 408] width 72 height 29
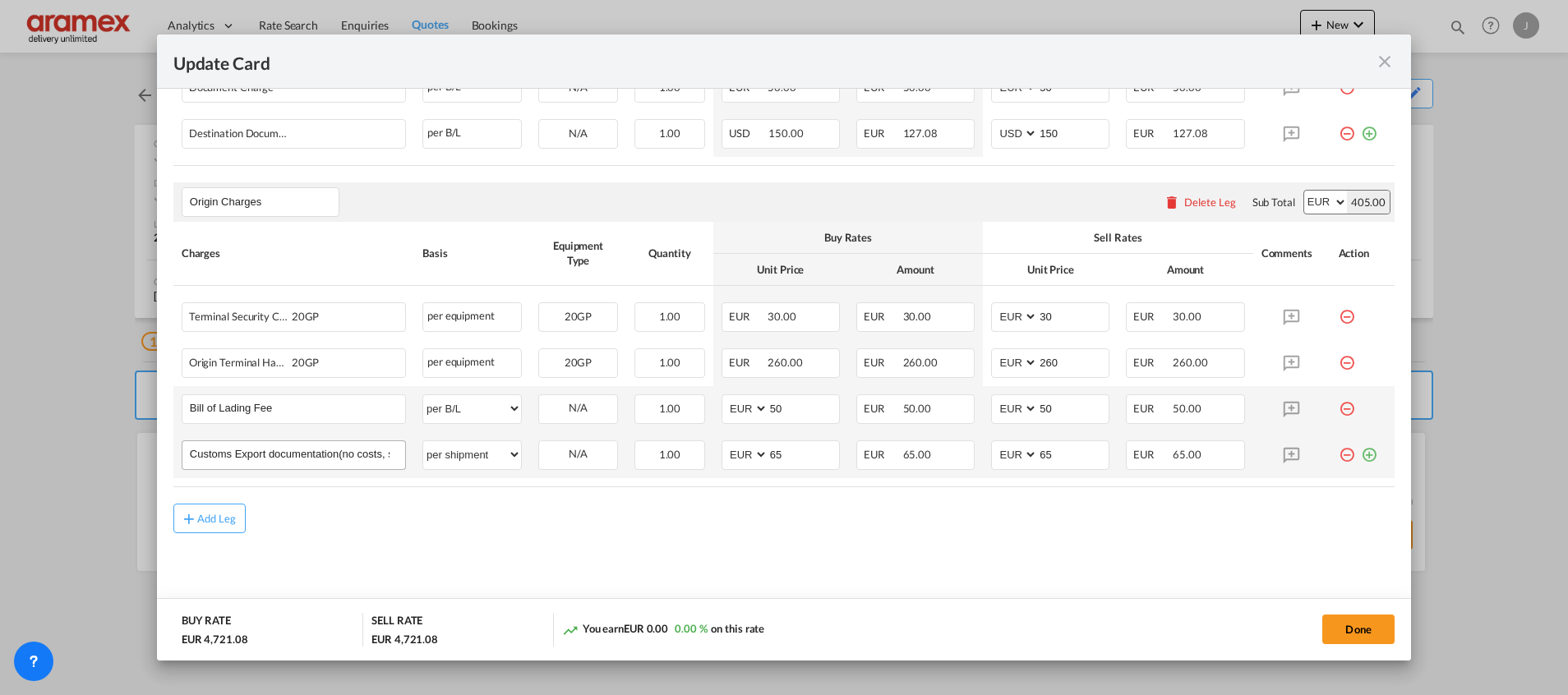
scroll to position [758, 0]
click at [190, 534] on button "Add Leg" at bounding box center [209, 520] width 72 height 29
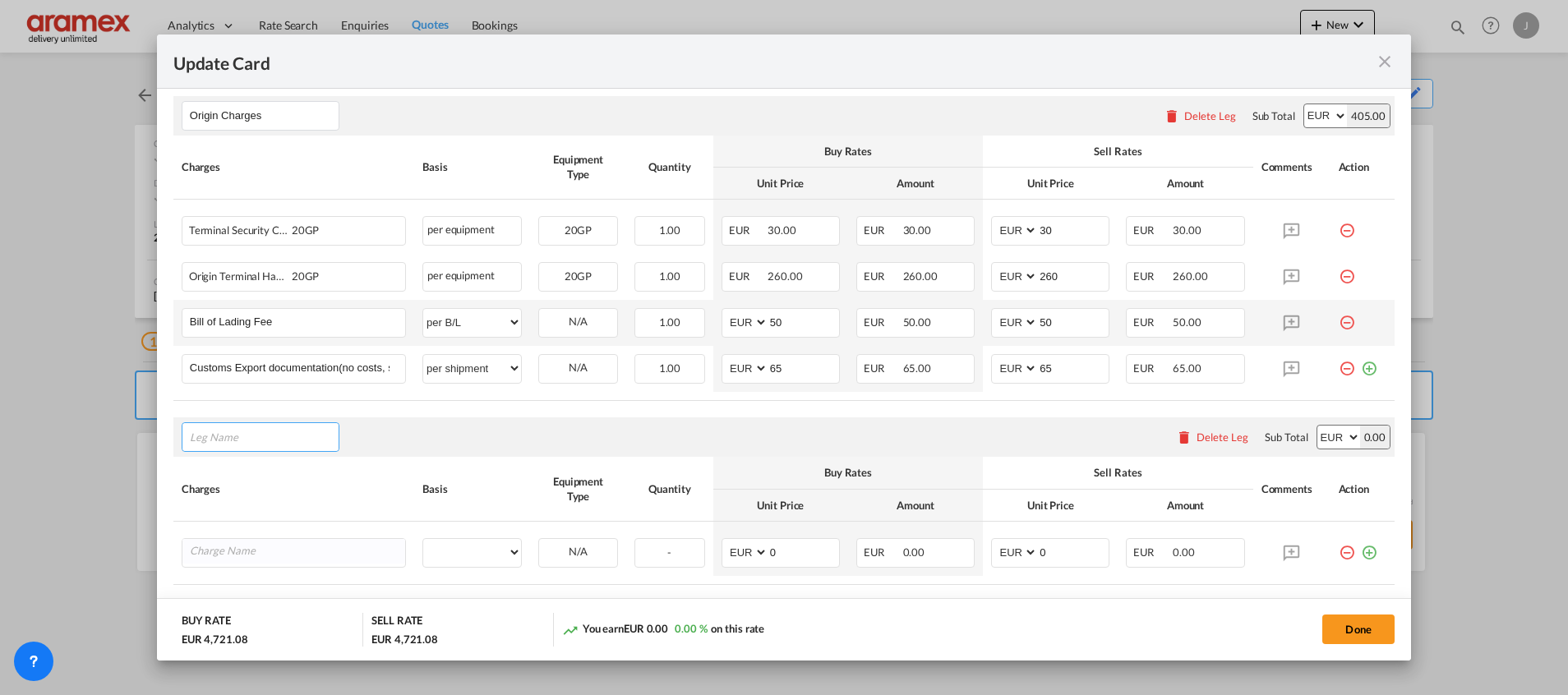
scroll to position [941, 0]
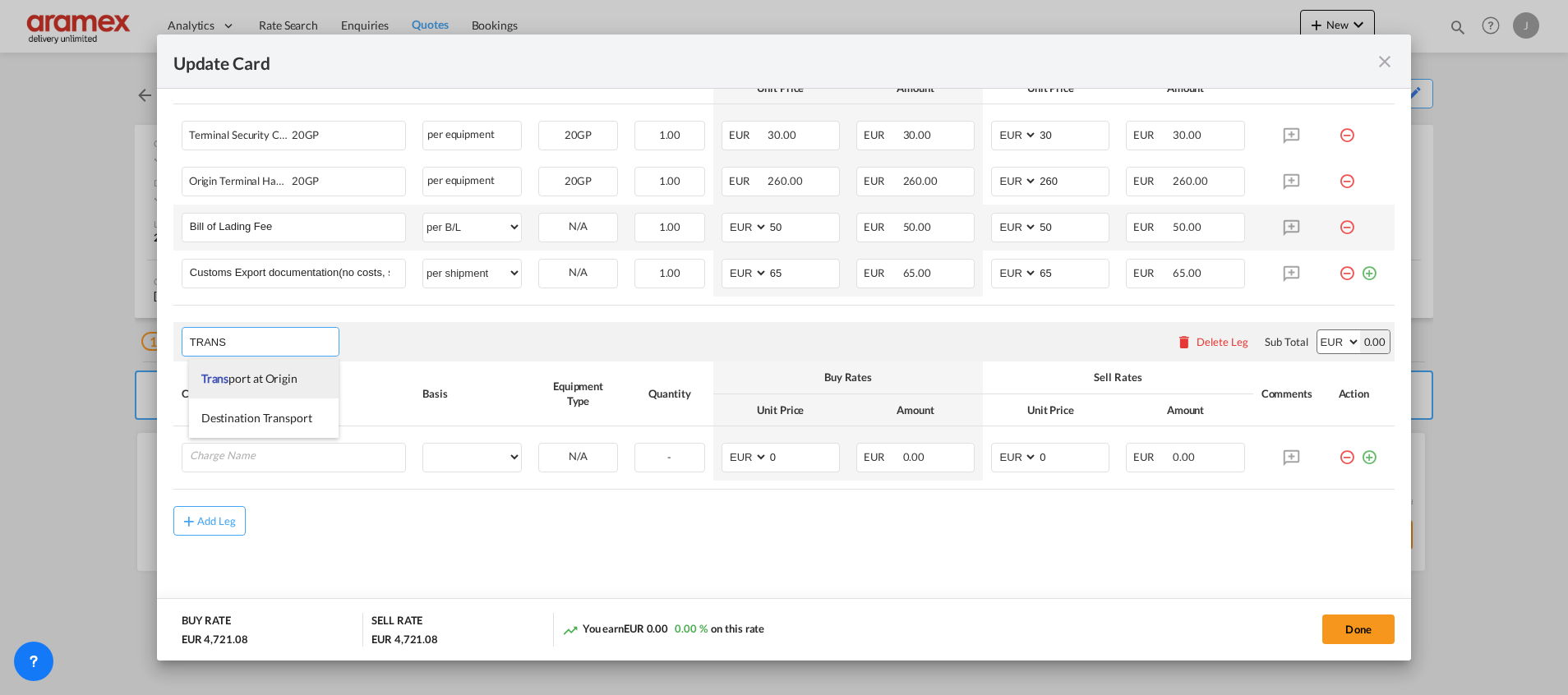
click at [294, 377] on span "Trans port at Origin" at bounding box center [249, 378] width 96 height 14
type input "Transport at Origin"
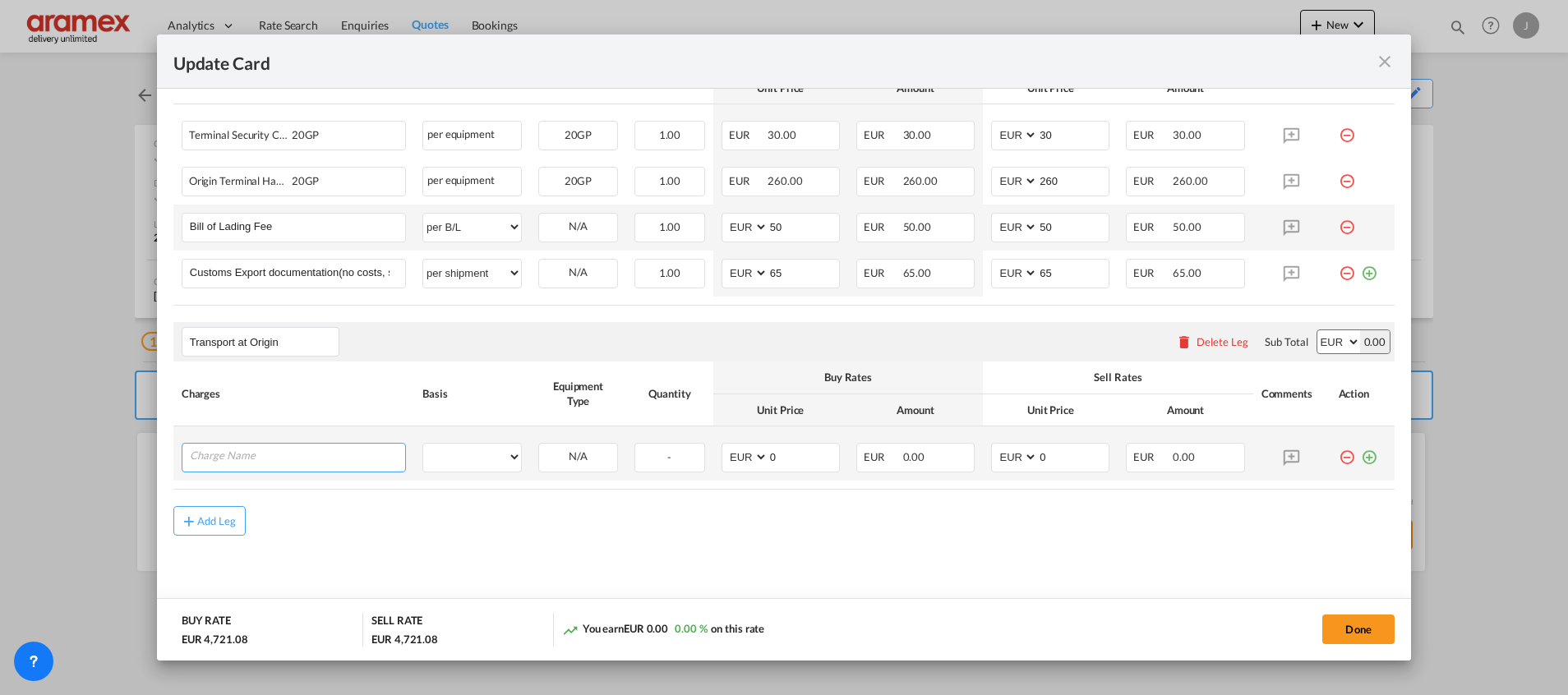
click at [284, 462] on input "Charge Name" at bounding box center [297, 455] width 215 height 25
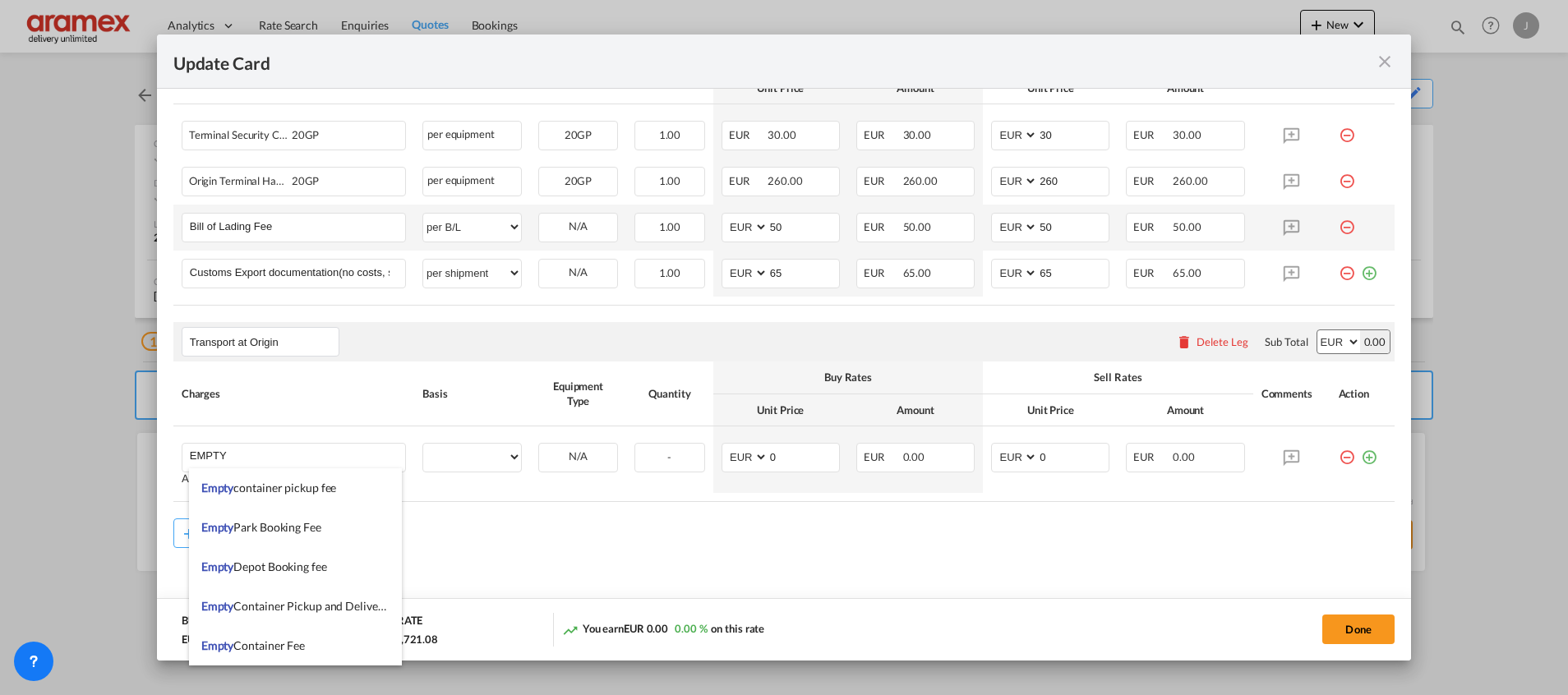
drag, startPoint x: 312, startPoint y: 616, endPoint x: 498, endPoint y: 589, distance: 187.9
click at [316, 616] on li "Empty Container Pickup and Delivery Charge" at bounding box center [295, 606] width 213 height 39
type input "Empty Container Pickup and Delivery Charge"
select select "per equipment"
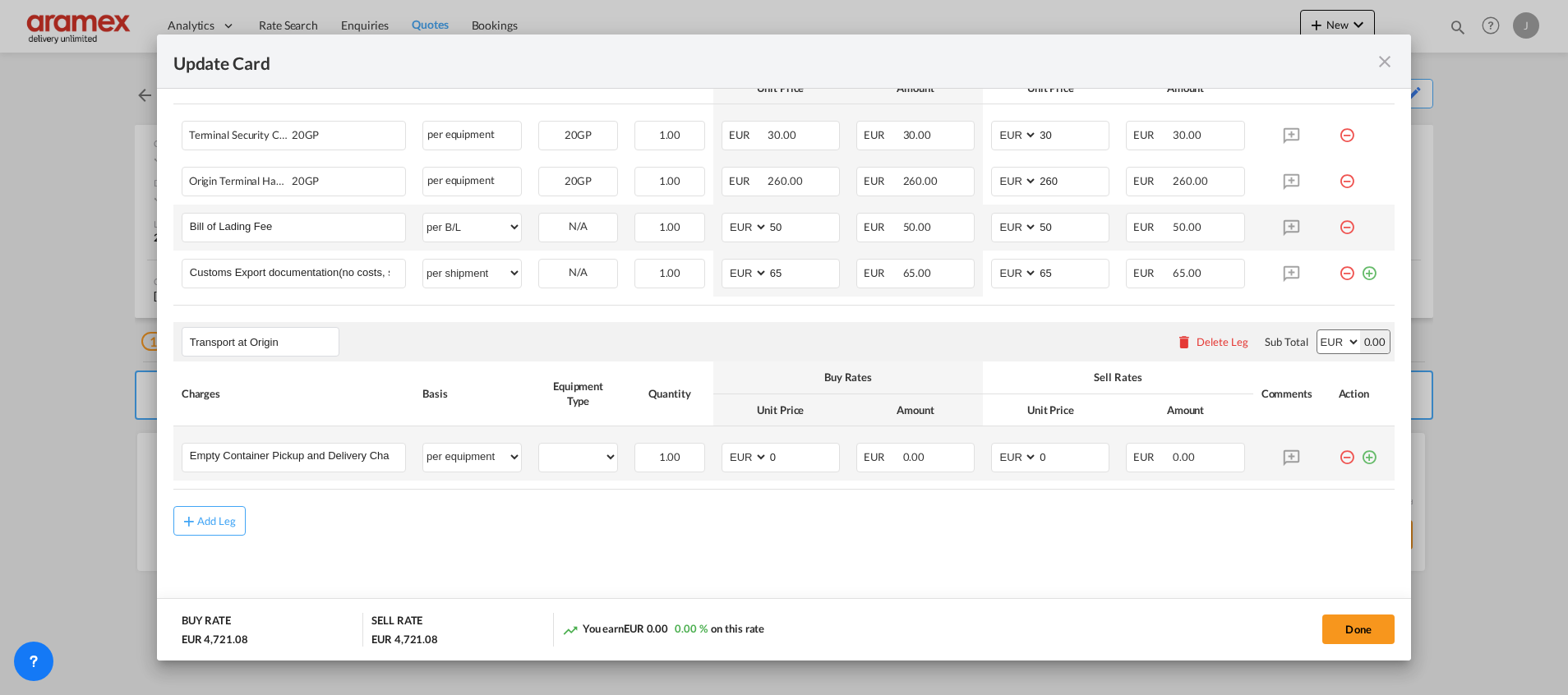
click at [1361, 459] on md-icon "icon-plus-circle-outline green-400-fg" at bounding box center [1369, 451] width 16 height 16
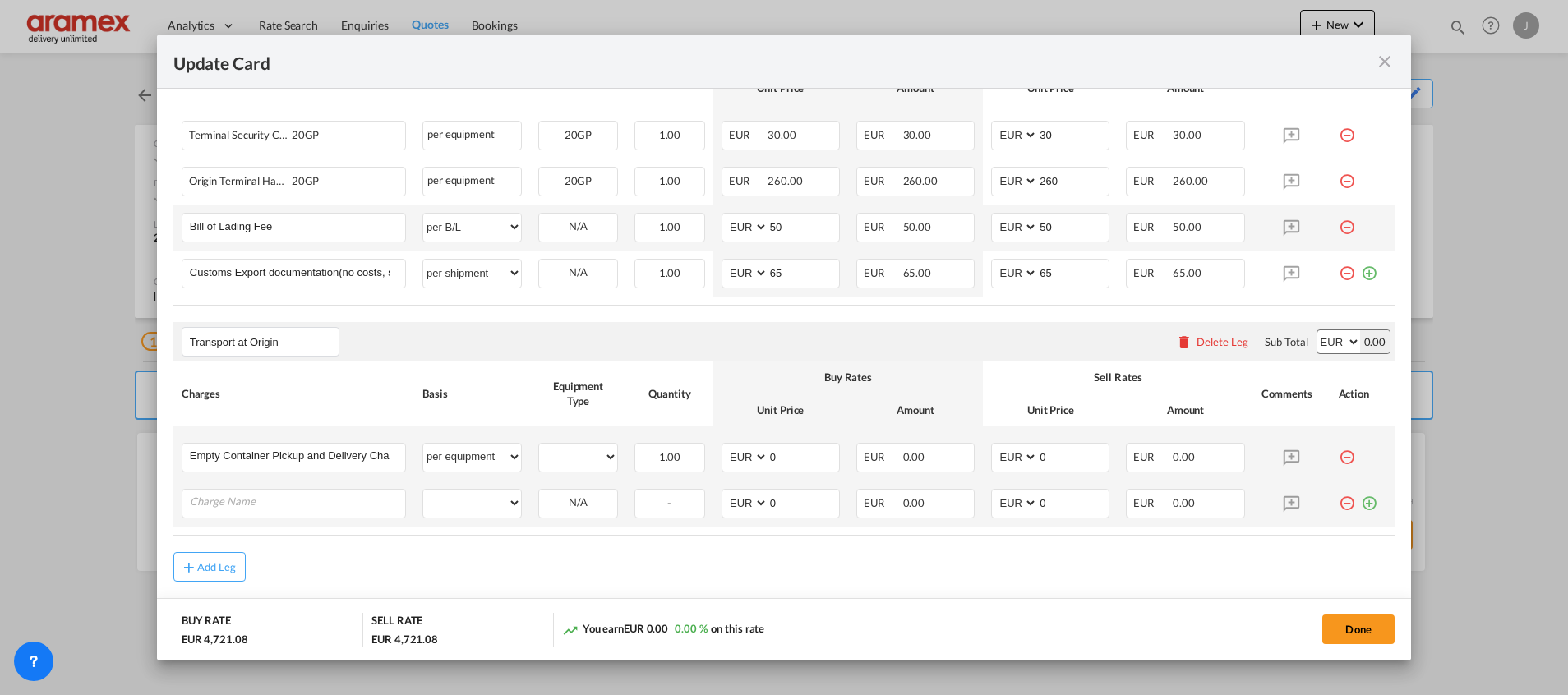
click at [1361, 501] on md-icon "icon-plus-circle-outline green-400-fg" at bounding box center [1369, 497] width 16 height 16
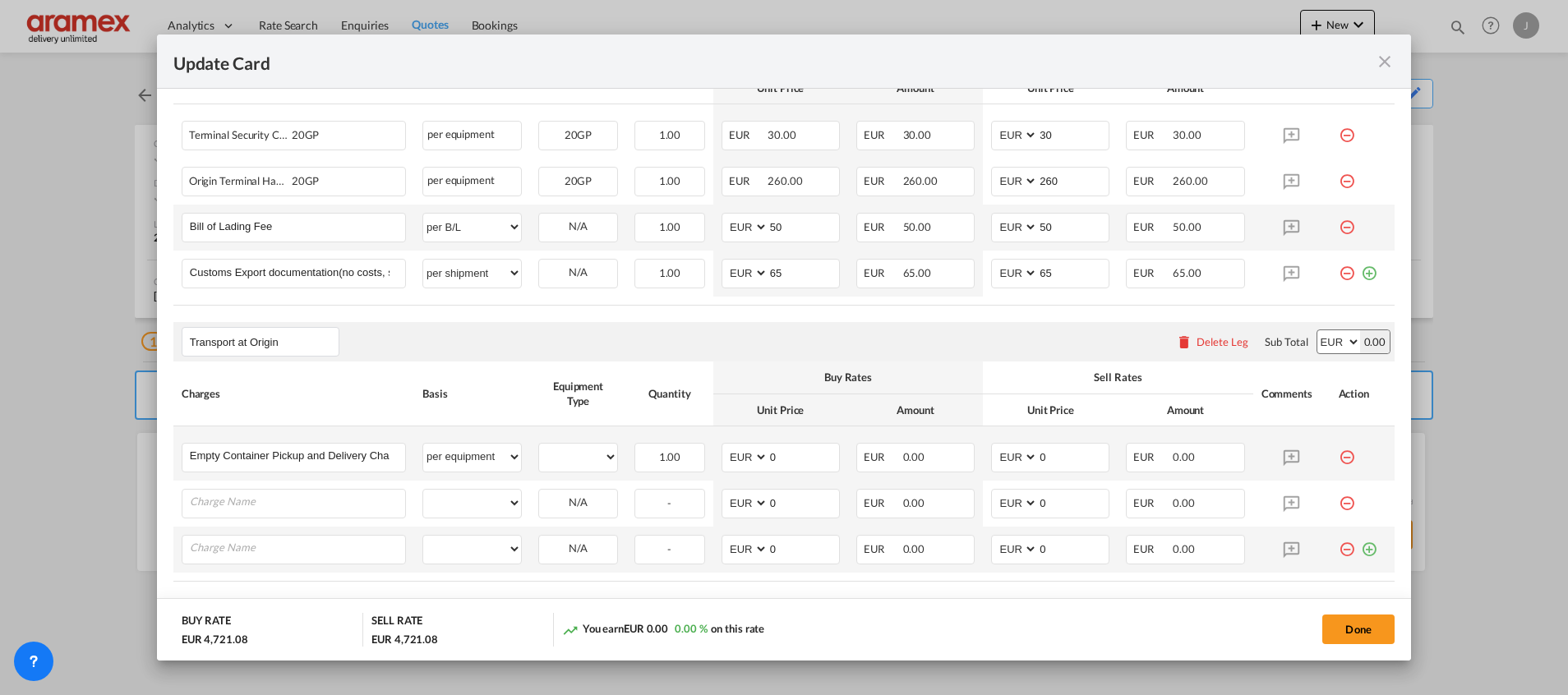
click at [1361, 550] on md-icon "icon-plus-circle-outline green-400-fg" at bounding box center [1369, 543] width 16 height 16
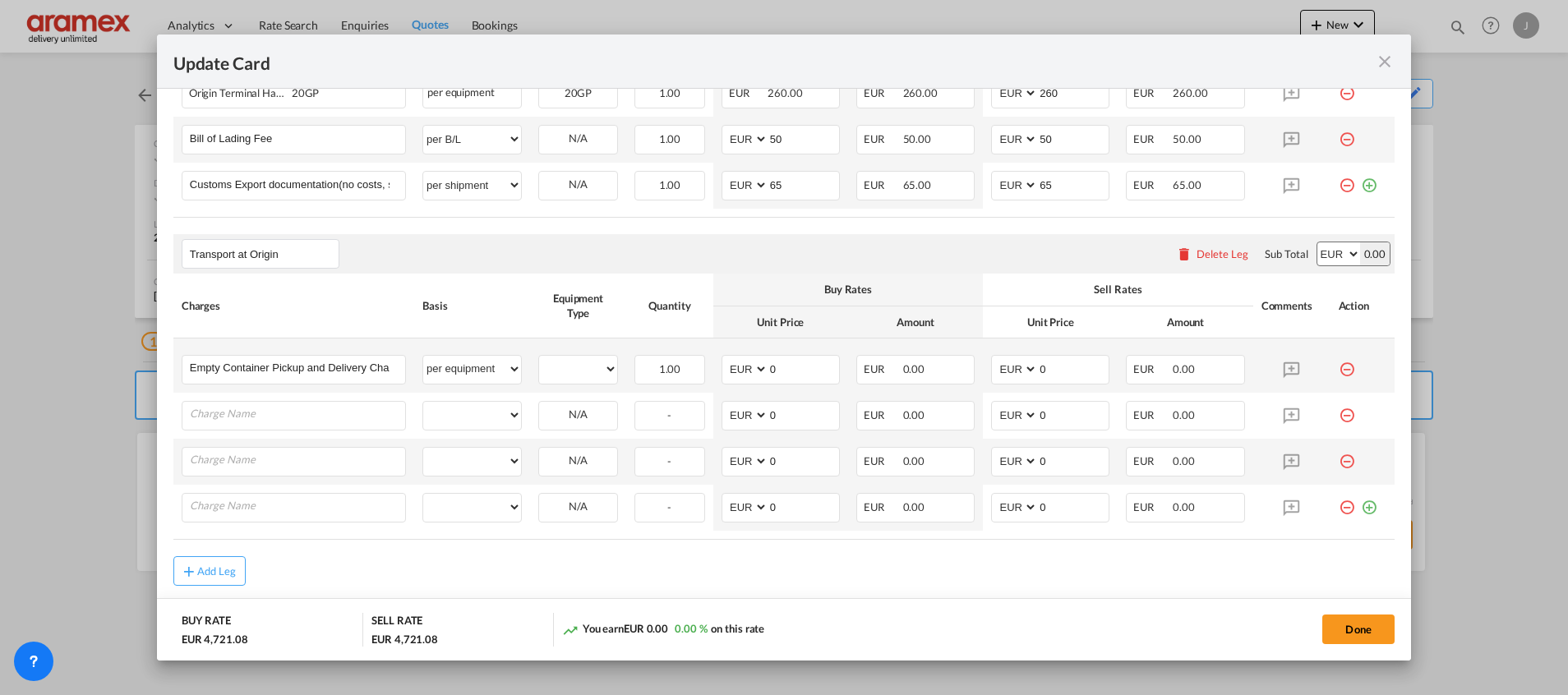
scroll to position [1064, 0]
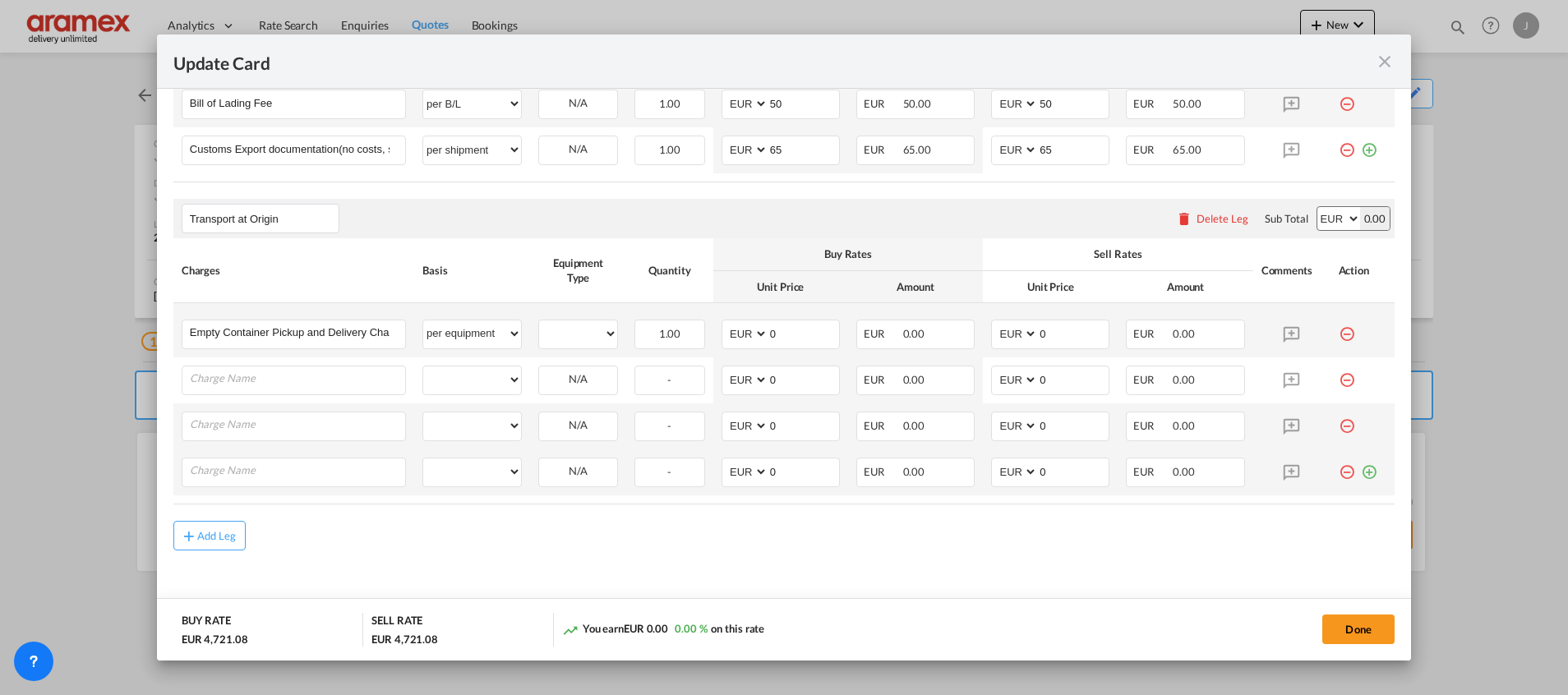
click at [1361, 473] on md-icon "icon-plus-circle-outline green-400-fg" at bounding box center [1369, 466] width 16 height 16
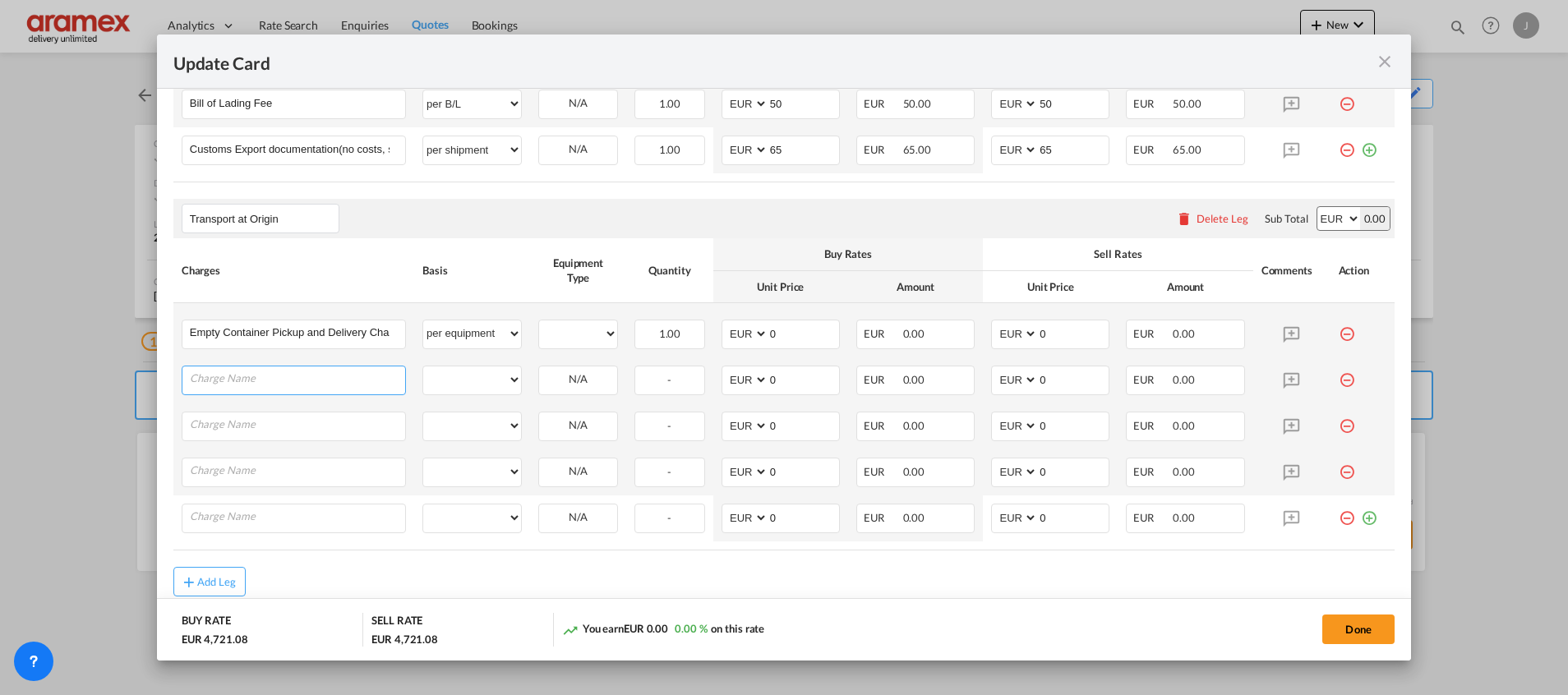
click at [254, 381] on input "Charge Name" at bounding box center [297, 379] width 215 height 25
type input "Delta"
click at [458, 384] on select "per equipment per container per B/L per shipping bill per shipment % on pickup …" at bounding box center [472, 379] width 98 height 26
select select "per equipment"
click at [423, 367] on select "per equipment per container per B/L per shipping bill per shipment % on pickup …" at bounding box center [472, 379] width 98 height 26
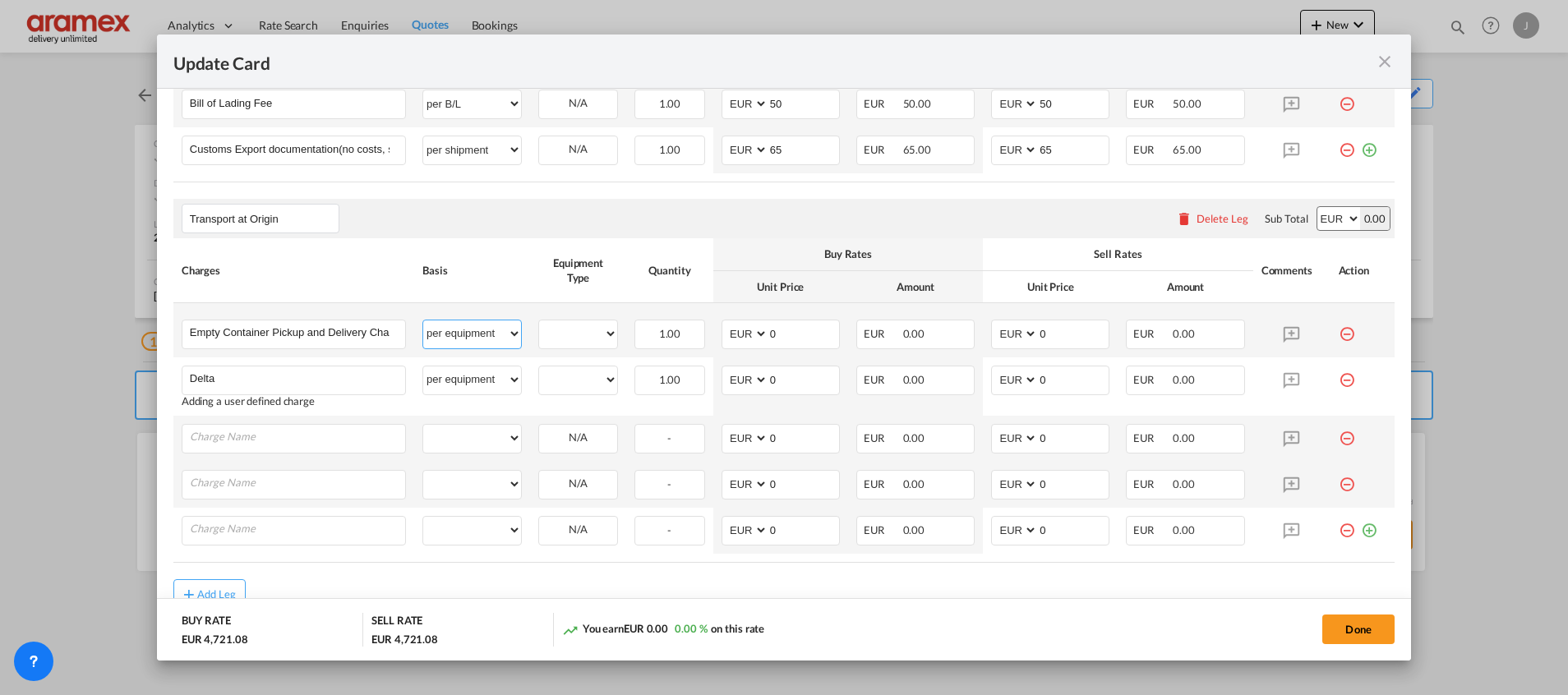
click at [457, 342] on select "per equipment per container per B/L per shipping bill per shipment % on pickup …" at bounding box center [472, 333] width 98 height 26
select select "per container"
click at [423, 320] on select "per equipment per container per B/L per shipping bill per shipment % on pickup …" at bounding box center [472, 333] width 98 height 26
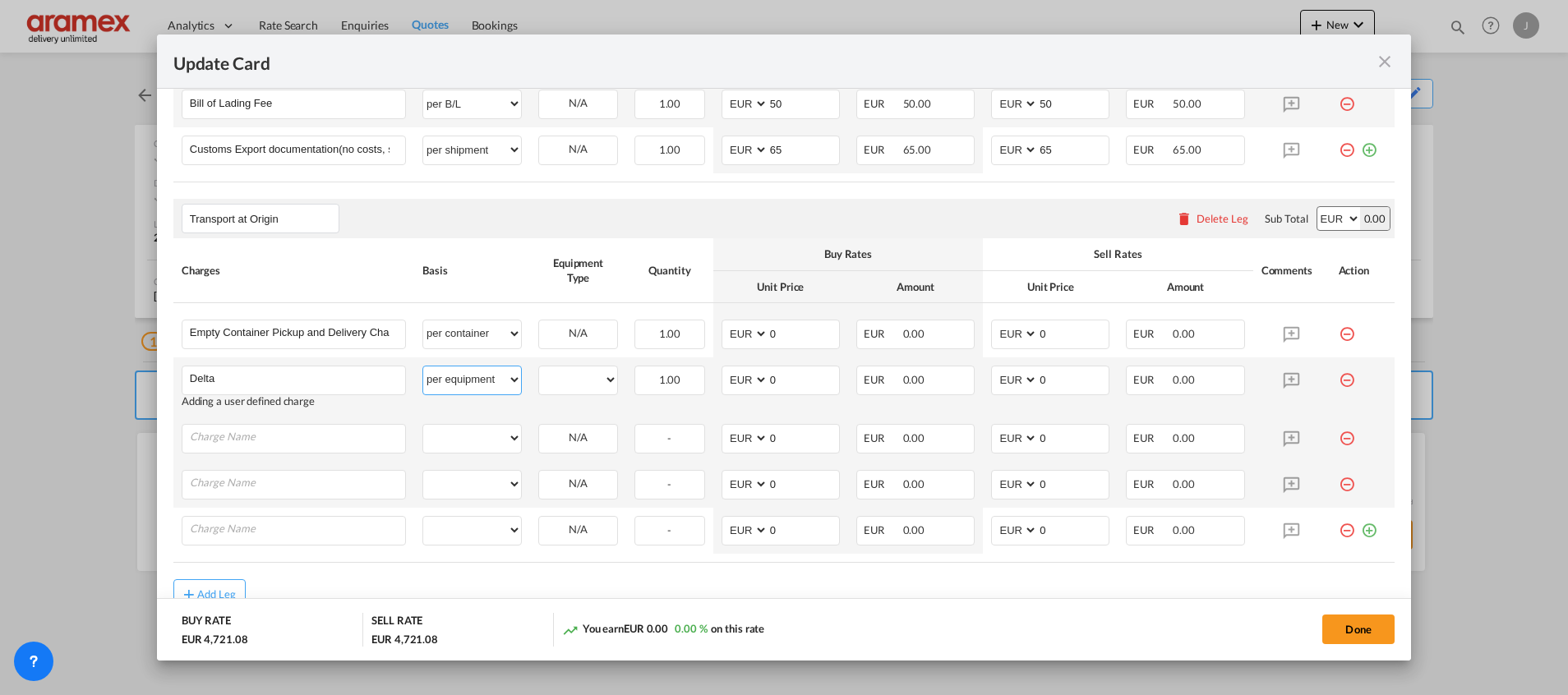
drag, startPoint x: 445, startPoint y: 382, endPoint x: 452, endPoint y: 360, distance: 23.1
click at [445, 383] on select "per equipment per container per B/L per shipping bill per shipment % on pickup …" at bounding box center [472, 379] width 98 height 26
select select "per container"
click at [423, 367] on select "per equipment per container per B/L per shipping bill per shipment % on pickup …" at bounding box center [472, 379] width 98 height 26
click at [220, 435] on input "Charge Name" at bounding box center [297, 437] width 215 height 25
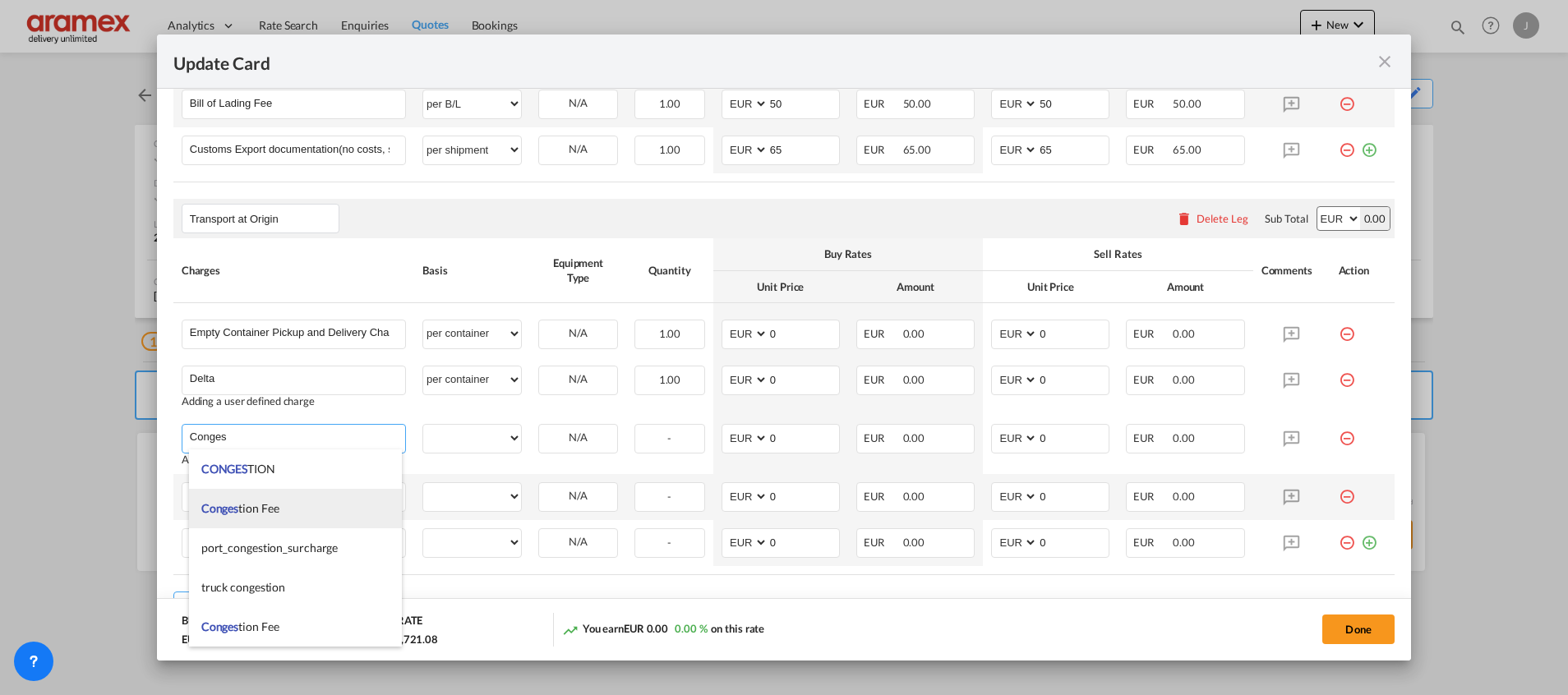
click at [271, 512] on span "Conges tion Fee" at bounding box center [241, 507] width 78 height 14
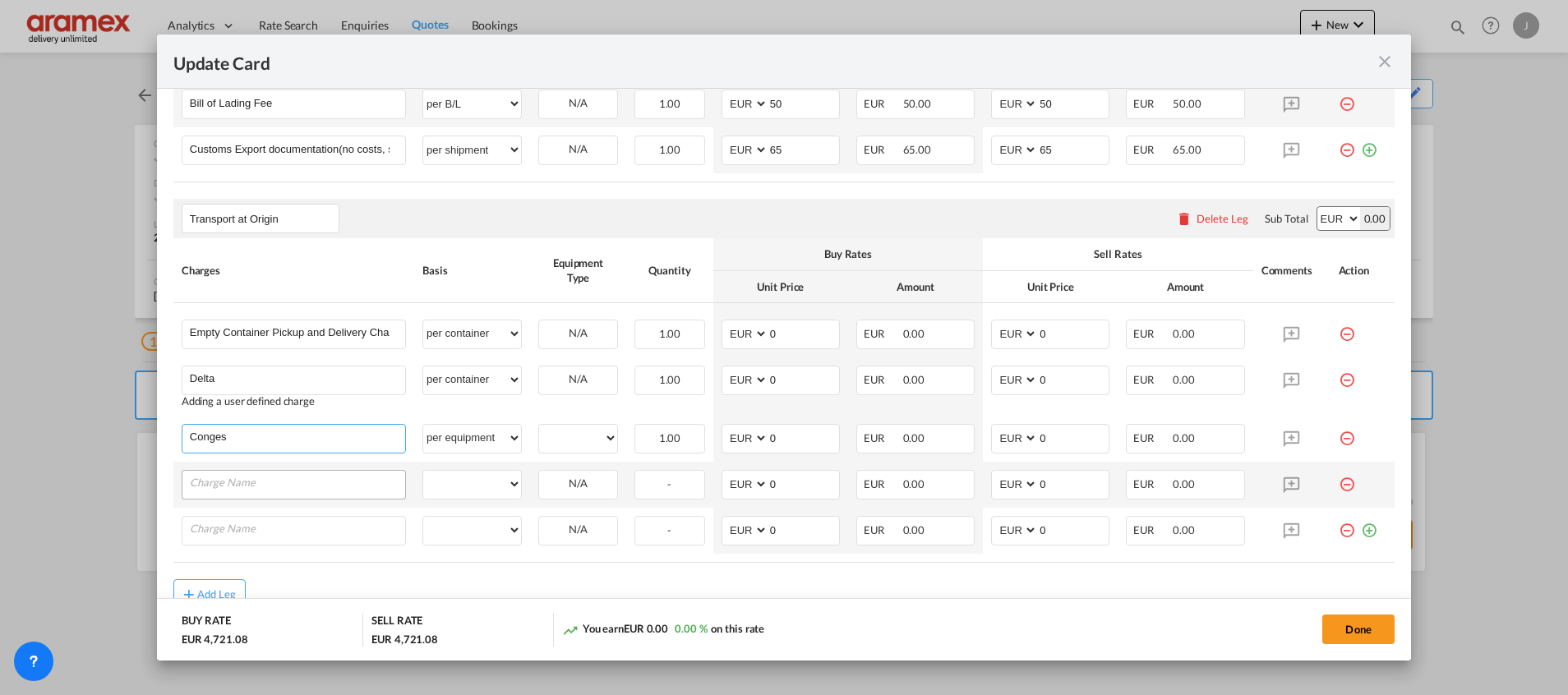
type input "Congestion Fee"
click at [466, 439] on select "per equipment per container per B/L per shipping bill per shipment % on pickup …" at bounding box center [472, 438] width 98 height 26
select select "per container"
click at [423, 425] on select "per equipment per container per B/L per shipping bill per shipment % on pickup …" at bounding box center [472, 438] width 98 height 26
click at [223, 493] on input "Charge Name" at bounding box center [297, 482] width 215 height 25
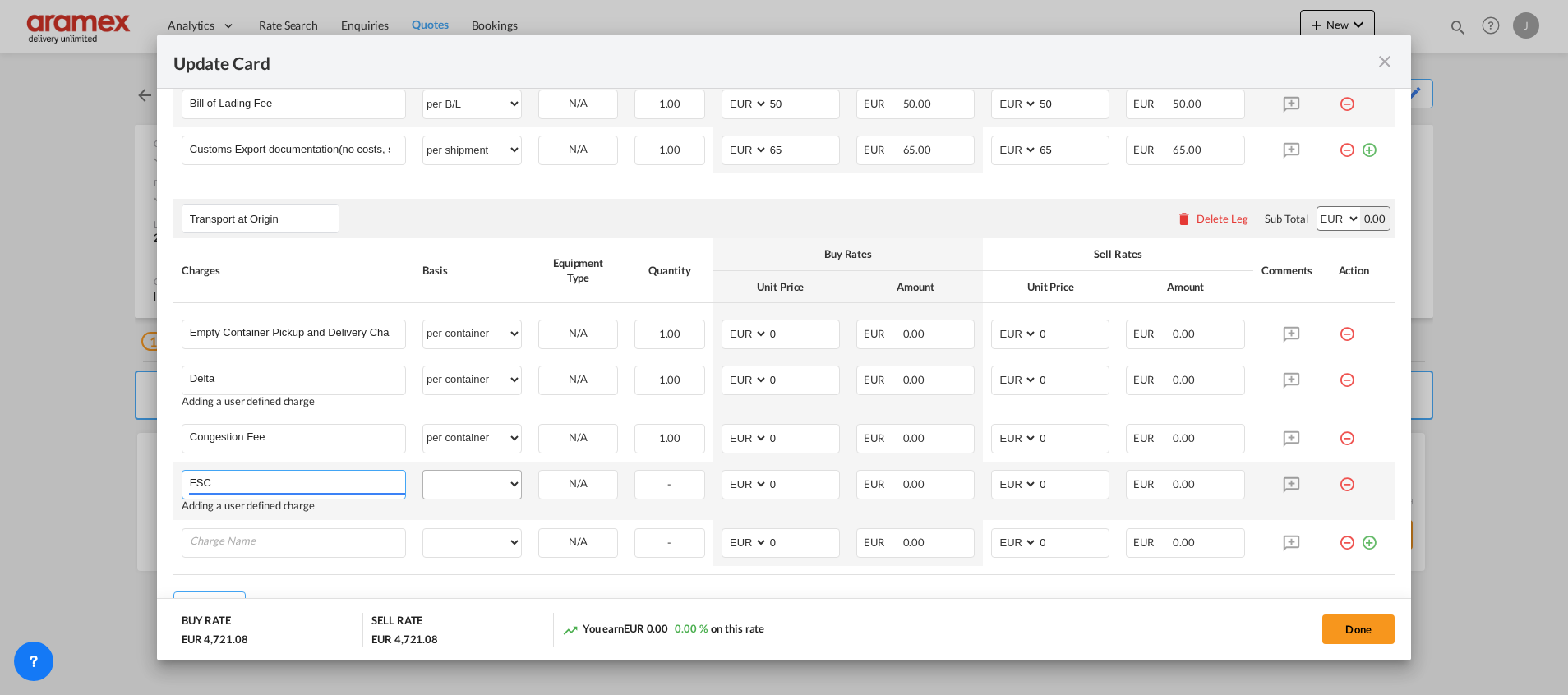
type input "FSC"
click at [458, 486] on select "per equipment per container per B/L per shipping bill per shipment % on pickup …" at bounding box center [472, 483] width 98 height 26
select select "per container"
click at [423, 471] on select "per equipment per container per B/L per shipping bill per shipment % on pickup …" at bounding box center [472, 483] width 98 height 26
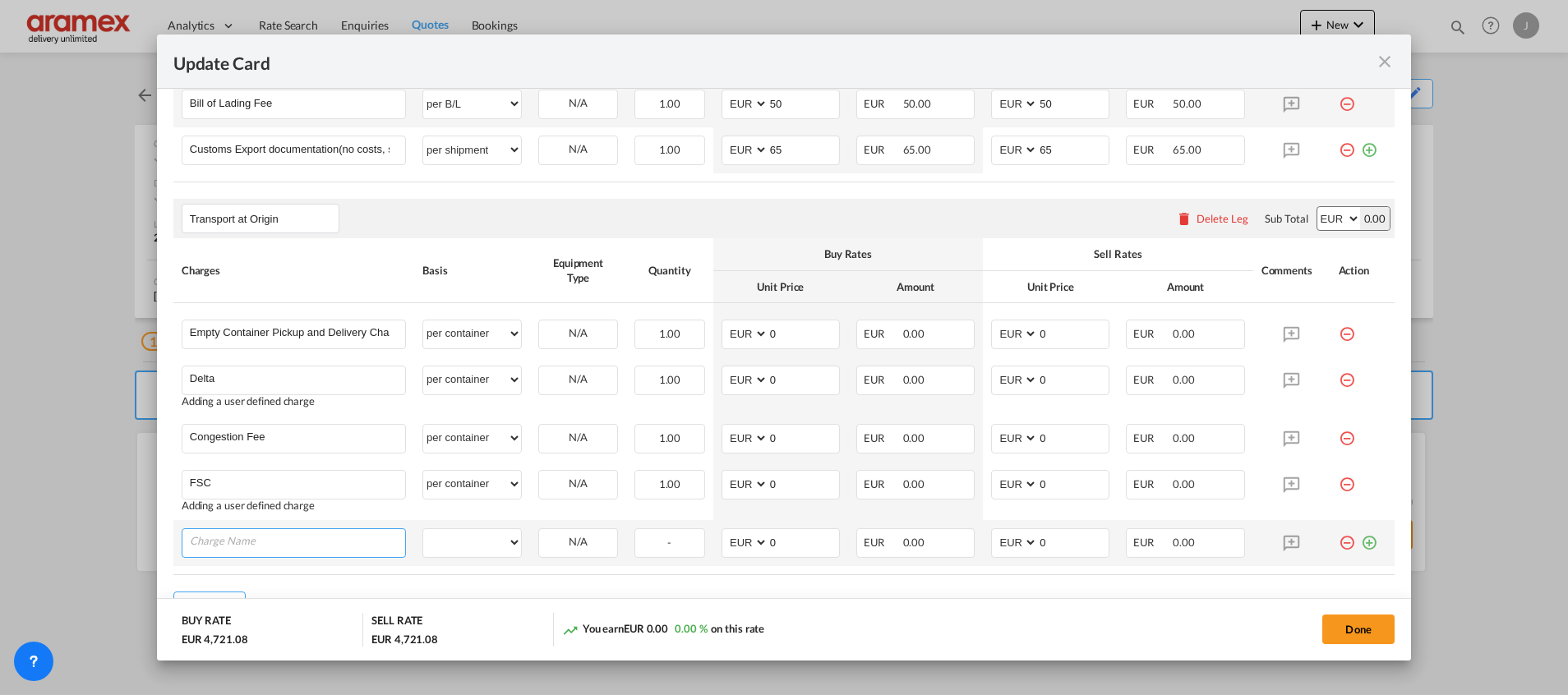
click at [213, 548] on input "Charge Name" at bounding box center [297, 541] width 215 height 25
type input "Admin fee"
drag, startPoint x: 457, startPoint y: 540, endPoint x: 466, endPoint y: 526, distance: 16.6
click at [457, 541] on select "per equipment per container per B/L per shipping bill per shipment % on pickup …" at bounding box center [472, 542] width 98 height 26
select select "per container"
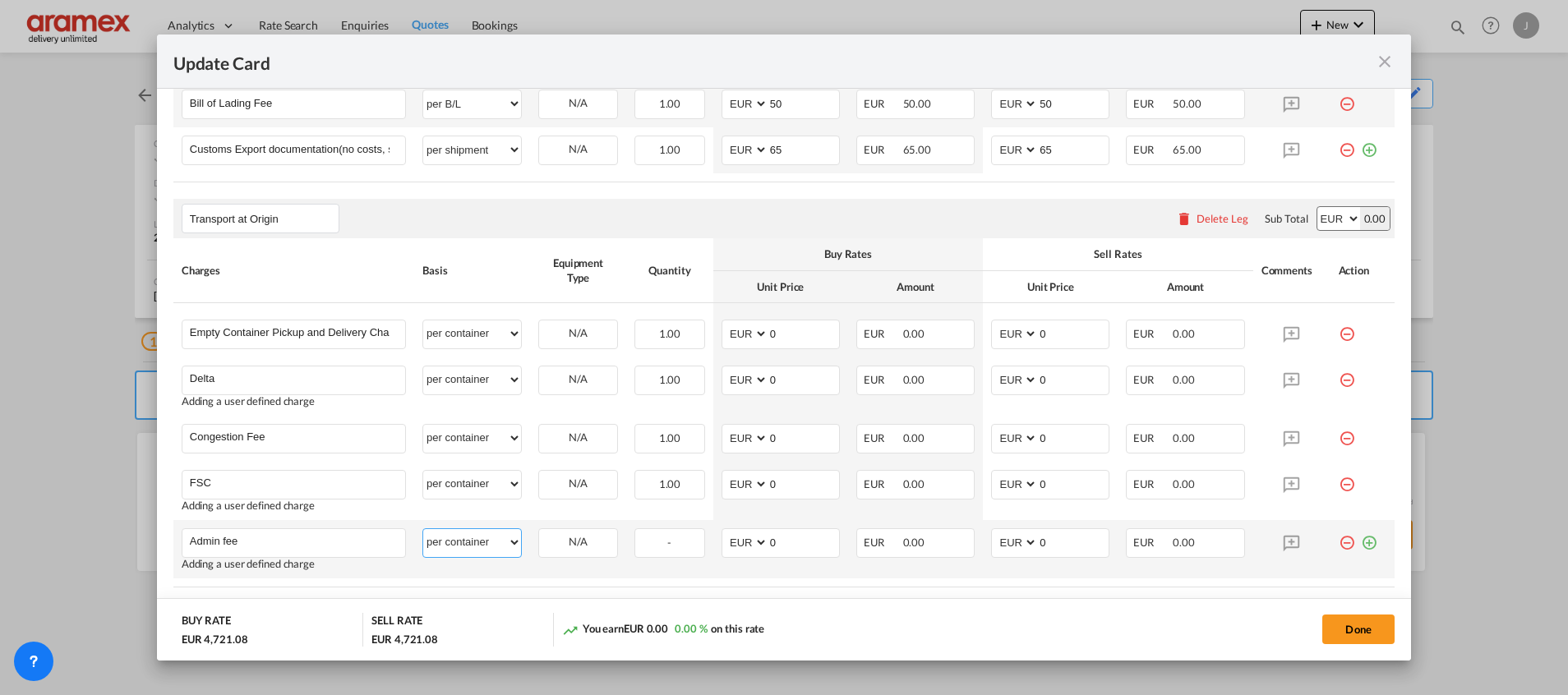
click at [423, 529] on select "per equipment per container per B/L per shipping bill per shipment % on pickup …" at bounding box center [472, 542] width 98 height 26
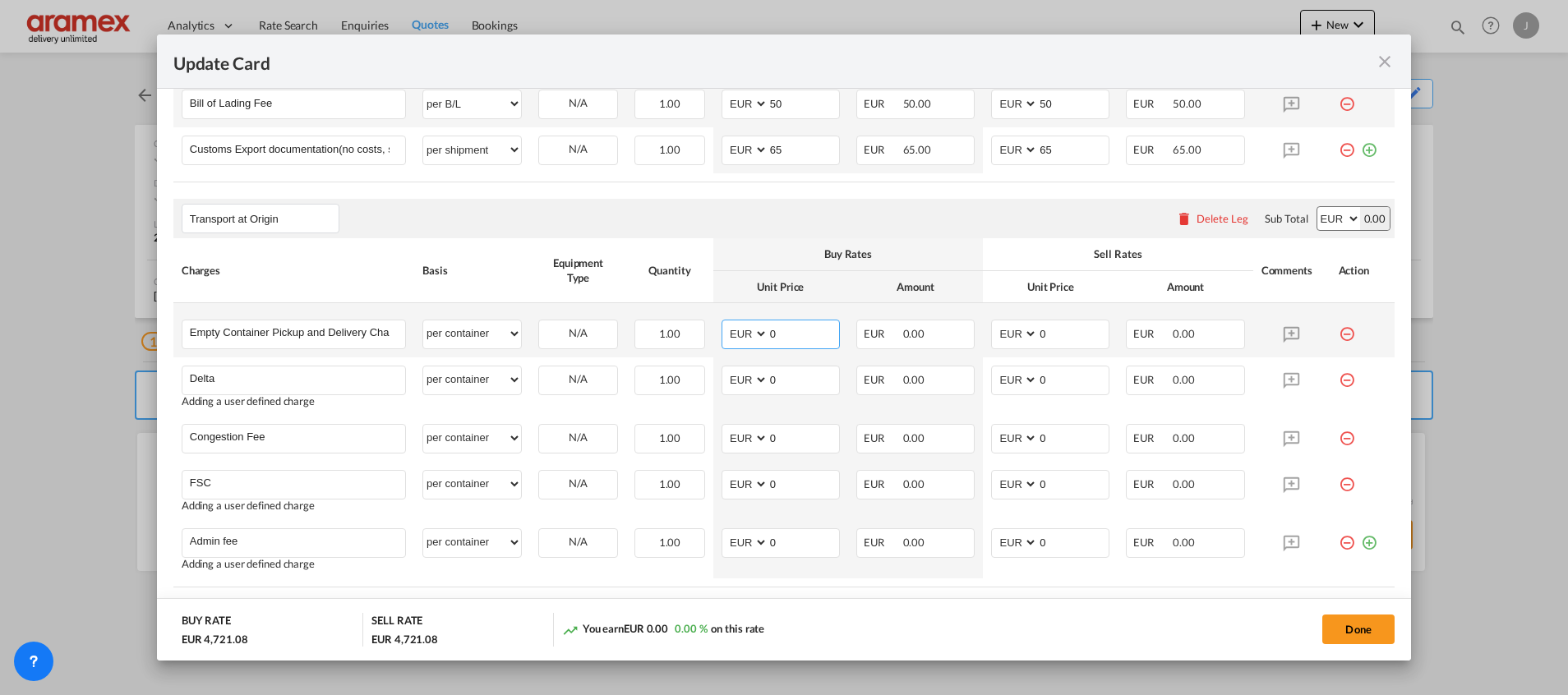
drag, startPoint x: 792, startPoint y: 332, endPoint x: 742, endPoint y: 331, distance: 50.0
click at [742, 331] on md-input-container "AED AFN ALL AMD ANG AOA ARS AUD AWG AZN BAM BBD BDT BGN BHD BIF BMD BND BOB BRL…" at bounding box center [781, 334] width 119 height 29
type input "265"
drag, startPoint x: 1054, startPoint y: 329, endPoint x: 928, endPoint y: 320, distance: 126.3
click at [928, 320] on tr "Empty Container Pickup and Delivery Charge Please Enter User Defined Charges Ca…" at bounding box center [784, 329] width 1220 height 54
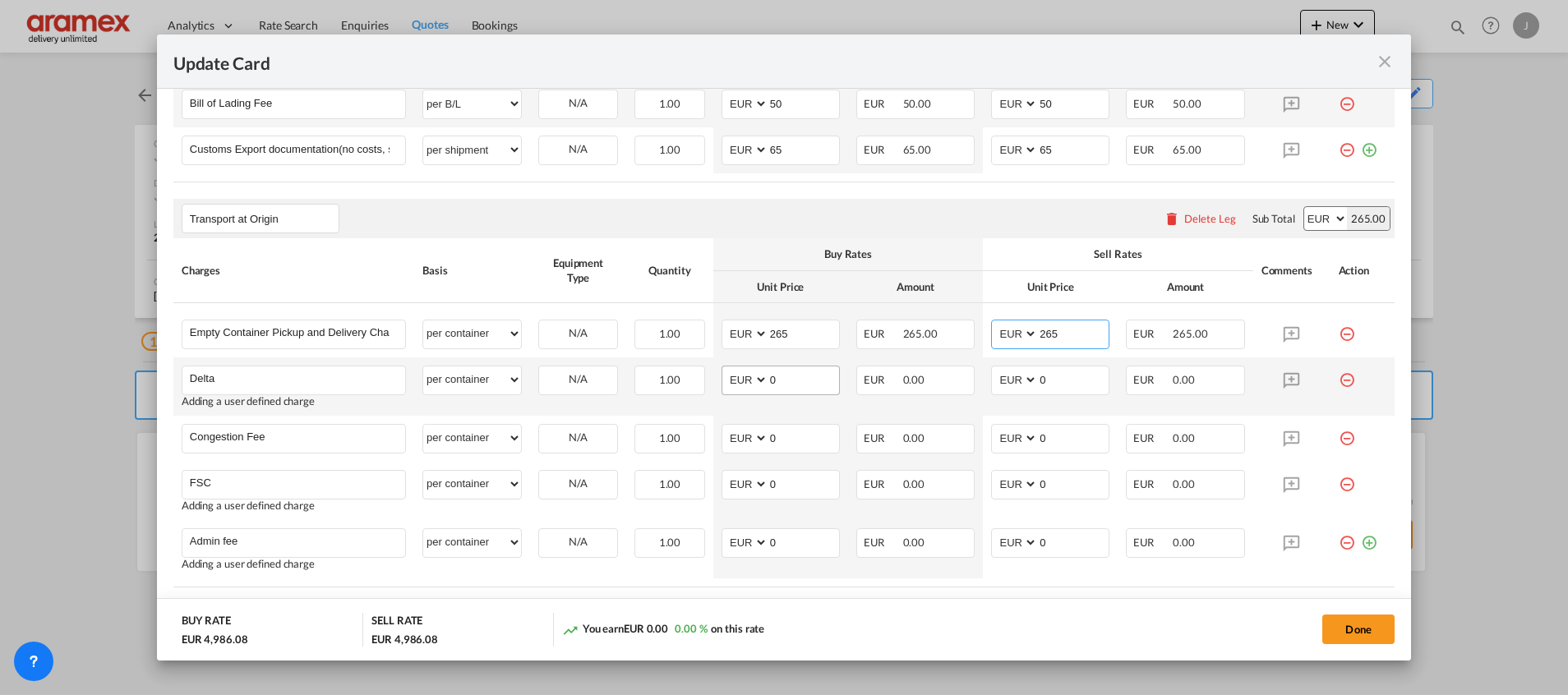
type input "265"
drag, startPoint x: 802, startPoint y: 374, endPoint x: 739, endPoint y: 377, distance: 63.1
click at [739, 377] on md-input-container "AED AFN ALL AMD ANG AOA ARS AUD AWG AZN BAM BBD BDT BGN BHD BIF BMD BND BOB BRL…" at bounding box center [781, 380] width 119 height 29
type input "65"
drag, startPoint x: 1036, startPoint y: 378, endPoint x: 964, endPoint y: 371, distance: 72.3
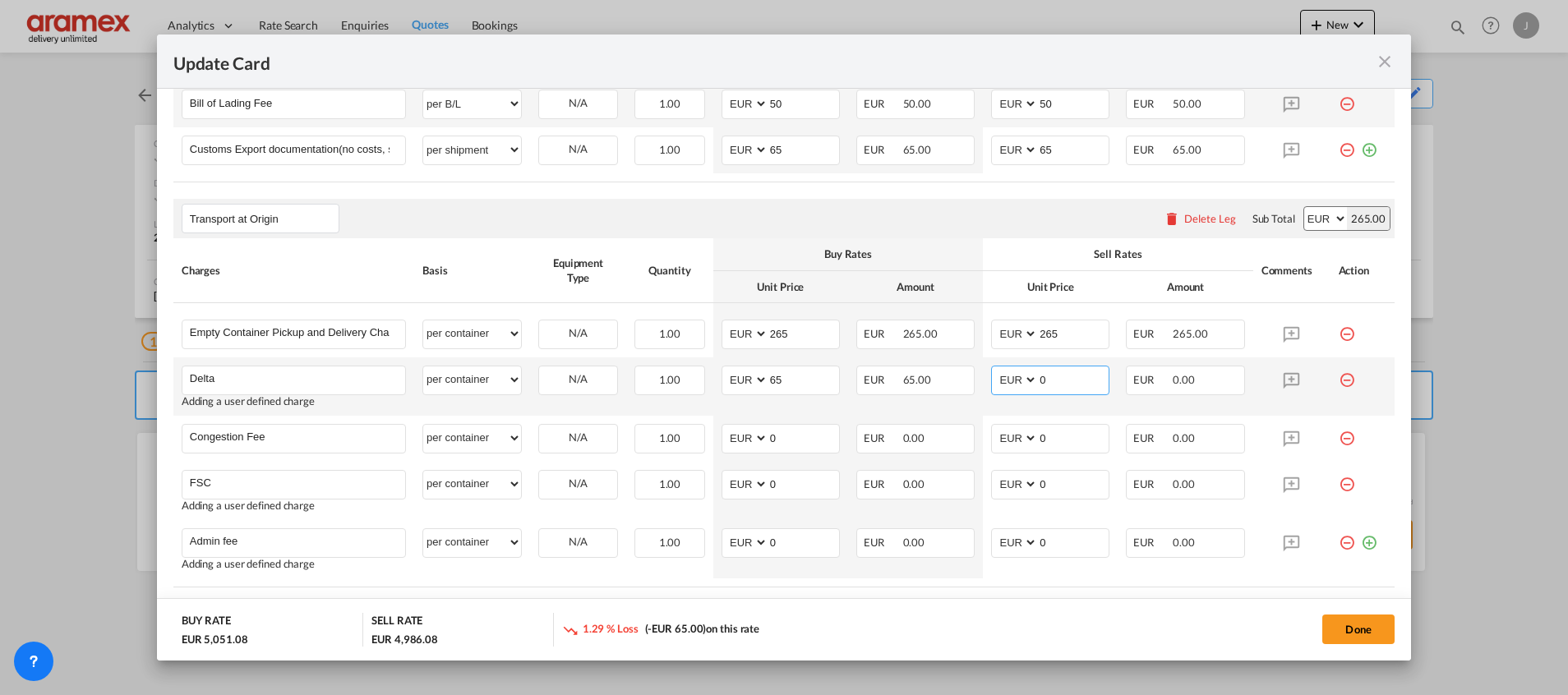
click at [964, 371] on tr "Delta Please Enter User Defined Charges Cannot Be Published Adding a user defin…" at bounding box center [784, 387] width 1220 height 58
type input "65"
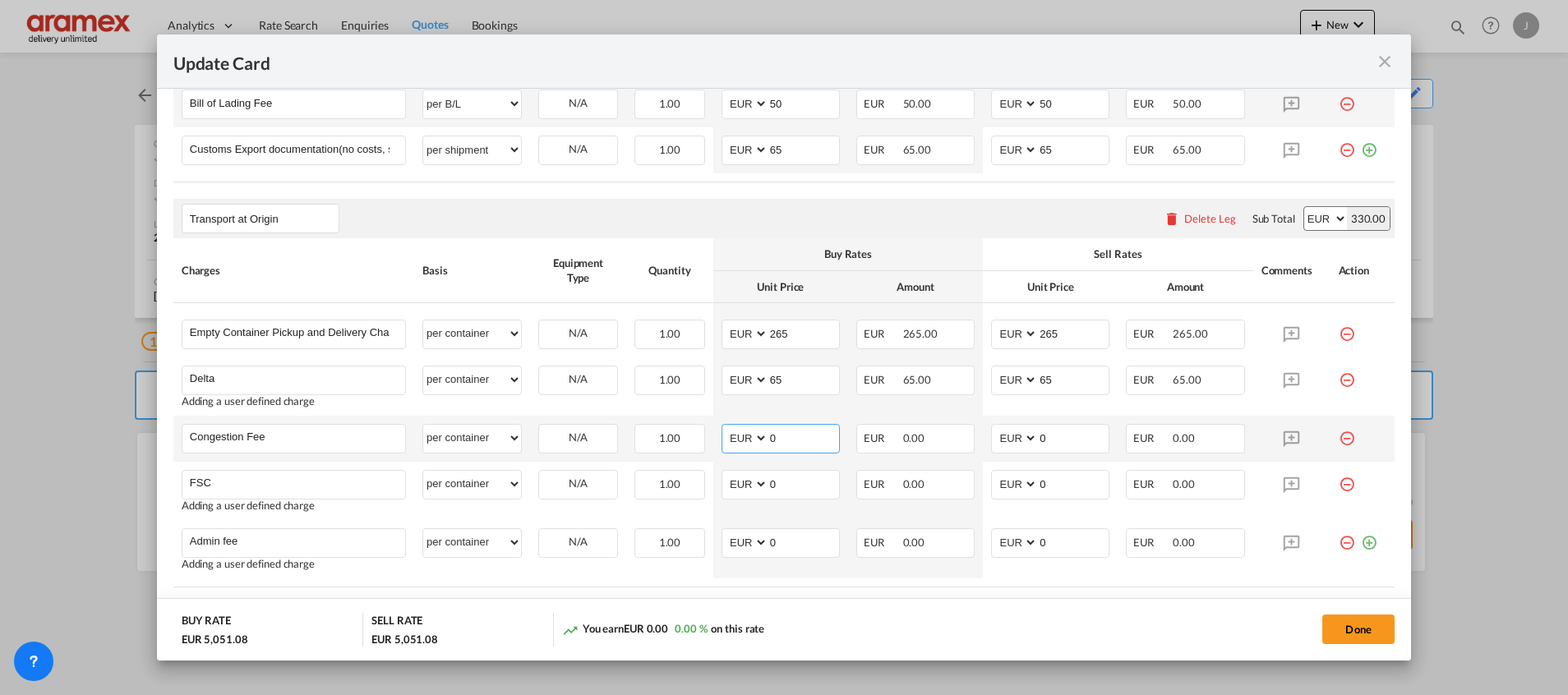
drag, startPoint x: 797, startPoint y: 437, endPoint x: 749, endPoint y: 438, distance: 48.0
click at [749, 438] on md-input-container "AED AFN ALL AMD ANG AOA ARS AUD AWG AZN BAM BBD BDT BGN BHD BIF BMD BND BOB BRL…" at bounding box center [781, 439] width 119 height 29
type input "17"
drag, startPoint x: 1051, startPoint y: 432, endPoint x: 992, endPoint y: 433, distance: 59.0
click at [993, 433] on md-input-container "AED AFN ALL AMD ANG AOA ARS AUD AWG AZN BAM BBD BDT BGN BHD BIF BMD BND BOB BRL…" at bounding box center [1050, 439] width 119 height 29
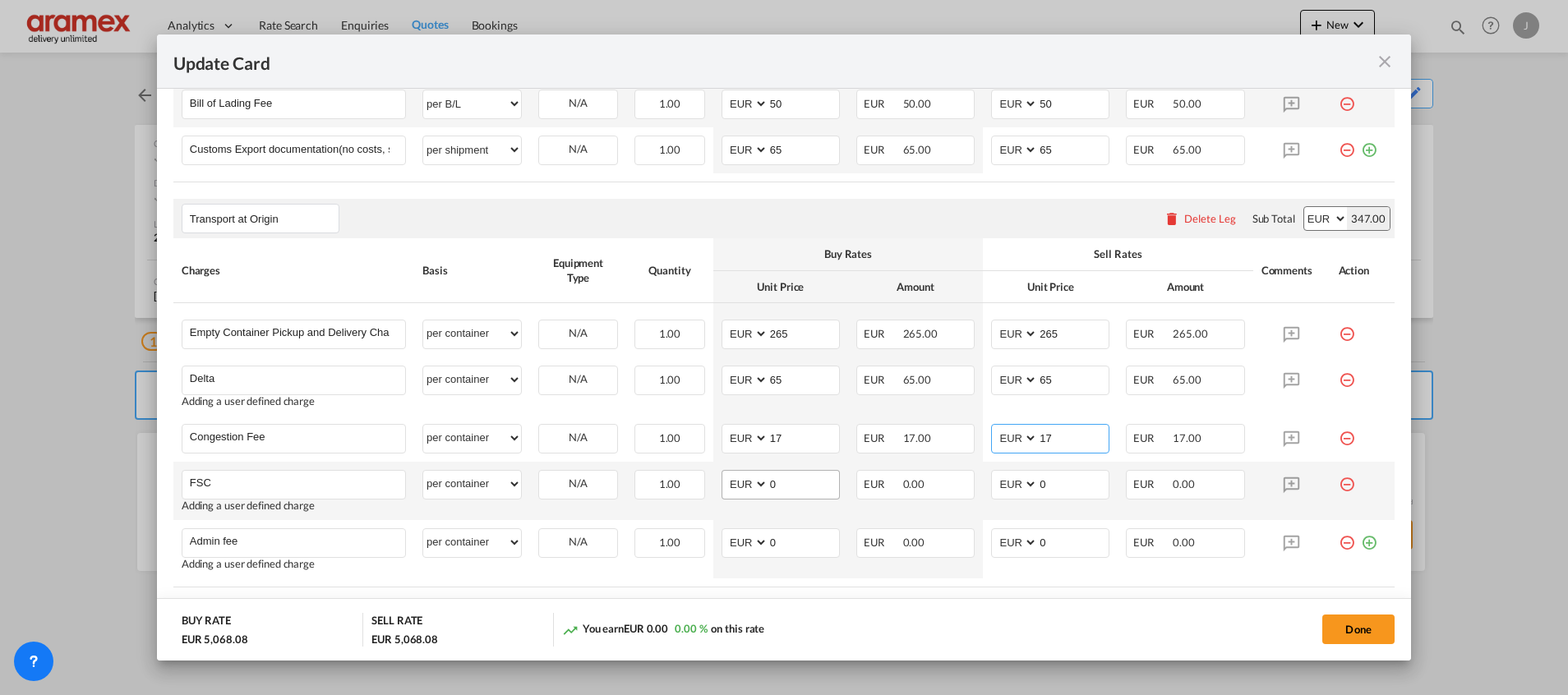
type input "17"
drag, startPoint x: 795, startPoint y: 484, endPoint x: 732, endPoint y: 484, distance: 63.0
click at [732, 484] on md-input-container "AED AFN ALL AMD ANG AOA ARS AUD AWG AZN BAM BBD BDT BGN BHD BIF BMD BND BOB BRL…" at bounding box center [781, 484] width 119 height 29
paste input "€ 20.82"
click at [778, 482] on input "€ 20.82" at bounding box center [803, 482] width 70 height 25
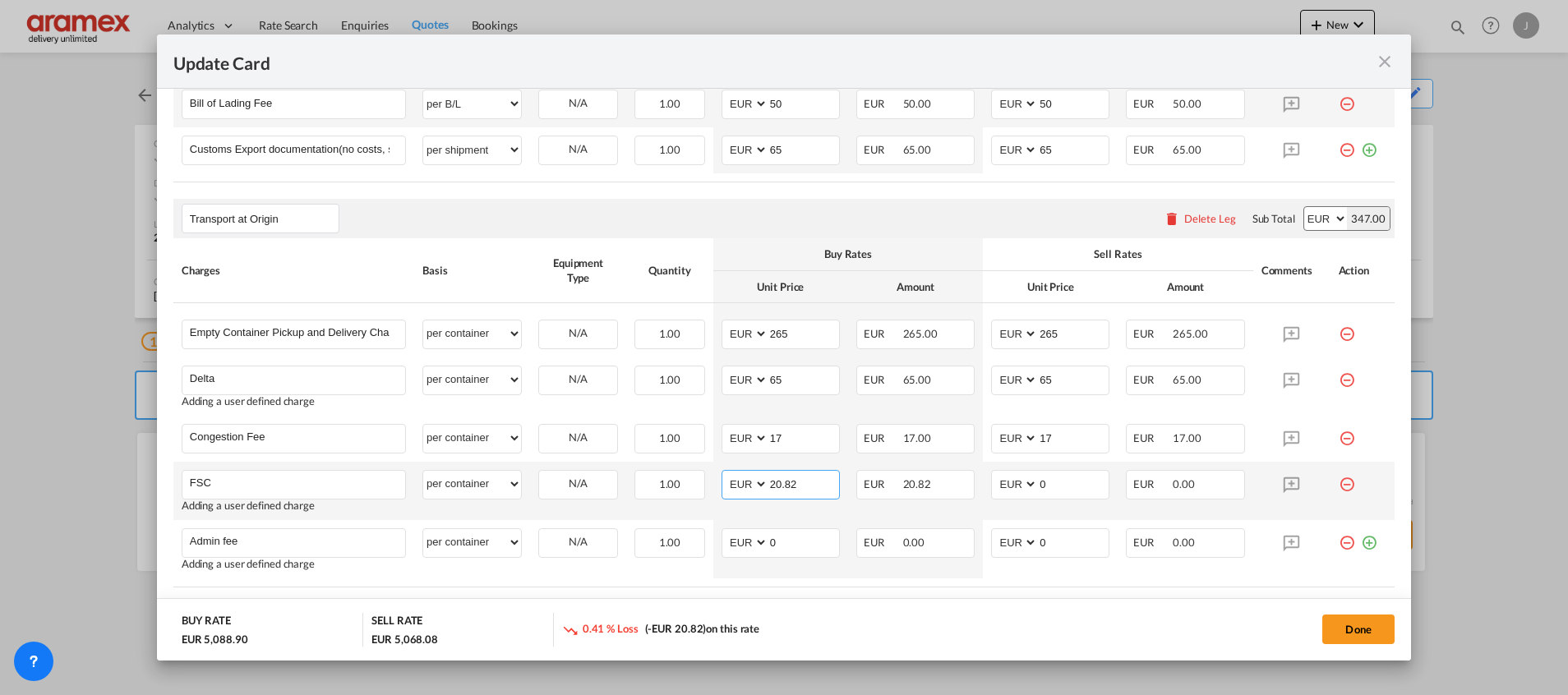
click at [778, 482] on input "20.82" at bounding box center [803, 482] width 70 height 25
type input "20.82"
click at [1063, 488] on input "0" at bounding box center [1073, 482] width 70 height 25
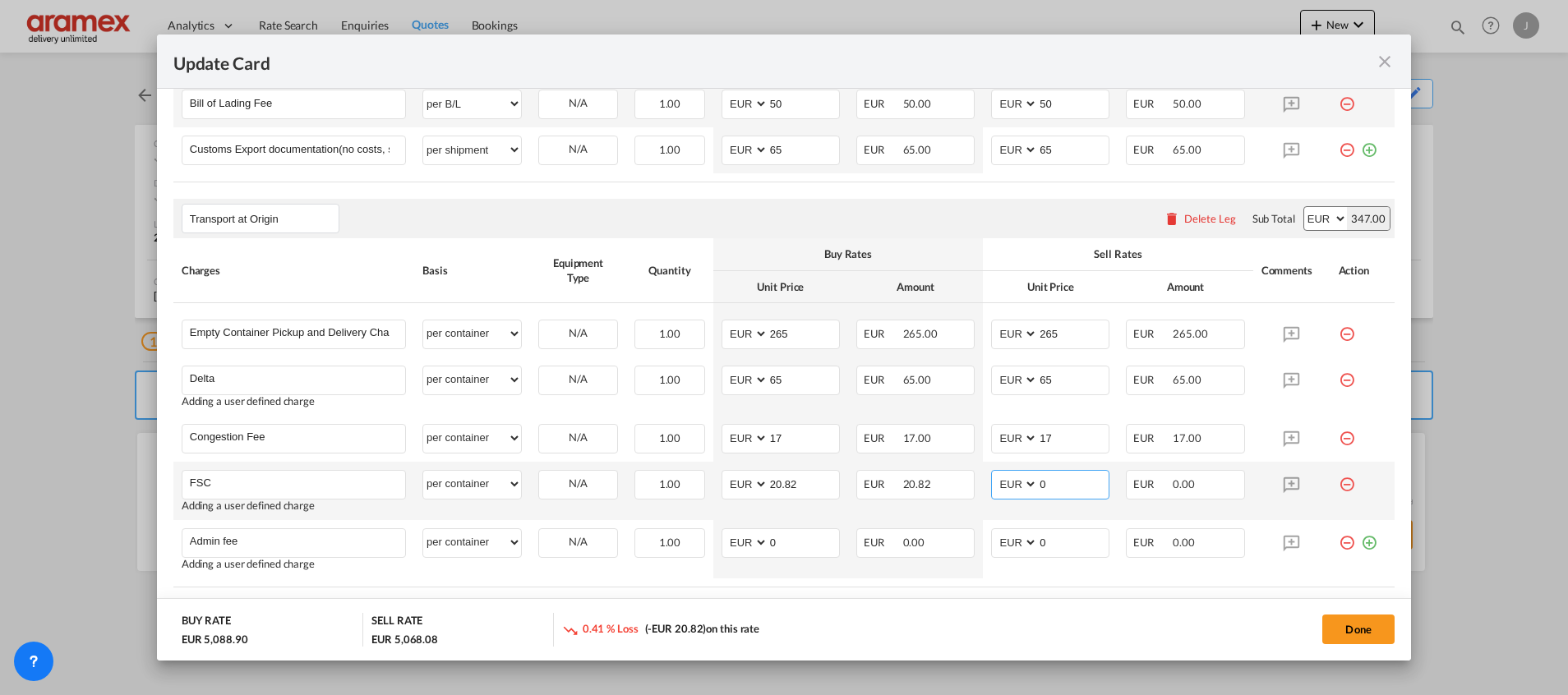
click at [1063, 488] on input "0" at bounding box center [1073, 482] width 70 height 25
paste input "20.82"
type input "20.82"
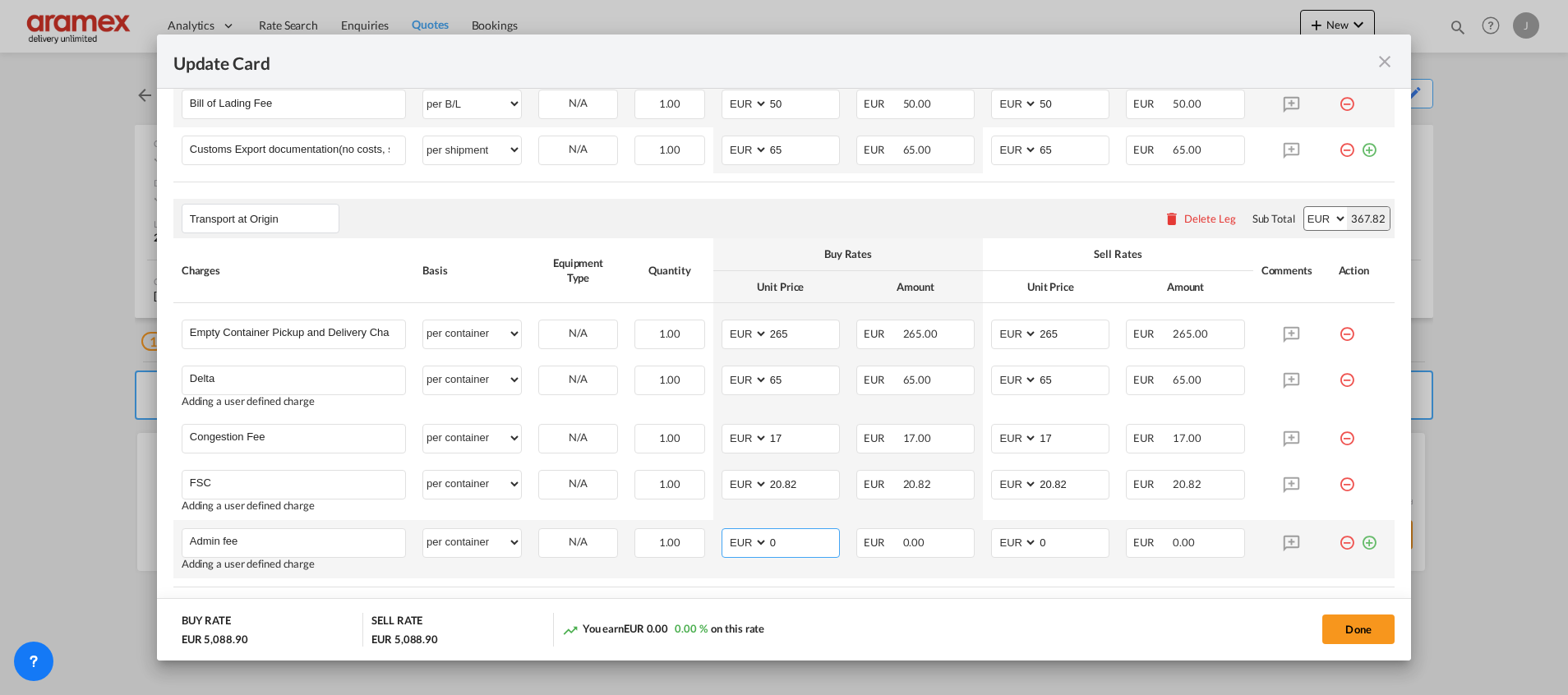
drag, startPoint x: 789, startPoint y: 545, endPoint x: 749, endPoint y: 539, distance: 40.4
click at [749, 539] on md-input-container "AED AFN ALL AMD ANG AOA ARS AUD AWG AZN BAM BBD BDT BGN BHD BIF BMD BND BOB BRL…" at bounding box center [781, 543] width 119 height 29
type input "15"
drag, startPoint x: 1059, startPoint y: 543, endPoint x: 928, endPoint y: 542, distance: 131.0
click at [929, 542] on tr "Admin fee Please Enter User Defined Charges Cannot Be Published Adding a user d…" at bounding box center [784, 549] width 1220 height 58
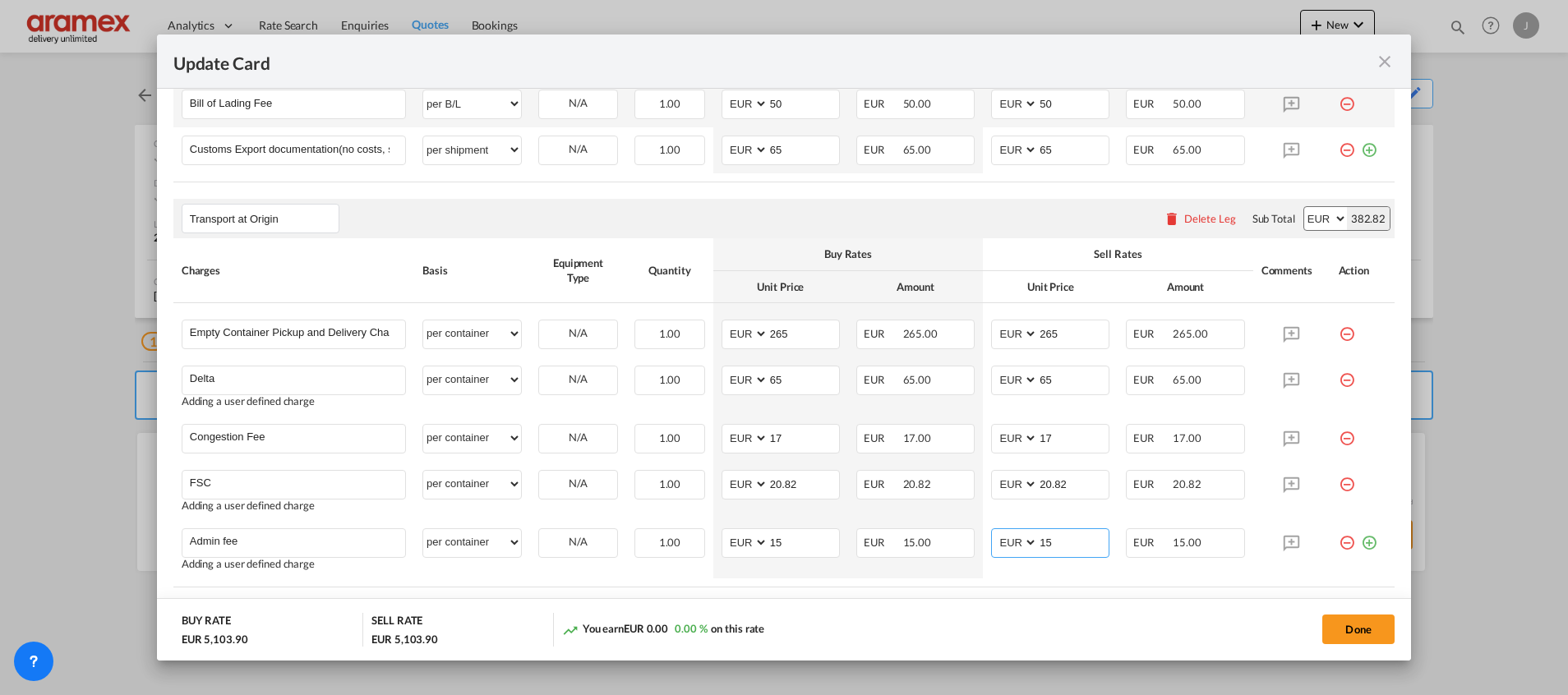
type input "15"
click at [901, 620] on div "You earn EUR 0.00 0.00 % on this rate" at bounding box center [743, 629] width 364 height 34
click at [1352, 629] on button "Done" at bounding box center [1357, 629] width 72 height 29
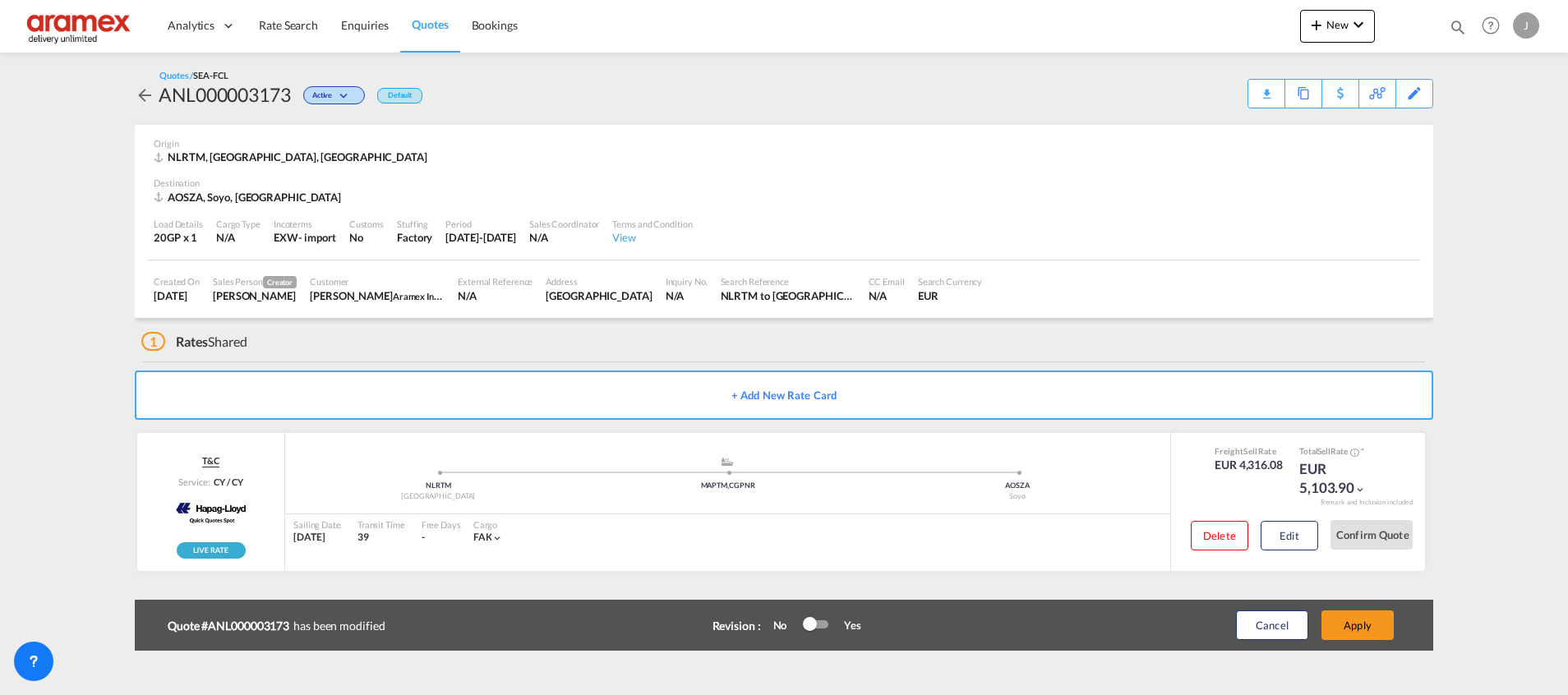
click at [1353, 632] on button "Apply" at bounding box center [1356, 625] width 72 height 29
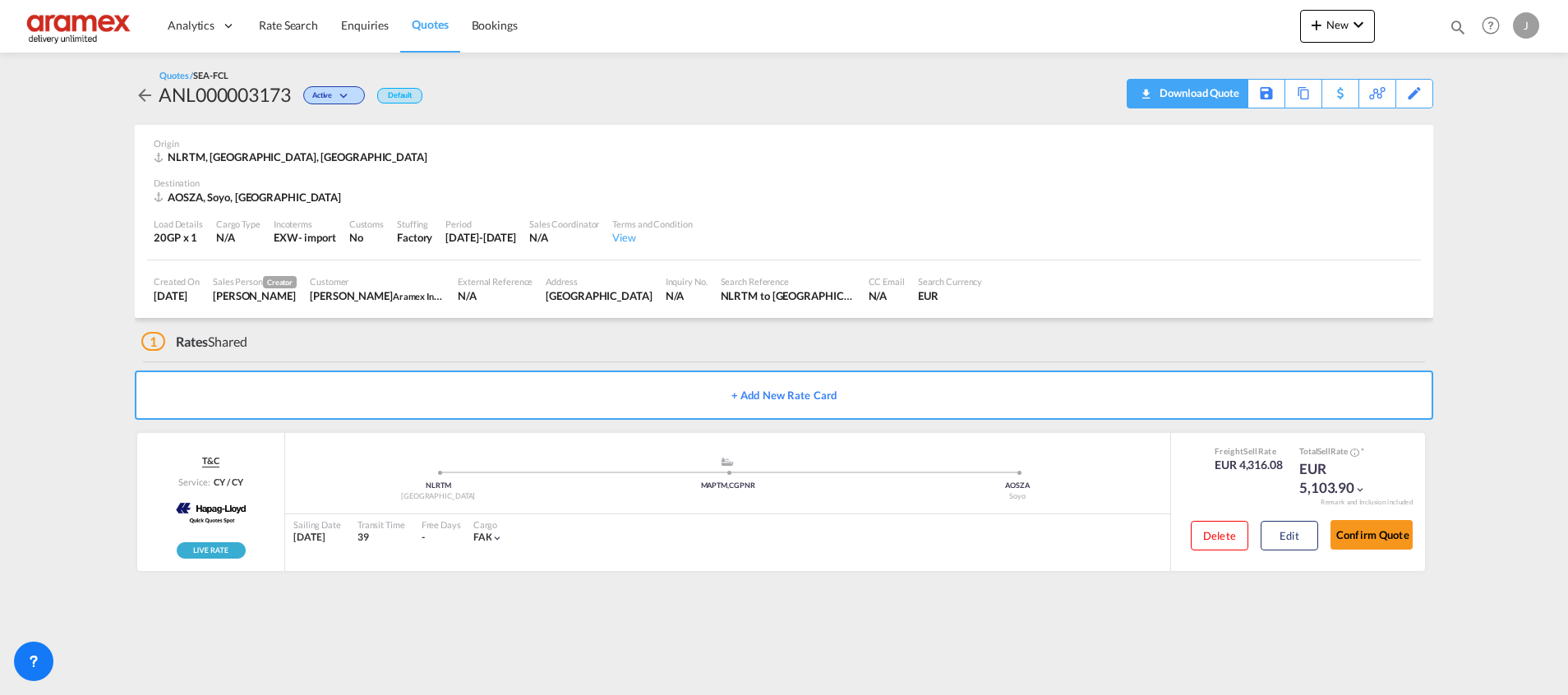
click at [1206, 94] on div "Download Quote" at bounding box center [1197, 92] width 84 height 26
click at [1304, 542] on button "Edit" at bounding box center [1289, 535] width 57 height 29
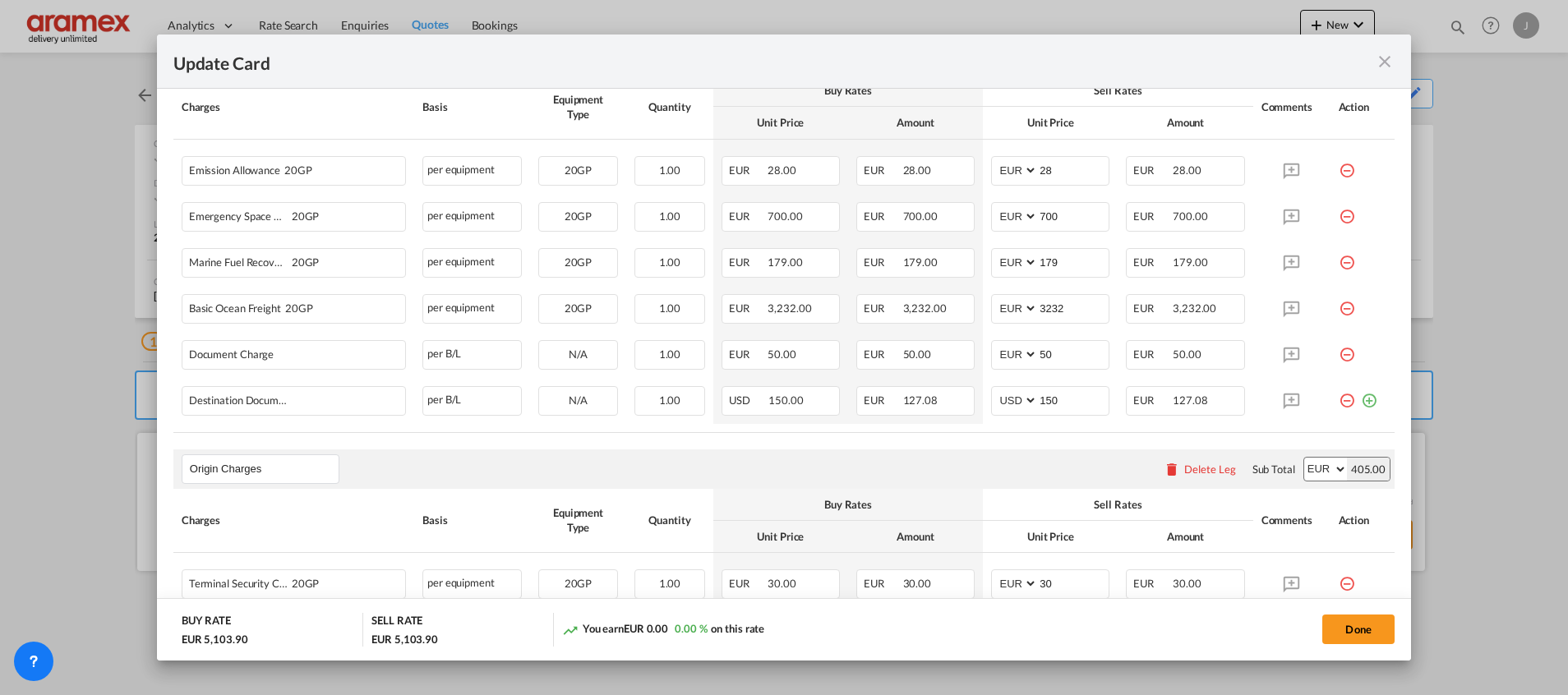
scroll to position [863, 0]
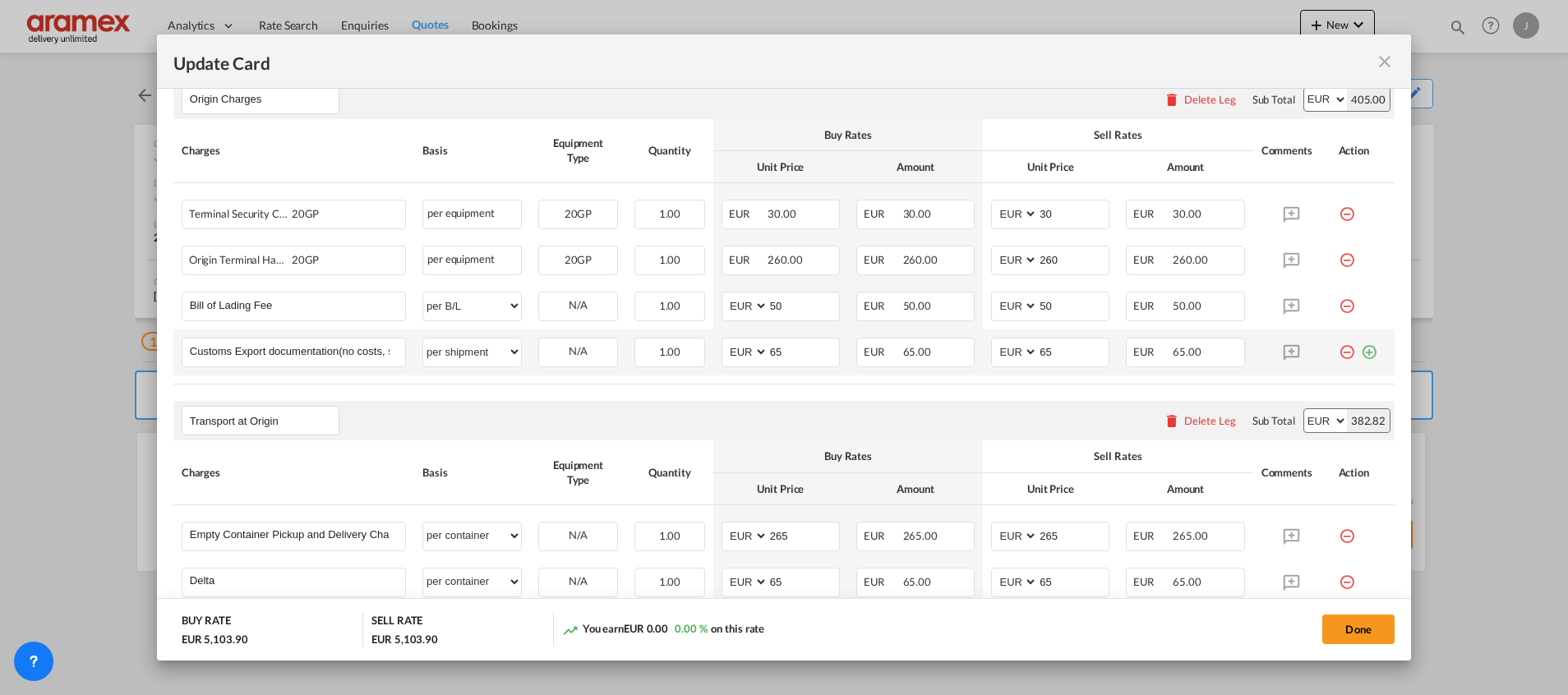
click at [1361, 349] on md-icon "icon-plus-circle-outline green-400-fg" at bounding box center [1369, 346] width 16 height 16
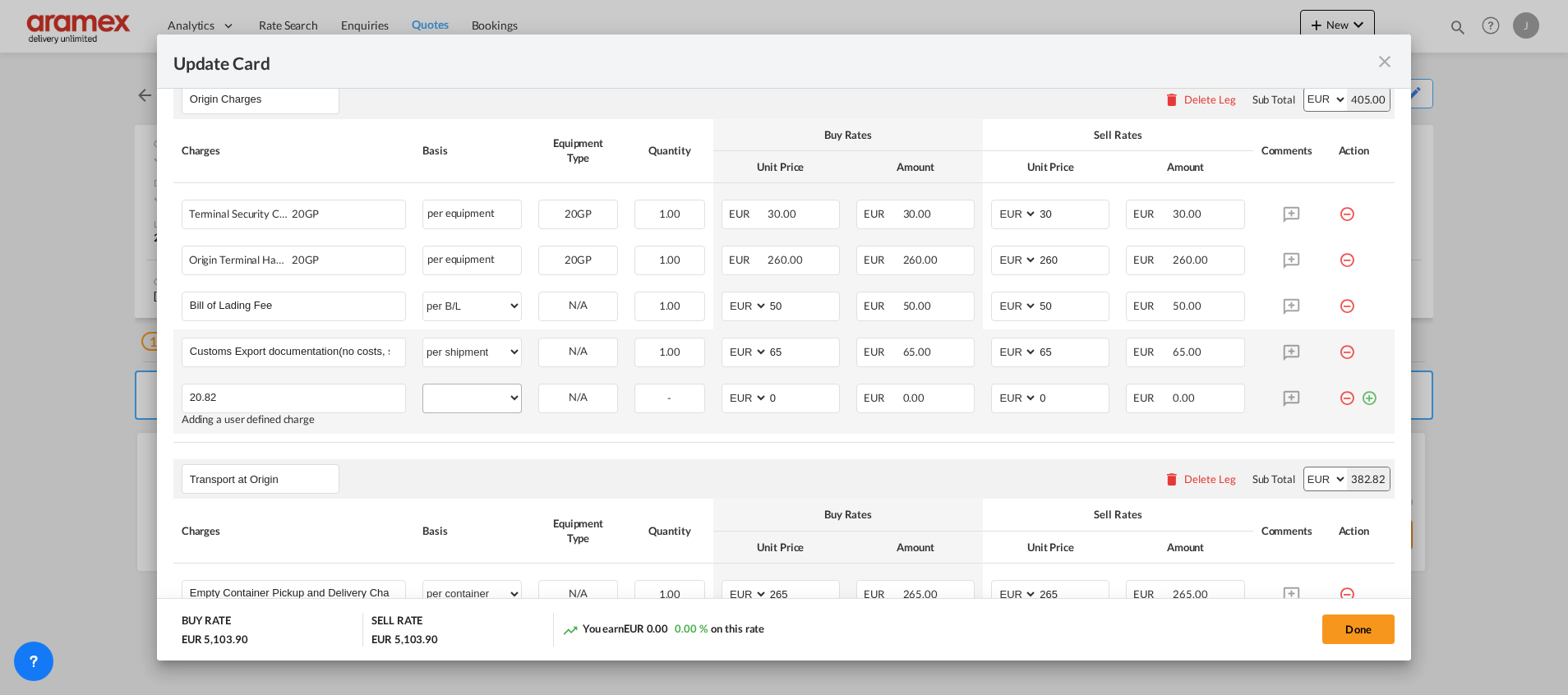
type input "20.82"
click at [463, 402] on select "per equipment per container per B/L per shipping bill per shipment per pallet p…" at bounding box center [472, 398] width 98 height 26
select select "per equipment"
click at [423, 385] on select "per equipment per container per B/L per shipping bill per shipment per pallet p…" at bounding box center [472, 398] width 98 height 26
click at [600, 397] on select "20GP" at bounding box center [578, 398] width 78 height 22
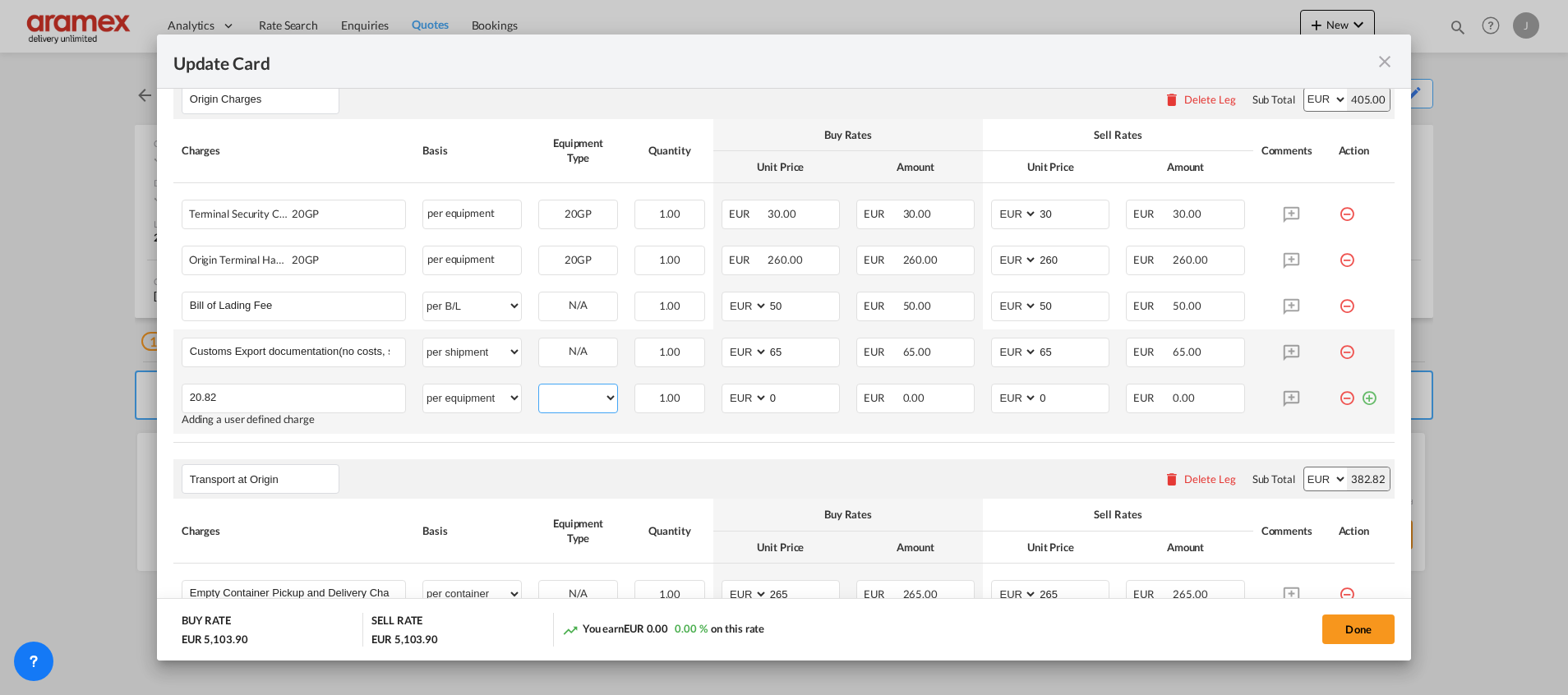
select select "20GP"
click at [539, 387] on select "20GP" at bounding box center [578, 398] width 78 height 22
drag, startPoint x: 806, startPoint y: 396, endPoint x: 691, endPoint y: 400, distance: 115.1
click at [697, 400] on tr "20.82 Please Enter User Defined Charges Cannot Be Published Adding a user defin…" at bounding box center [784, 405] width 1220 height 58
click at [768, 396] on input "205" at bounding box center [803, 397] width 70 height 25
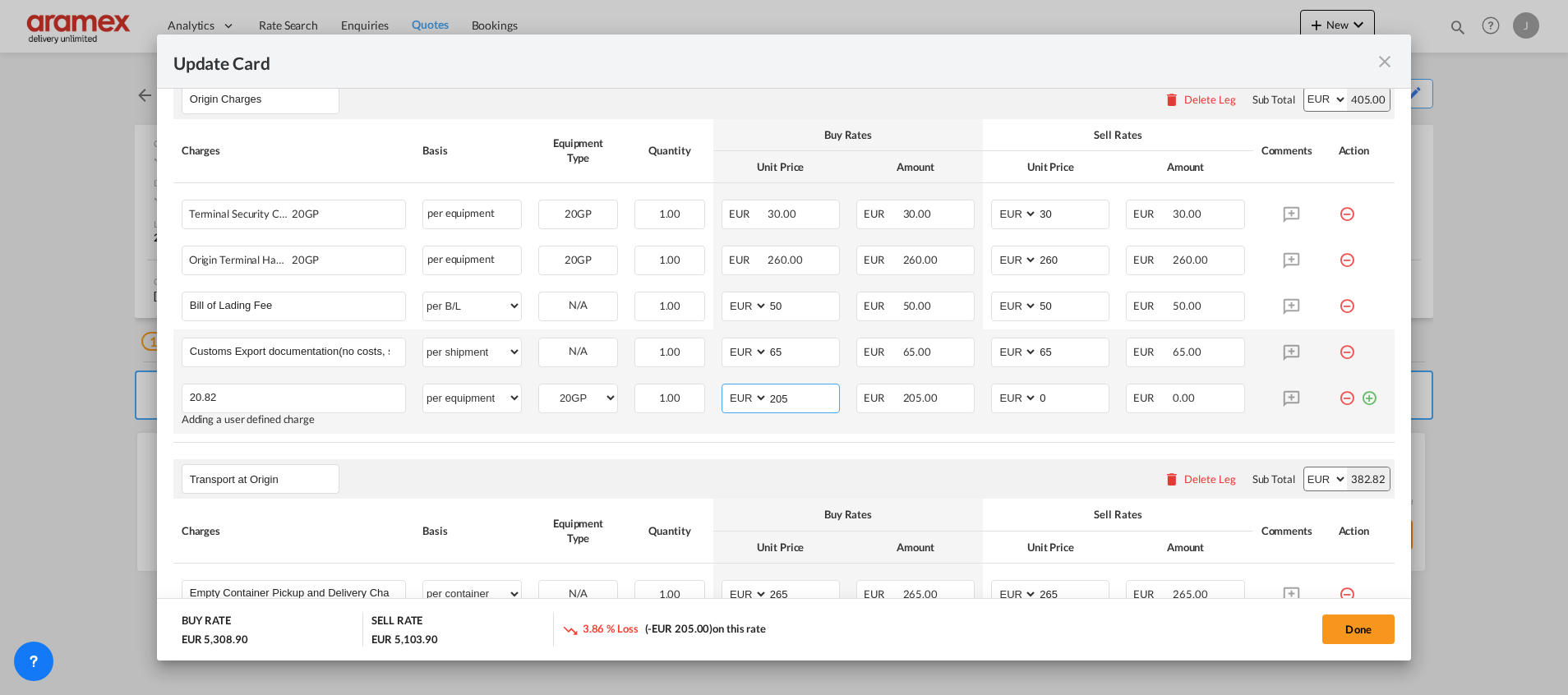
click at [768, 396] on input "205" at bounding box center [803, 397] width 70 height 25
type input "205"
click at [1038, 398] on input "0" at bounding box center [1073, 397] width 70 height 25
click at [1038, 397] on input "0" at bounding box center [1073, 397] width 70 height 25
paste input "205"
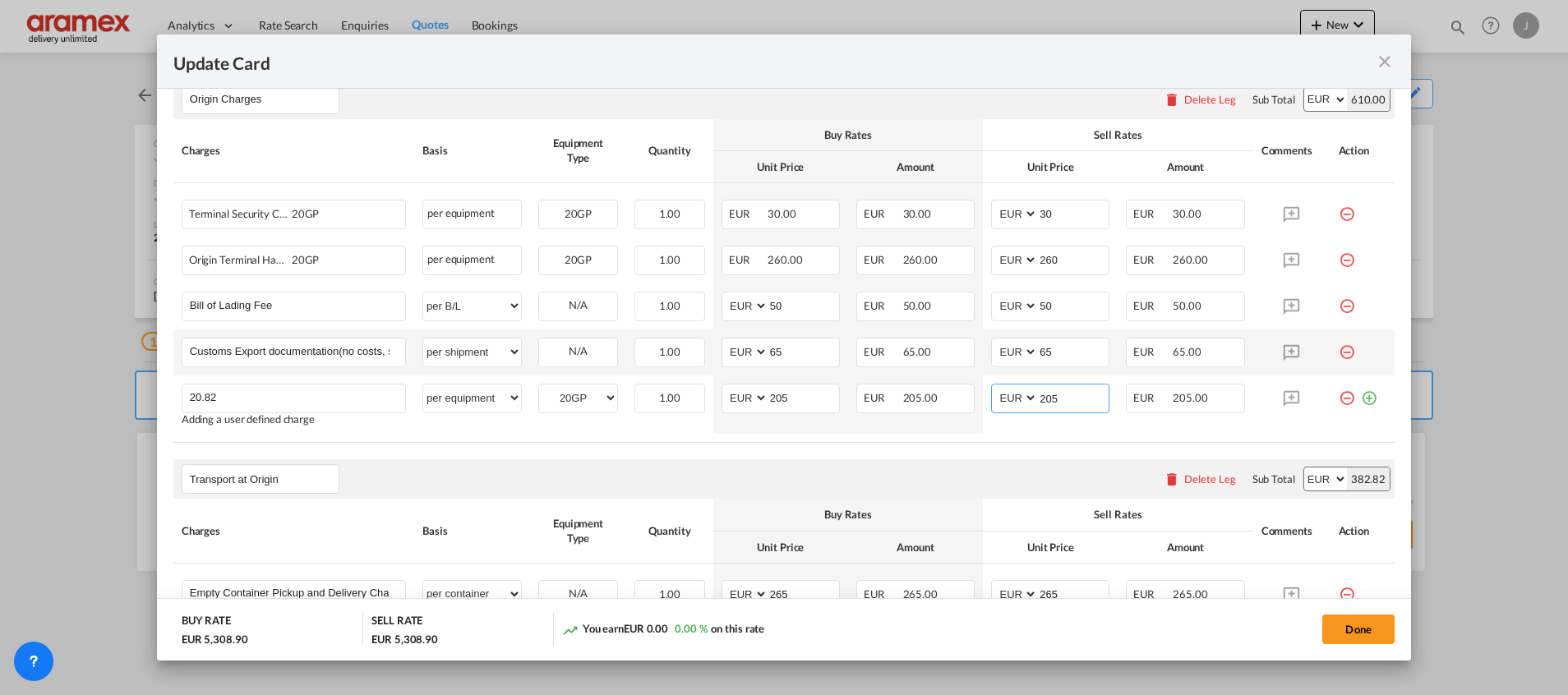
type input "205"
click at [830, 470] on div "Transport at Origin Please enter leg name Leg Name Already Exists Delete Leg Su…" at bounding box center [784, 479] width 1220 height 39
drag, startPoint x: 258, startPoint y: 401, endPoint x: 145, endPoint y: 393, distance: 113.3
click at [145, 393] on div "Update Card Port of Loading NLRTM T/S MAPTM,CGPNR Liner/Carrier Hapag-Lloyd | Q…" at bounding box center [784, 348] width 1568 height 695
paste input "5"
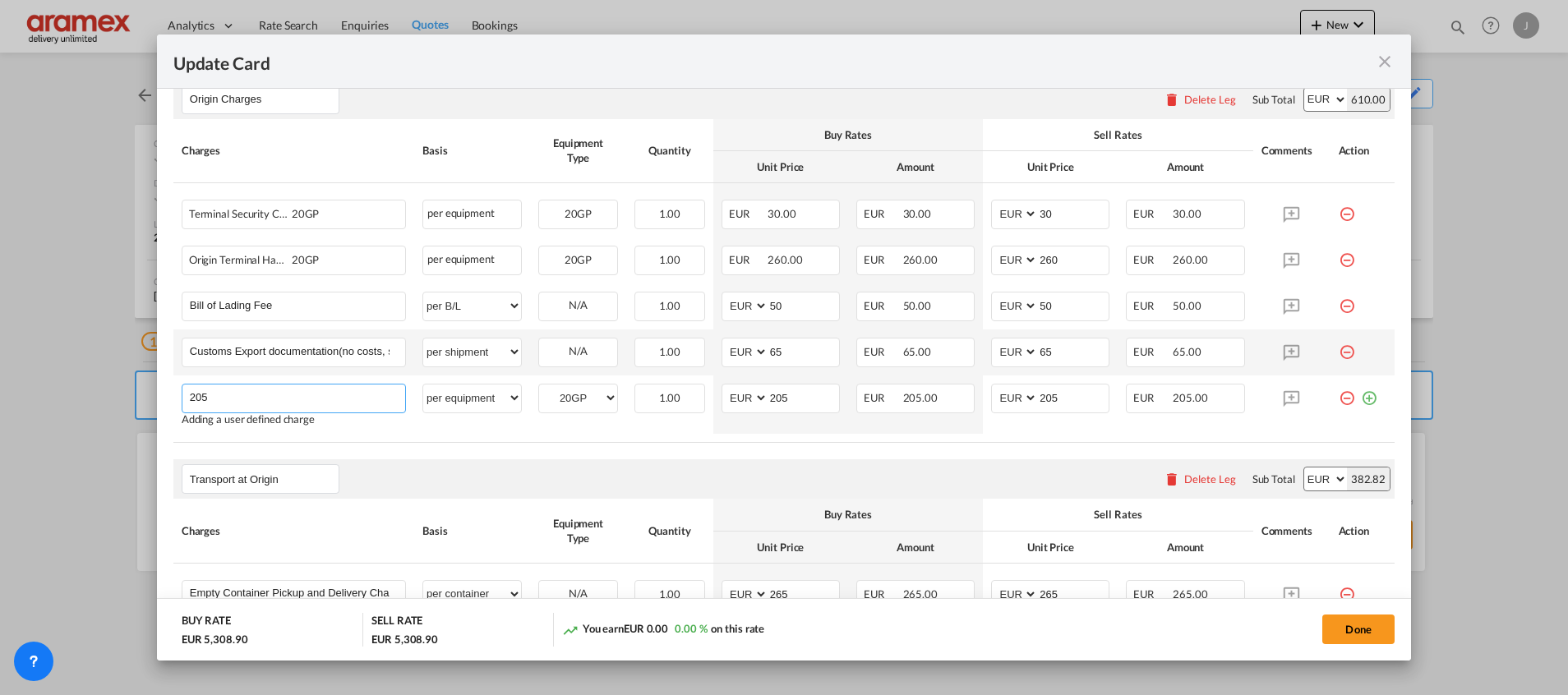
drag, startPoint x: 249, startPoint y: 389, endPoint x: 81, endPoint y: 388, distance: 168.0
click at [81, 388] on div "Update Card Port of Loading NLRTM T/S MAPTM,CGPNR Liner/Carrier Hapag-Lloyd | Q…" at bounding box center [784, 348] width 1568 height 695
type input "CNCA"
click at [598, 480] on div "Transport at Origin Please enter leg name Leg Name Already Exists Delete Leg Su…" at bounding box center [784, 479] width 1220 height 39
click at [1356, 625] on button "Done" at bounding box center [1357, 629] width 72 height 29
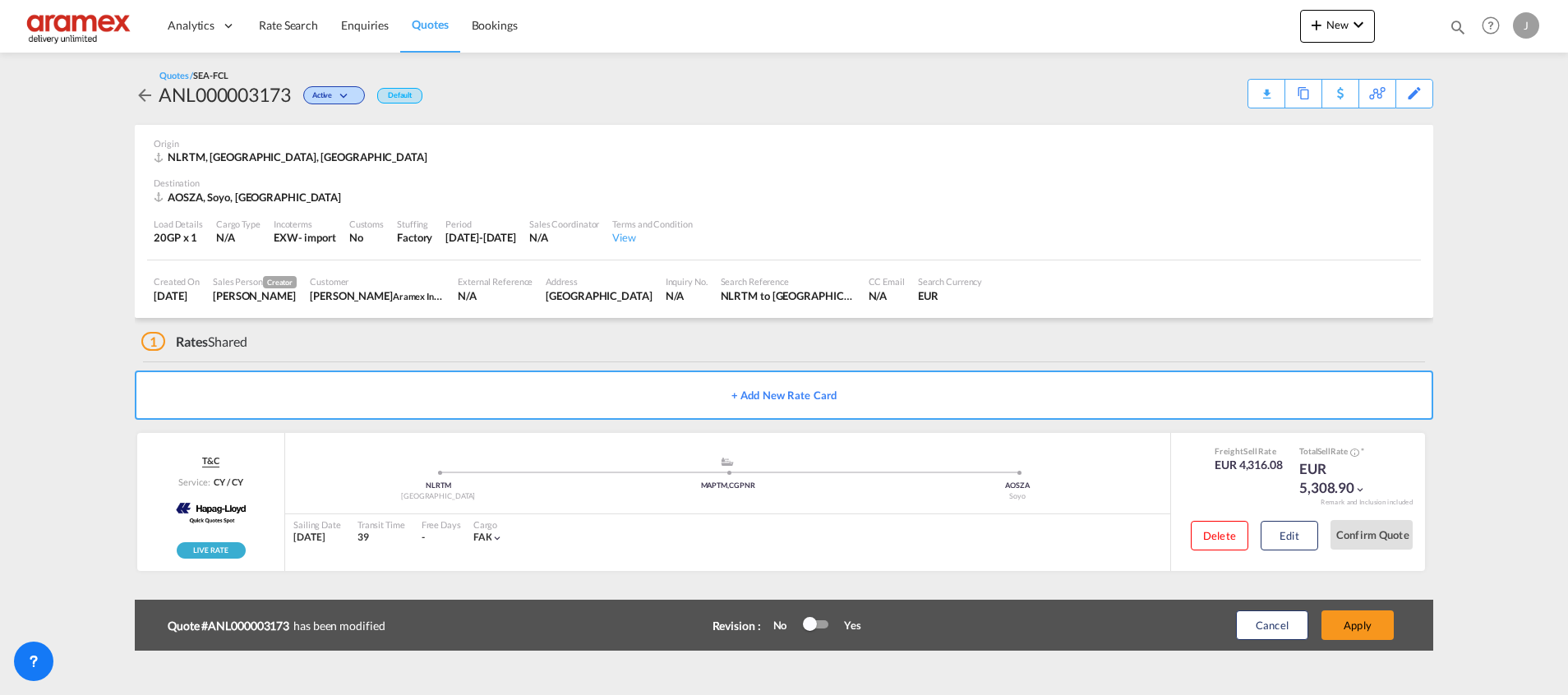
click at [1356, 625] on button "Apply" at bounding box center [1356, 625] width 72 height 29
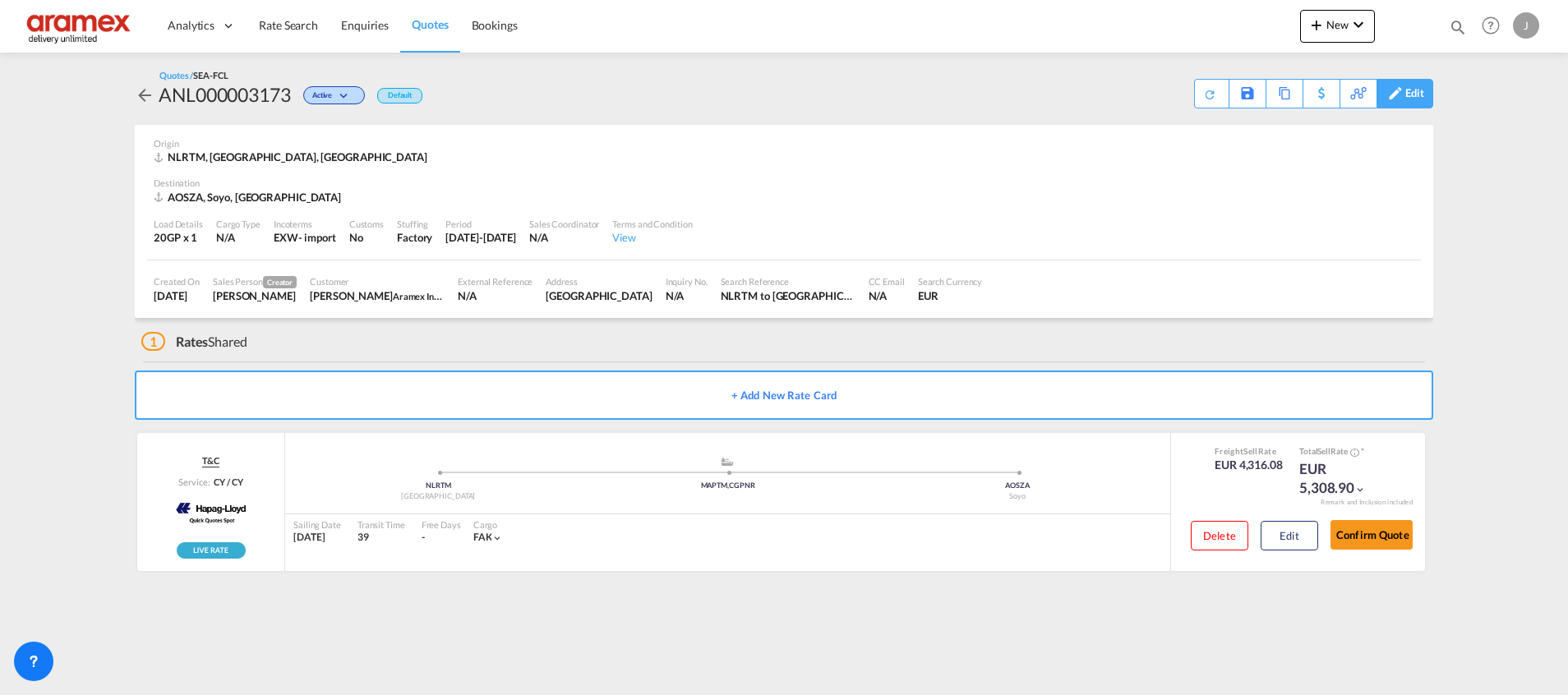
click at [1411, 97] on div "Edit" at bounding box center [1414, 93] width 19 height 28
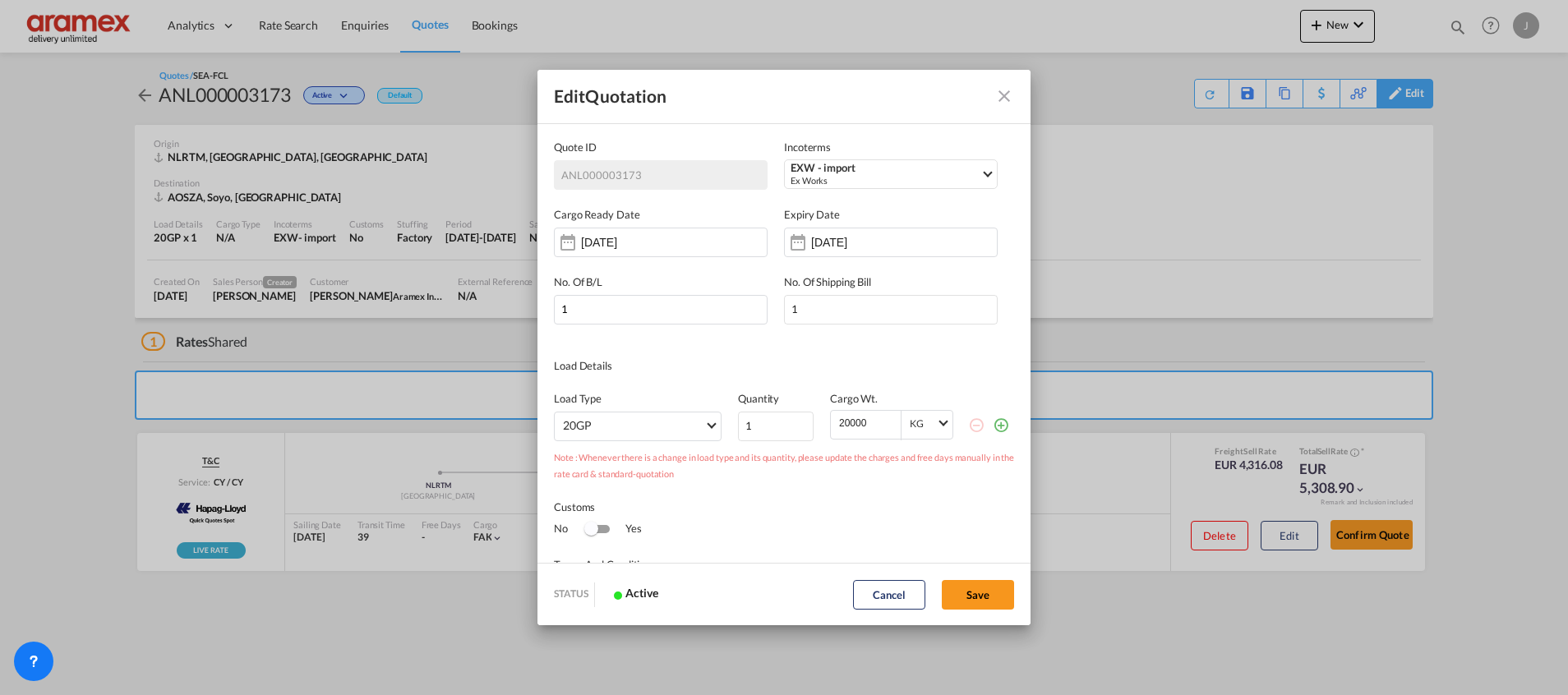
scroll to position [0, 0]
click at [992, 427] on md-icon "icon-plus-circle-outline green-400-fg" at bounding box center [1001, 425] width 16 height 16
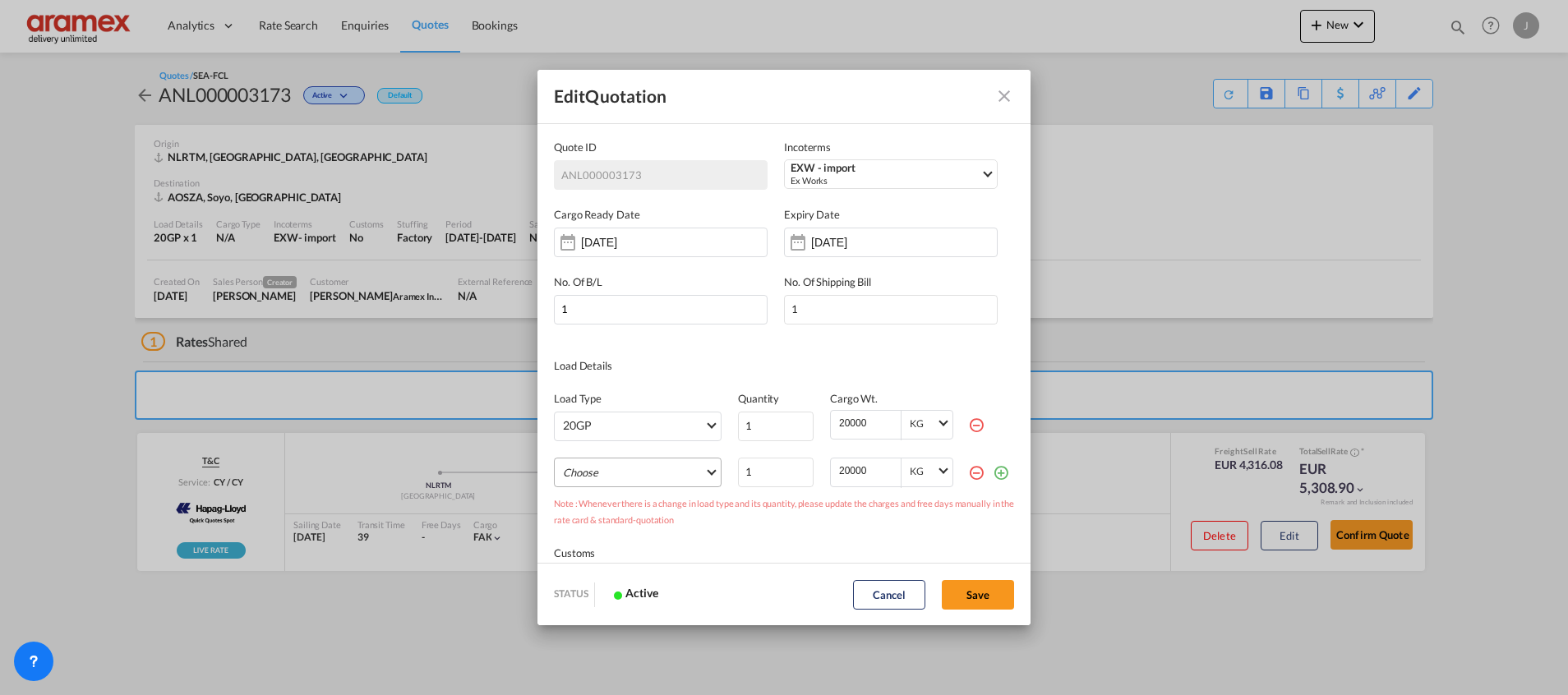
click at [615, 479] on md-select "Choose 40GP 40HC 45HC 20RE 40RE 40HR 20OT 40OT 20FR 40FR 40NR 20NR 45S 20TK 40T…" at bounding box center [638, 472] width 168 height 29
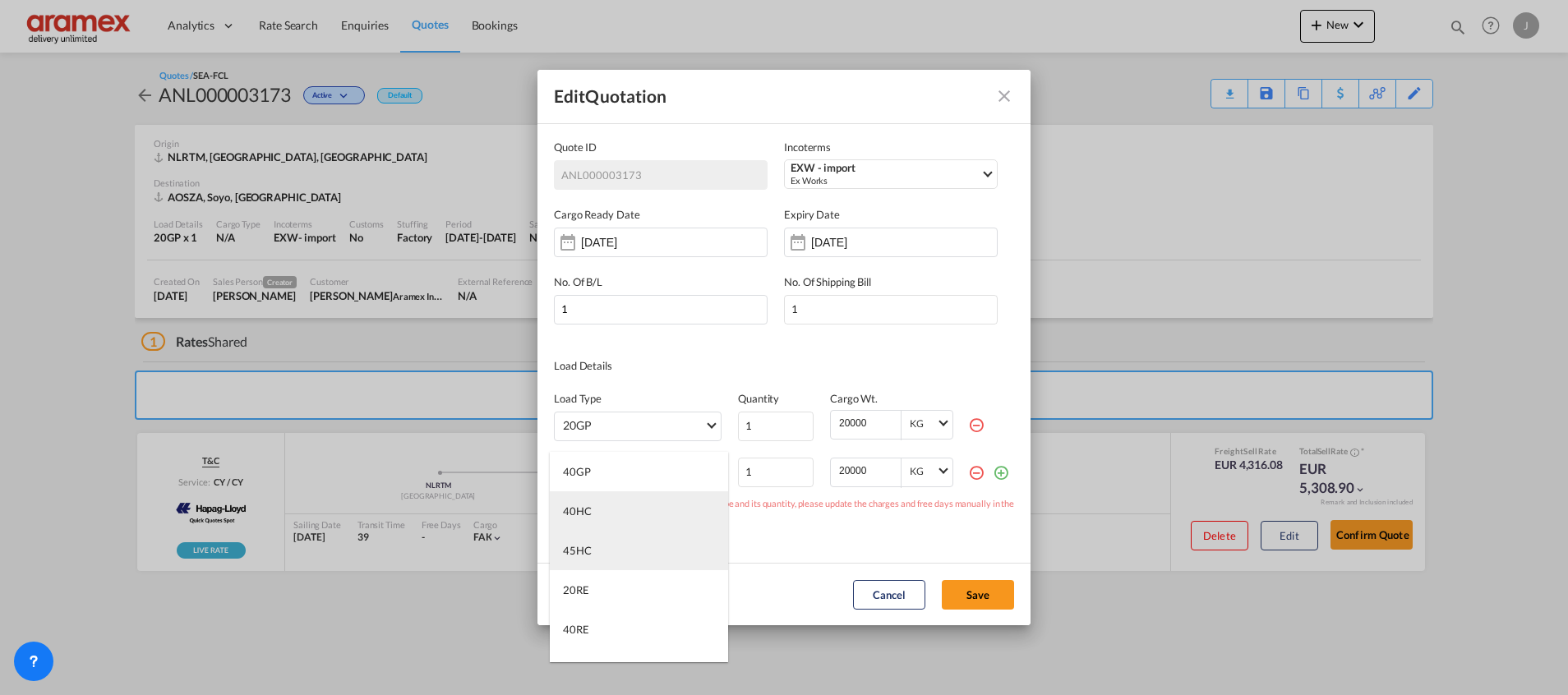
drag, startPoint x: 616, startPoint y: 547, endPoint x: 624, endPoint y: 514, distance: 34.0
click at [624, 514] on md-content "40GP 40HC 45HC 20RE 40RE 40HR 20OT 40OT 20FR 40FR 40NR 20NR 45S 20TK 40TK OTHR …" at bounding box center [639, 556] width 178 height 211
click at [624, 514] on md-option "40HC" at bounding box center [639, 511] width 178 height 39
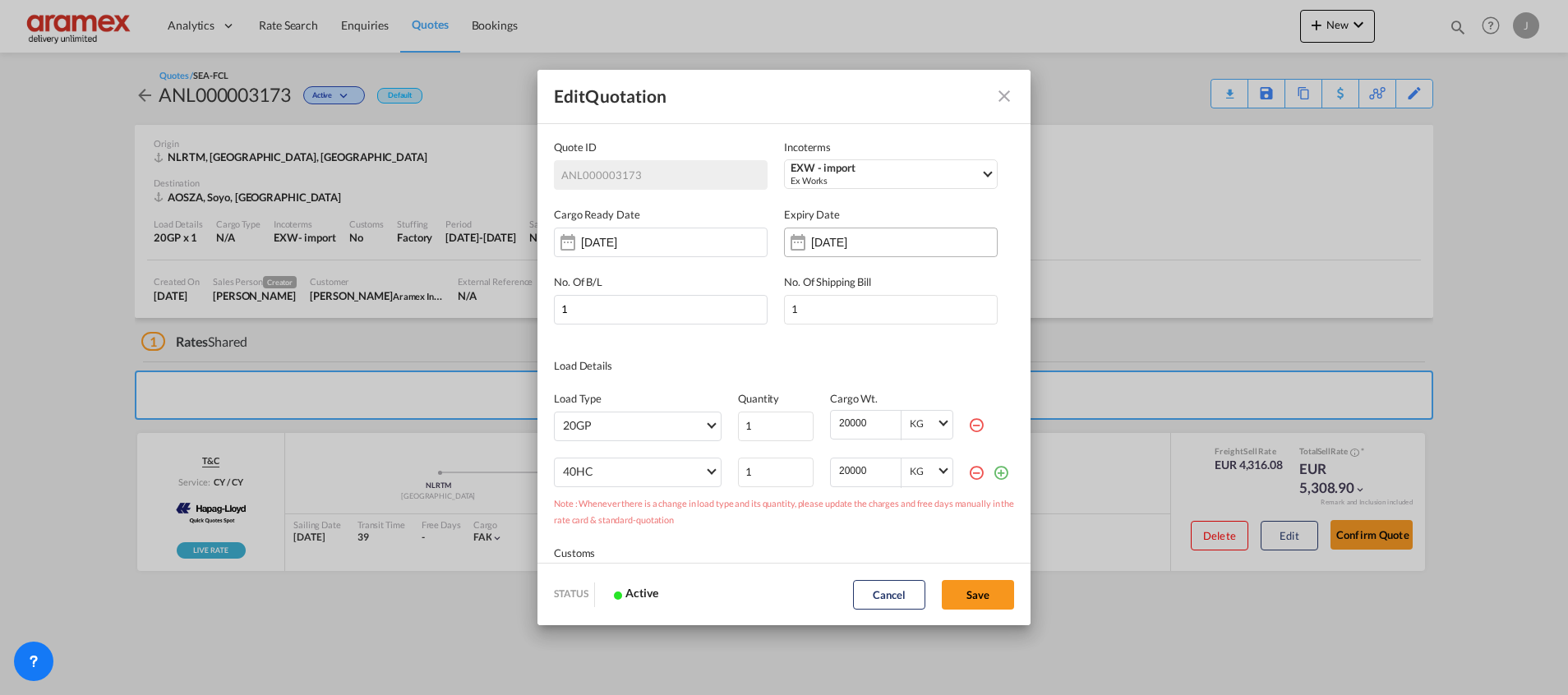
click at [893, 246] on input "[DATE]" at bounding box center [862, 243] width 103 height 13
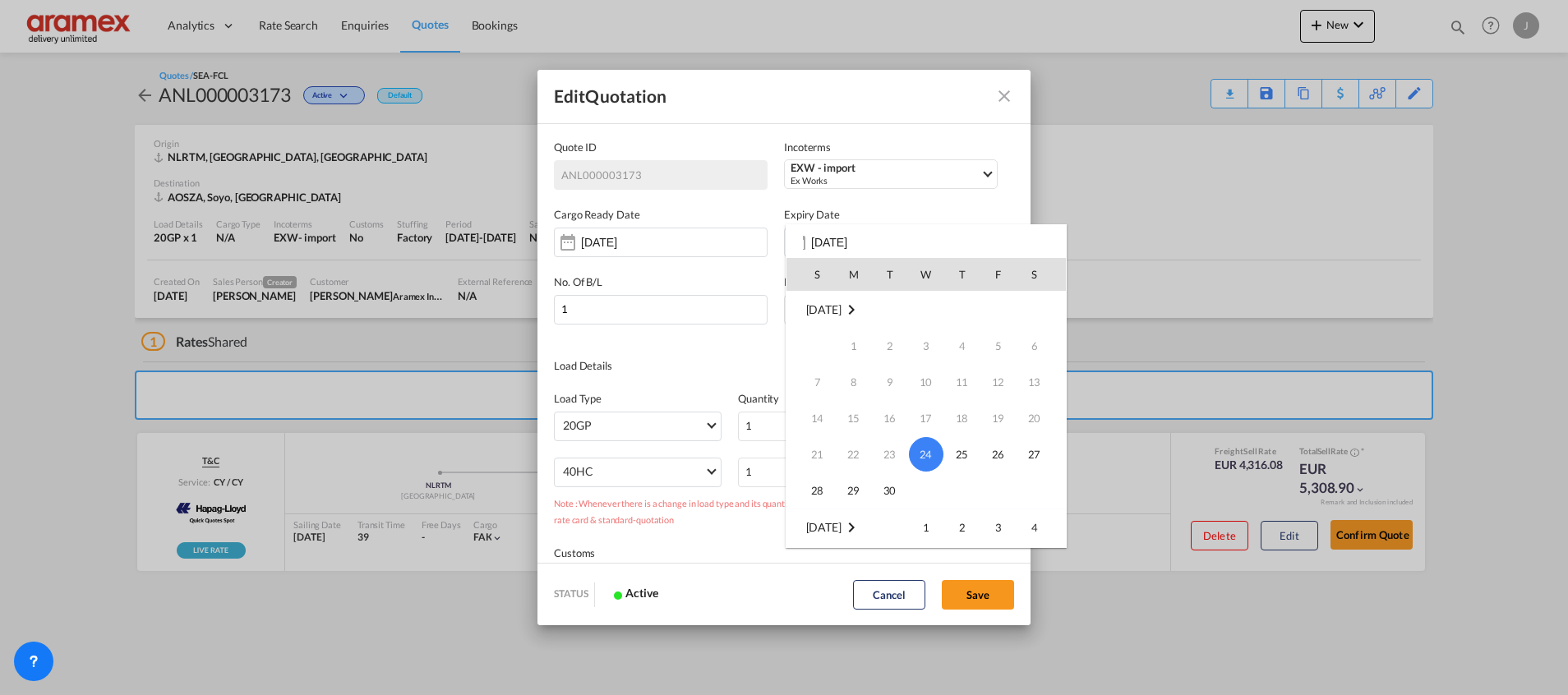
click at [928, 456] on span "24" at bounding box center [926, 454] width 35 height 35
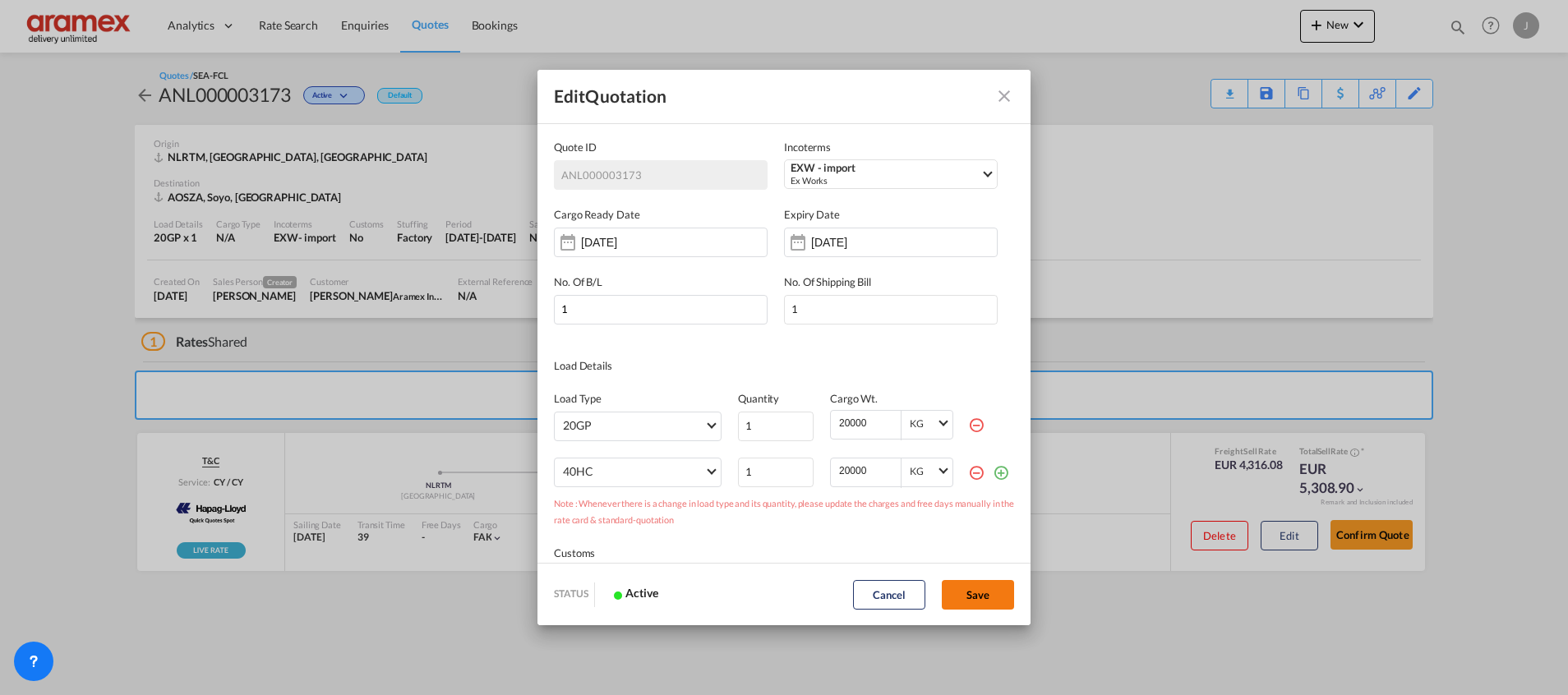
click at [987, 598] on button "Save" at bounding box center [977, 595] width 72 height 29
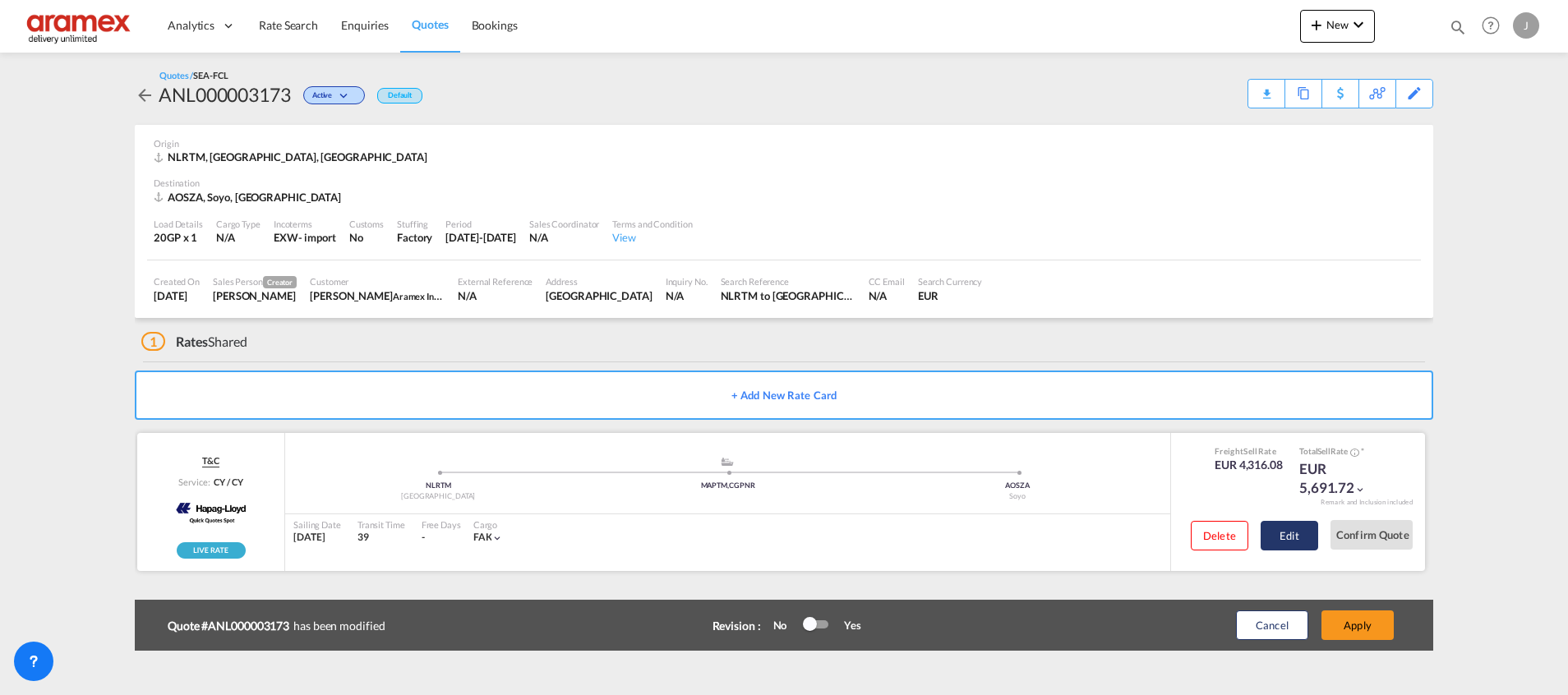
click at [1274, 542] on button "Edit" at bounding box center [1289, 535] width 57 height 29
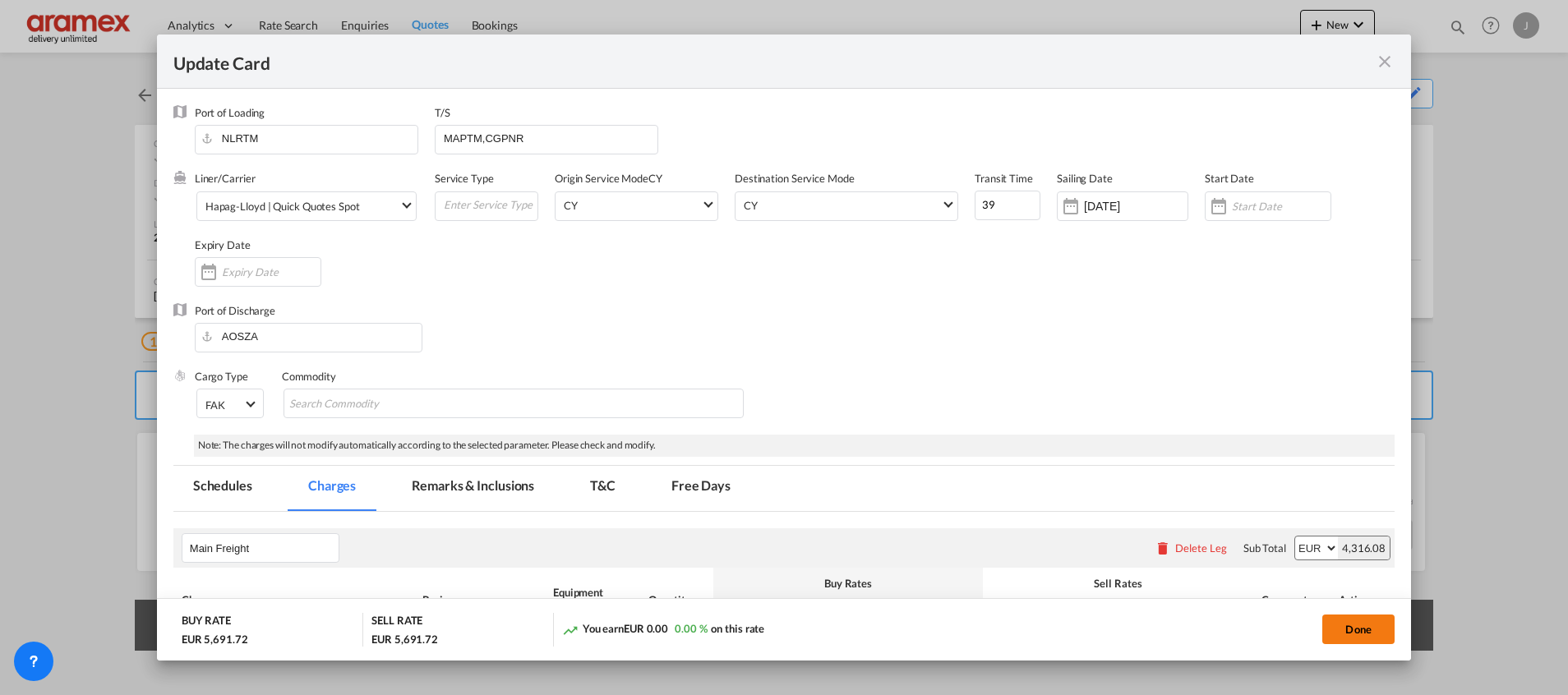
click at [1365, 636] on button "Done" at bounding box center [1357, 629] width 72 height 29
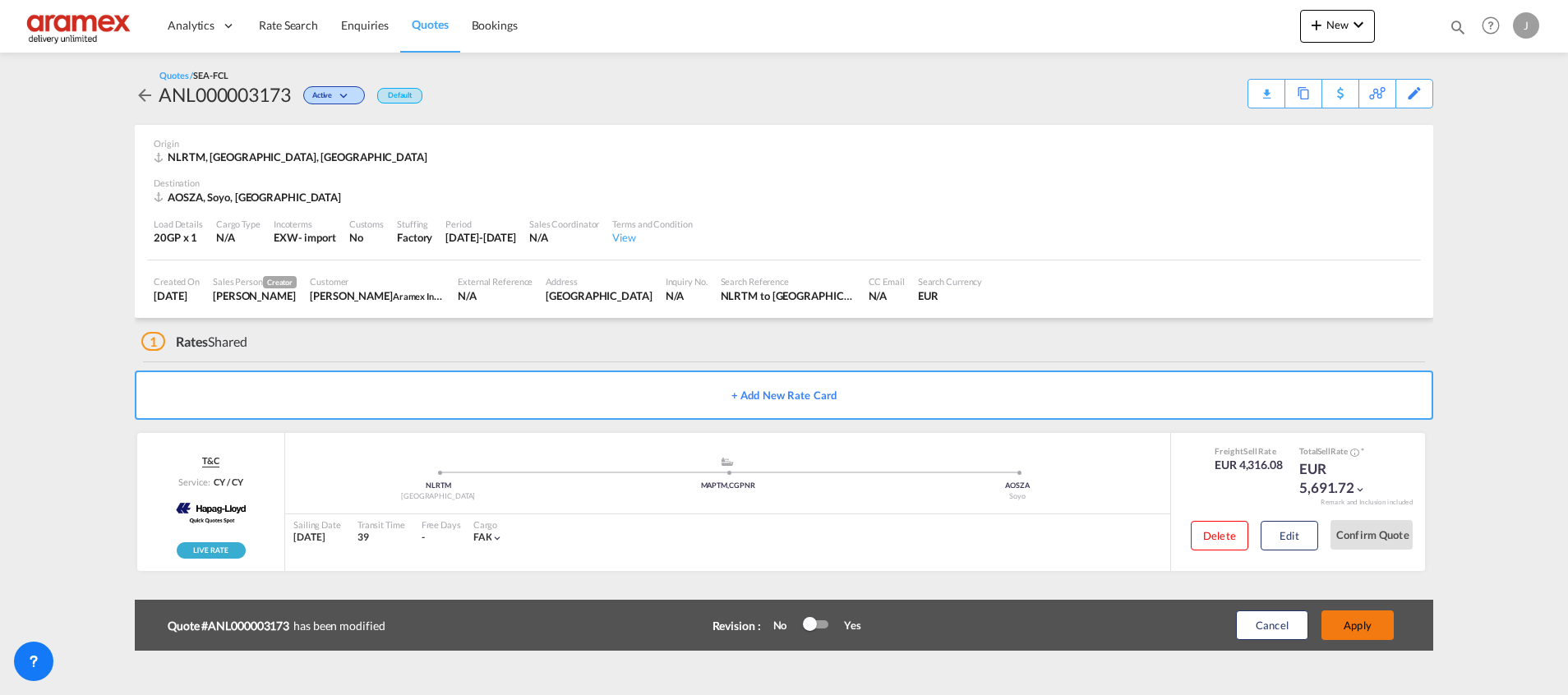
click at [1374, 617] on button "Apply" at bounding box center [1356, 625] width 72 height 29
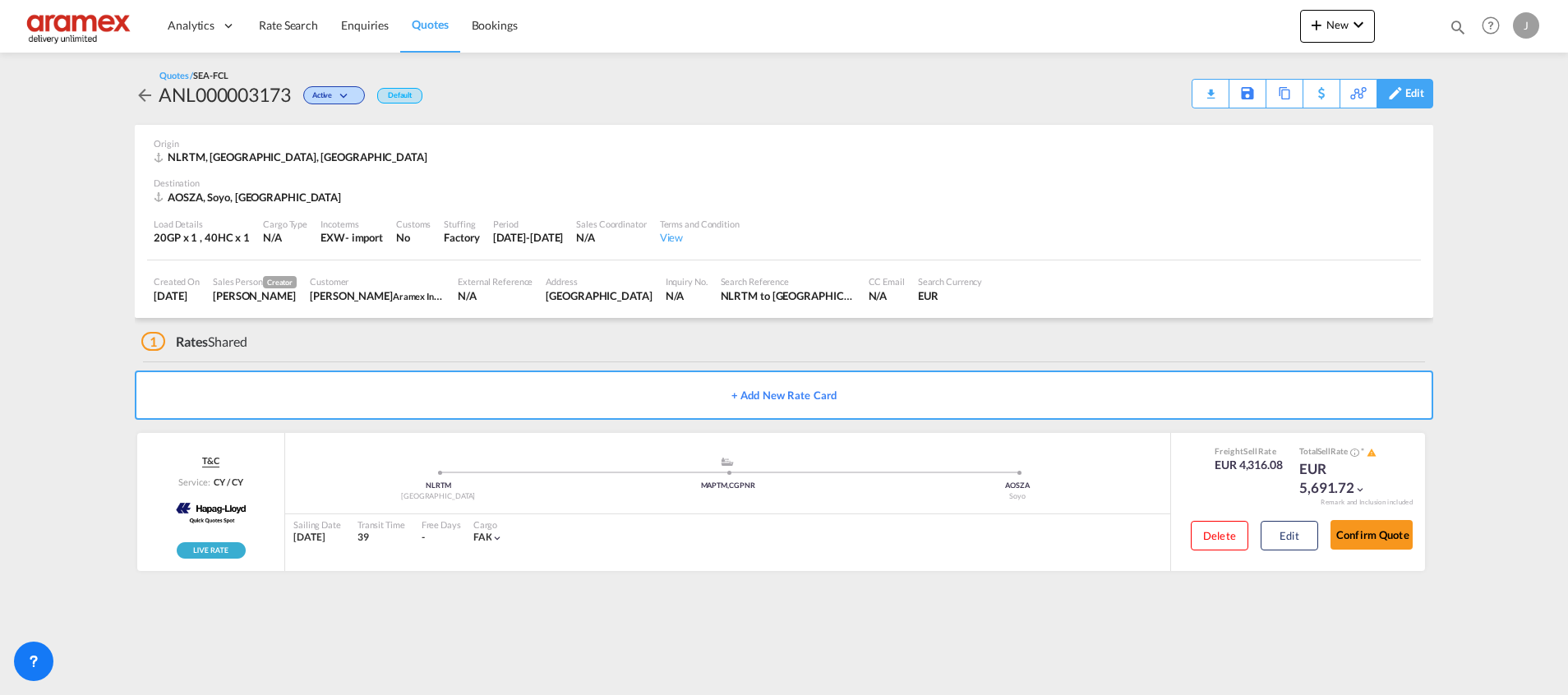
click at [1419, 101] on div "Edit" at bounding box center [1414, 93] width 19 height 28
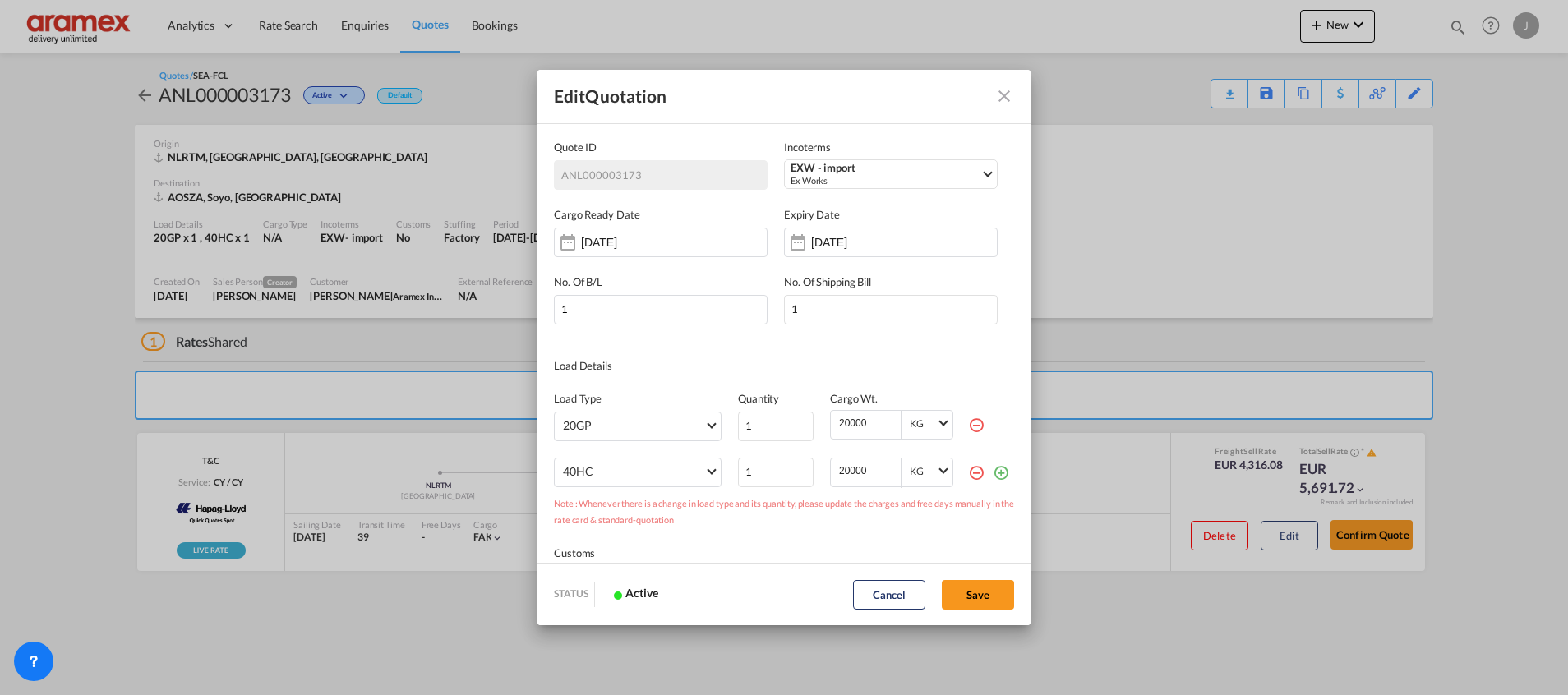
click at [968, 474] on md-icon "icon-minus-circle-outline red-400-fg" at bounding box center [976, 472] width 16 height 16
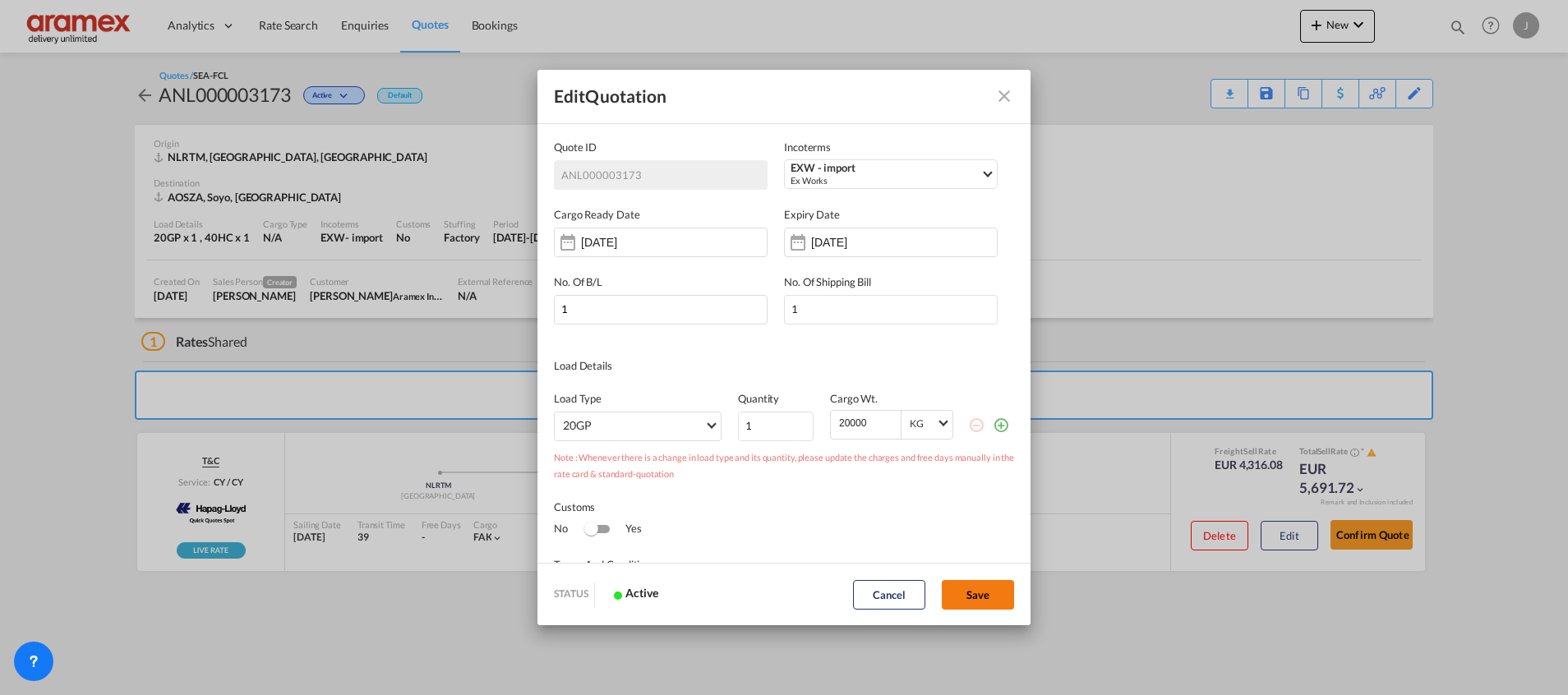
click at [963, 588] on button "Save" at bounding box center [977, 595] width 72 height 29
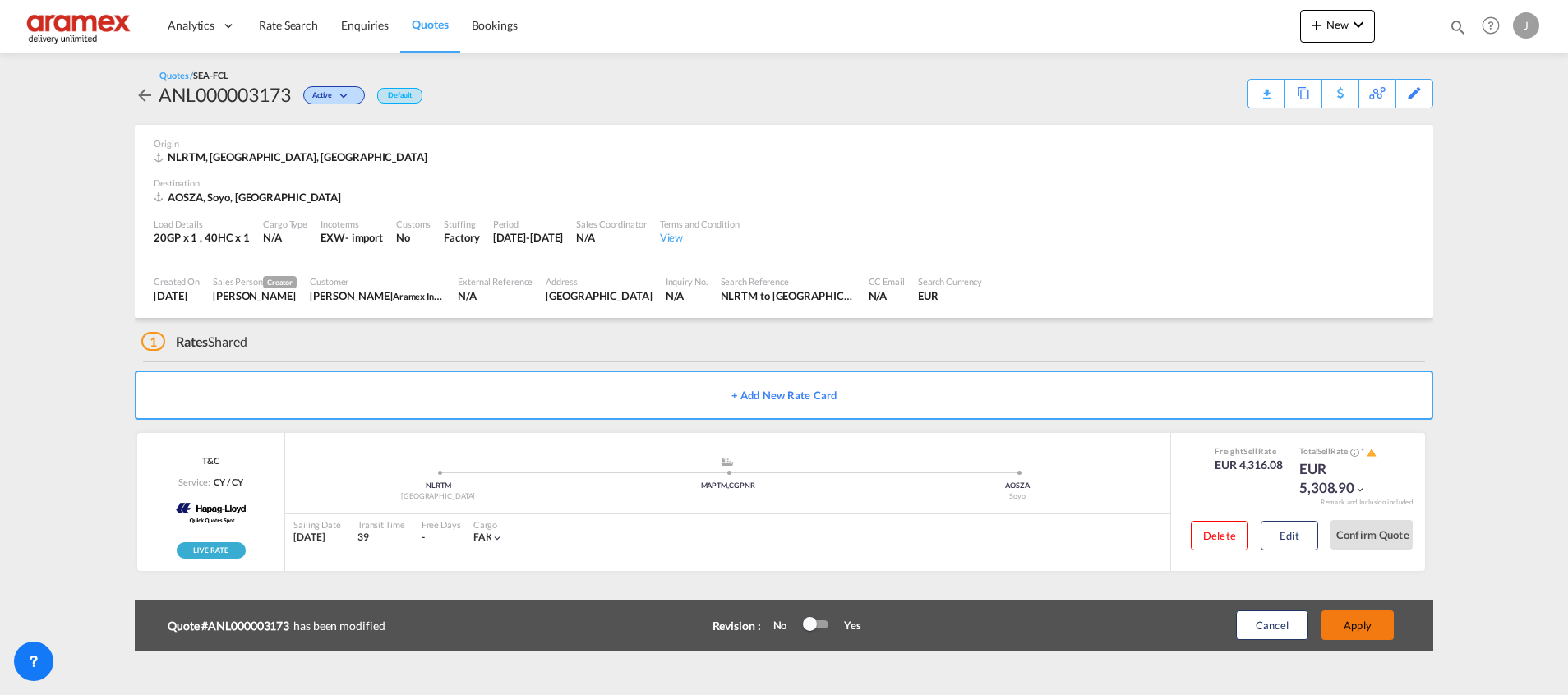
click at [1348, 627] on button "Apply" at bounding box center [1356, 625] width 72 height 29
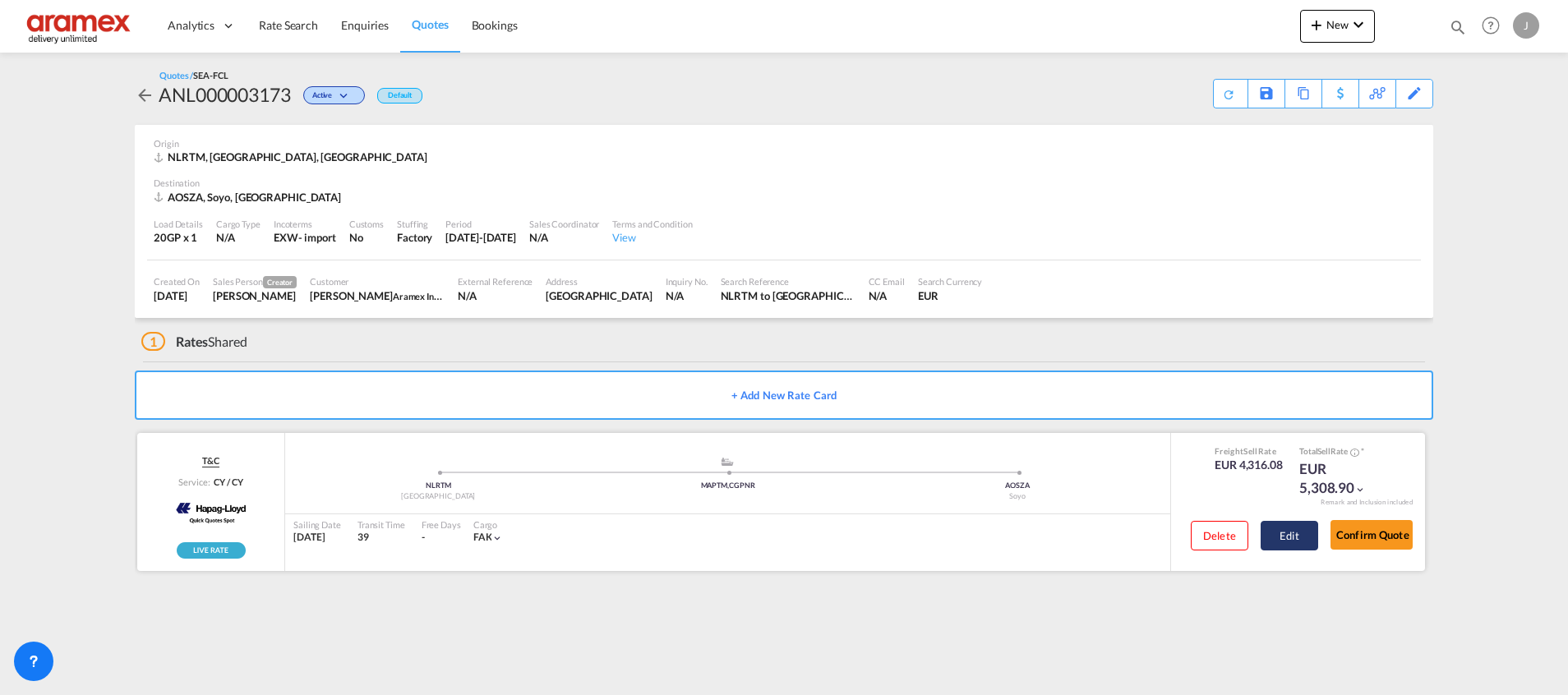
click at [1297, 540] on button "Edit" at bounding box center [1289, 535] width 57 height 29
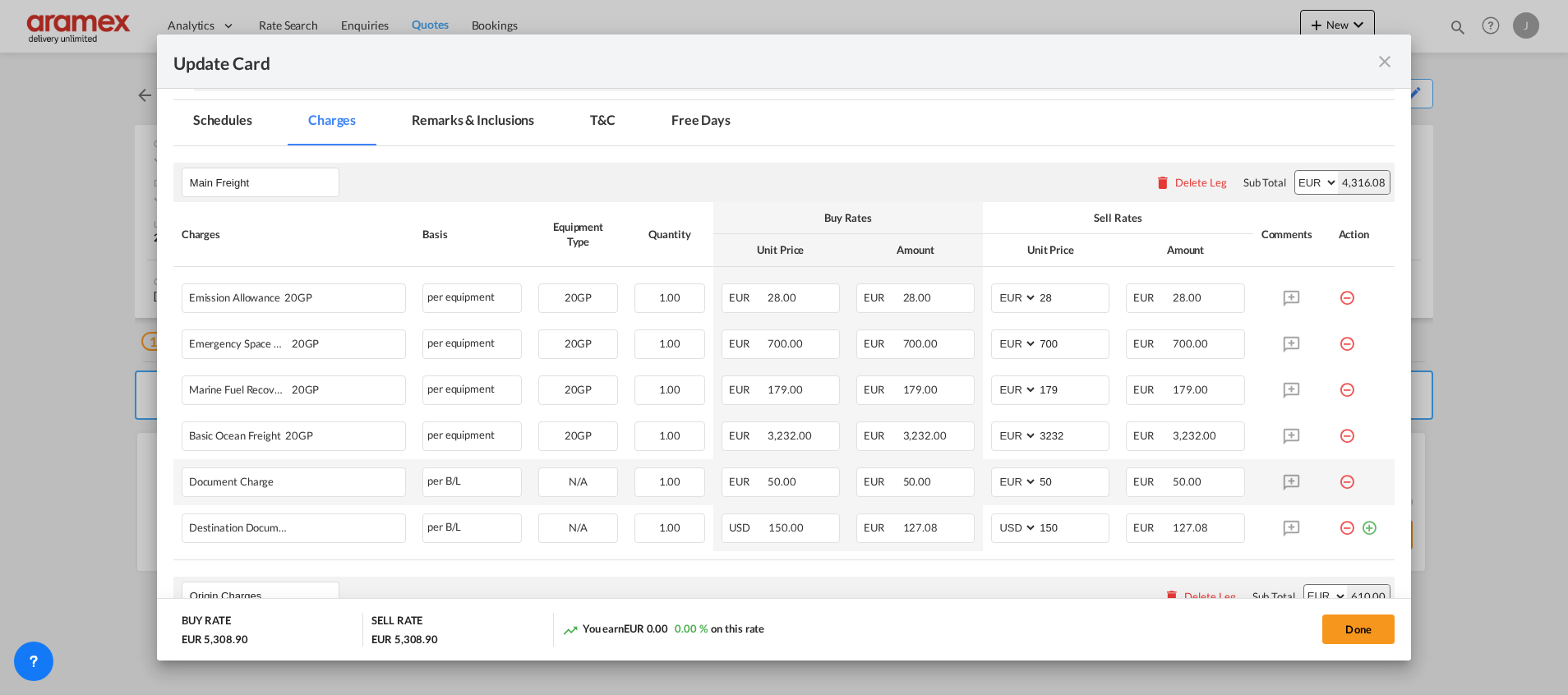
scroll to position [493, 0]
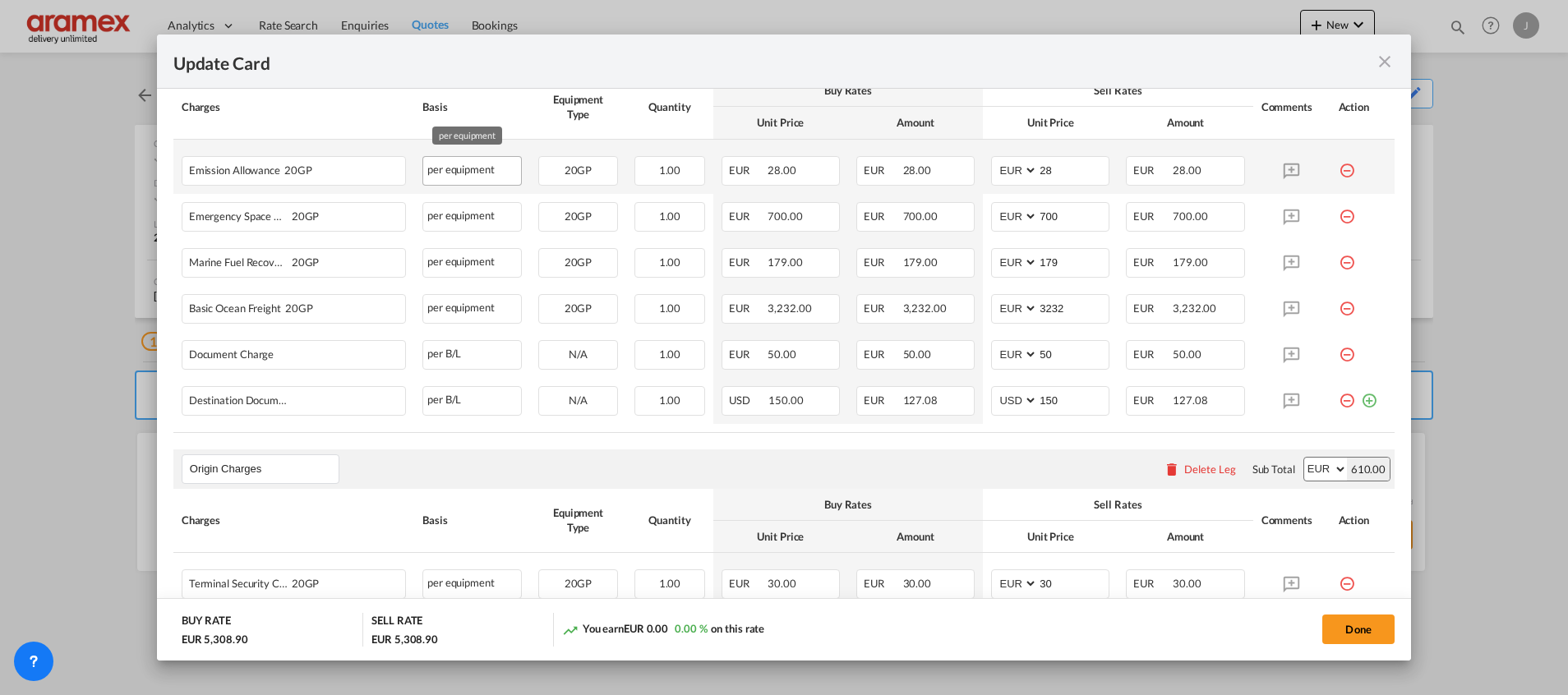
click at [459, 170] on div "per equipment" at bounding box center [472, 171] width 99 height 29
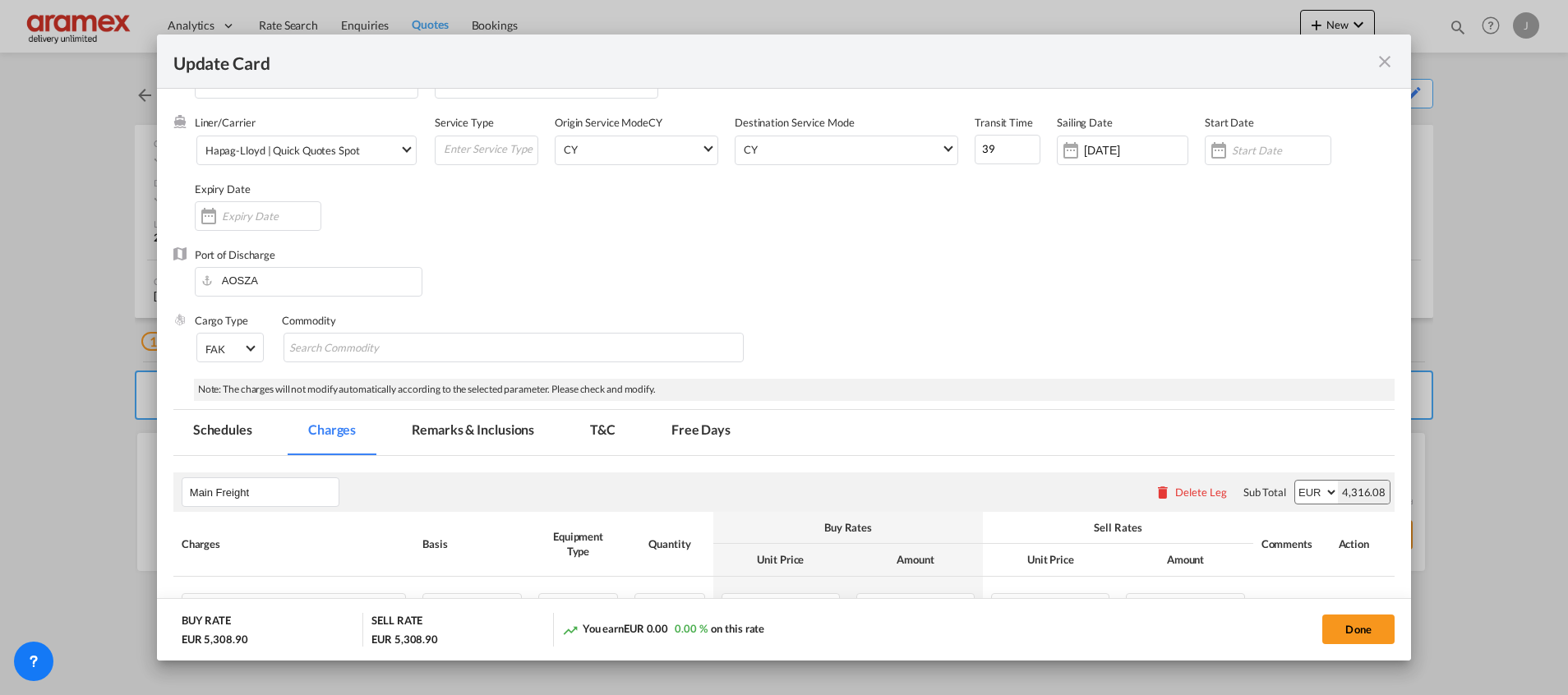
scroll to position [0, 0]
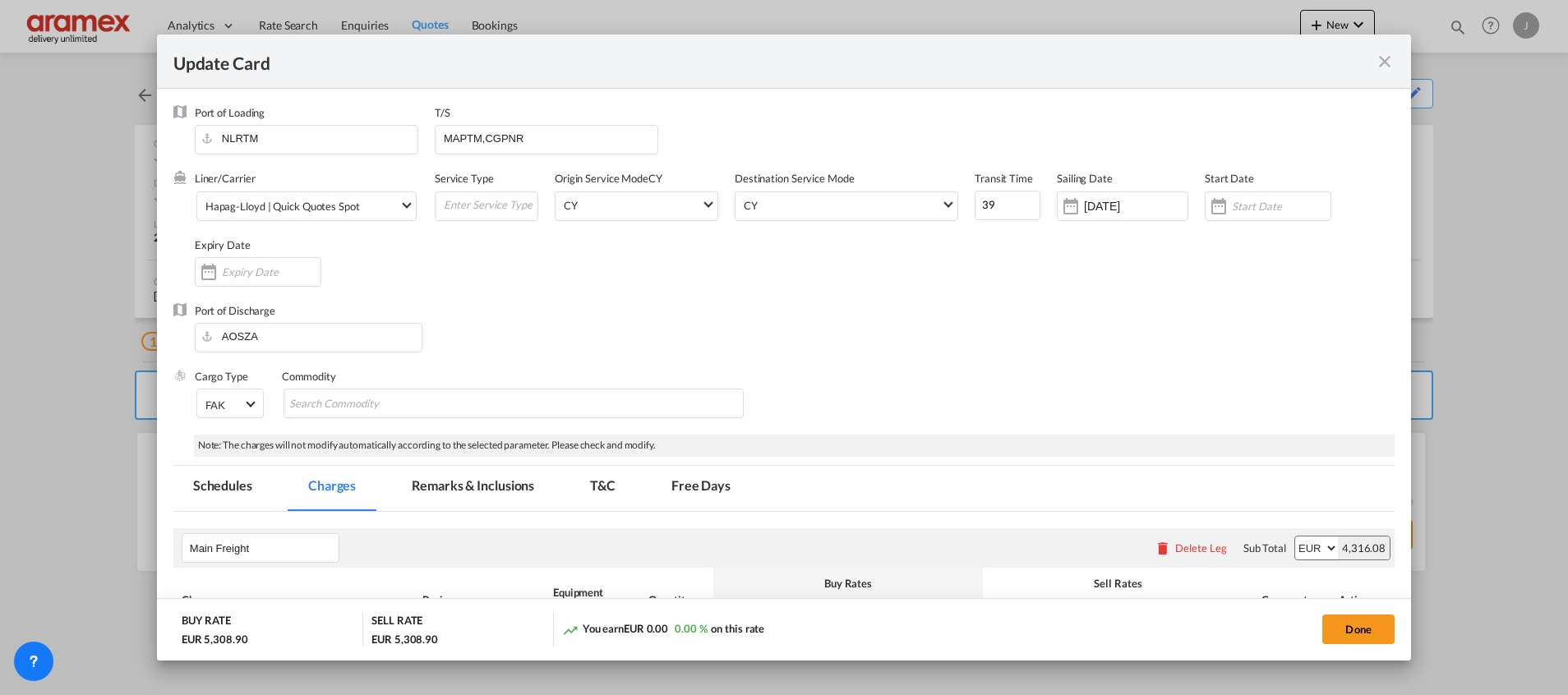
click at [1384, 54] on md-icon "icon-close fg-AAA8AD m-0 pointer" at bounding box center [1385, 62] width 20 height 20
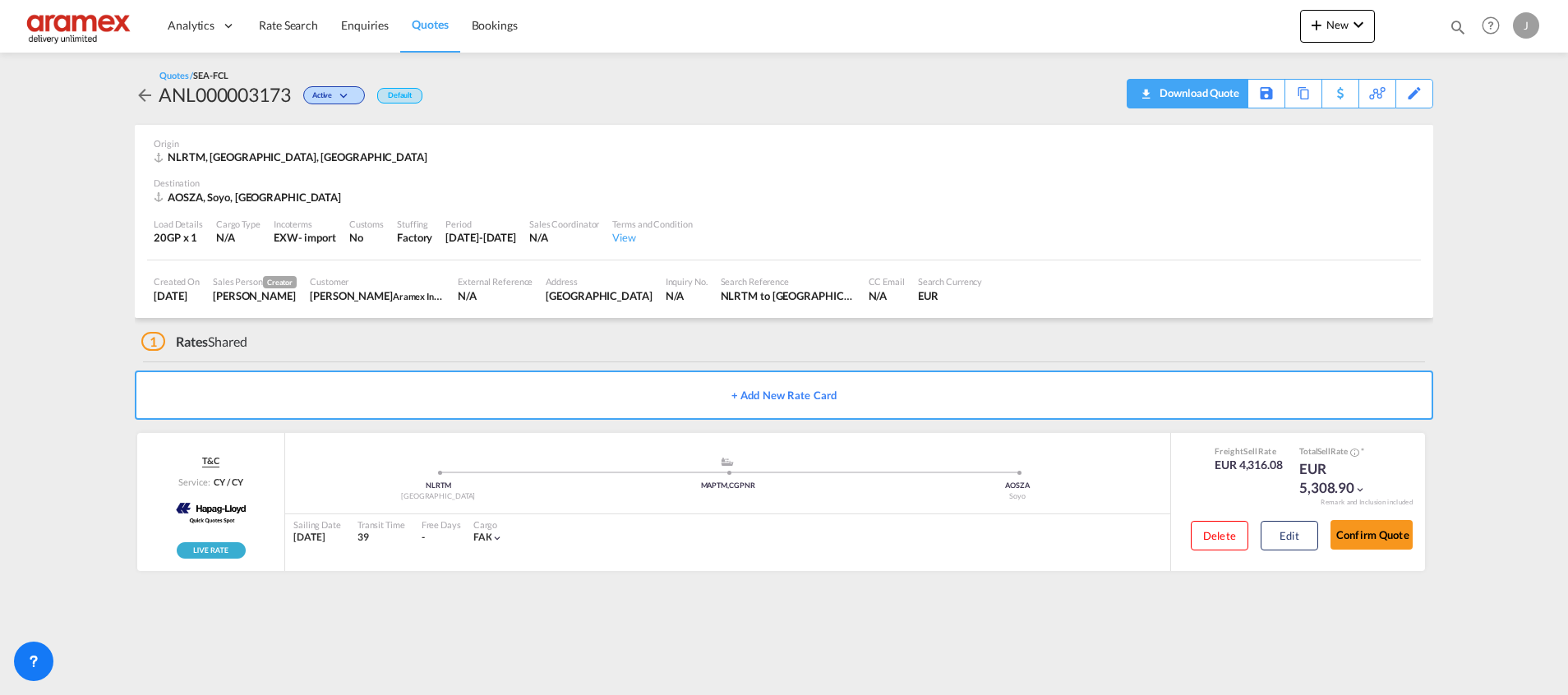
click at [1213, 90] on div "Download Quote" at bounding box center [1197, 92] width 84 height 26
click at [284, 23] on span "Rate Search" at bounding box center [288, 25] width 59 height 14
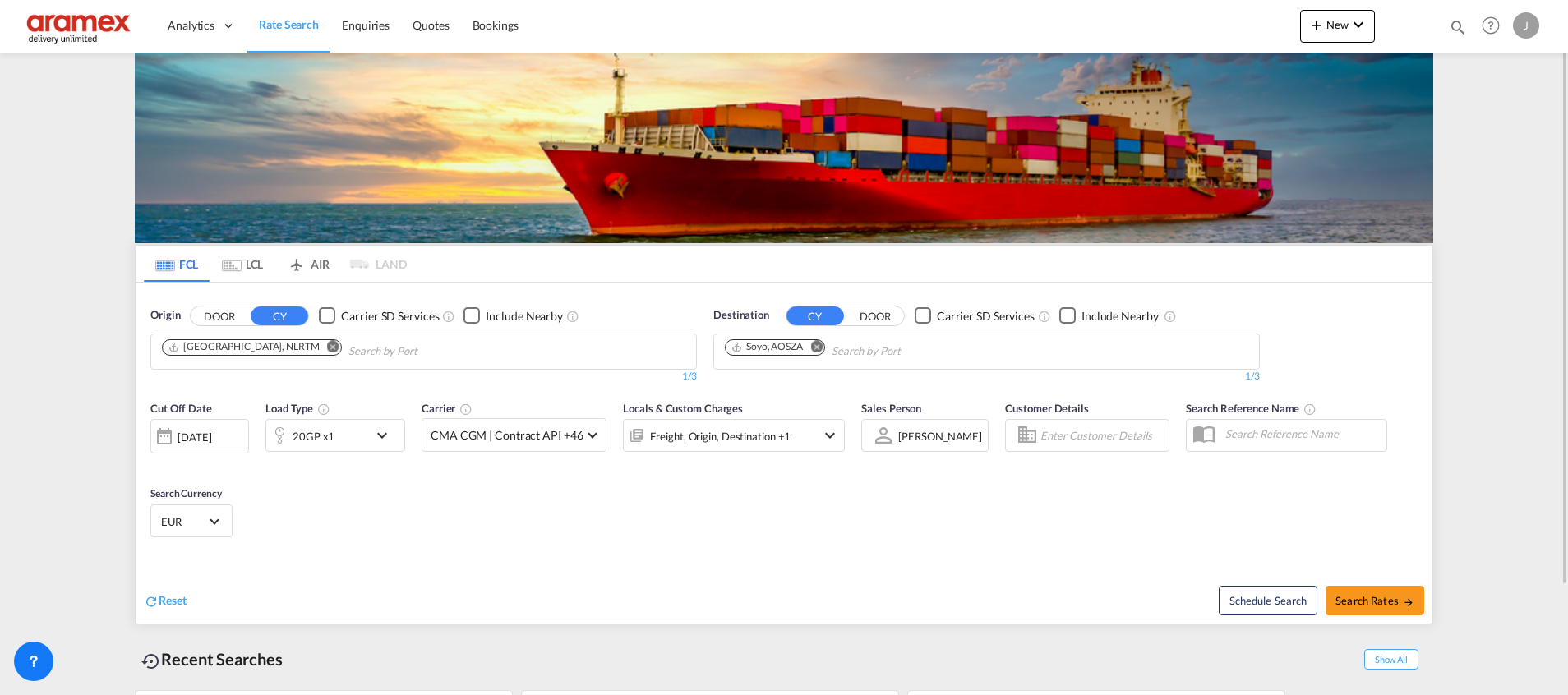
click at [328, 434] on div "20GP x1" at bounding box center [314, 436] width 42 height 23
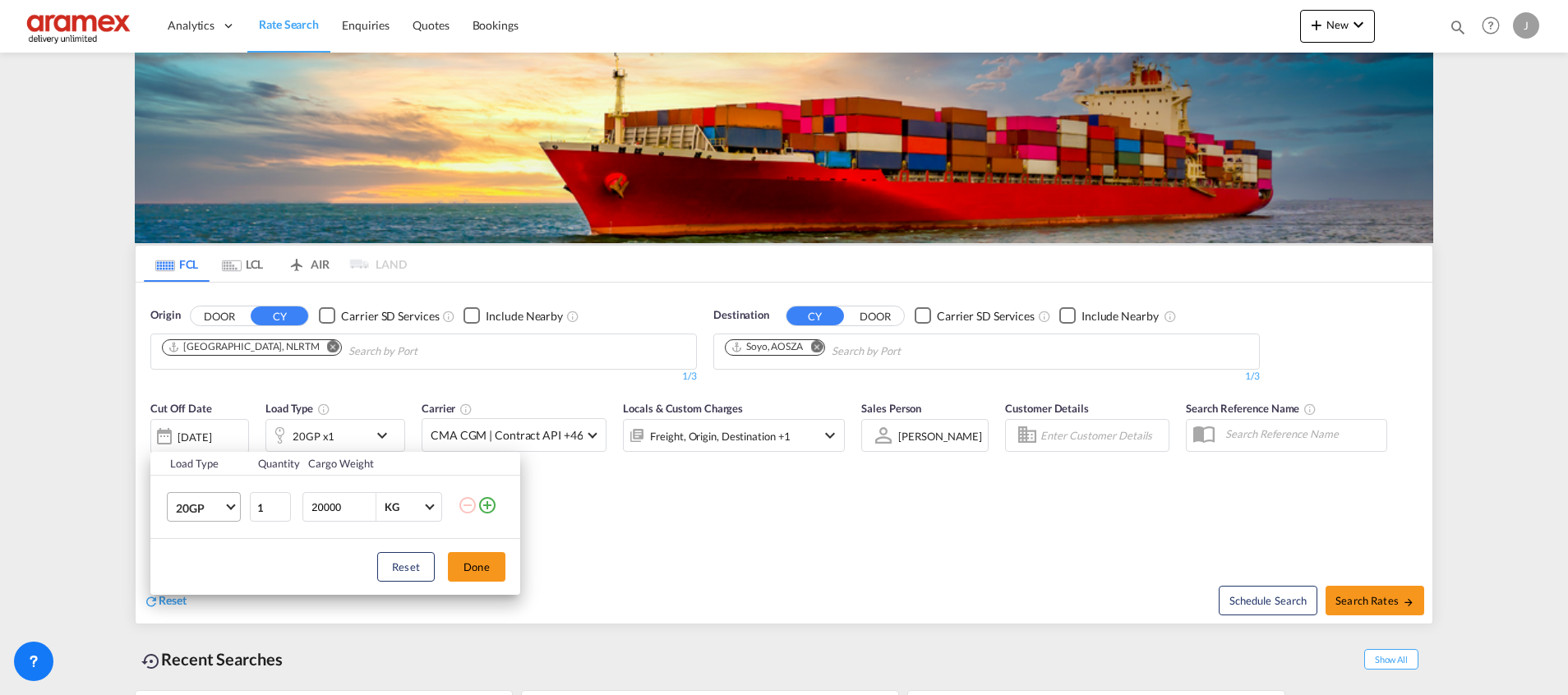
click at [202, 510] on span "20GP" at bounding box center [200, 509] width 47 height 16
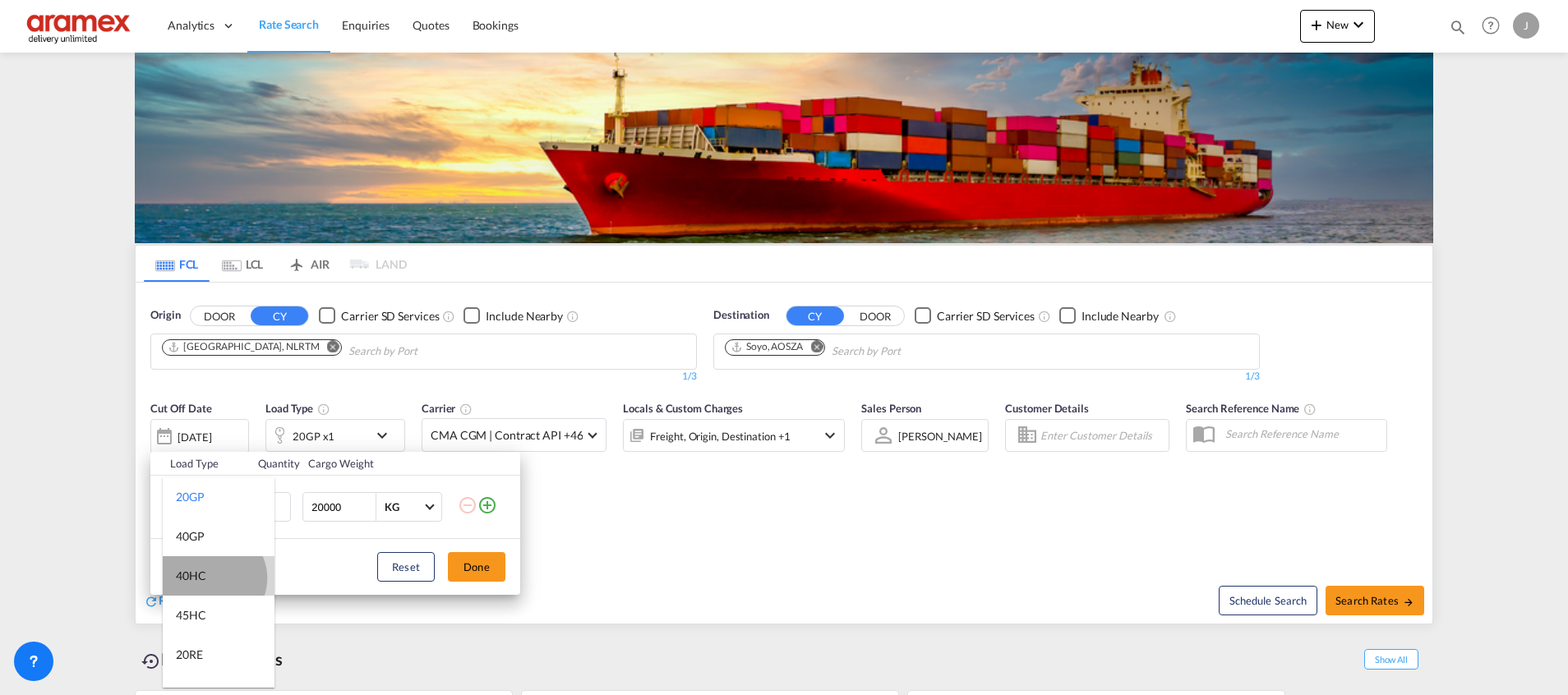
click at [213, 578] on md-option "40HC" at bounding box center [218, 576] width 111 height 39
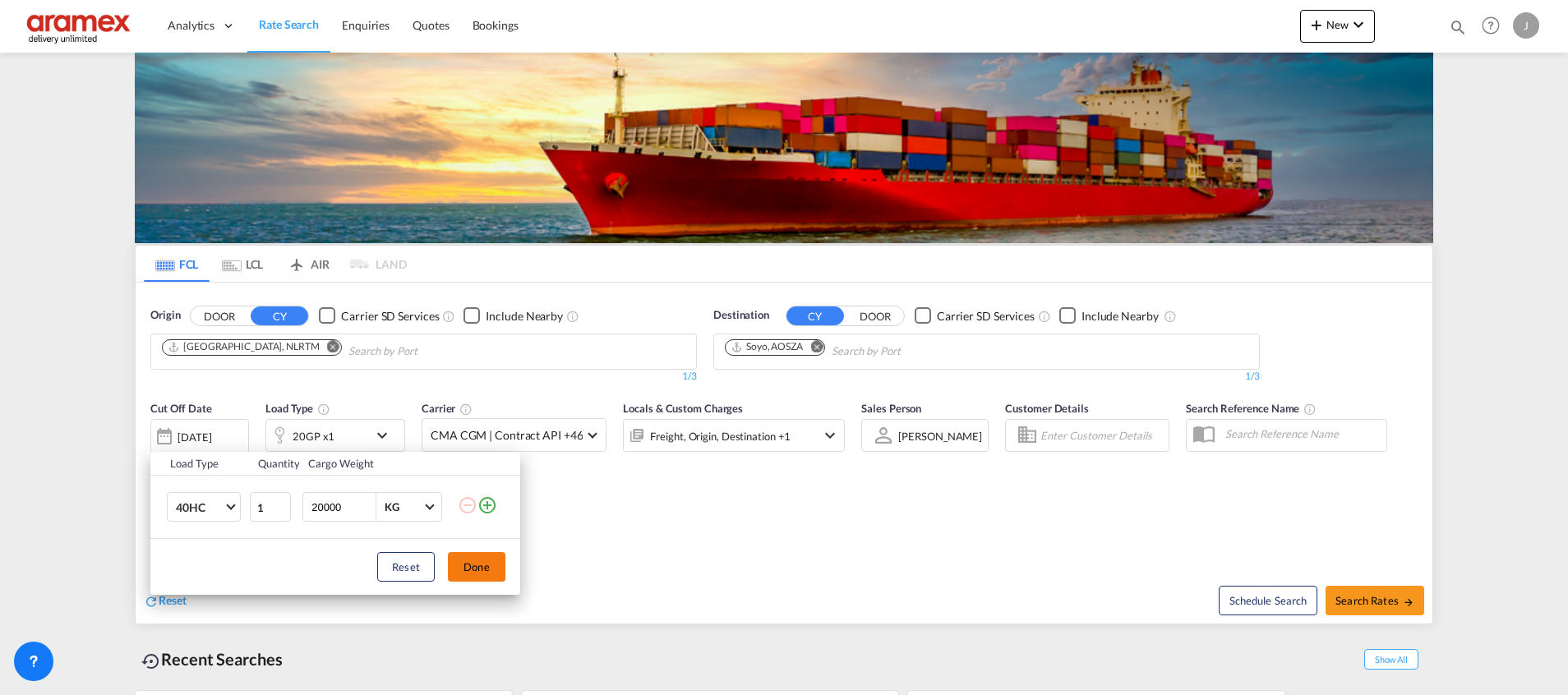
click at [487, 574] on button "Done" at bounding box center [476, 566] width 57 height 29
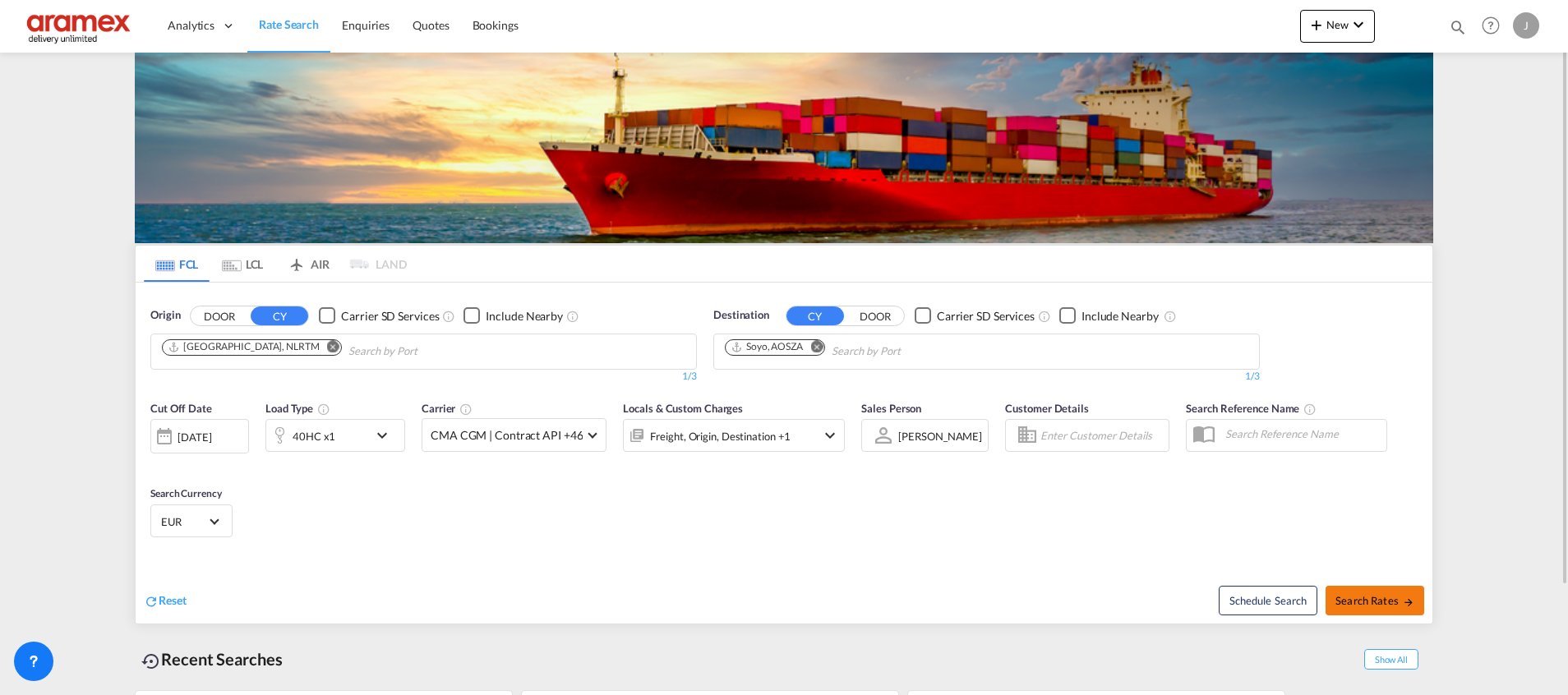
click at [1378, 599] on span "Search Rates" at bounding box center [1375, 600] width 78 height 13
type input "NLRTM to AOSZA / 24 Sep 2025"
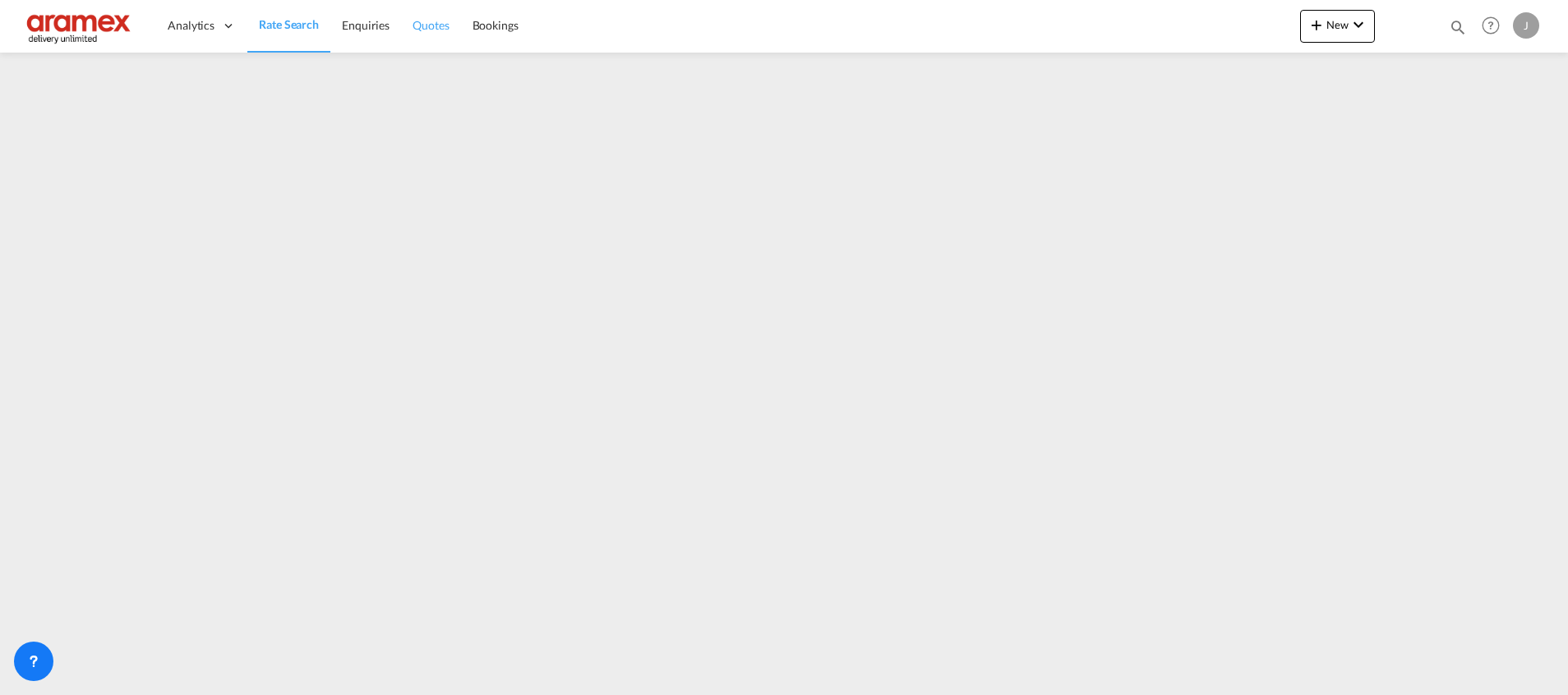
click at [430, 32] on span "Quotes" at bounding box center [431, 25] width 36 height 14
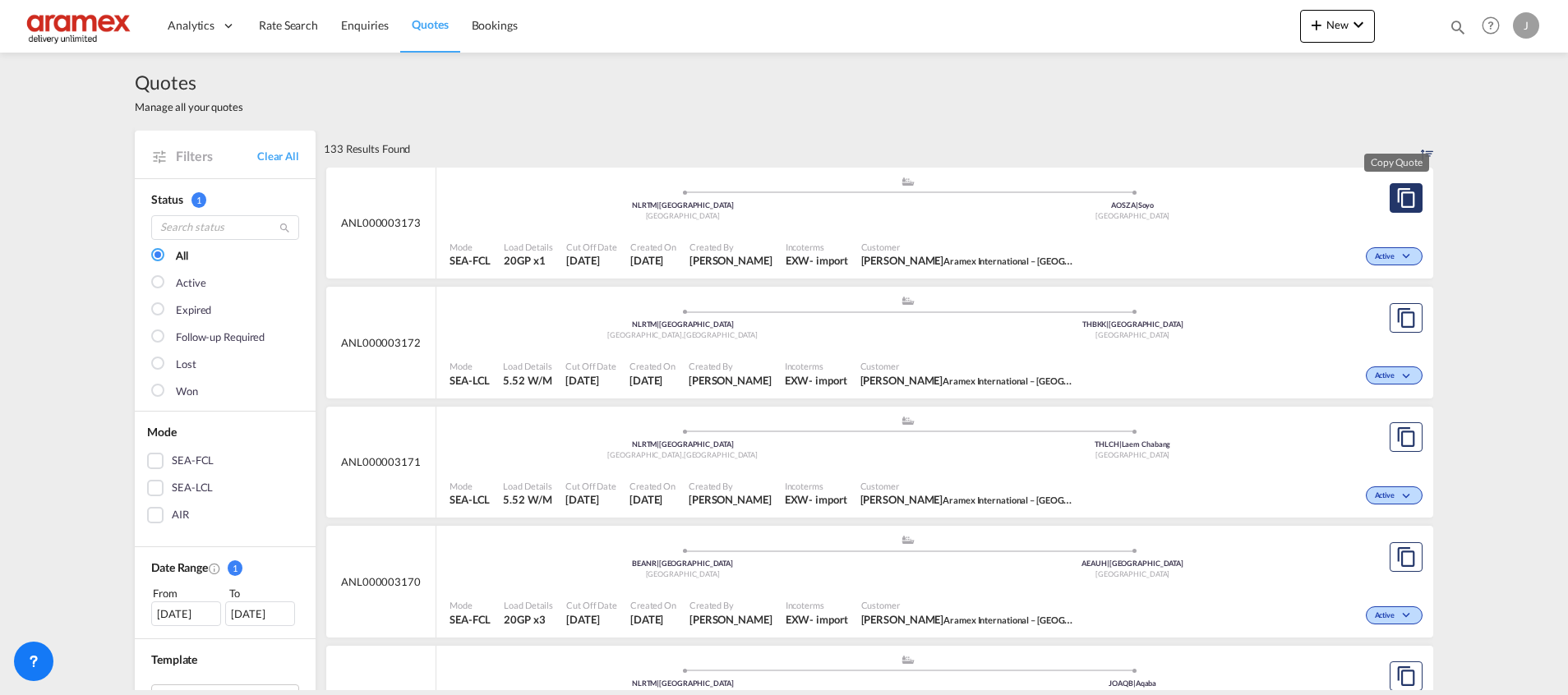
click at [1396, 204] on md-icon "assets/icons/custom/copyQuote.svg" at bounding box center [1406, 198] width 20 height 20
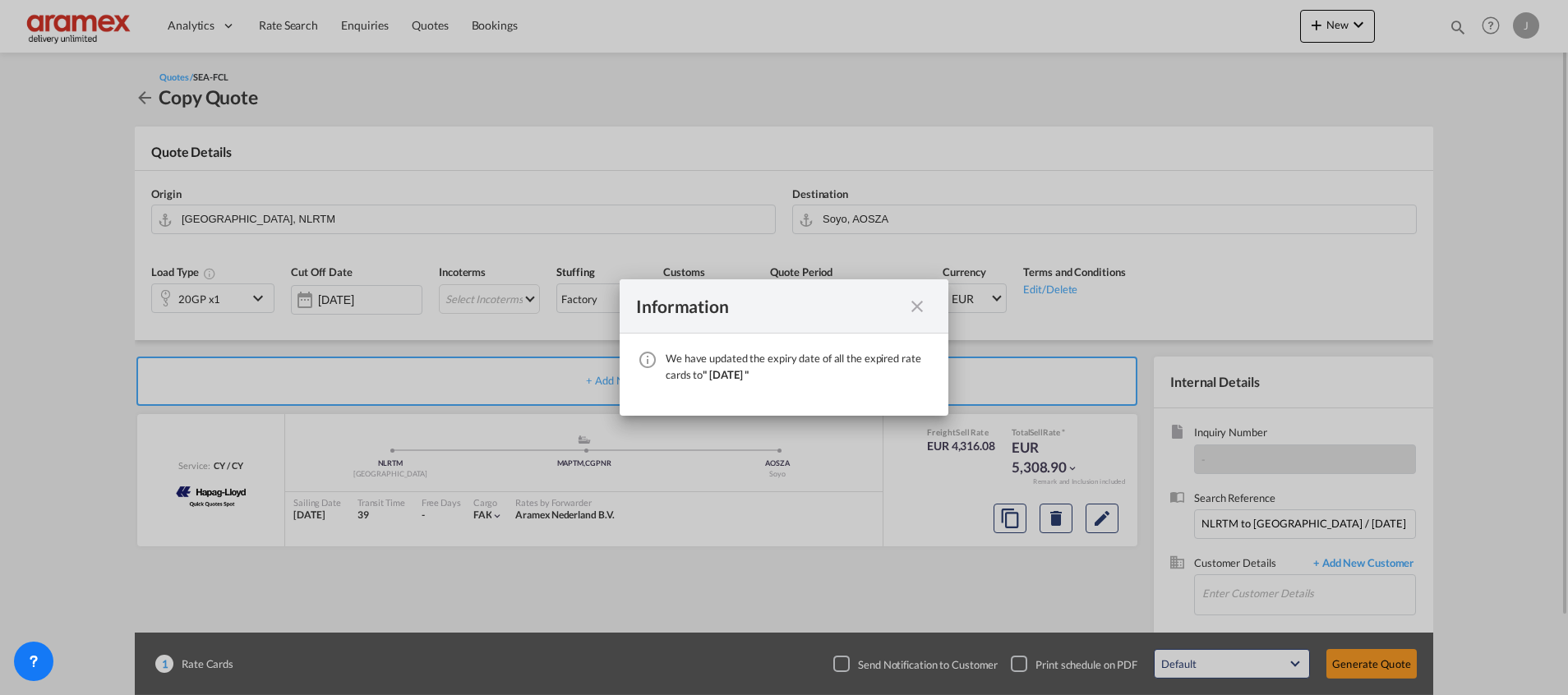
click at [919, 310] on md-icon "icon-close fg-AAA8AD cursor" at bounding box center [917, 306] width 20 height 20
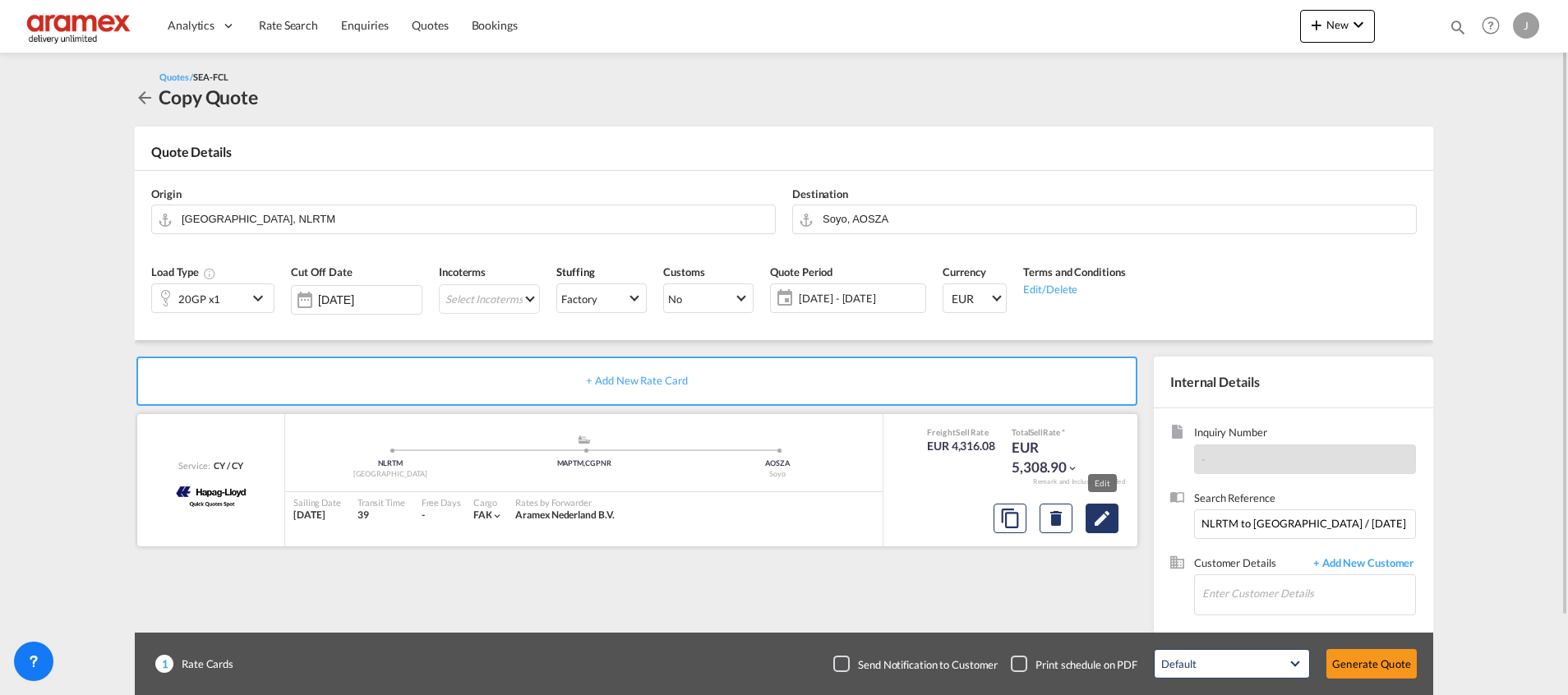
click at [1097, 522] on md-icon "Edit" at bounding box center [1102, 519] width 20 height 20
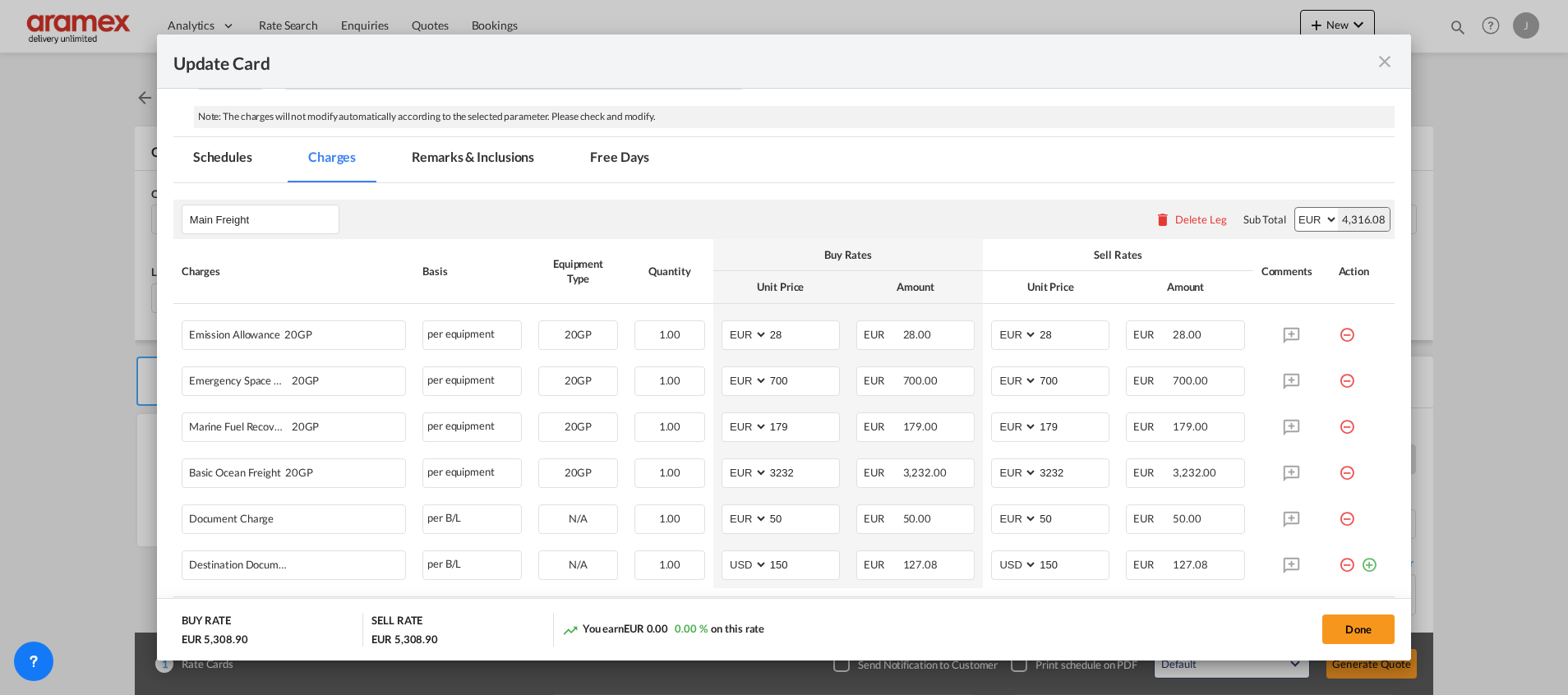
scroll to position [493, 0]
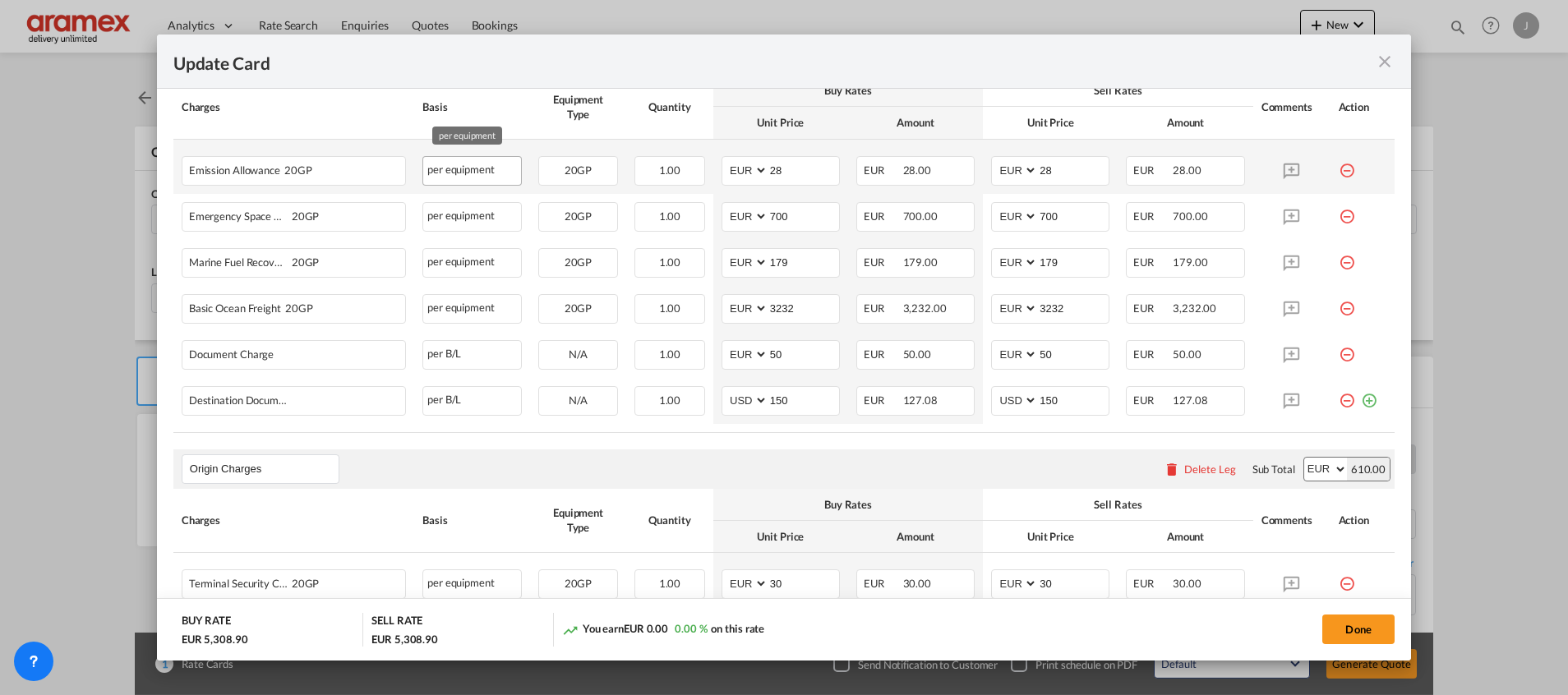
click at [509, 170] on div "per equipment" at bounding box center [472, 171] width 99 height 29
click at [484, 172] on div "per equipment" at bounding box center [472, 171] width 99 height 29
click at [1373, 60] on div "Update Card" at bounding box center [774, 61] width 1201 height 21
click at [1386, 60] on md-icon "icon-close fg-AAA8AD m-0 pointer" at bounding box center [1385, 62] width 20 height 20
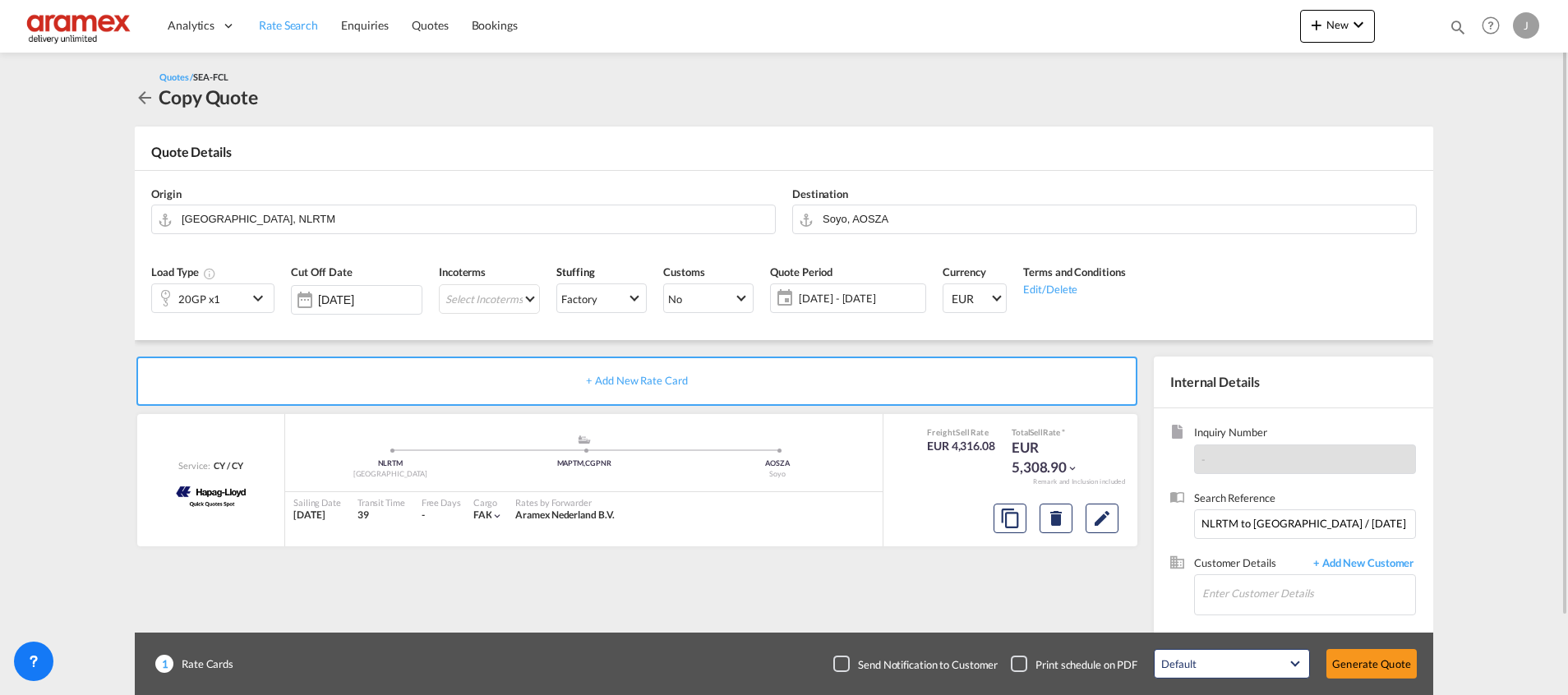
click at [275, 18] on span "Rate Search" at bounding box center [288, 25] width 59 height 14
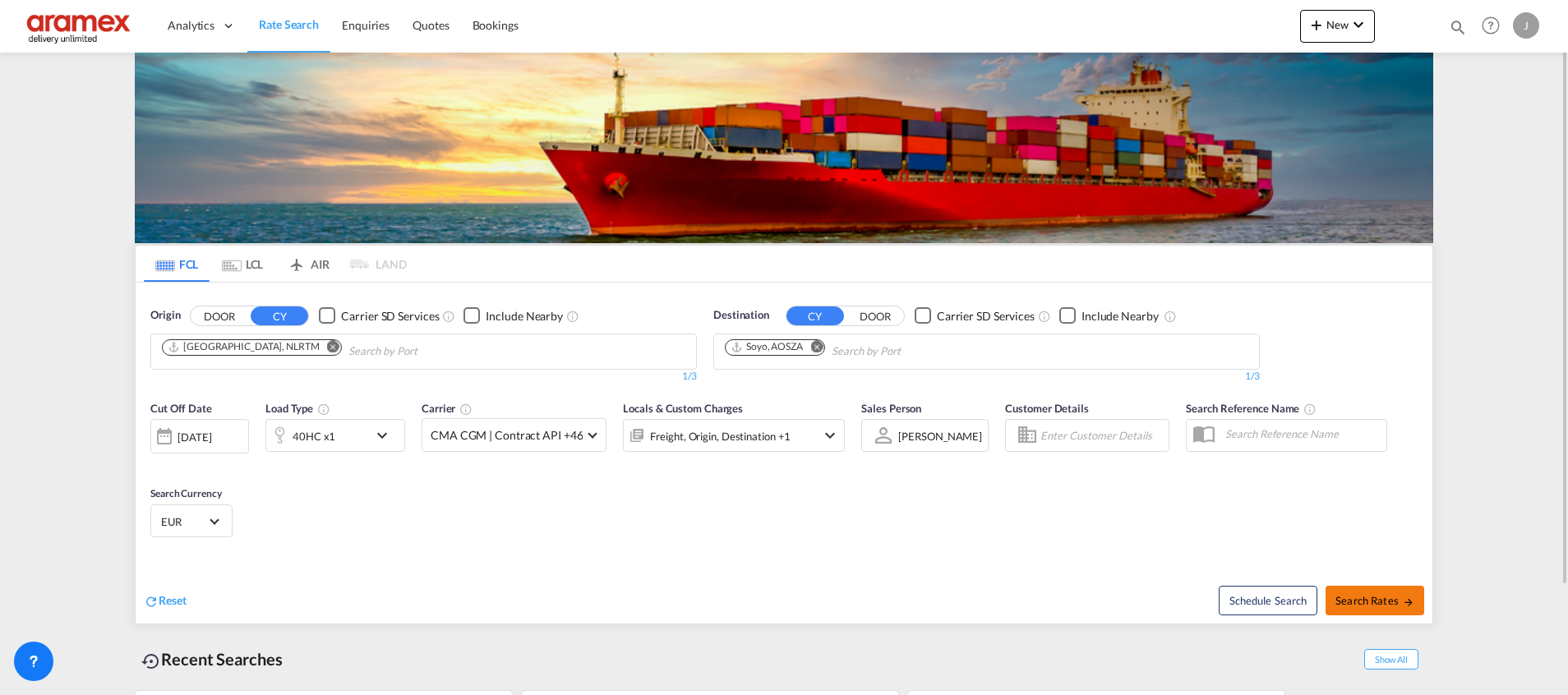
click at [1359, 592] on button "Search Rates" at bounding box center [1375, 600] width 99 height 29
type input "NLRTM to AOSZA / 24 Sep 2025"
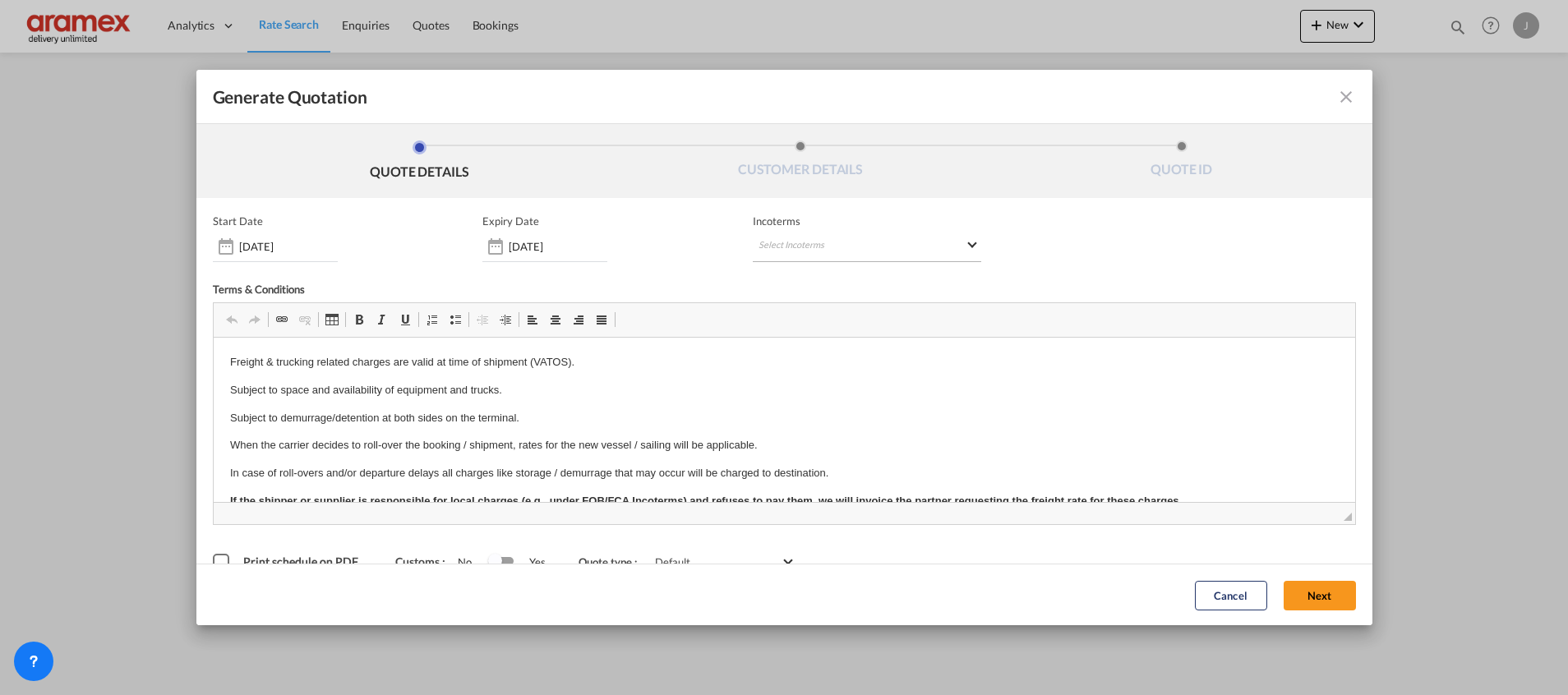
click at [827, 236] on md-select "Select Incoterms FOB - export Free on Board FAS - export Free Alongside Ship CI…" at bounding box center [867, 247] width 228 height 29
click at [788, 282] on input "search" at bounding box center [830, 281] width 152 height 15
type input "exw"
click at [811, 305] on div "EXW - import" at bounding box center [836, 309] width 156 height 13
click at [1304, 596] on button "Next" at bounding box center [1319, 595] width 72 height 29
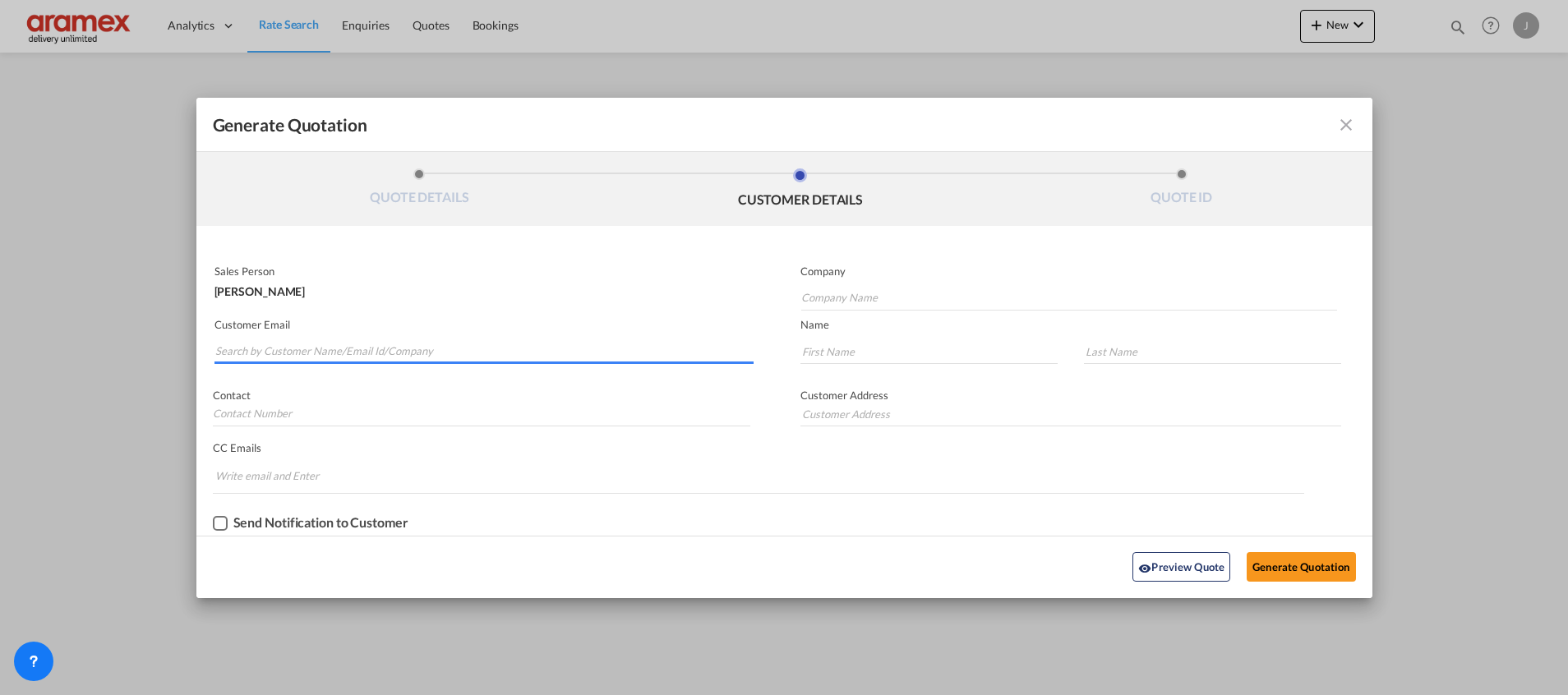
click at [325, 340] on input "Search by Customer Name/Email Id/Company" at bounding box center [484, 351] width 538 height 25
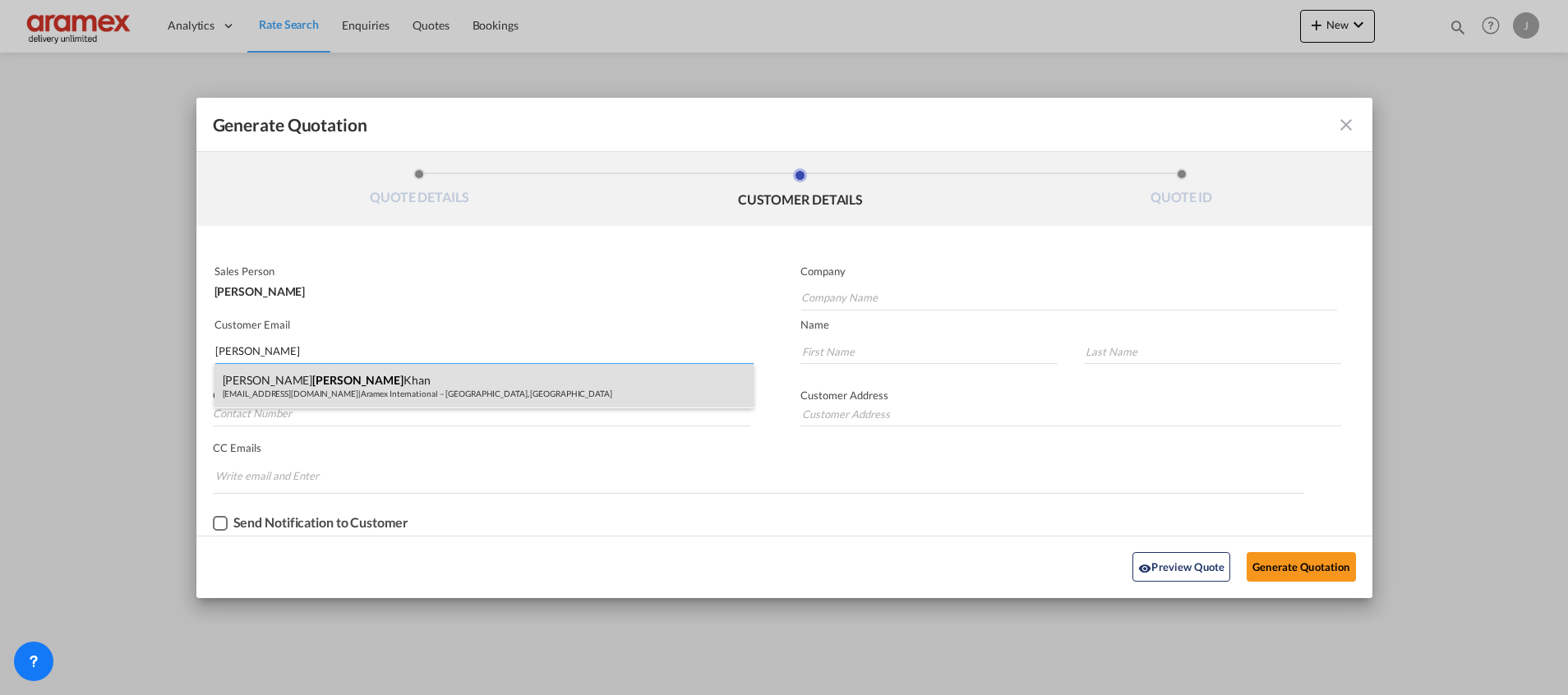
type input "[PERSON_NAME]"
click at [301, 377] on div "[PERSON_NAME] [PERSON_NAME][EMAIL_ADDRESS][DOMAIN_NAME] | Aramex International …" at bounding box center [483, 386] width 539 height 45
type input "Aramex International – [GEOGRAPHIC_DATA], [GEOGRAPHIC_DATA]"
type input "[EMAIL_ADDRESS][DOMAIN_NAME]"
type input "[PERSON_NAME]"
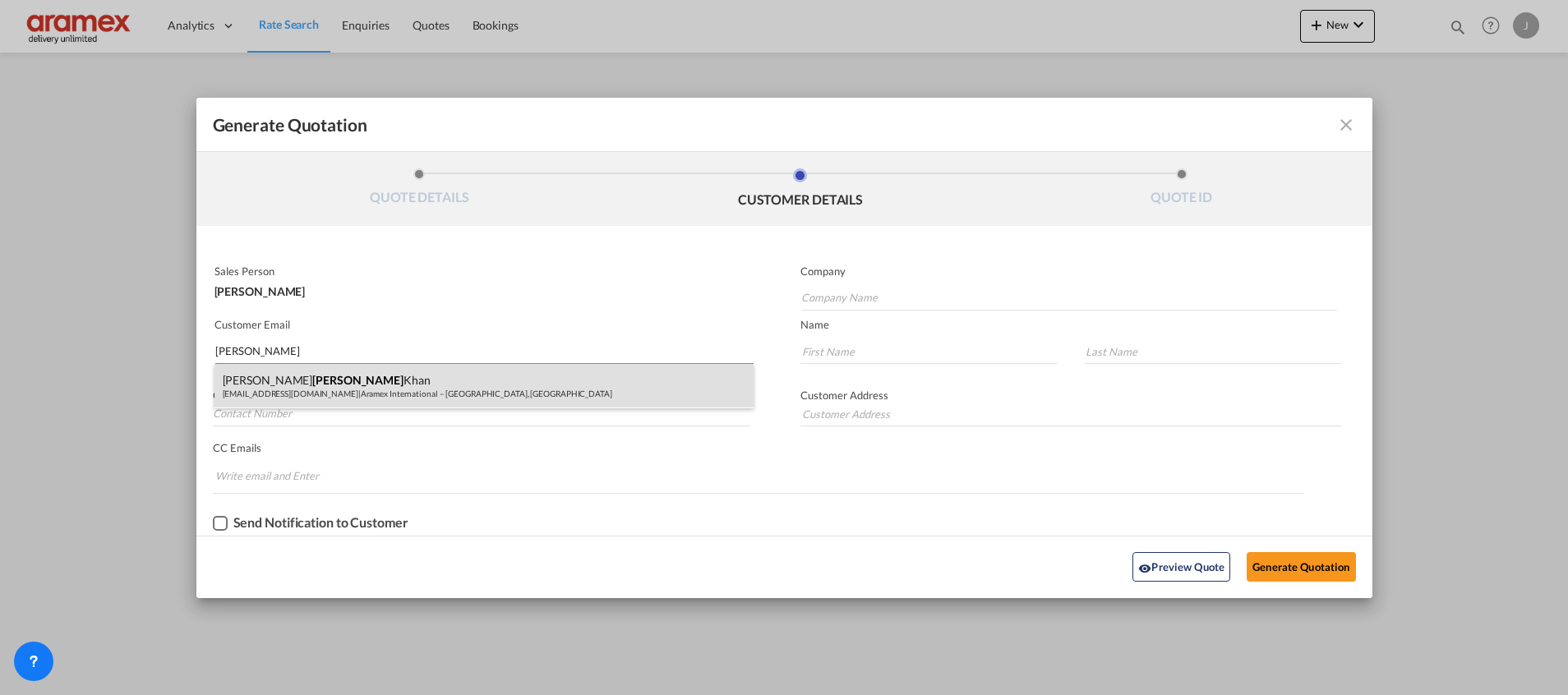
type input "Khan"
type input "[GEOGRAPHIC_DATA]"
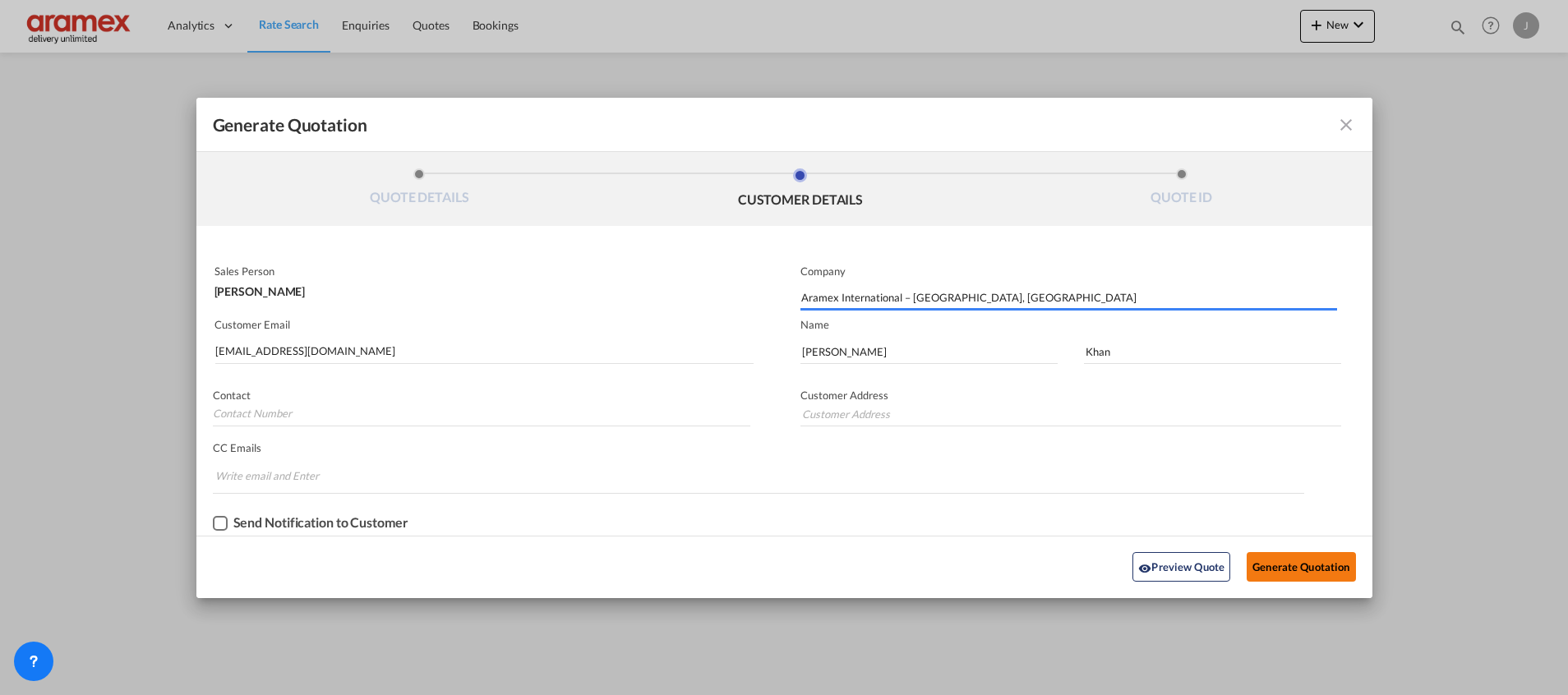
click at [1306, 560] on button "Generate Quotation" at bounding box center [1300, 566] width 109 height 29
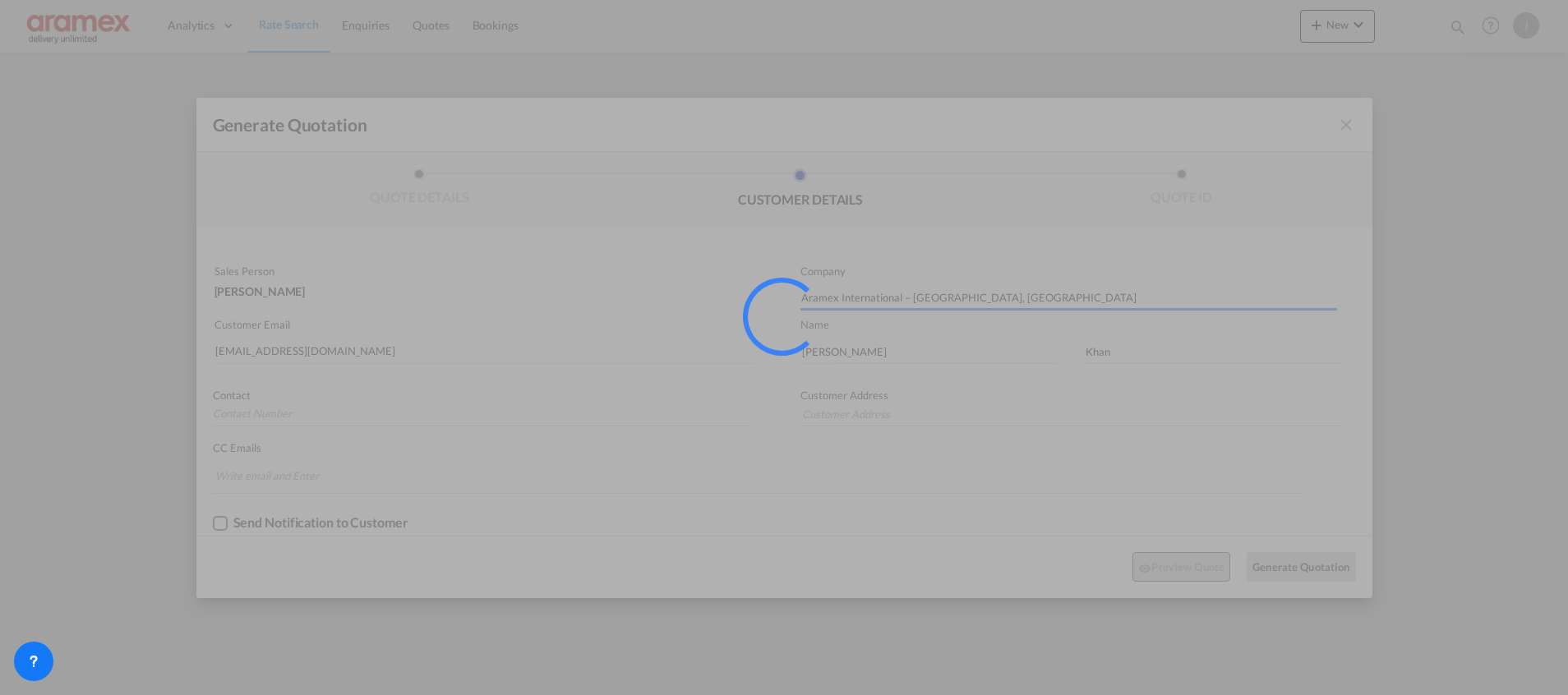
type input "[GEOGRAPHIC_DATA]"
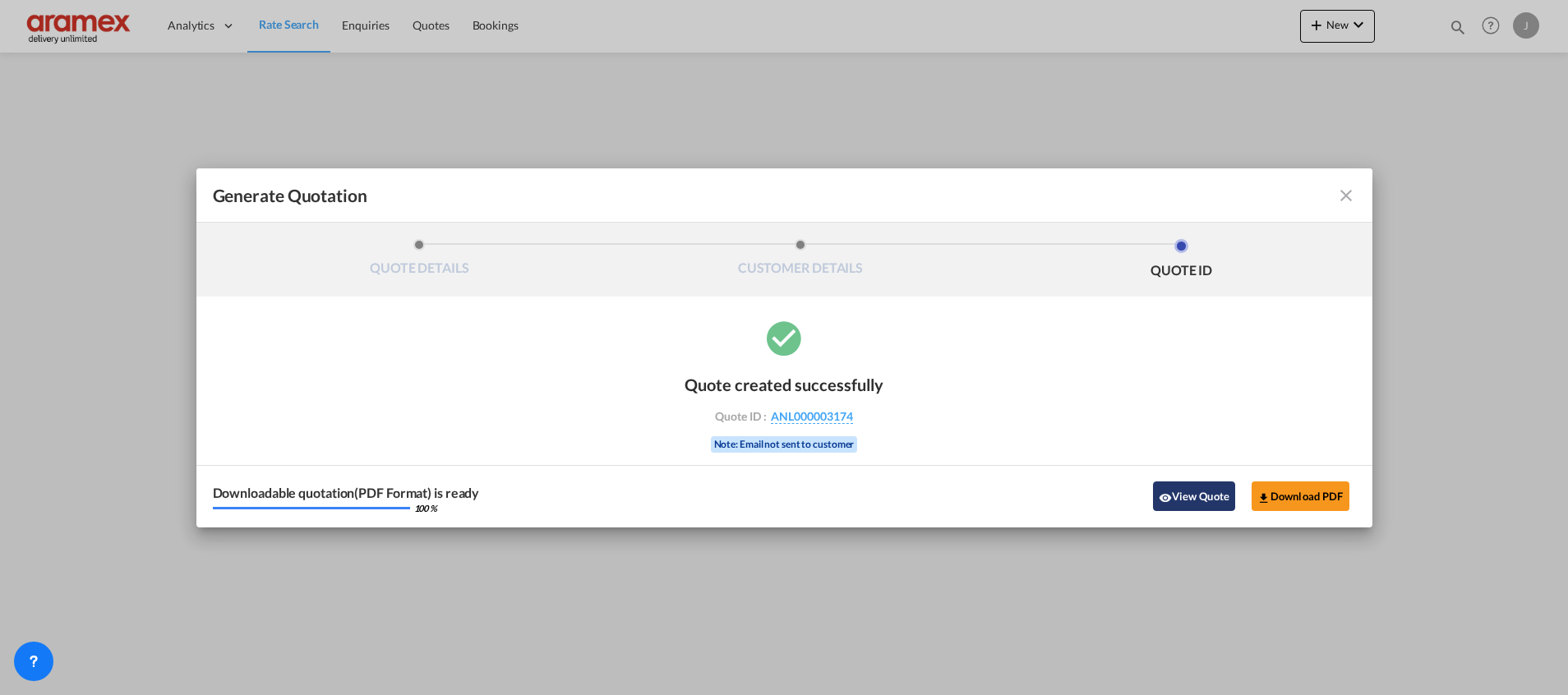
click at [1208, 489] on button "View Quote" at bounding box center [1194, 496] width 82 height 29
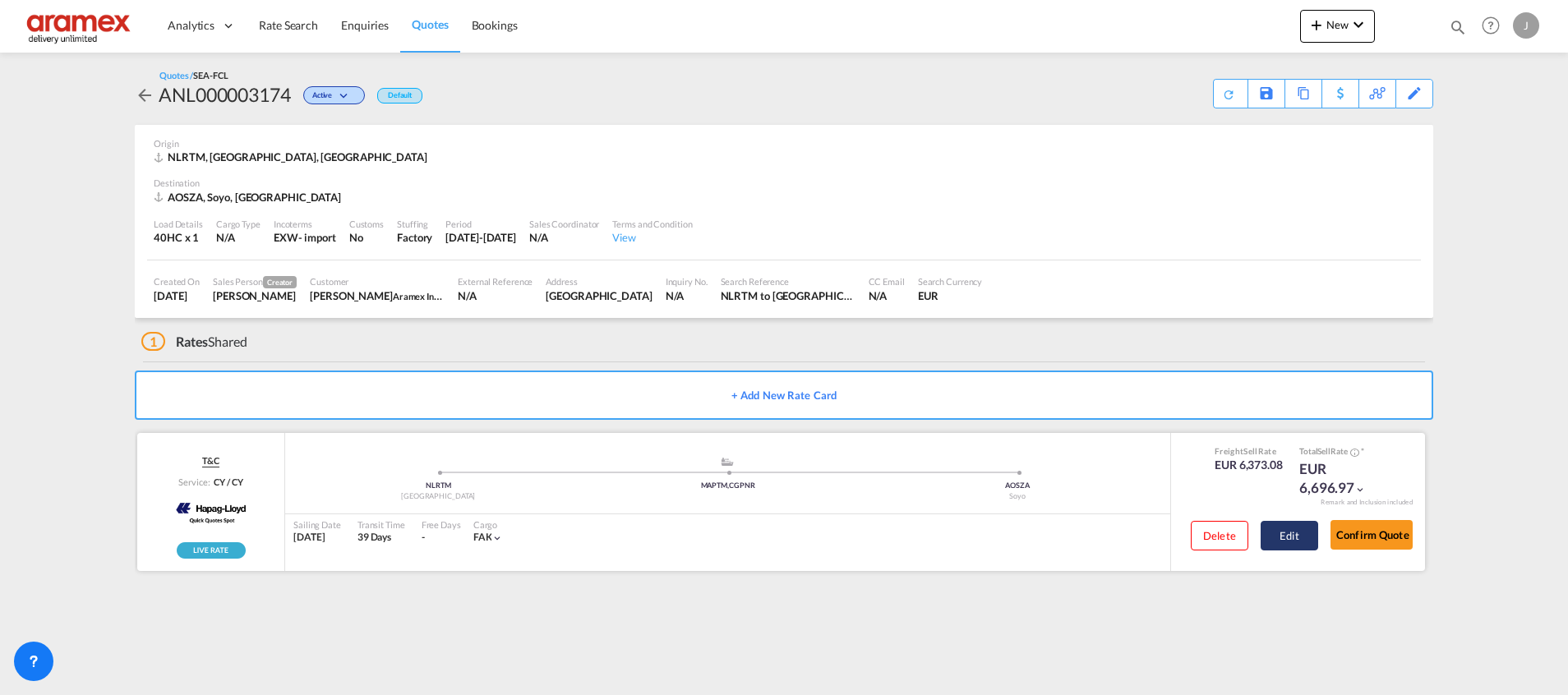
click at [1293, 539] on button "Edit" at bounding box center [1289, 535] width 57 height 29
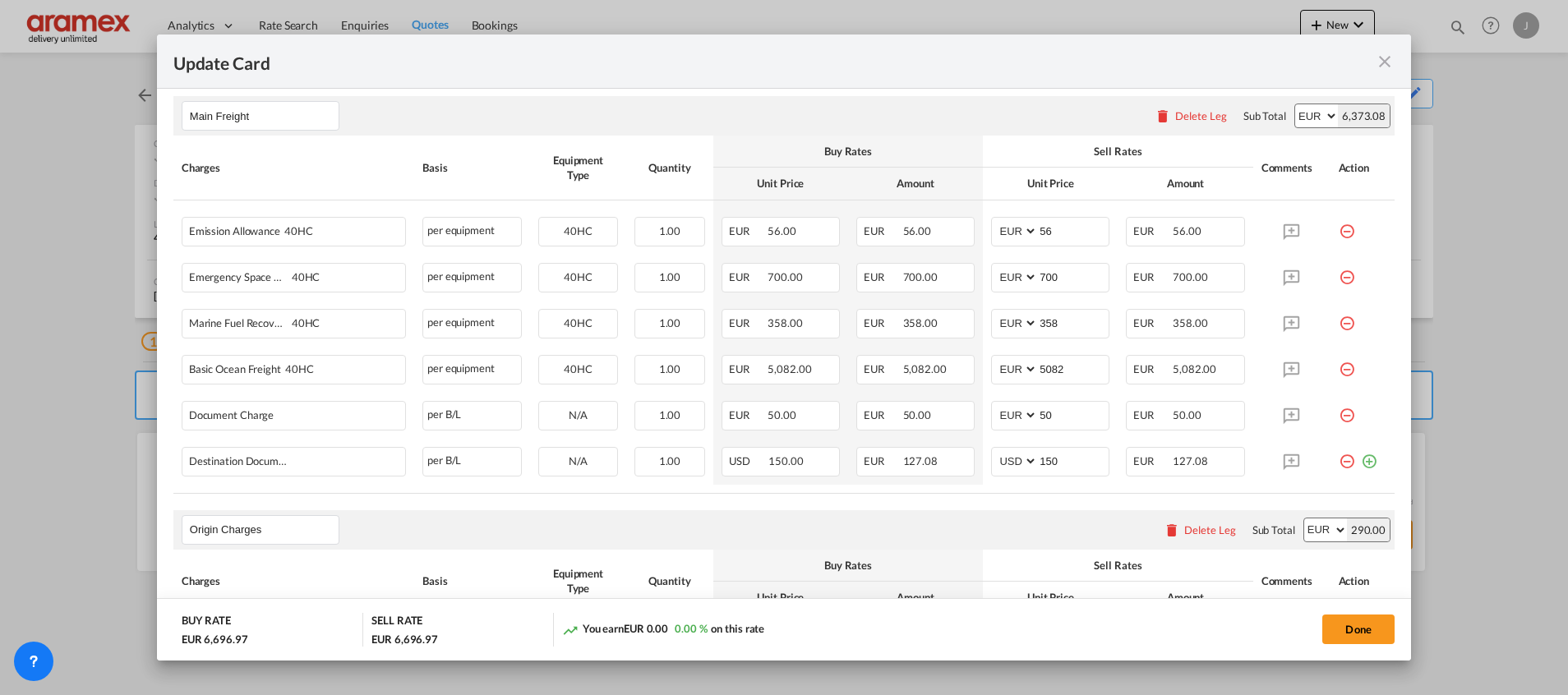
scroll to position [493, 0]
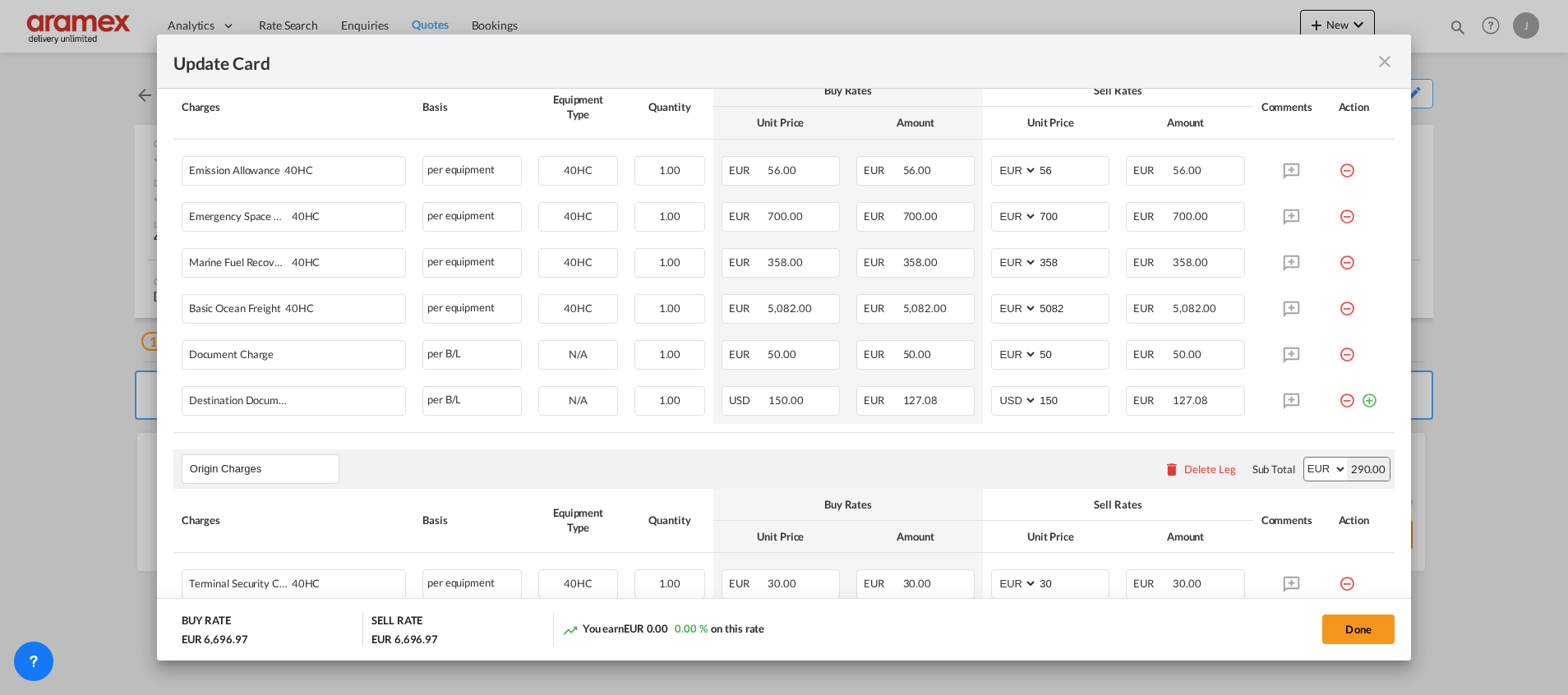
click at [1387, 66] on md-icon "icon-close fg-AAA8AD m-0 pointer" at bounding box center [1385, 62] width 20 height 20
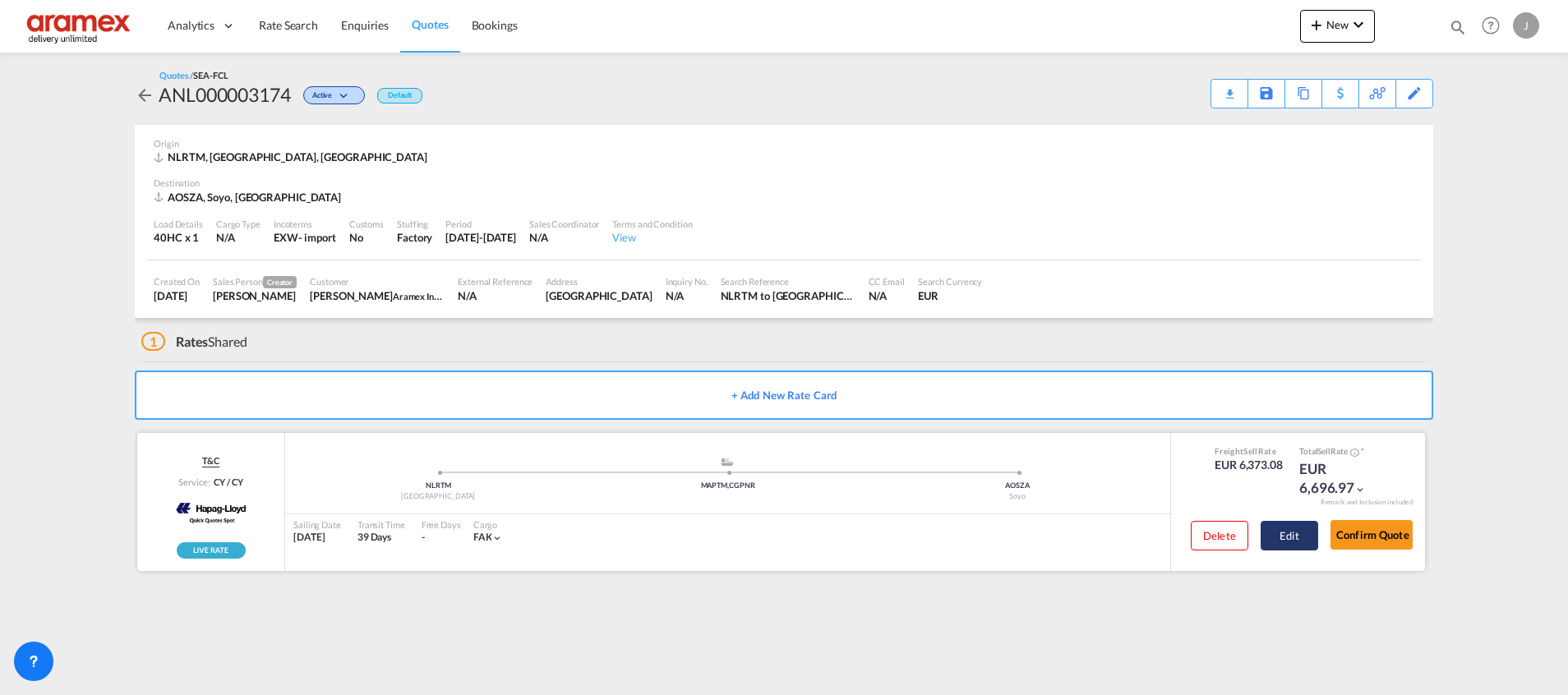
click at [1303, 534] on button "Edit" at bounding box center [1289, 535] width 57 height 29
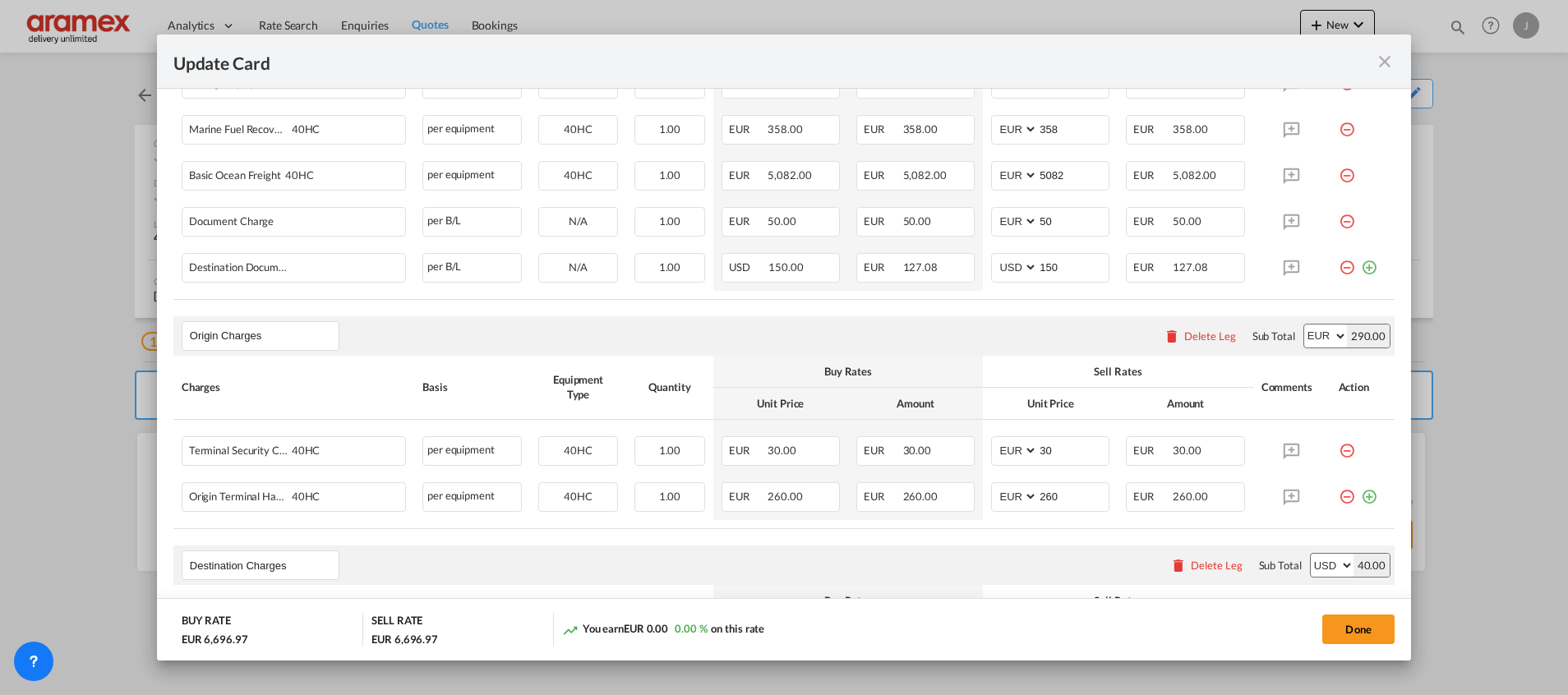
scroll to position [740, 0]
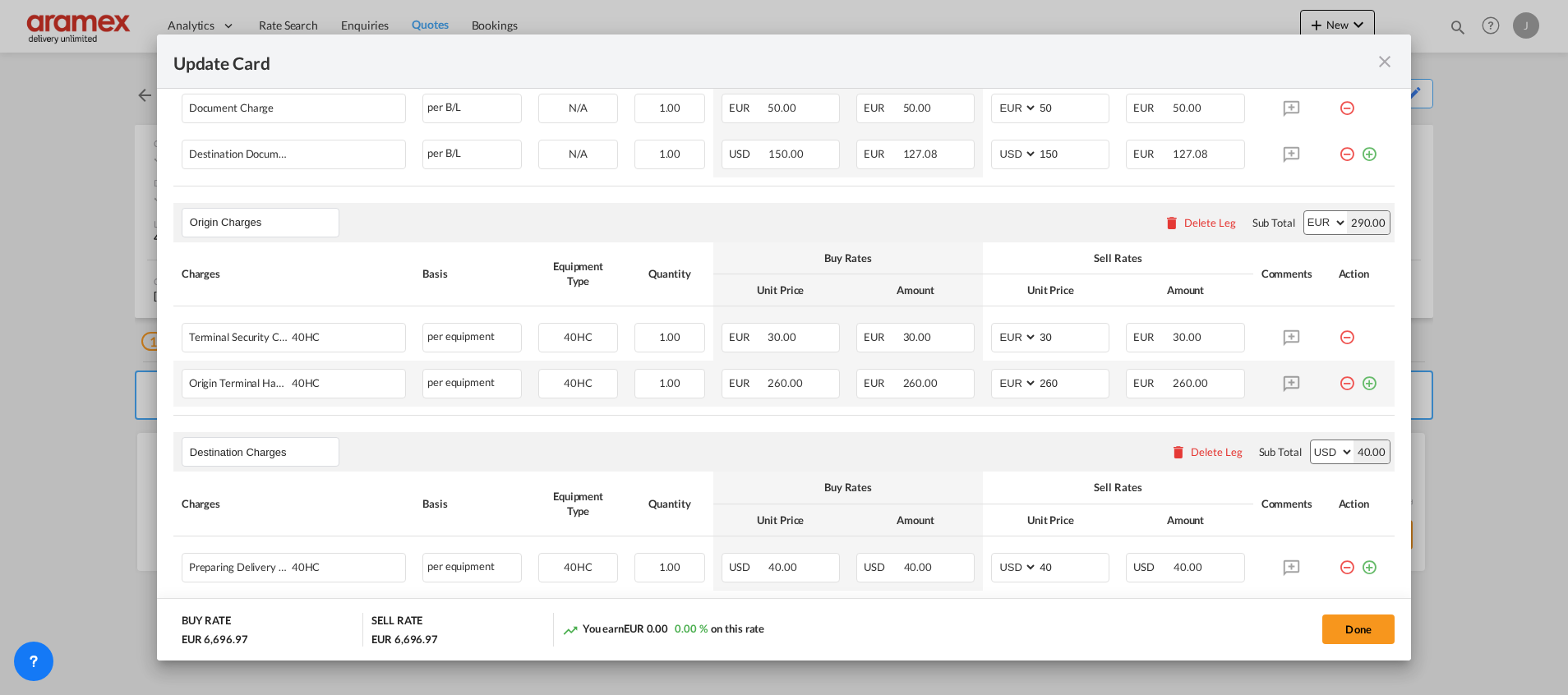
click at [1361, 380] on md-icon "icon-plus-circle-outline green-400-fg" at bounding box center [1369, 377] width 16 height 16
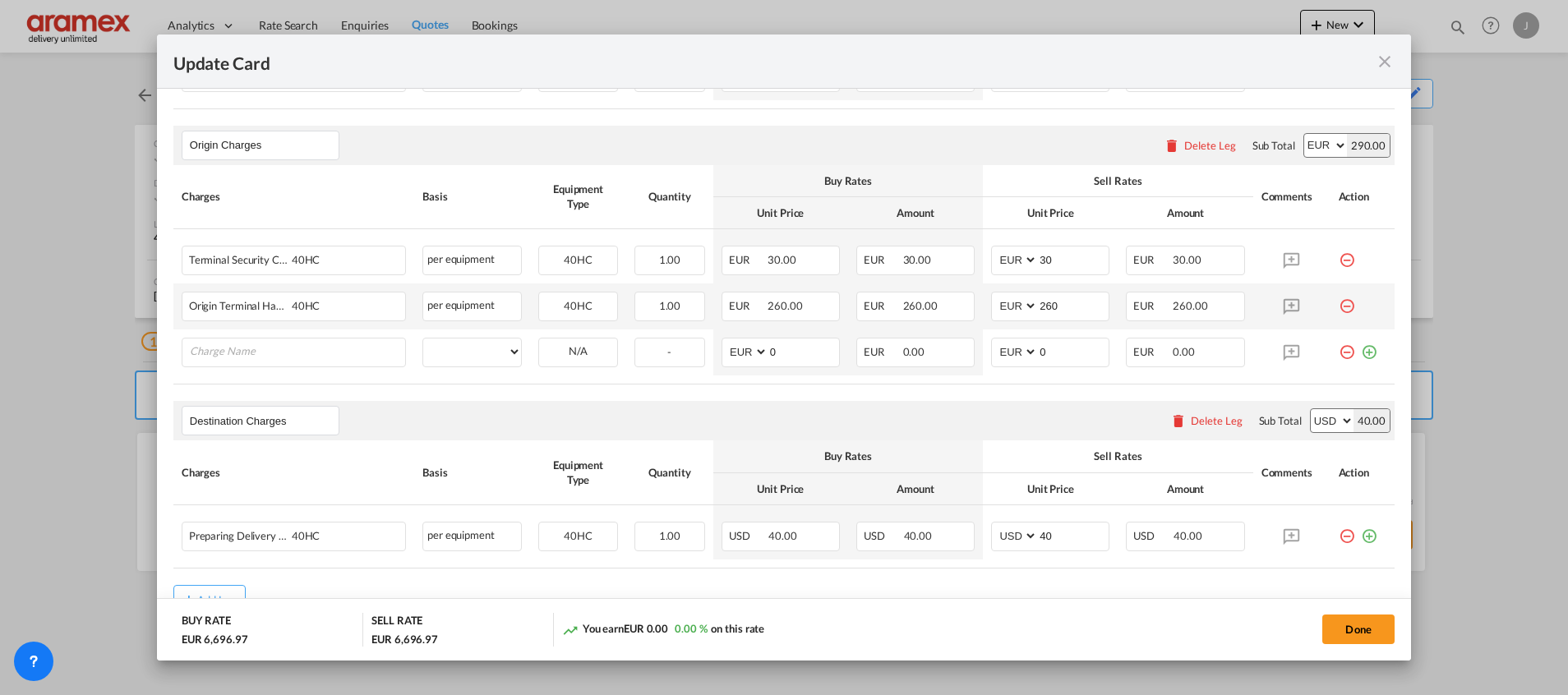
scroll to position [863, 0]
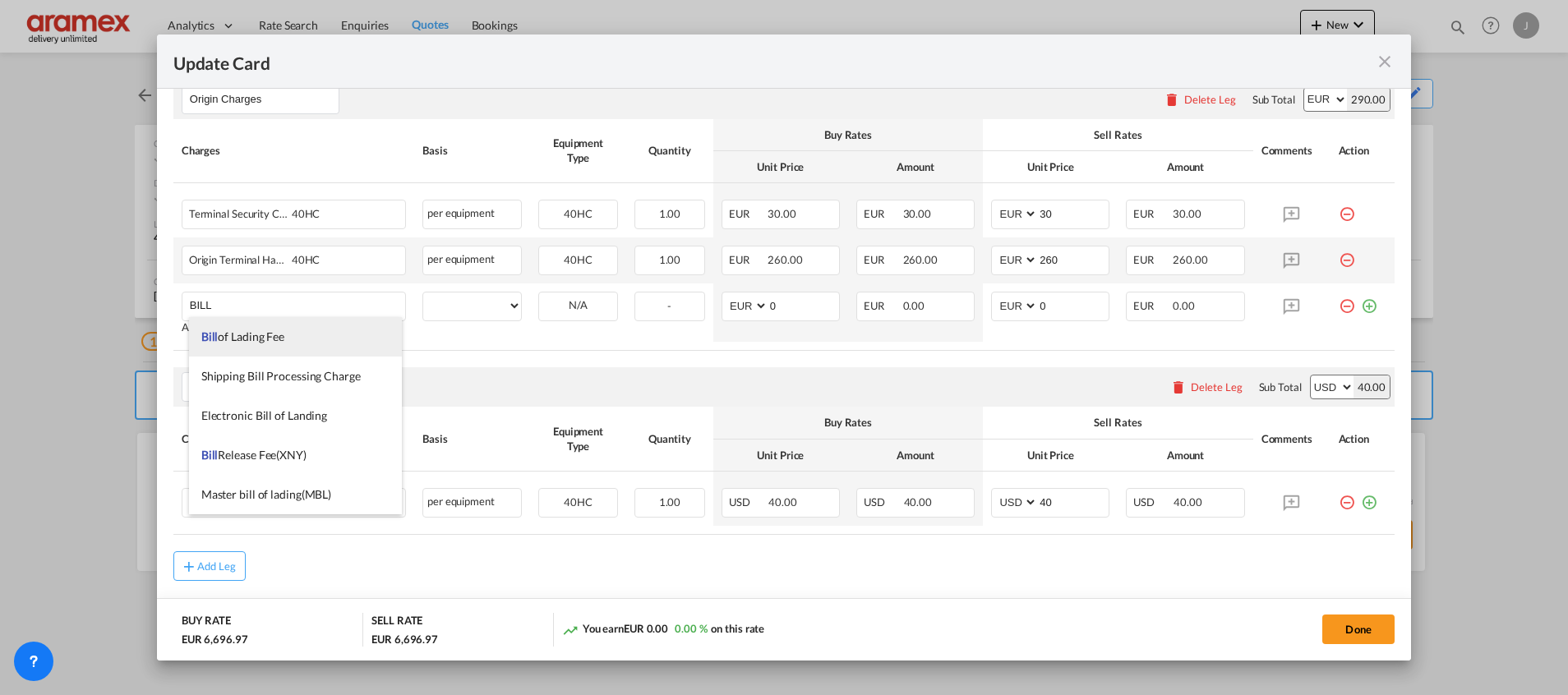
drag, startPoint x: 304, startPoint y: 343, endPoint x: 372, endPoint y: 344, distance: 68.0
click at [305, 341] on li "Bill of Lading Fee" at bounding box center [295, 337] width 213 height 39
type input "Bill of Lading Fee"
select select "per B/L"
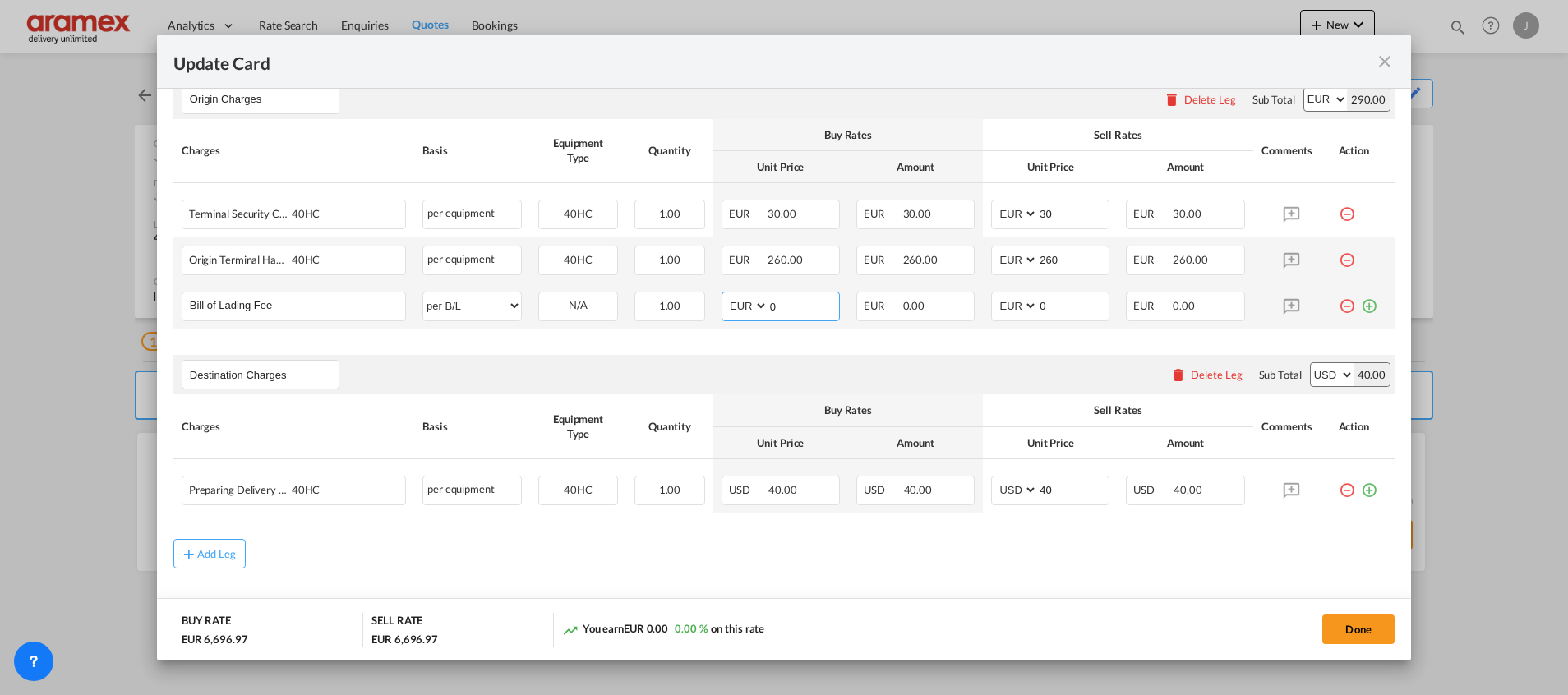
drag, startPoint x: 777, startPoint y: 306, endPoint x: 725, endPoint y: 306, distance: 52.0
click at [725, 306] on md-input-container "AED AFN ALL AMD ANG AOA ARS AUD AWG AZN BAM BBD BDT BGN BHD BIF BMD BND BOB BRL…" at bounding box center [781, 306] width 119 height 29
type input "50"
drag, startPoint x: 1030, startPoint y: 306, endPoint x: 989, endPoint y: 306, distance: 41.0
click at [991, 306] on md-input-container "AED AFN ALL AMD ANG AOA ARS AUD AWG AZN BAM BBD BDT BGN BHD BIF BMD BND BOB BRL…" at bounding box center [1050, 306] width 119 height 29
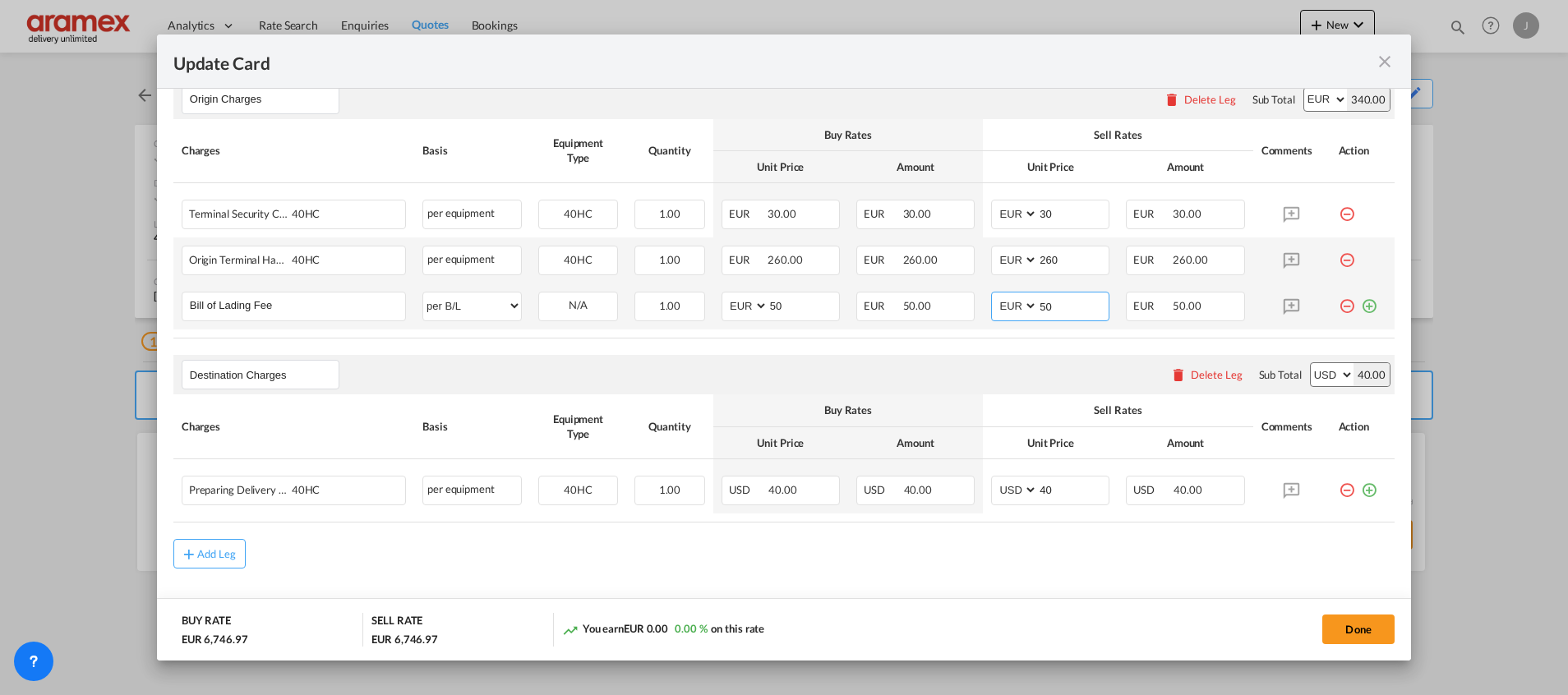
type input "50"
click at [1361, 307] on md-icon "icon-plus-circle-outline green-400-fg" at bounding box center [1369, 300] width 16 height 16
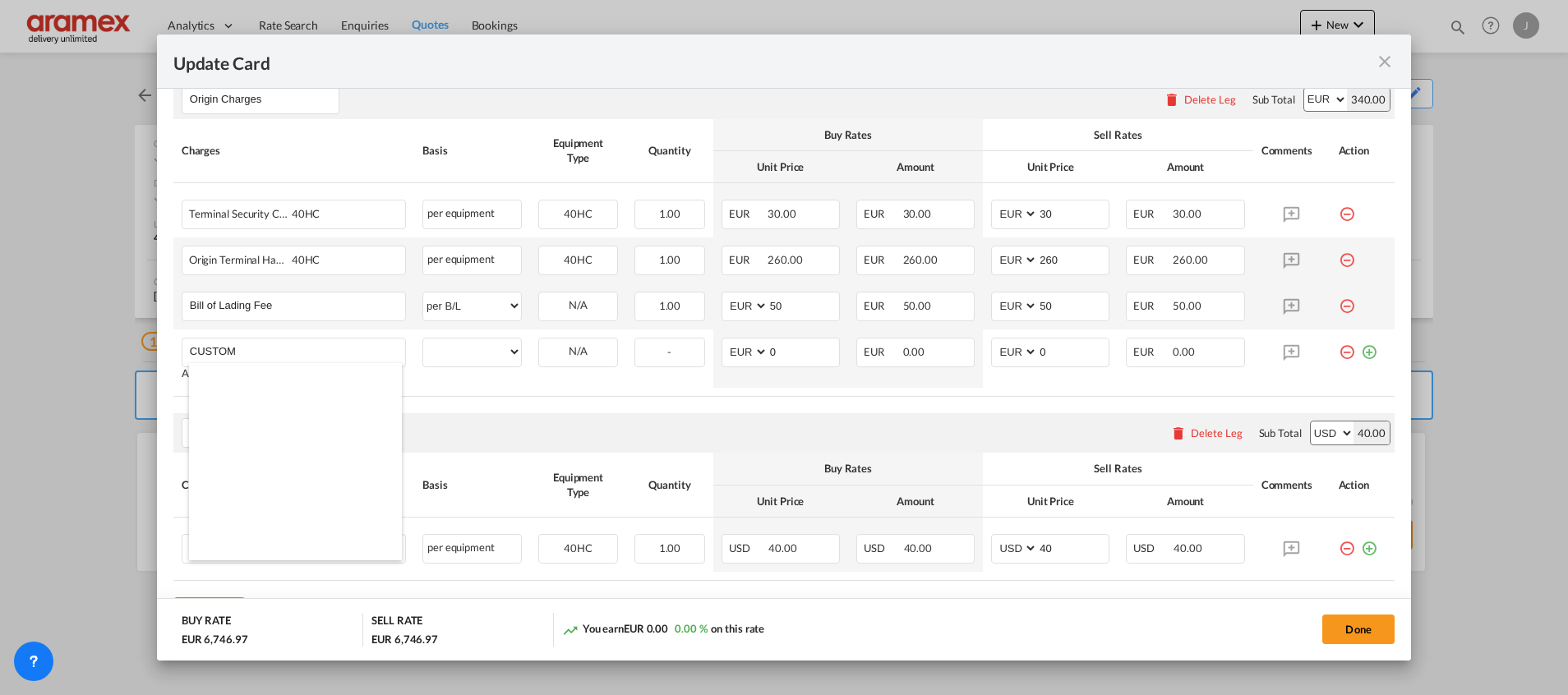
scroll to position [1972, 0]
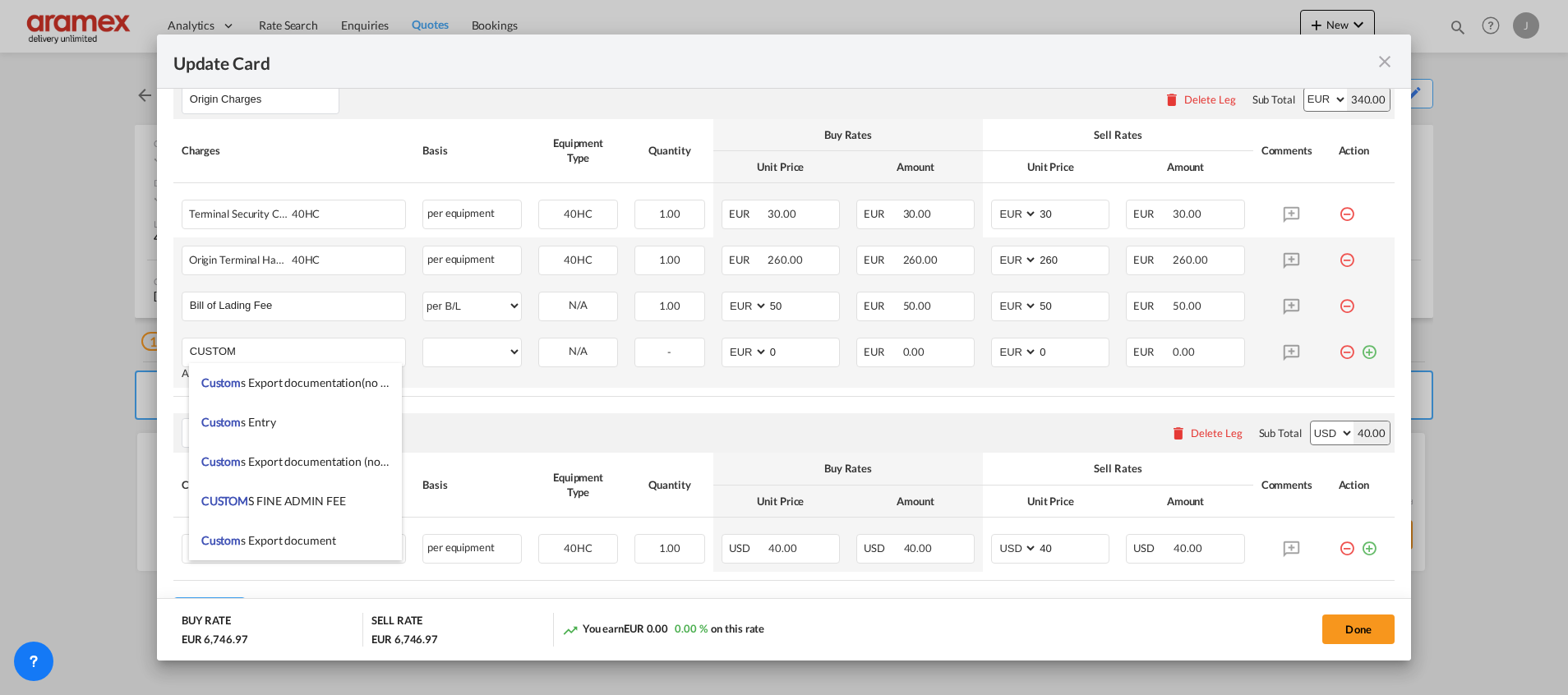
drag, startPoint x: 323, startPoint y: 381, endPoint x: 459, endPoint y: 368, distance: 136.6
click at [324, 380] on span "Custom s Export documentation(no costs,suggested sell)" at bounding box center [341, 382] width 279 height 14
type input "Customs Export documentation(no costs,suggested sell)"
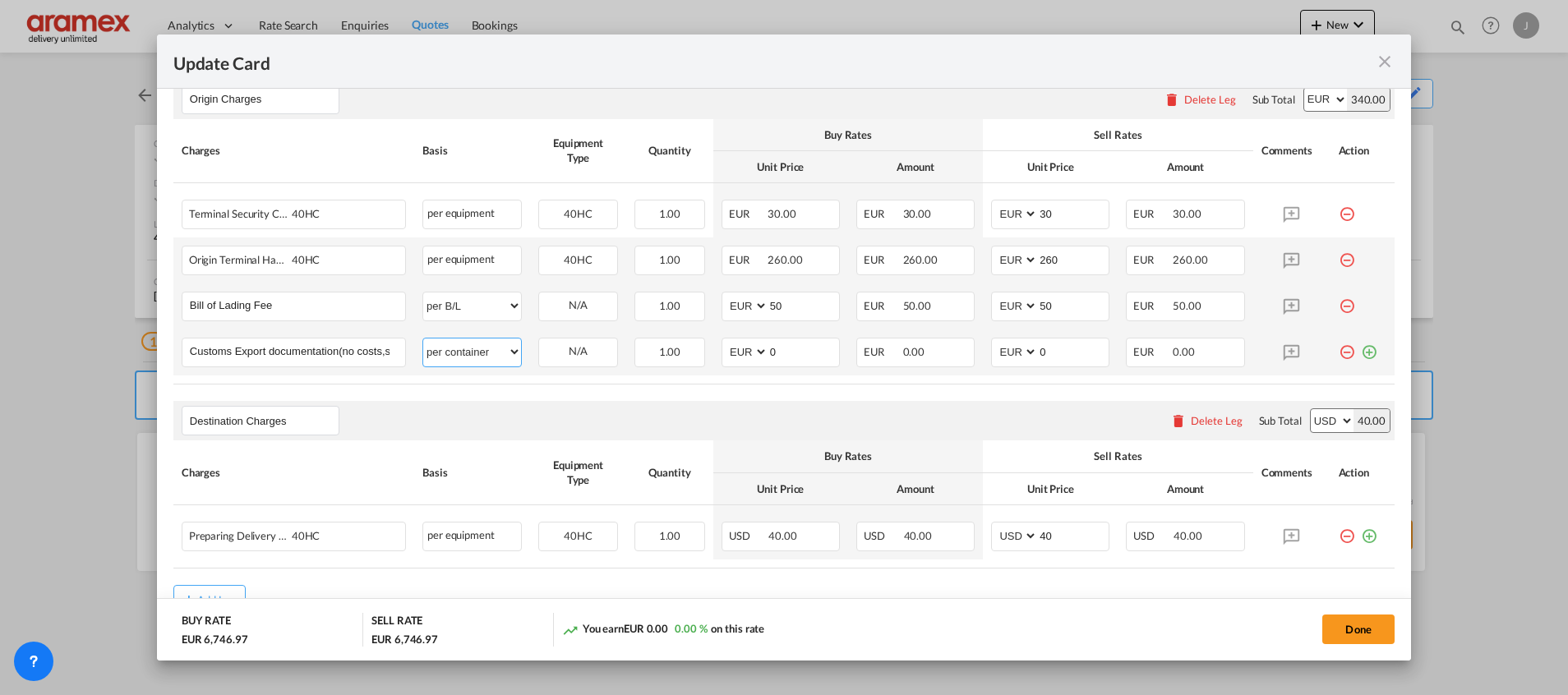
click at [476, 348] on select "per equipment per container per B/L per shipping bill per shipment per pallet p…" at bounding box center [472, 351] width 98 height 26
select select "per shipment"
click at [423, 338] on select "per equipment per container per B/L per shipping bill per shipment per pallet p…" at bounding box center [472, 351] width 98 height 26
drag, startPoint x: 786, startPoint y: 351, endPoint x: 731, endPoint y: 351, distance: 55.0
click at [738, 351] on md-input-container "AED AFN ALL AMD ANG AOA ARS AUD AWG AZN BAM BBD BDT BGN BHD BIF BMD BND BOB BRL…" at bounding box center [781, 352] width 119 height 29
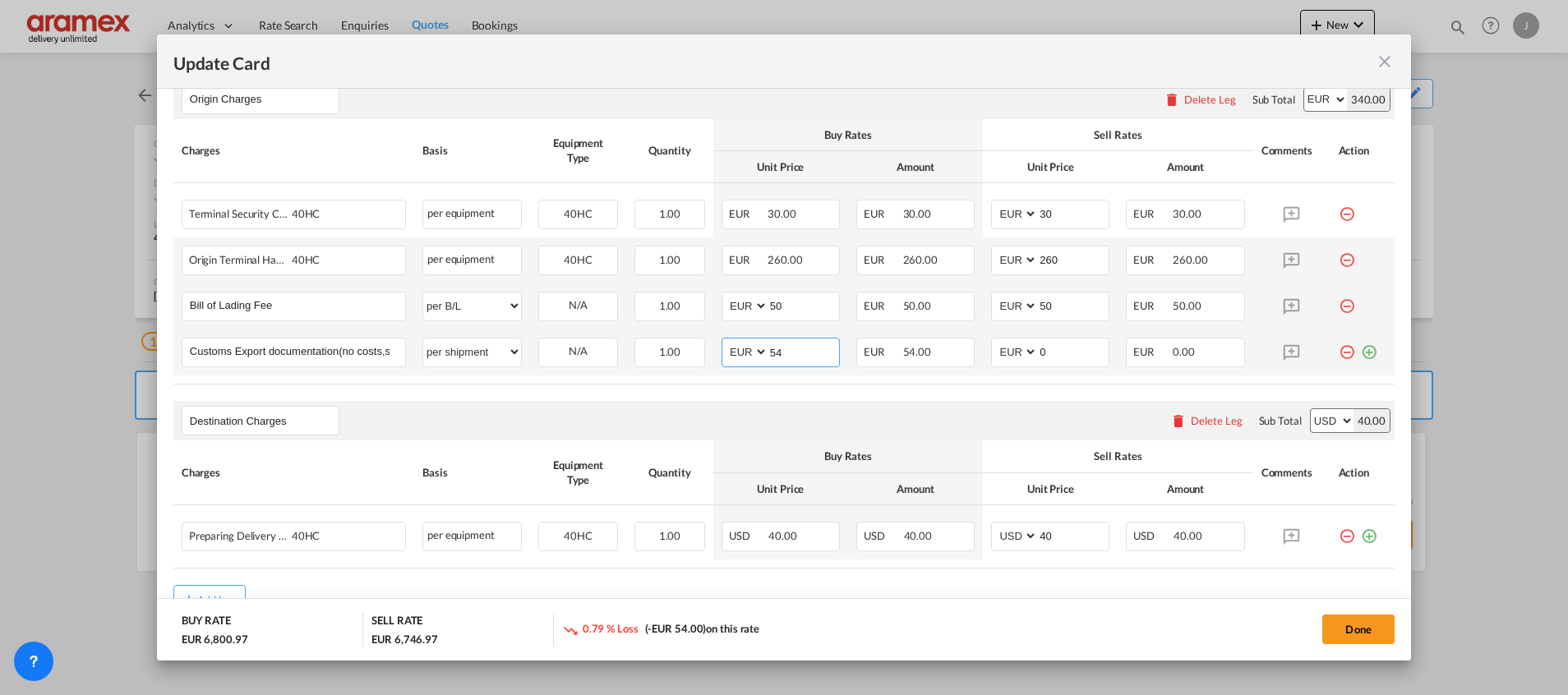
drag, startPoint x: 759, startPoint y: 354, endPoint x: 697, endPoint y: 352, distance: 62.0
click at [701, 352] on tr "Customs Export documentation(no costs,suggested sell) Please Enter User Defined…" at bounding box center [784, 352] width 1220 height 46
type input "65"
drag, startPoint x: 1064, startPoint y: 353, endPoint x: 953, endPoint y: 354, distance: 111.0
click at [958, 354] on tr "Customs Export documentation(no costs,suggested sell) Please Enter User Defined…" at bounding box center [784, 352] width 1220 height 46
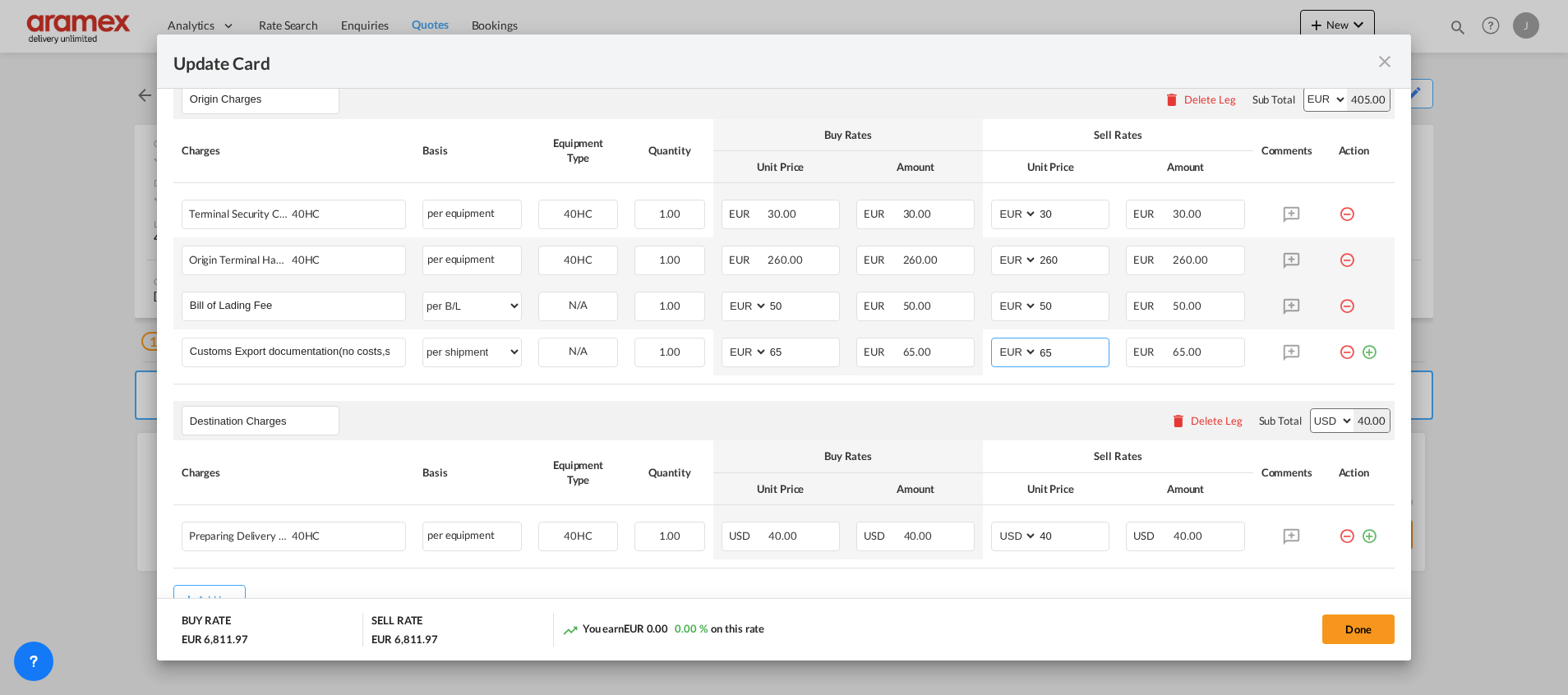
type input "65"
click at [683, 410] on div "Destination Charges Please enter leg name Leg Name Already Exists Delete Leg Su…" at bounding box center [784, 420] width 1220 height 39
click at [1190, 423] on div "Delete Leg" at bounding box center [1216, 420] width 52 height 13
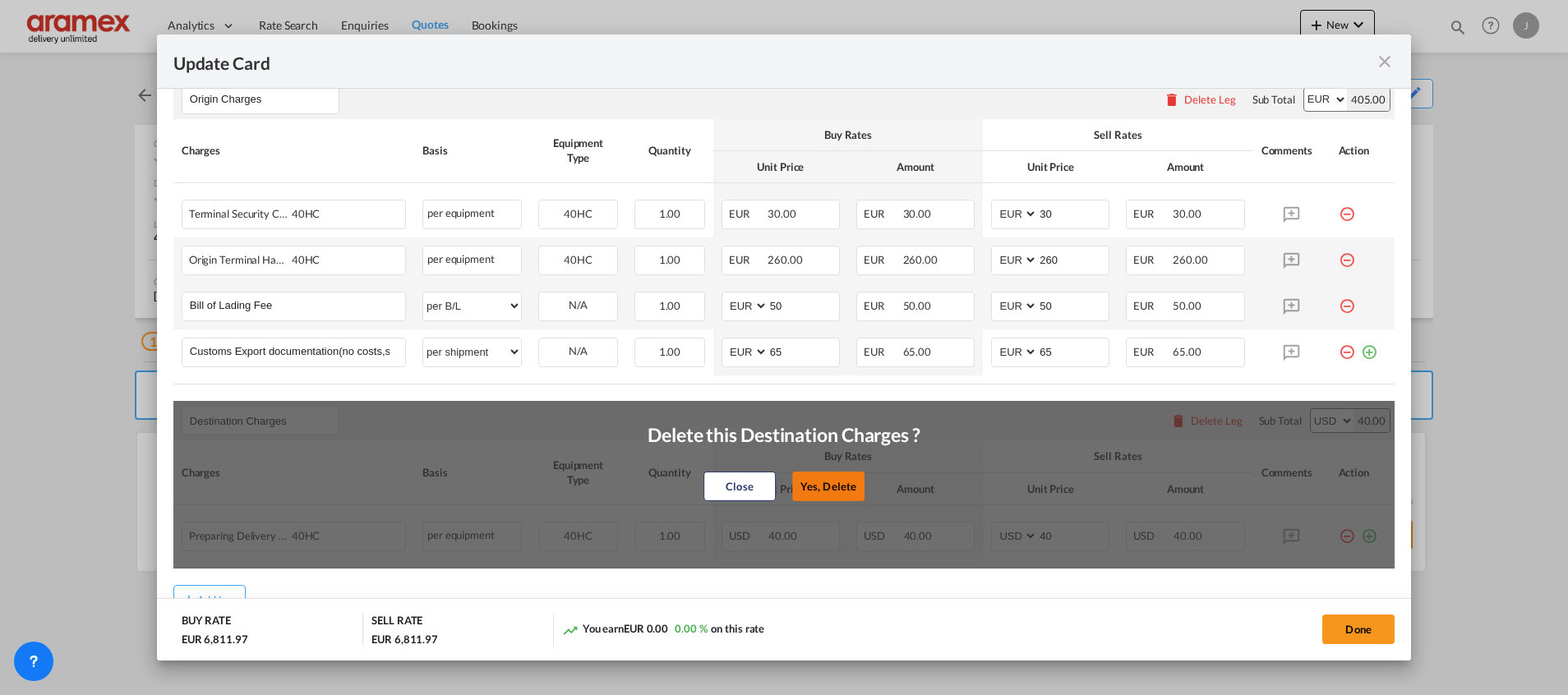
click at [825, 483] on button "Yes, Delete" at bounding box center [827, 486] width 72 height 29
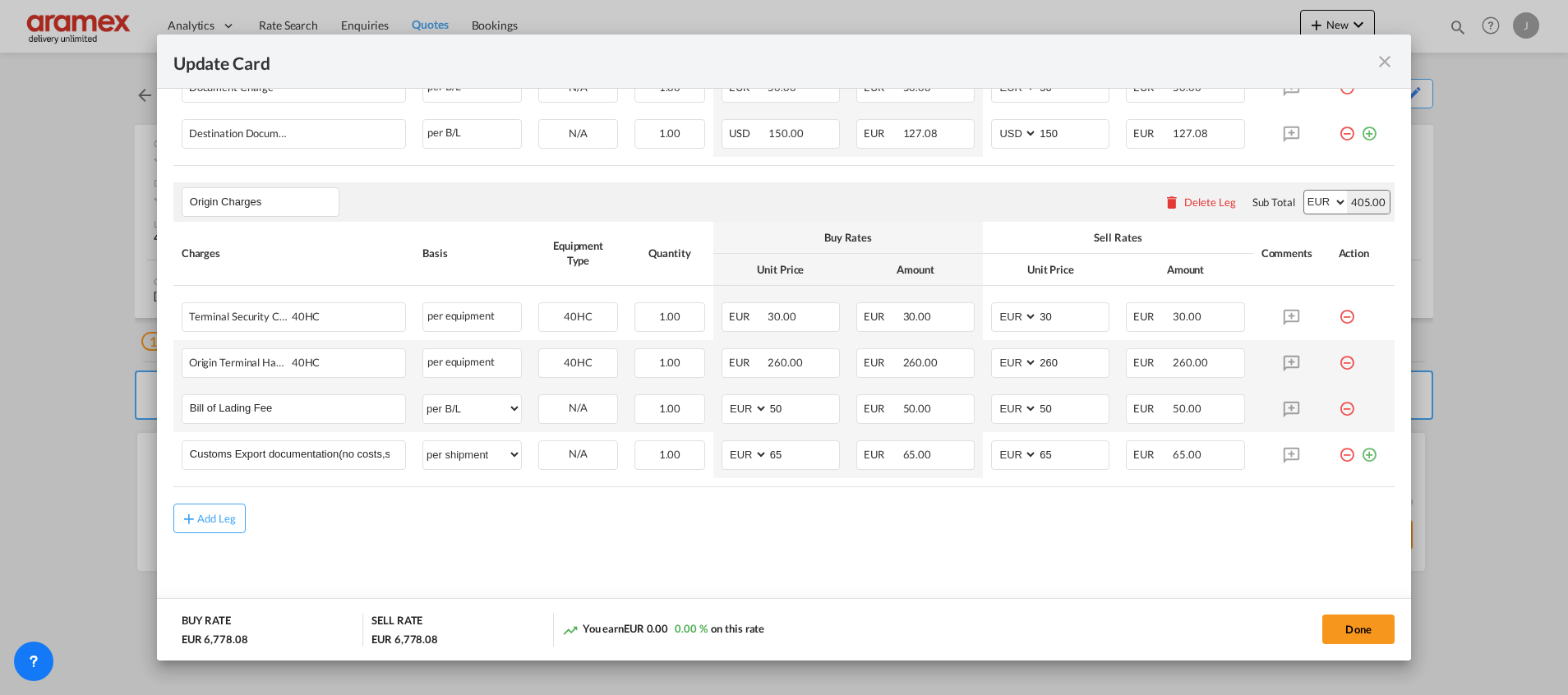
scroll to position [758, 0]
click at [212, 524] on div "Add Leg" at bounding box center [216, 520] width 39 height 10
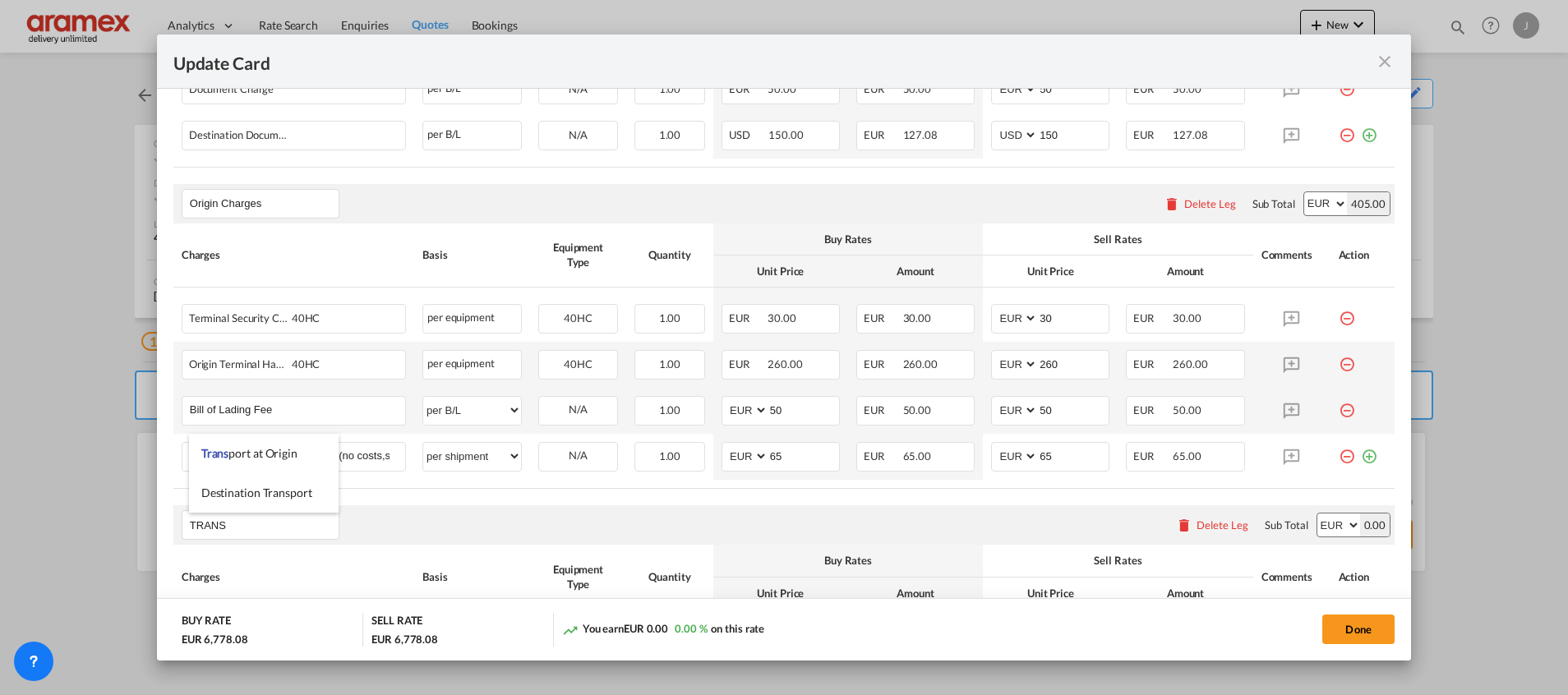
drag, startPoint x: 279, startPoint y: 454, endPoint x: 443, endPoint y: 493, distance: 168.6
click at [280, 453] on span "Trans port at Origin" at bounding box center [249, 452] width 96 height 14
type input "Transport at Origin"
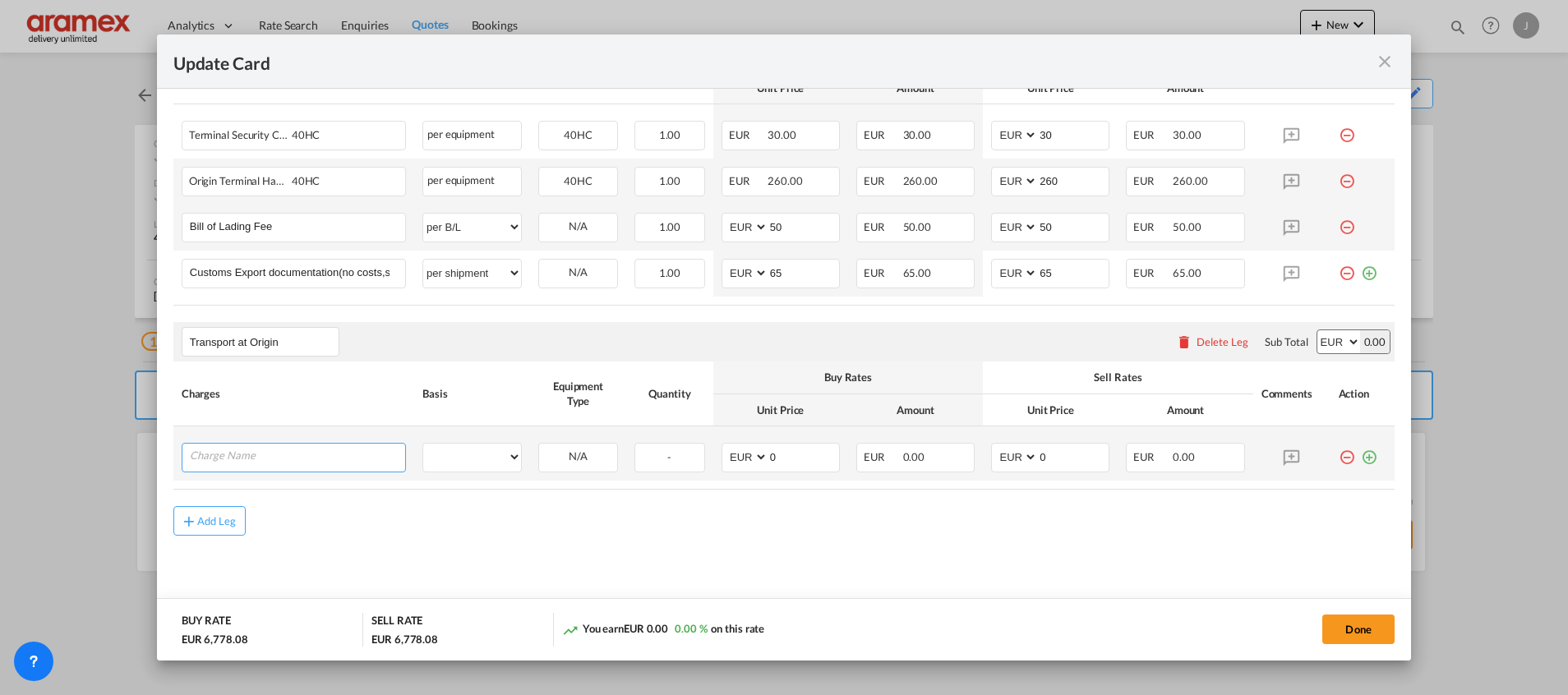
click at [228, 456] on input "Charge Name" at bounding box center [297, 455] width 215 height 25
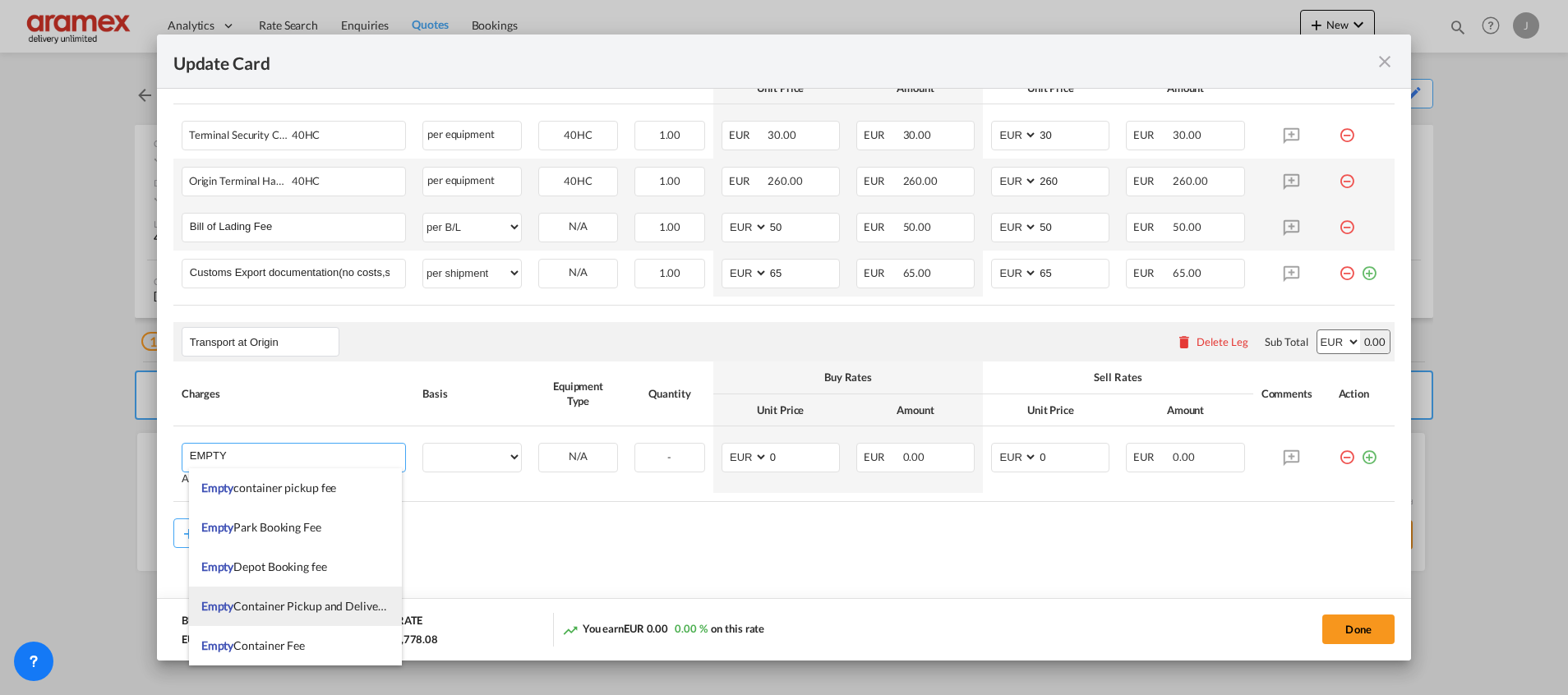
click at [320, 609] on span "Empty Container Pickup and Delivery Charge" at bounding box center [315, 606] width 226 height 14
type input "Empty Container Pickup and Delivery Charge"
select select "per equipment"
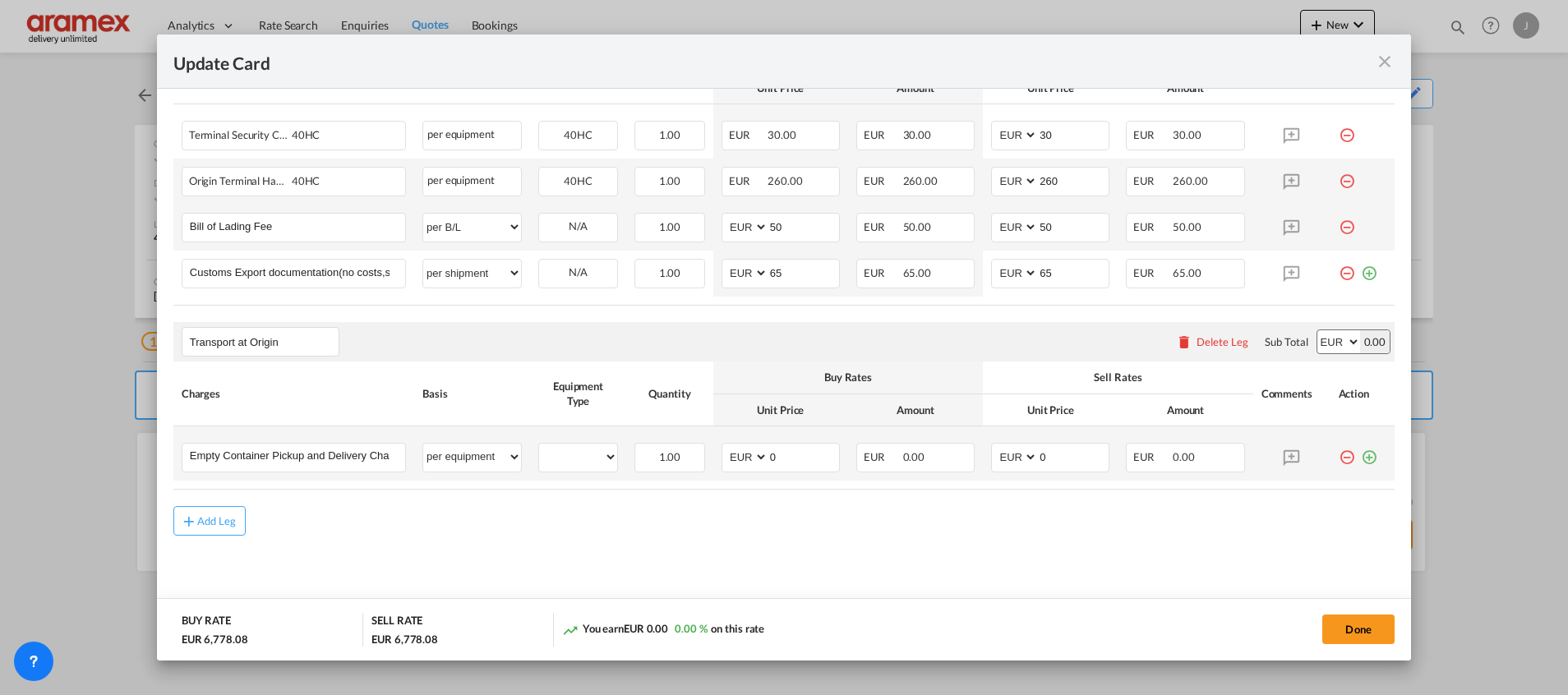
click at [1361, 460] on md-icon "icon-plus-circle-outline green-400-fg" at bounding box center [1369, 451] width 16 height 16
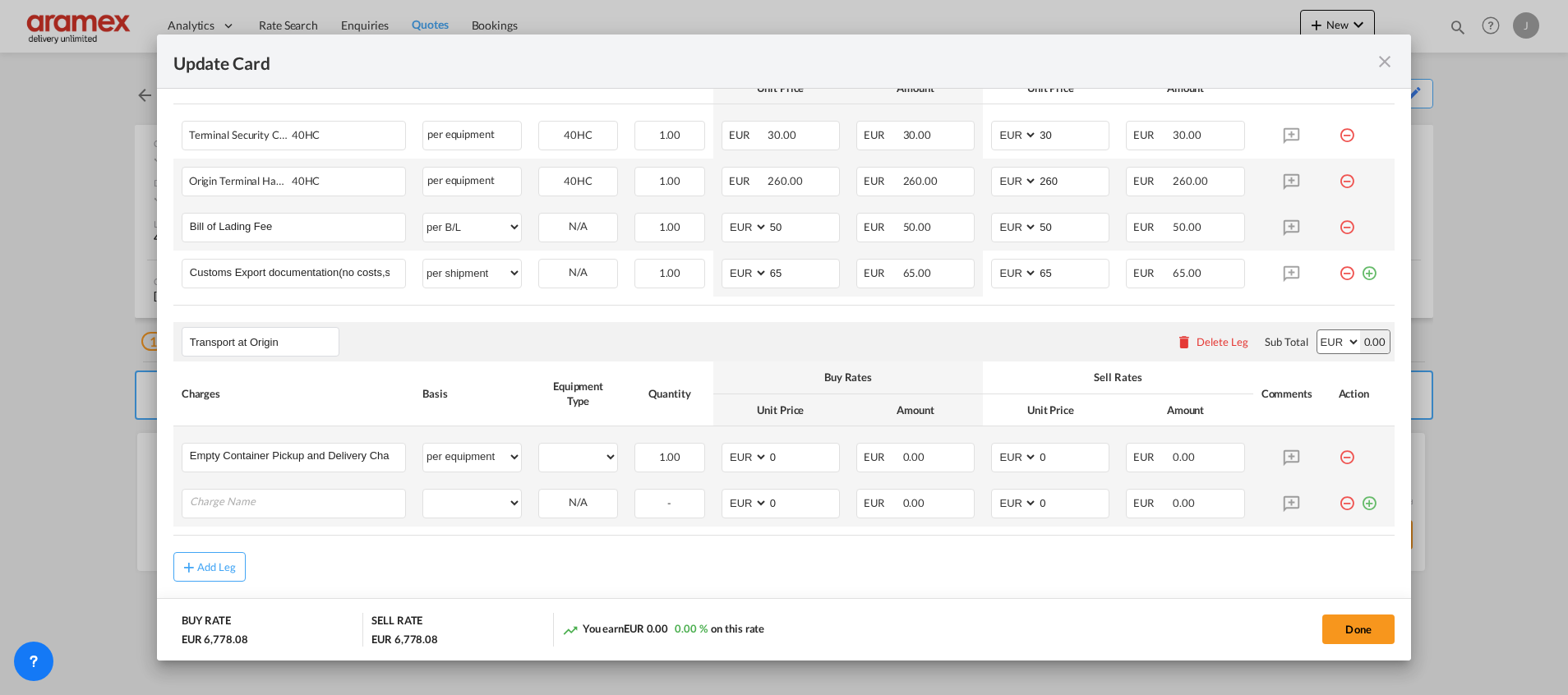
click at [1361, 501] on md-icon "icon-plus-circle-outline green-400-fg" at bounding box center [1369, 497] width 16 height 16
click at [1361, 547] on md-icon "icon-plus-circle-outline green-400-fg" at bounding box center [1369, 543] width 16 height 16
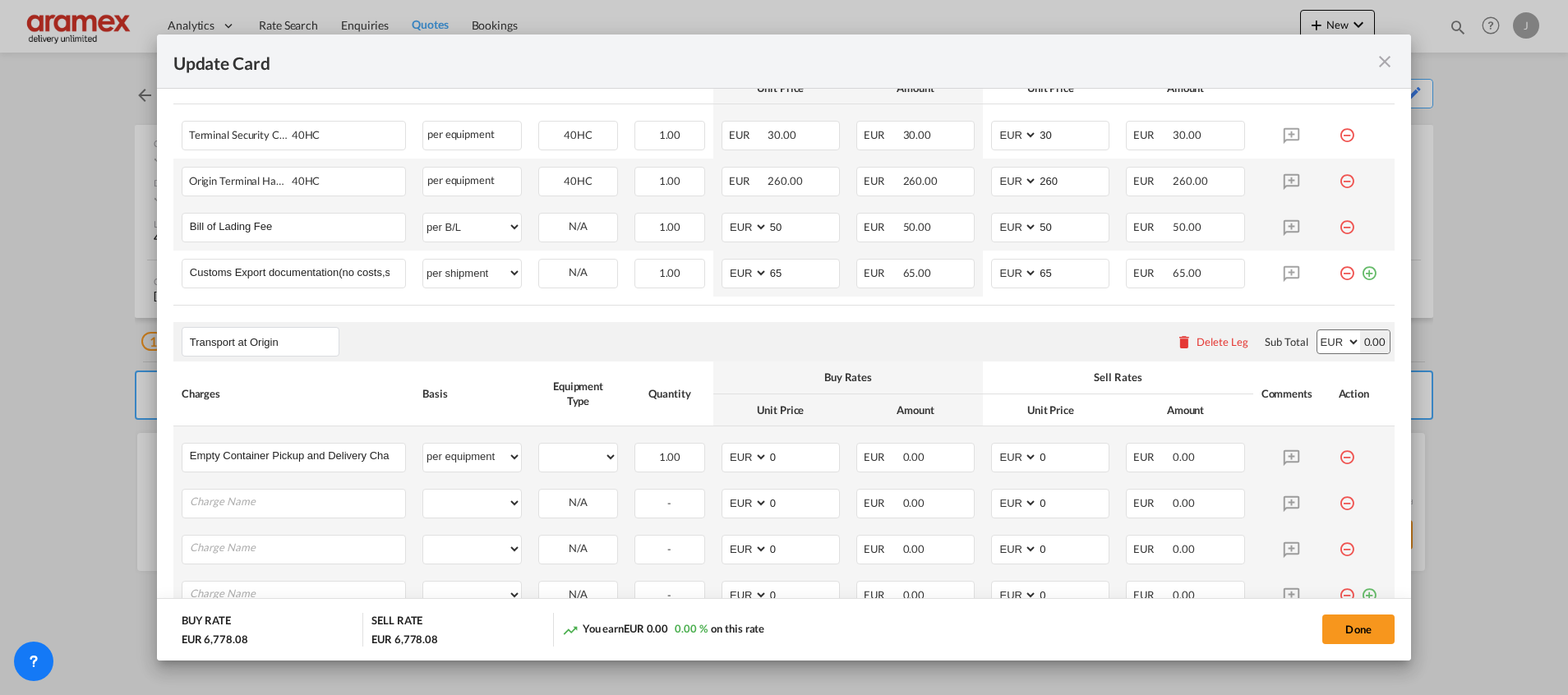
scroll to position [1080, 0]
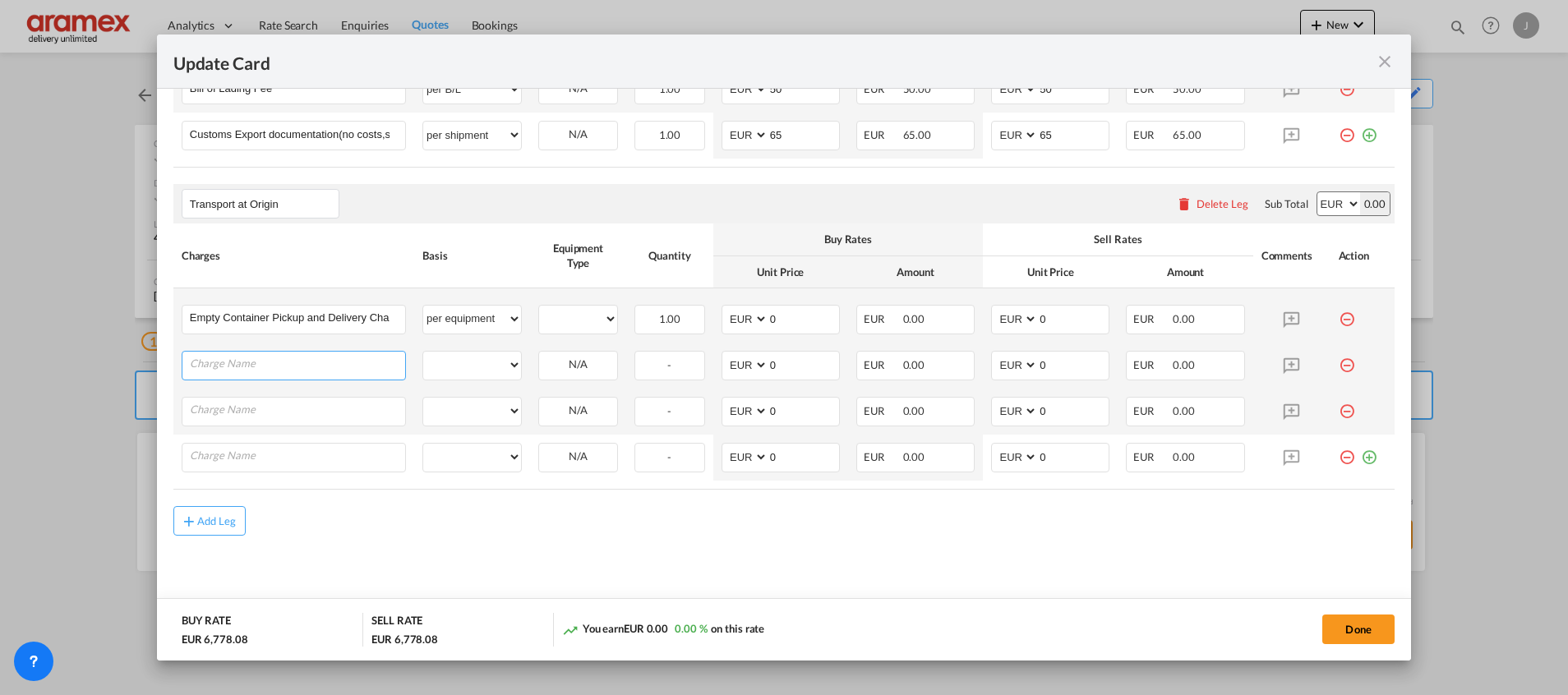
click at [307, 361] on input "Charge Name" at bounding box center [297, 364] width 215 height 25
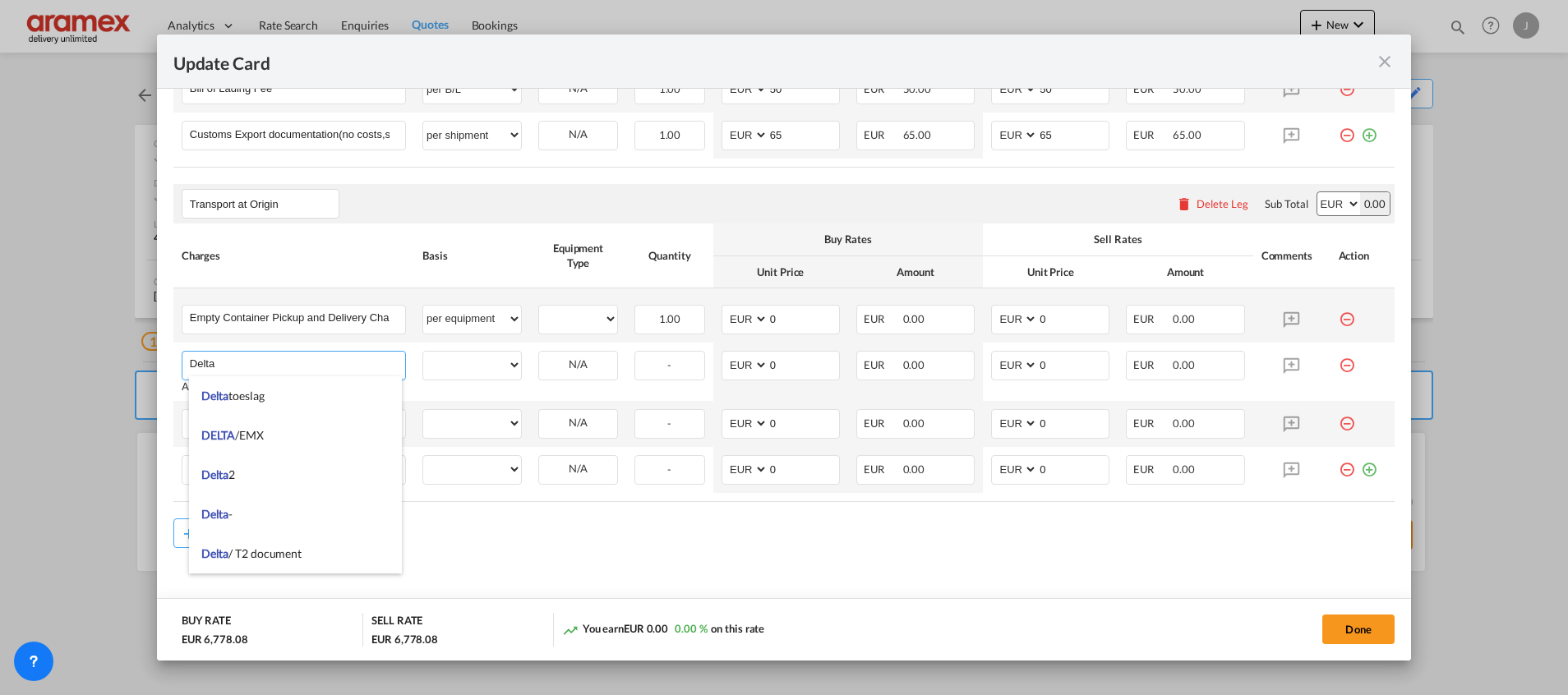
type input "Delta"
click at [666, 582] on md-content "Main Freight Please enter leg name Leg Name Already Exists Delete Leg Sub Total…" at bounding box center [784, 33] width 1220 height 1201
click at [261, 421] on input "Charge Name" at bounding box center [297, 421] width 215 height 25
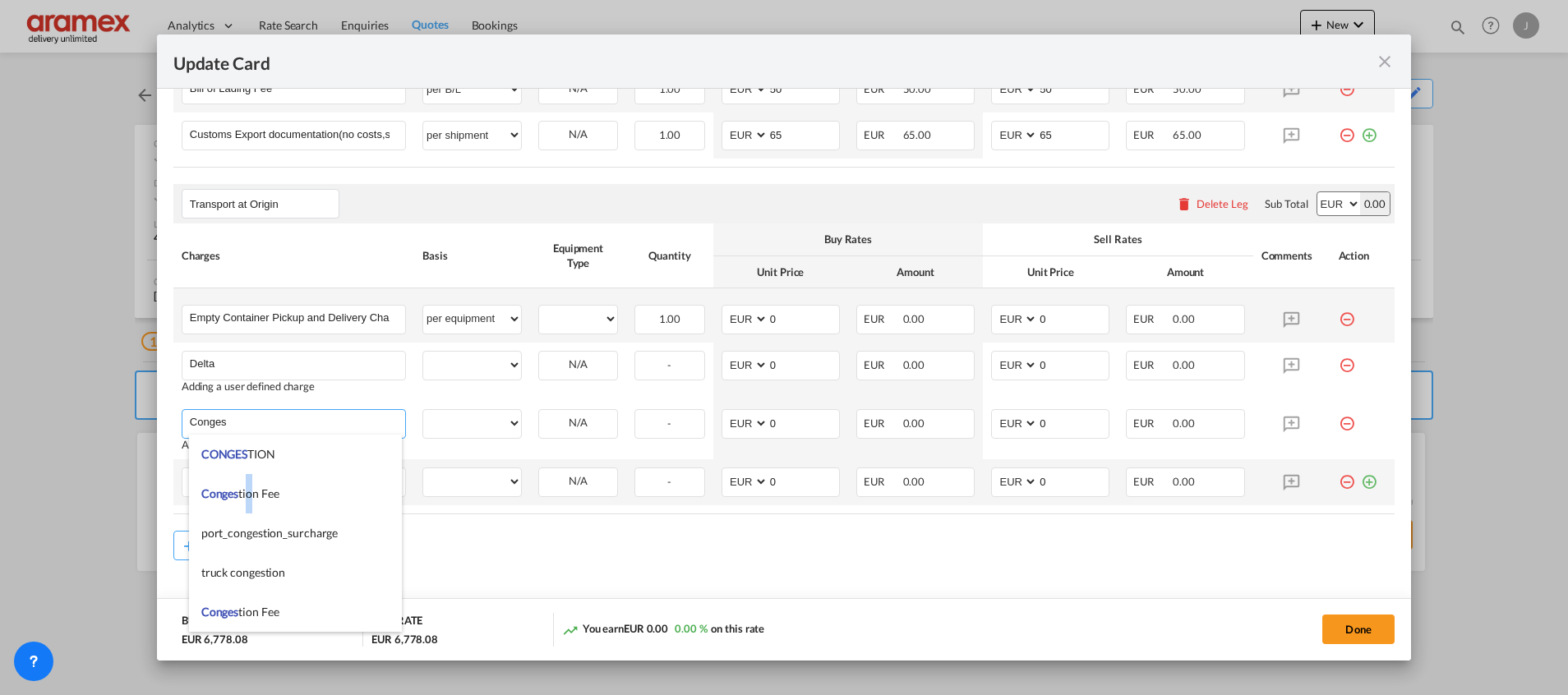
click at [249, 496] on span "Conges tion Fee" at bounding box center [241, 493] width 78 height 14
type input "Congestion Fee"
select select "per equipment"
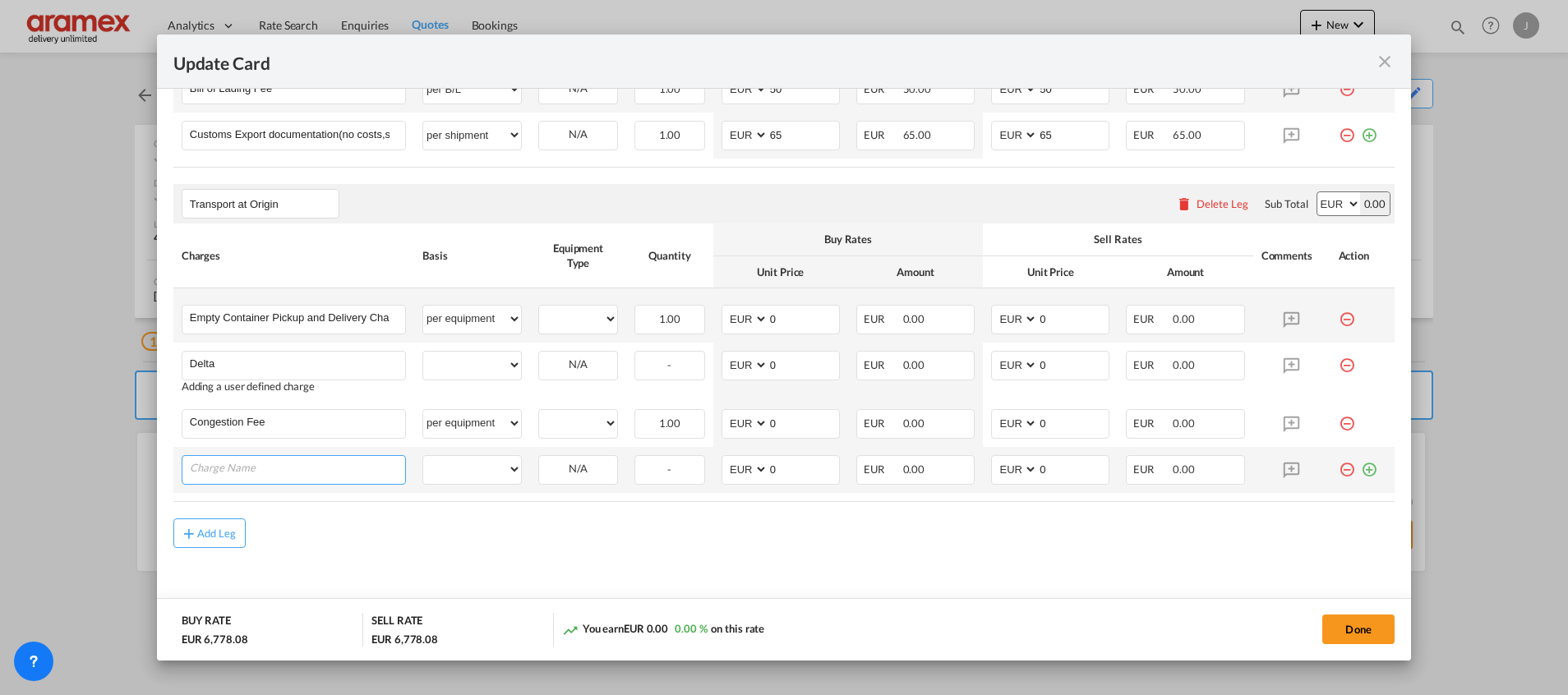
click at [239, 479] on input "Charge Name" at bounding box center [297, 468] width 215 height 25
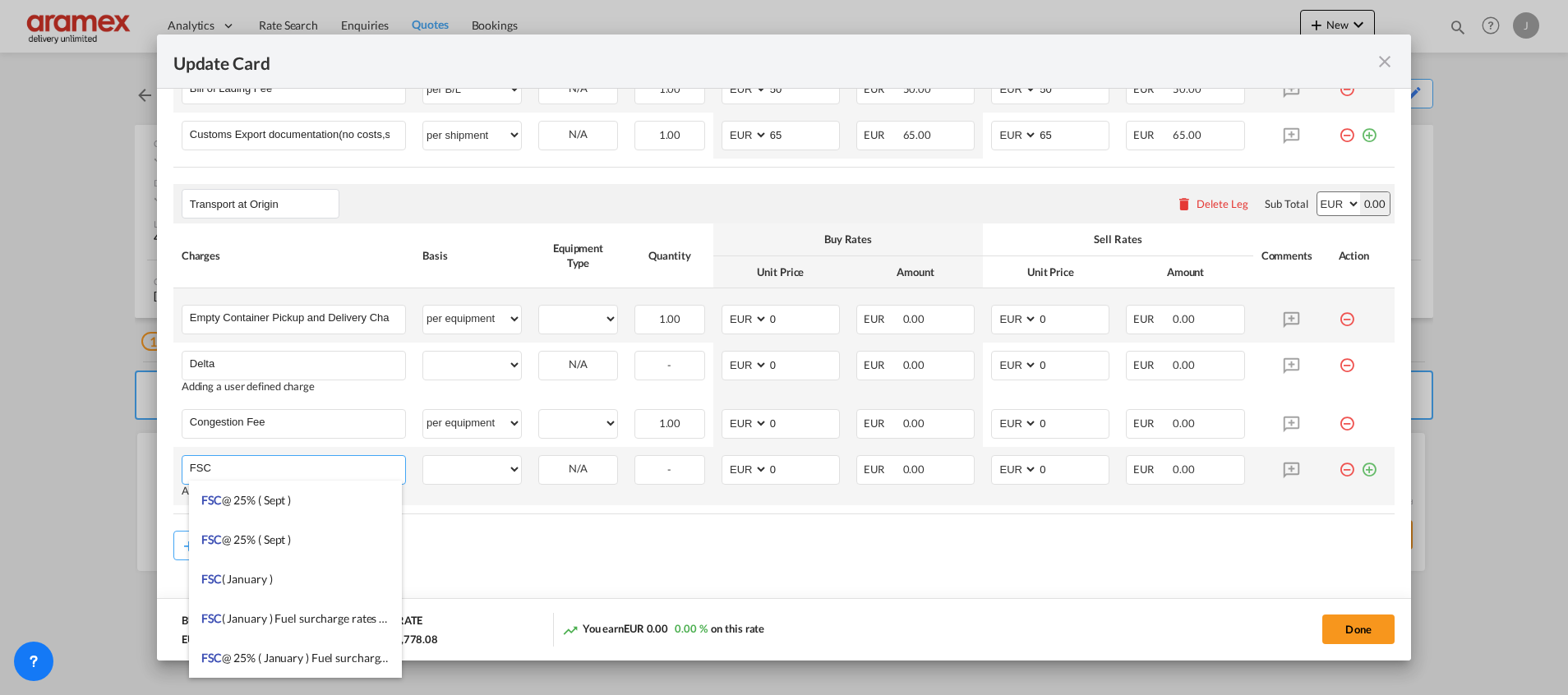
type input "FSC"
click at [1361, 470] on md-icon "icon-plus-circle-outline green-400-fg" at bounding box center [1369, 463] width 16 height 16
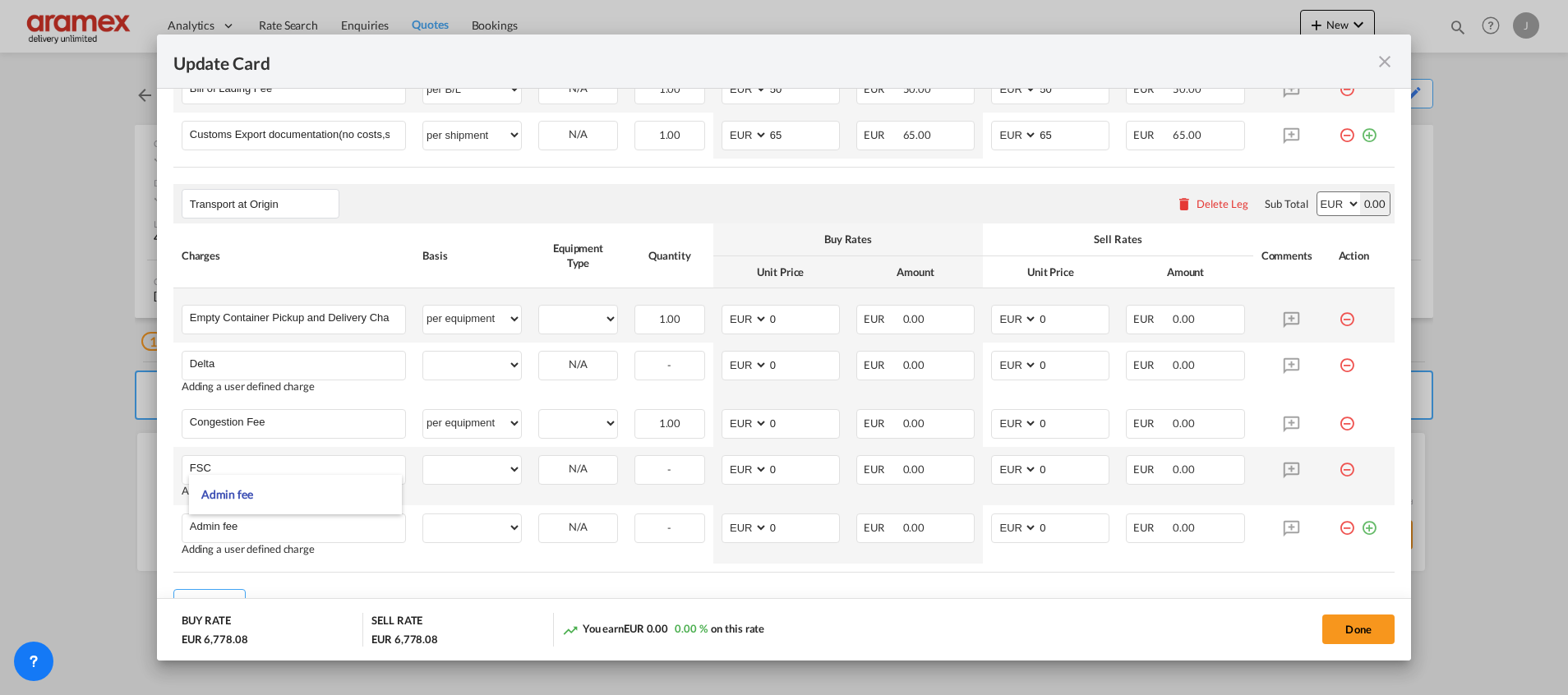
type input "Admin fee"
click at [556, 579] on rate-modification "Main Freight Please enter leg name Leg Name Already Exists Delete Leg Sub Total…" at bounding box center [784, 26] width 1220 height 1187
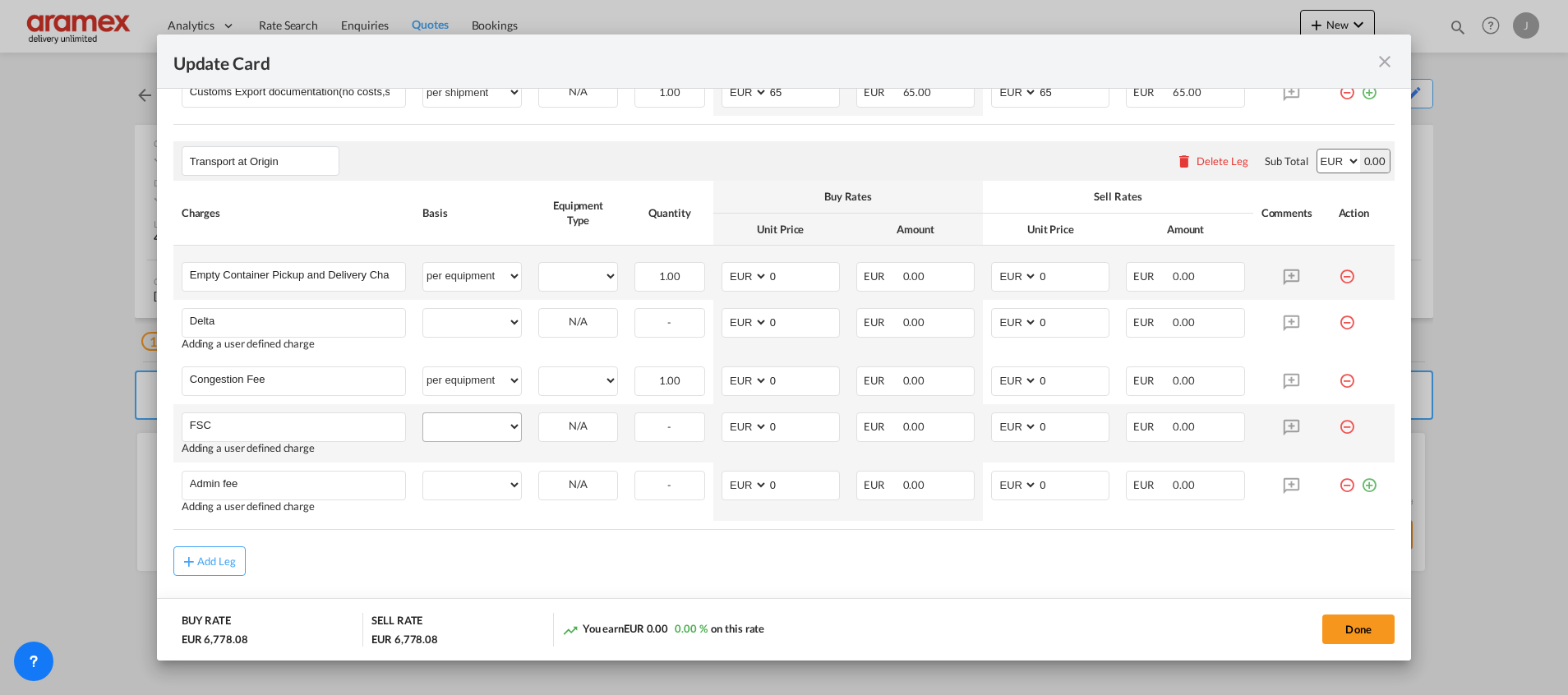
scroll to position [1163, 0]
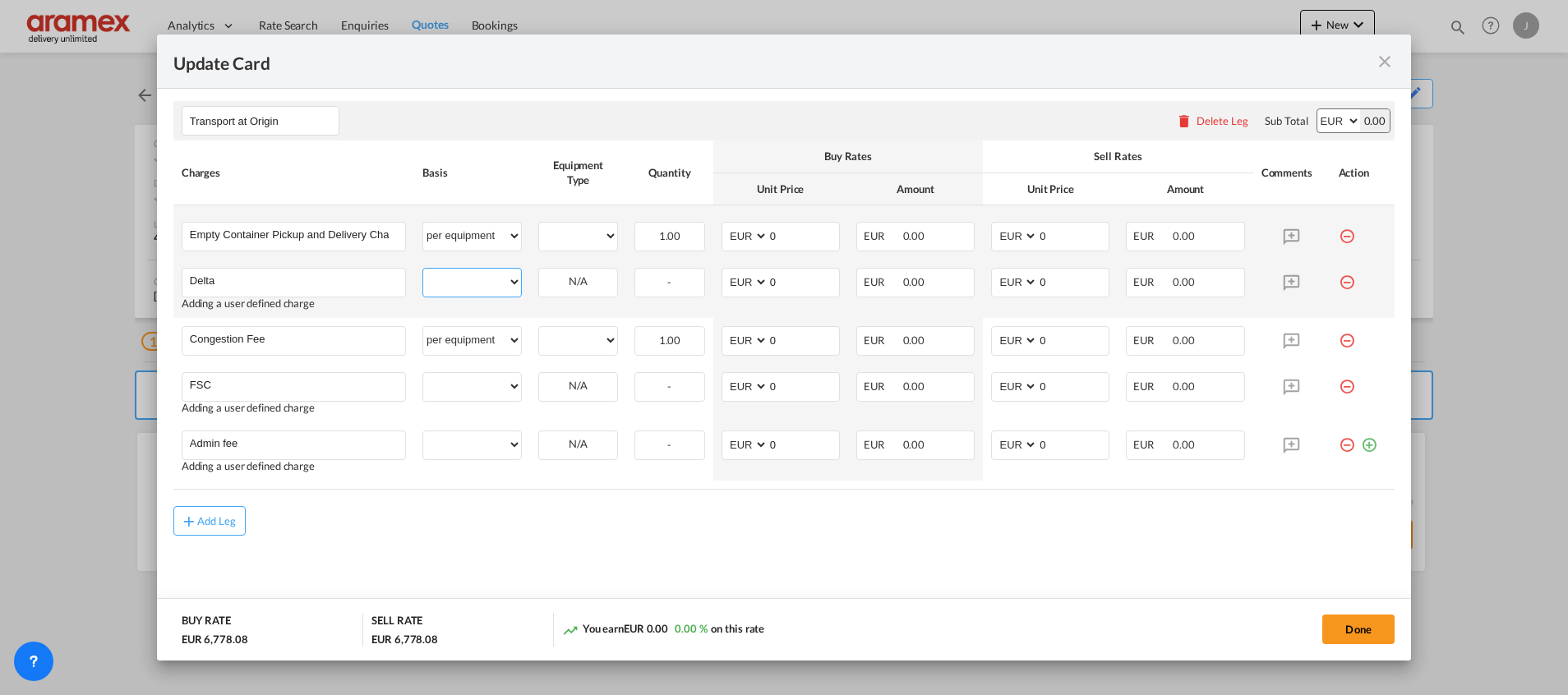
click at [471, 290] on select "per equipment per container per B/L per shipping bill per shipment % on pickup …" at bounding box center [472, 282] width 98 height 26
click at [462, 229] on select "per equipment per container per B/L per shipping bill per shipment % on pickup …" at bounding box center [472, 235] width 98 height 26
select select "per container"
click at [423, 223] on select "per equipment per container per B/L per shipping bill per shipment % on pickup …" at bounding box center [472, 235] width 98 height 26
drag, startPoint x: 464, startPoint y: 275, endPoint x: 464, endPoint y: 296, distance: 21.0
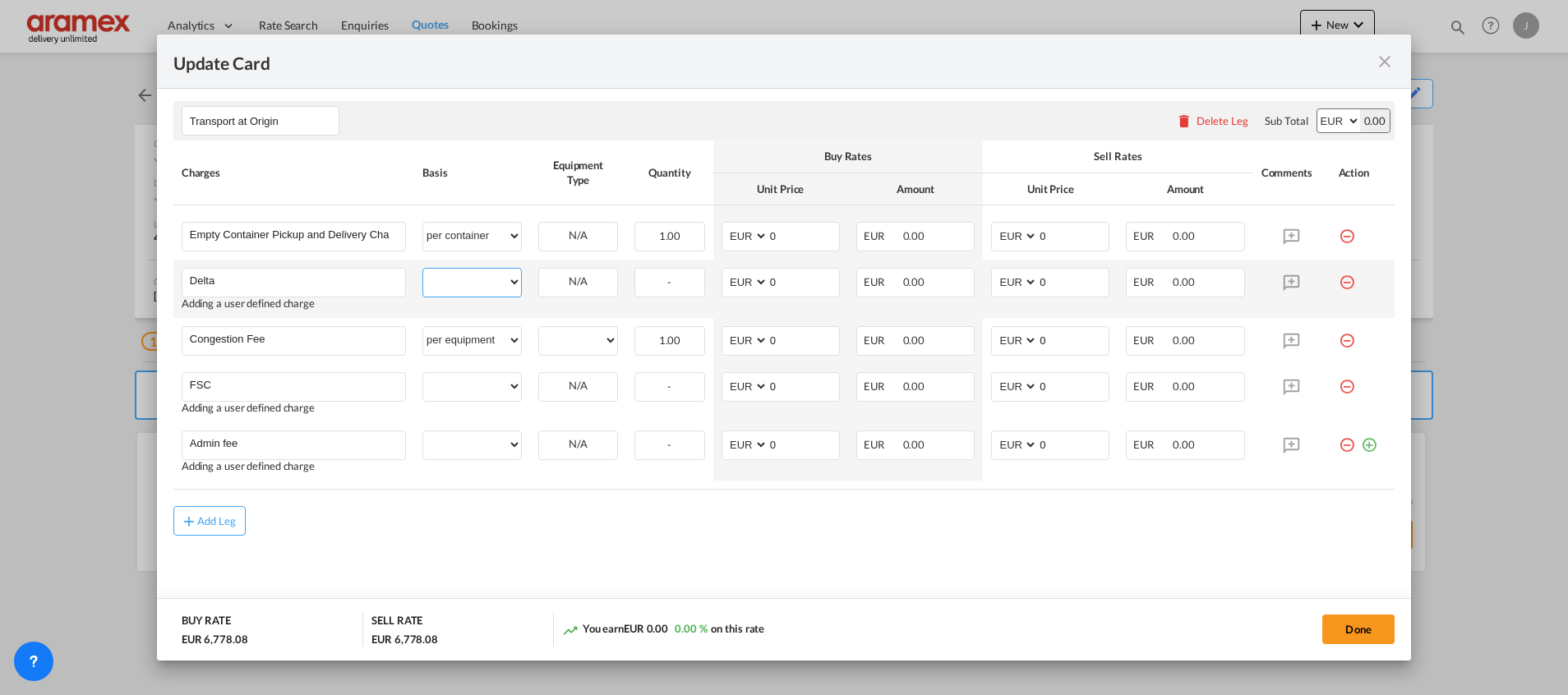
click at [464, 275] on select "per equipment per container per B/L per shipping bill per shipment % on pickup …" at bounding box center [472, 282] width 98 height 26
select select "per container"
click at [423, 269] on select "per equipment per container per B/L per shipping bill per shipment % on pickup …" at bounding box center [472, 282] width 98 height 26
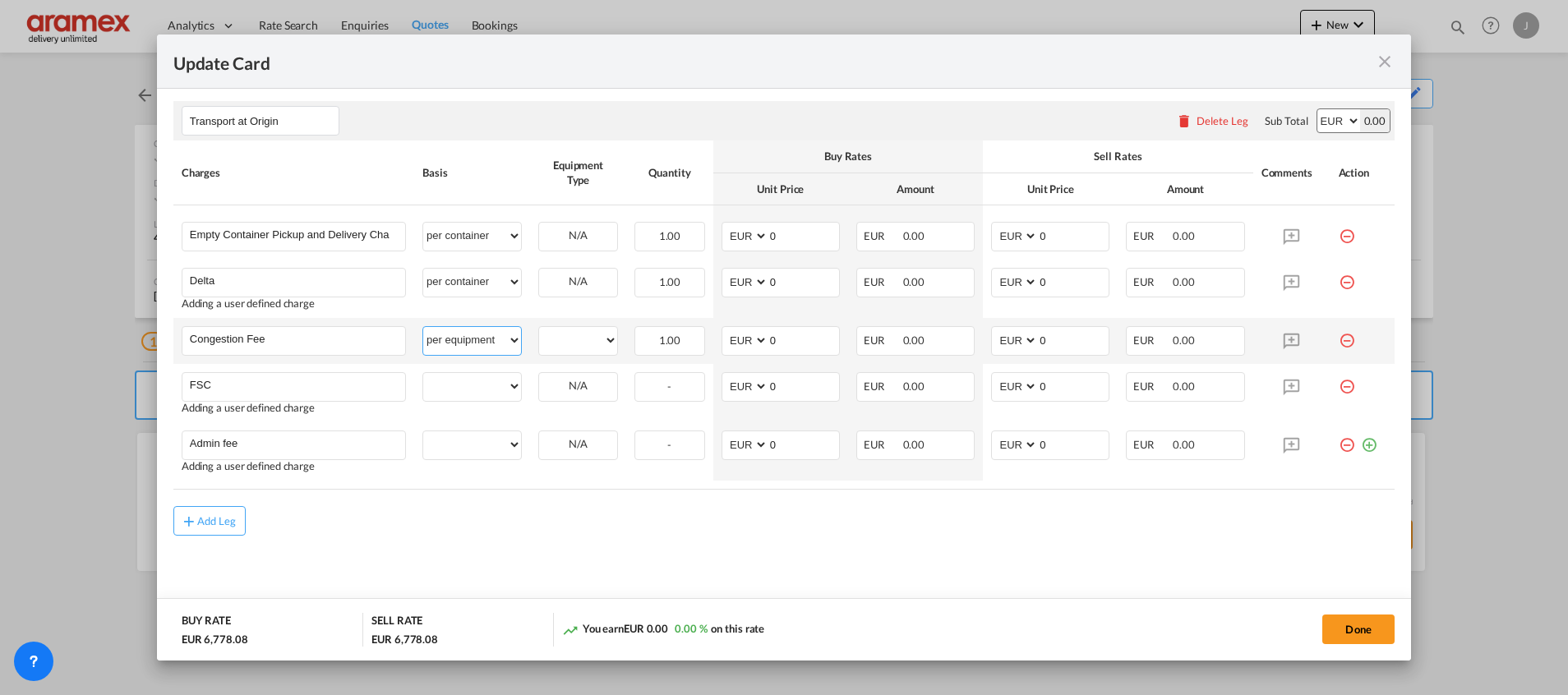
click at [457, 339] on select "per equipment per container per B/L per shipping bill per shipment % on pickup …" at bounding box center [472, 339] width 98 height 26
select select "per container"
click at [423, 327] on select "per equipment per container per B/L per shipping bill per shipment % on pickup …" at bounding box center [472, 339] width 98 height 26
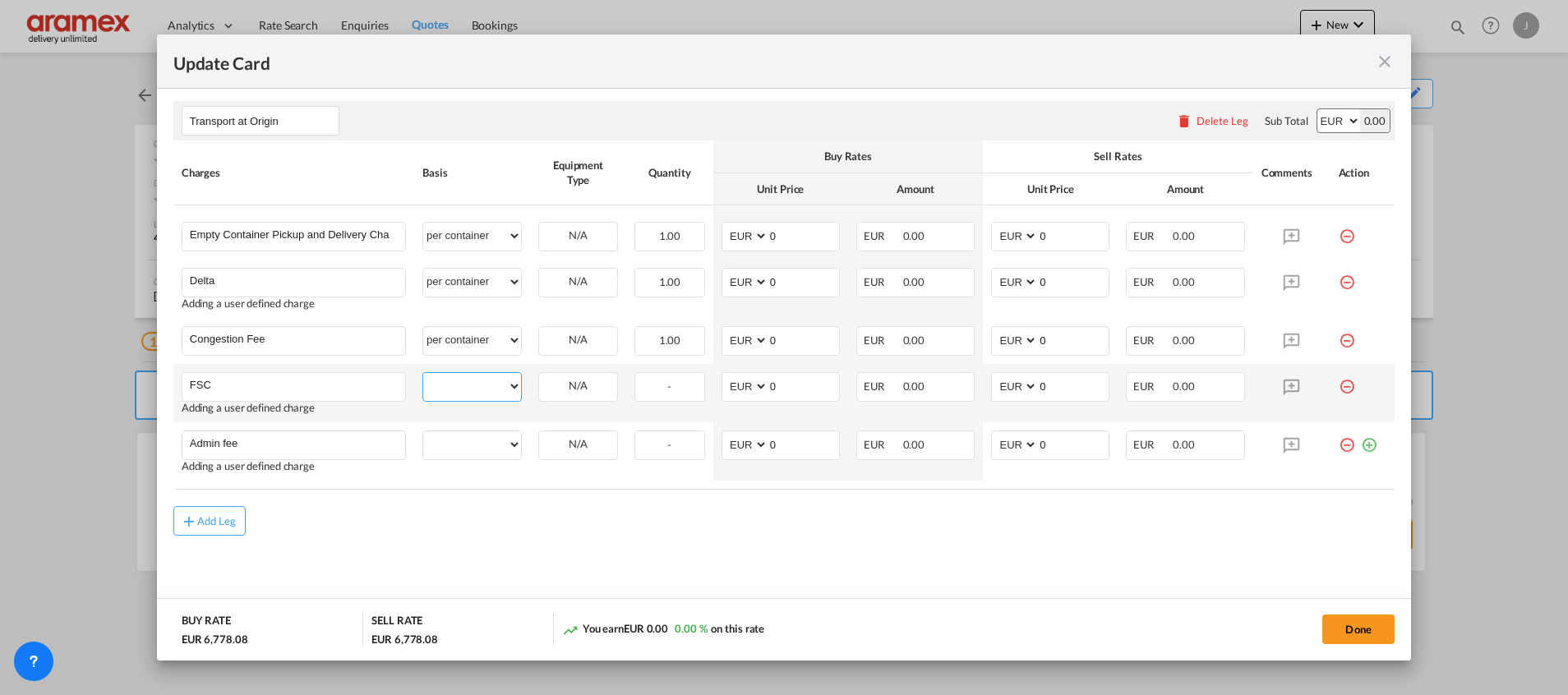
click at [444, 384] on select "per equipment per container per B/L per shipping bill per shipment % on pickup …" at bounding box center [472, 386] width 98 height 26
select select "per container"
click at [423, 373] on select "per equipment per container per B/L per shipping bill per shipment % on pickup …" at bounding box center [472, 386] width 98 height 26
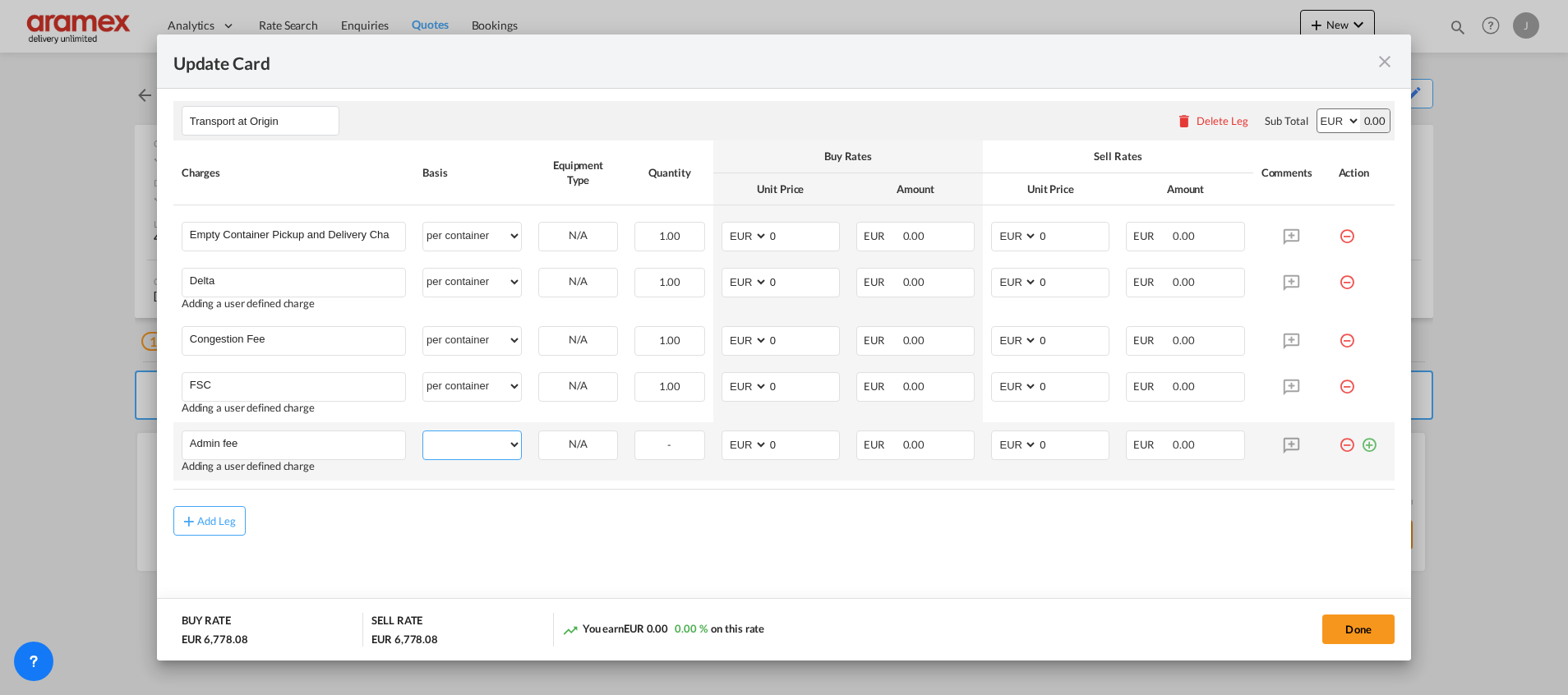
drag, startPoint x: 443, startPoint y: 443, endPoint x: 449, endPoint y: 426, distance: 18.0
click at [443, 443] on select "per equipment per container per B/L per shipping bill per shipment % on pickup …" at bounding box center [472, 444] width 98 height 26
select select "per container"
click at [423, 431] on select "per equipment per container per B/L per shipping bill per shipment % on pickup …" at bounding box center [472, 444] width 98 height 26
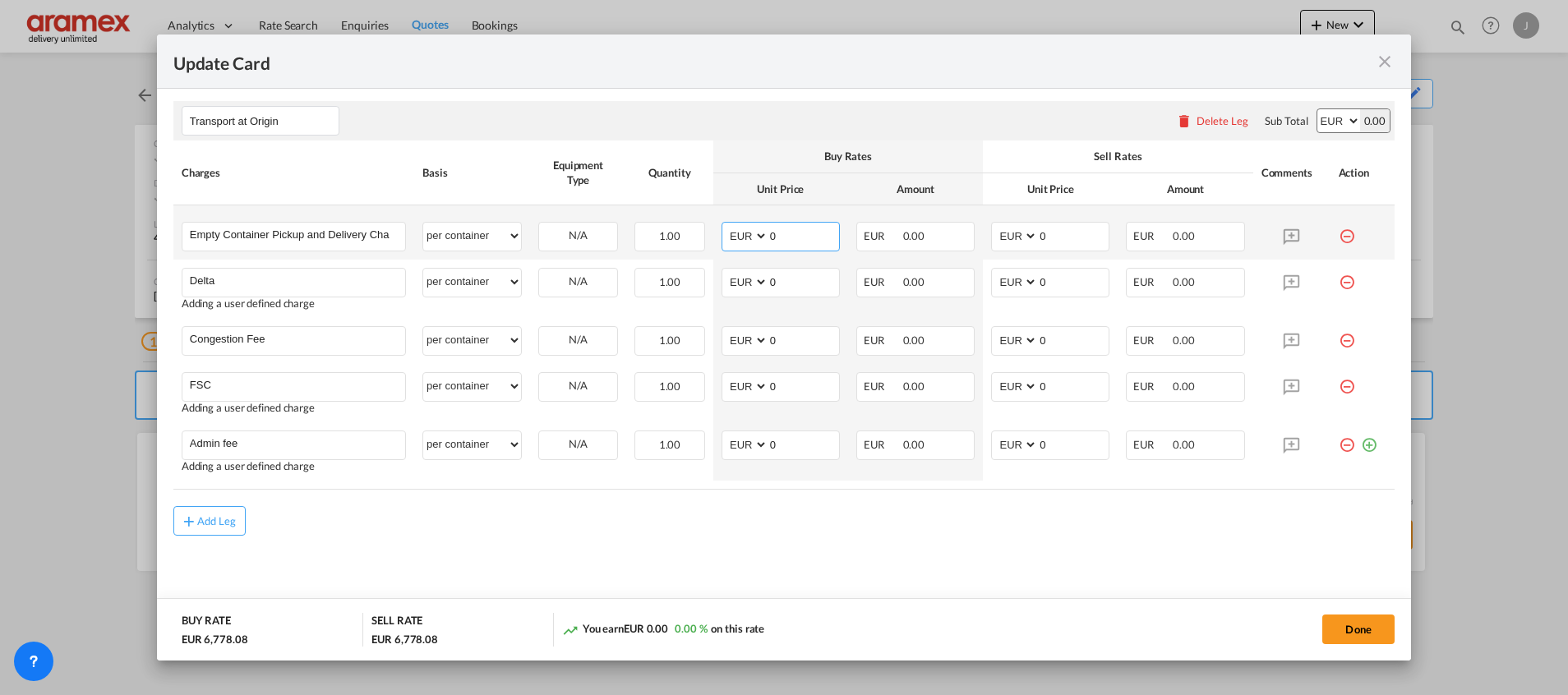
drag, startPoint x: 791, startPoint y: 236, endPoint x: 719, endPoint y: 235, distance: 72.0
click at [722, 235] on md-input-container "AED AFN ALL AMD ANG AOA ARS AUD AWG AZN BAM BBD BDT BGN BHD BIF BMD BND BOB BRL…" at bounding box center [781, 236] width 119 height 29
type input "265"
drag, startPoint x: 1011, startPoint y: 223, endPoint x: 919, endPoint y: 223, distance: 92.0
click at [923, 223] on tr "Empty Container Pickup and Delivery Charge Please Enter User Defined Charges Ca…" at bounding box center [784, 232] width 1220 height 54
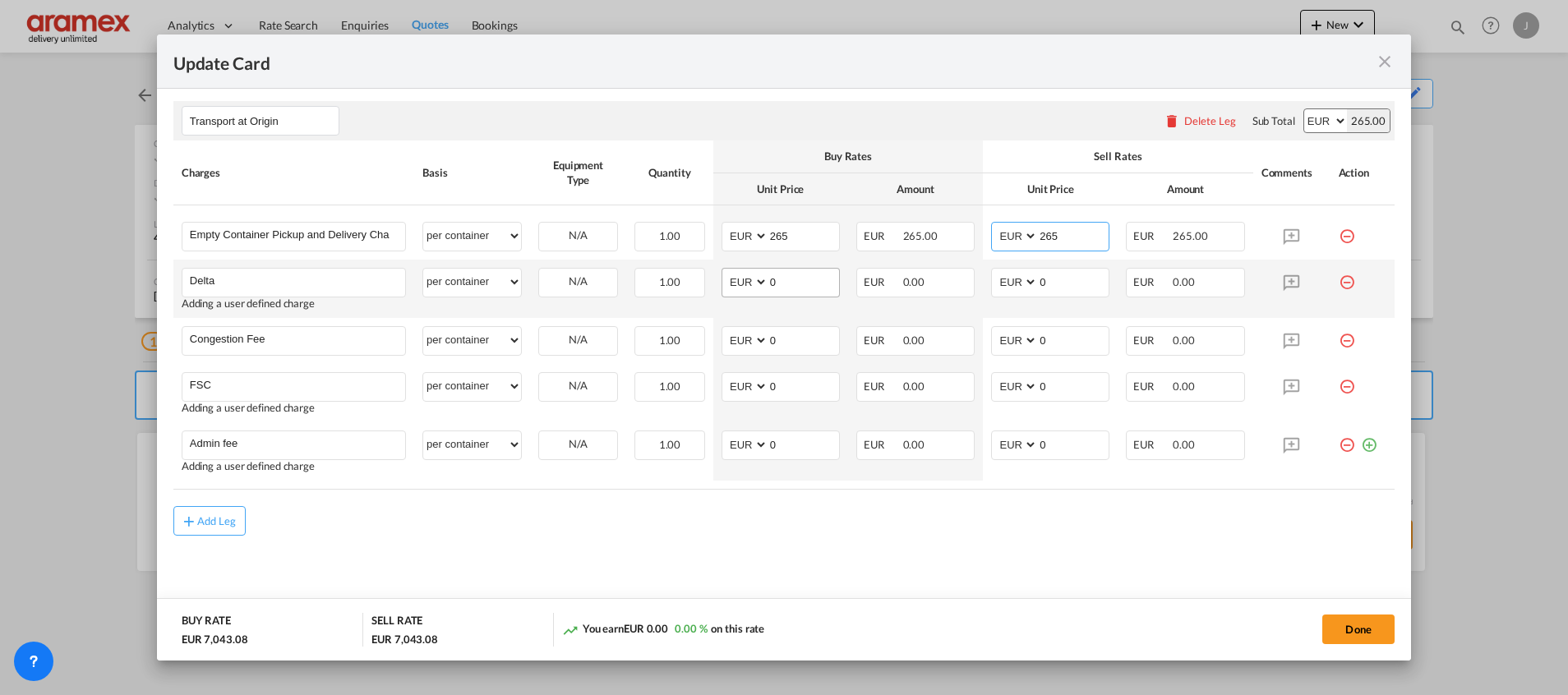
type input "265"
drag, startPoint x: 794, startPoint y: 283, endPoint x: 725, endPoint y: 283, distance: 69.0
click at [725, 283] on md-input-container "AED AFN ALL AMD ANG AOA ARS AUD AWG AZN BAM BBD BDT BGN BHD BIF BMD BND BOB BRL…" at bounding box center [781, 283] width 119 height 29
type input "65"
drag, startPoint x: 1064, startPoint y: 278, endPoint x: 935, endPoint y: 284, distance: 129.1
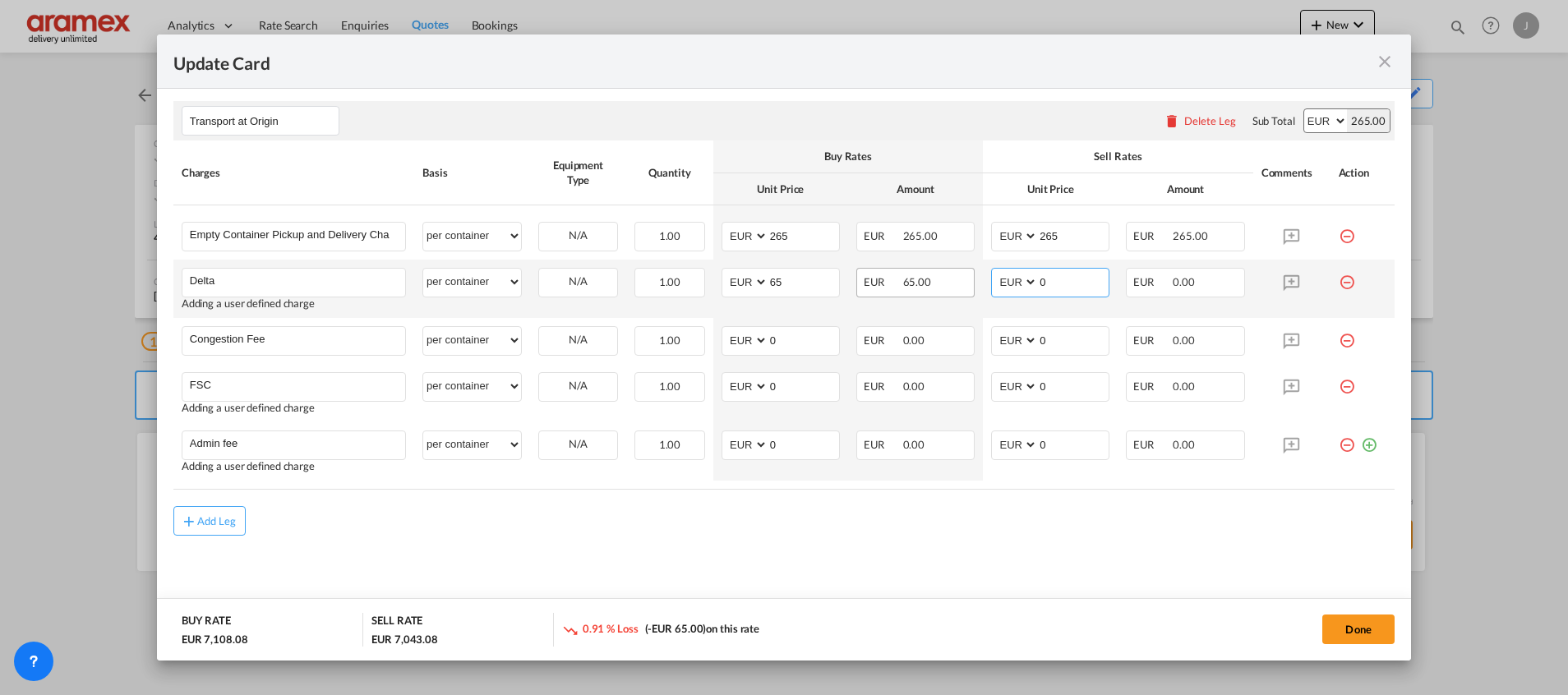
click at [944, 284] on tr "Delta Please Enter User Defined Charges Cannot Be Published Adding a user defin…" at bounding box center [784, 289] width 1220 height 58
type input "65"
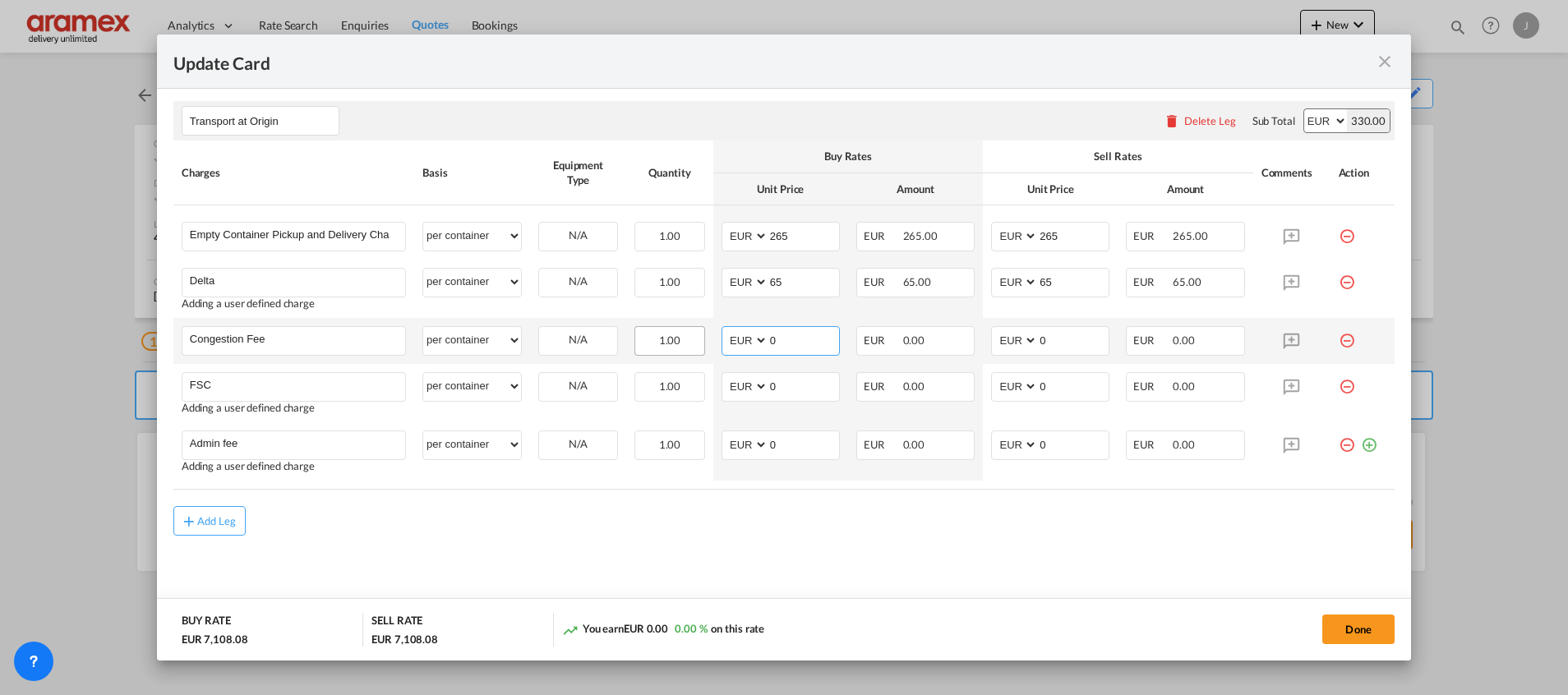
drag, startPoint x: 784, startPoint y: 340, endPoint x: 695, endPoint y: 341, distance: 89.0
click at [695, 341] on tr "Congestion Fee Please Enter User Defined Charges Cannot Be Published per equipm…" at bounding box center [784, 341] width 1220 height 46
type input "17"
drag, startPoint x: 1064, startPoint y: 338, endPoint x: 918, endPoint y: 335, distance: 146.0
click at [922, 335] on tr "Congestion Fee Please Enter User Defined Charges Cannot Be Published per equipm…" at bounding box center [784, 341] width 1220 height 46
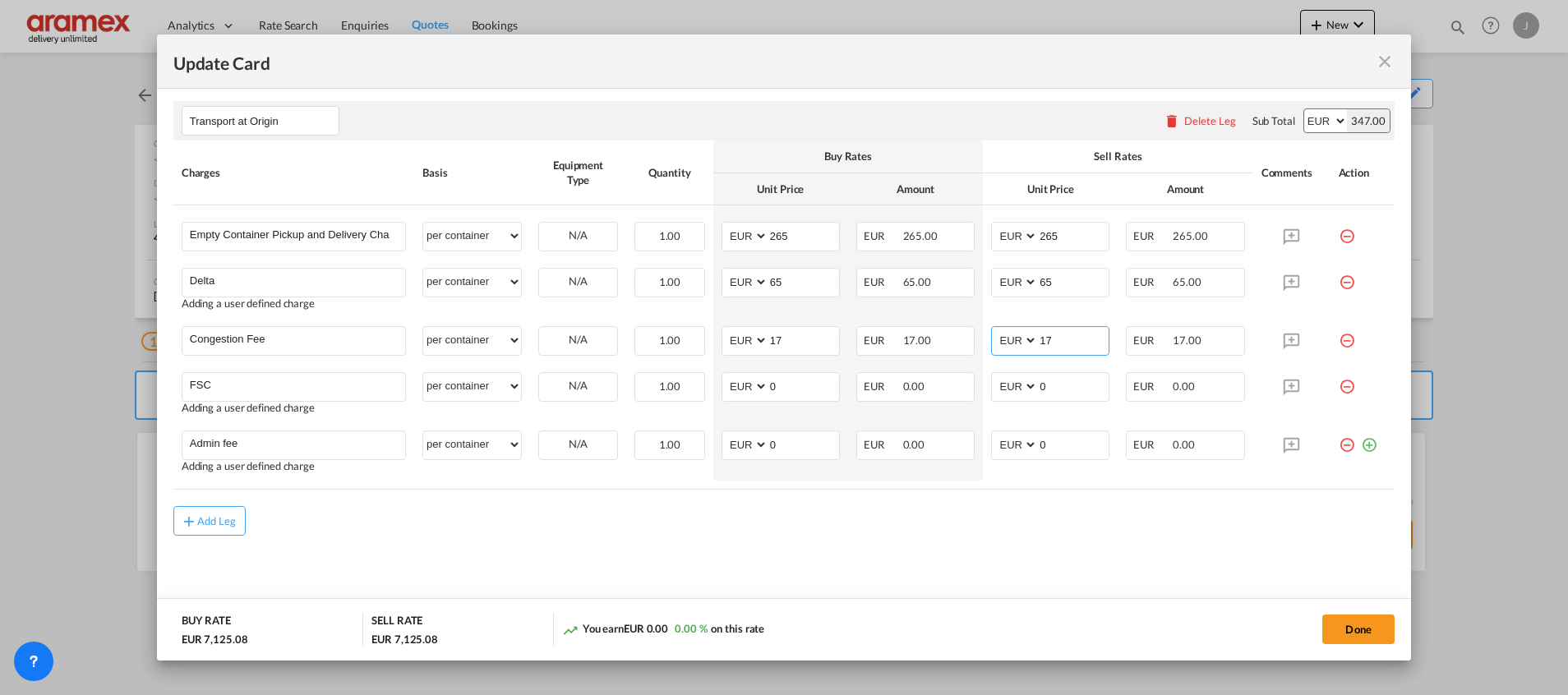
type input "17"
drag, startPoint x: 761, startPoint y: 389, endPoint x: 710, endPoint y: 391, distance: 51.0
click at [713, 391] on td "AED AFN ALL AMD ANG AOA ARS AUD AWG AZN BAM BBD BDT BGN BHD BIF BMD BND [PERSON…" at bounding box center [781, 393] width 135 height 58
paste input "€ 20.82"
click at [776, 387] on input "€ 20.82" at bounding box center [803, 385] width 70 height 25
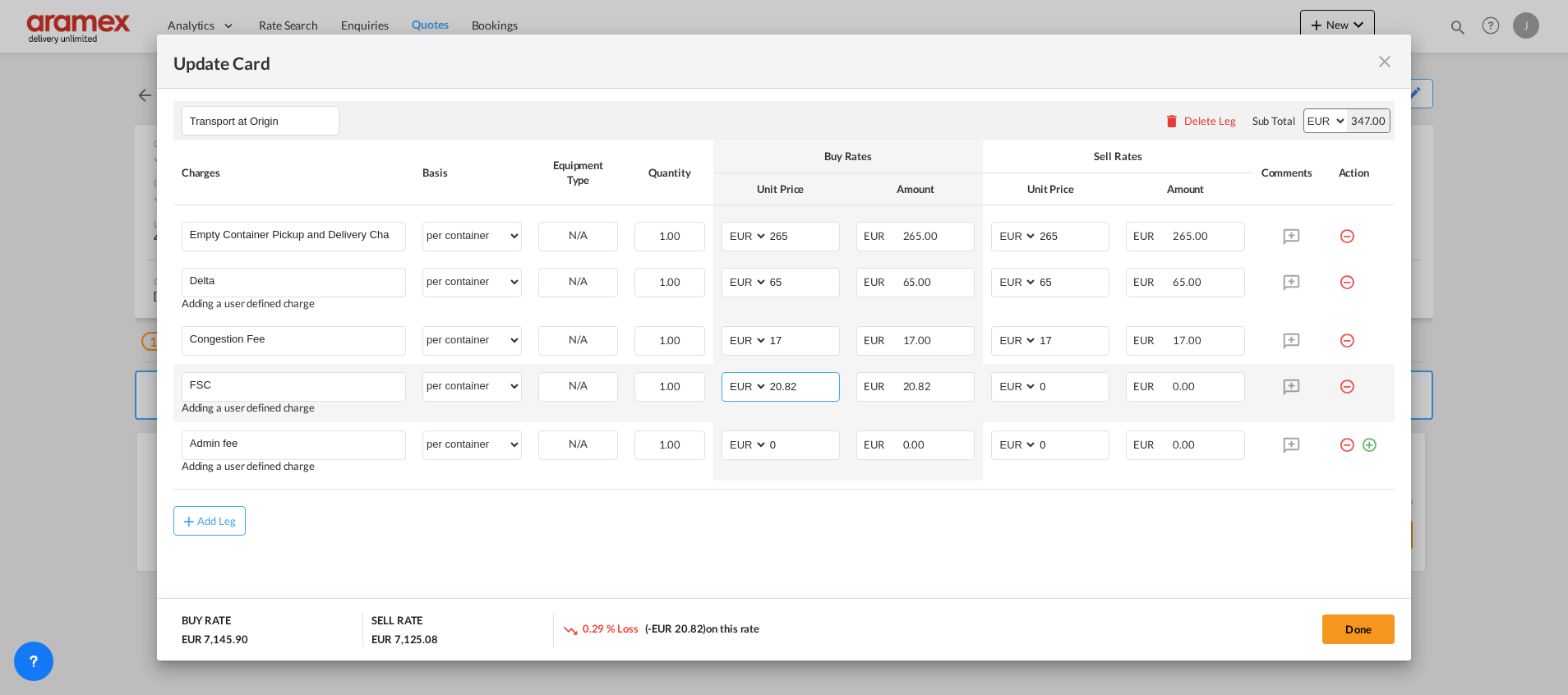
click at [787, 384] on input "20.82" at bounding box center [803, 385] width 70 height 25
type input "20.82"
drag, startPoint x: 1065, startPoint y: 379, endPoint x: 963, endPoint y: 385, distance: 102.2
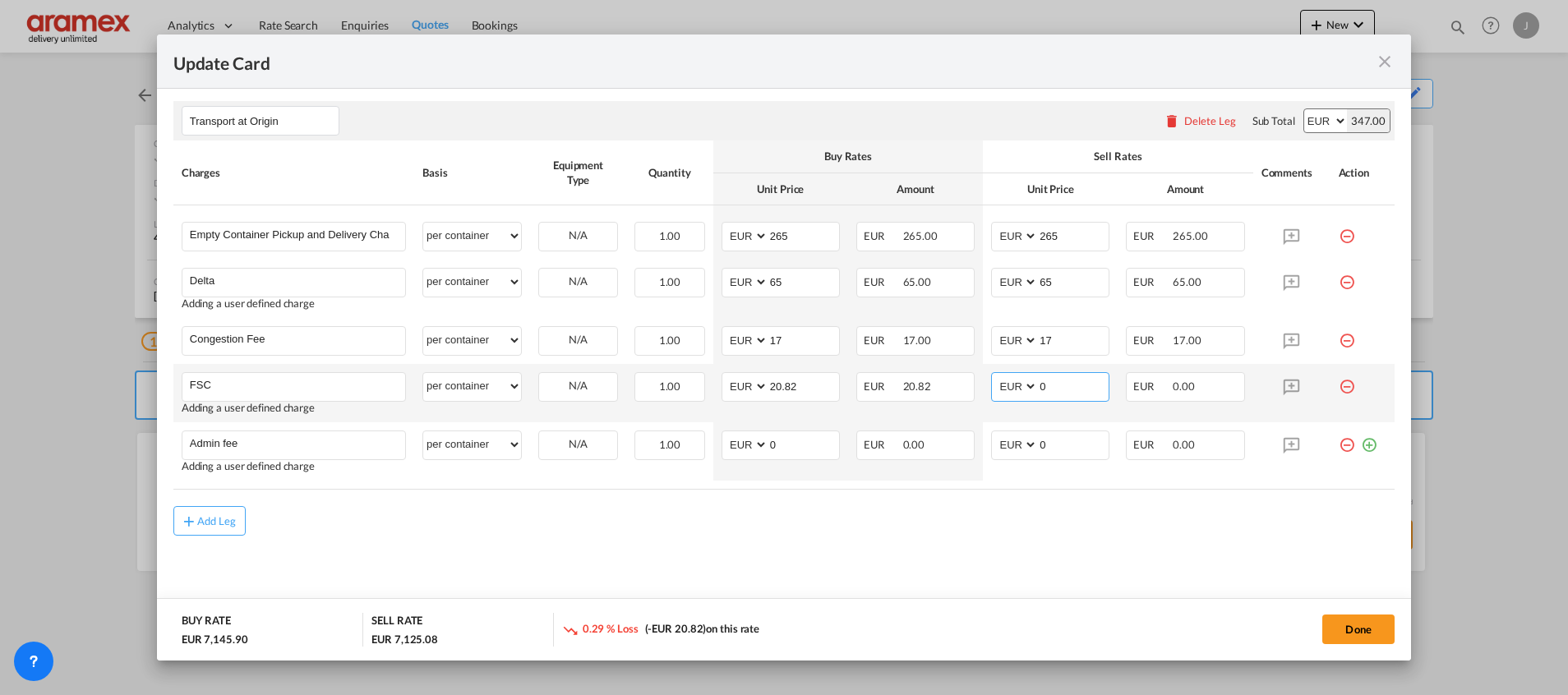
click at [963, 385] on tr "FSC Please Enter User Defined Charges Cannot Be Published Adding a user defined…" at bounding box center [784, 393] width 1220 height 58
paste input "20.82"
type input "20.82"
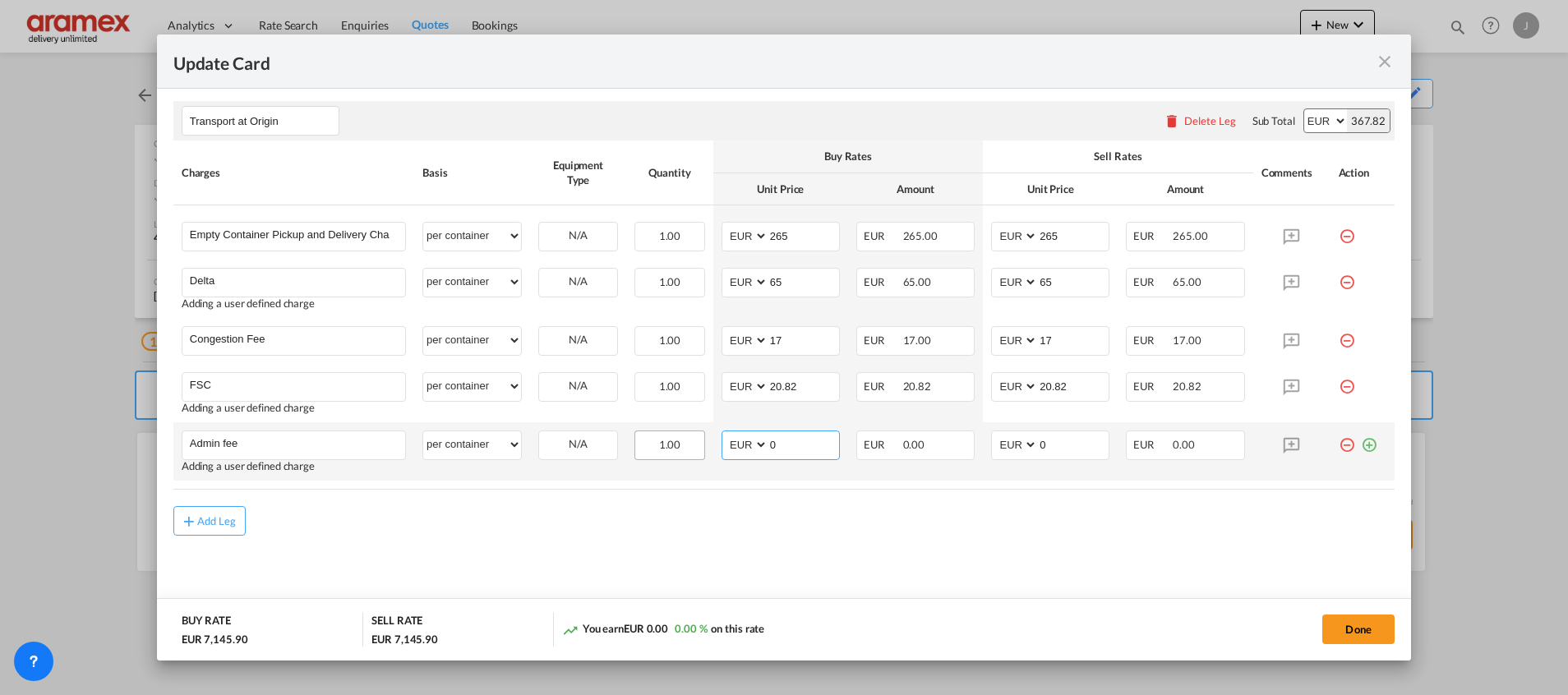
drag, startPoint x: 791, startPoint y: 447, endPoint x: 691, endPoint y: 447, distance: 100.0
click at [691, 447] on tr "Admin fee Please Enter User Defined Charges Cannot Be Published Adding a user d…" at bounding box center [784, 451] width 1220 height 58
type input "15"
drag, startPoint x: 1073, startPoint y: 451, endPoint x: 932, endPoint y: 443, distance: 141.2
click at [933, 444] on tr "Admin fee Please Enter User Defined Charges Cannot Be Published Adding a user d…" at bounding box center [784, 451] width 1220 height 58
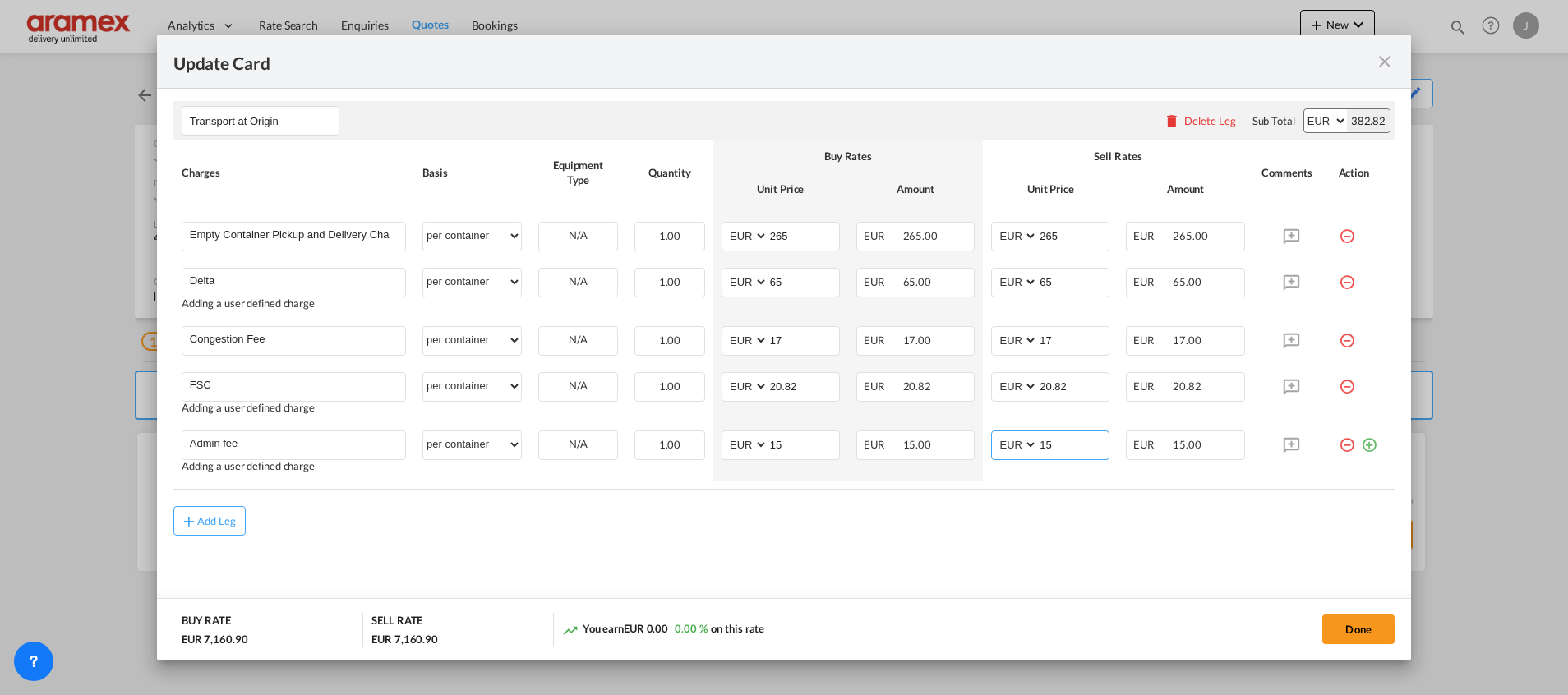
type input "15"
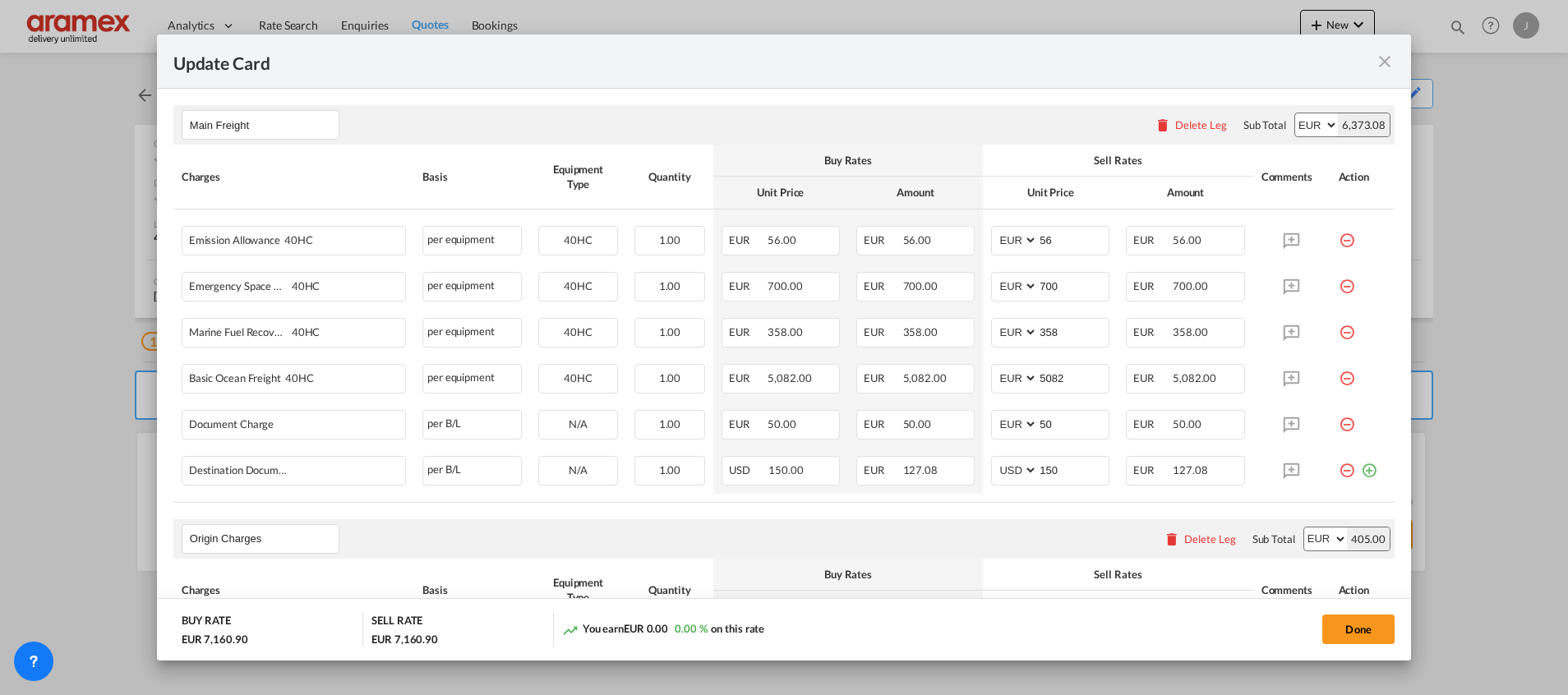
scroll to position [177, 0]
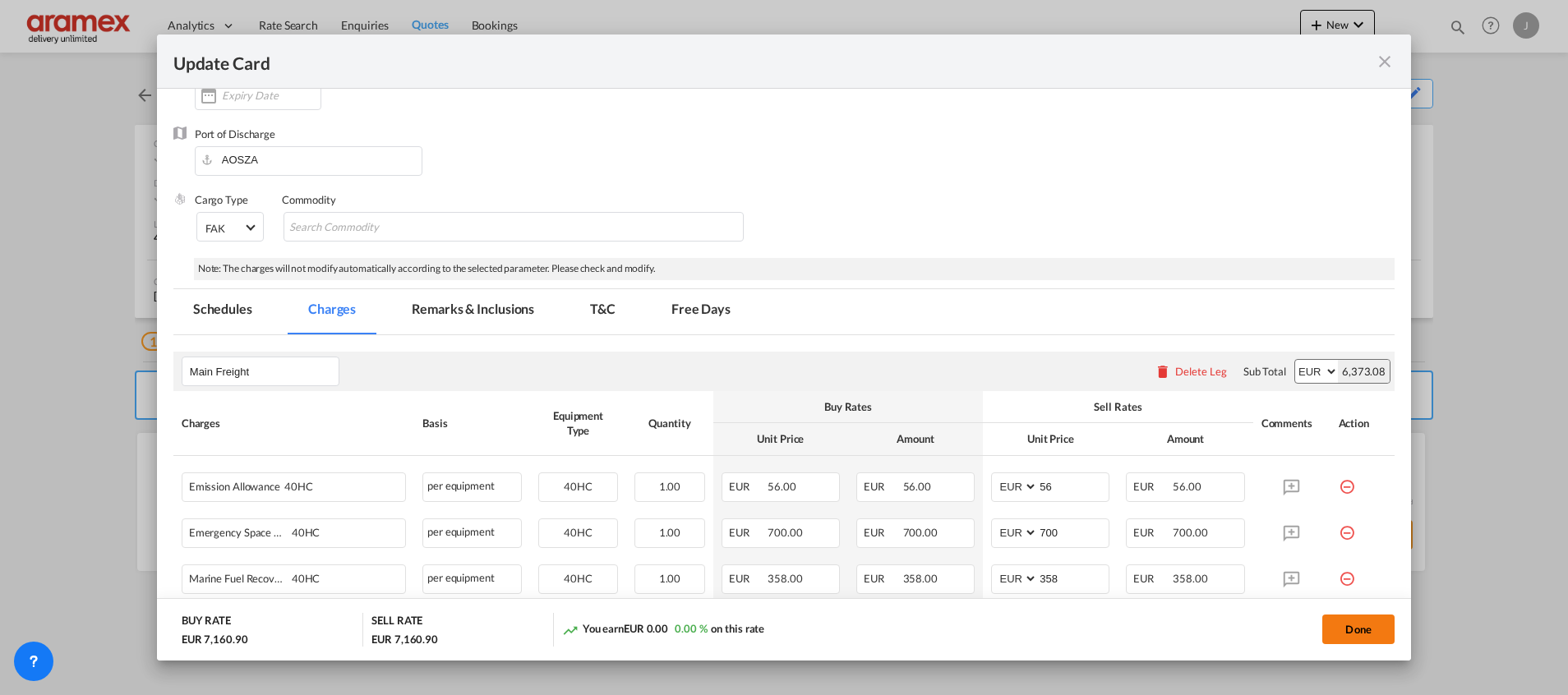
click at [1369, 622] on button "Done" at bounding box center [1357, 629] width 72 height 29
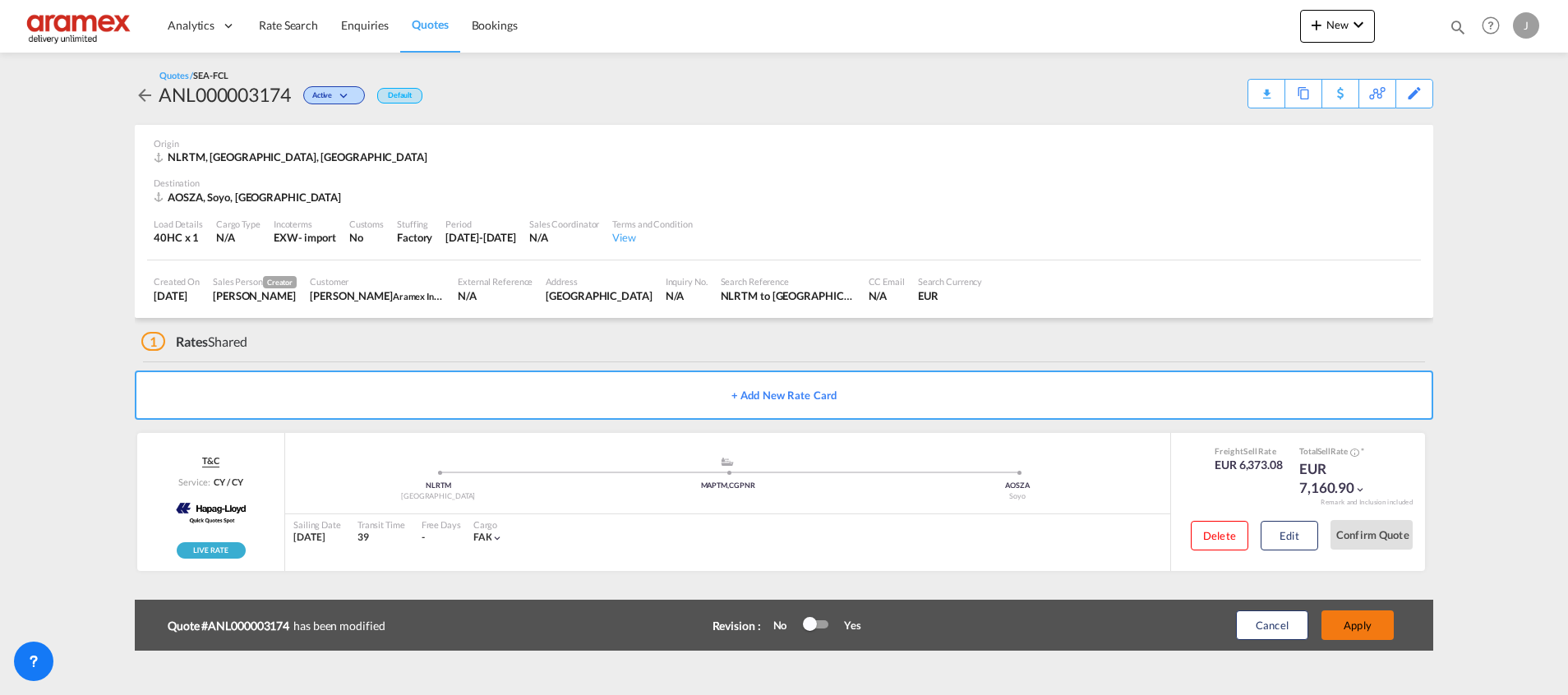
click at [1369, 622] on button "Apply" at bounding box center [1356, 625] width 72 height 29
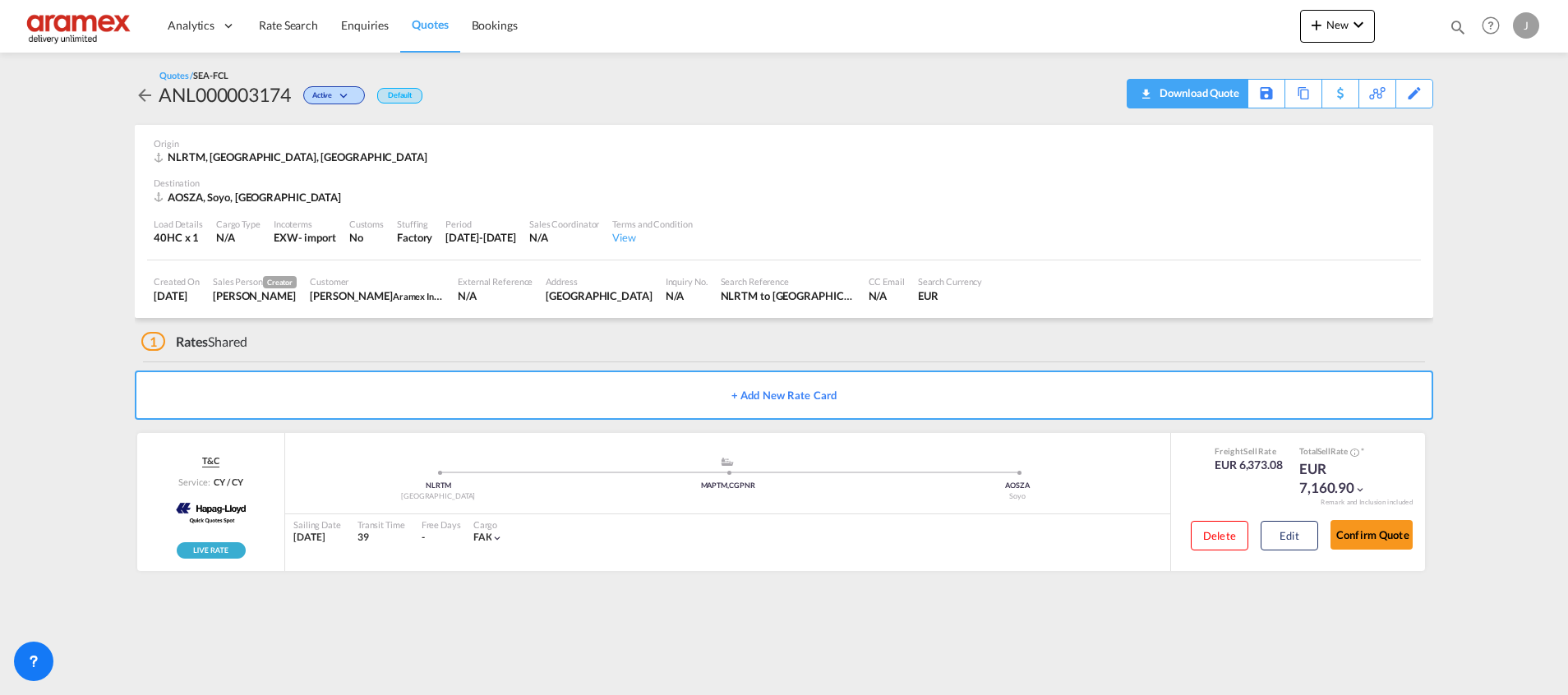
click at [1217, 91] on div "Download Quote" at bounding box center [1197, 92] width 84 height 26
click at [1294, 529] on button "Edit" at bounding box center [1289, 535] width 57 height 29
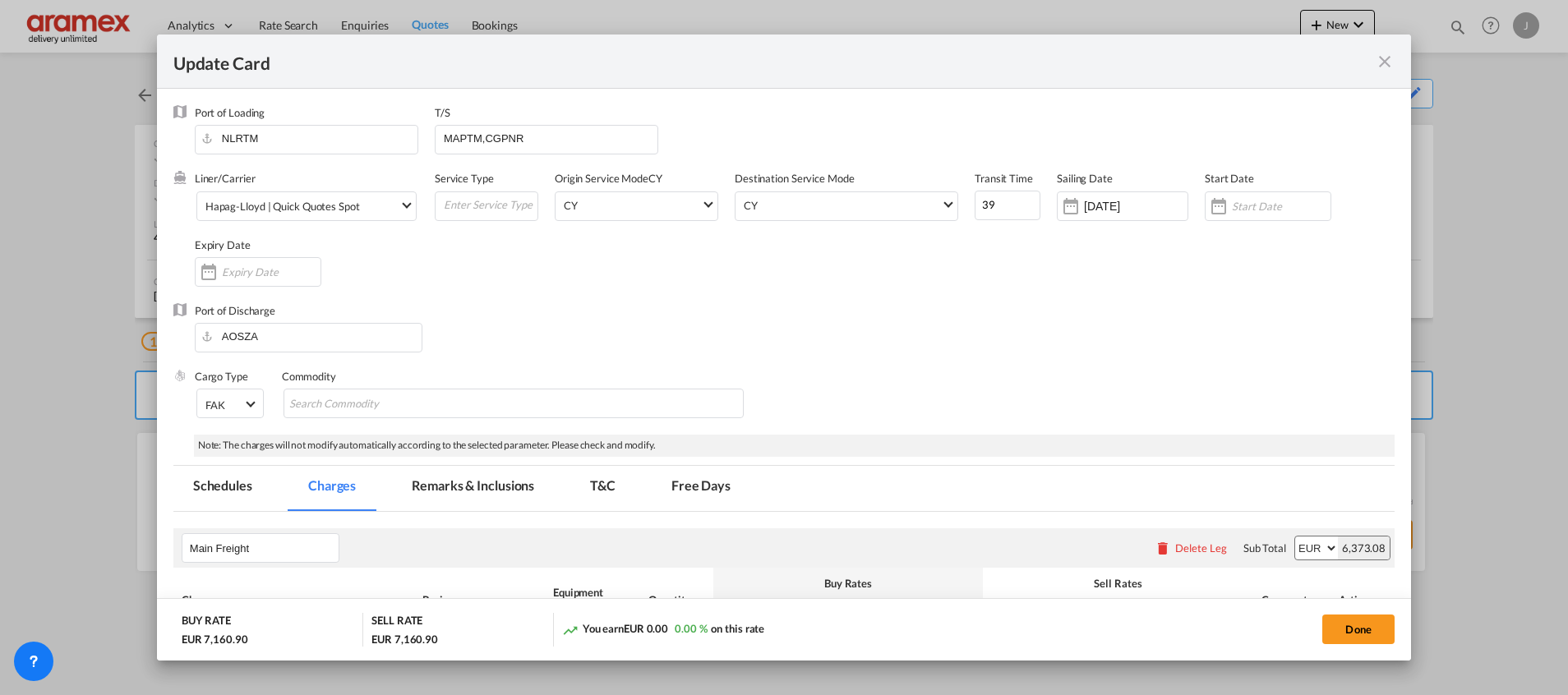
drag, startPoint x: 1386, startPoint y: 64, endPoint x: 1189, endPoint y: 3, distance: 206.2
click at [1387, 65] on md-icon "icon-close fg-AAA8AD m-0 pointer" at bounding box center [1385, 62] width 20 height 20
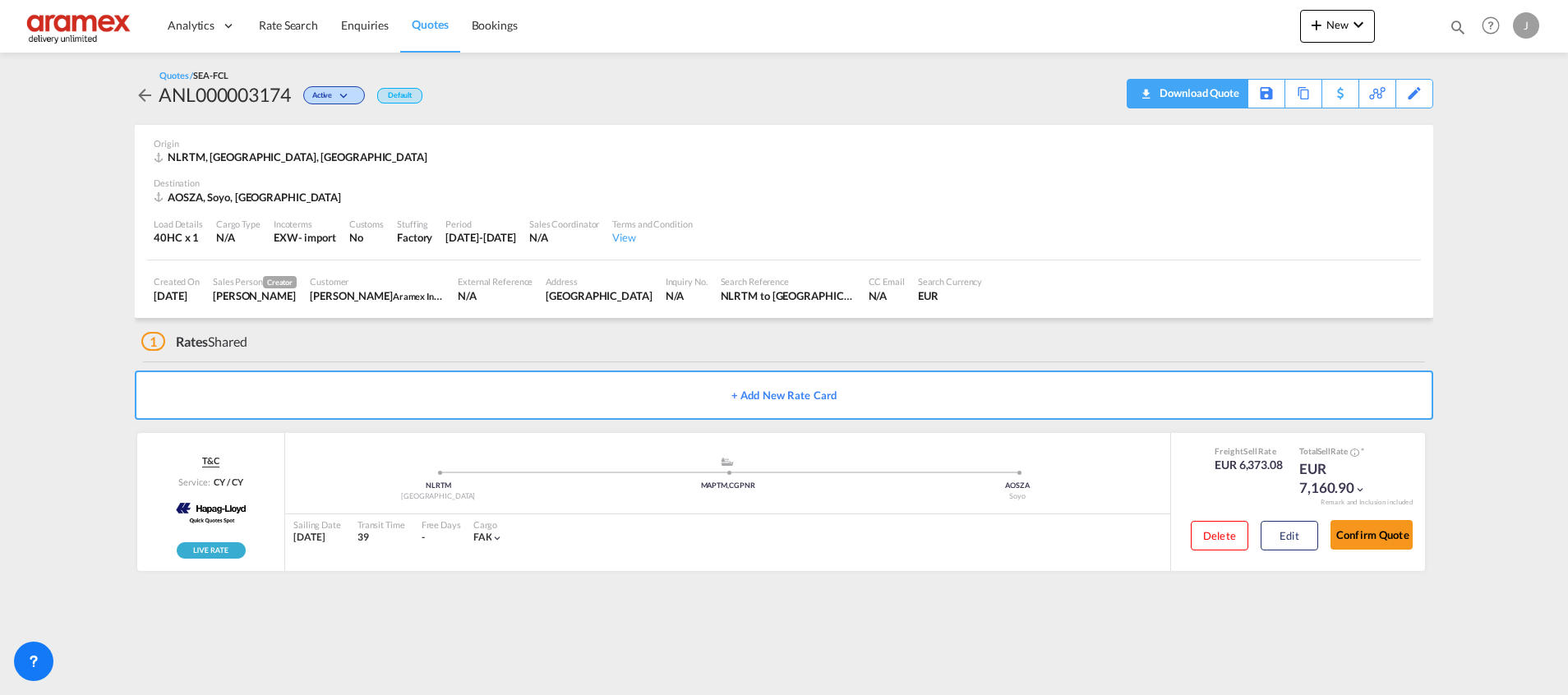
click at [1214, 92] on div "Download Quote" at bounding box center [1197, 92] width 84 height 26
click at [1282, 534] on button "Edit" at bounding box center [1289, 535] width 57 height 29
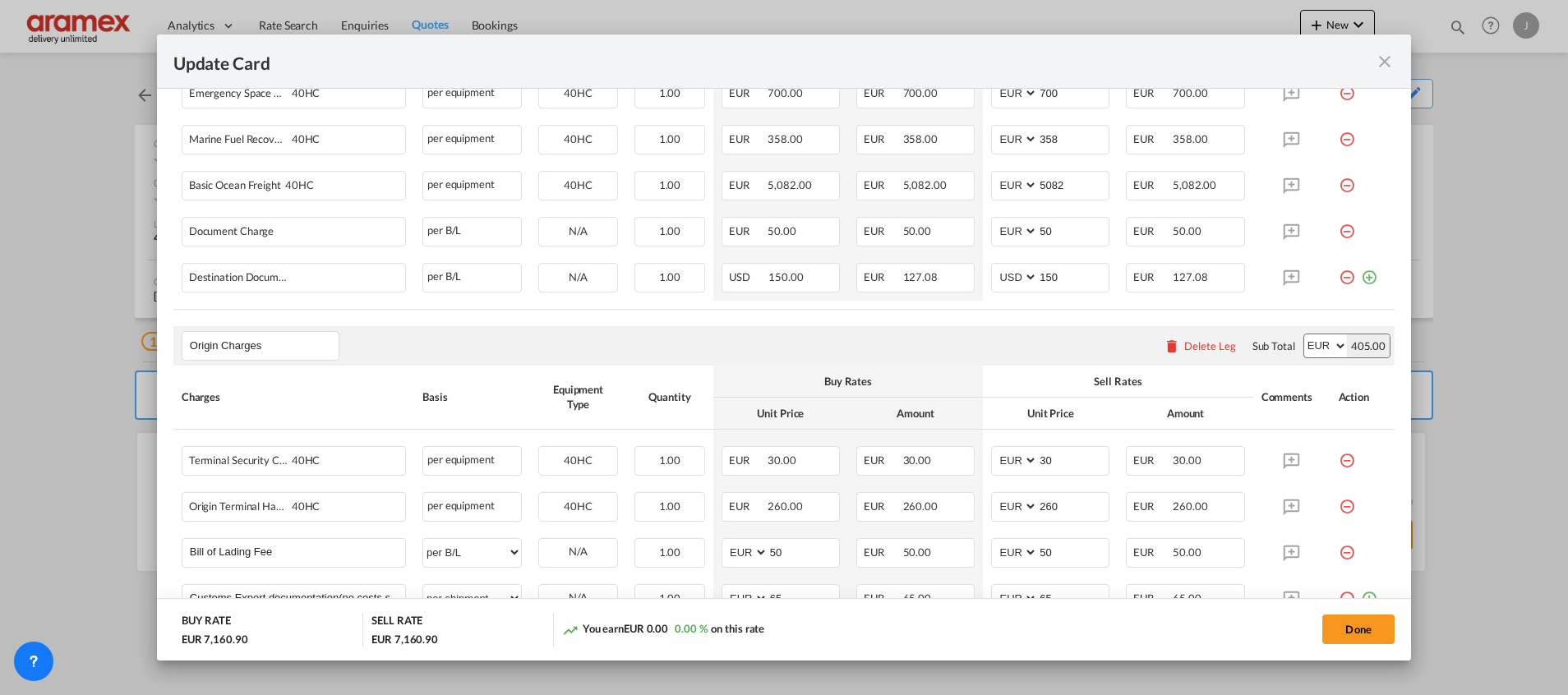
scroll to position [740, 0]
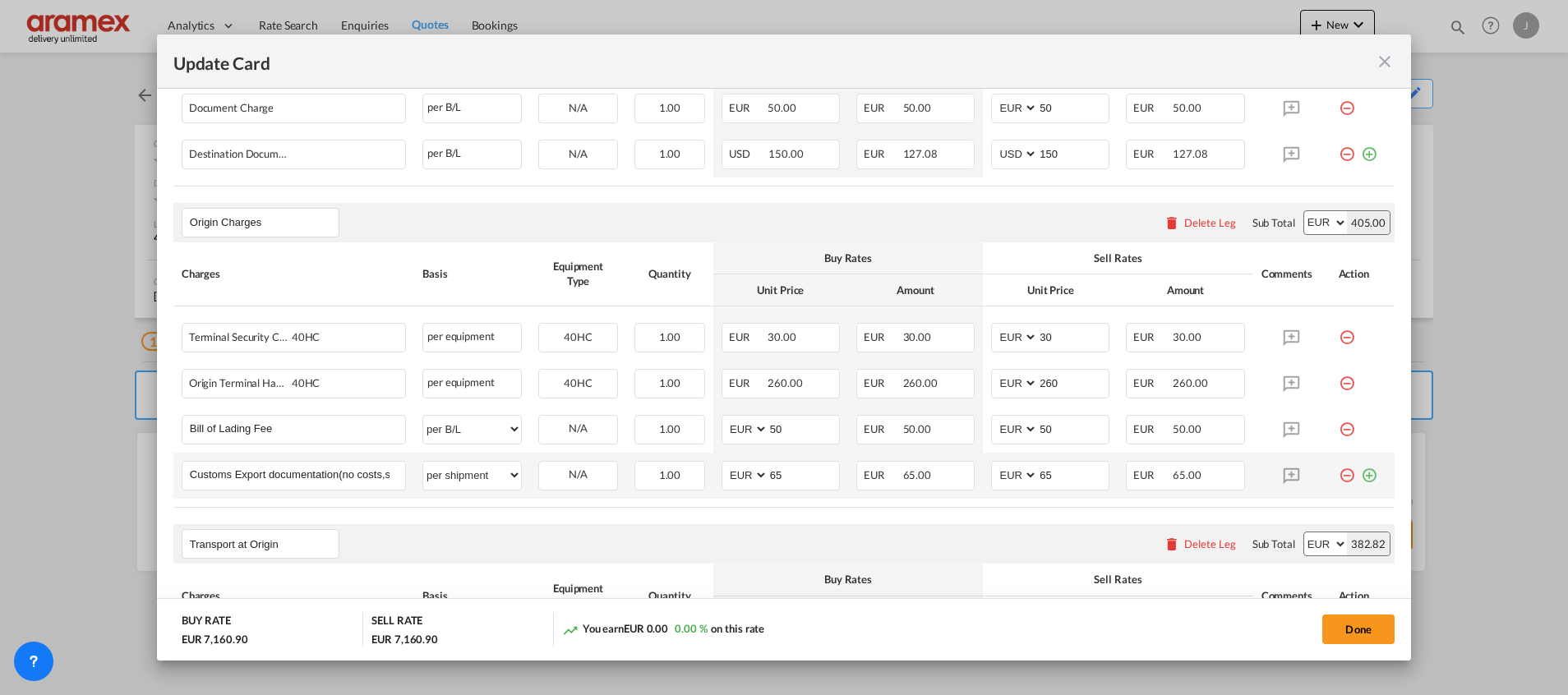
click at [1361, 476] on md-icon "icon-plus-circle-outline green-400-fg" at bounding box center [1369, 469] width 16 height 16
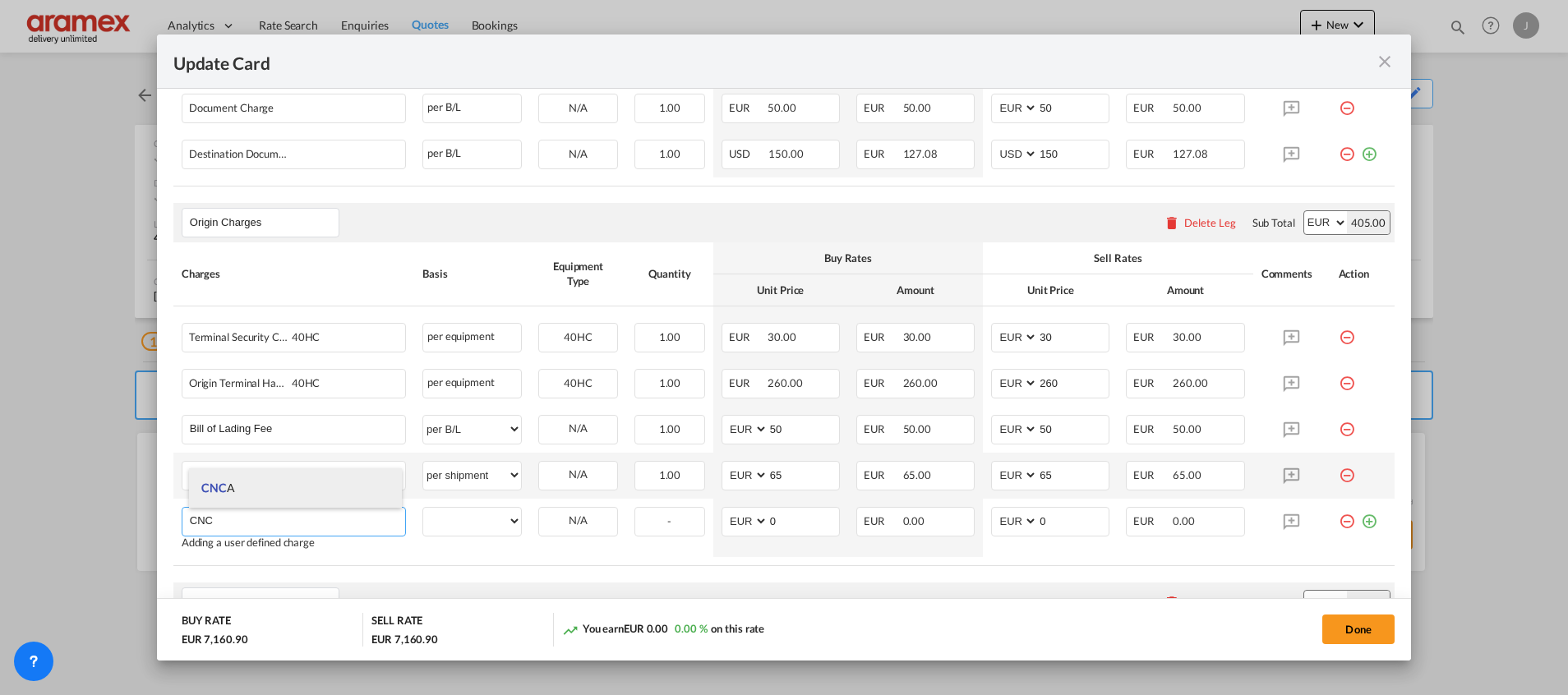
click at [278, 491] on li "CNC A" at bounding box center [295, 487] width 213 height 39
type input "CNCA"
select select "per equipment"
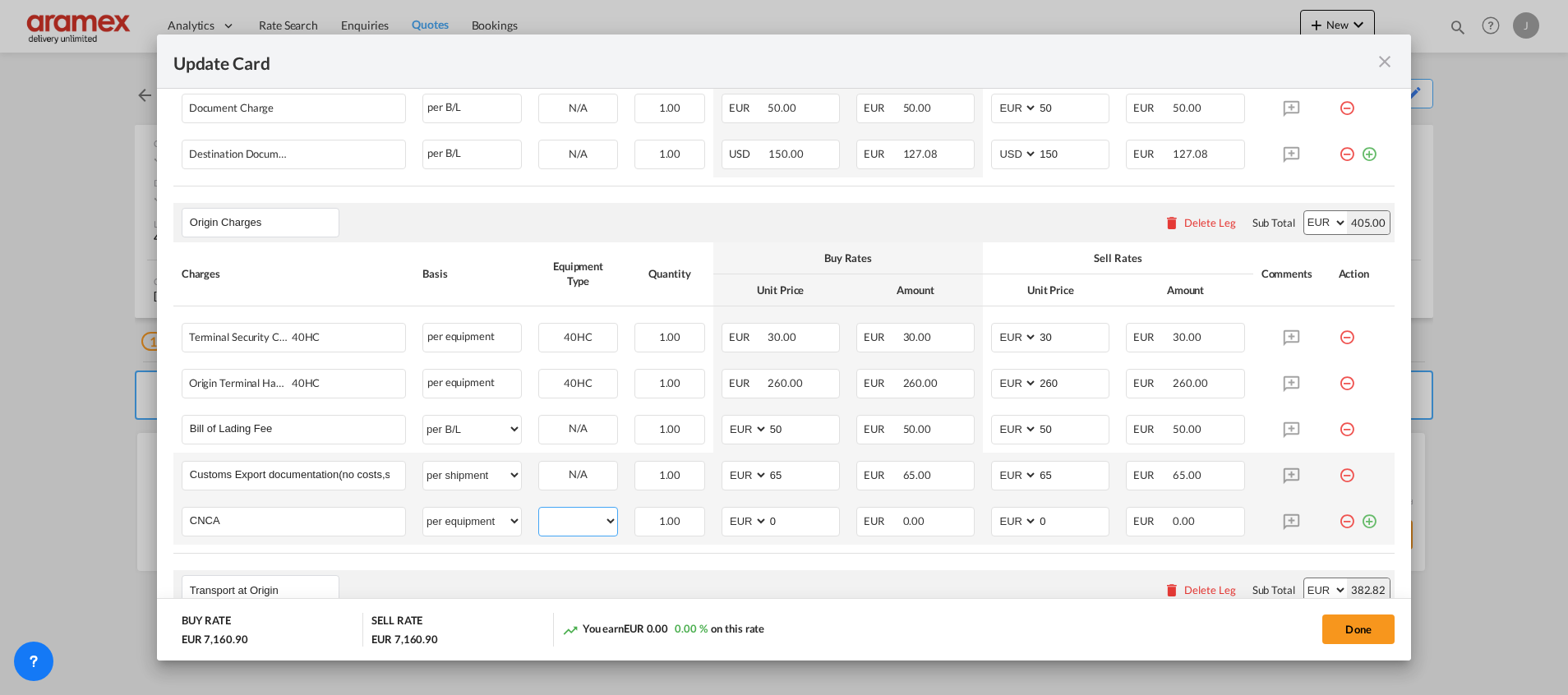
click at [567, 524] on select "40HC" at bounding box center [578, 521] width 78 height 22
select select "40HC"
click at [539, 510] on select "40HC" at bounding box center [578, 521] width 78 height 22
drag, startPoint x: 824, startPoint y: 516, endPoint x: 711, endPoint y: 518, distance: 113.0
click at [722, 518] on md-input-container "AED AFN ALL AMD ANG AOA ARS AUD AWG AZN BAM BBD BDT BGN BHD BIF BMD BND BOB BRL…" at bounding box center [781, 522] width 119 height 29
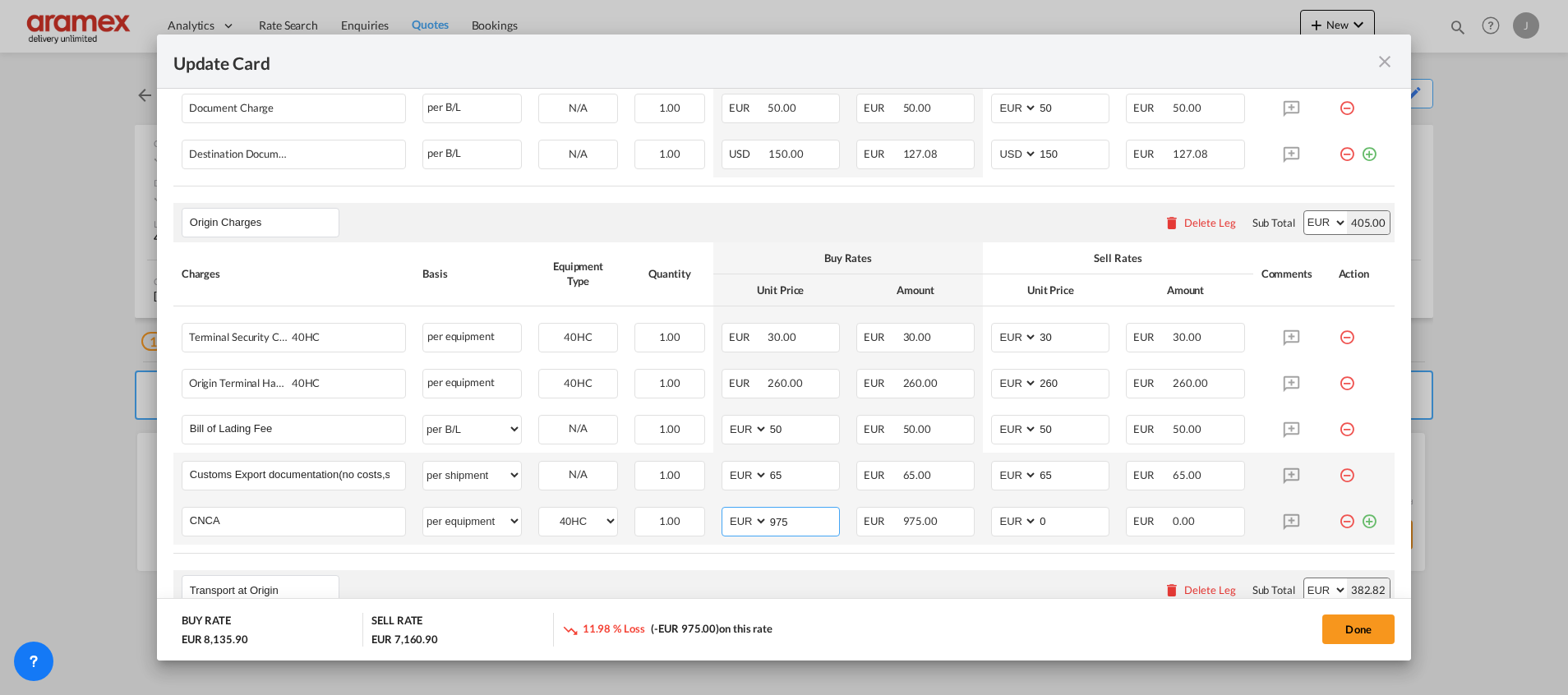
drag, startPoint x: 791, startPoint y: 516, endPoint x: 840, endPoint y: 531, distance: 51.2
click at [724, 517] on md-input-container "AED AFN ALL AMD ANG AOA ARS AUD AWG AZN BAM BBD BDT BGN BHD BIF BMD BND BOB BRL…" at bounding box center [781, 522] width 119 height 29
type input "975"
drag, startPoint x: 1052, startPoint y: 520, endPoint x: 994, endPoint y: 520, distance: 58.0
click at [994, 520] on md-input-container "AED AFN ALL AMD ANG AOA ARS AUD AWG AZN BAM BBD BDT BGN BHD BIF BMD BND BOB BRL…" at bounding box center [1050, 522] width 119 height 29
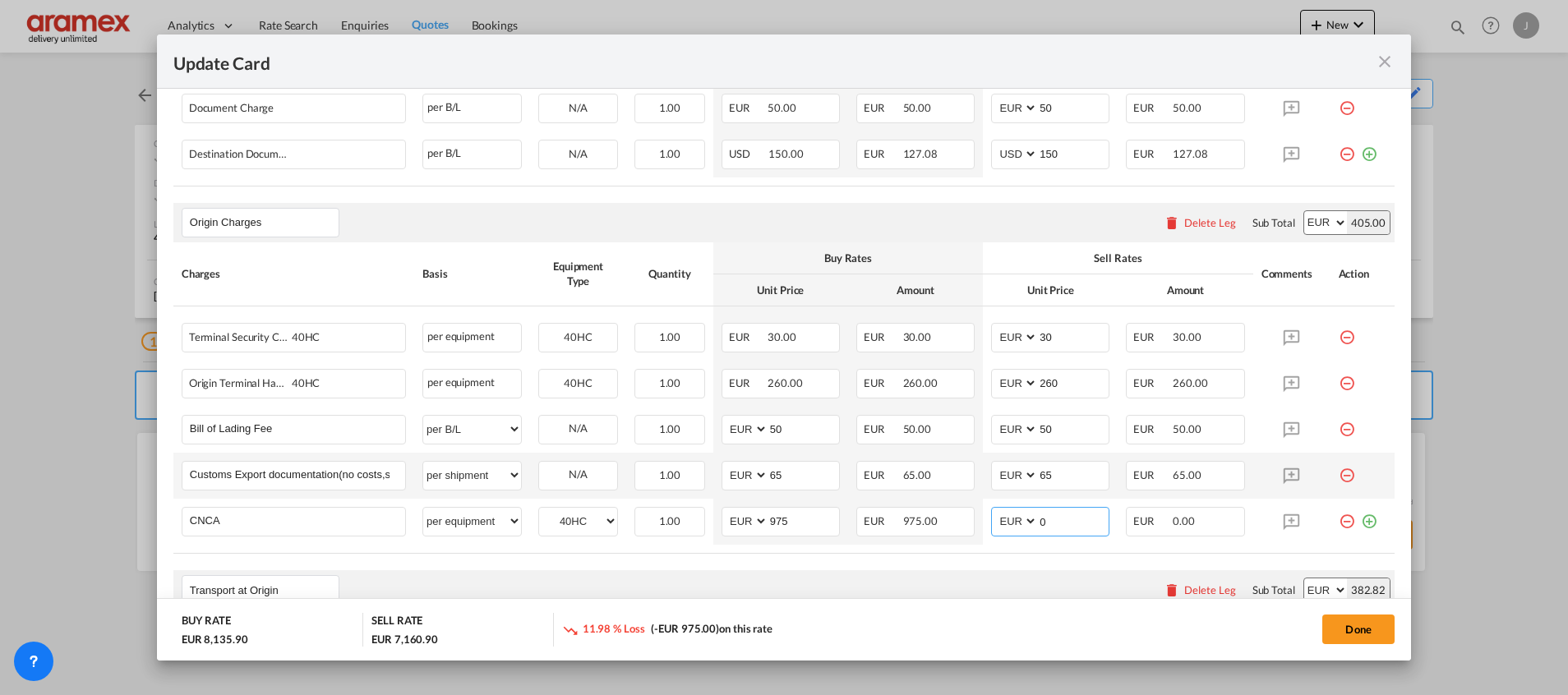
paste input "975"
type input "975"
drag, startPoint x: 1463, startPoint y: 269, endPoint x: 1440, endPoint y: 226, distance: 48.8
click at [1468, 267] on div "Update Card Port of Loading NLRTM T/S MAPTM,CGPNR Liner/Carrier Hapag-Lloyd | Q…" at bounding box center [784, 348] width 1568 height 695
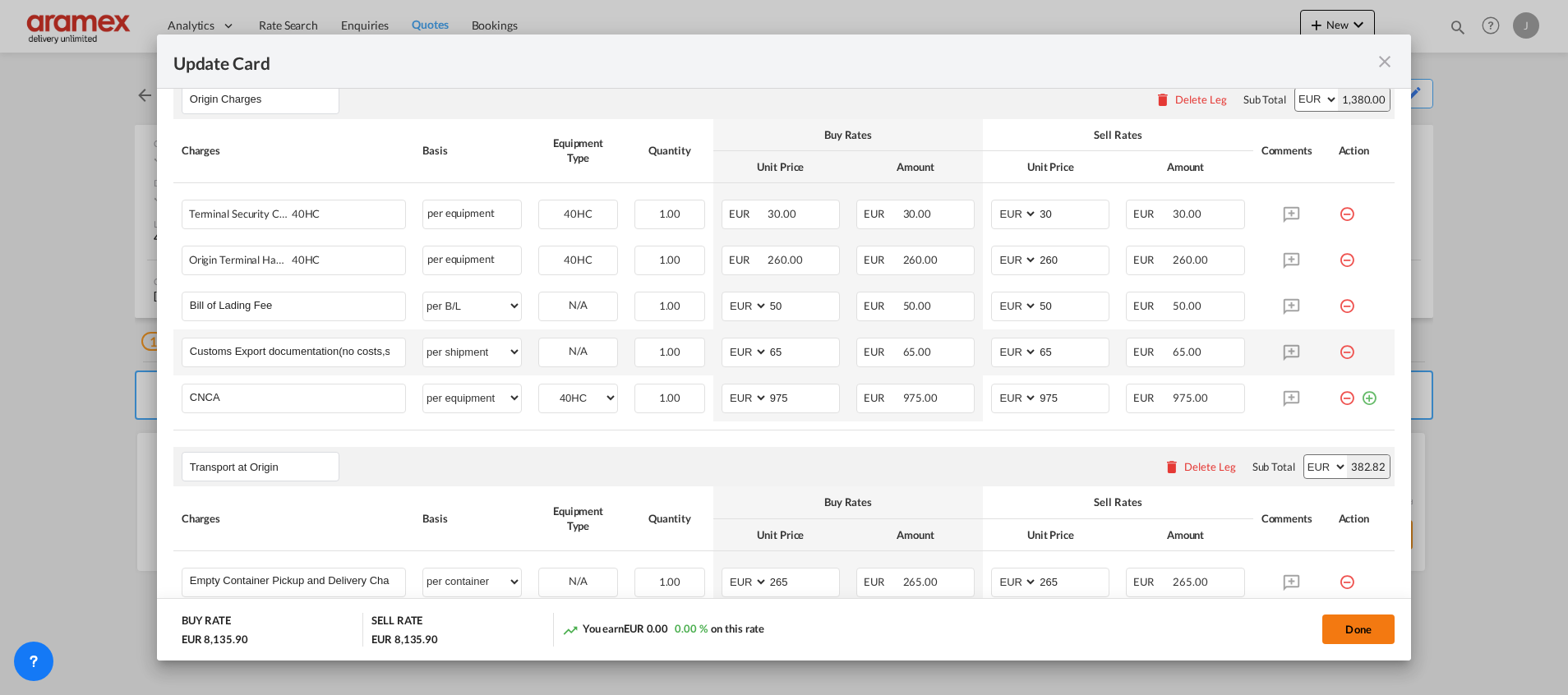
click at [1374, 630] on button "Done" at bounding box center [1357, 629] width 72 height 29
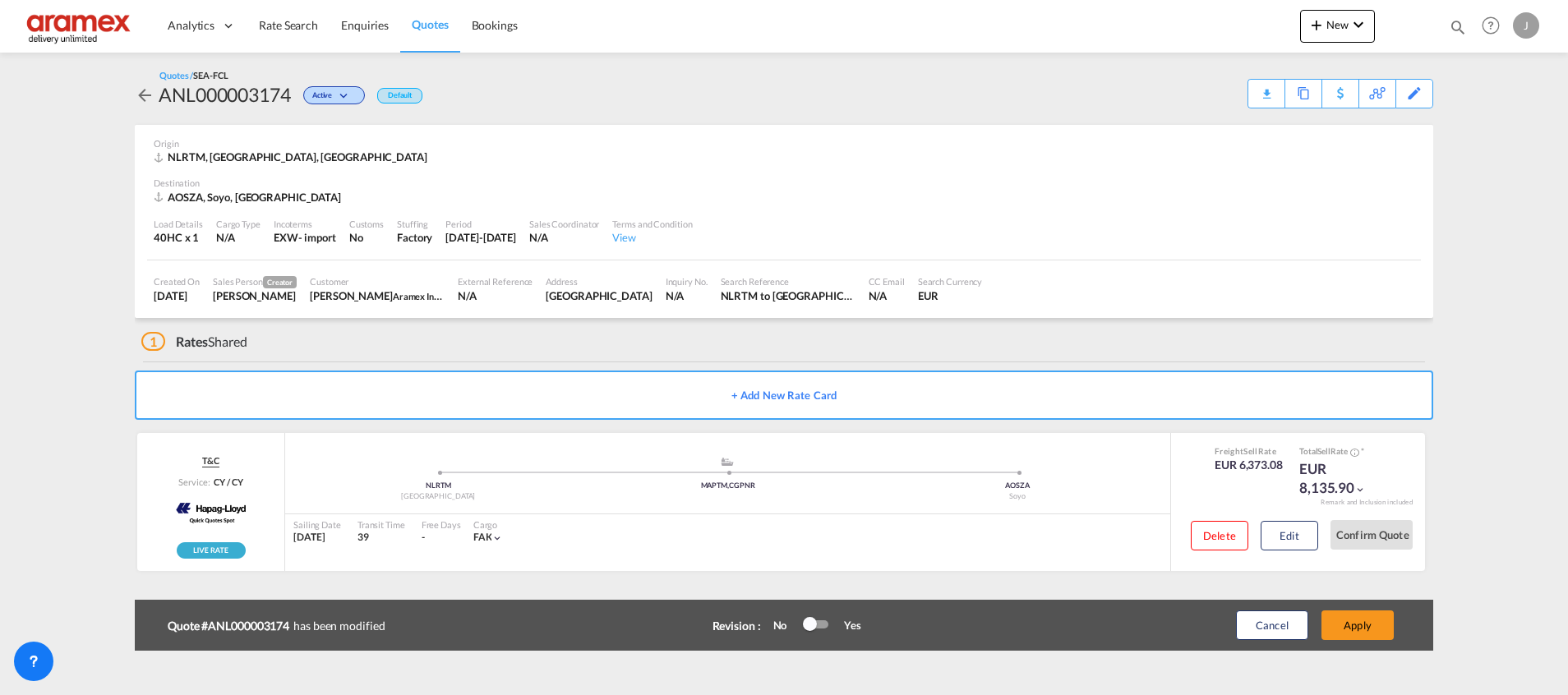
click at [1374, 630] on button "Apply" at bounding box center [1356, 625] width 72 height 29
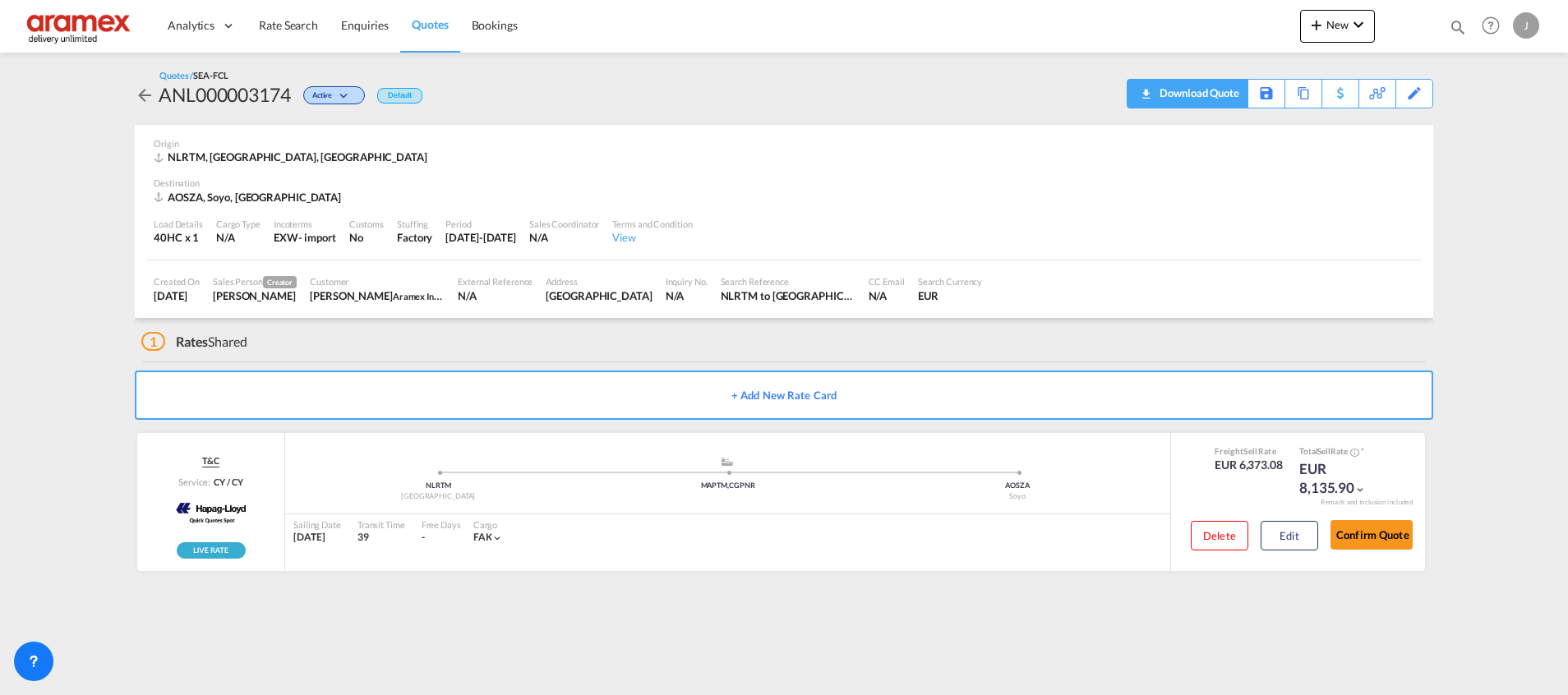
click at [1204, 98] on div "Download Quote" at bounding box center [1197, 92] width 84 height 26
click at [278, 18] on span "Rate Search" at bounding box center [288, 25] width 59 height 14
